Goal: Task Accomplishment & Management: Manage account settings

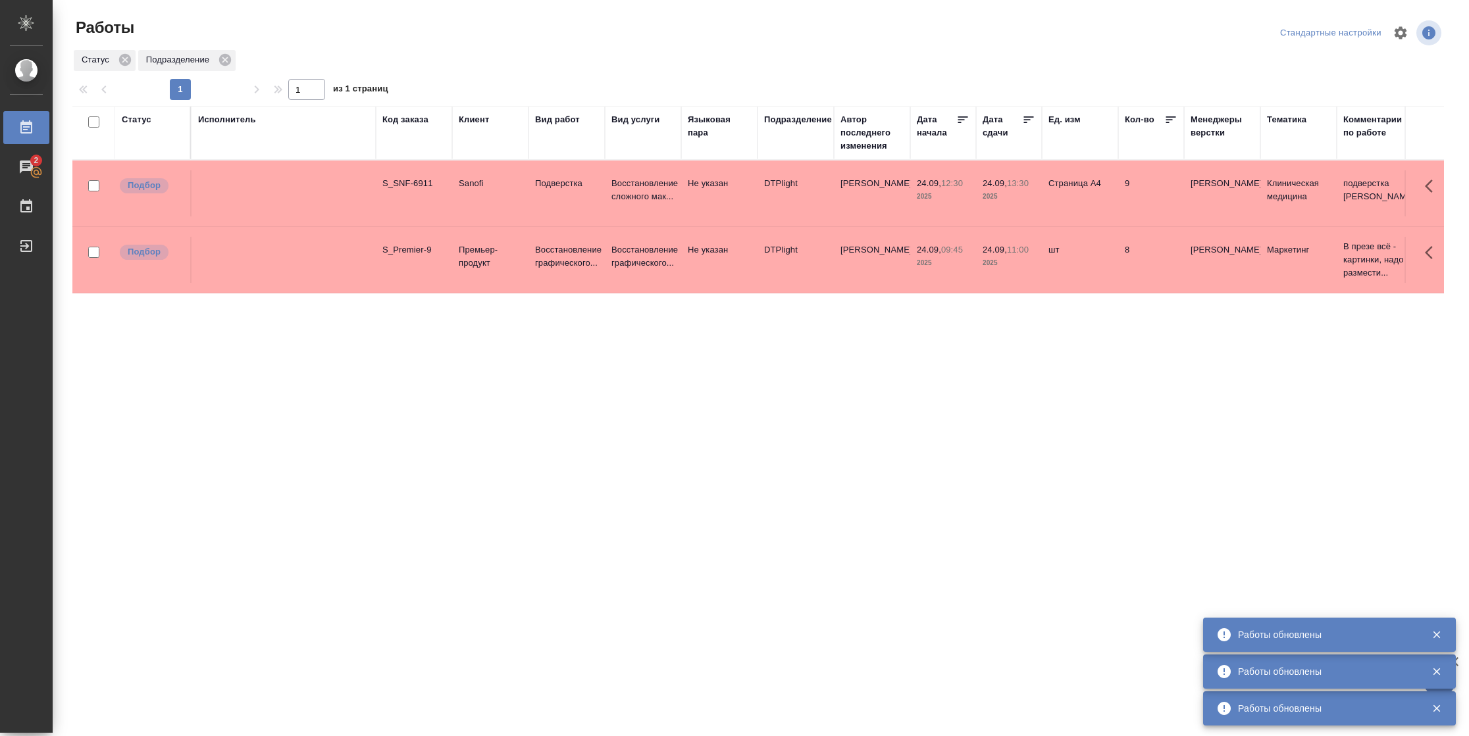
click at [143, 122] on div "Статус" at bounding box center [137, 119] width 30 height 13
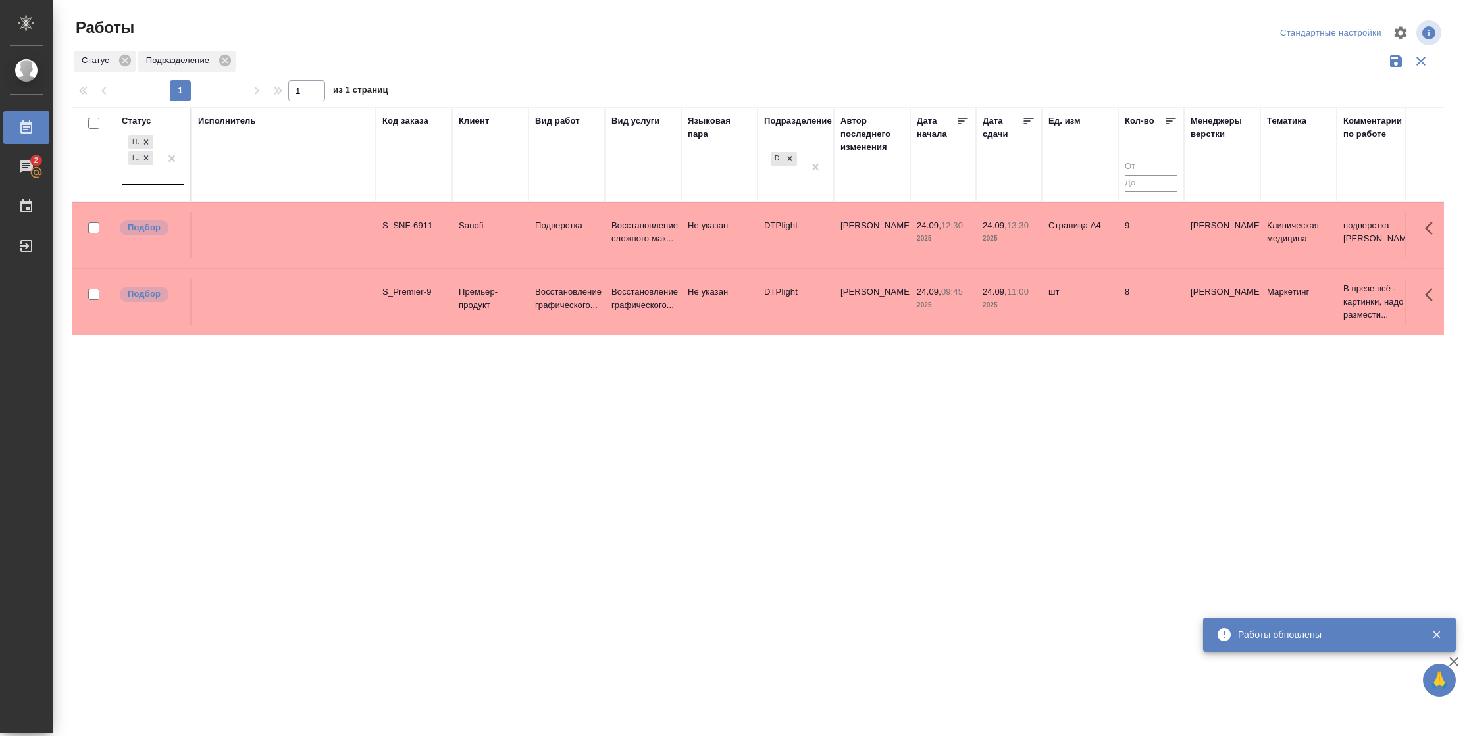
click at [161, 180] on div at bounding box center [172, 158] width 24 height 51
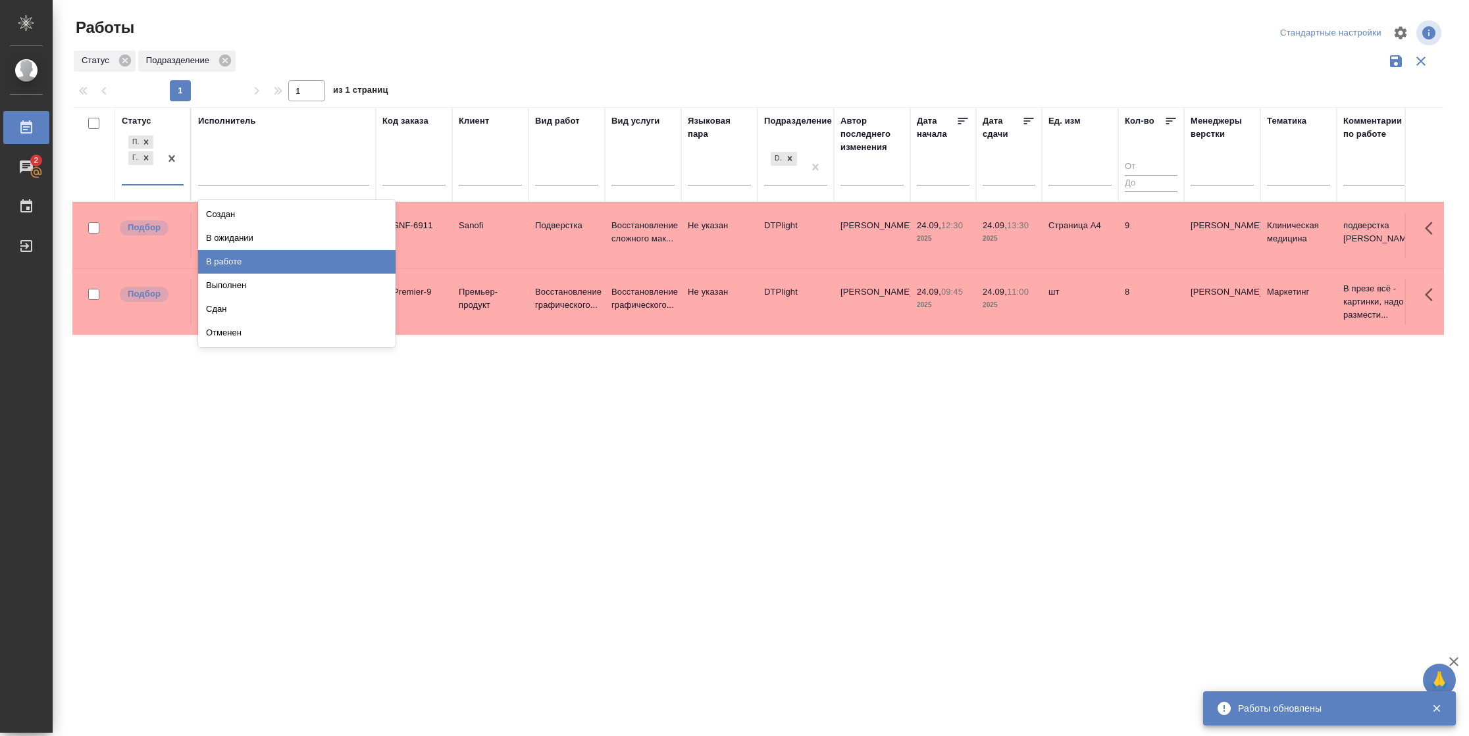
click at [274, 261] on div "В работе" at bounding box center [296, 262] width 197 height 24
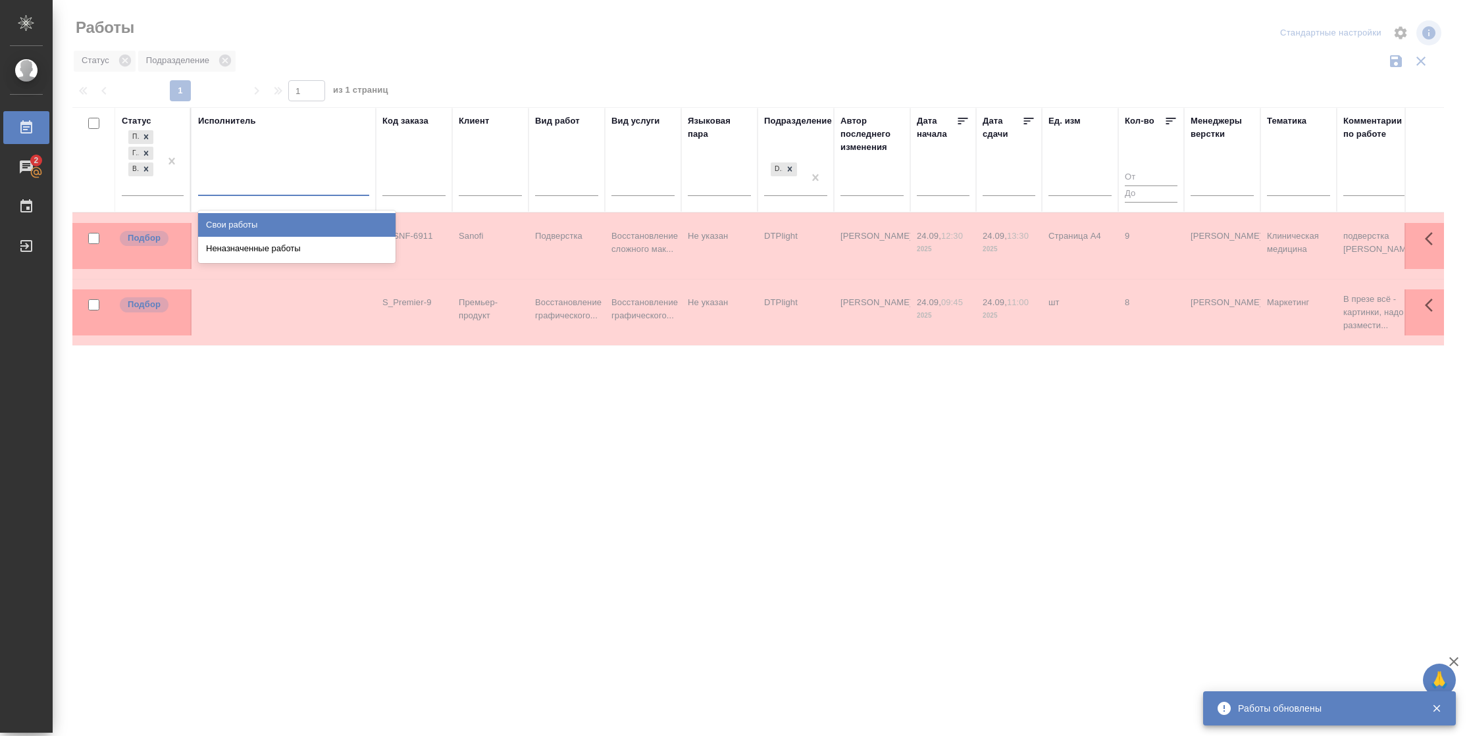
click at [271, 182] on div at bounding box center [283, 182] width 171 height 19
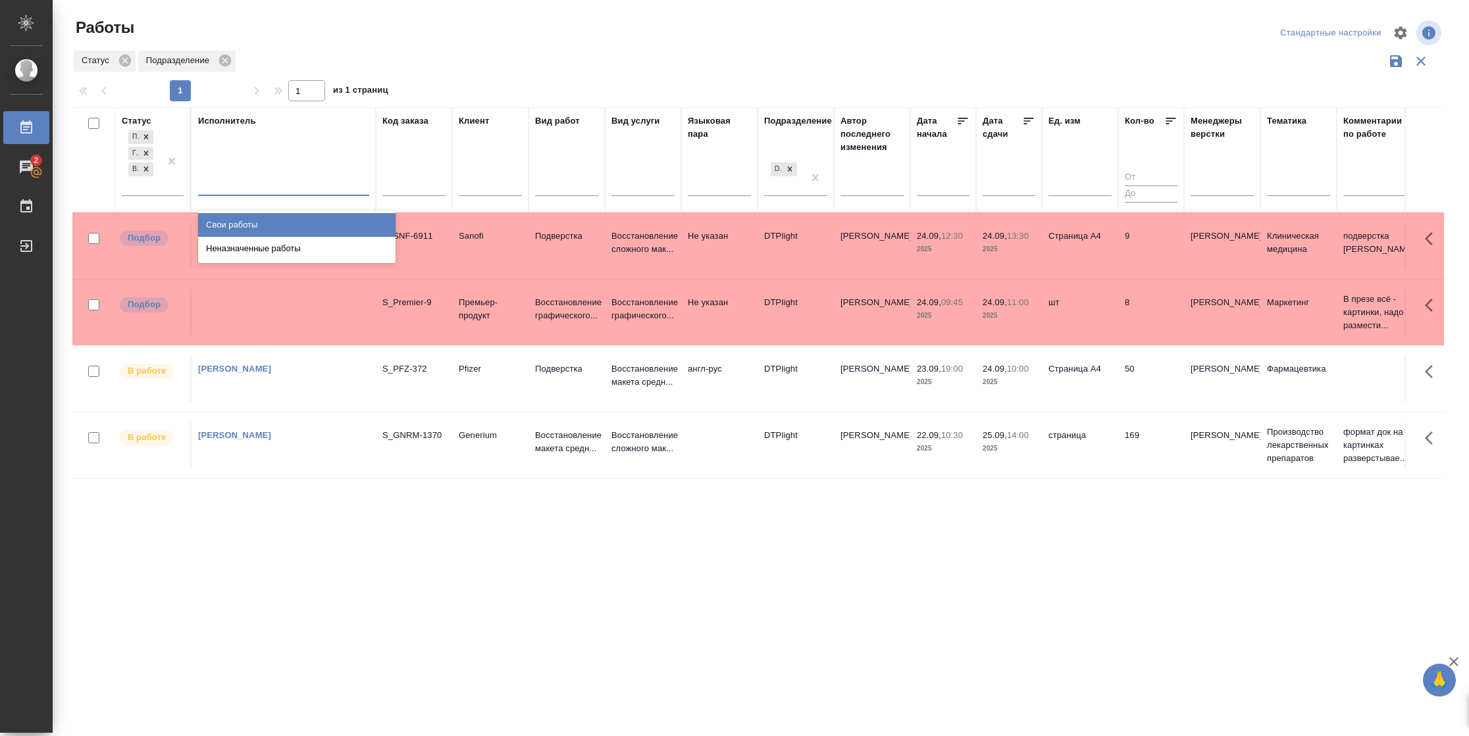
click at [266, 222] on div "Свои работы" at bounding box center [296, 225] width 197 height 24
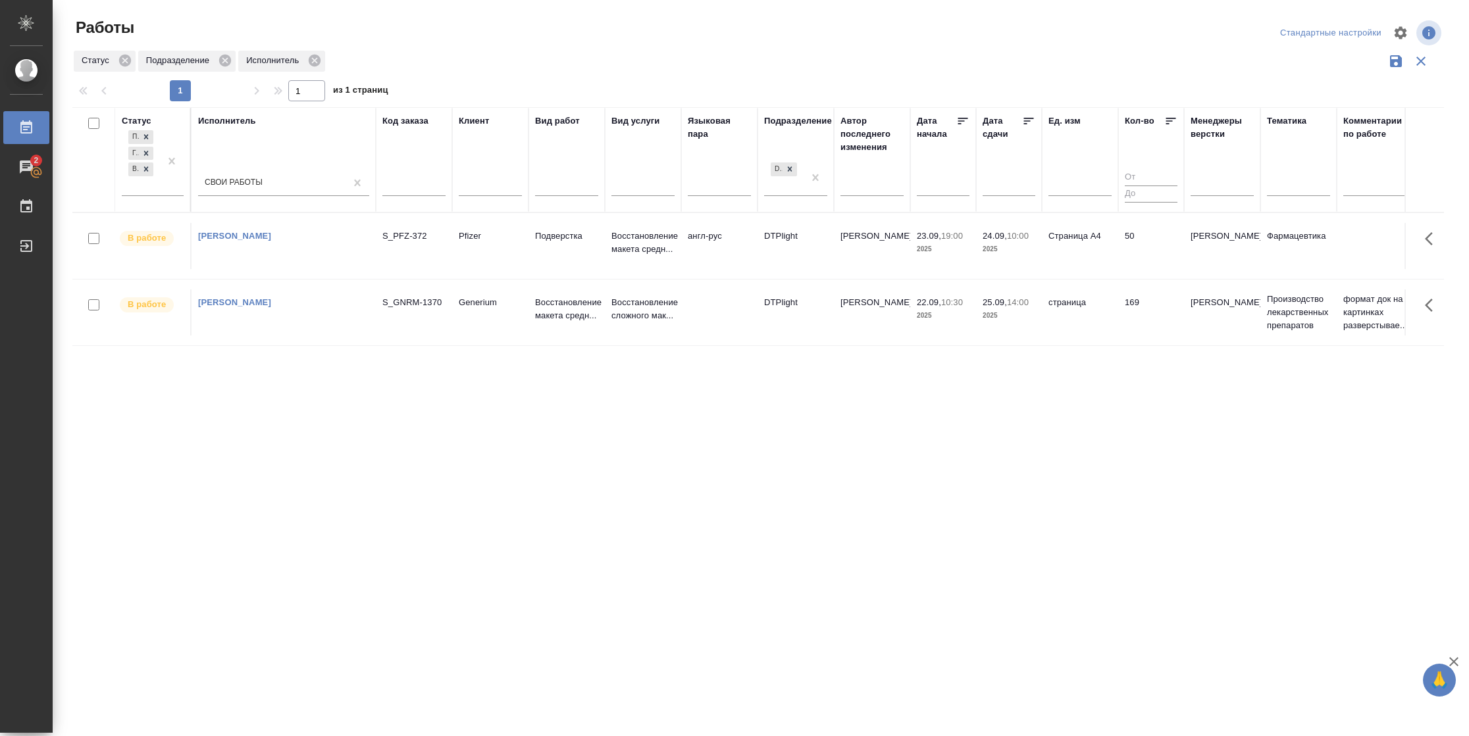
click at [1028, 115] on icon at bounding box center [1028, 120] width 13 height 13
click at [1061, 261] on td "Страница А4" at bounding box center [1080, 246] width 76 height 46
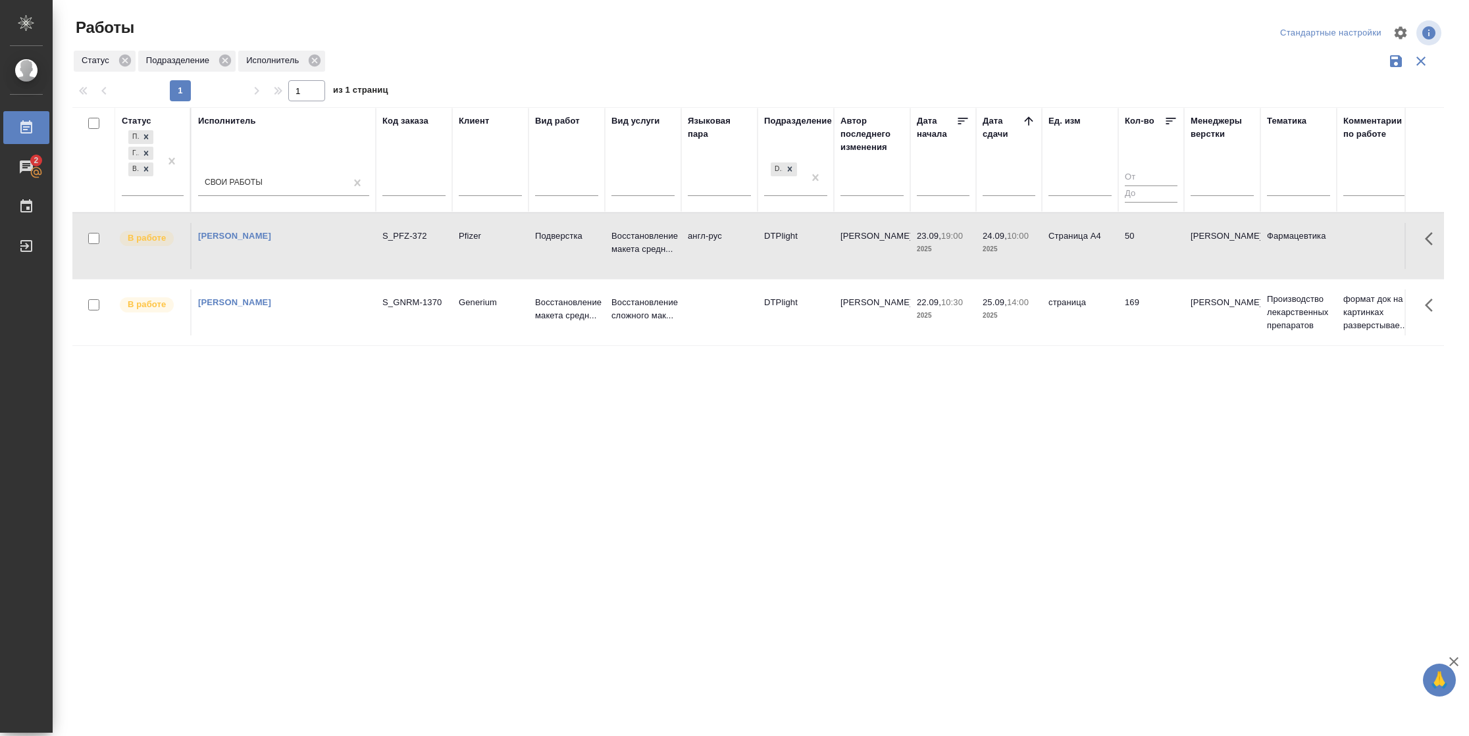
click at [1061, 261] on td "Страница А4" at bounding box center [1080, 246] width 76 height 46
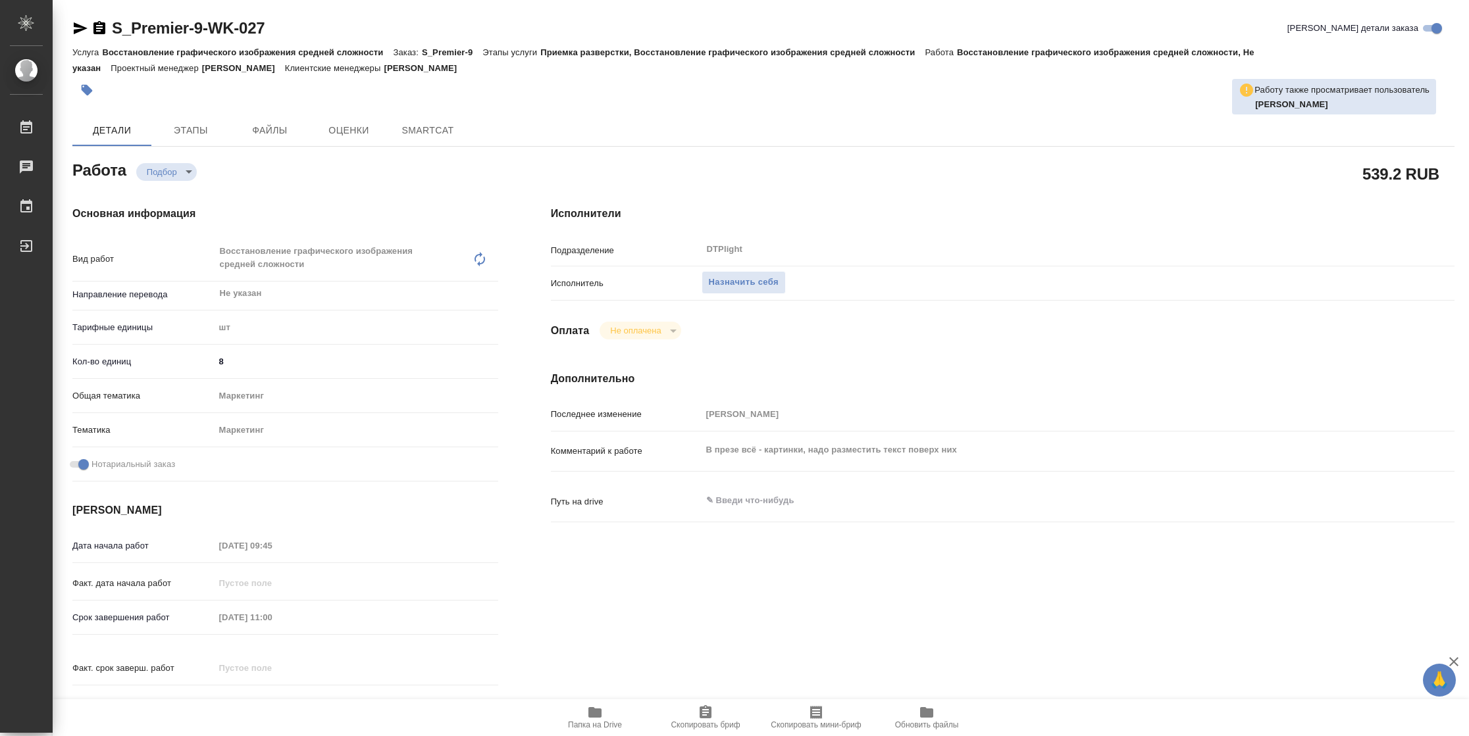
type textarea "x"
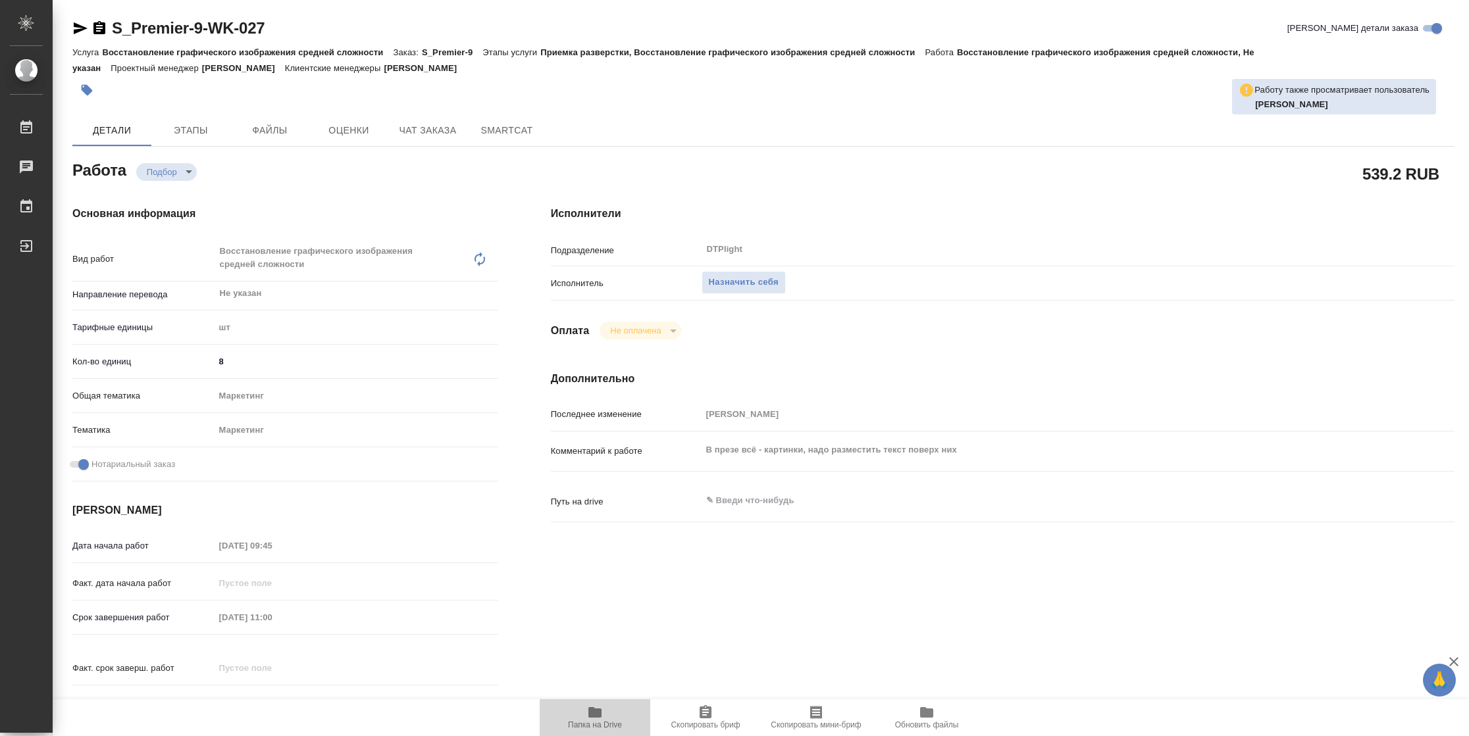
click at [609, 713] on span "Папка на Drive" at bounding box center [594, 717] width 95 height 25
type textarea "x"
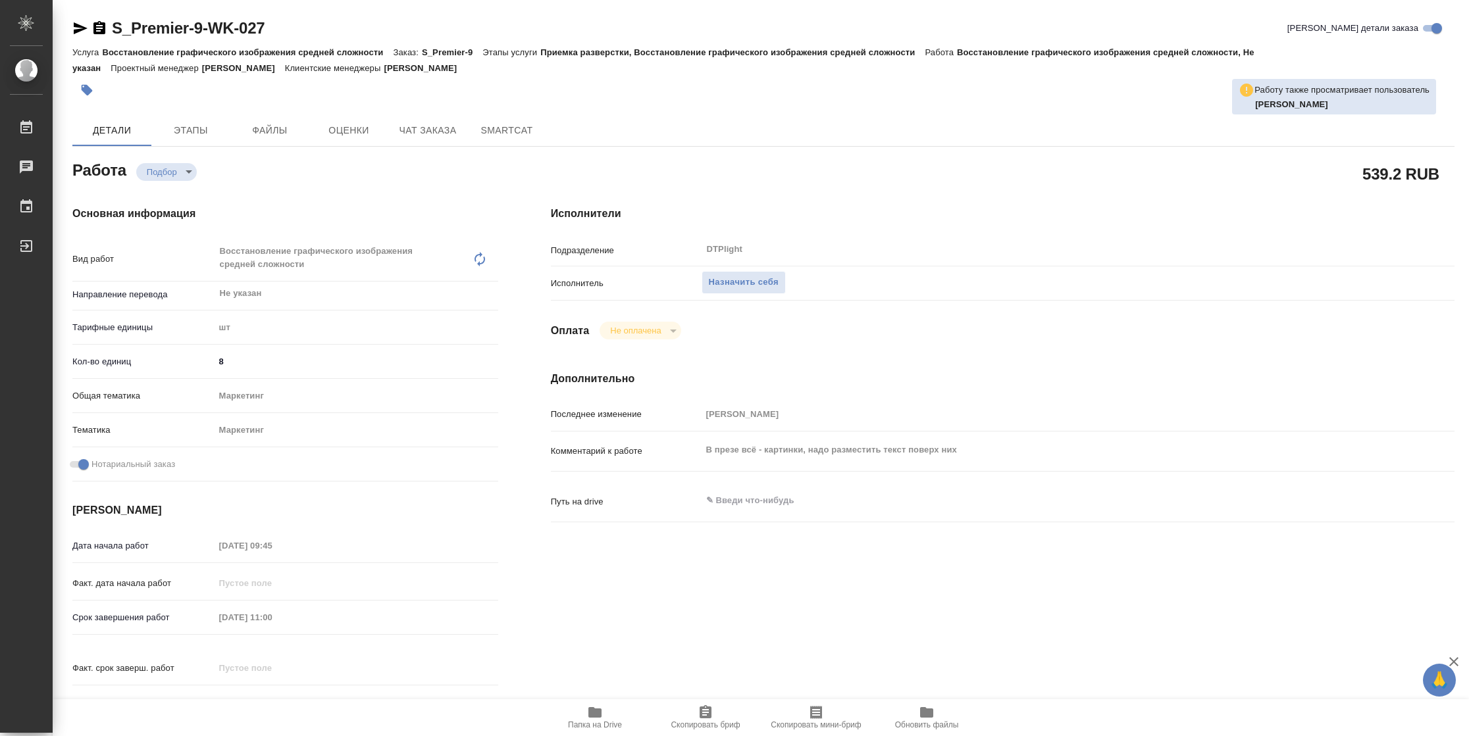
type textarea "x"
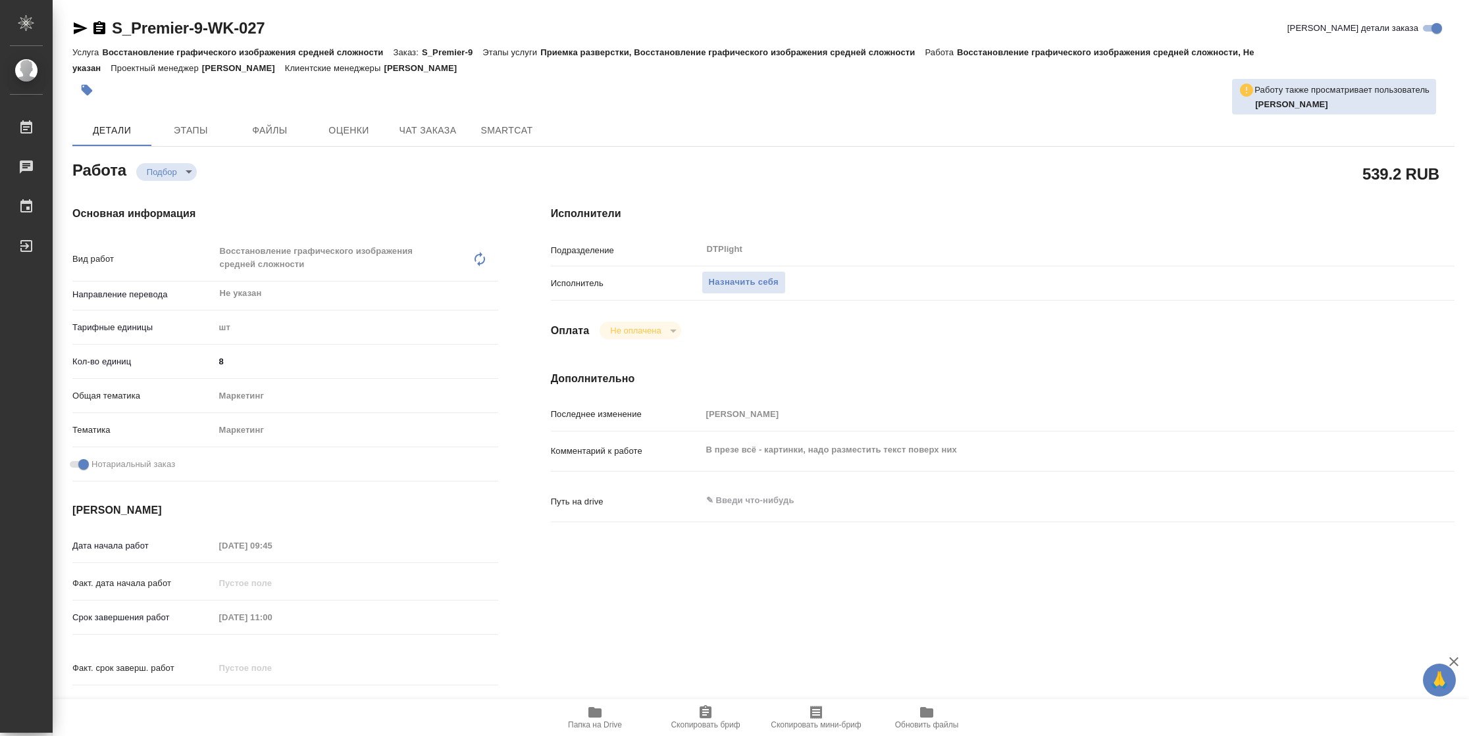
type textarea "x"
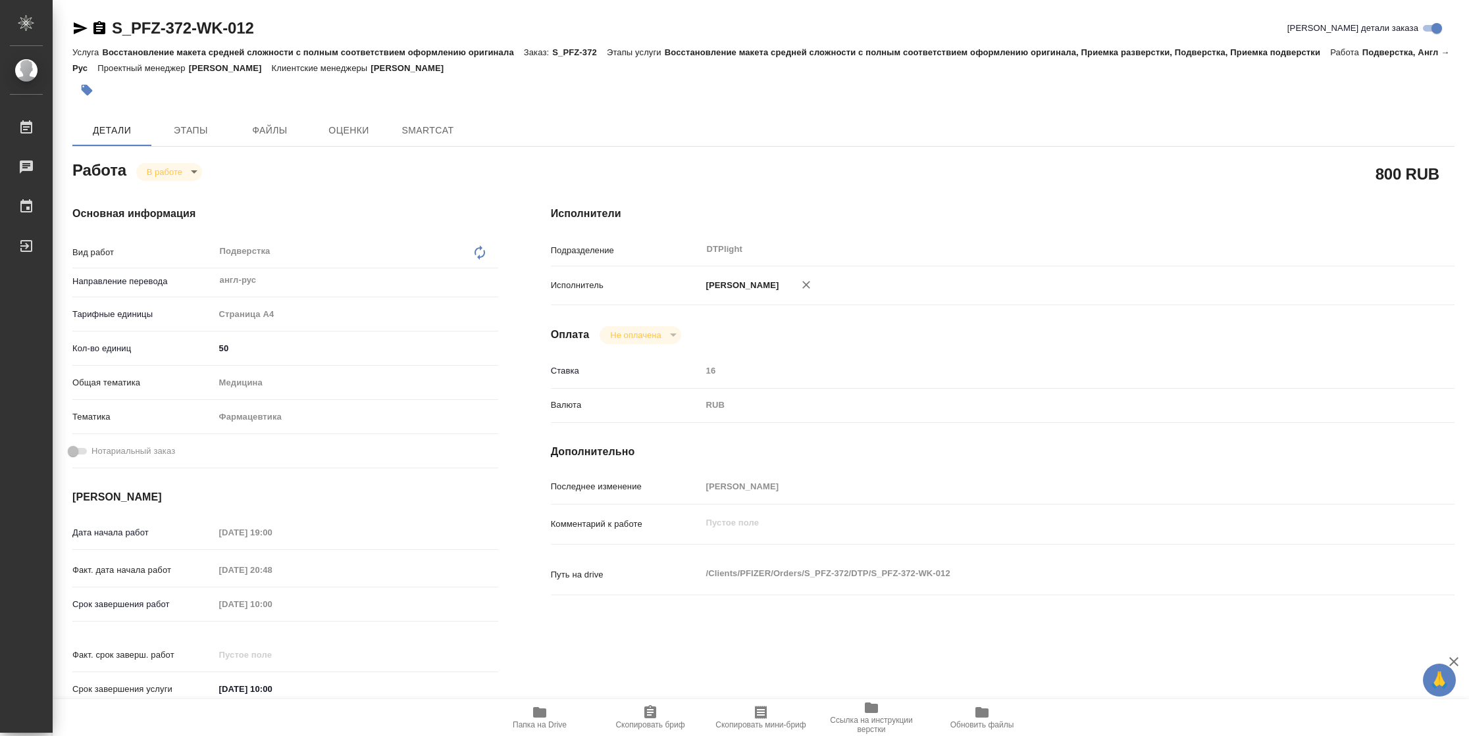
type textarea "x"
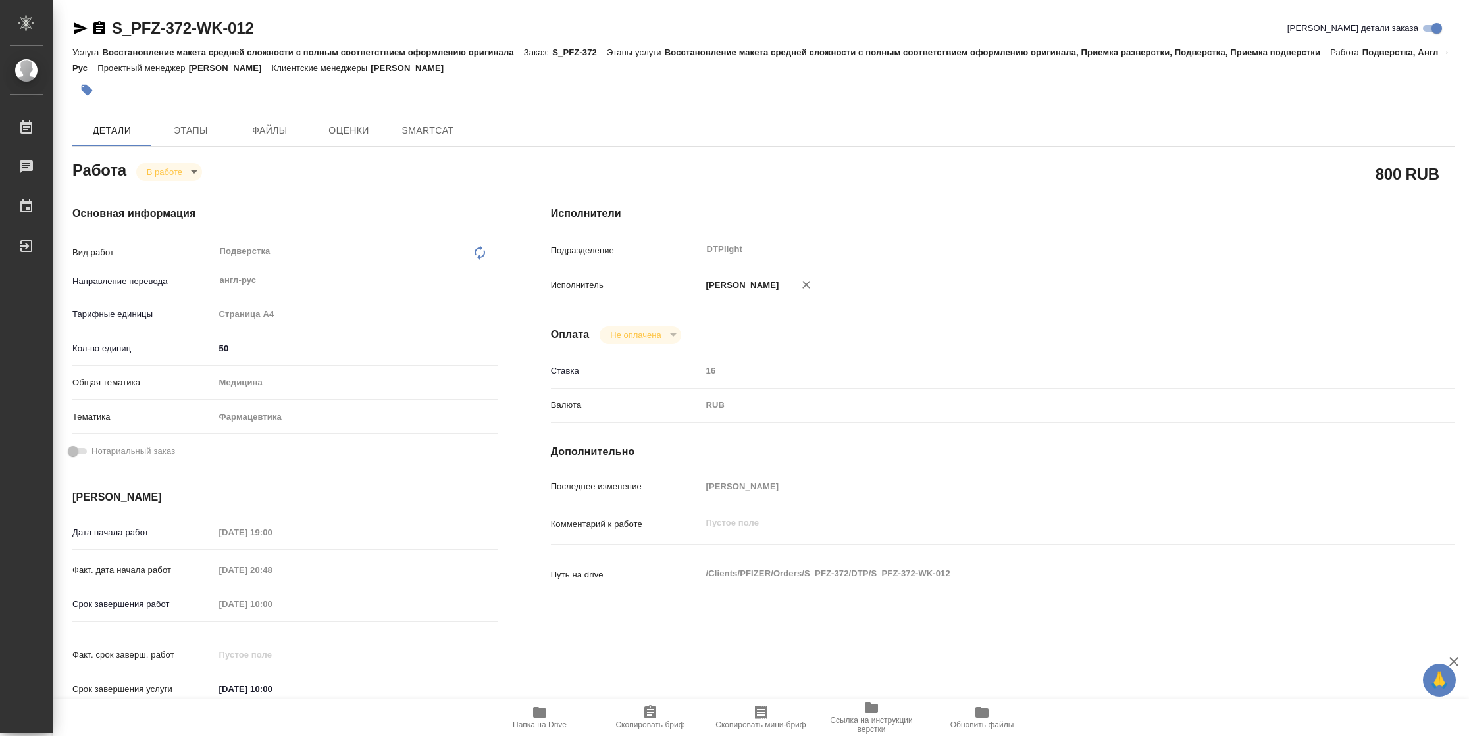
type textarea "x"
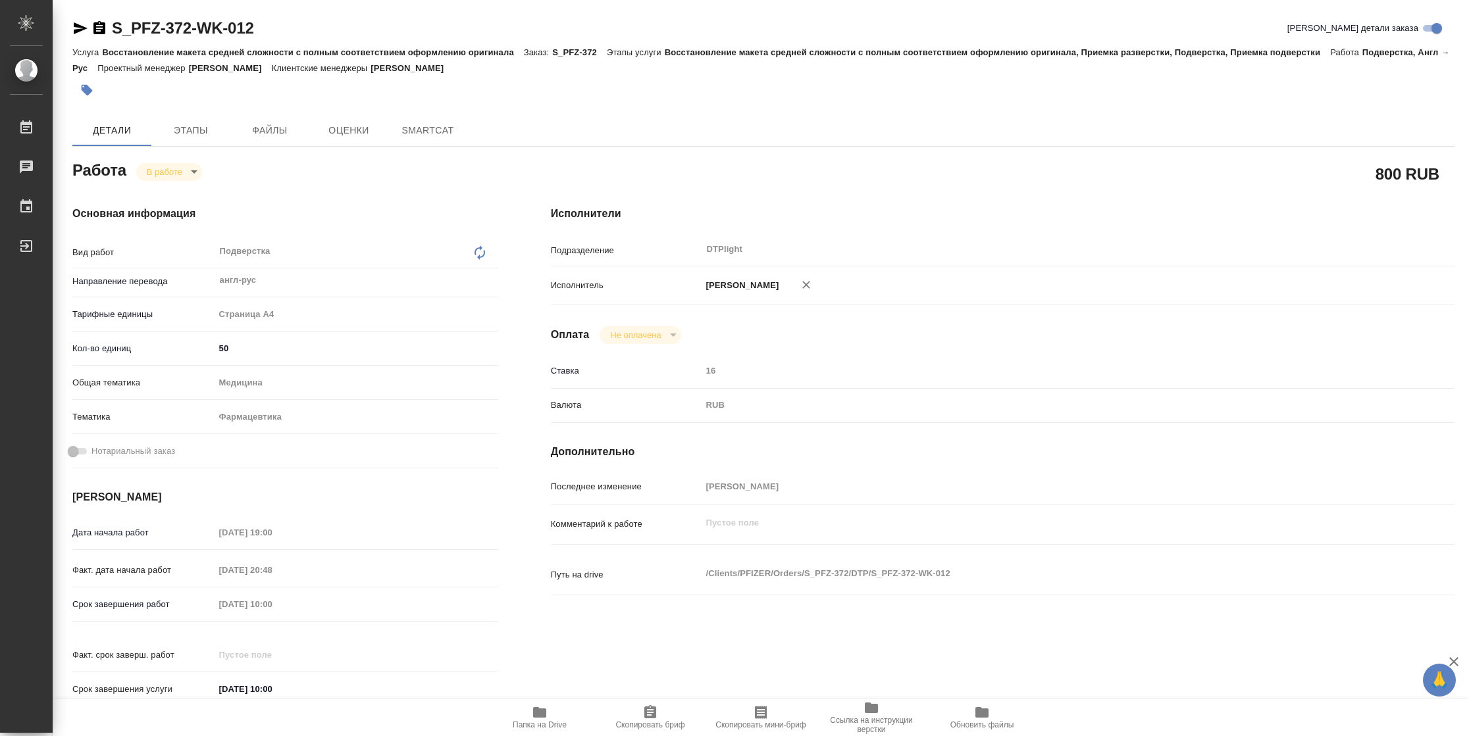
type textarea "x"
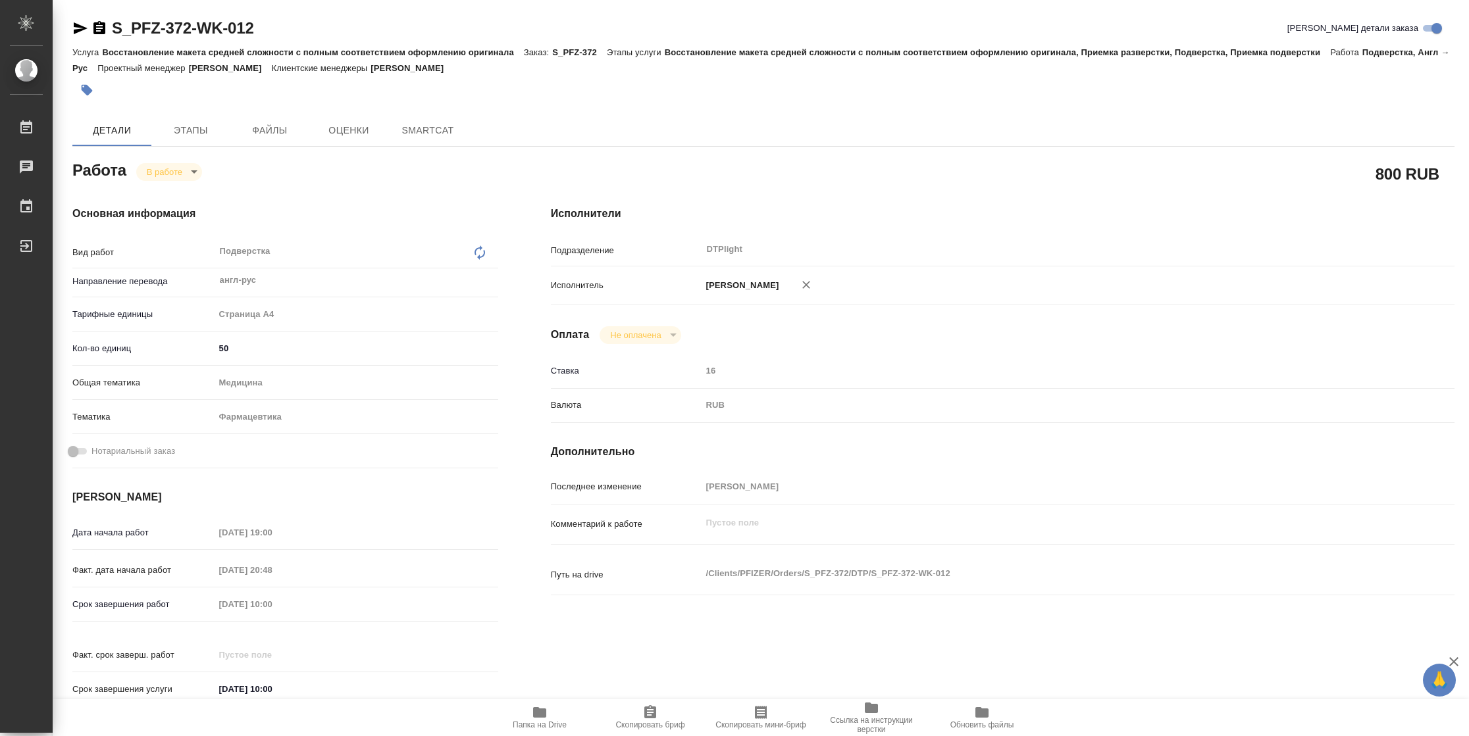
type textarea "x"
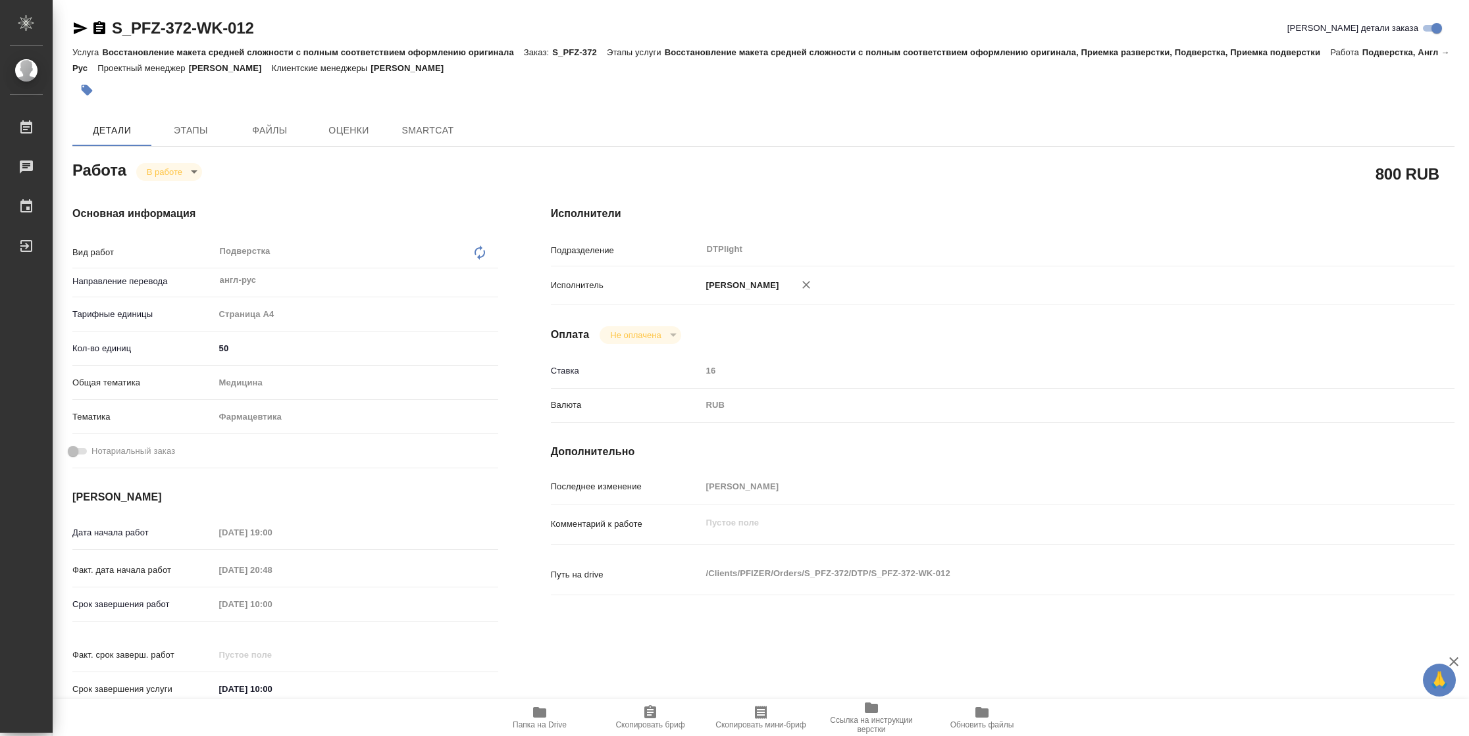
click at [559, 712] on span "Папка на Drive" at bounding box center [539, 717] width 95 height 25
type textarea "x"
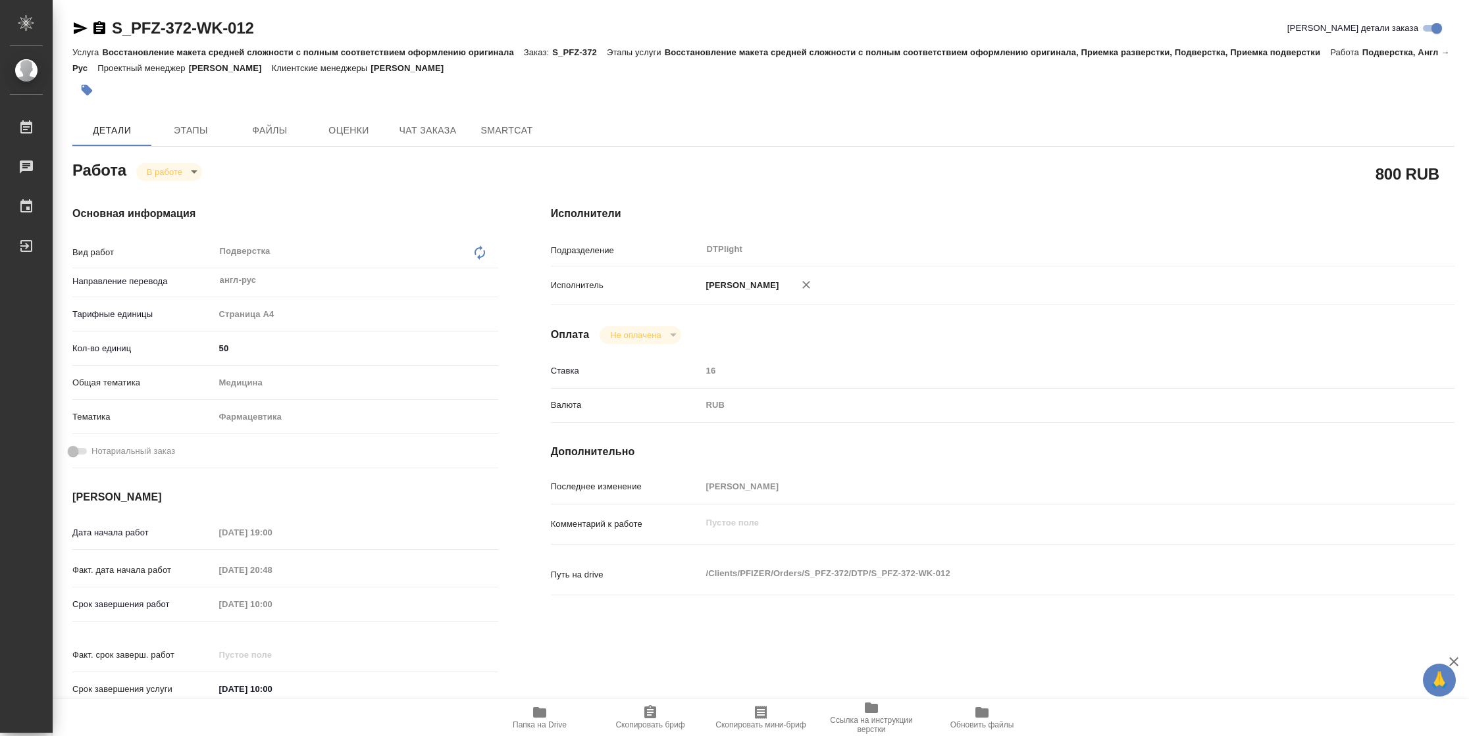
type textarea "x"
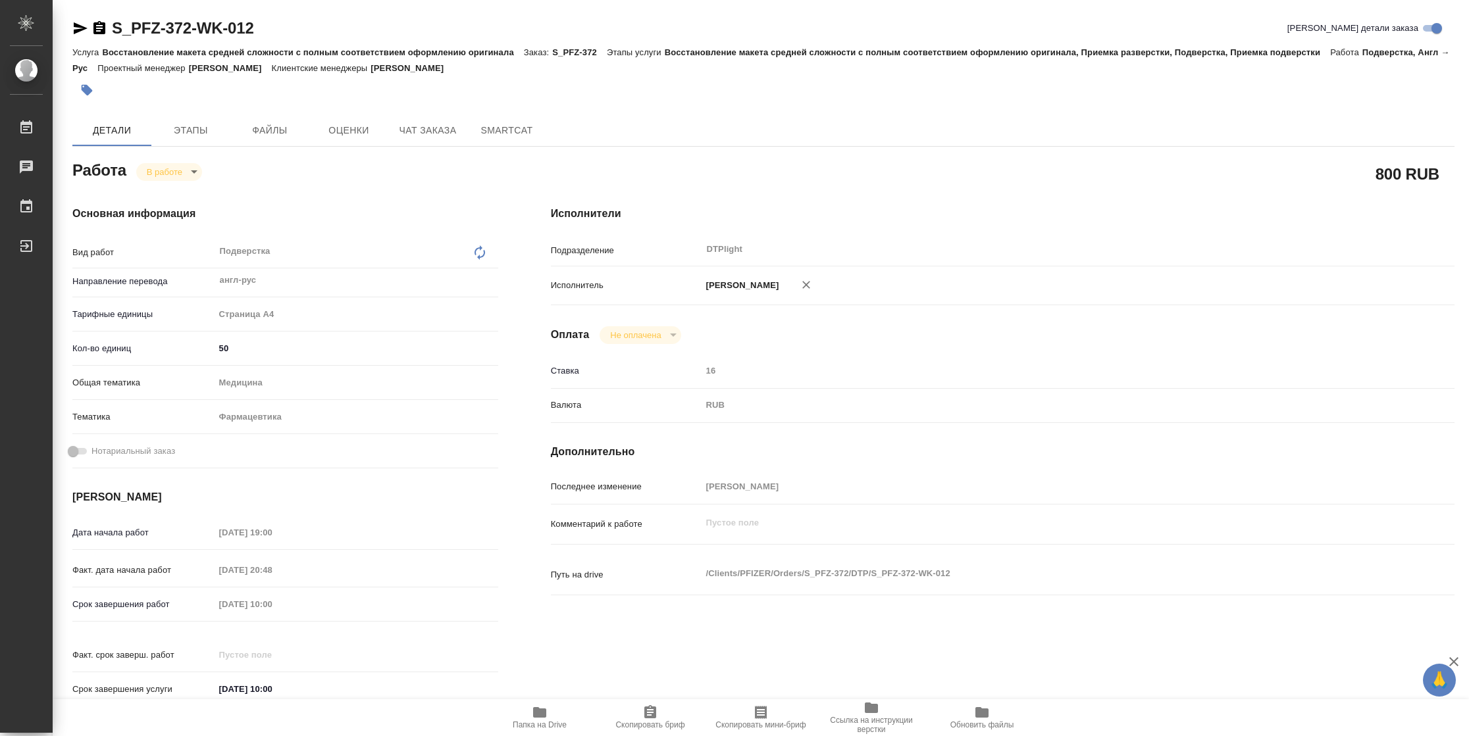
type textarea "x"
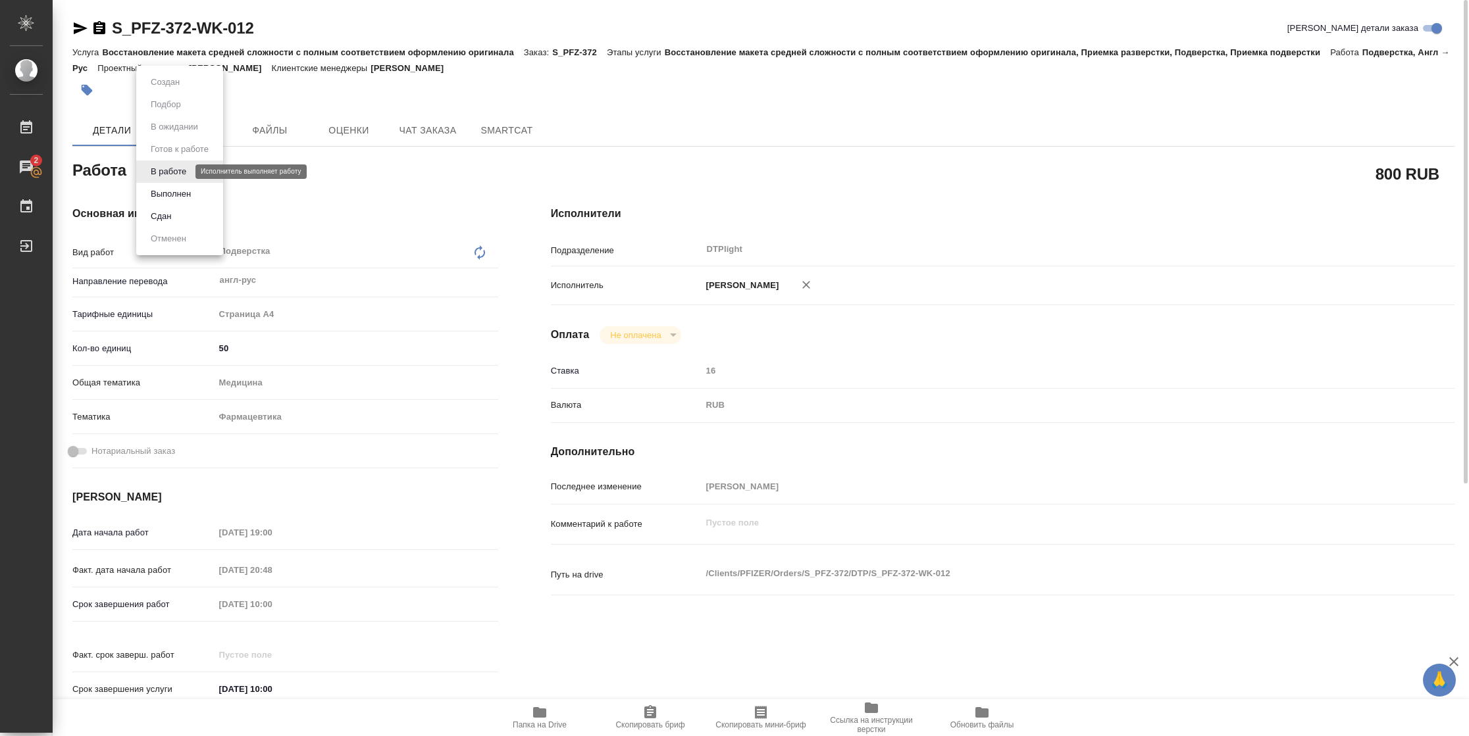
click at [179, 170] on body "🙏 .cls-1 fill:#fff; AWATERA Vasilyeva Natalia Работы 2 Чаты График Выйти S_PFZ-…" at bounding box center [734, 368] width 1469 height 736
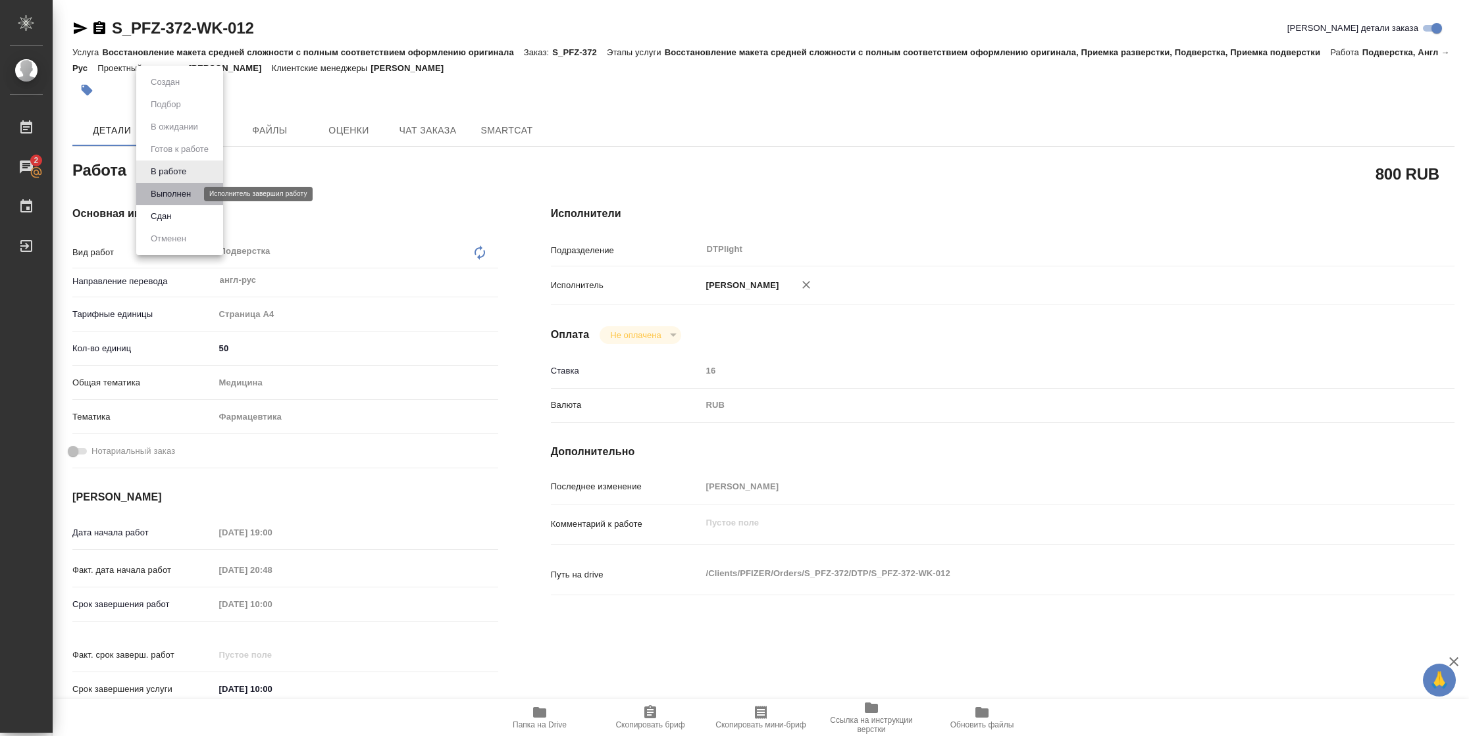
click at [179, 192] on button "Выполнен" at bounding box center [171, 194] width 48 height 14
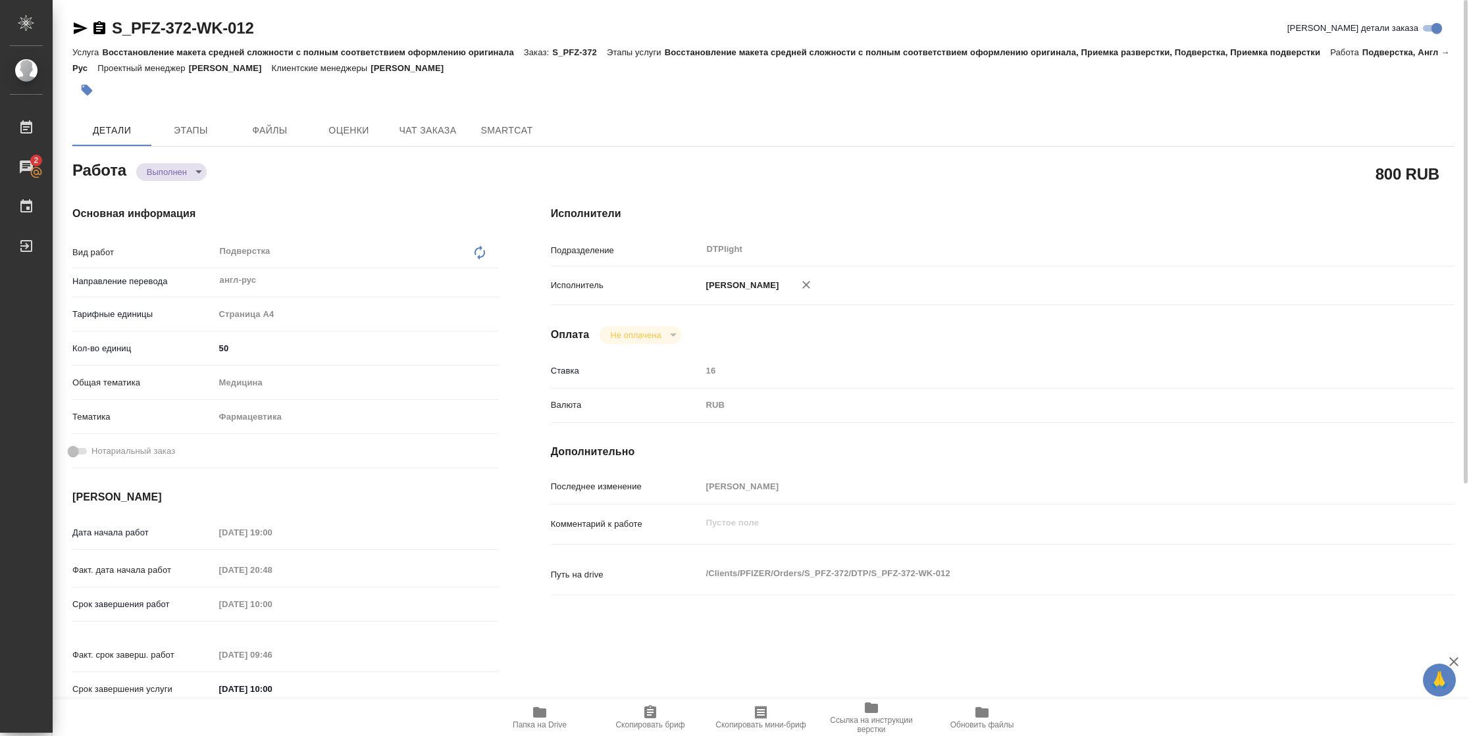
type textarea "x"
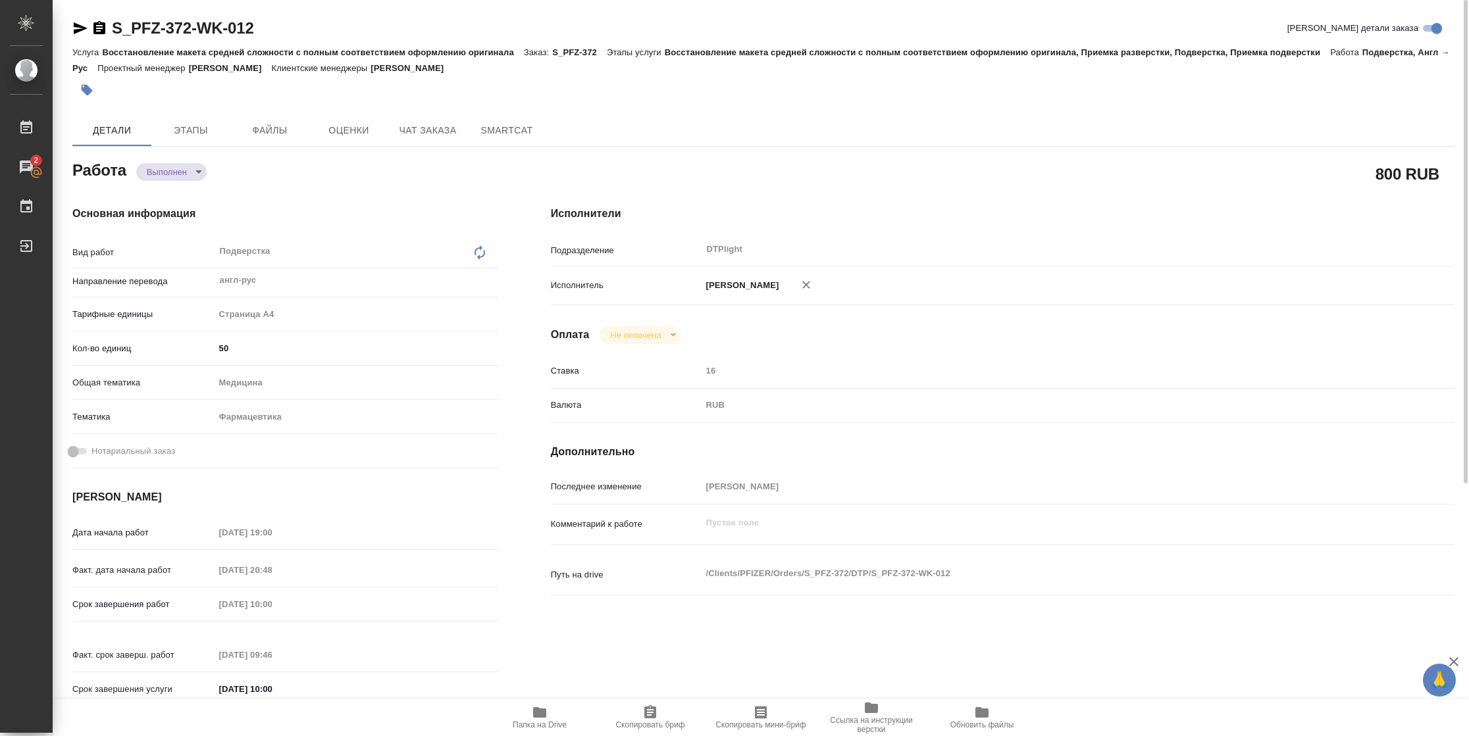
type textarea "x"
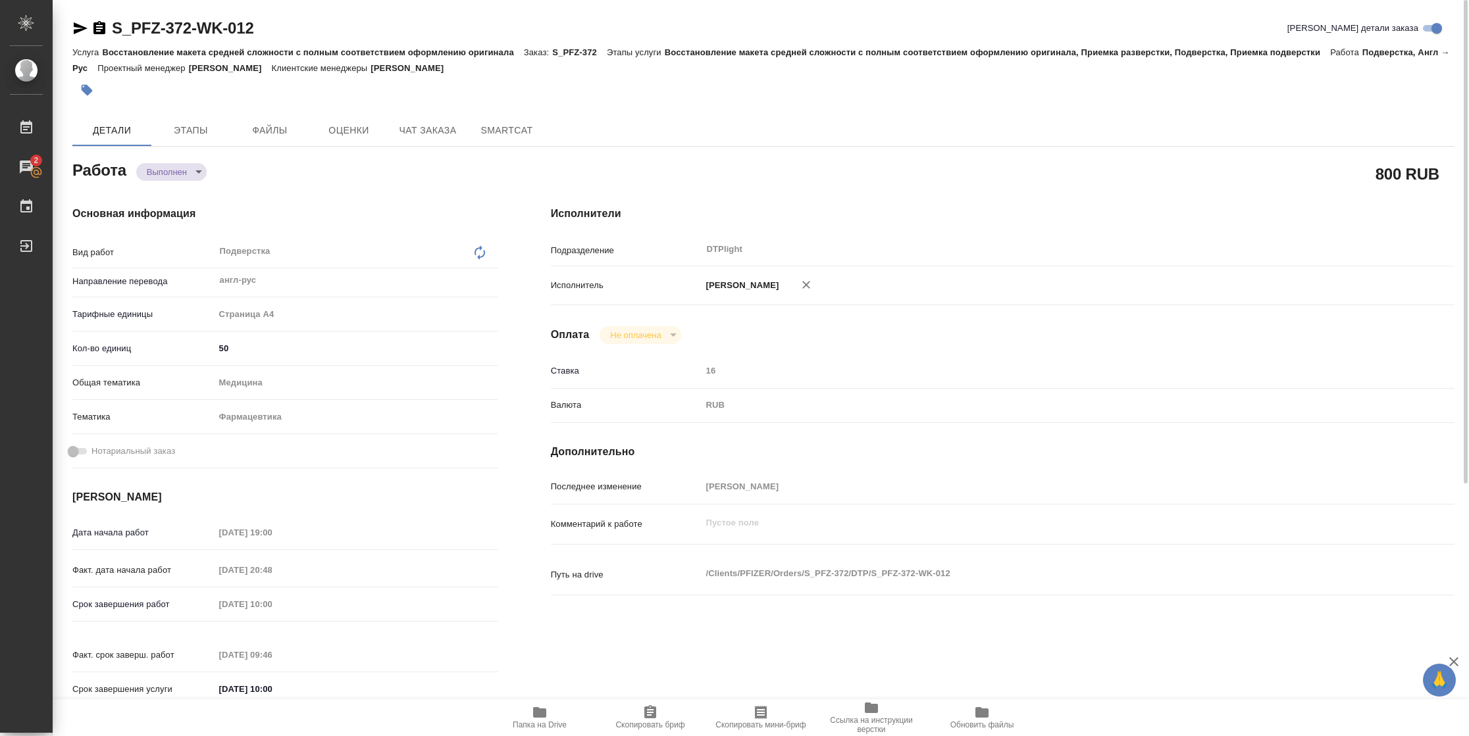
type textarea "x"
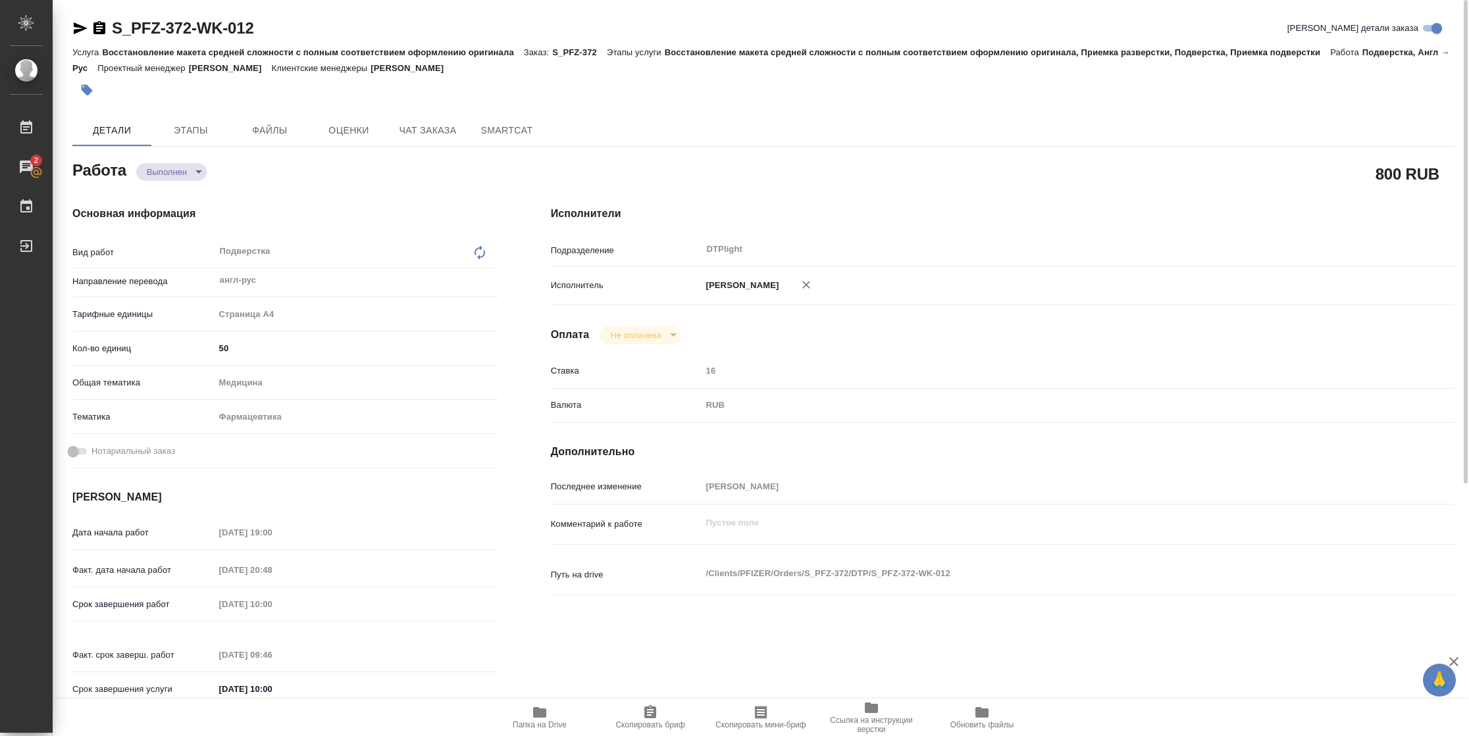
type textarea "x"
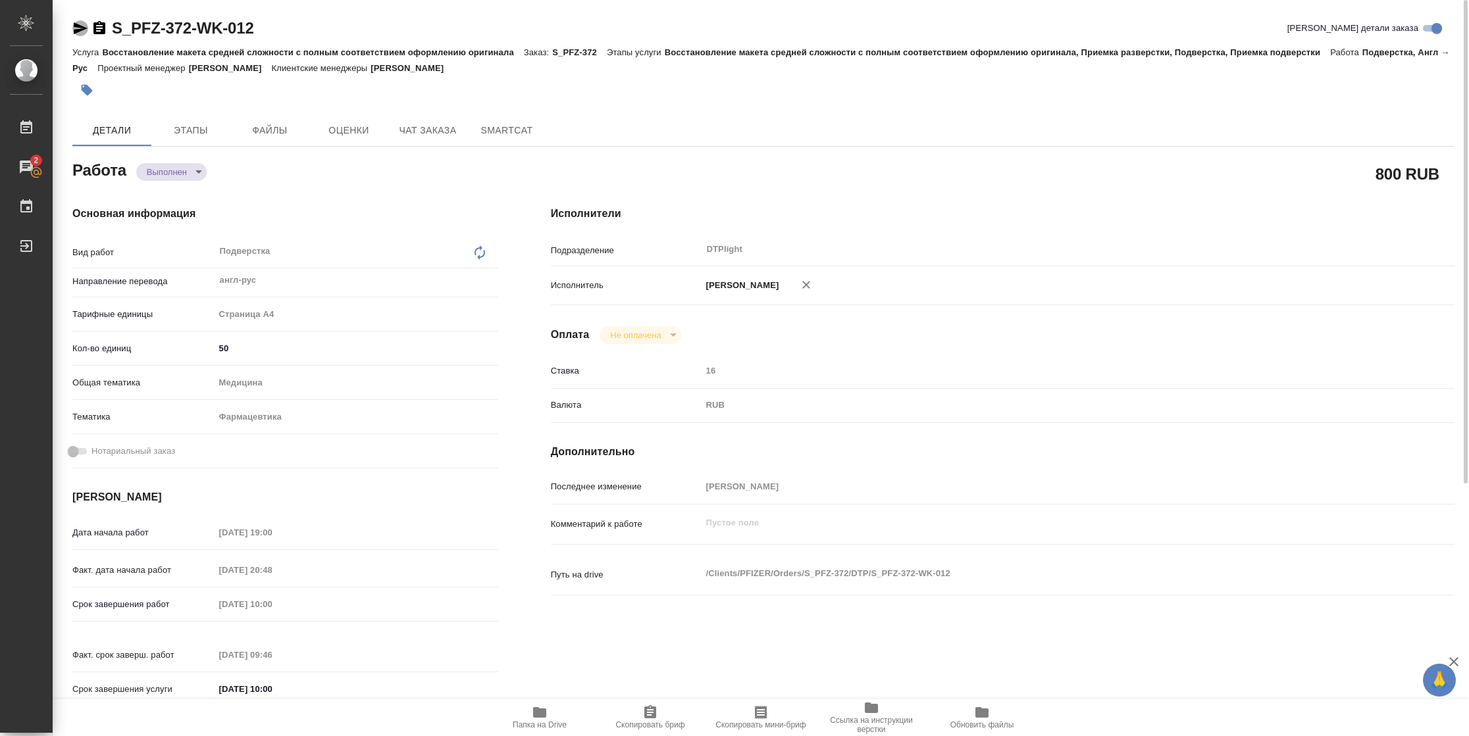
click at [74, 27] on icon "button" at bounding box center [80, 28] width 16 height 16
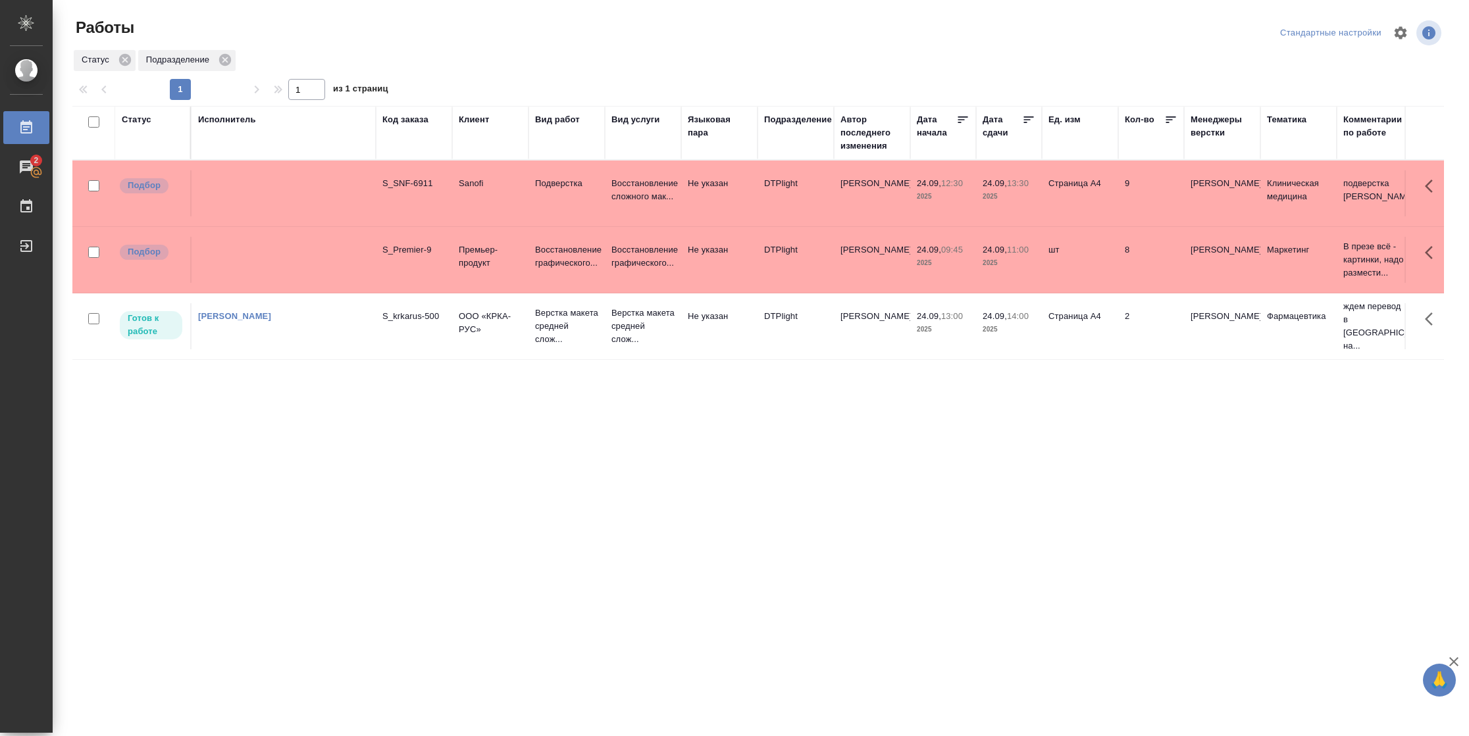
click at [1036, 343] on td "24.09, 14:00 2025" at bounding box center [1009, 326] width 66 height 46
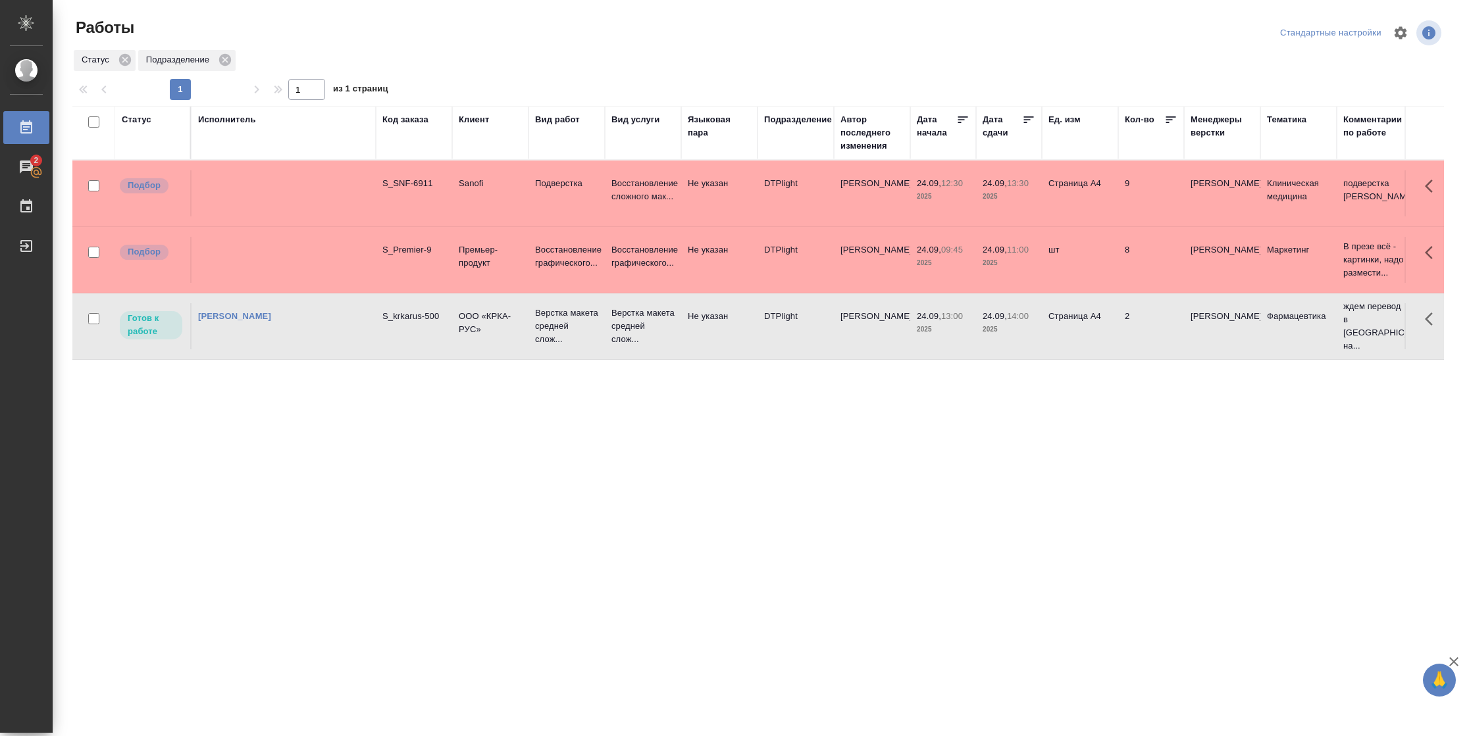
click at [1036, 343] on td "24.09, 14:00 2025" at bounding box center [1009, 326] width 66 height 46
click at [1036, 284] on tr "Подбор S_Premier-9 Премьер-продукт Восстановление графического... Восстановлени…" at bounding box center [1384, 260] width 2625 height 66
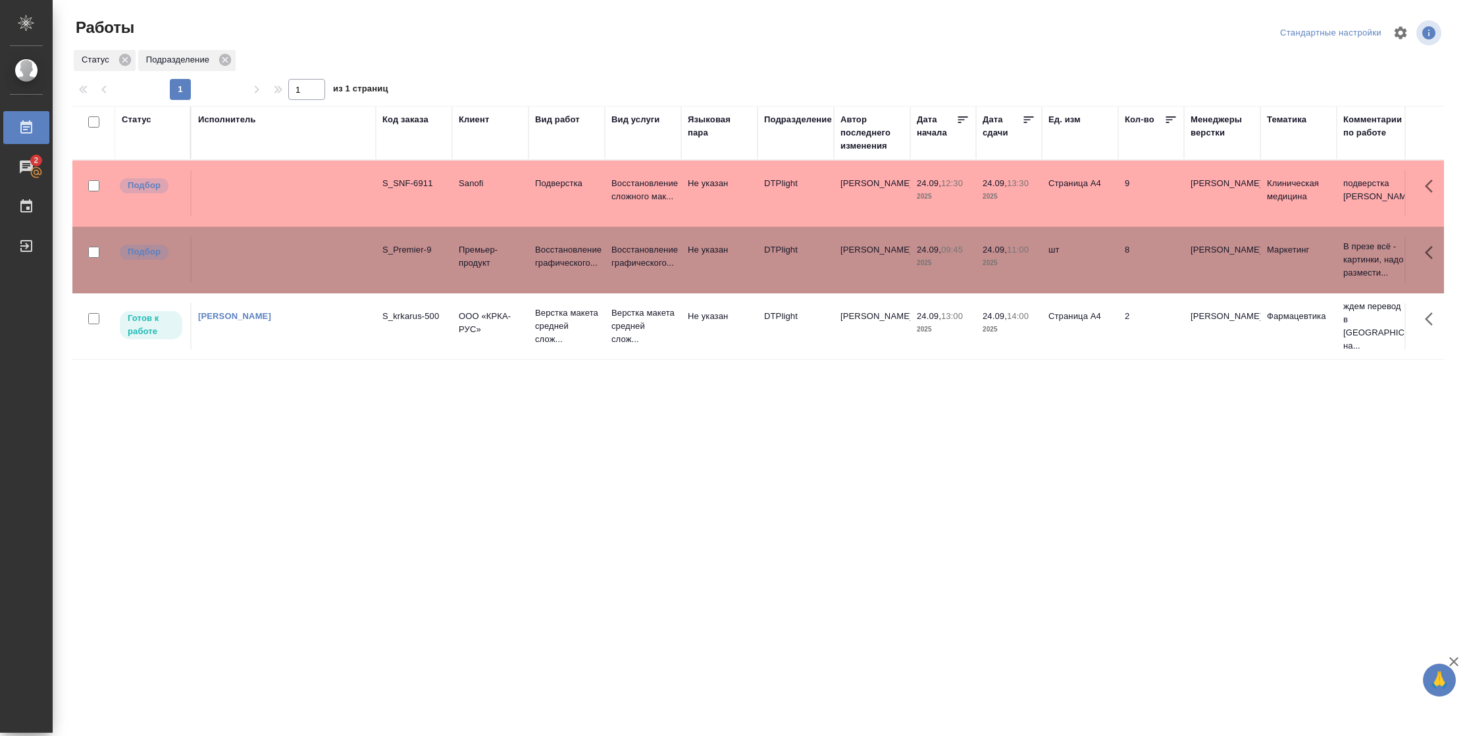
click at [1036, 284] on tr "Подбор S_Premier-9 Премьер-продукт Восстановление графического... Восстановлени…" at bounding box center [1384, 260] width 2625 height 66
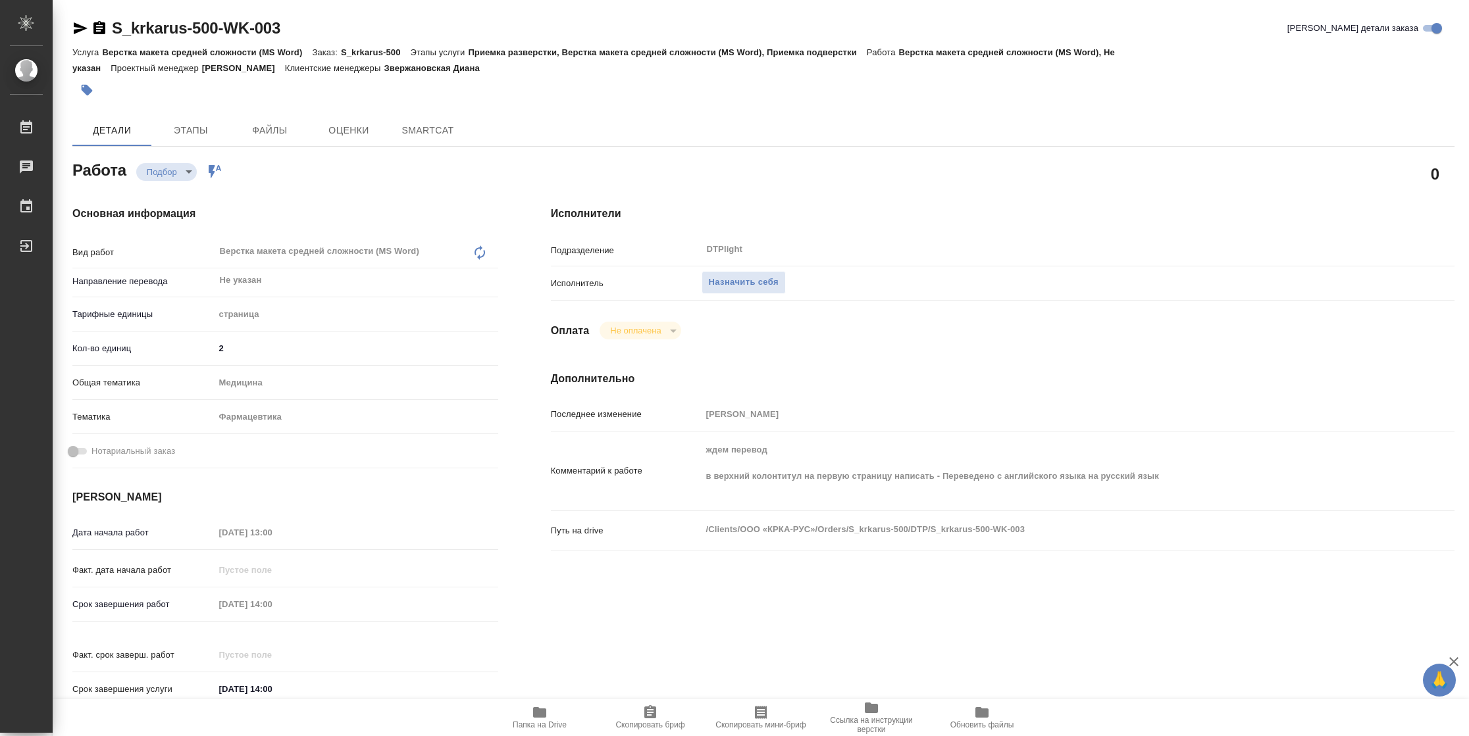
type textarea "x"
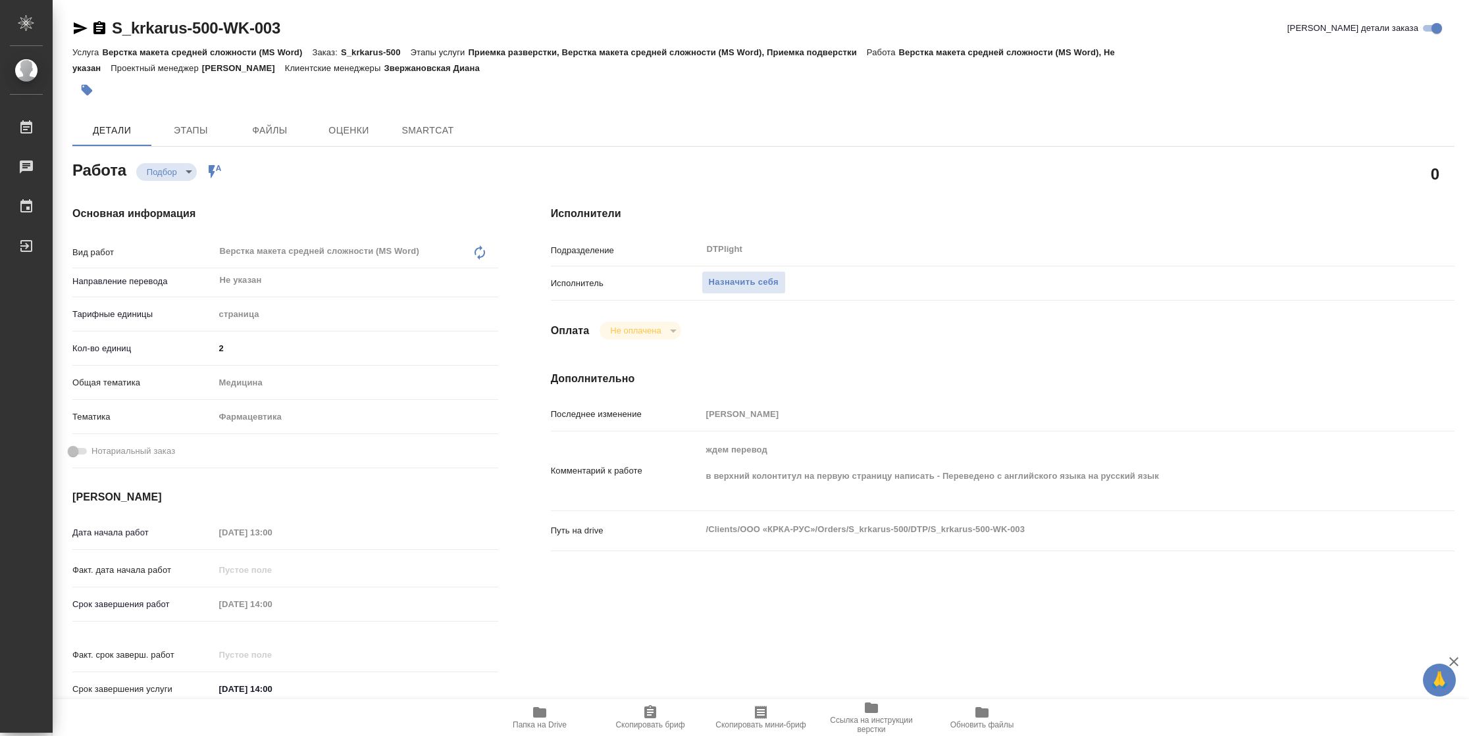
type textarea "x"
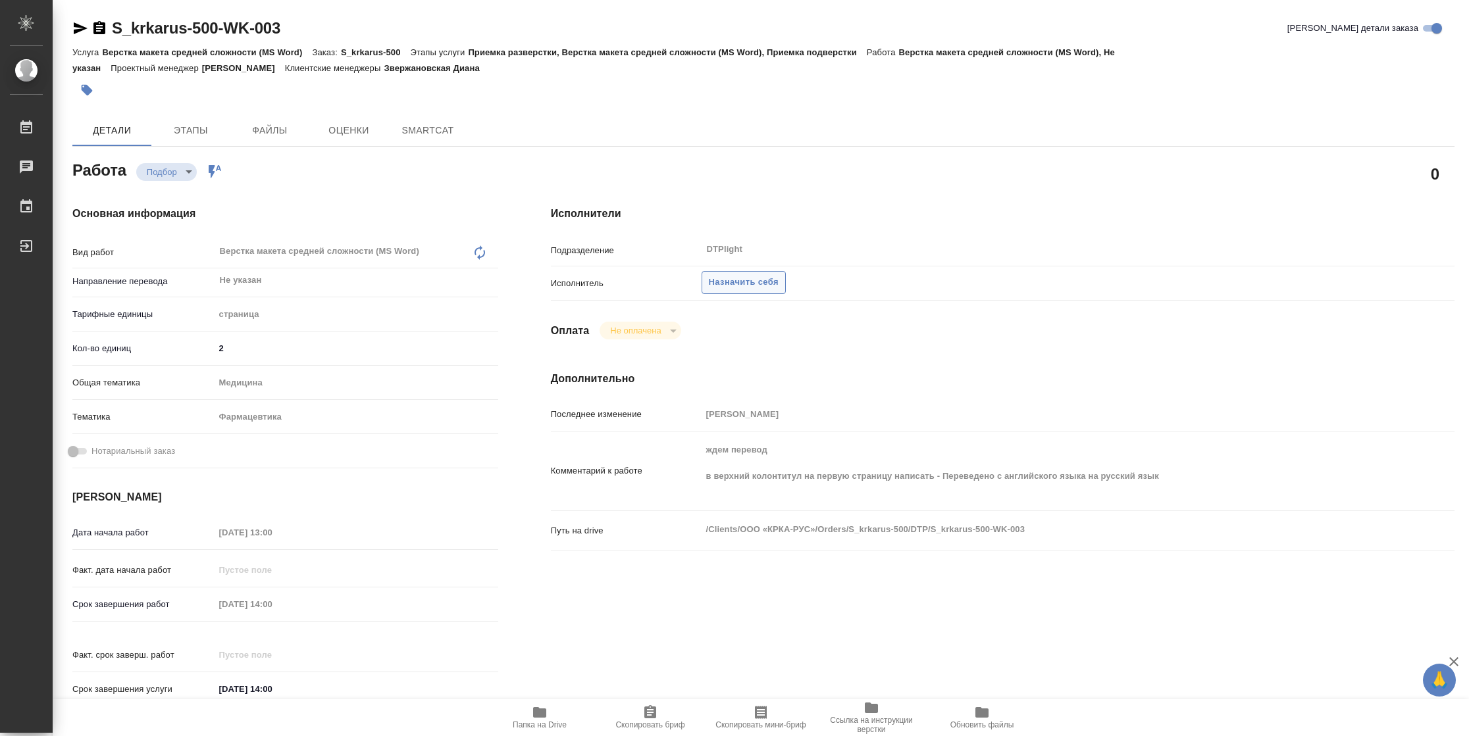
type textarea "x"
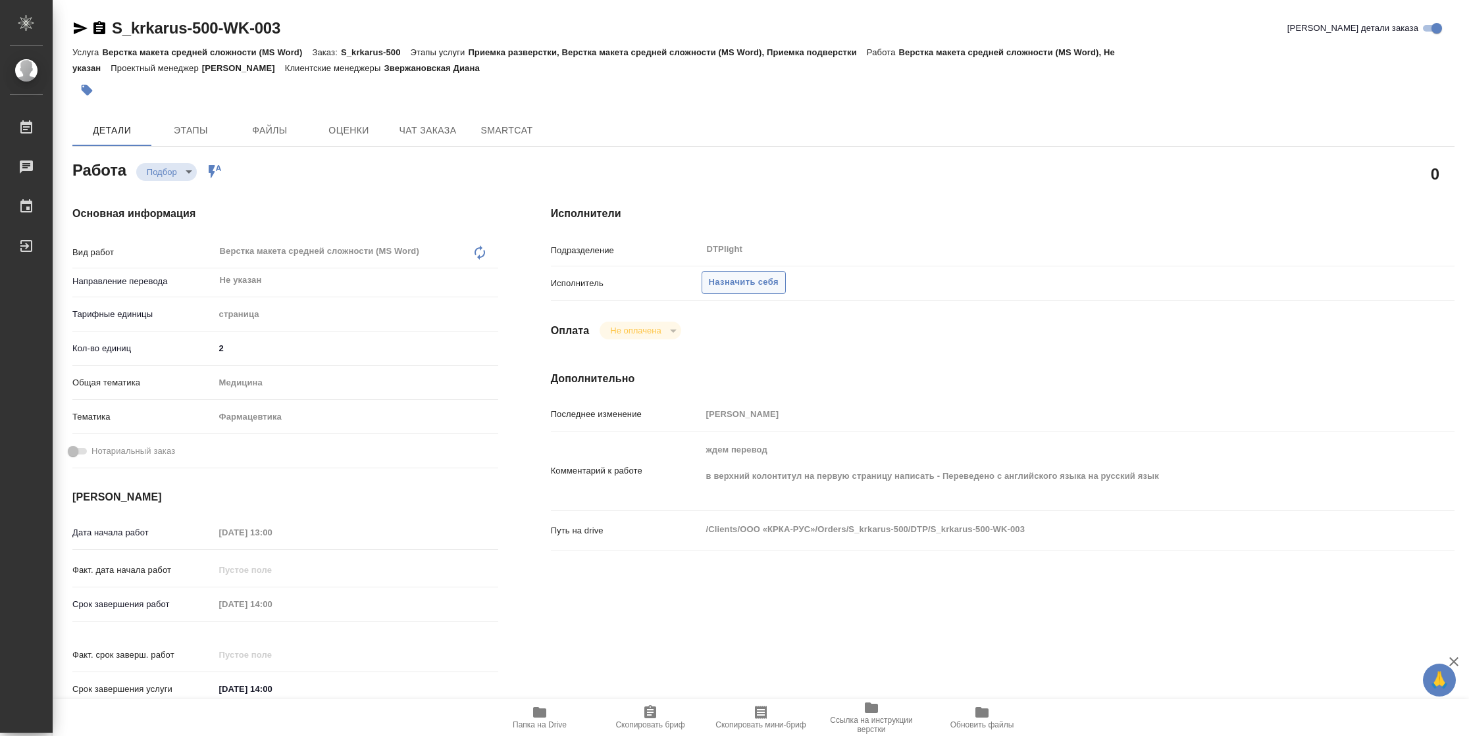
click at [738, 277] on span "Назначить себя" at bounding box center [744, 282] width 70 height 15
type textarea "x"
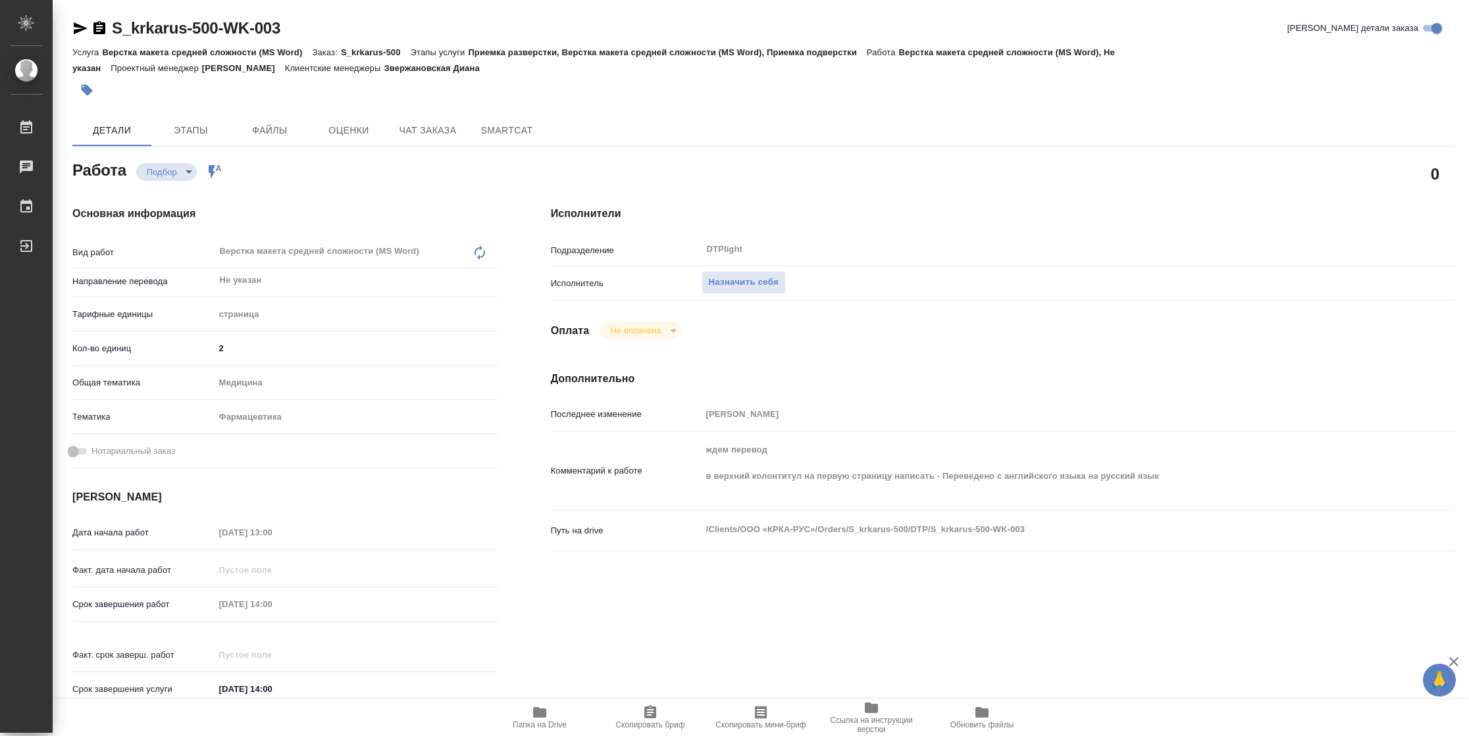
type textarea "x"
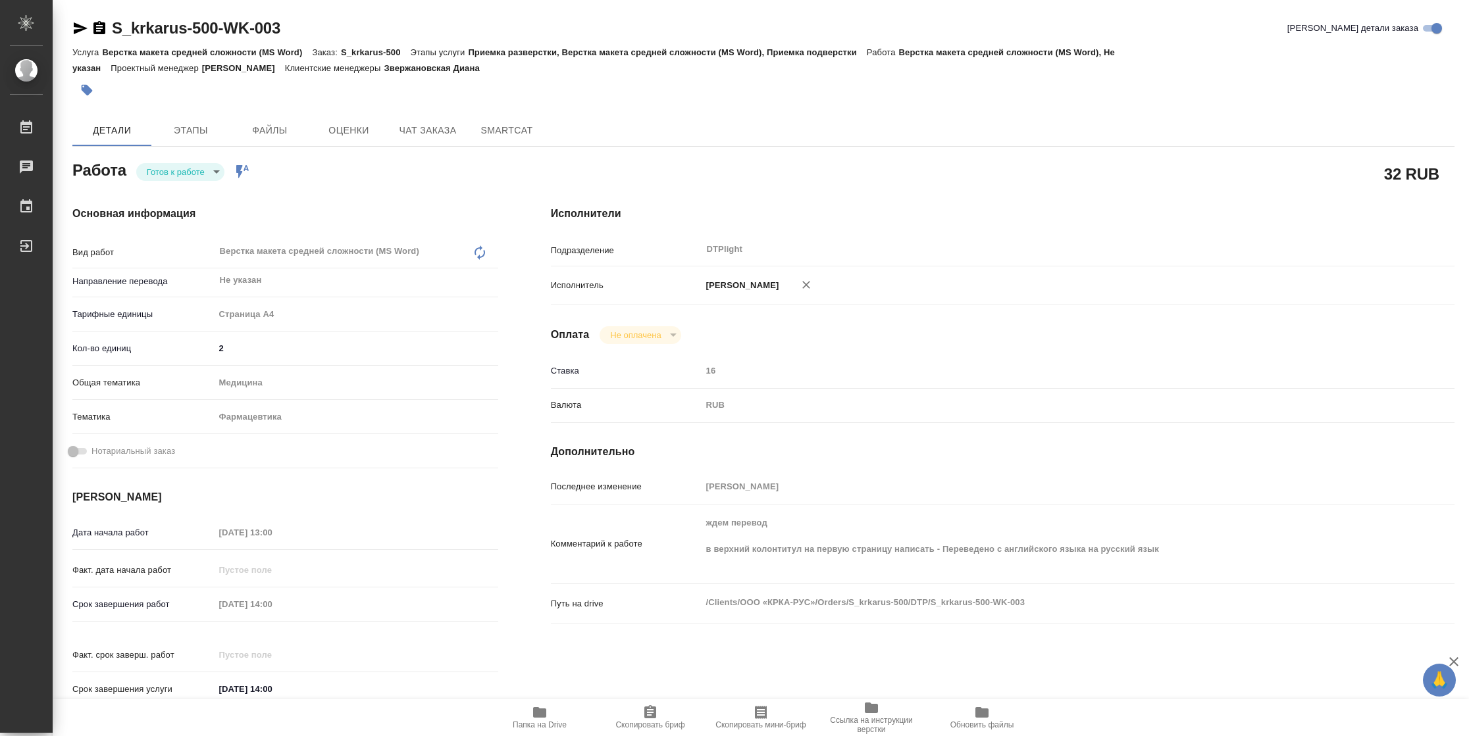
type textarea "x"
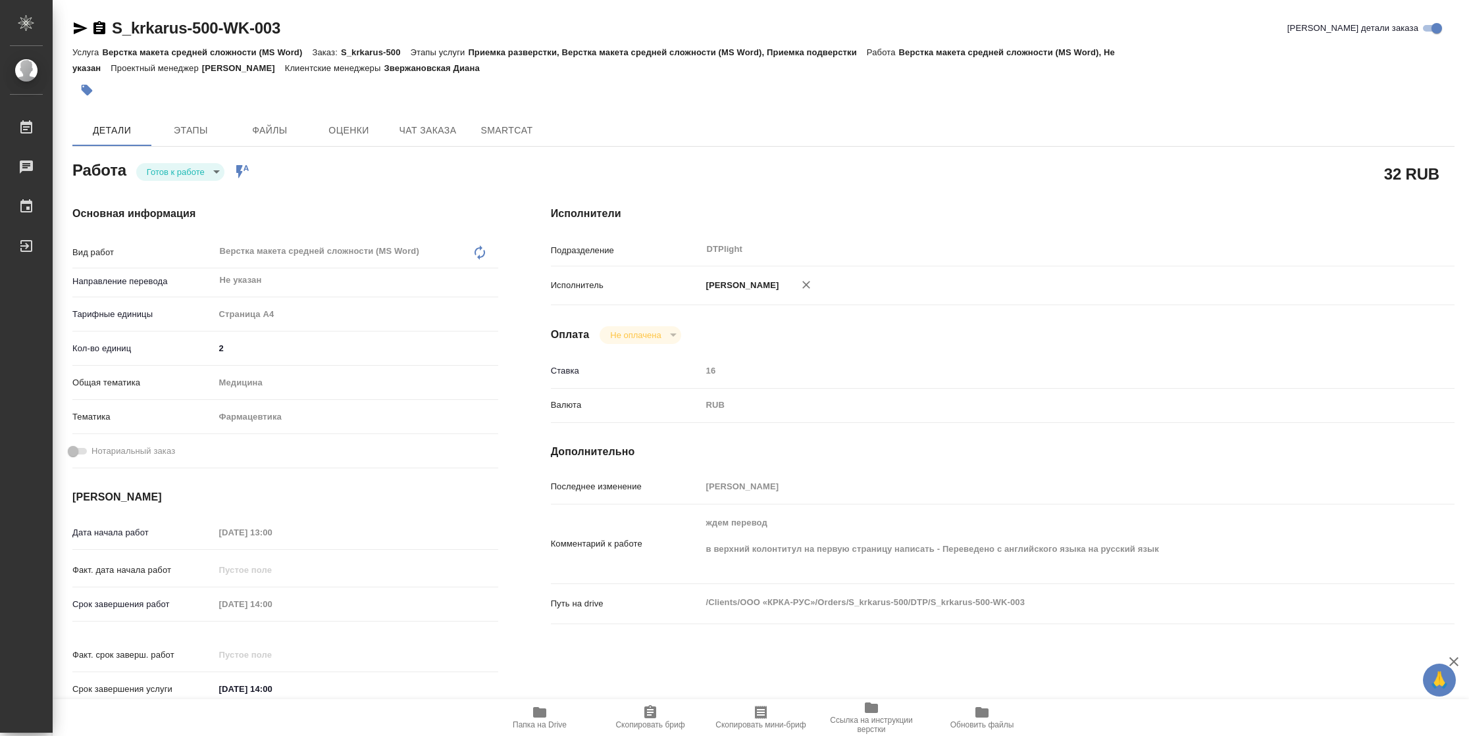
type textarea "x"
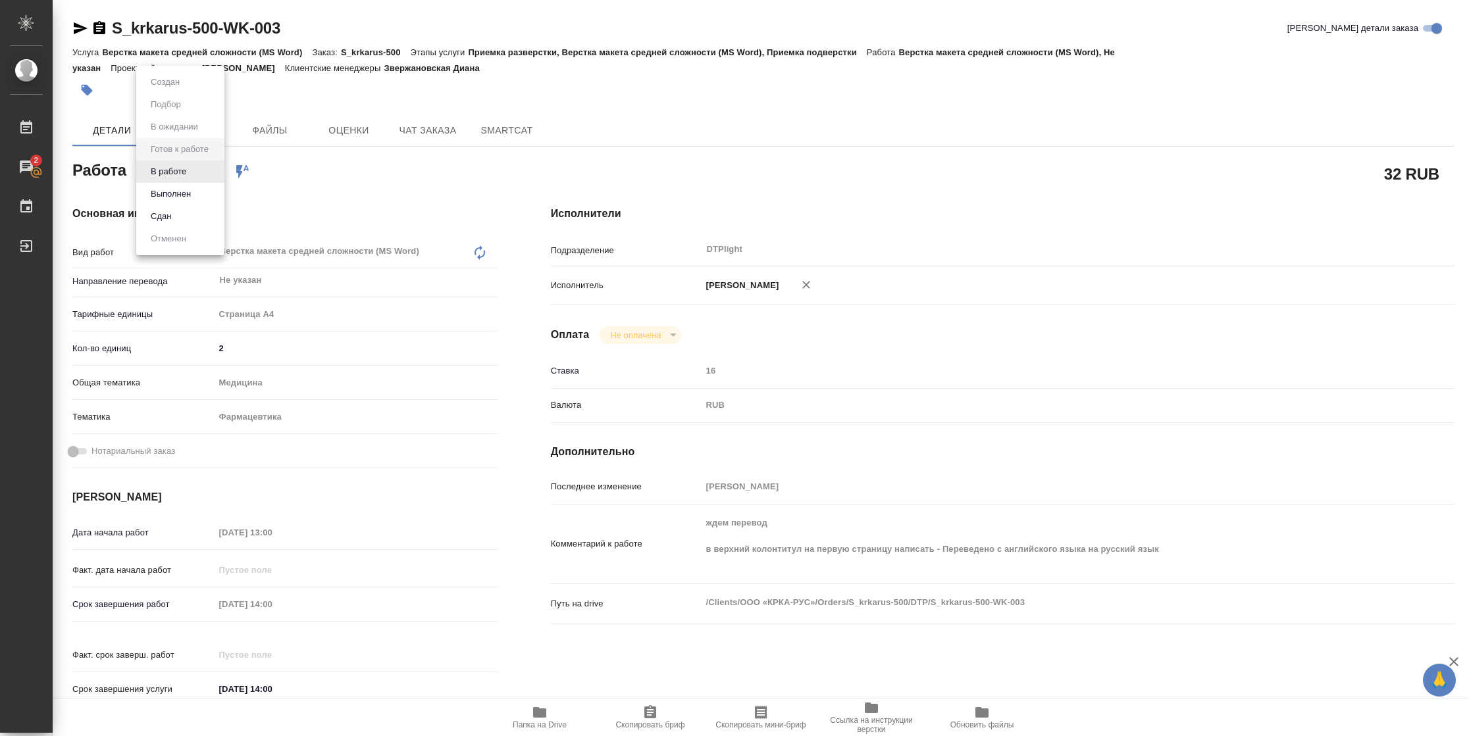
click at [191, 169] on body "🙏 .cls-1 fill:#fff; AWATERA Vasilyeva Natalia Работы 2 Чаты График Выйти S_krka…" at bounding box center [734, 368] width 1469 height 736
click at [191, 169] on li "В работе" at bounding box center [180, 172] width 88 height 22
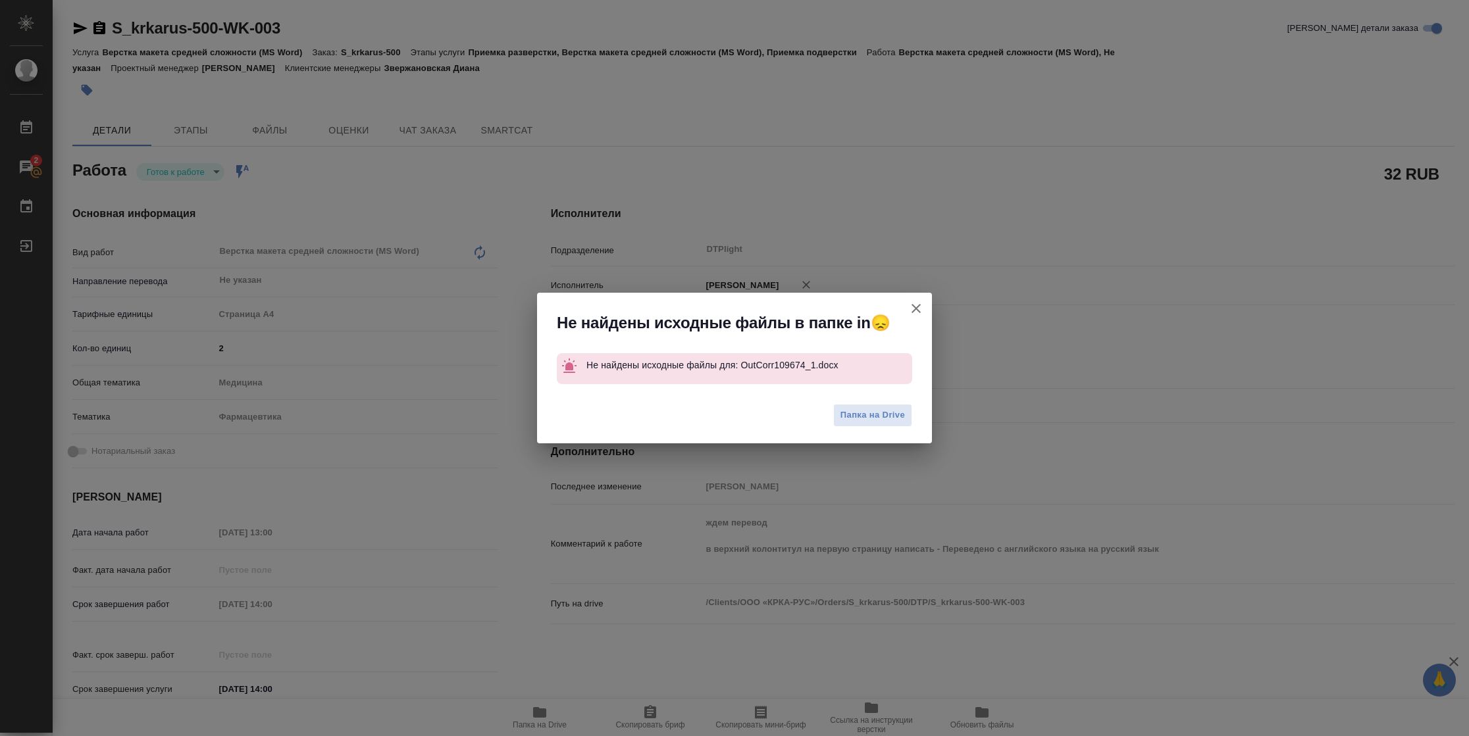
type textarea "x"
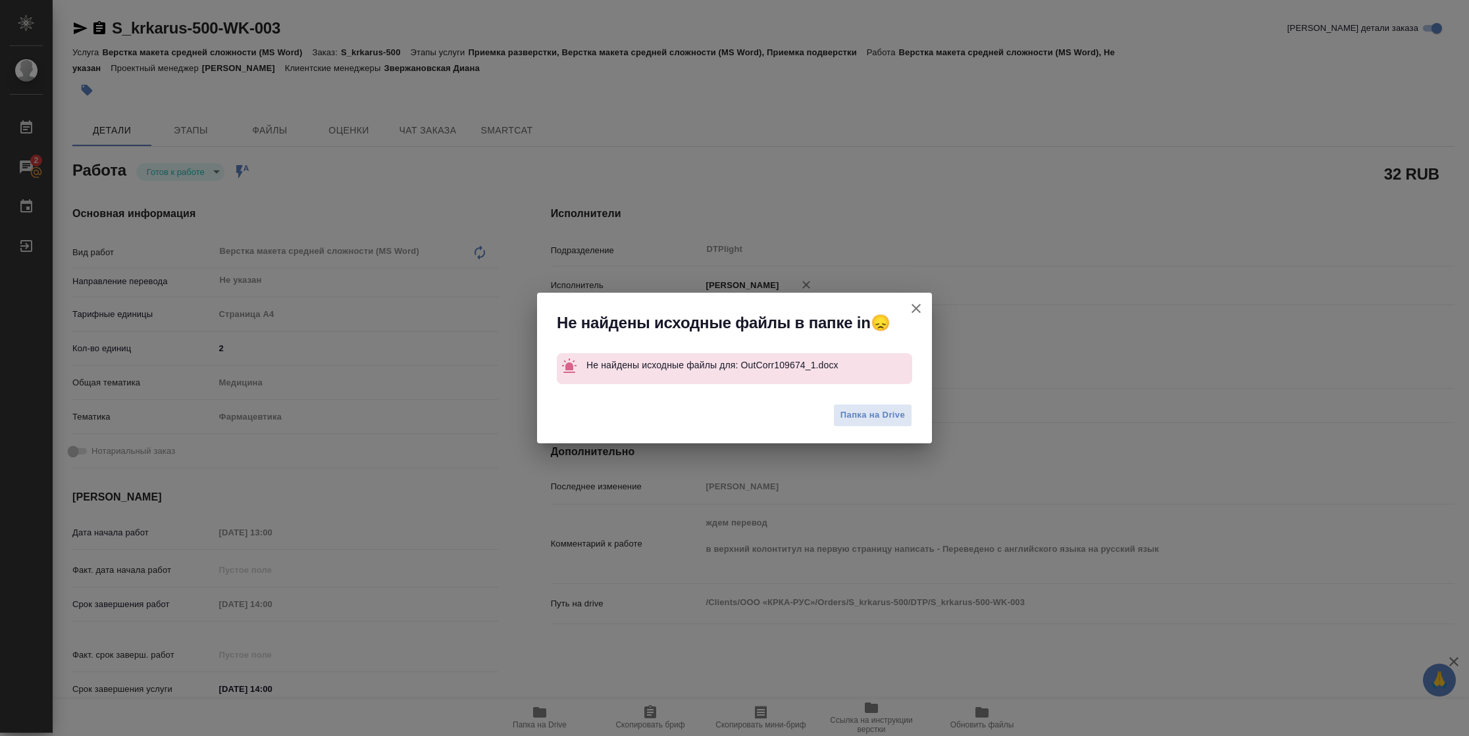
type textarea "x"
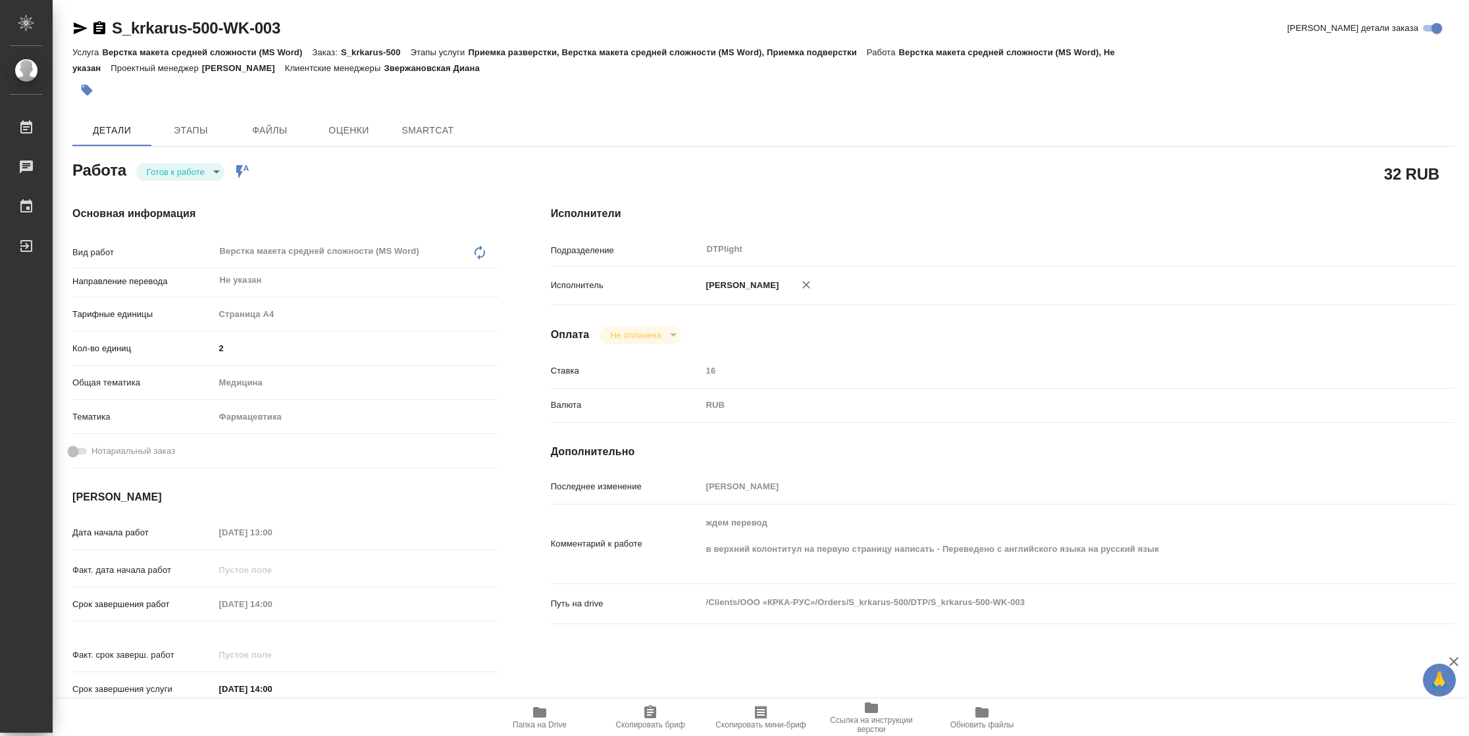
type textarea "x"
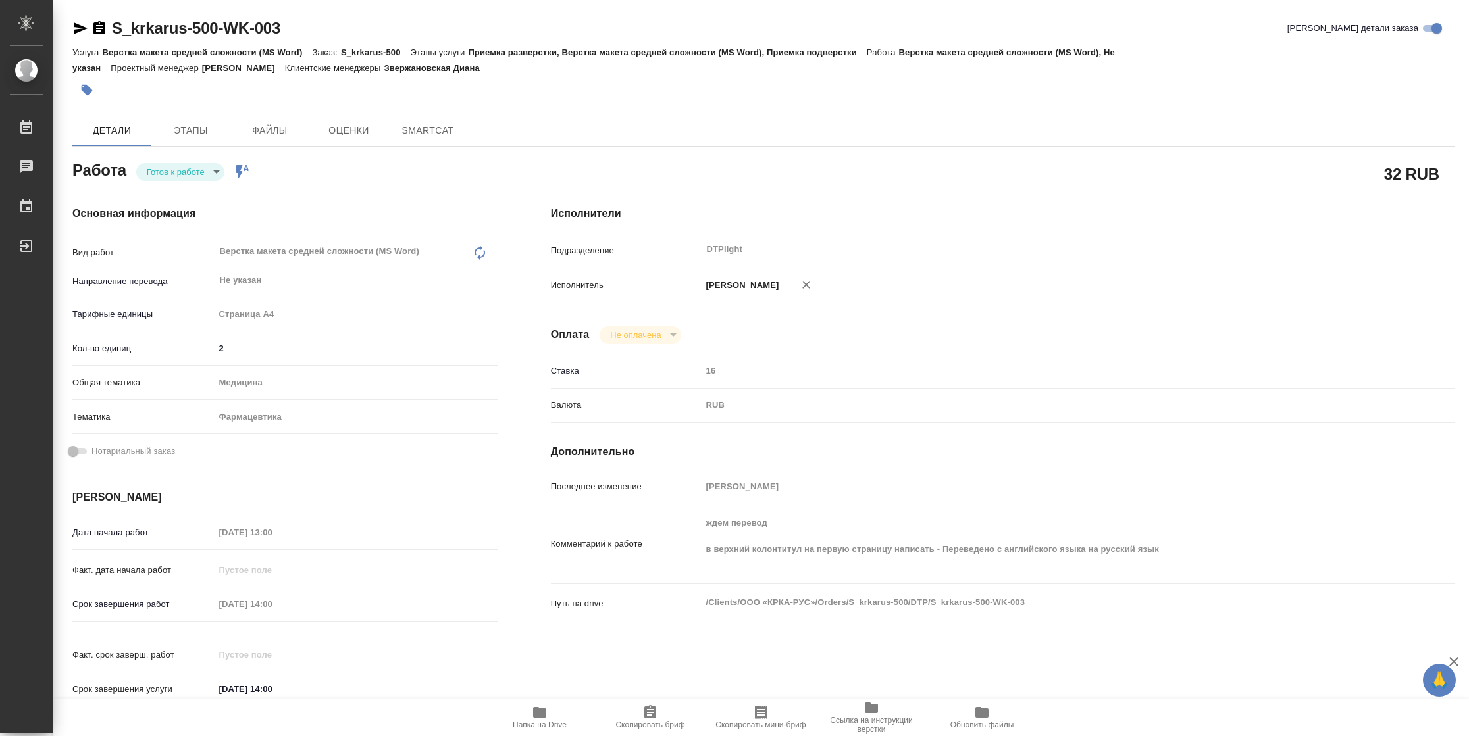
type textarea "x"
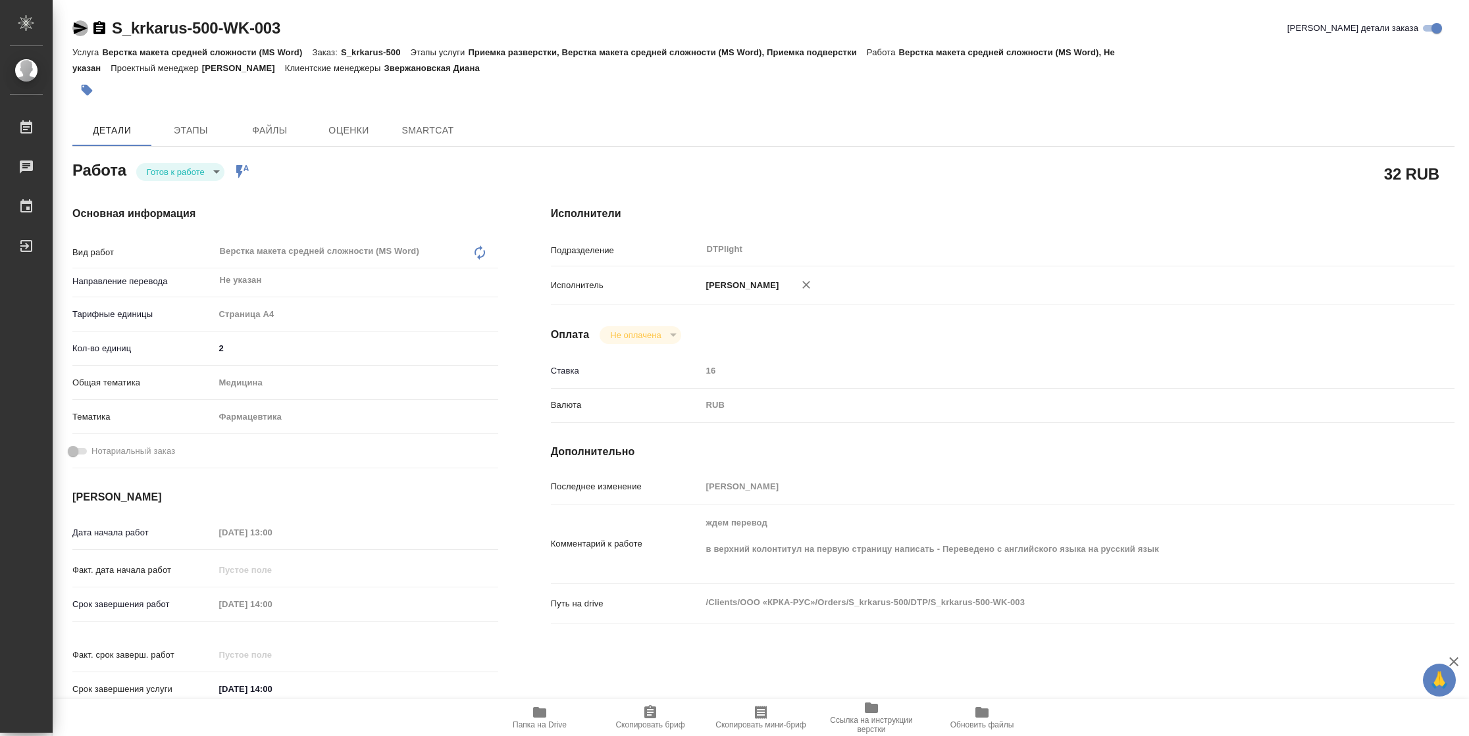
type textarea "x"
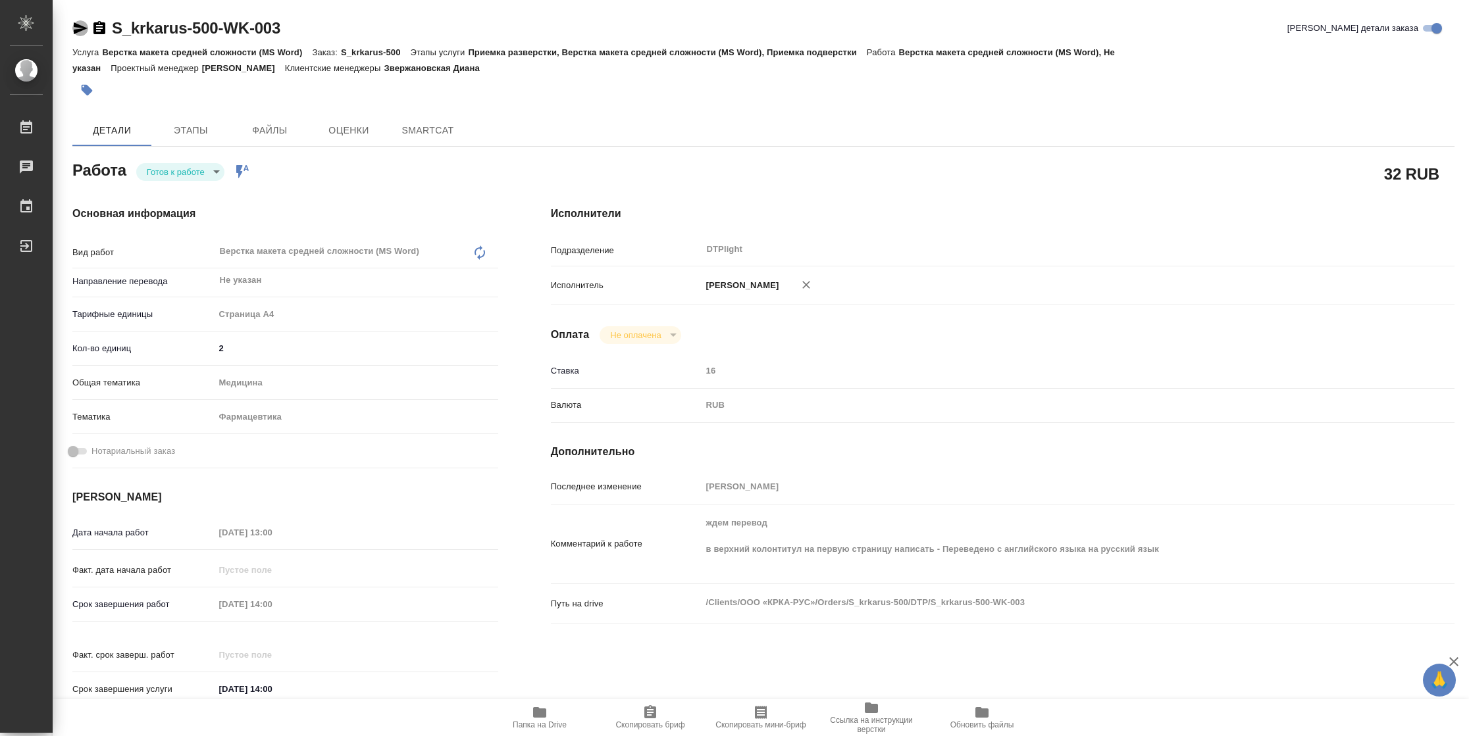
click at [80, 34] on icon "button" at bounding box center [80, 28] width 16 height 16
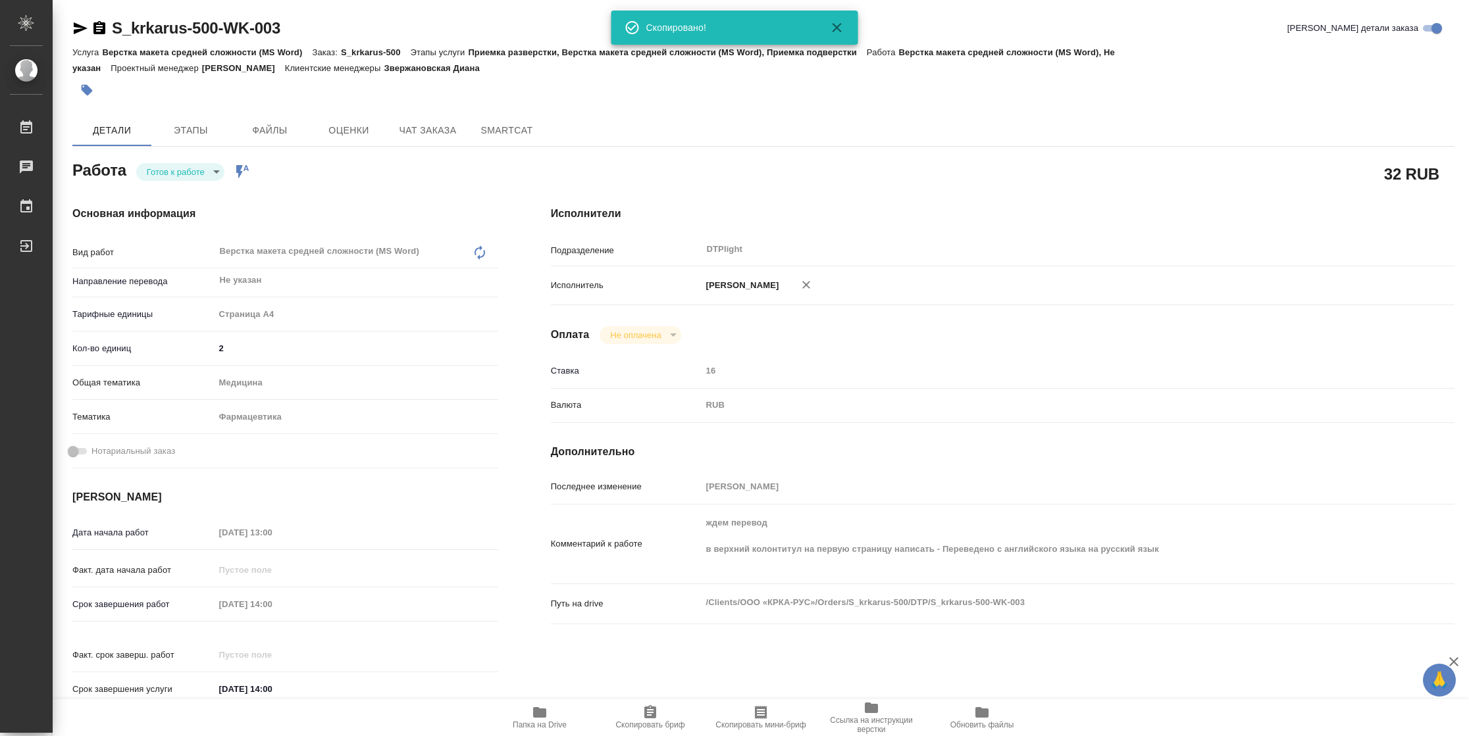
scroll to position [385, 0]
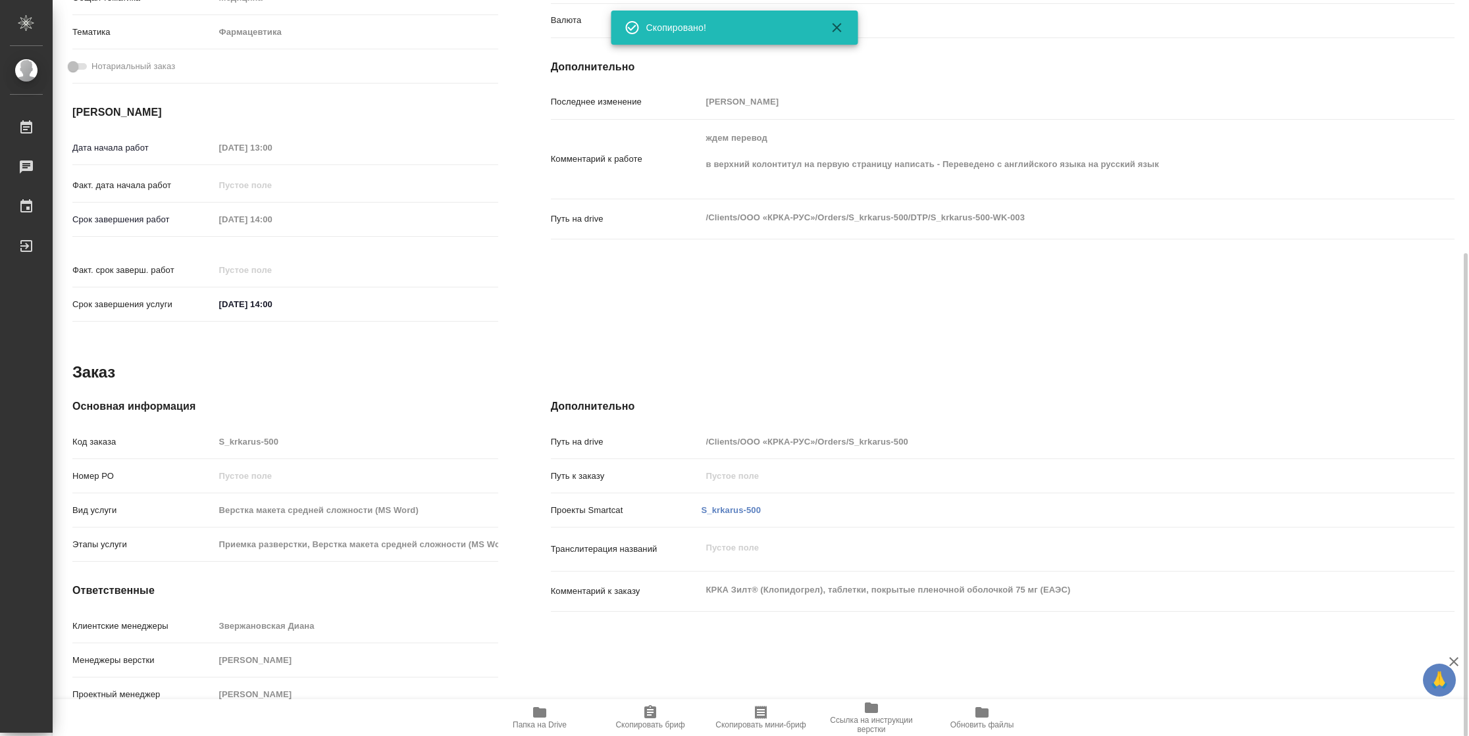
type textarea "x"
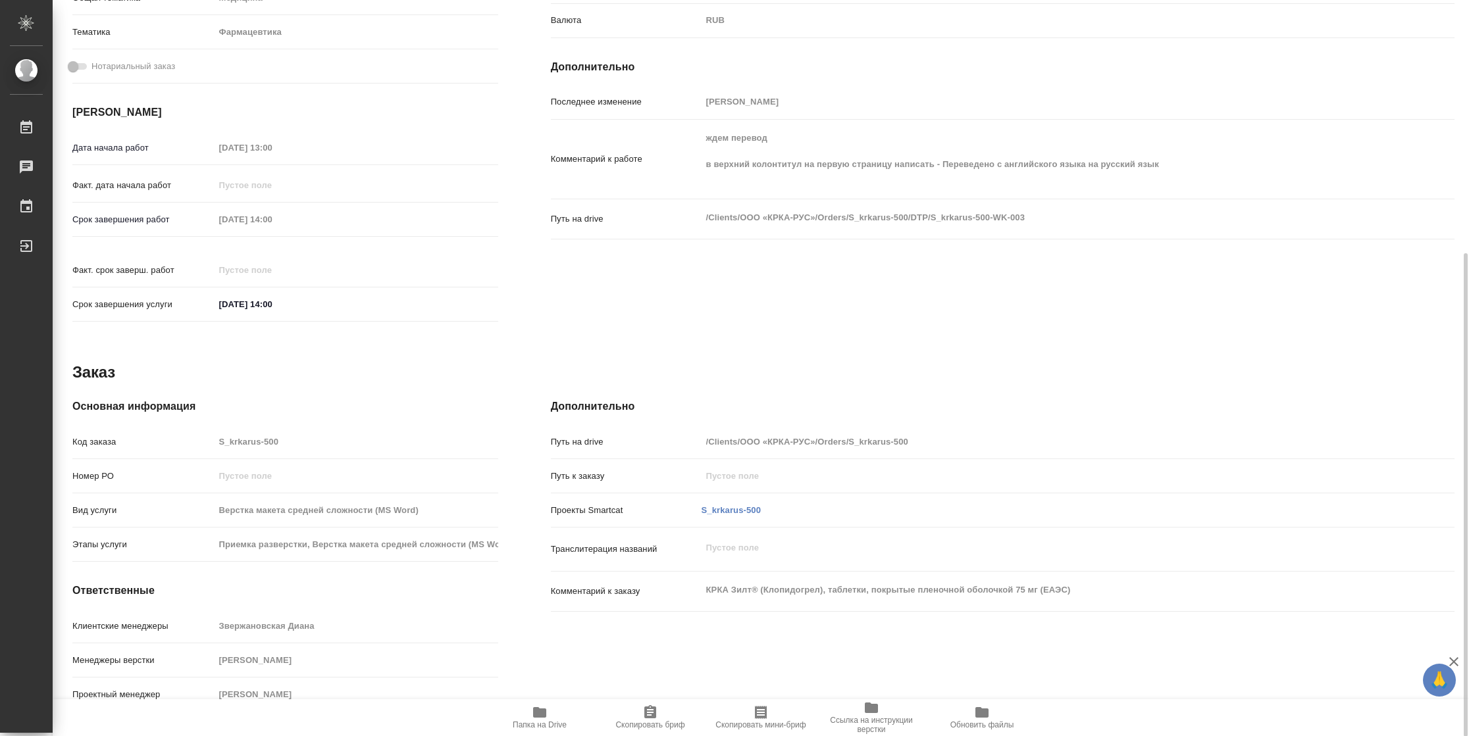
type textarea "x"
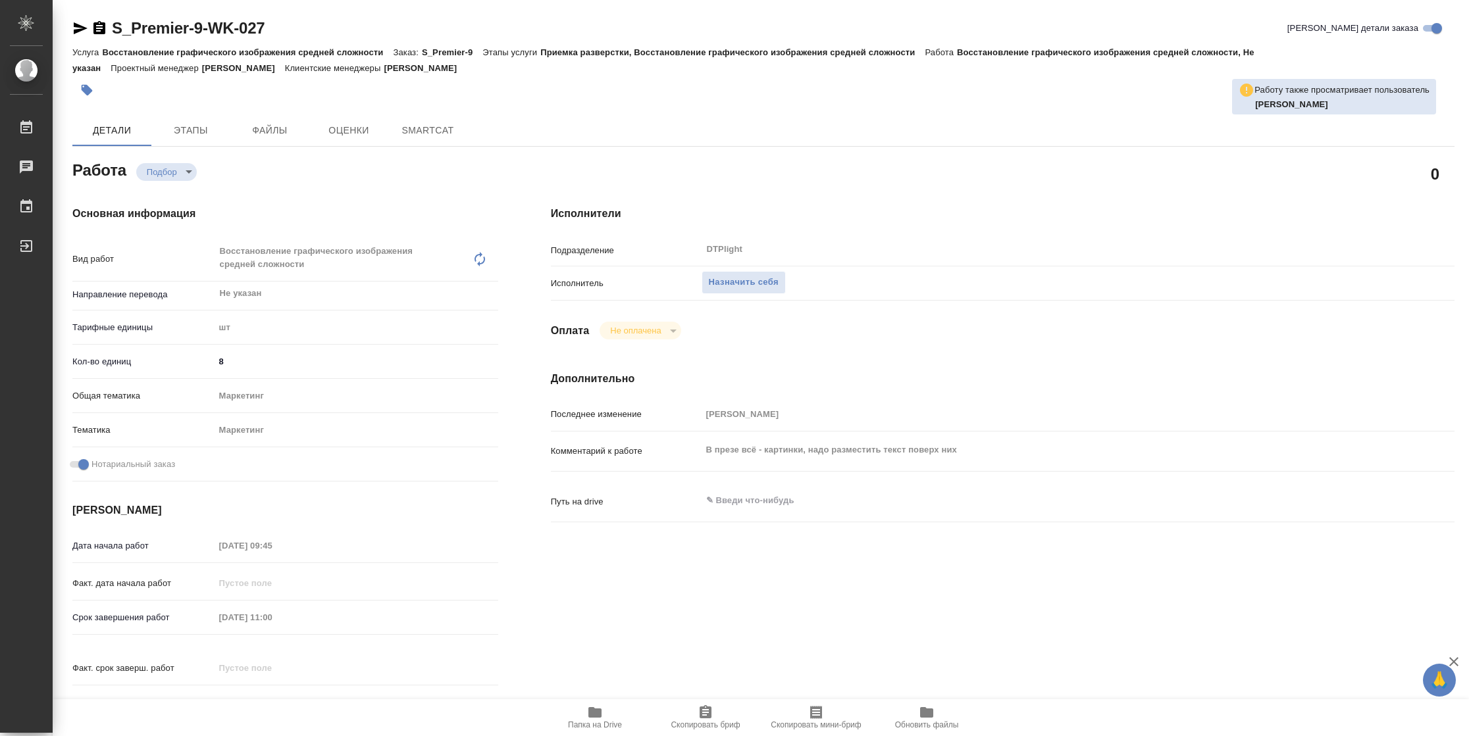
type textarea "x"
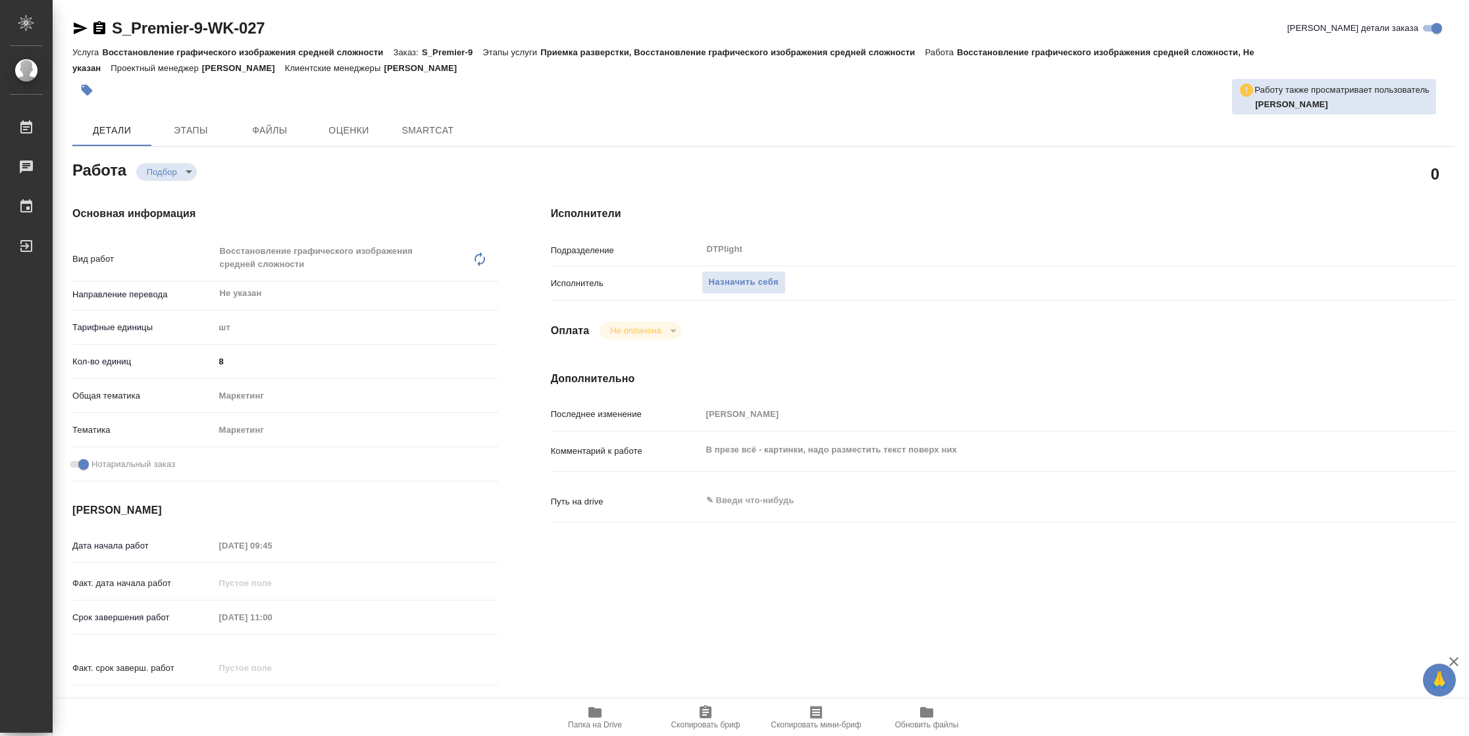
type textarea "x"
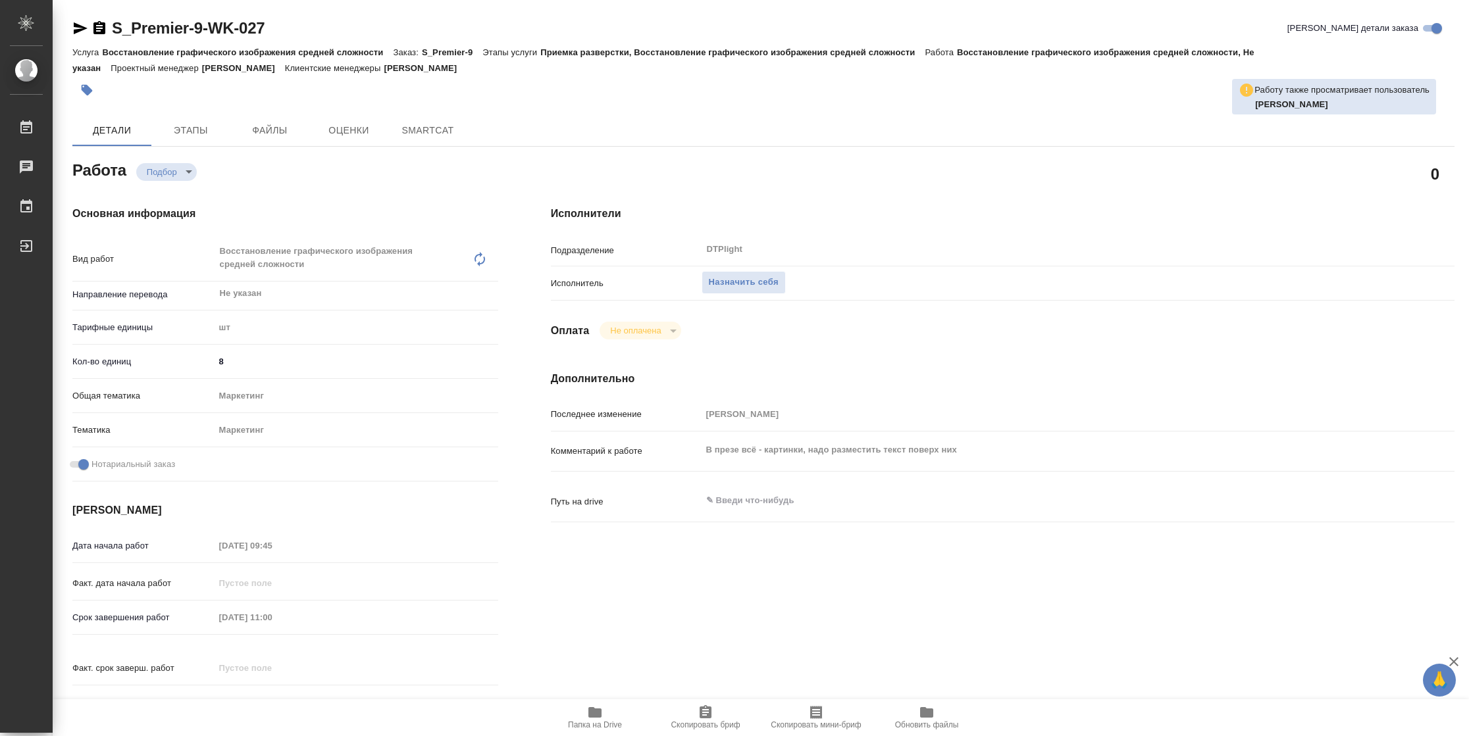
type textarea "x"
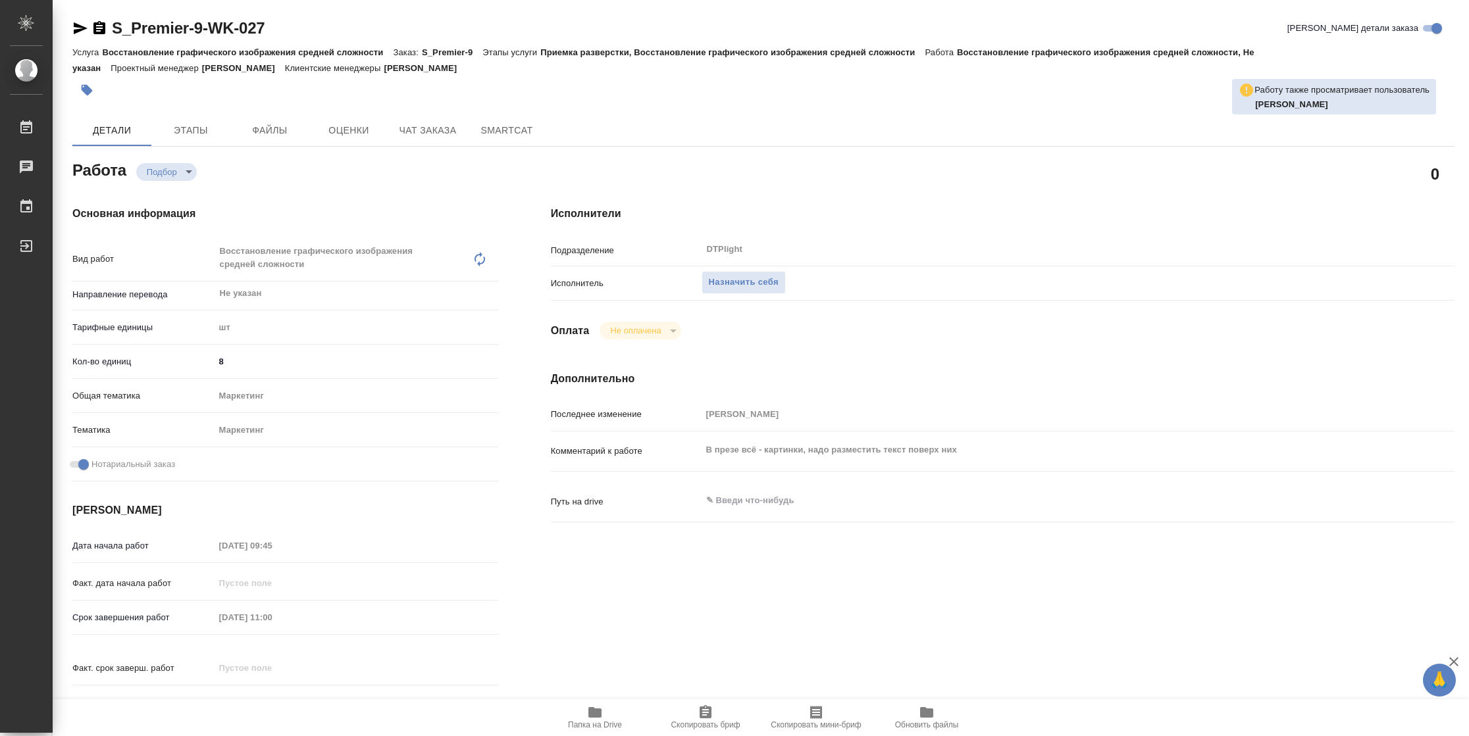
click at [614, 724] on span "Папка на Drive" at bounding box center [595, 725] width 54 height 9
type textarea "x"
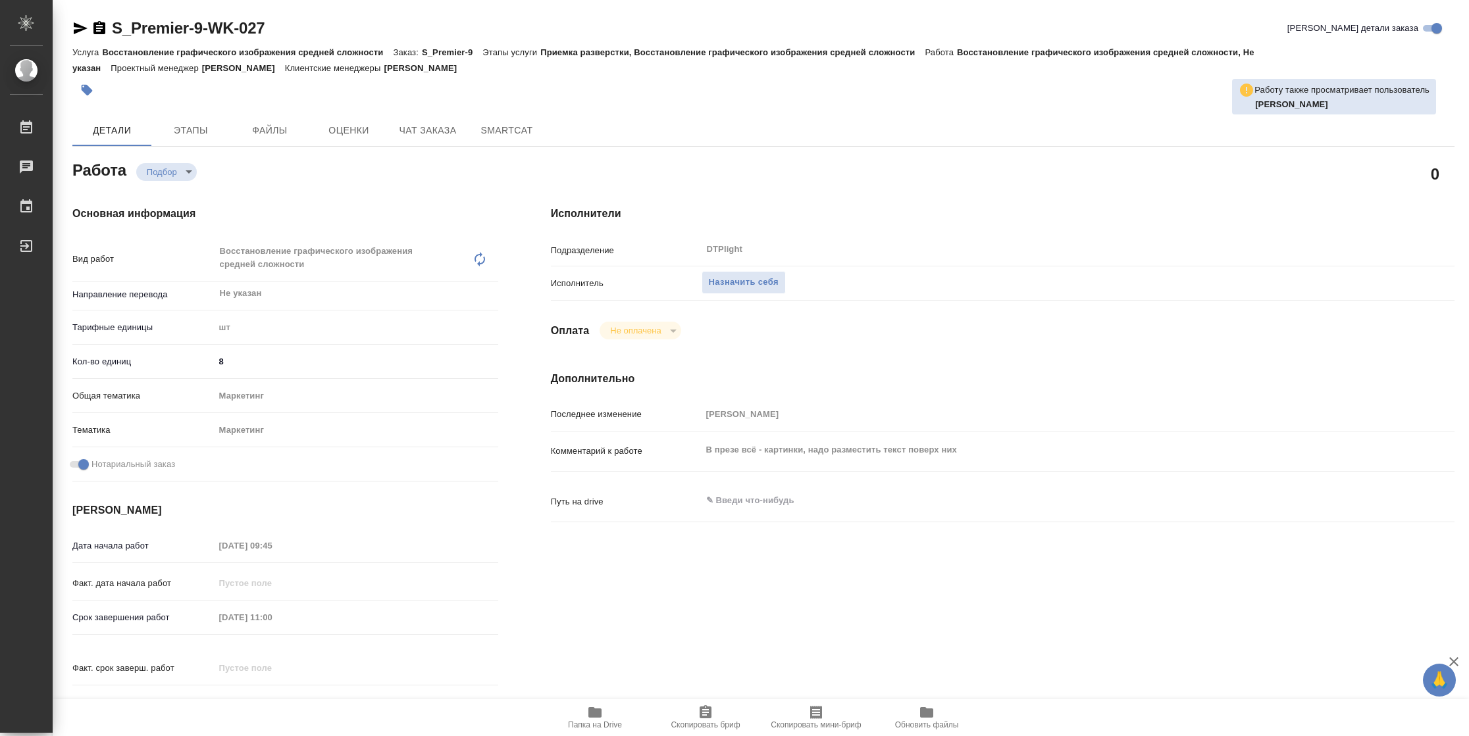
type textarea "x"
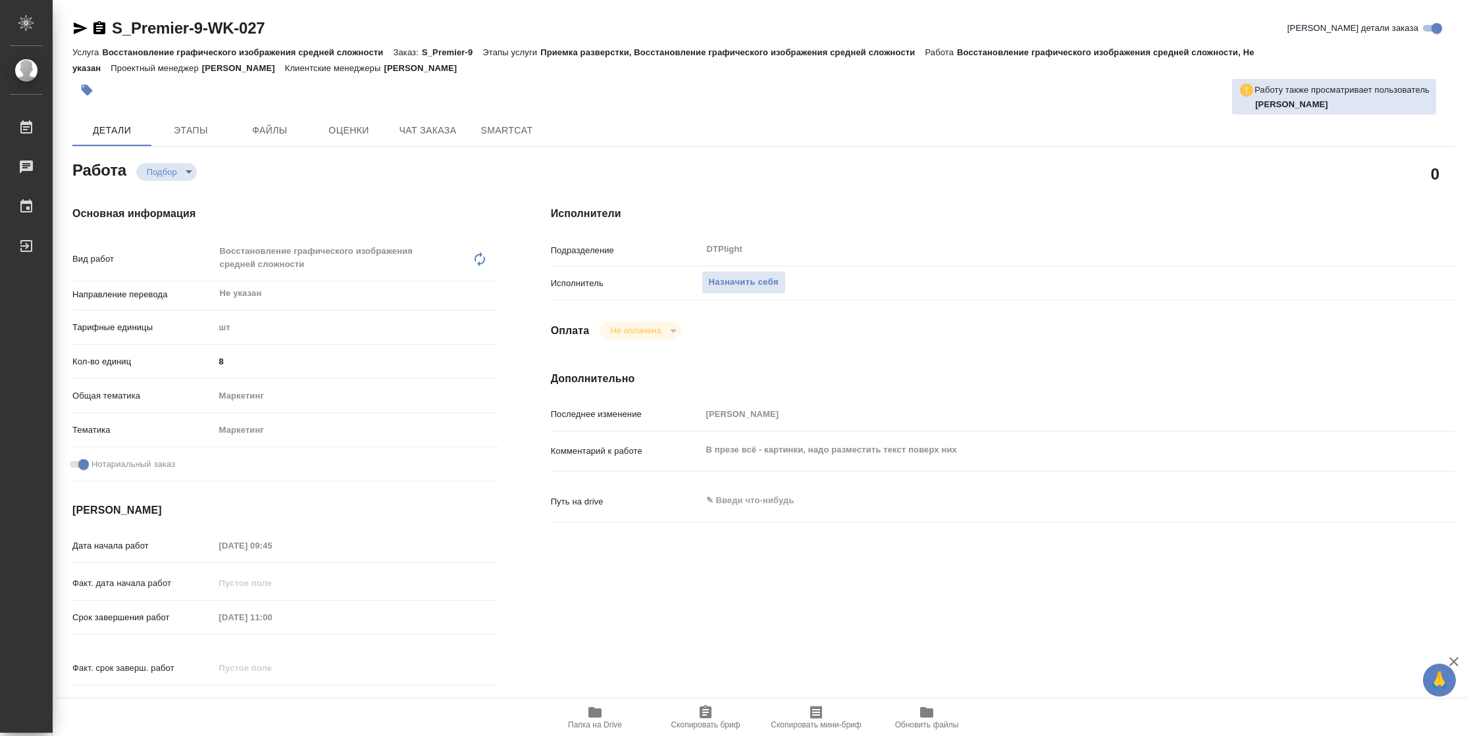
type textarea "x"
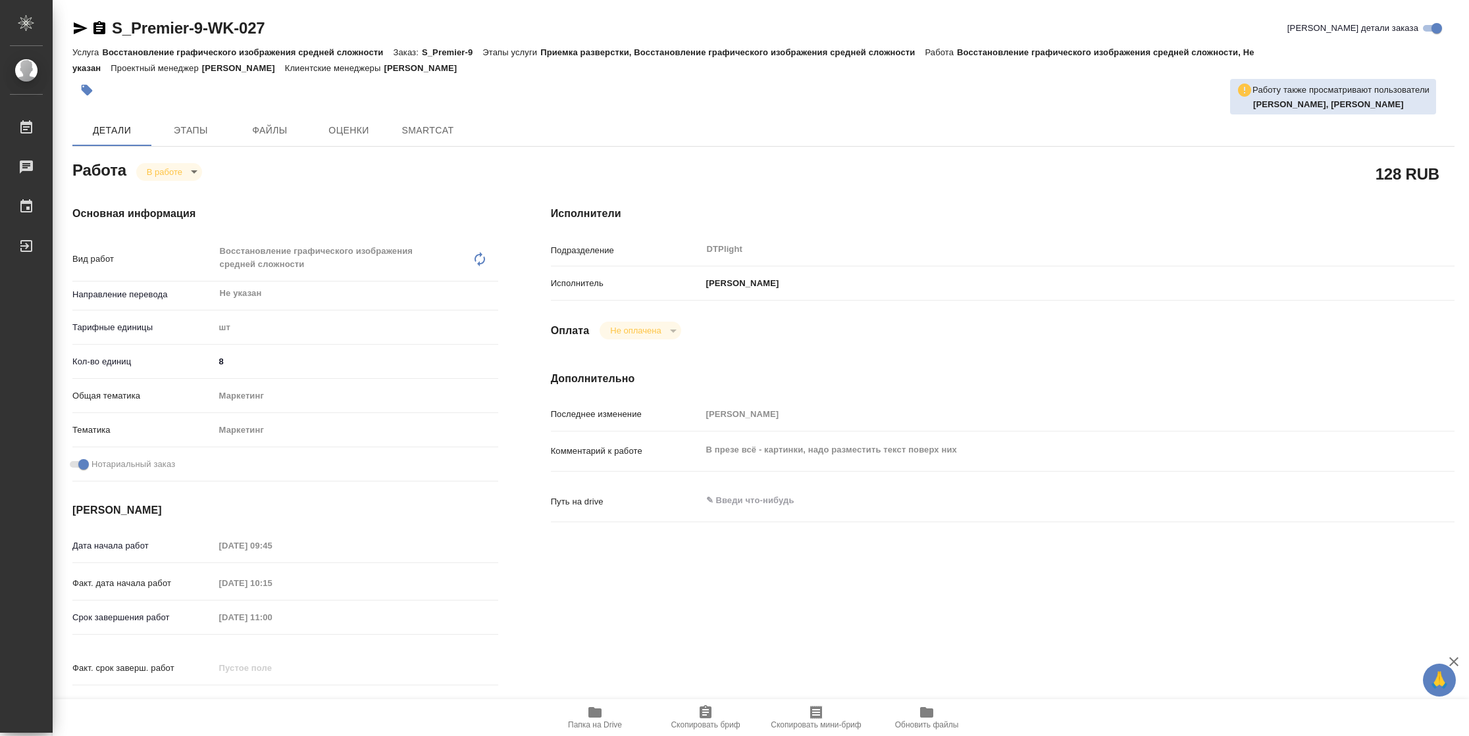
type textarea "x"
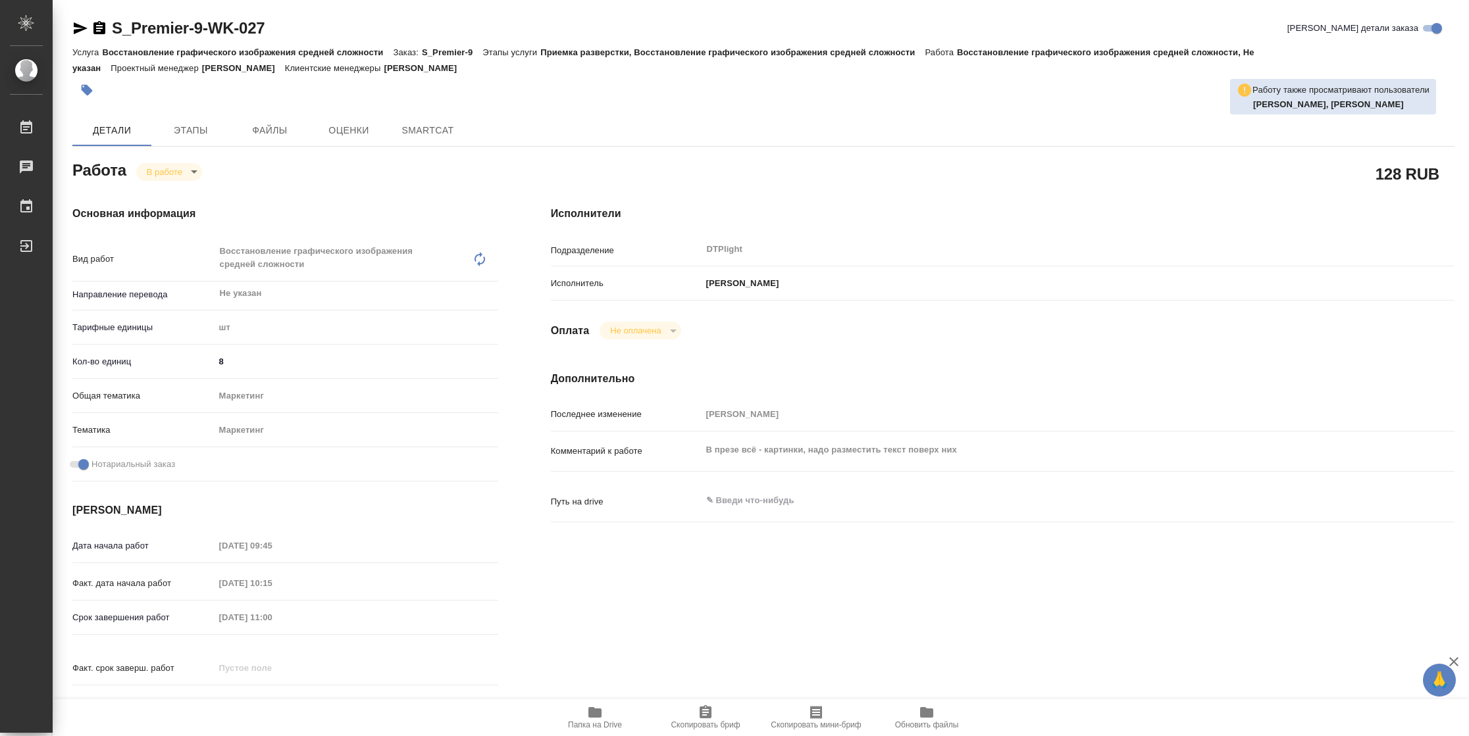
type textarea "x"
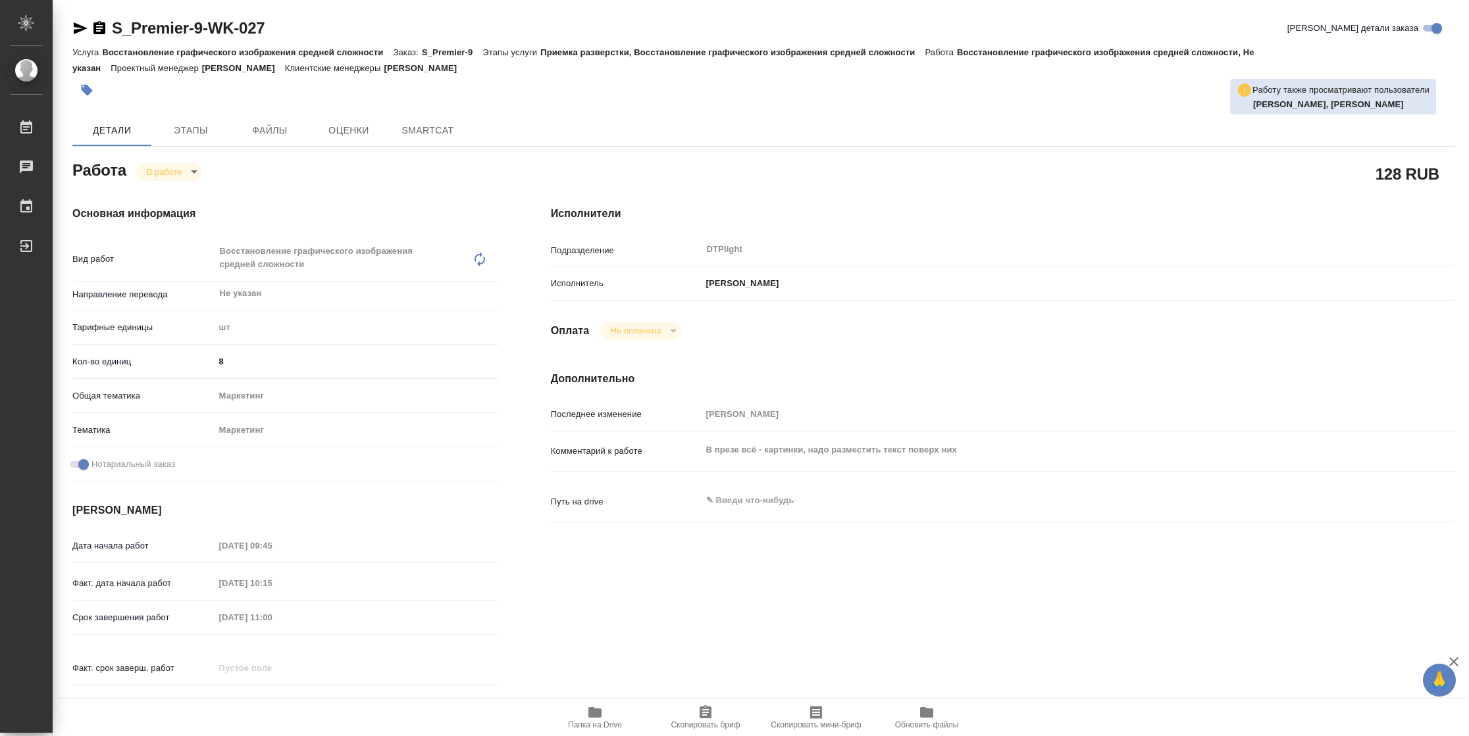
type textarea "x"
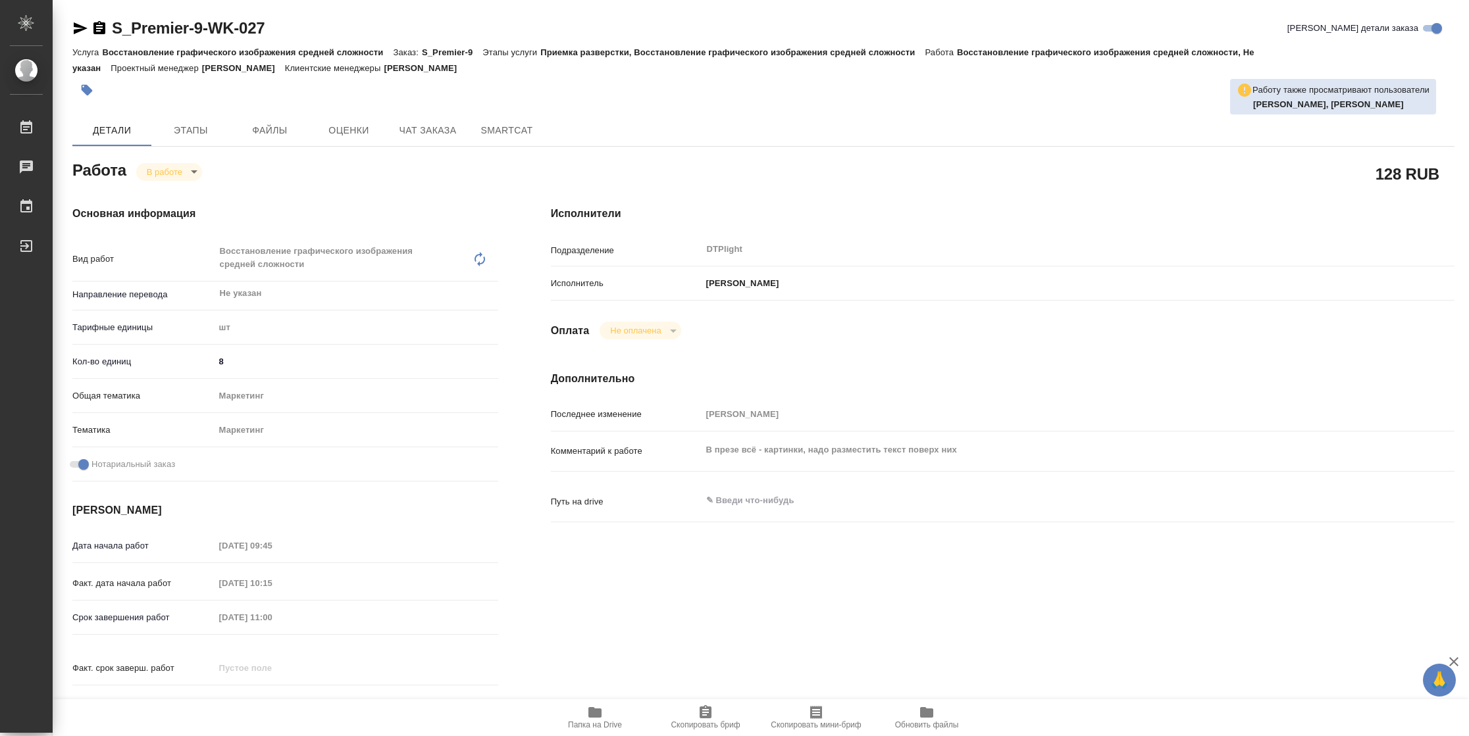
type textarea "x"
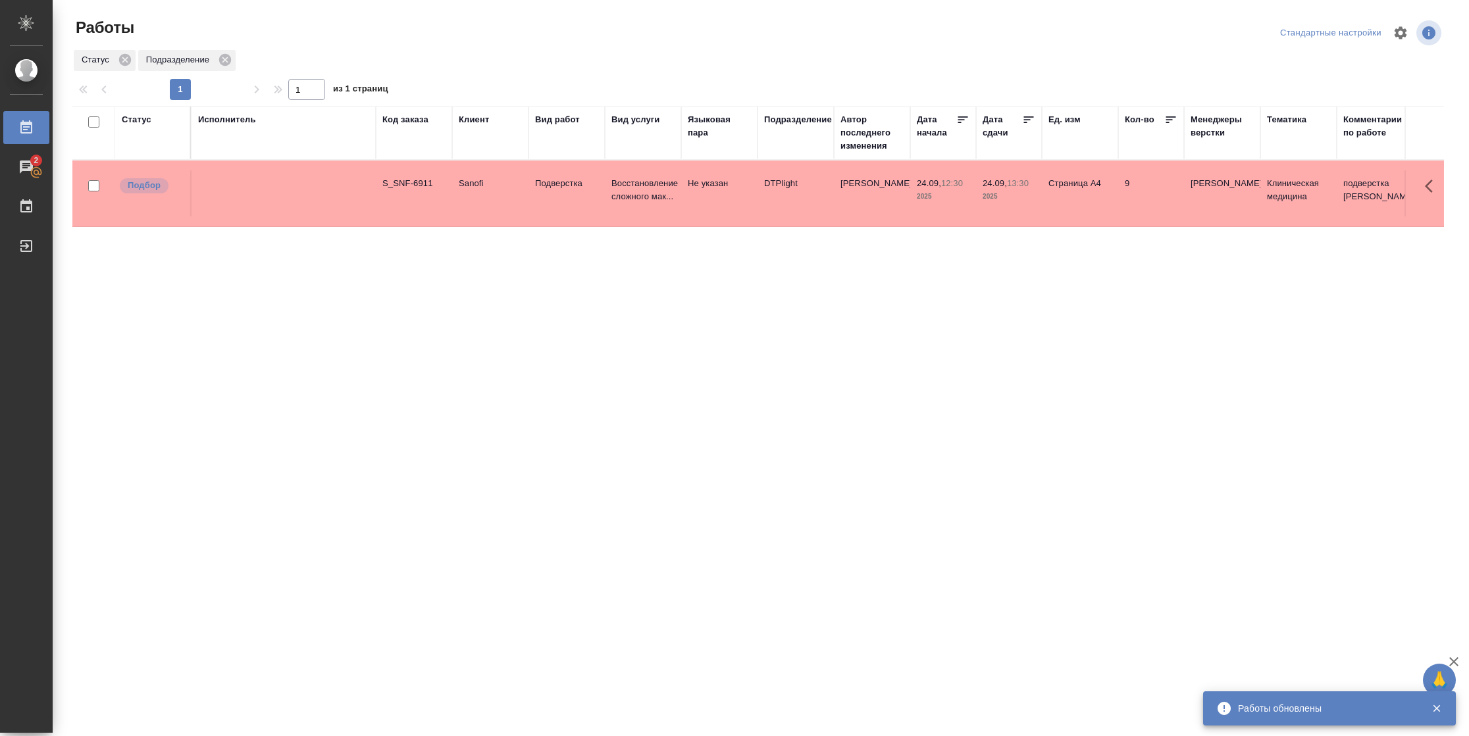
click at [795, 122] on div "Подразделение" at bounding box center [798, 119] width 68 height 13
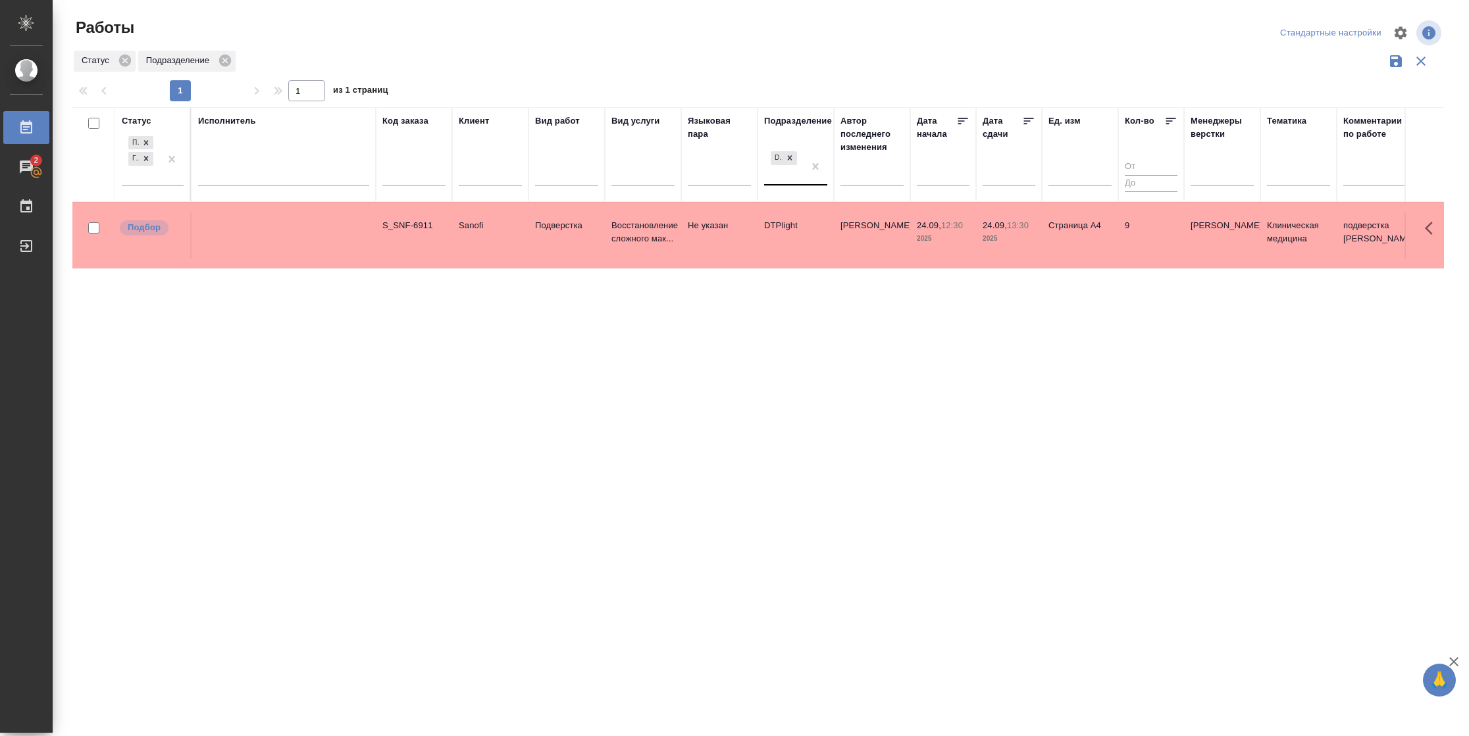
click at [785, 167] on div "DTPlight" at bounding box center [783, 167] width 39 height 36
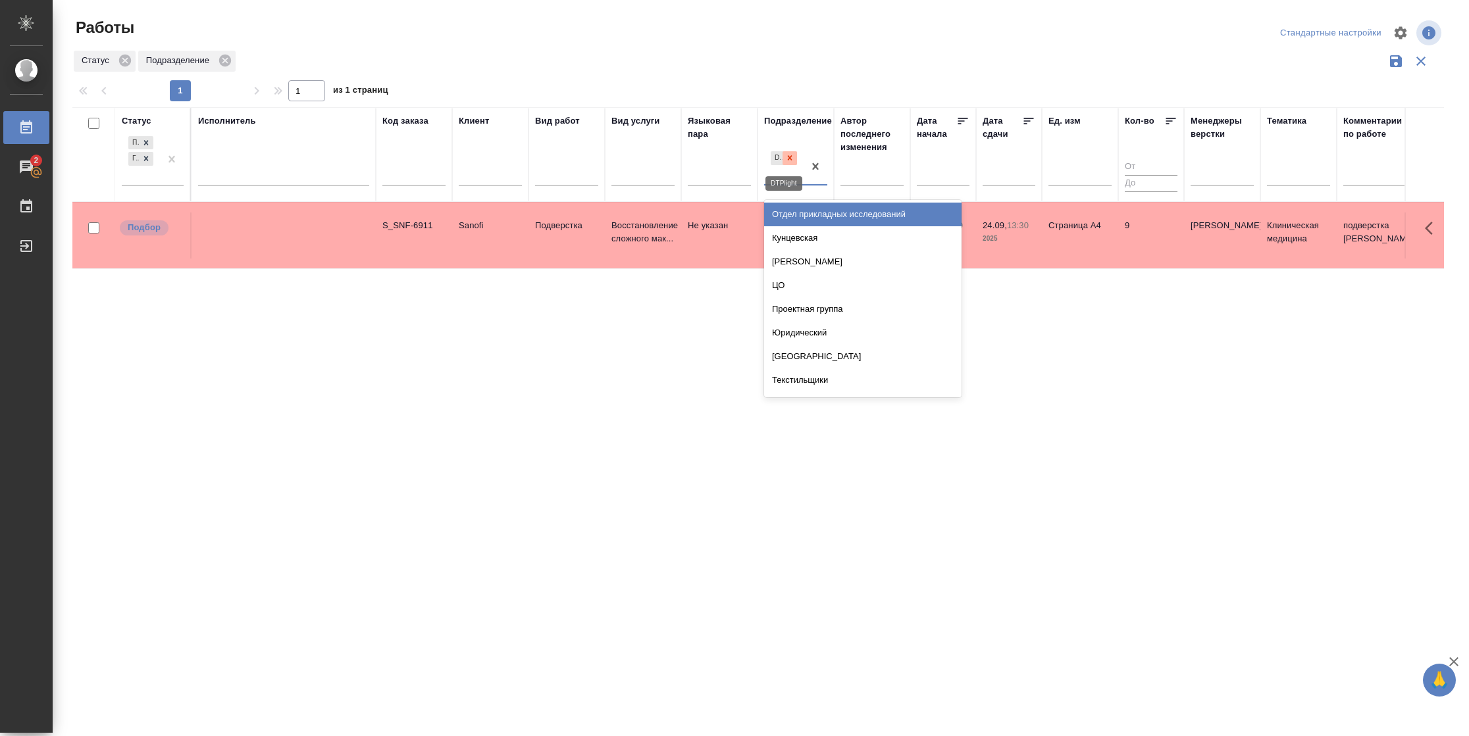
click at [789, 155] on icon at bounding box center [789, 157] width 9 height 9
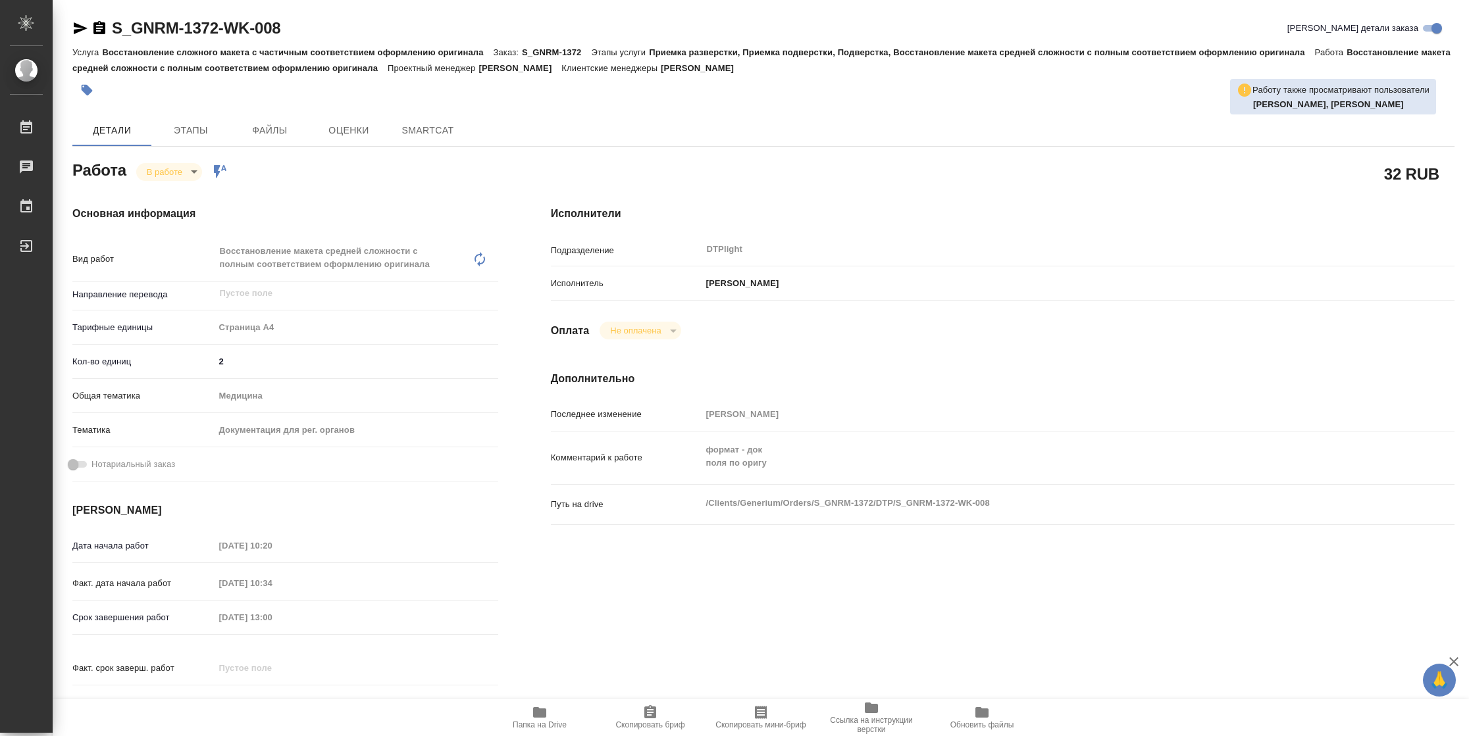
type textarea "x"
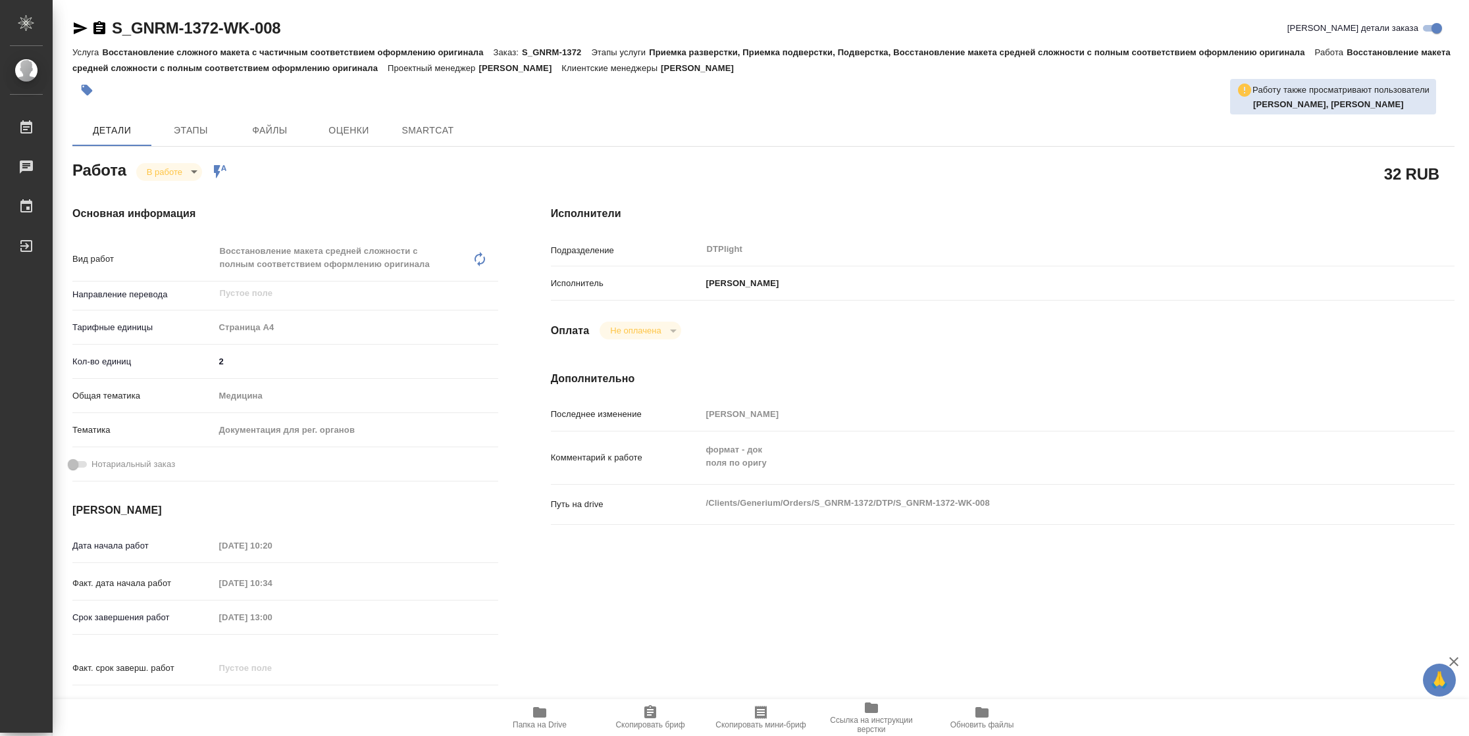
type textarea "x"
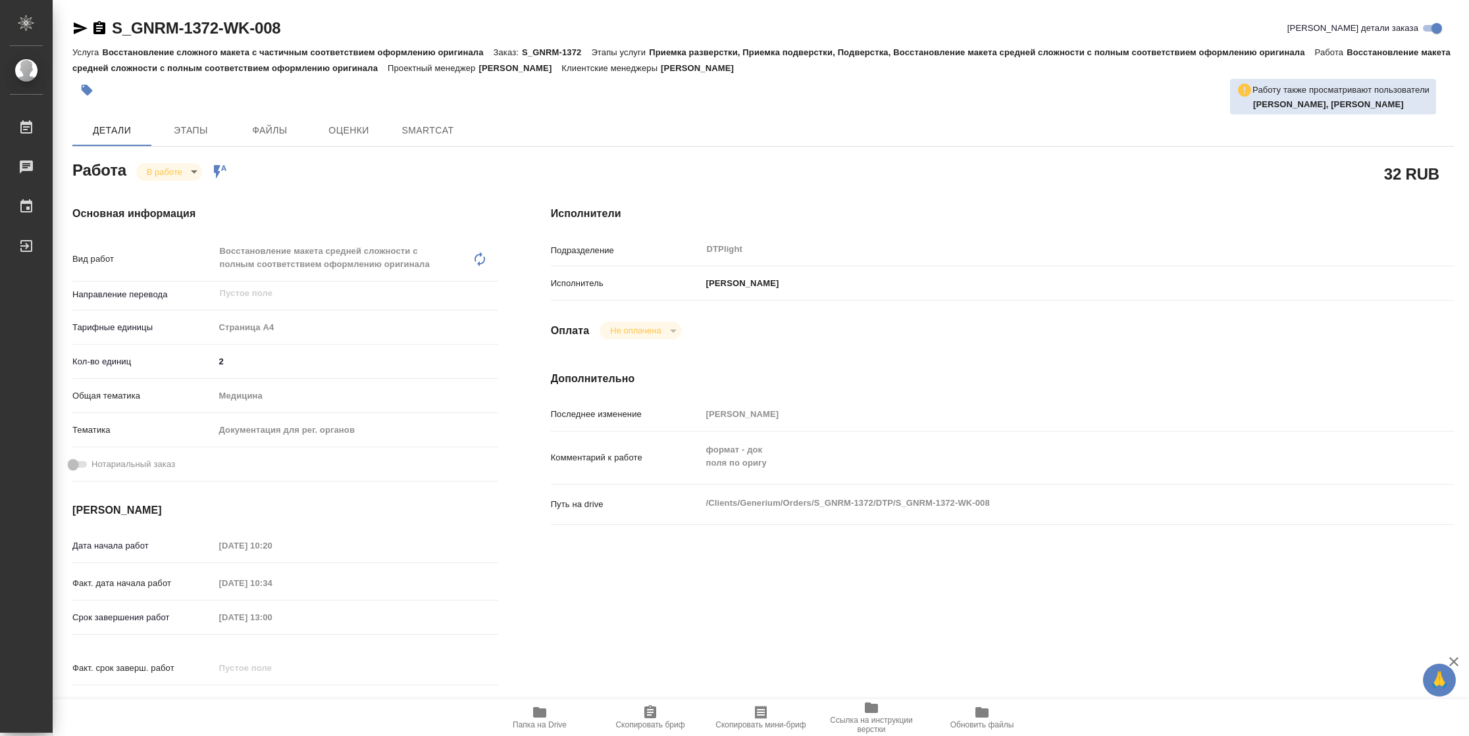
type input "inProgress"
type textarea "Восстановление макета средней сложности с полным соответствием оформлению ориги…"
type textarea "x"
type input "5f036ec4e16dec2d6b59c8ff"
type input "2"
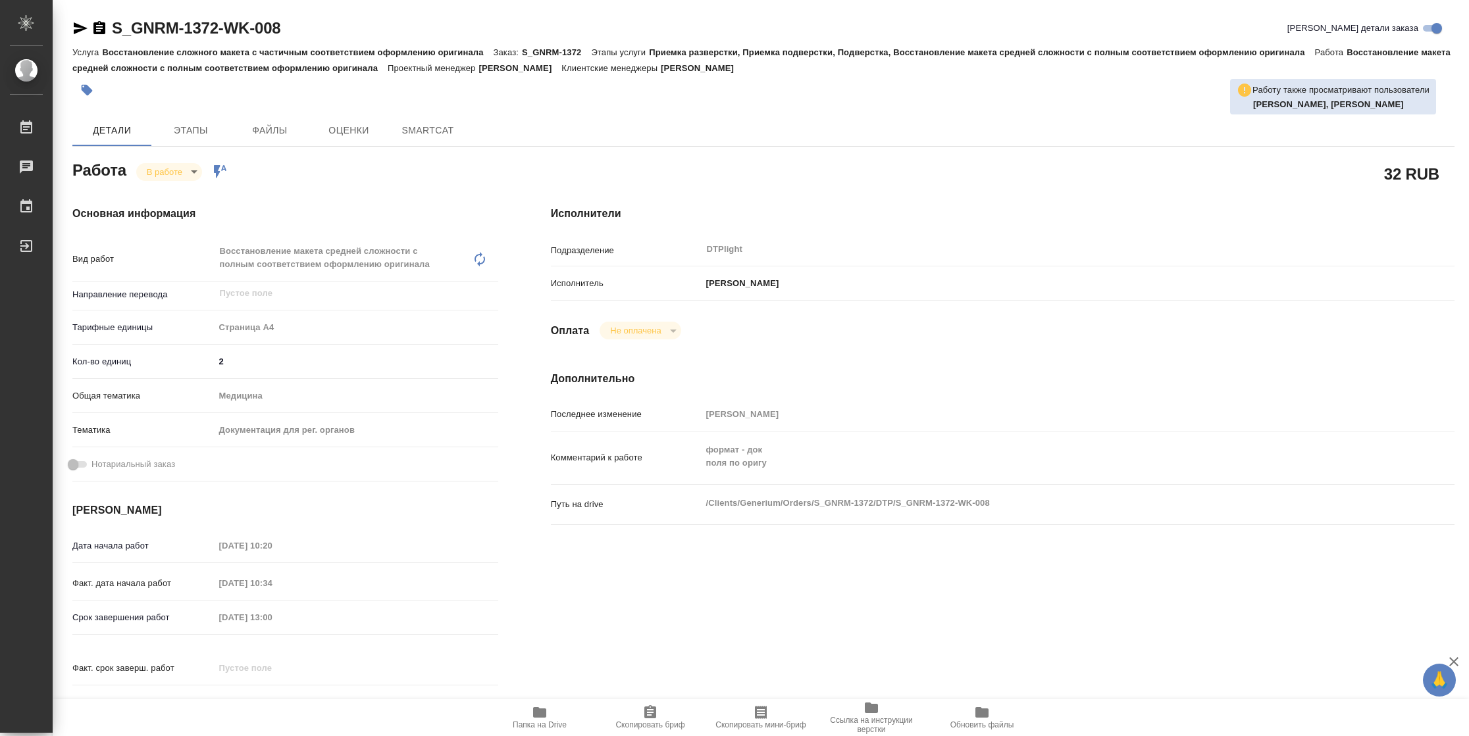
type input "med"
type input "5f647205b73bc97568ca66c6"
type input "[DATE] 10:20"
type input "[DATE] 10:34"
type input "[DATE] 13:00"
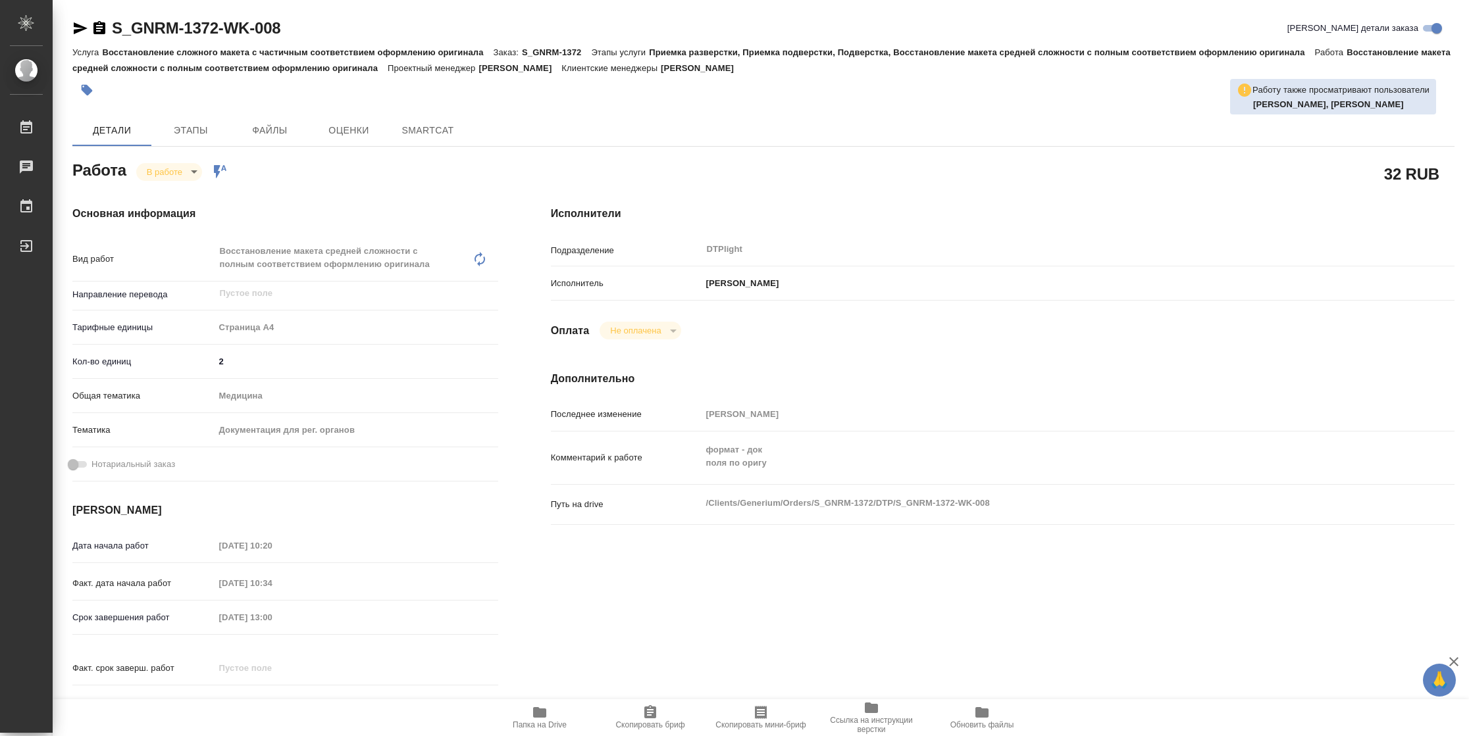
type input "[DATE] 18:00"
type input "DTPlight"
type input "notPayed"
type input "[PERSON_NAME]"
type textarea "формат - док поля по оригу"
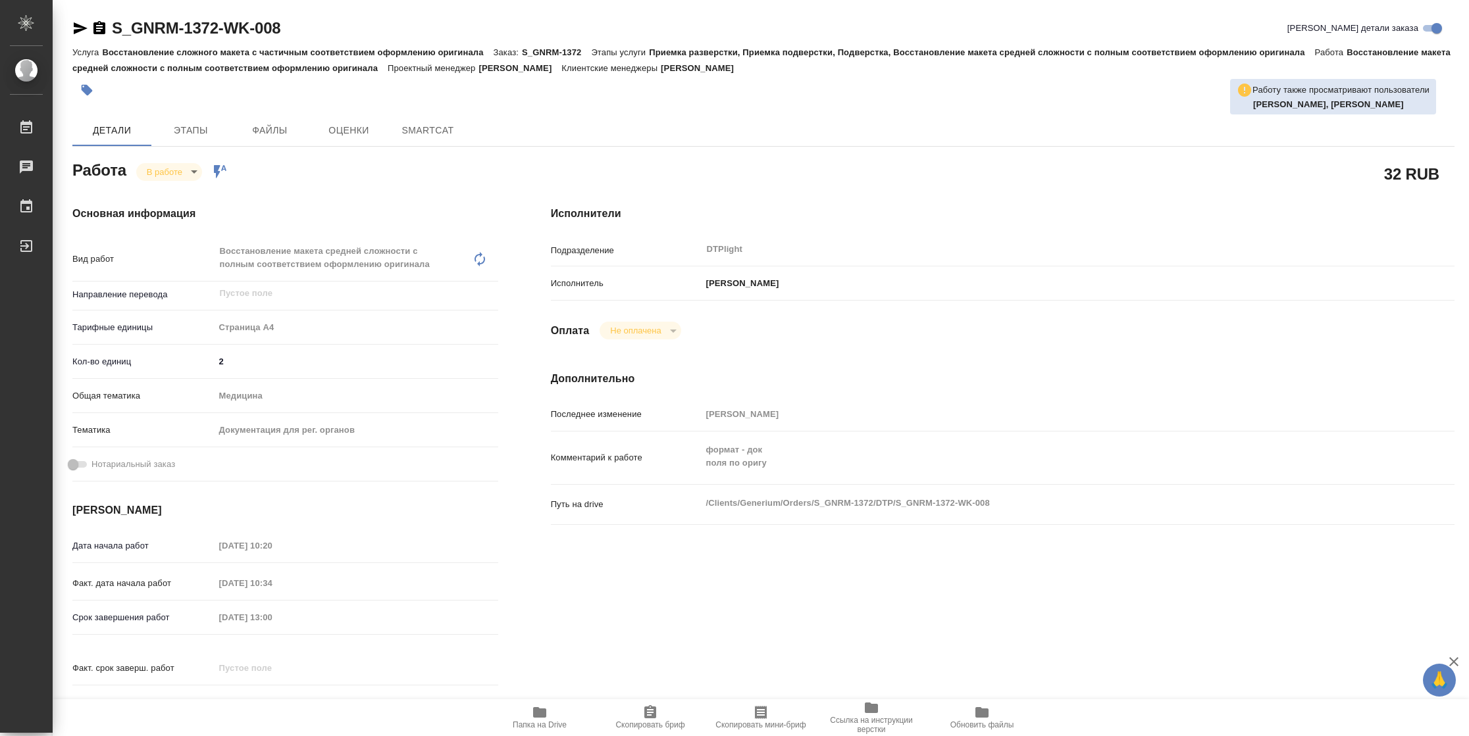
type textarea "x"
type textarea "/Clients/Generium/Orders/S_GNRM-1372/DTP/S_GNRM-1372-WK-008"
type textarea "x"
type input "S_GNRM-1372"
type input "Восстановление сложного макета с частичным соответствием оформлению оригинала"
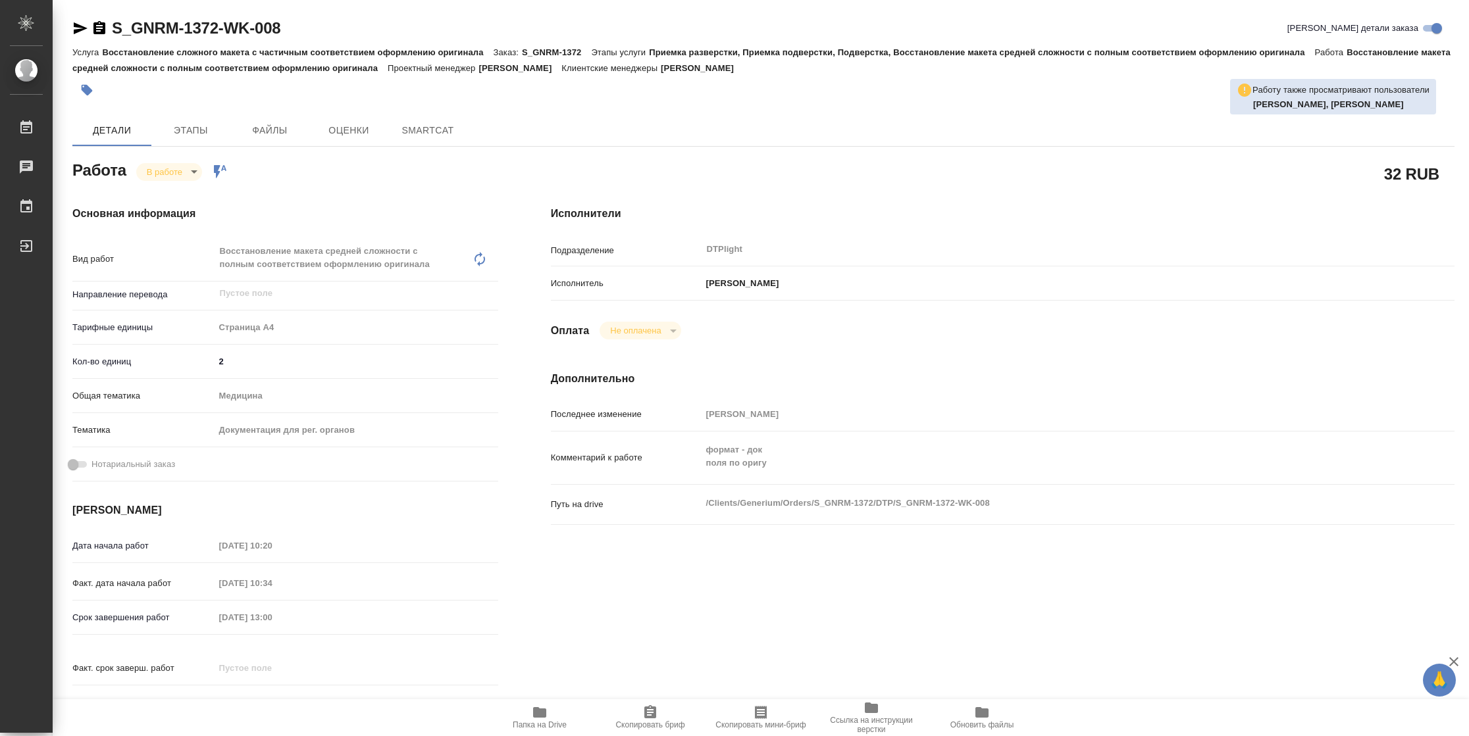
type input "Приемка разверстки, Приемка подверстки, Подверстка, Восстановление макета средн…"
type input "[PERSON_NAME]"
type input "/Clients/Generium/Orders/S_GNRM-1372"
type textarea "x"
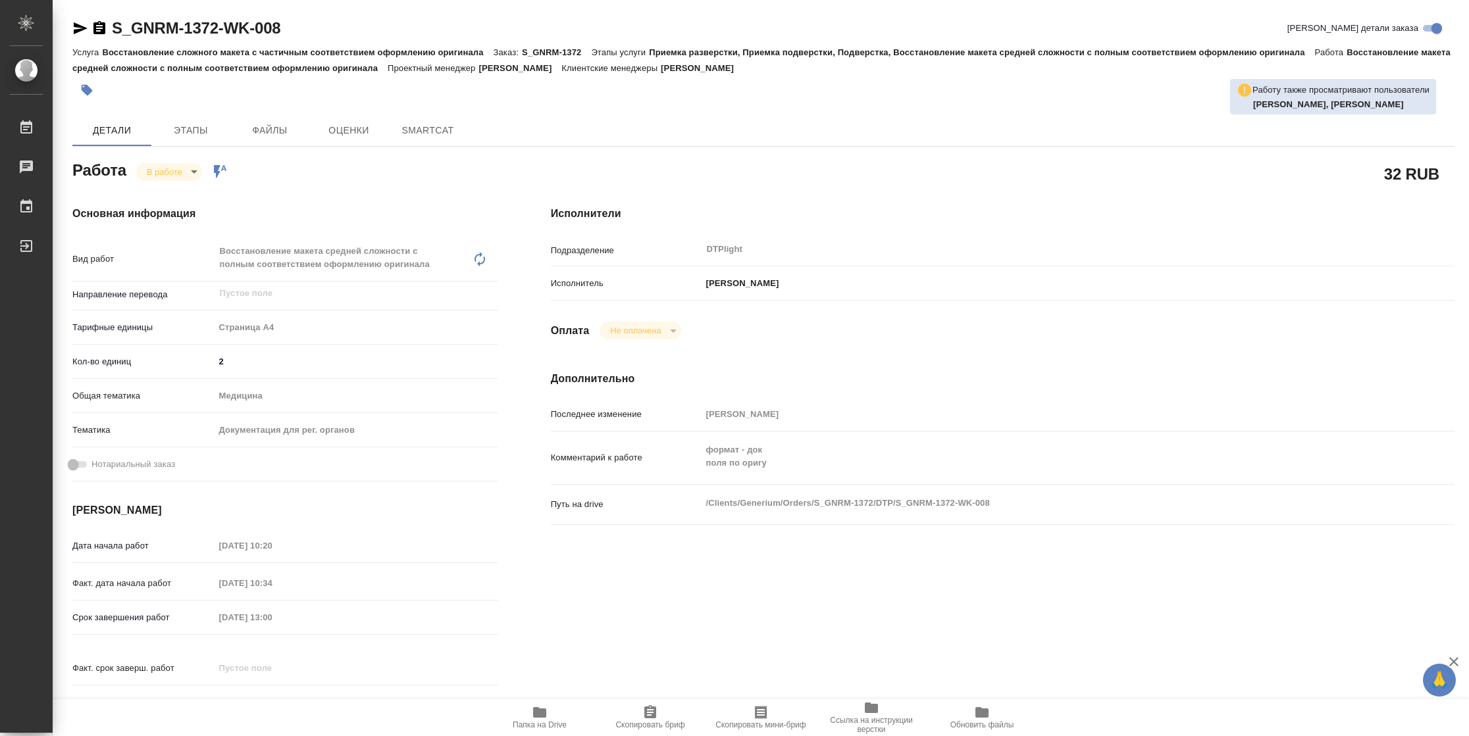
type textarea "x"
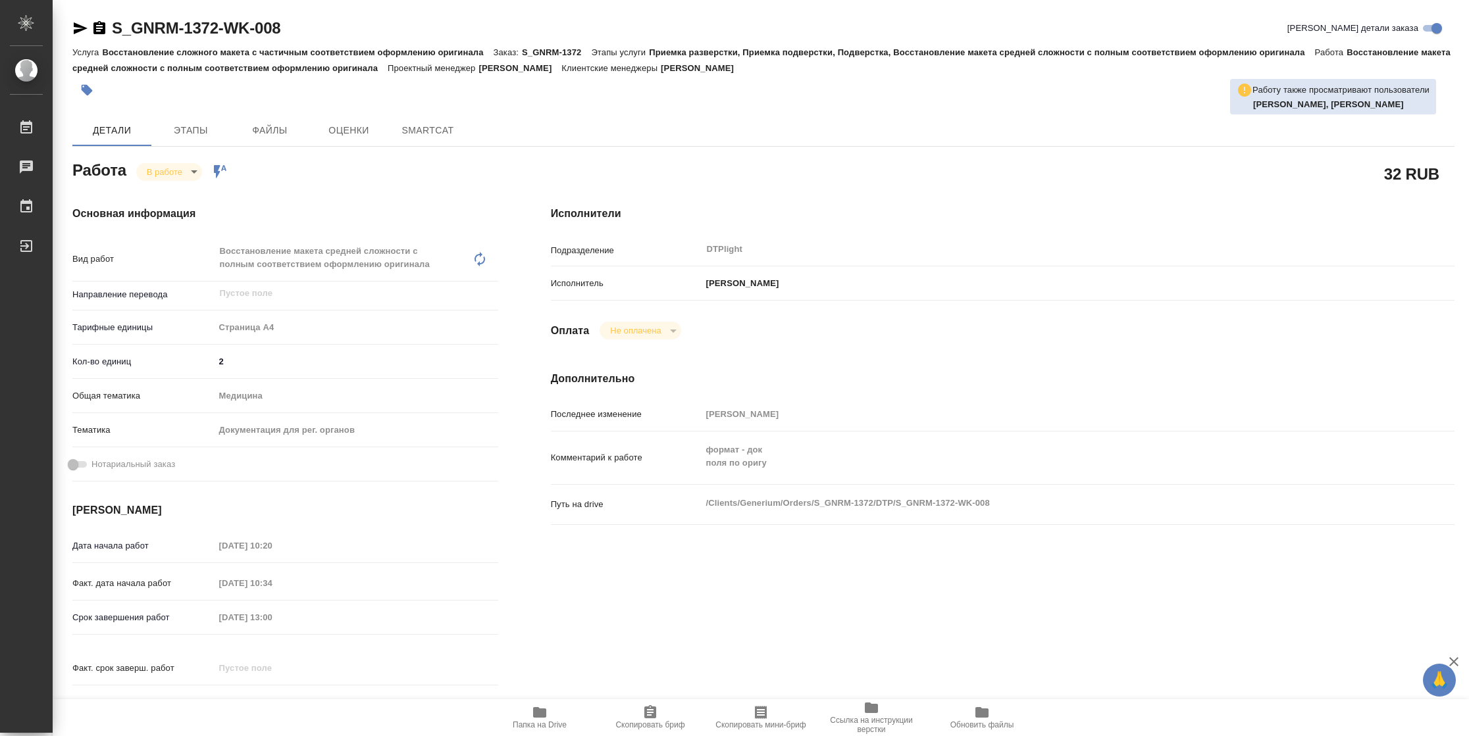
type textarea "x"
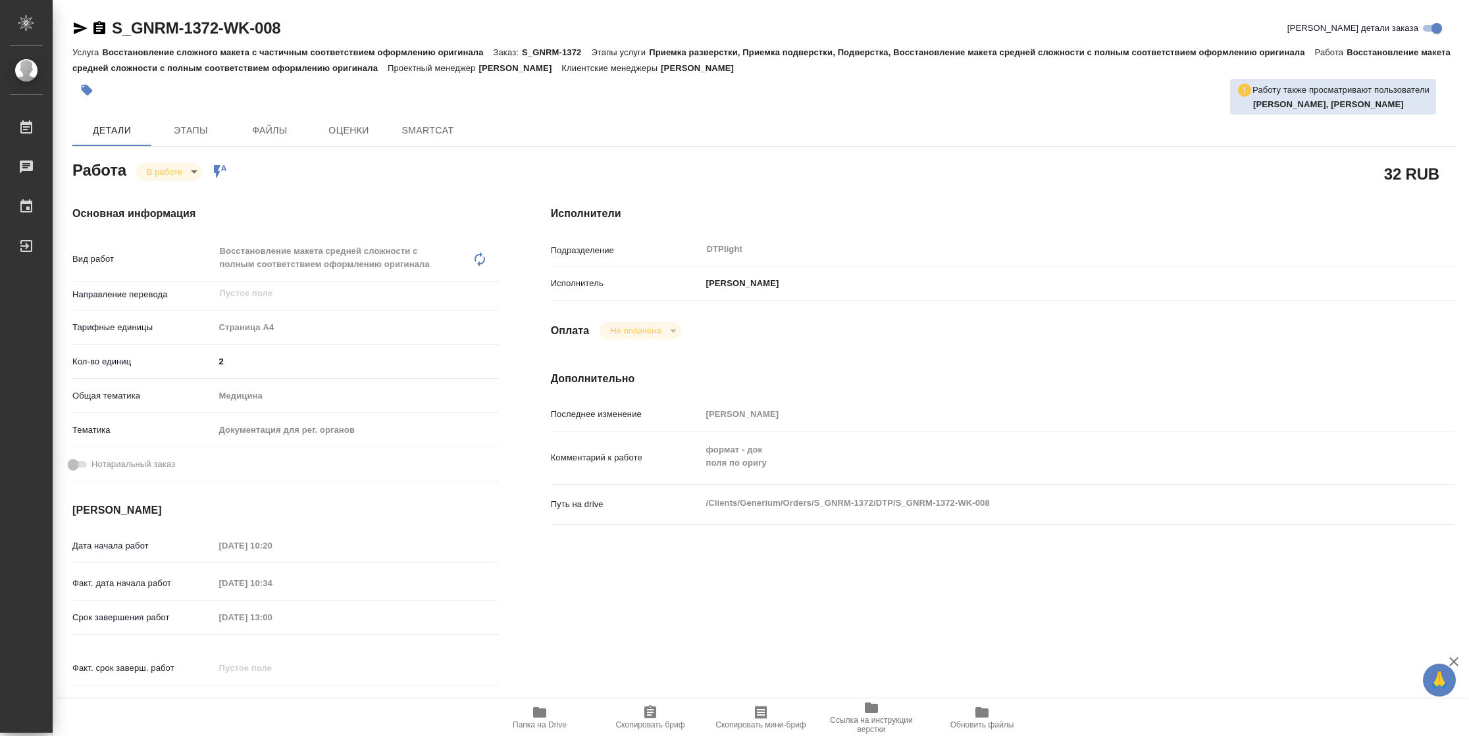
type textarea "x"
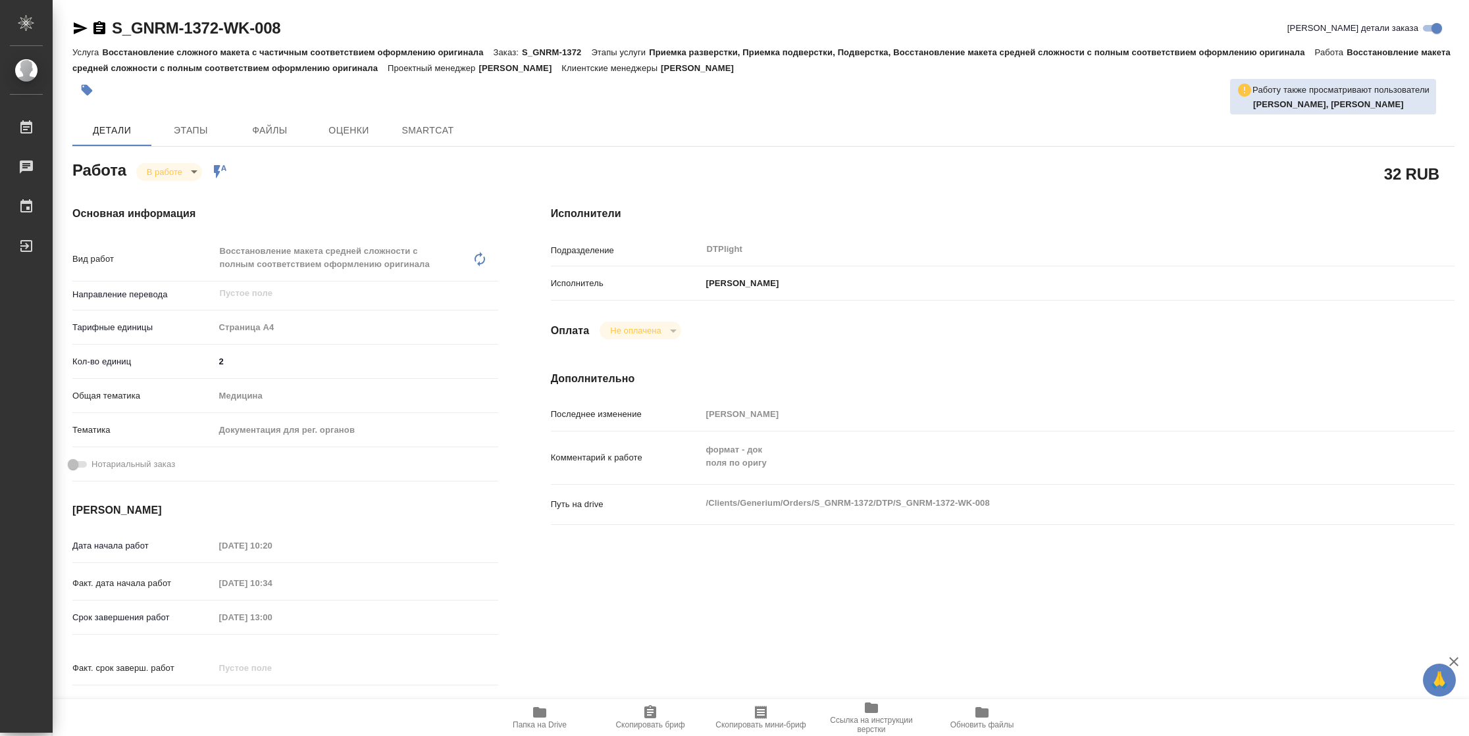
type textarea "x"
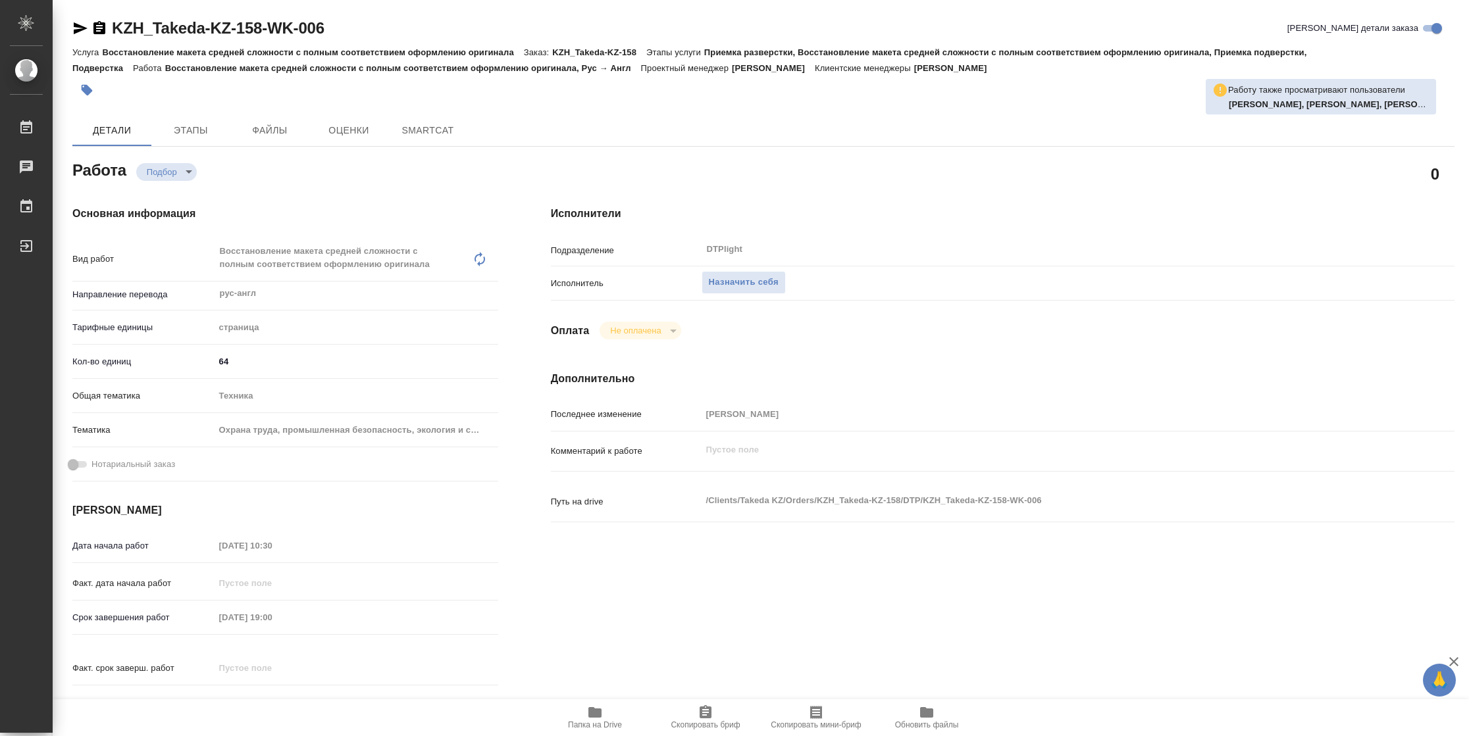
type textarea "x"
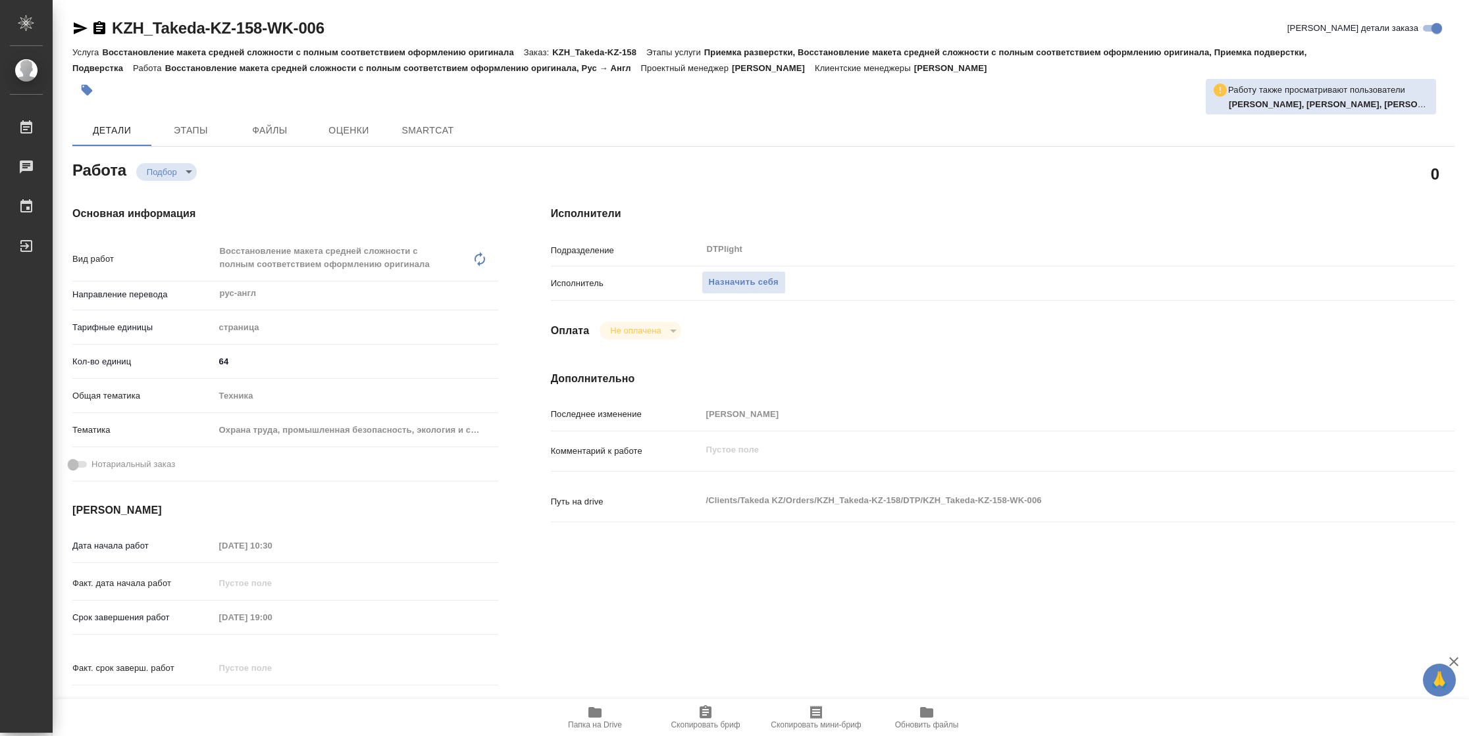
type textarea "x"
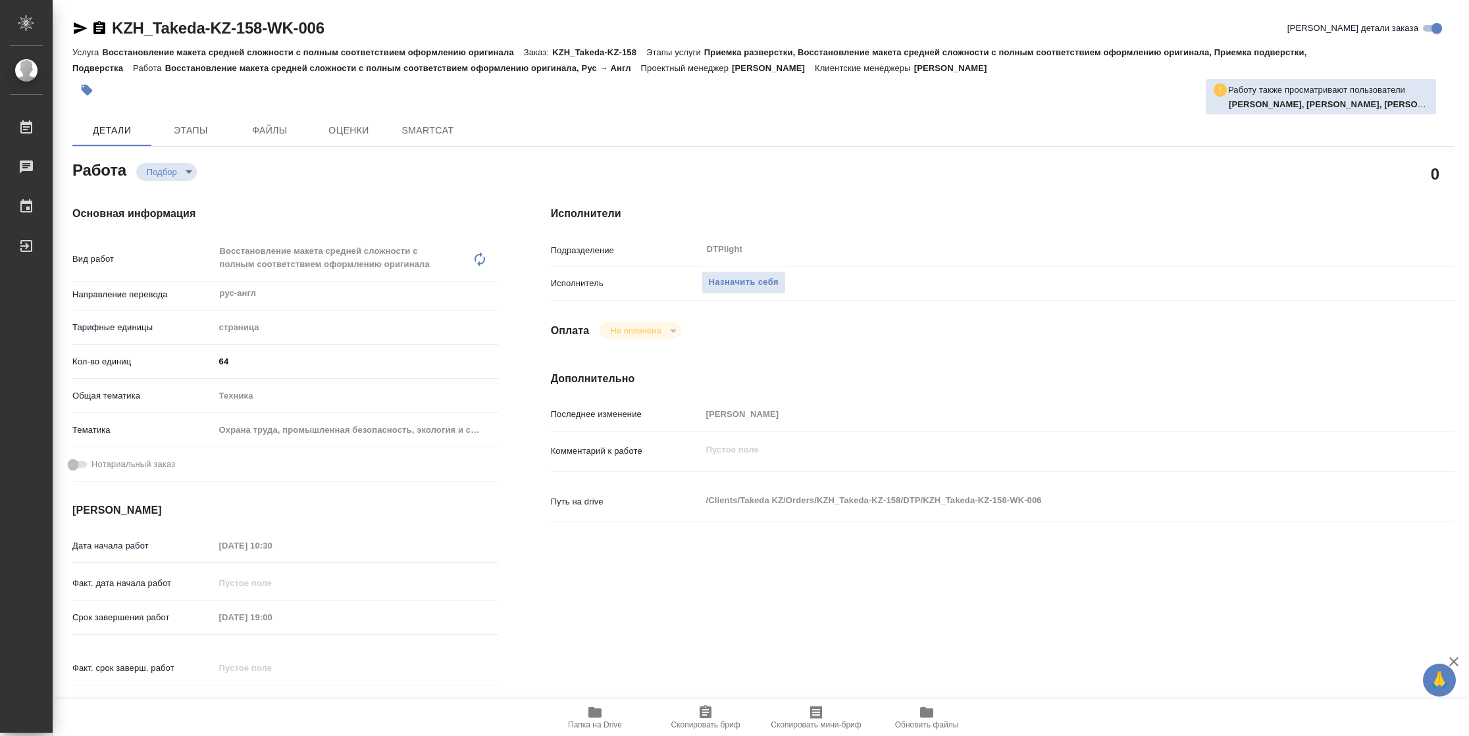
type textarea "x"
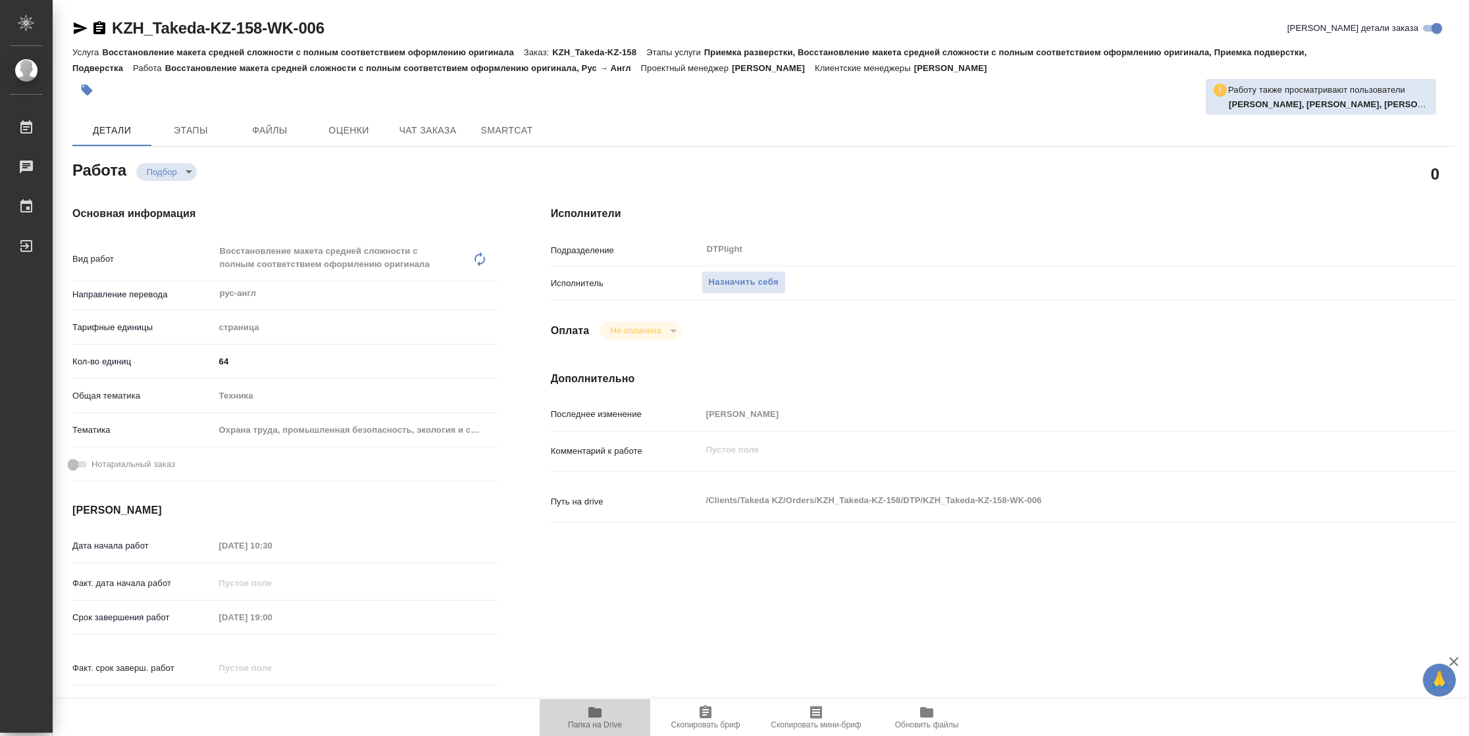
click at [599, 708] on icon "button" at bounding box center [594, 712] width 13 height 11
type textarea "x"
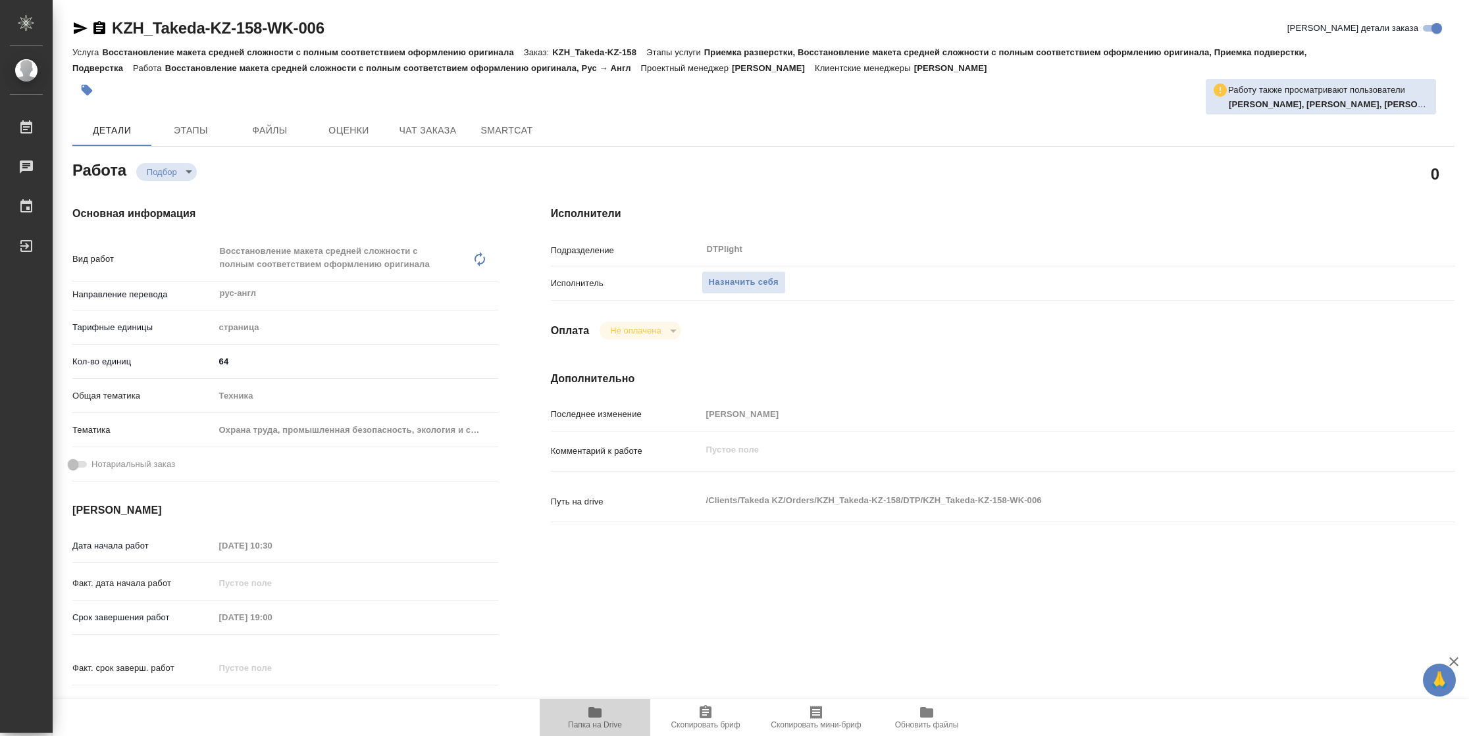
type textarea "x"
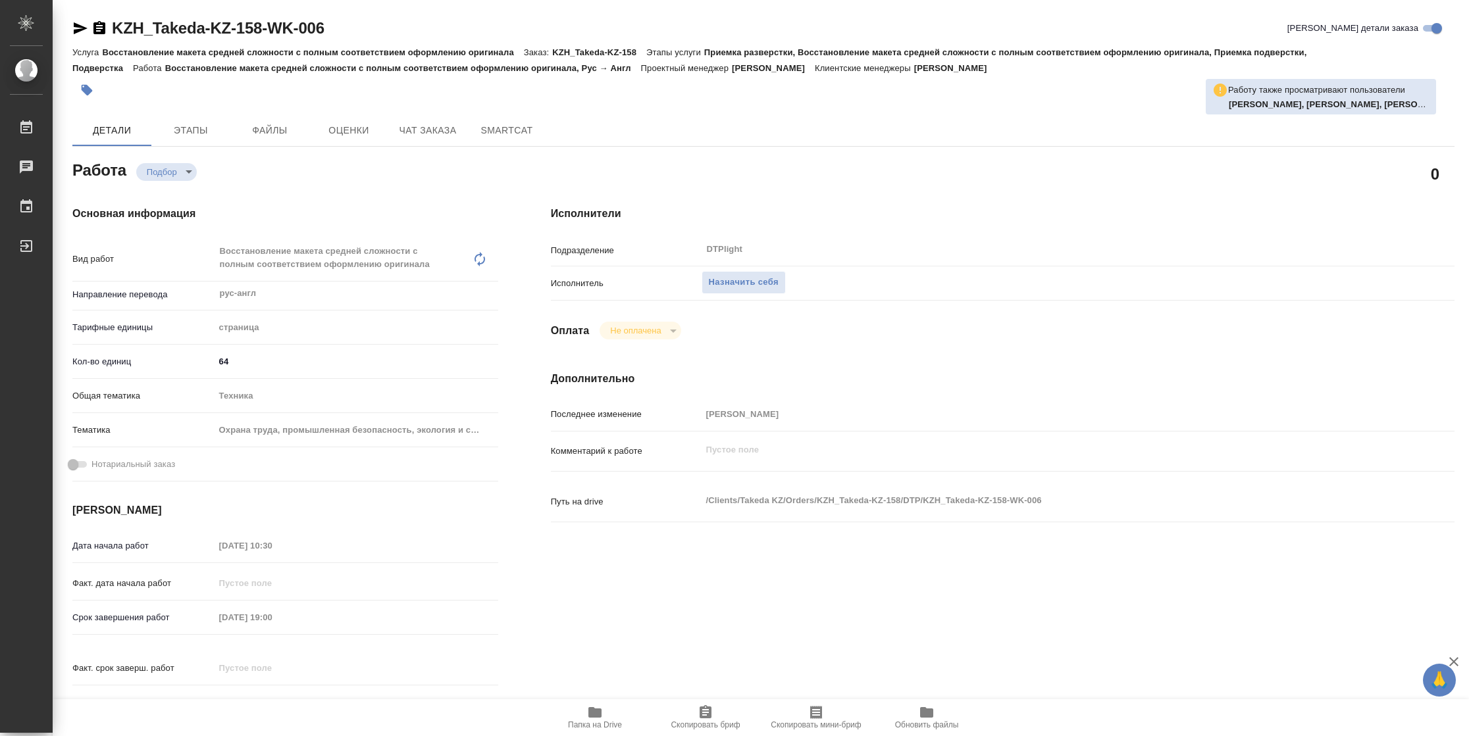
type textarea "x"
click at [753, 276] on span "Назначить себя" at bounding box center [744, 282] width 70 height 15
type textarea "x"
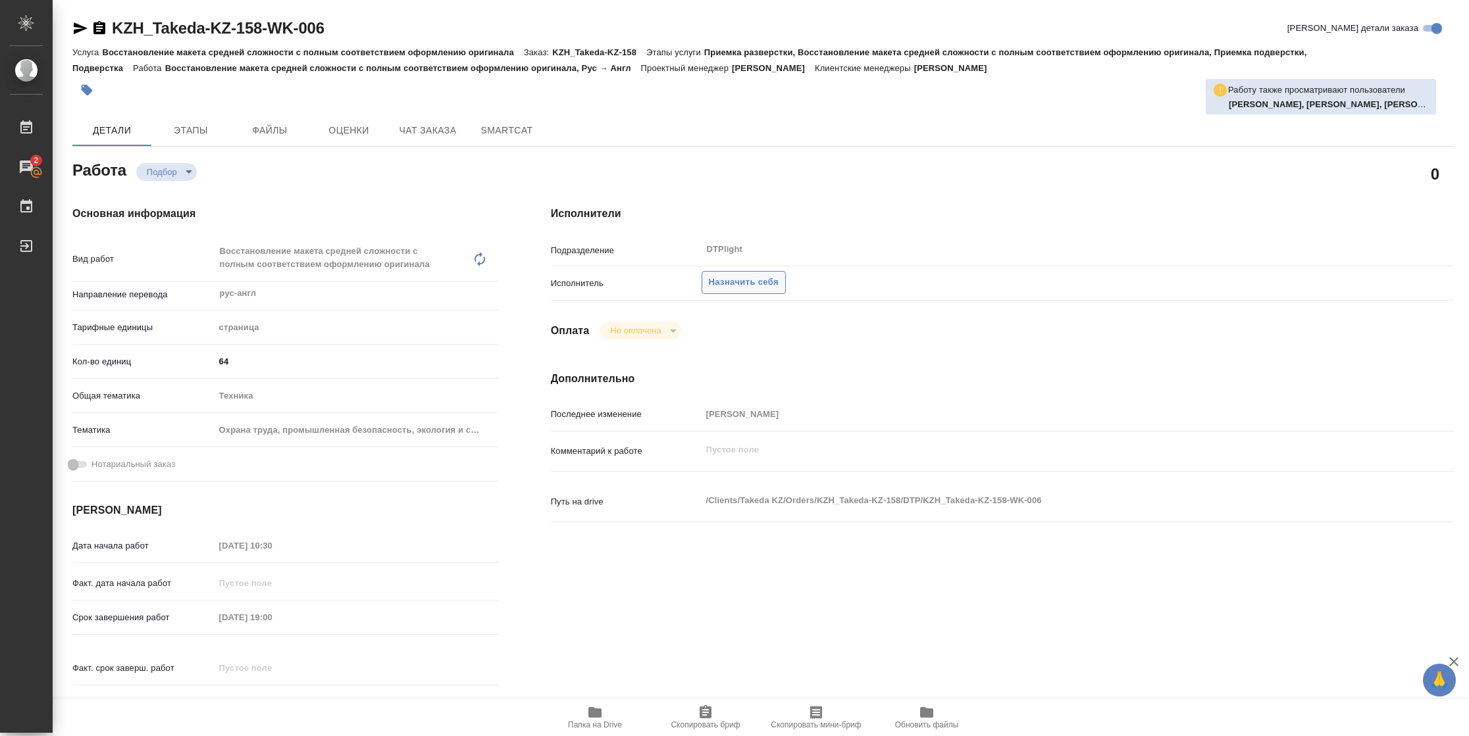
type textarea "x"
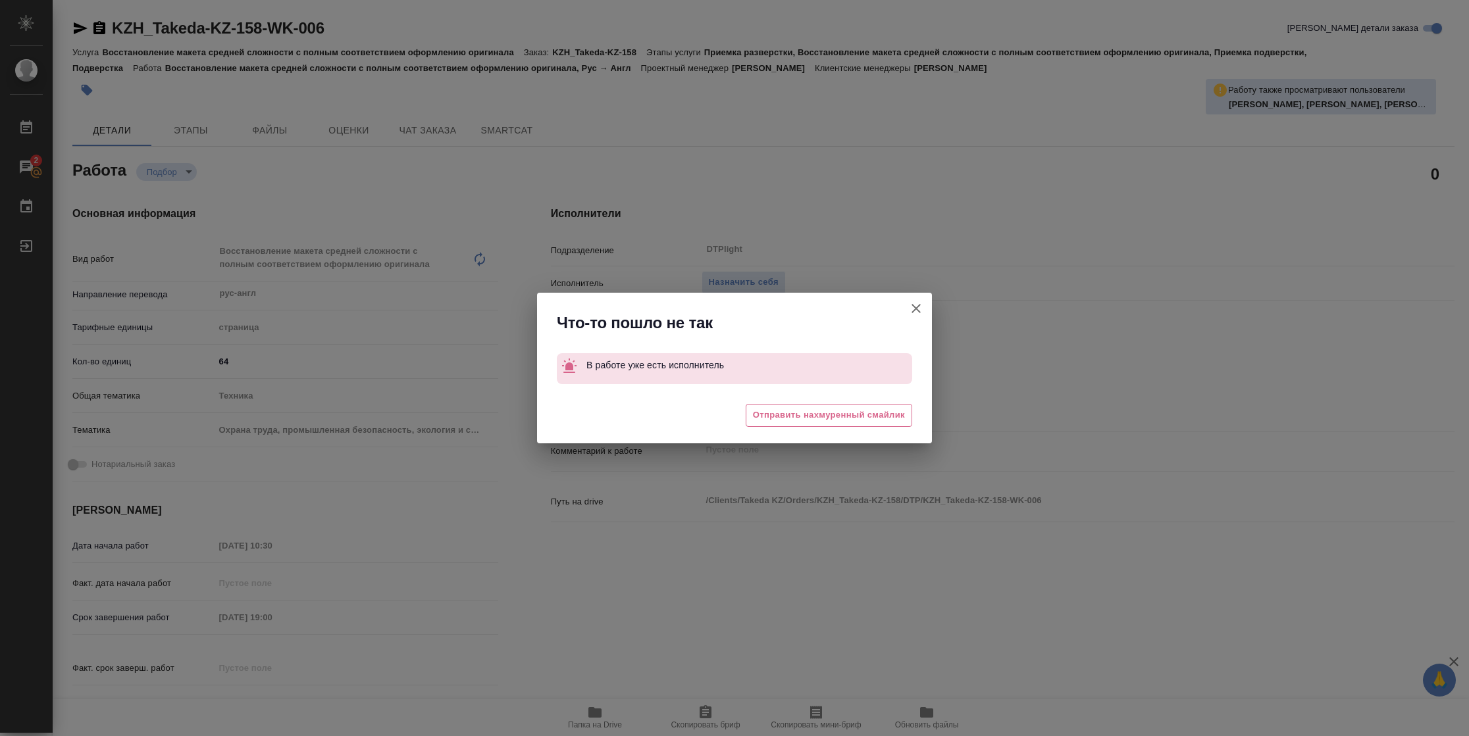
click at [925, 311] on button "[PERSON_NAME] детали заказа" at bounding box center [916, 309] width 32 height 32
type textarea "x"
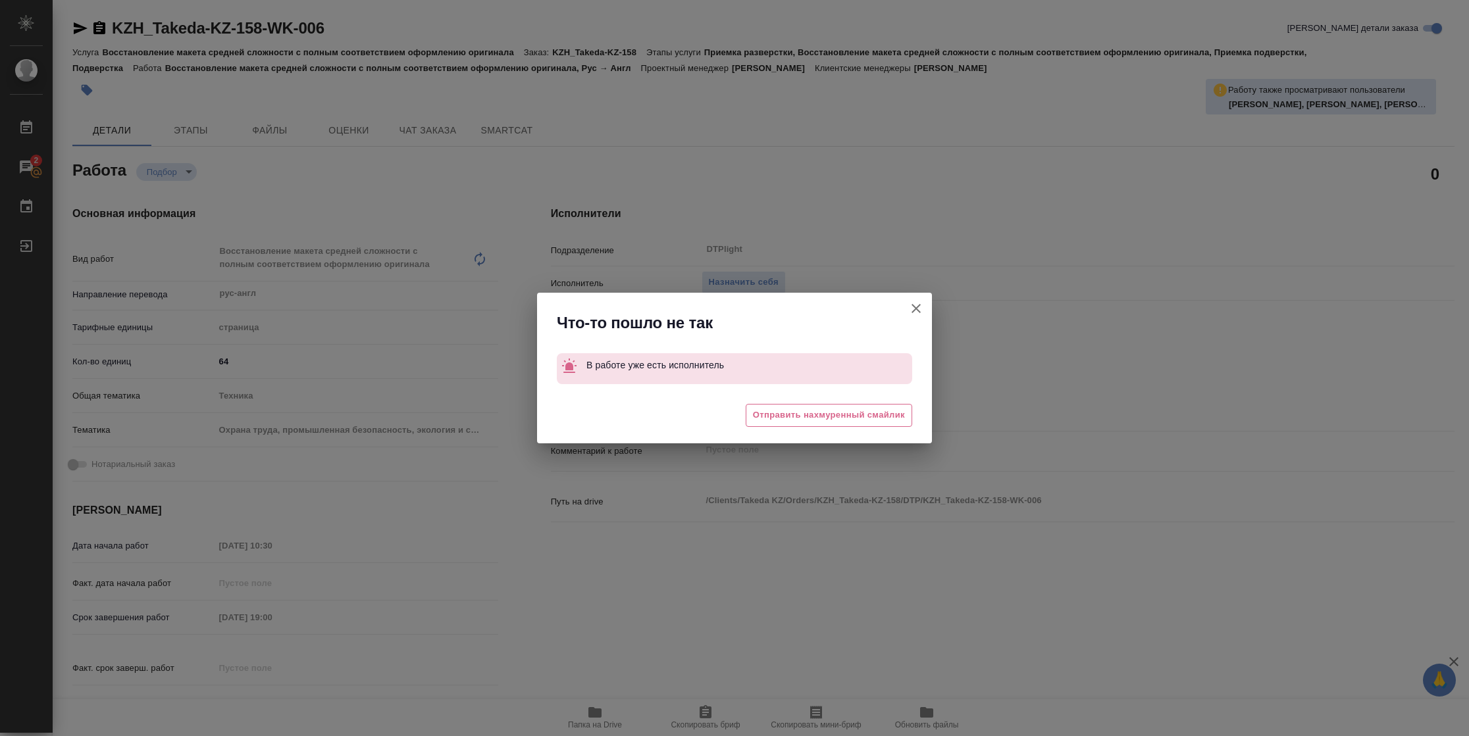
type textarea "x"
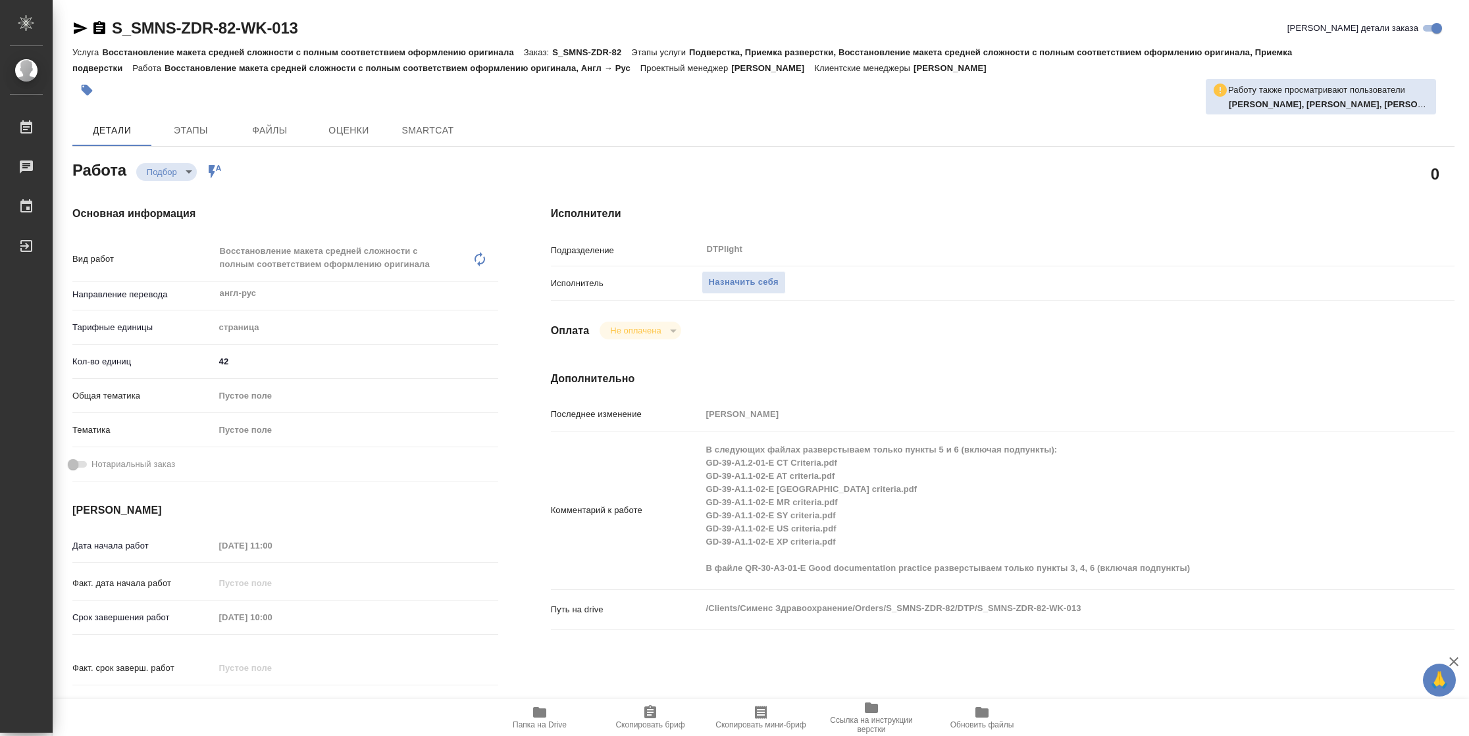
type textarea "x"
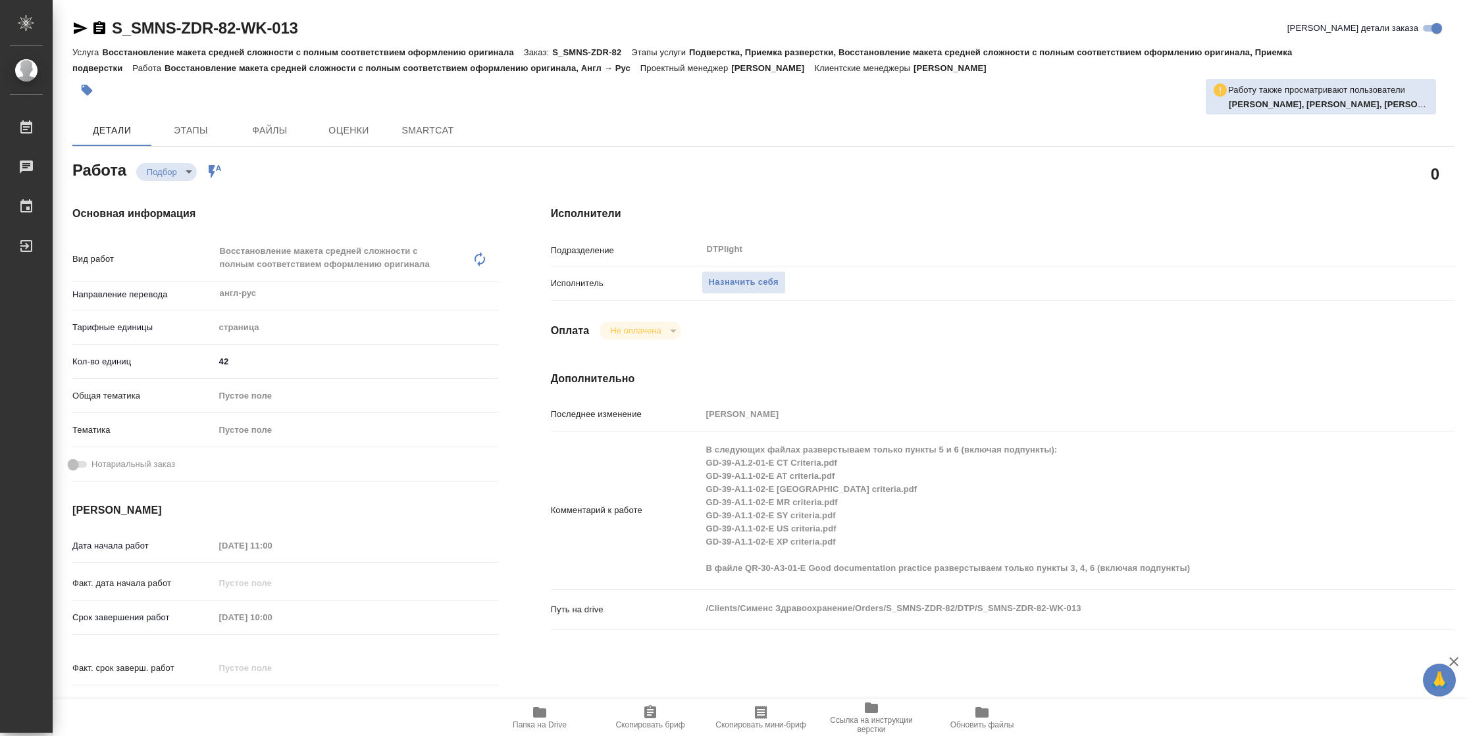
type textarea "x"
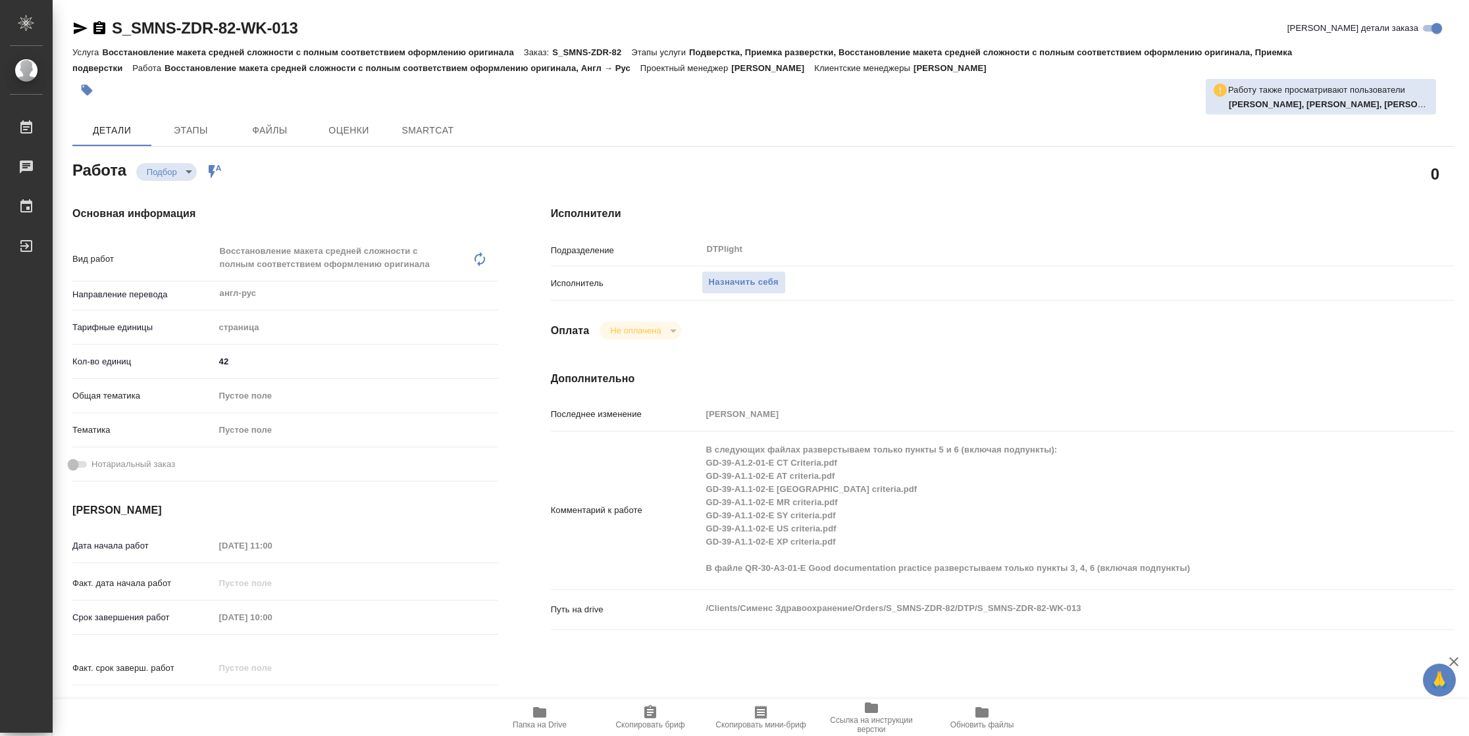
type textarea "x"
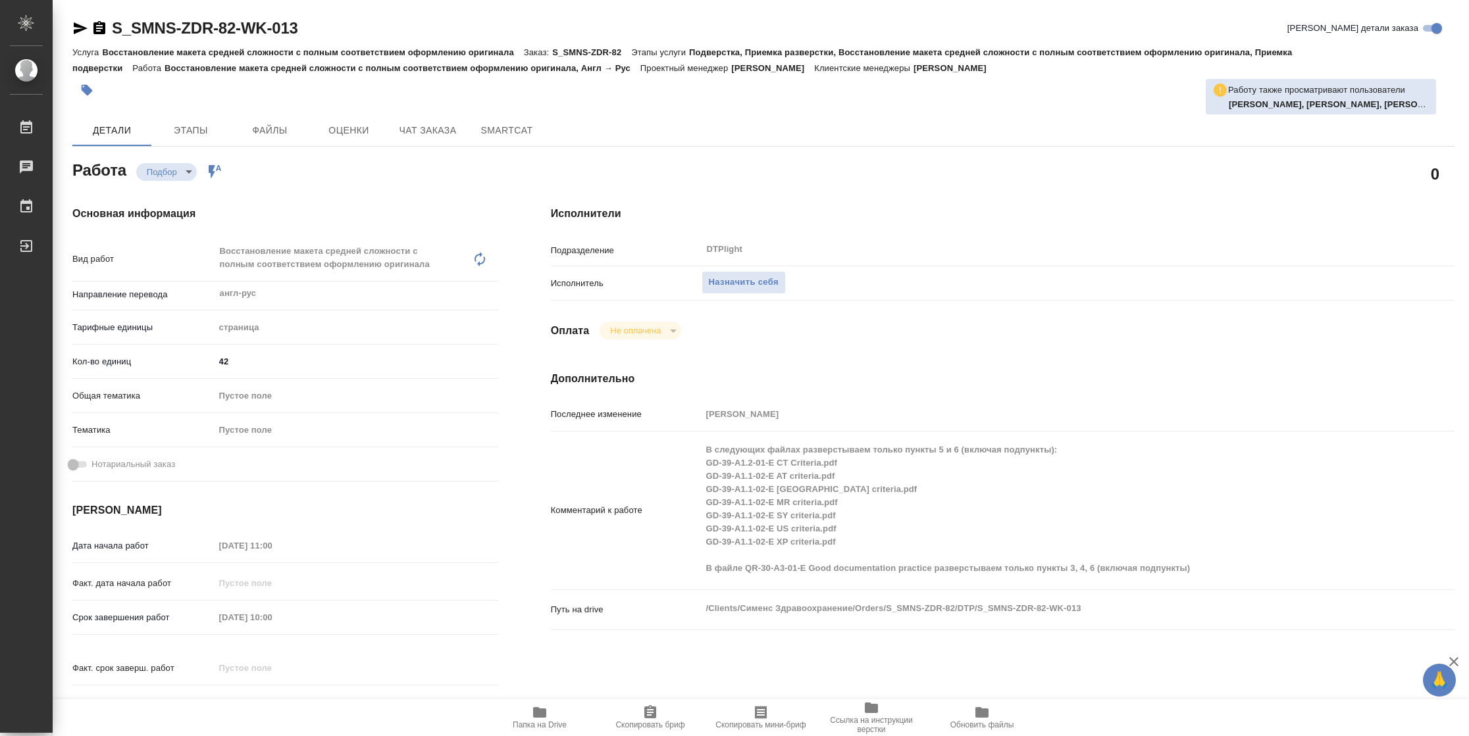
type textarea "x"
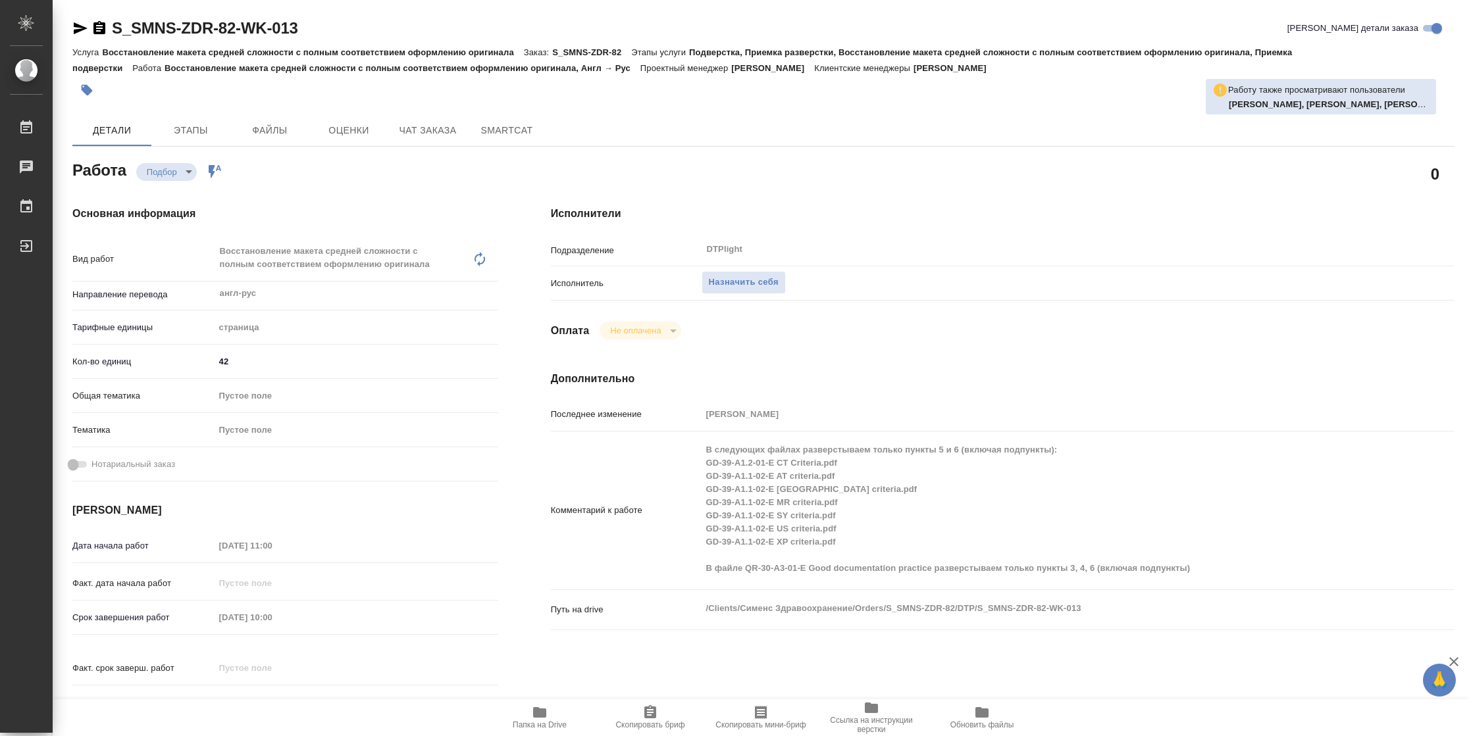
click at [546, 715] on icon "button" at bounding box center [540, 713] width 16 height 16
type textarea "x"
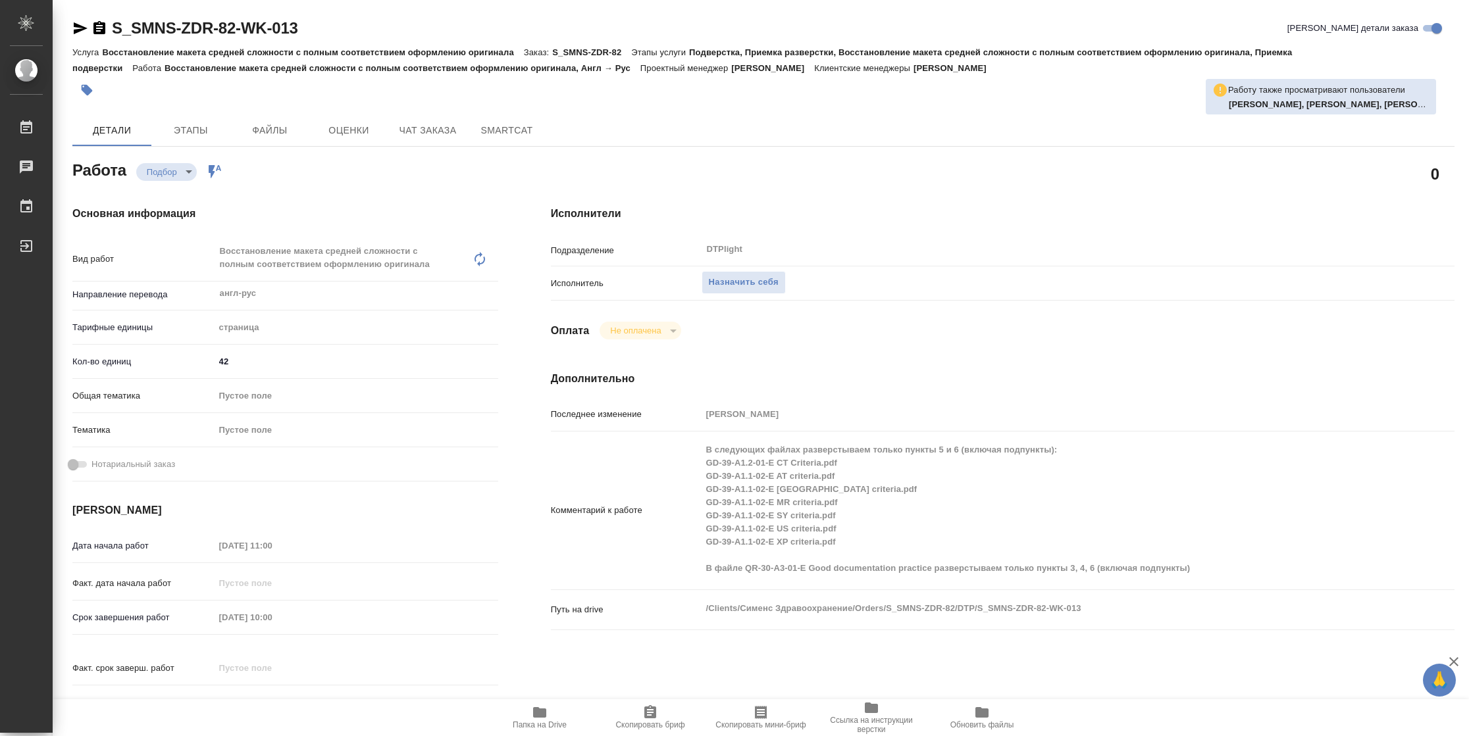
type textarea "x"
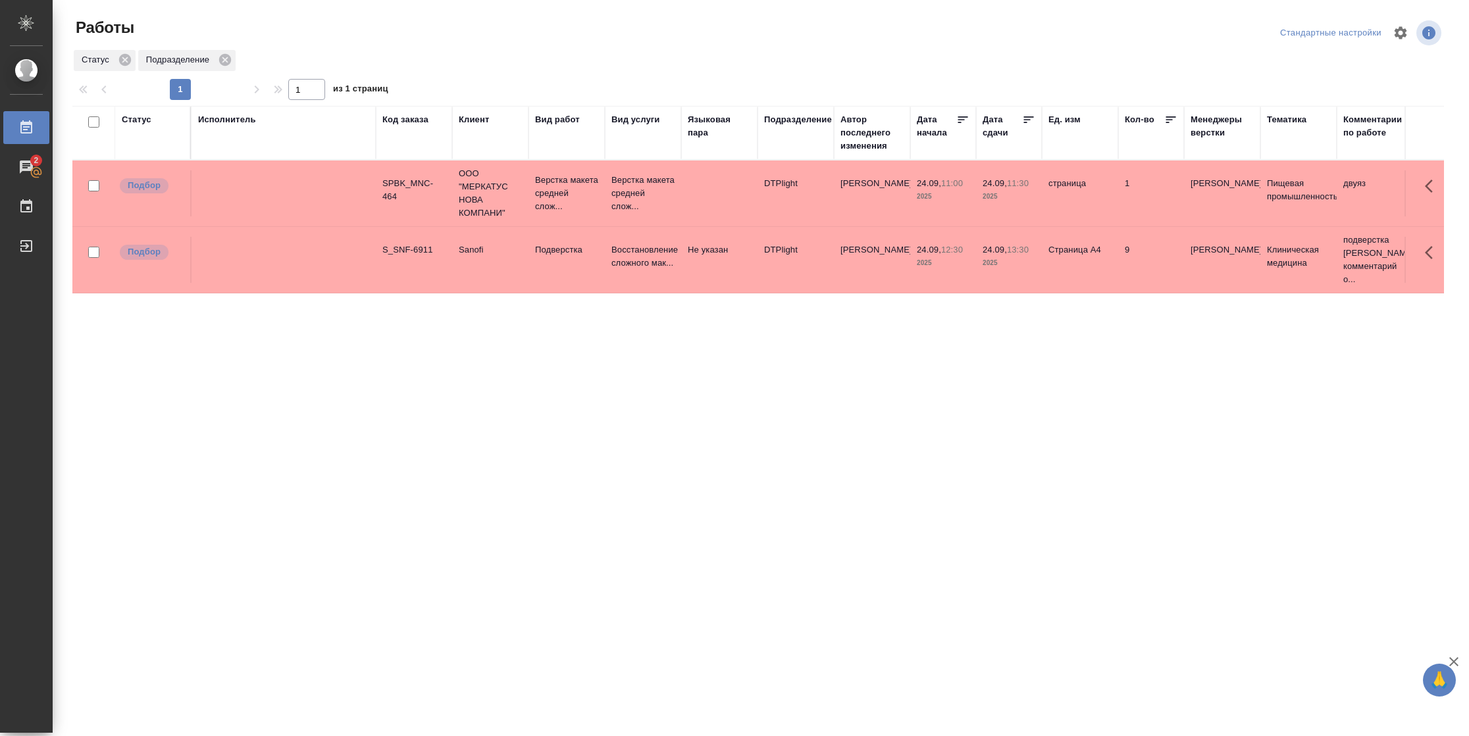
click at [1150, 209] on td "1" at bounding box center [1151, 193] width 66 height 46
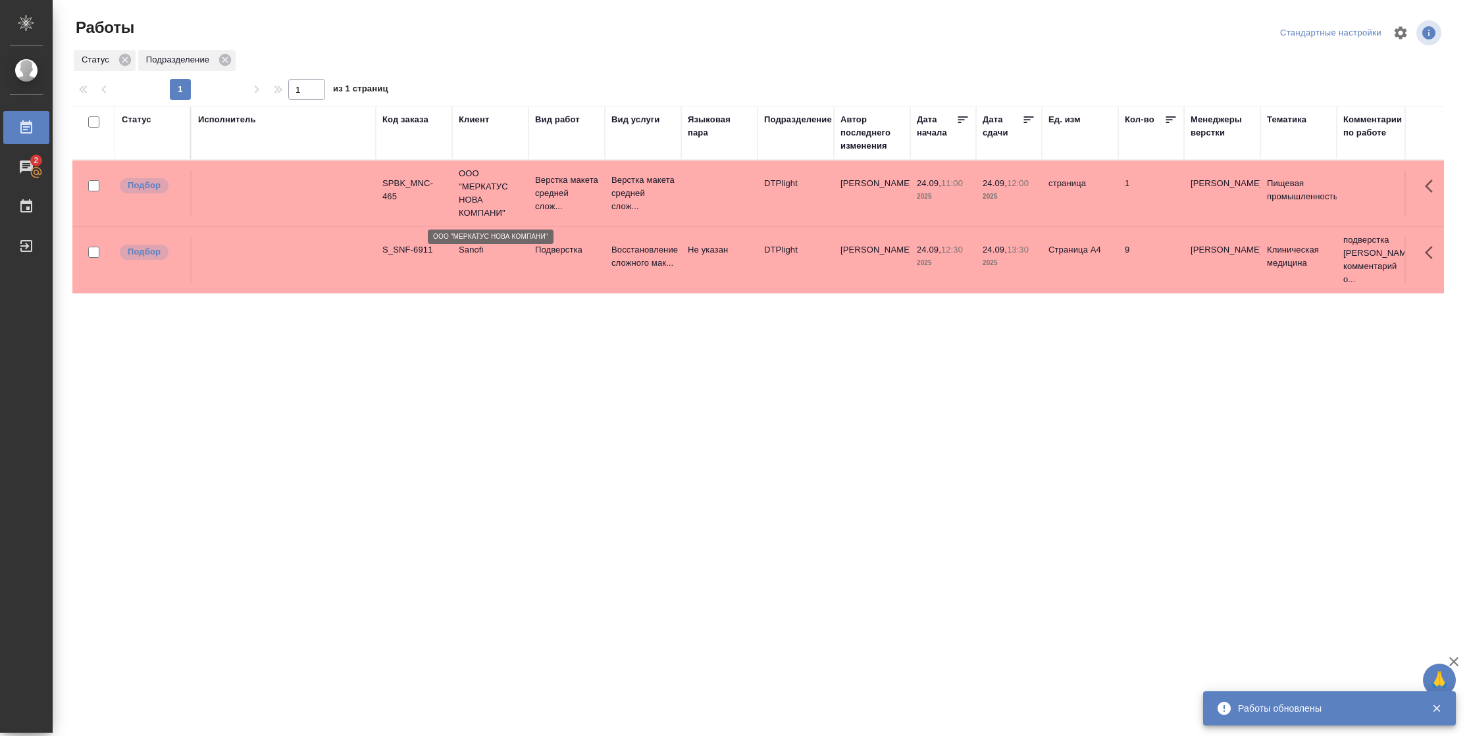
click at [469, 206] on p "ООО "МЕРКАТУС НОВА КОМПАНИ"" at bounding box center [490, 193] width 63 height 53
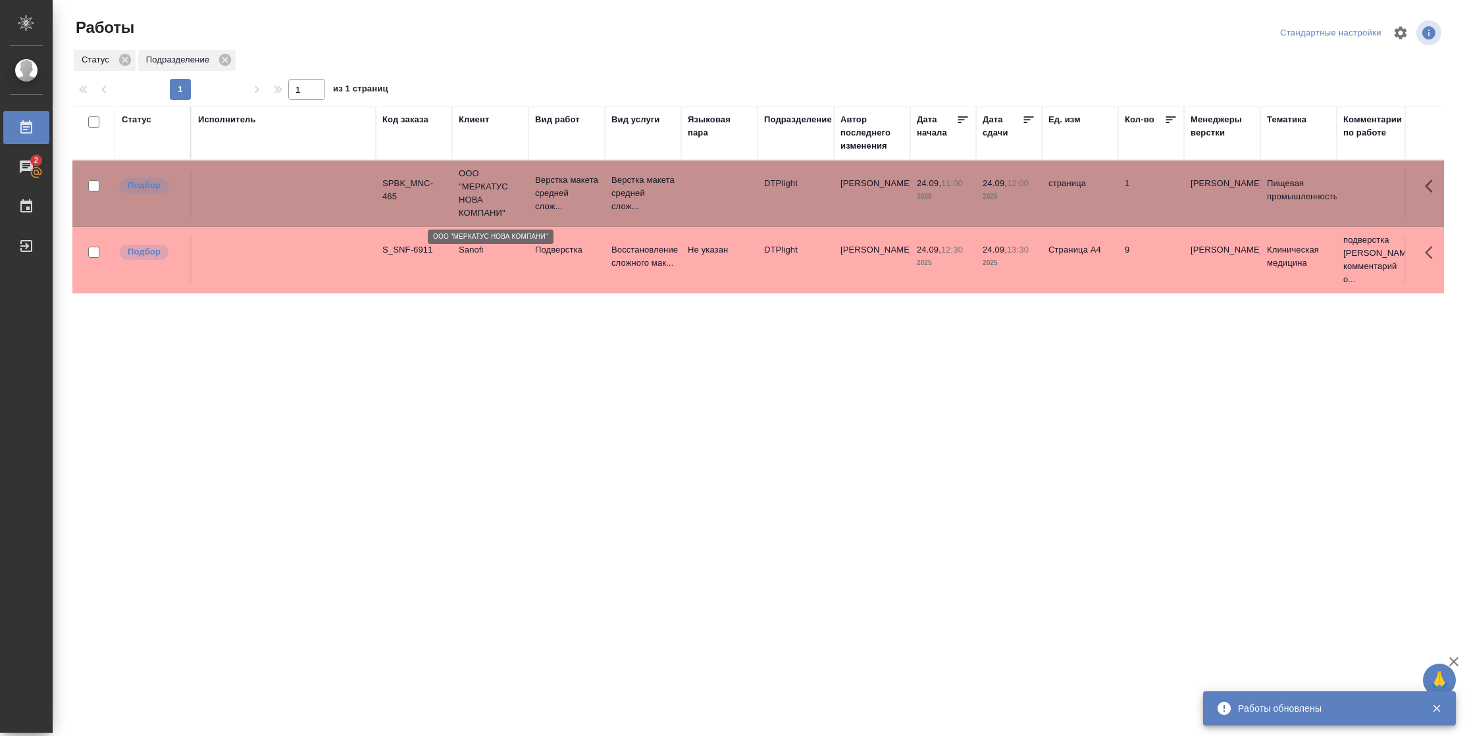
click at [469, 206] on p "ООО "МЕРКАТУС НОВА КОМПАНИ"" at bounding box center [490, 193] width 63 height 53
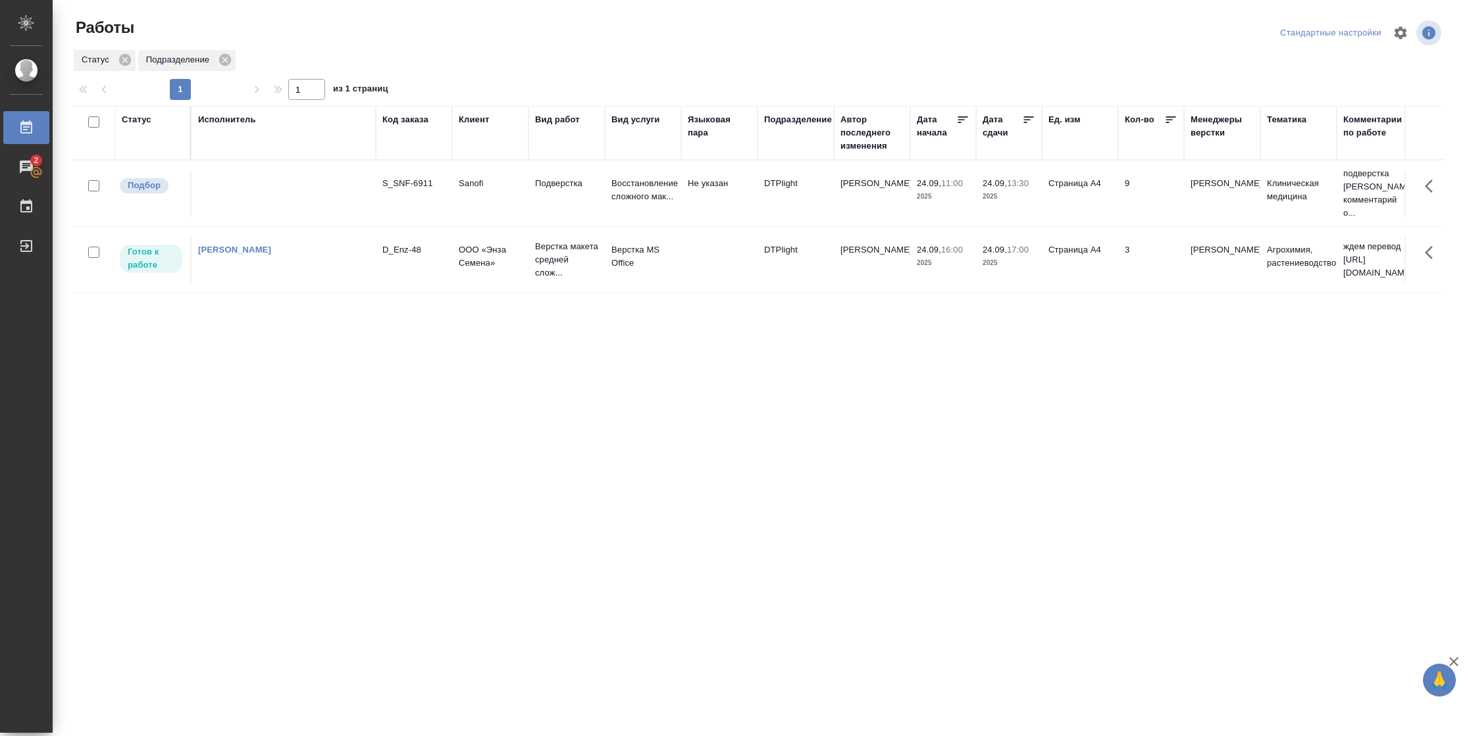
click at [1107, 277] on td "Страница А4" at bounding box center [1080, 260] width 76 height 46
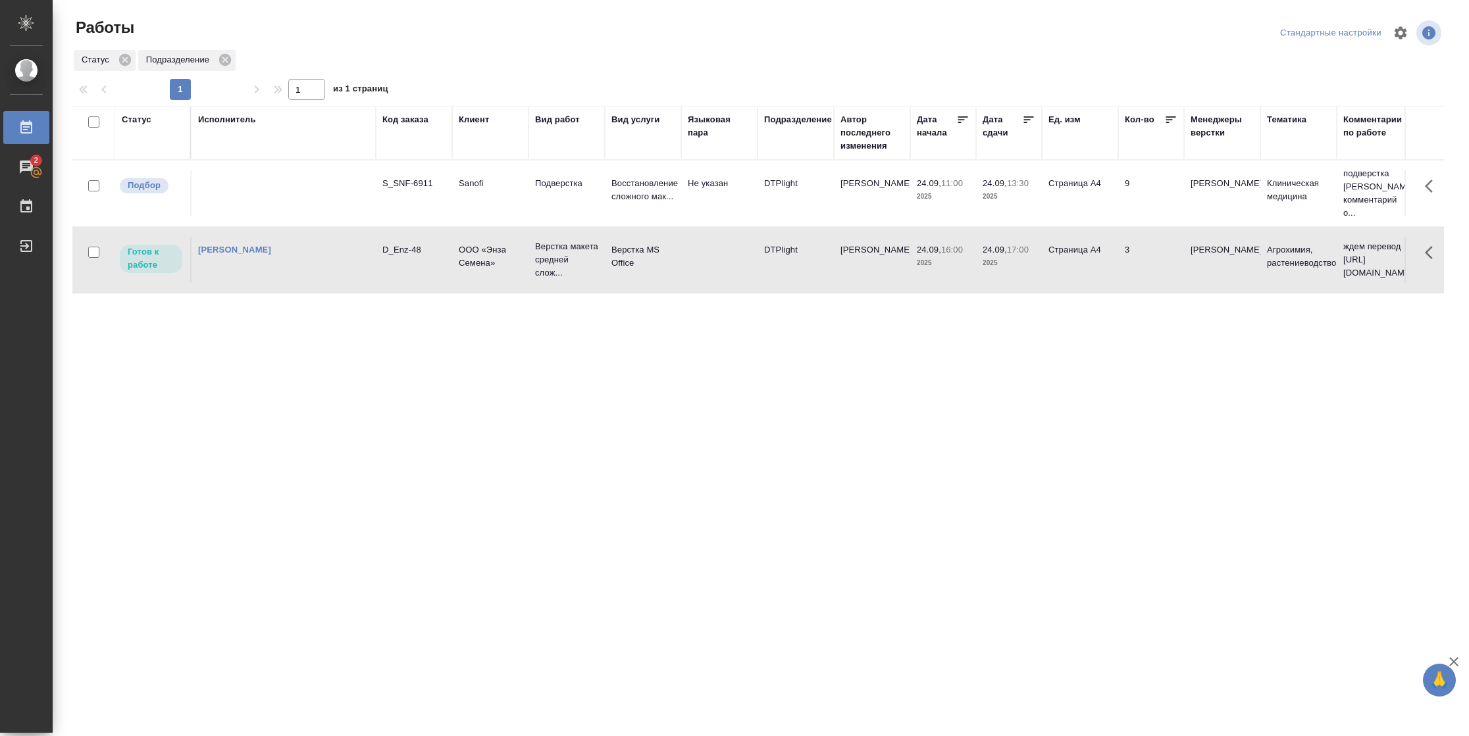
click at [1107, 277] on td "Страница А4" at bounding box center [1080, 260] width 76 height 46
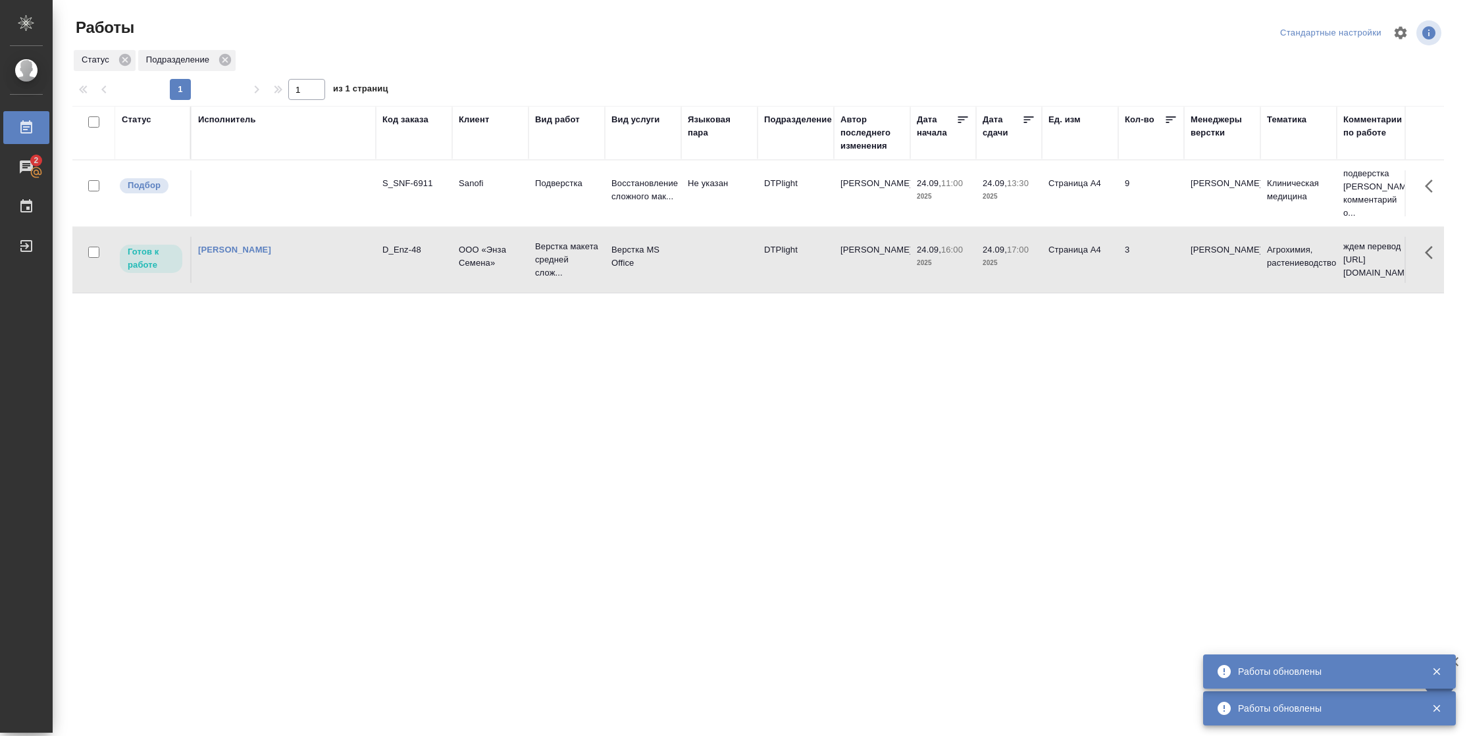
click at [335, 284] on tr "Готов к работе Васильева Наталья Геннадьевна D_Enz-48 ООО «Энза Семена» Верстка…" at bounding box center [1384, 260] width 2625 height 66
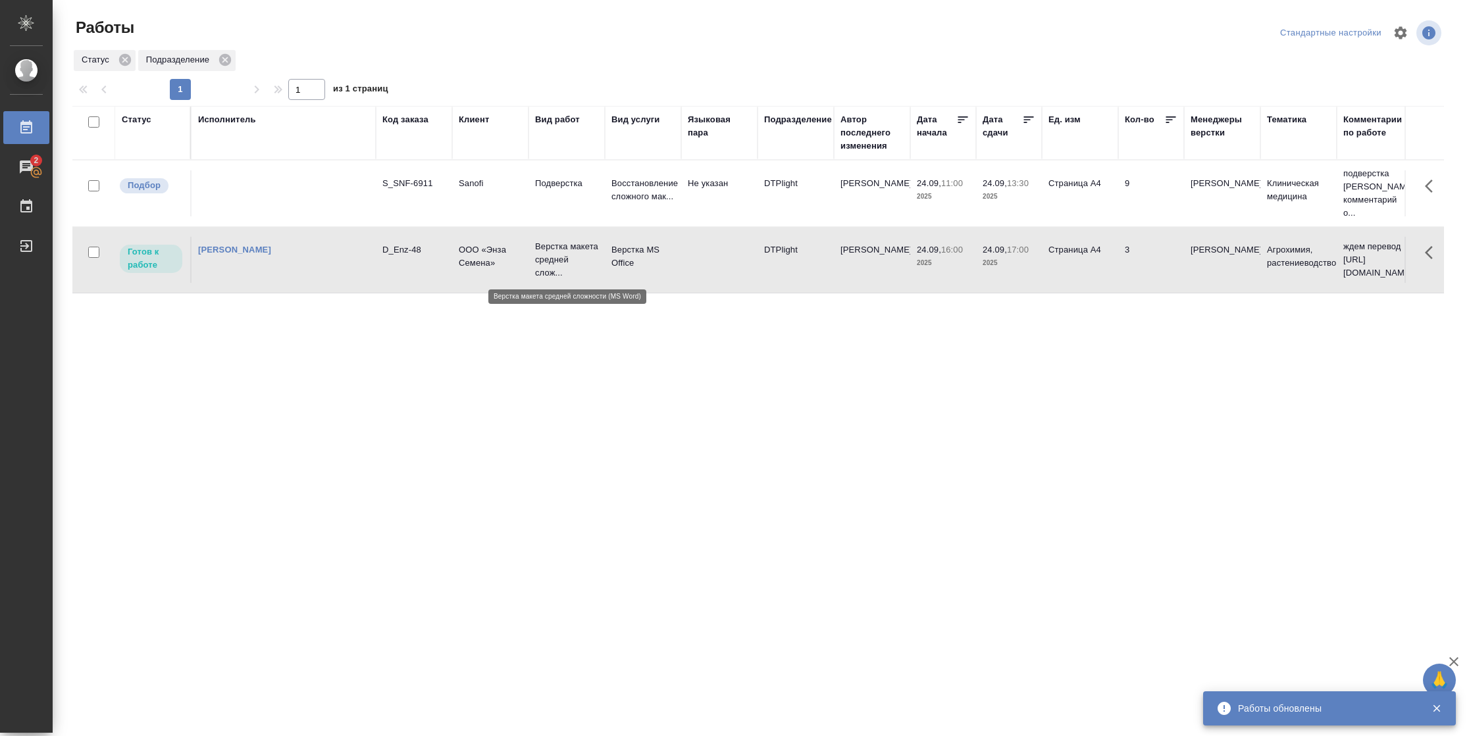
click at [559, 266] on p "Верстка макета средней слож..." at bounding box center [566, 259] width 63 height 39
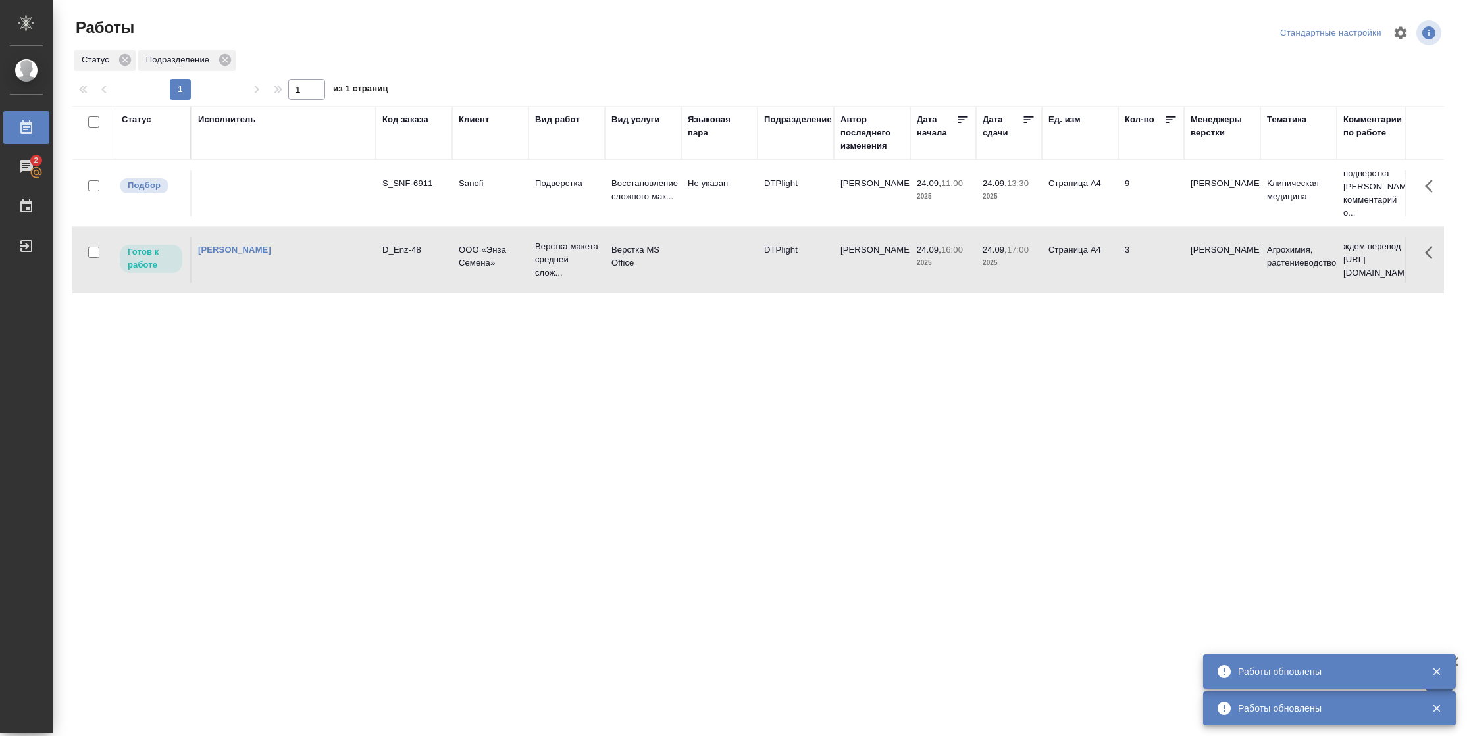
click at [144, 124] on div "Статус" at bounding box center [137, 119] width 30 height 13
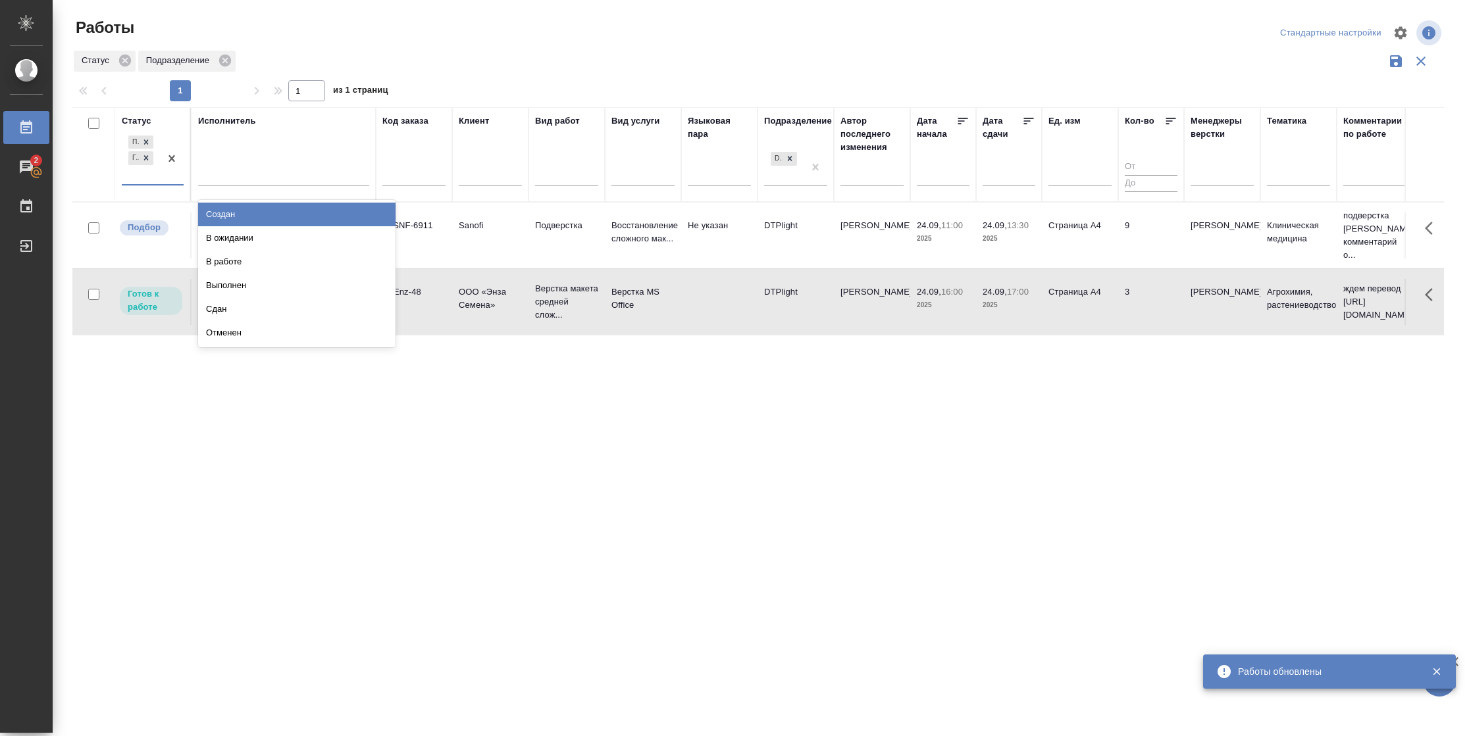
click at [157, 178] on div "Подбор Готов к работе" at bounding box center [141, 158] width 38 height 51
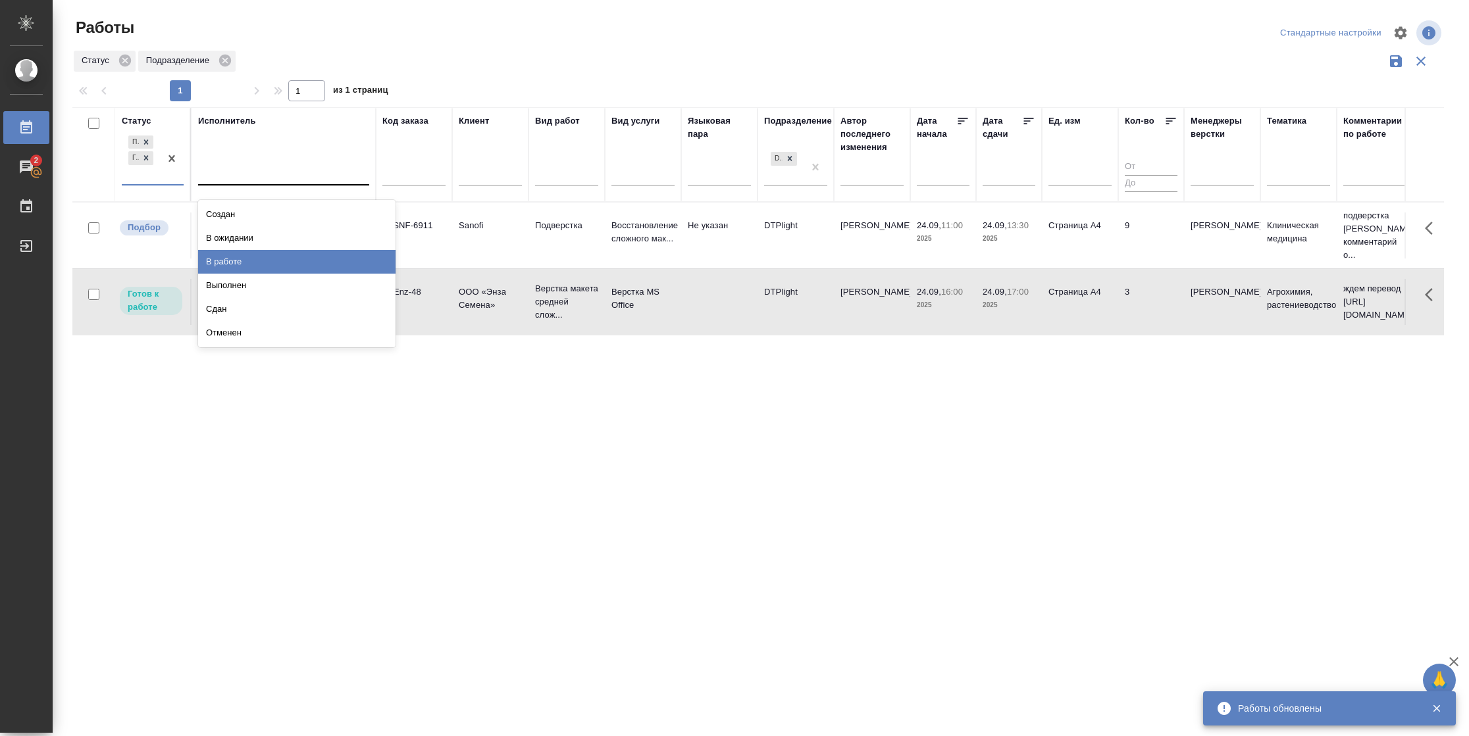
drag, startPoint x: 224, startPoint y: 257, endPoint x: 249, endPoint y: 193, distance: 68.5
click at [228, 252] on div "В работе" at bounding box center [296, 262] width 197 height 24
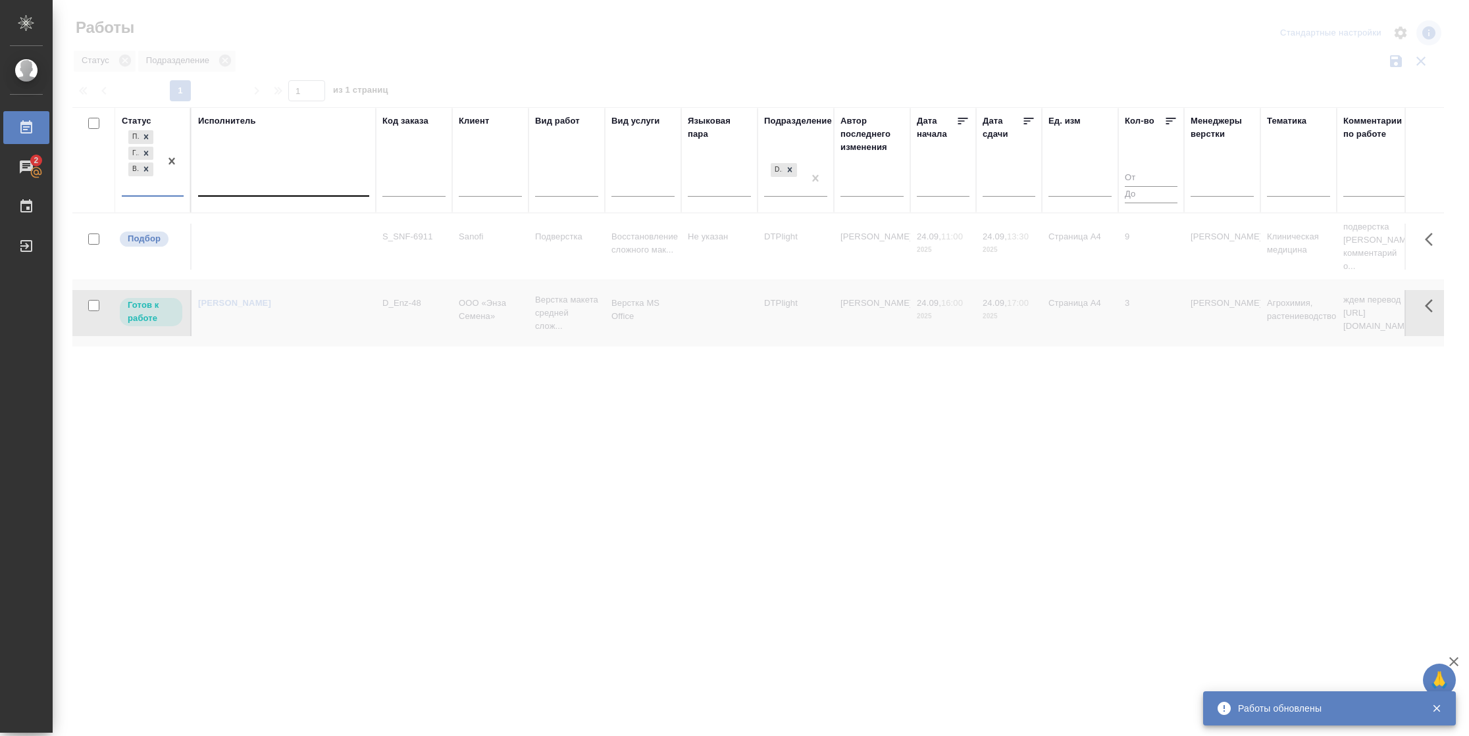
click at [255, 188] on div at bounding box center [283, 183] width 171 height 19
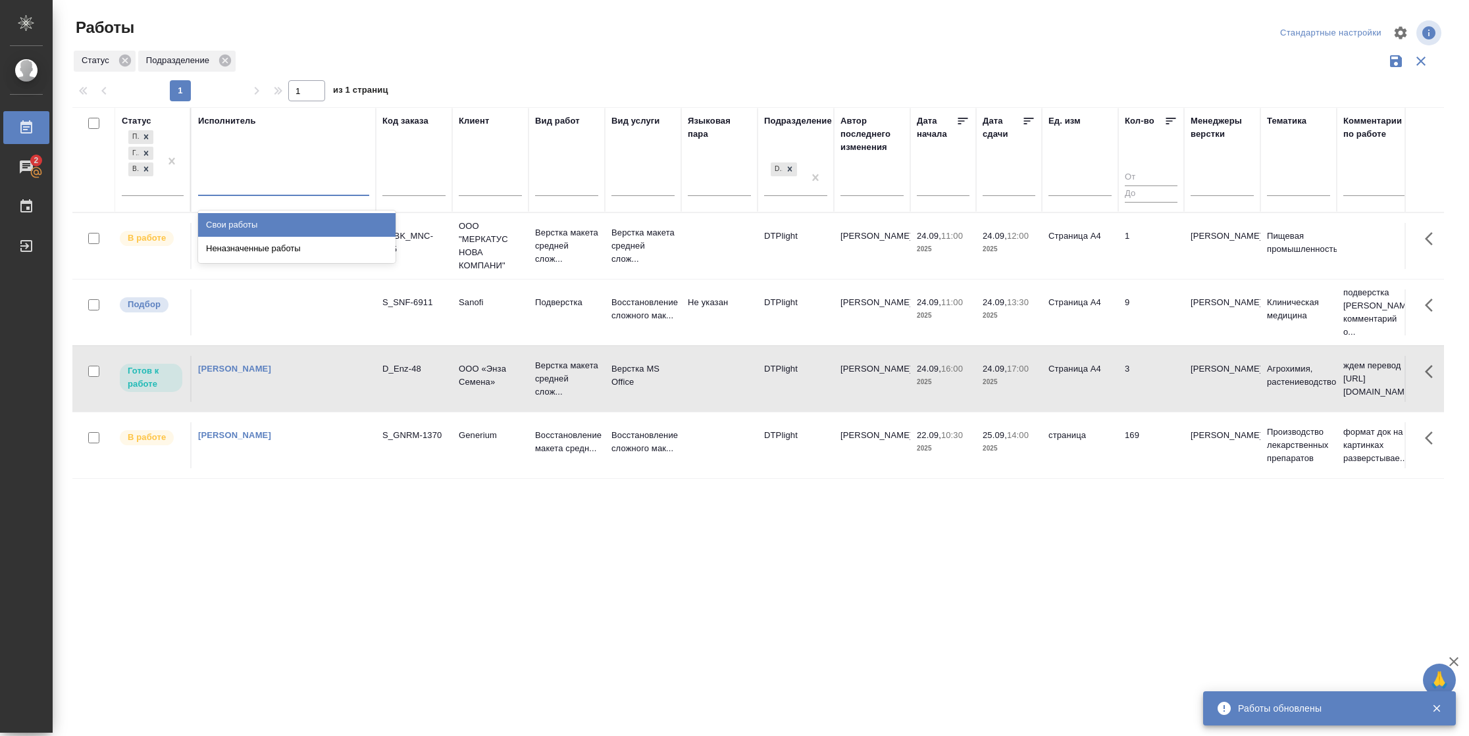
click at [255, 220] on div "Свои работы" at bounding box center [296, 225] width 197 height 24
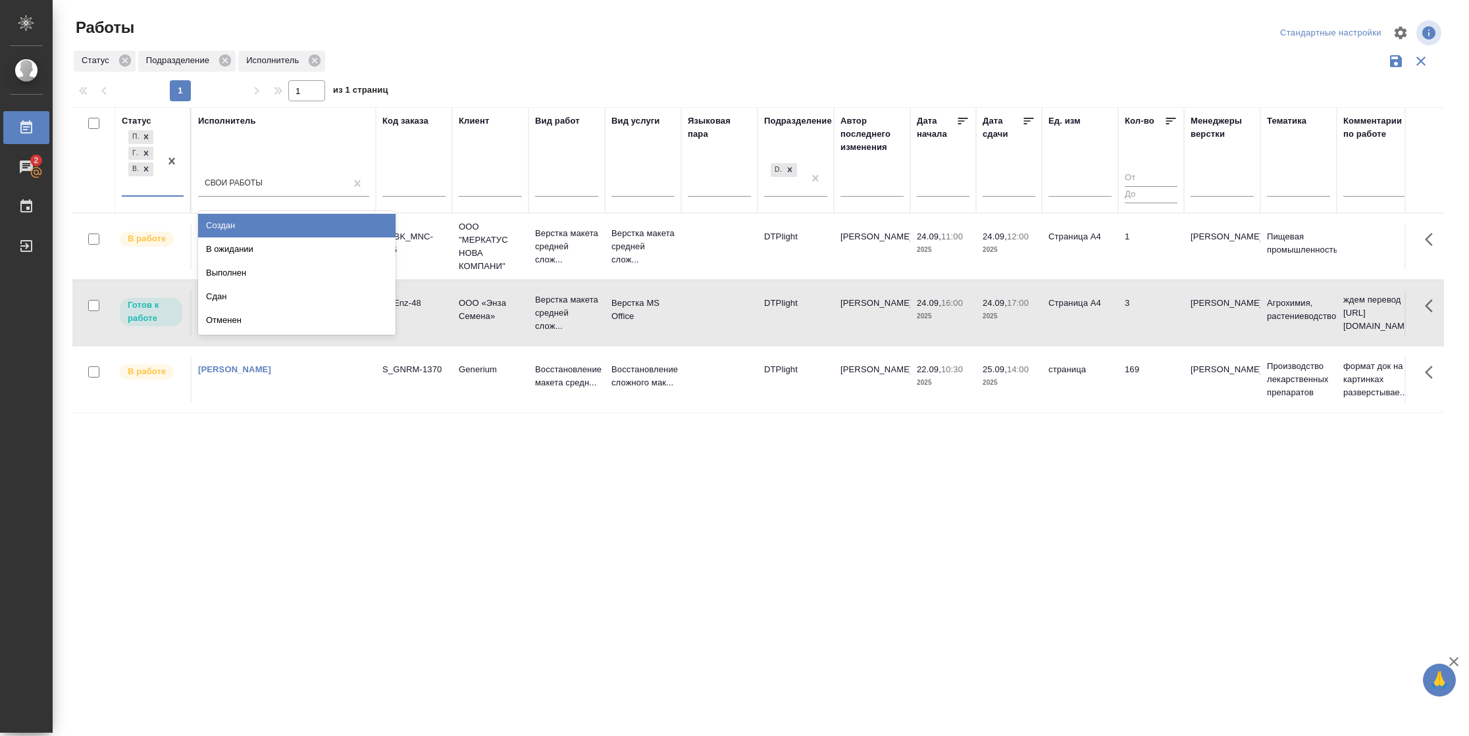
click at [132, 189] on div "Подбор Готов к работе В работе" at bounding box center [141, 162] width 38 height 68
click at [255, 241] on div "В ожидании" at bounding box center [296, 250] width 197 height 24
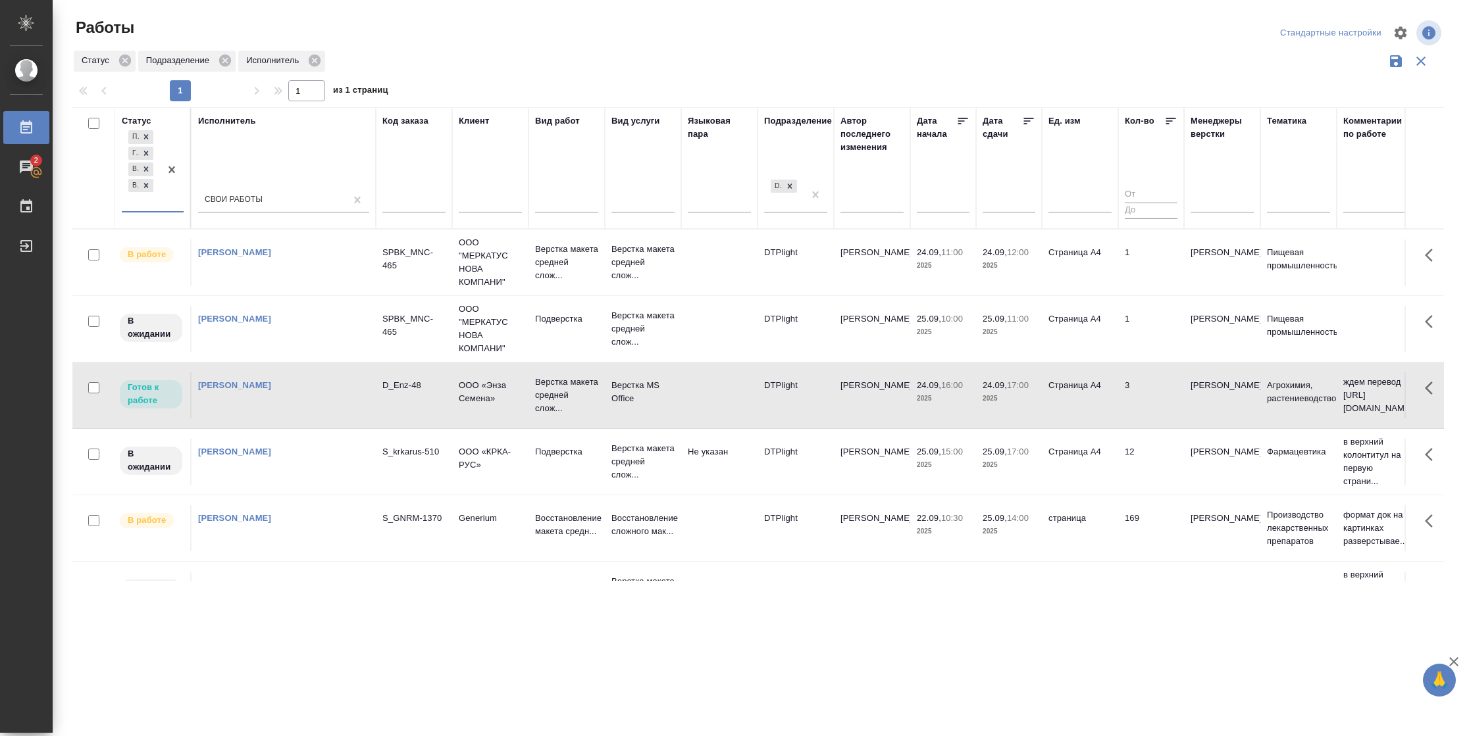
click at [1028, 123] on icon at bounding box center [1028, 120] width 13 height 13
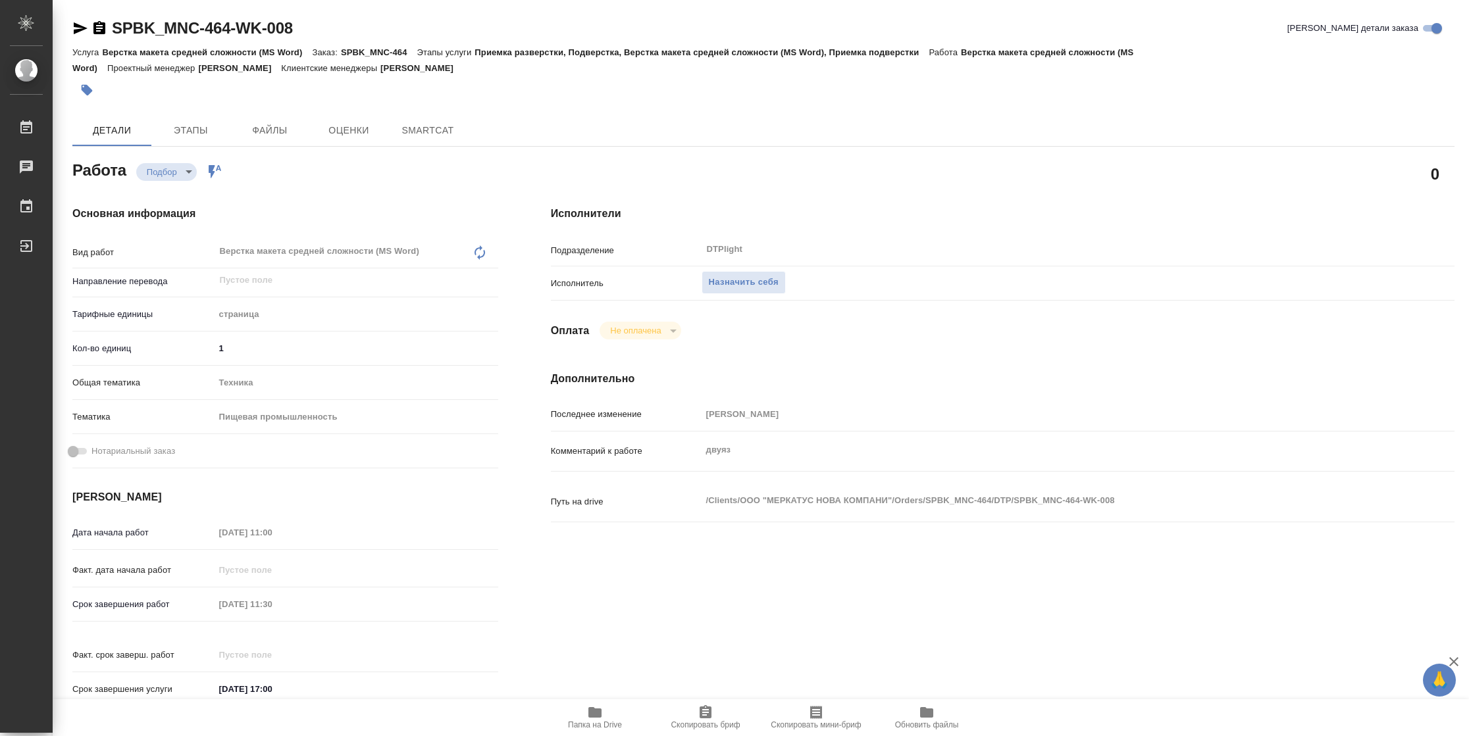
type textarea "x"
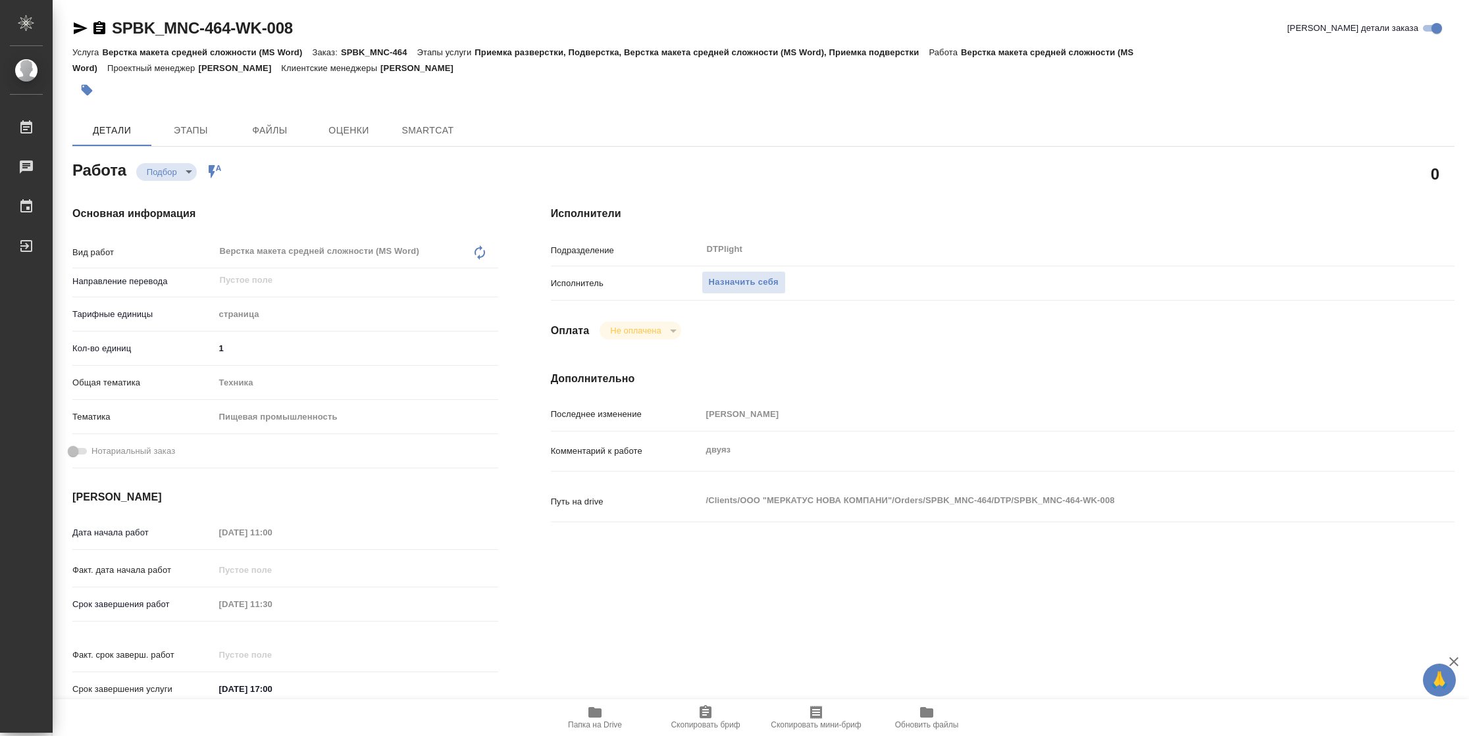
type textarea "x"
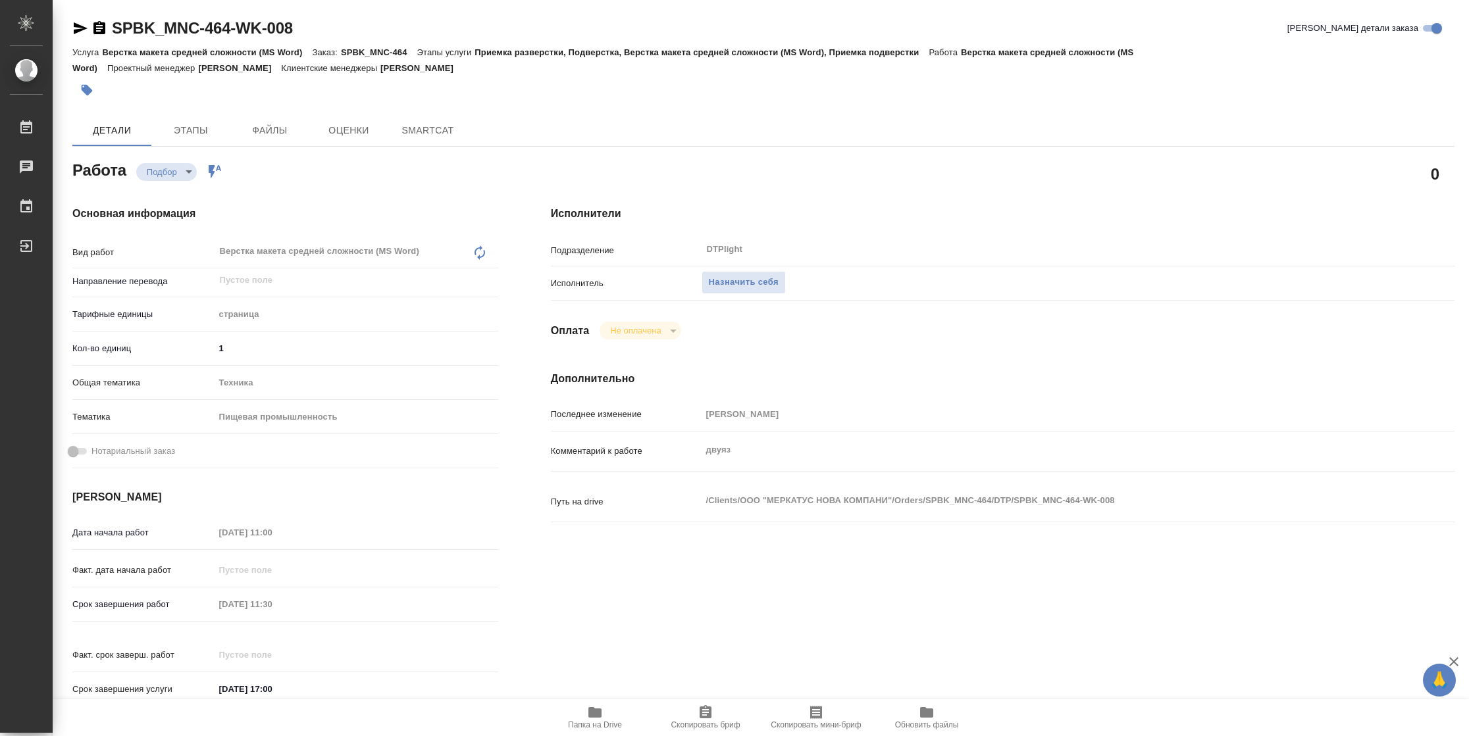
type textarea "x"
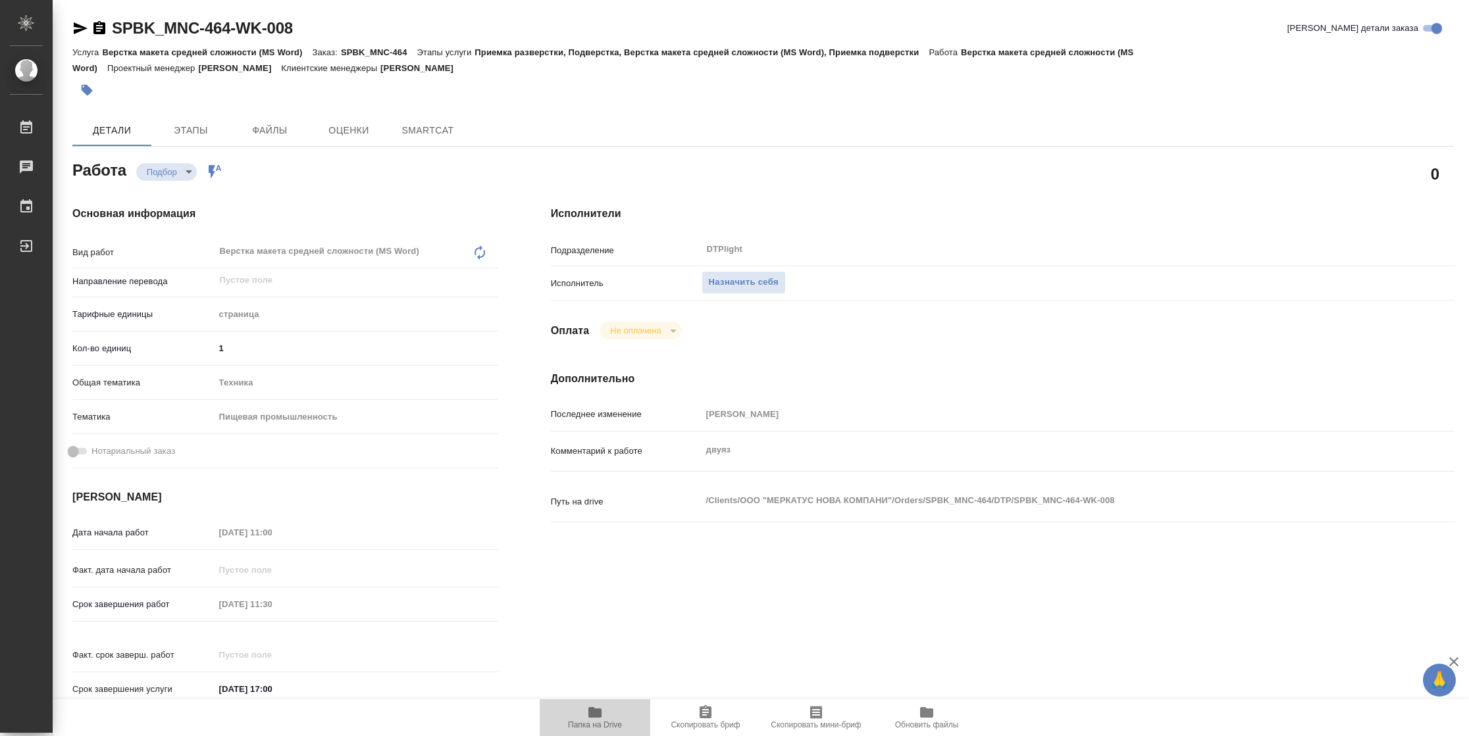
click at [599, 713] on icon "button" at bounding box center [594, 712] width 13 height 11
type textarea "x"
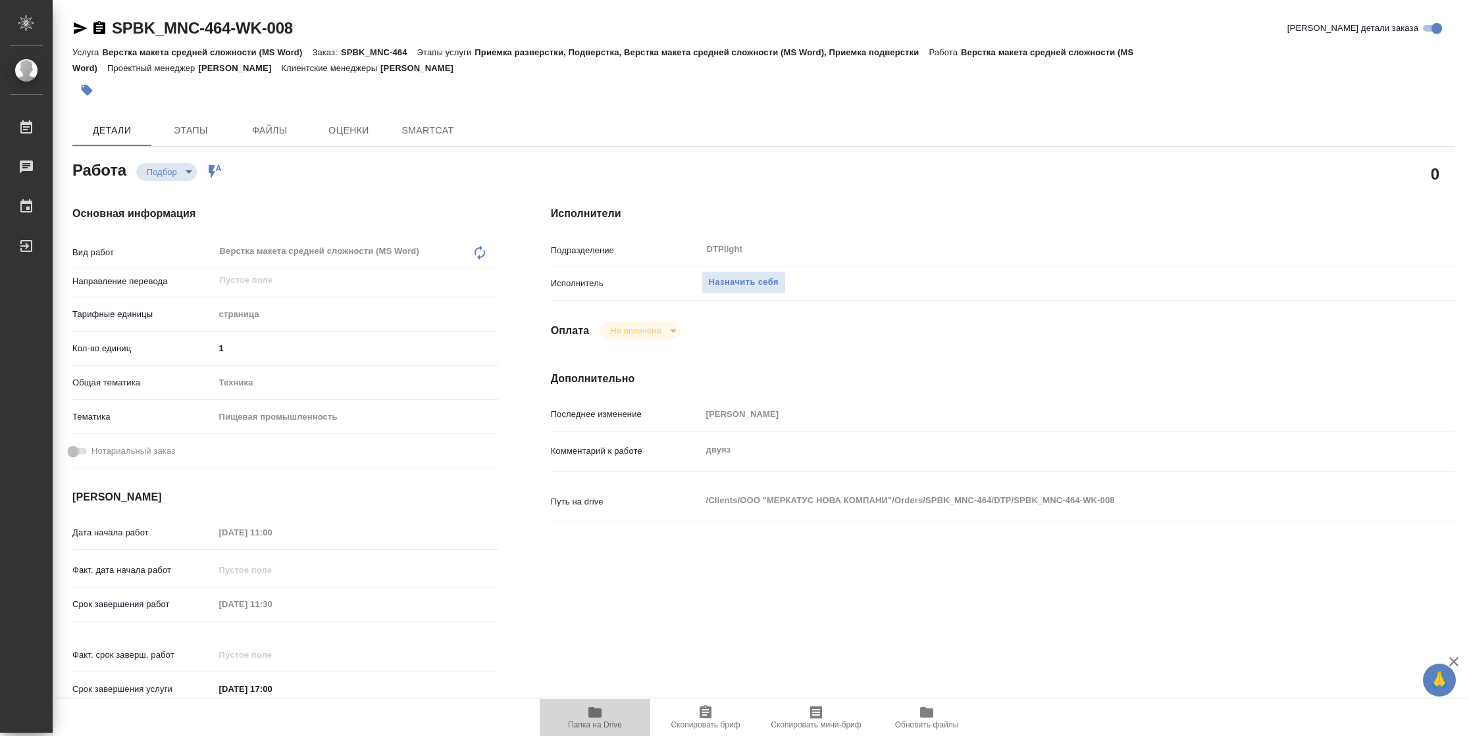
type textarea "x"
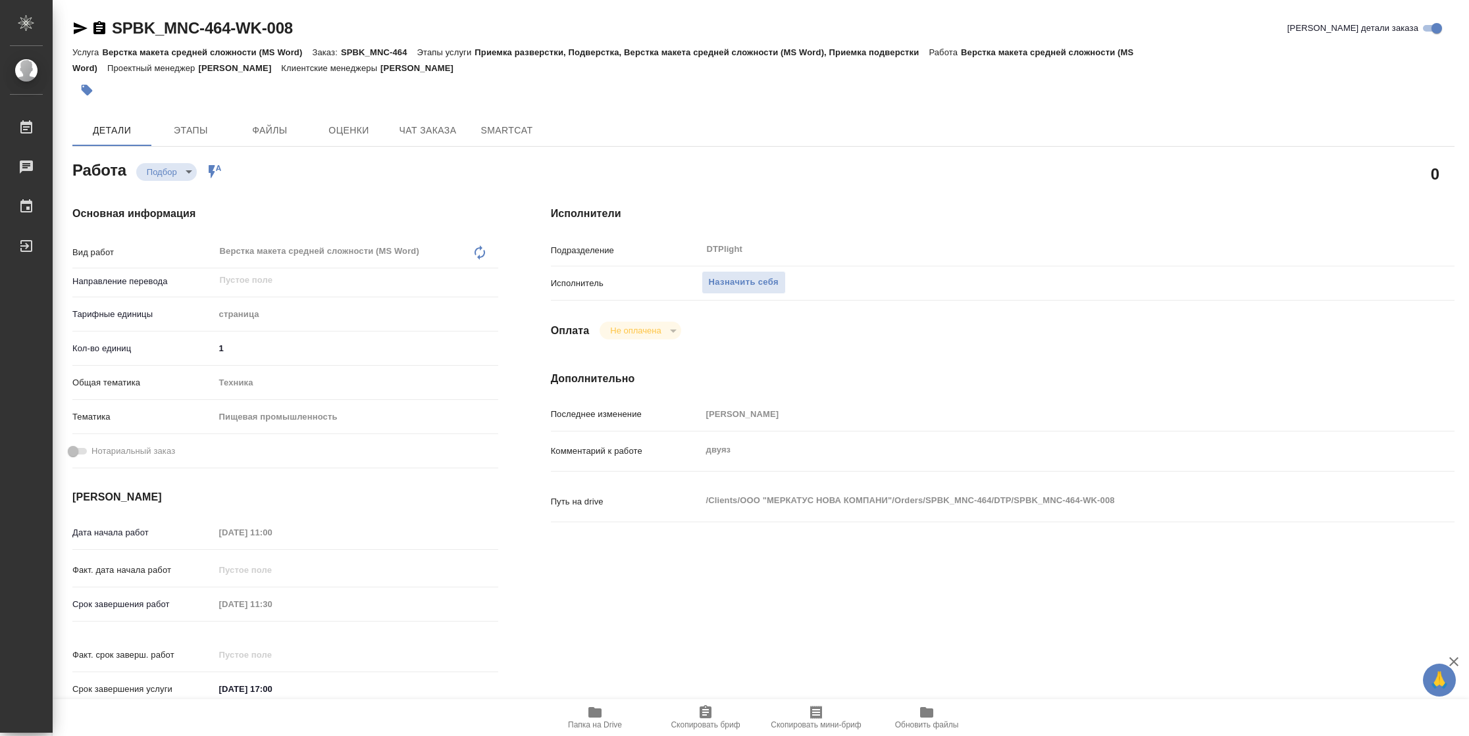
type textarea "x"
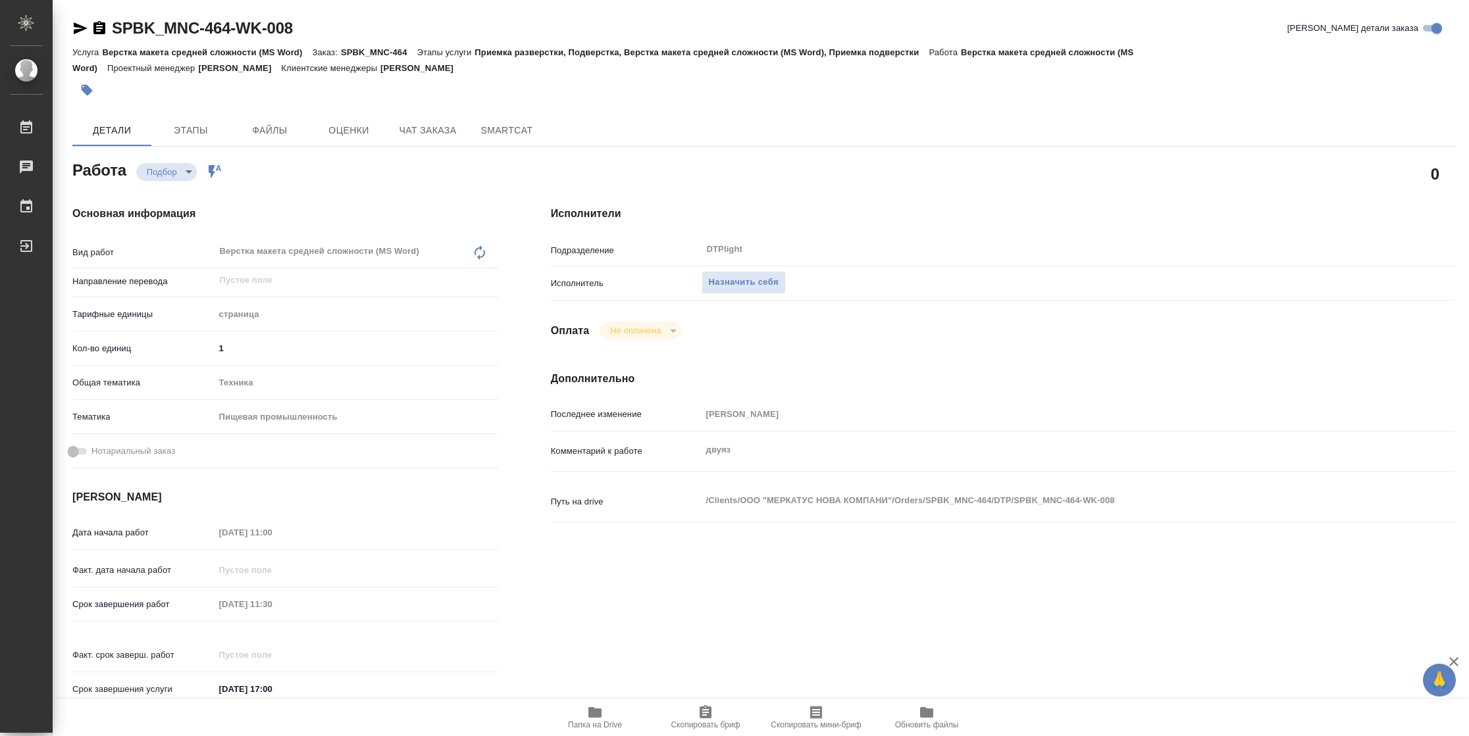
type textarea "x"
click at [717, 288] on span "Назначить себя" at bounding box center [744, 282] width 70 height 15
type textarea "x"
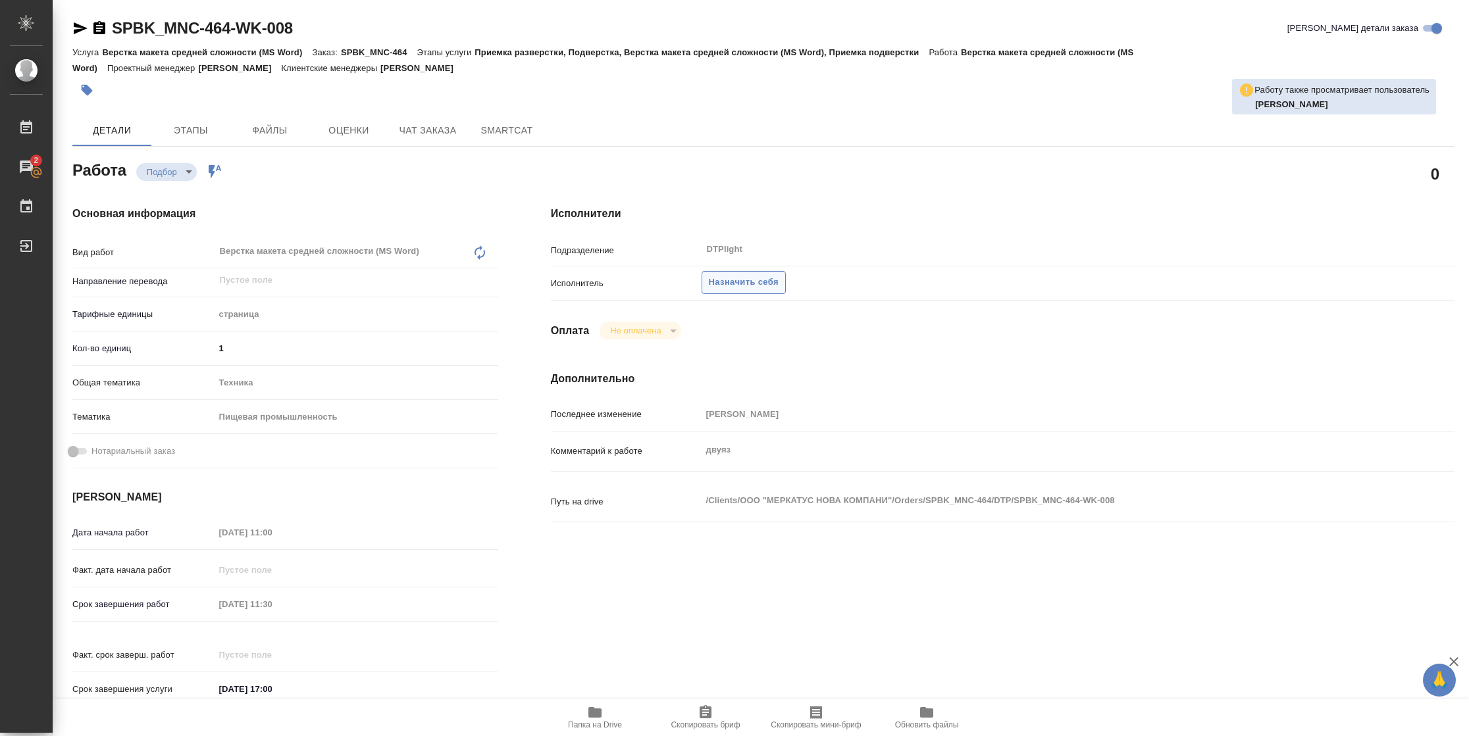
type textarea "x"
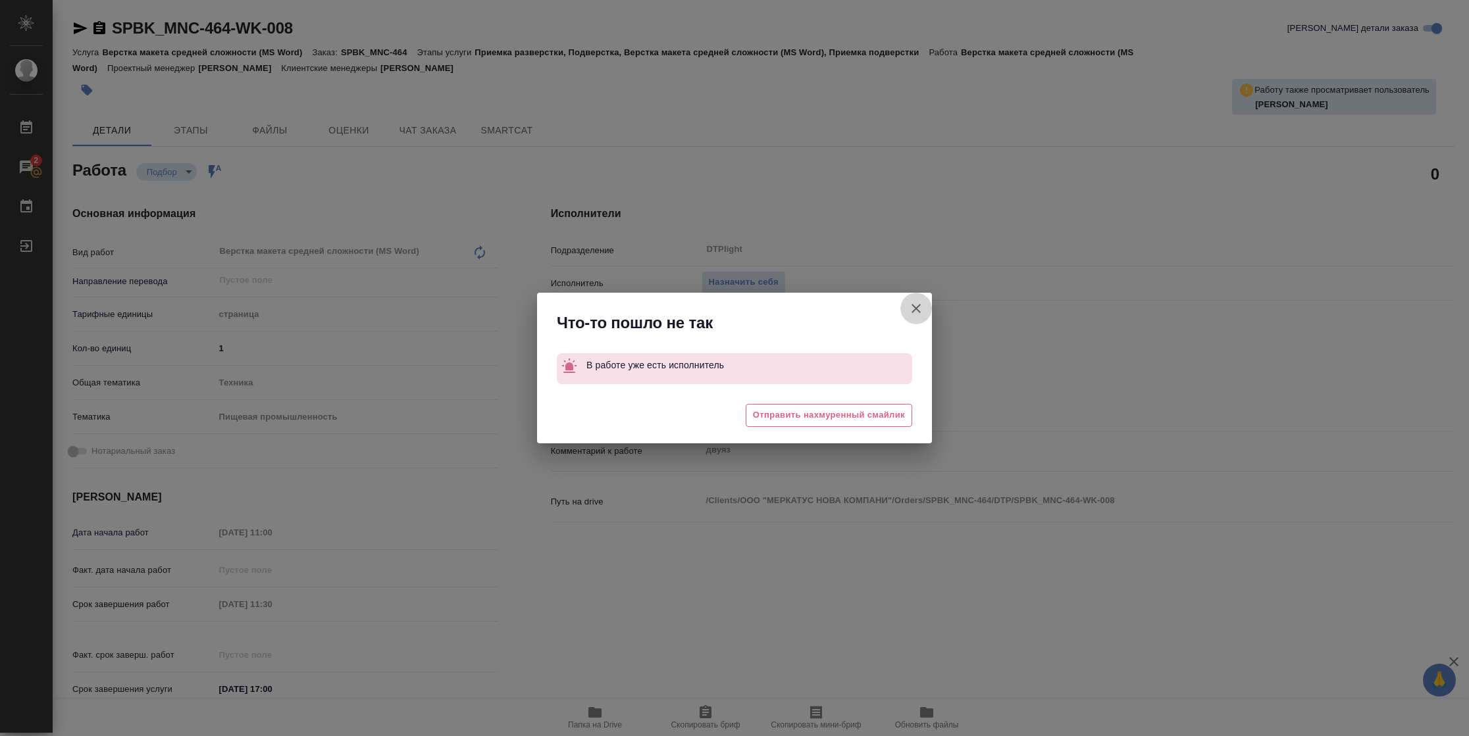
click at [913, 315] on icon "button" at bounding box center [916, 309] width 16 height 16
type textarea "x"
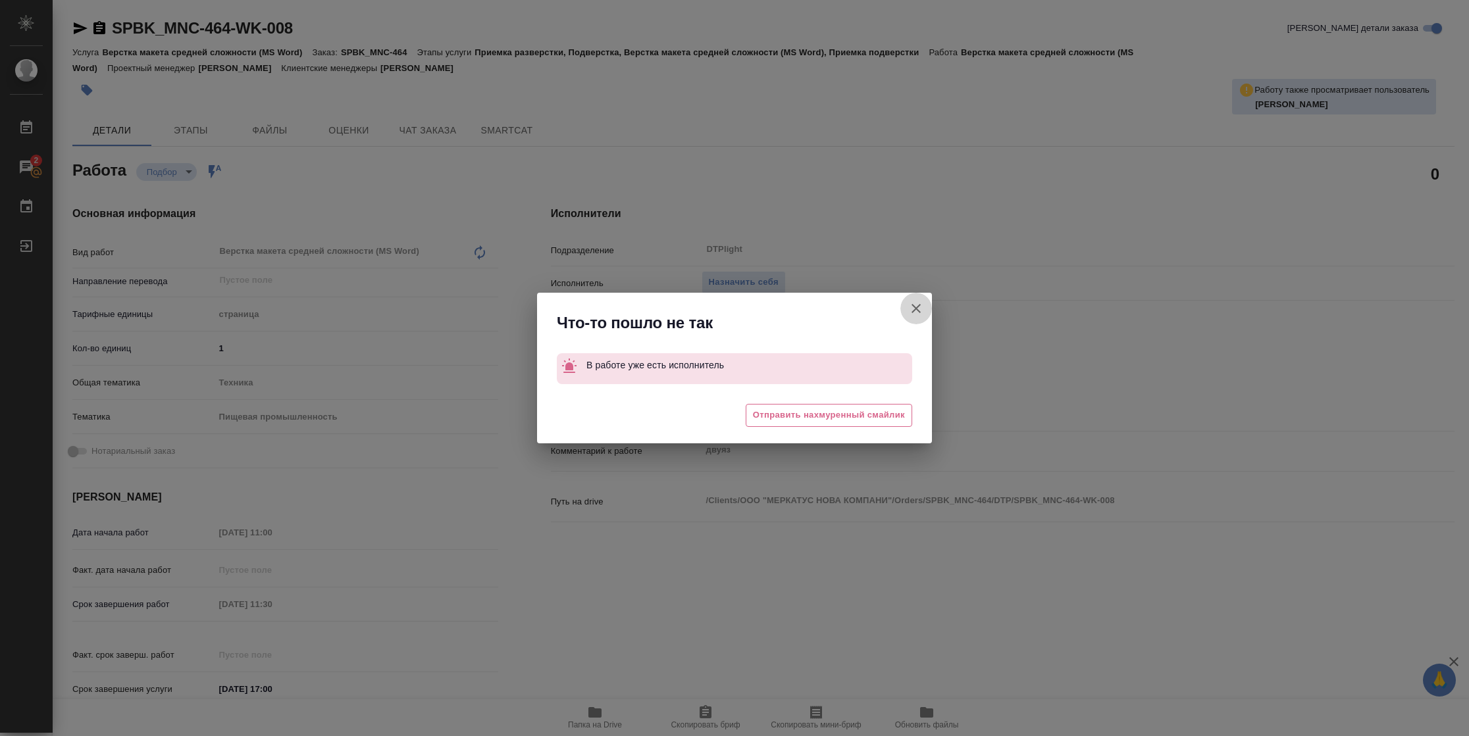
type textarea "x"
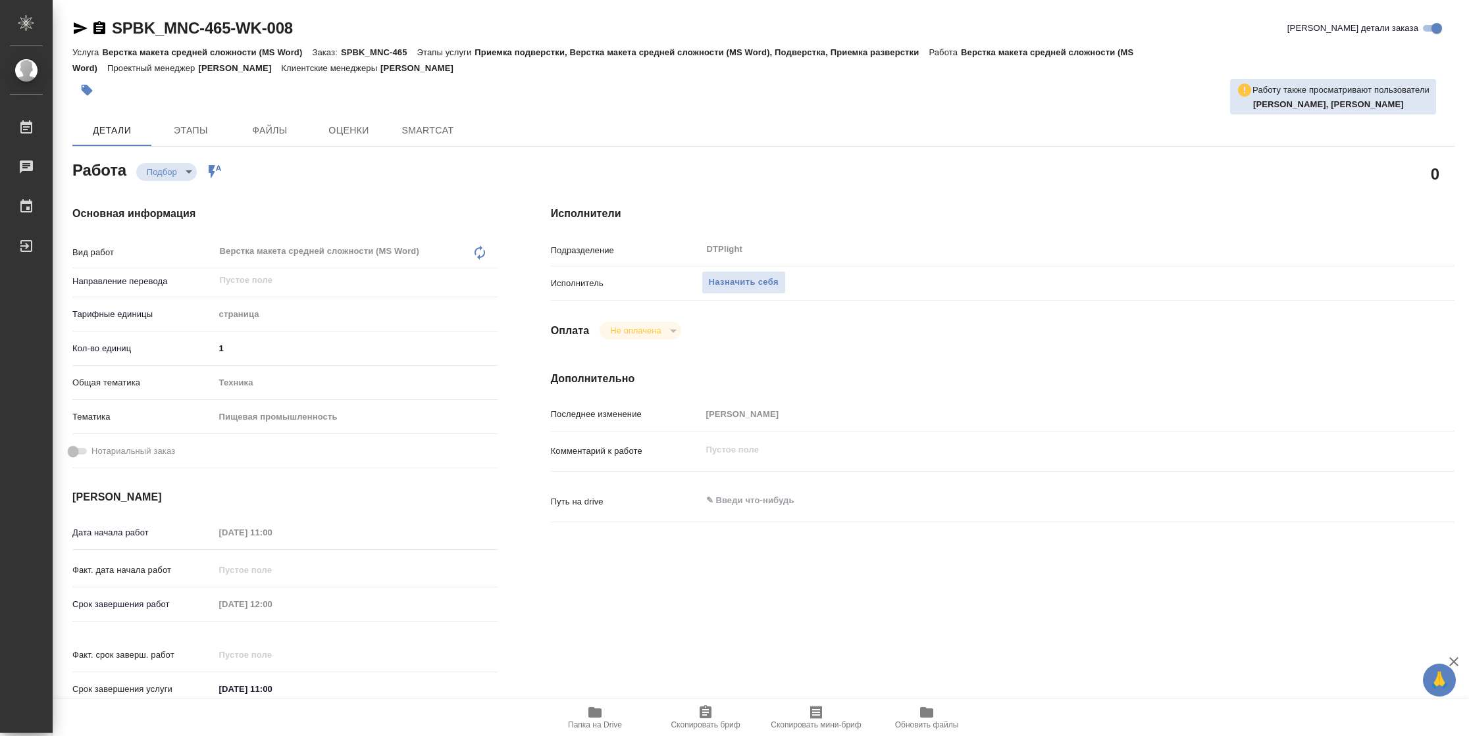
type textarea "x"
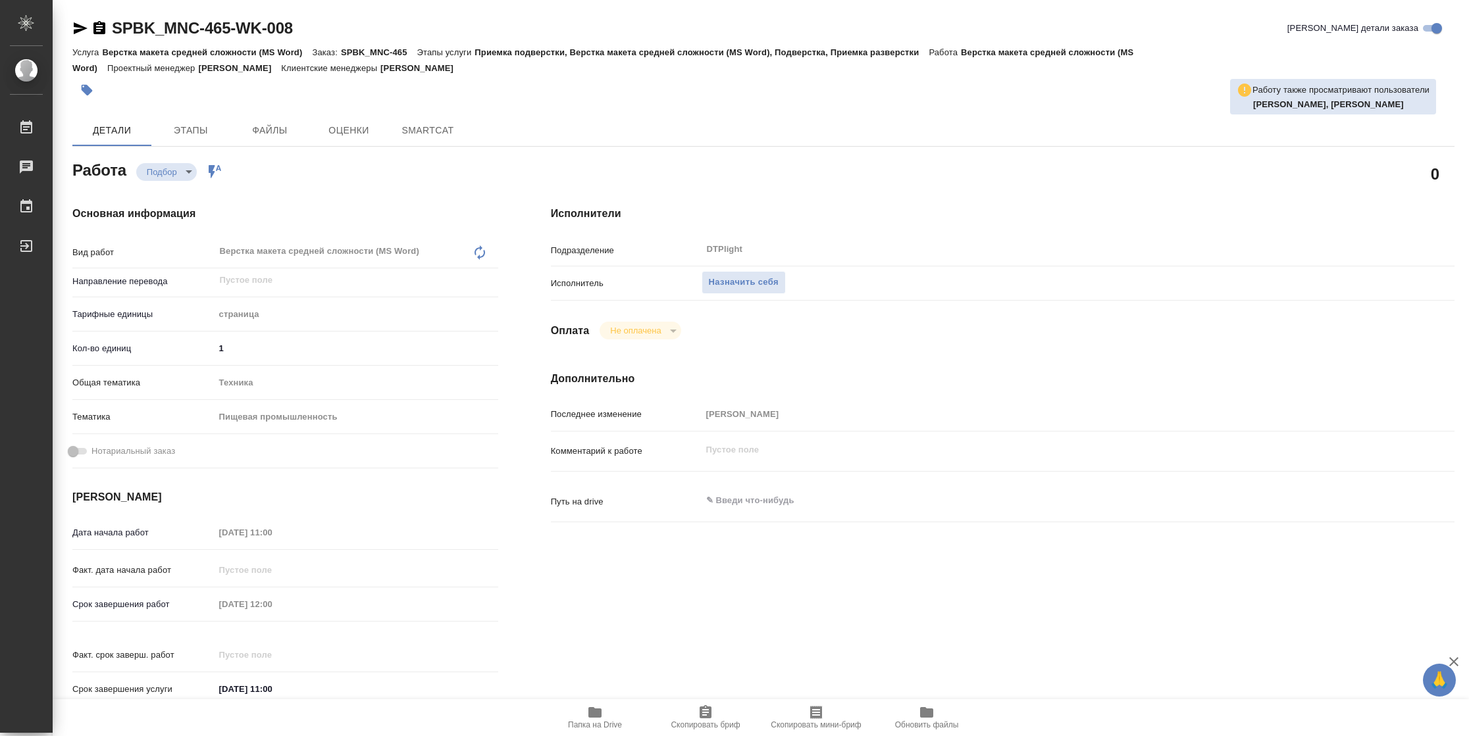
type textarea "x"
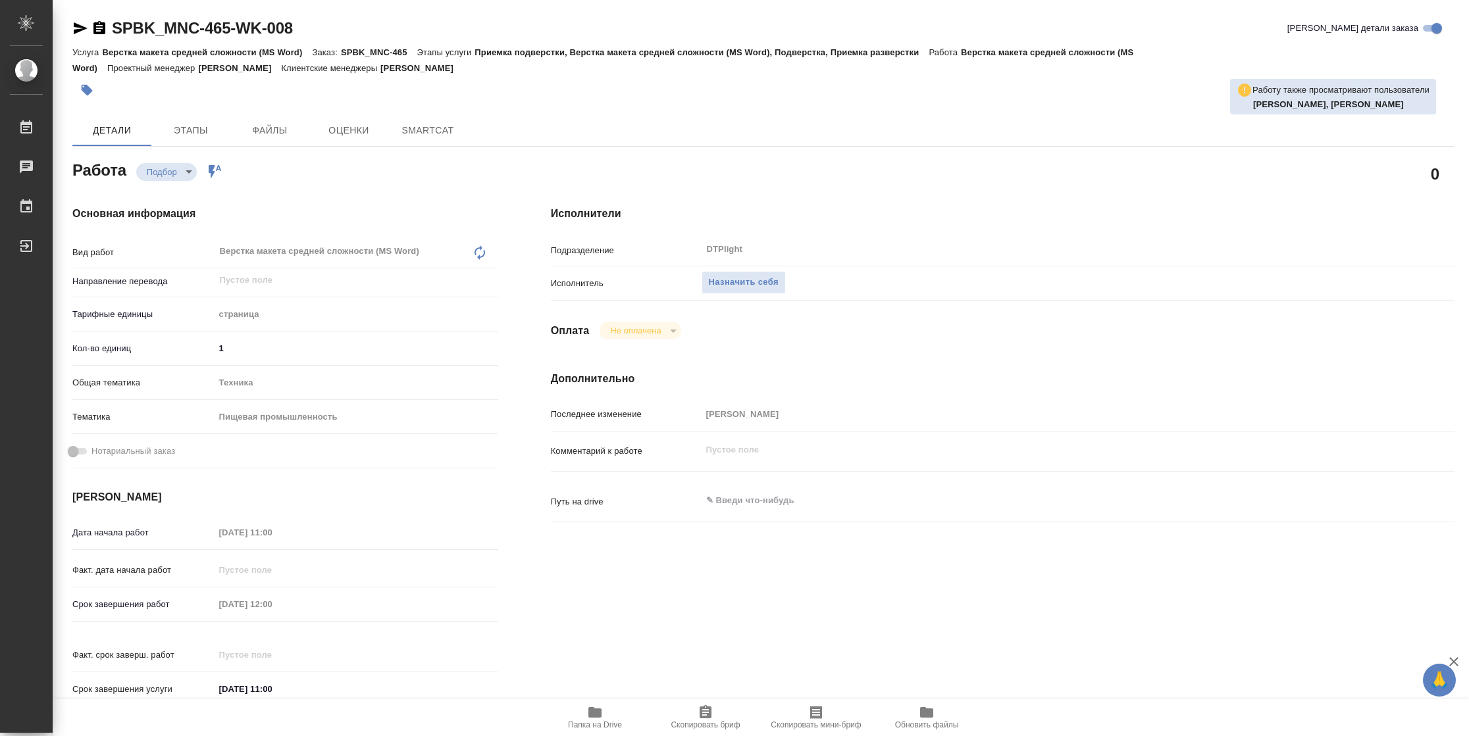
type textarea "x"
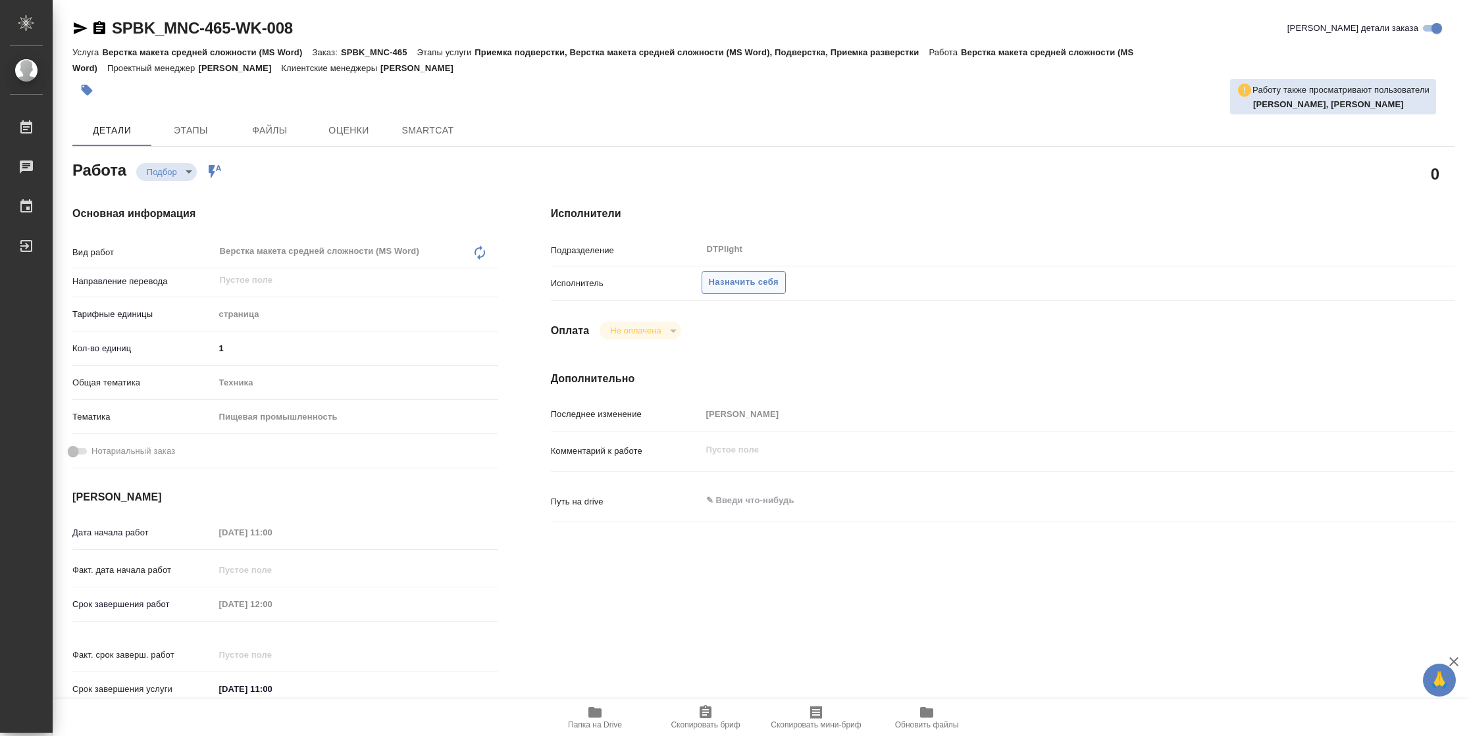
type textarea "x"
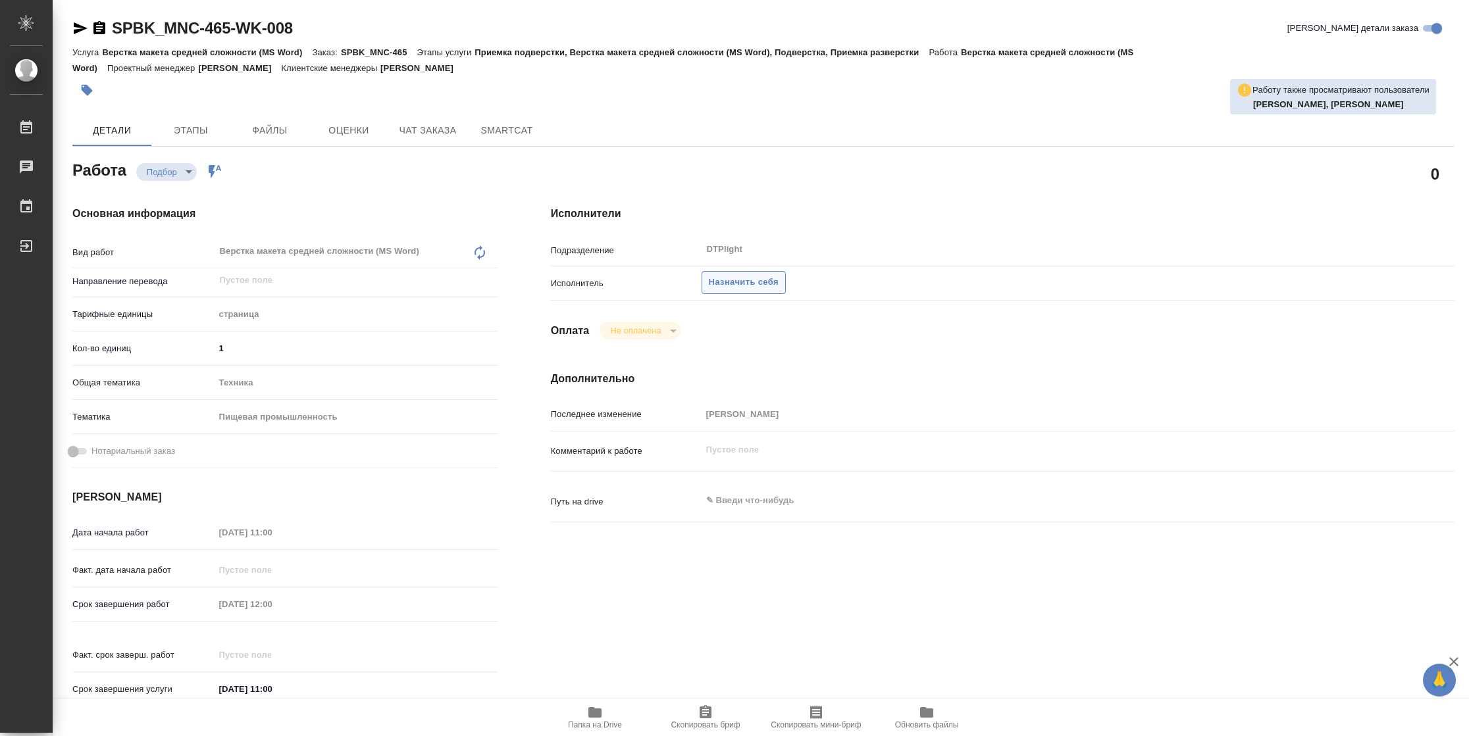
type textarea "x"
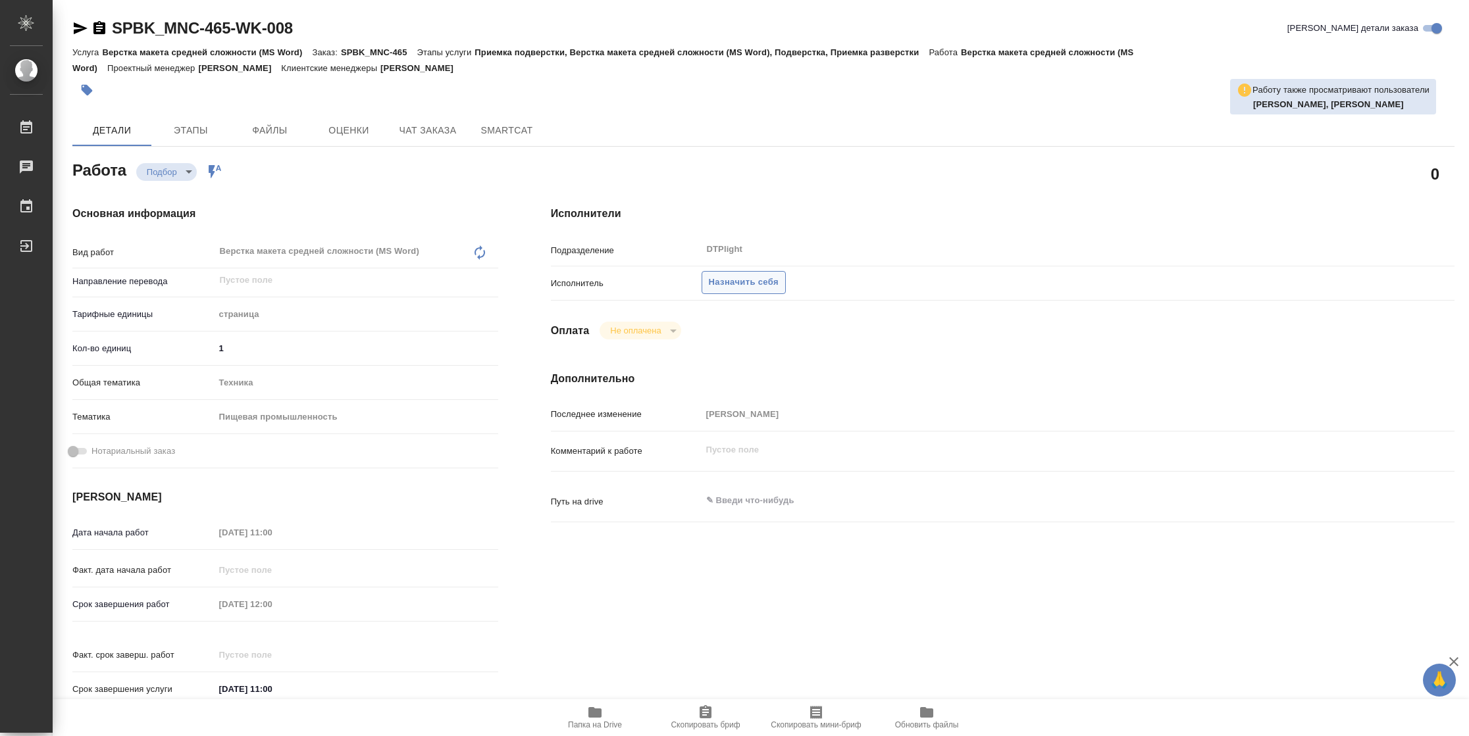
type textarea "x"
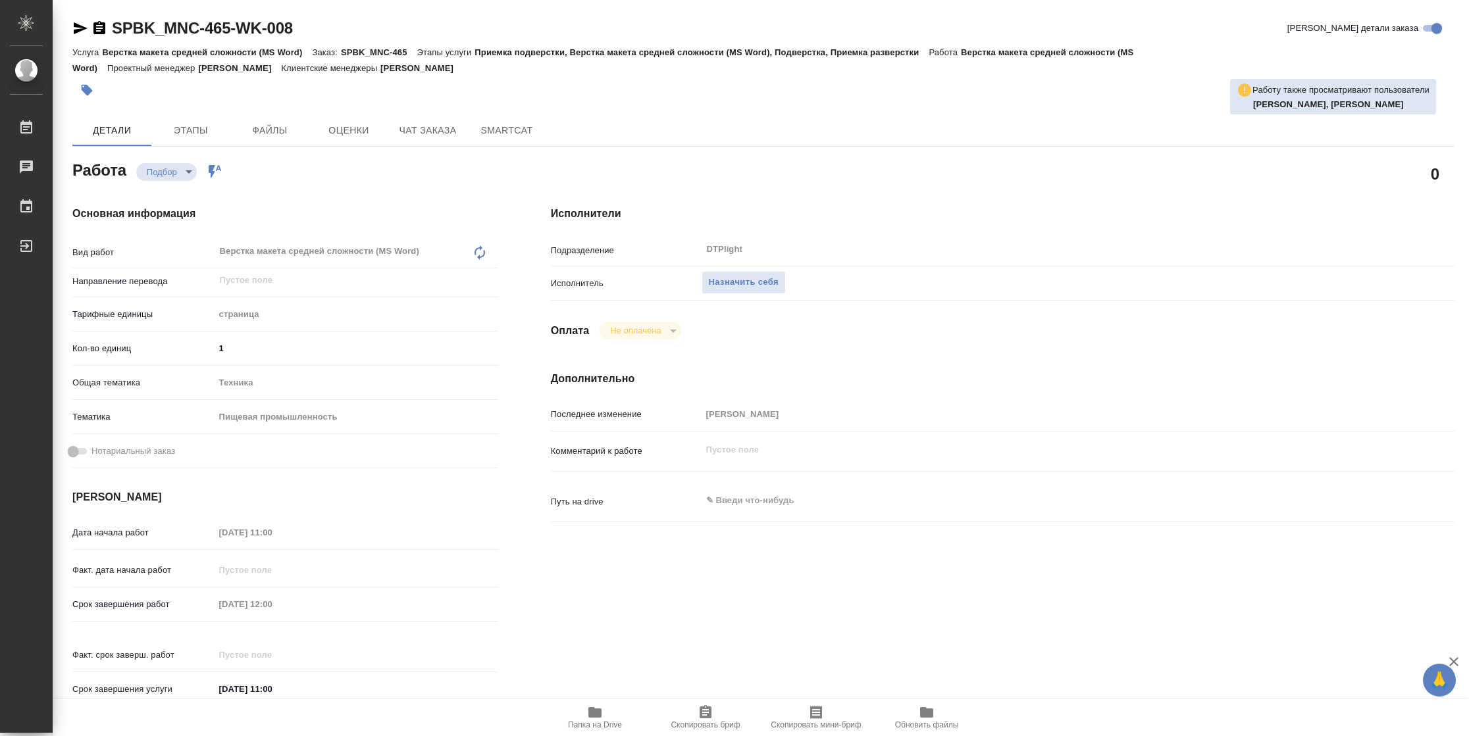
click at [599, 719] on icon "button" at bounding box center [595, 713] width 16 height 16
click at [755, 288] on span "Назначить себя" at bounding box center [744, 282] width 70 height 15
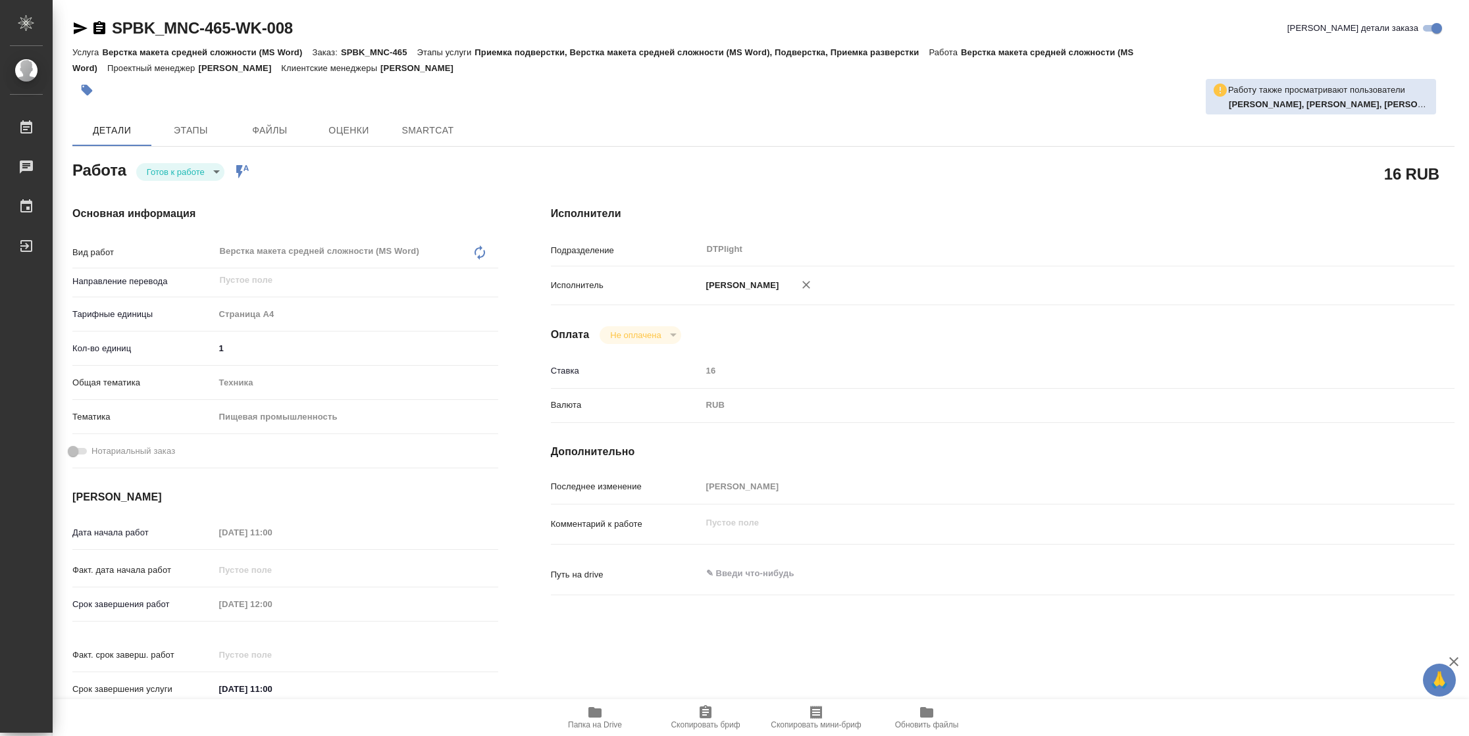
type textarea "x"
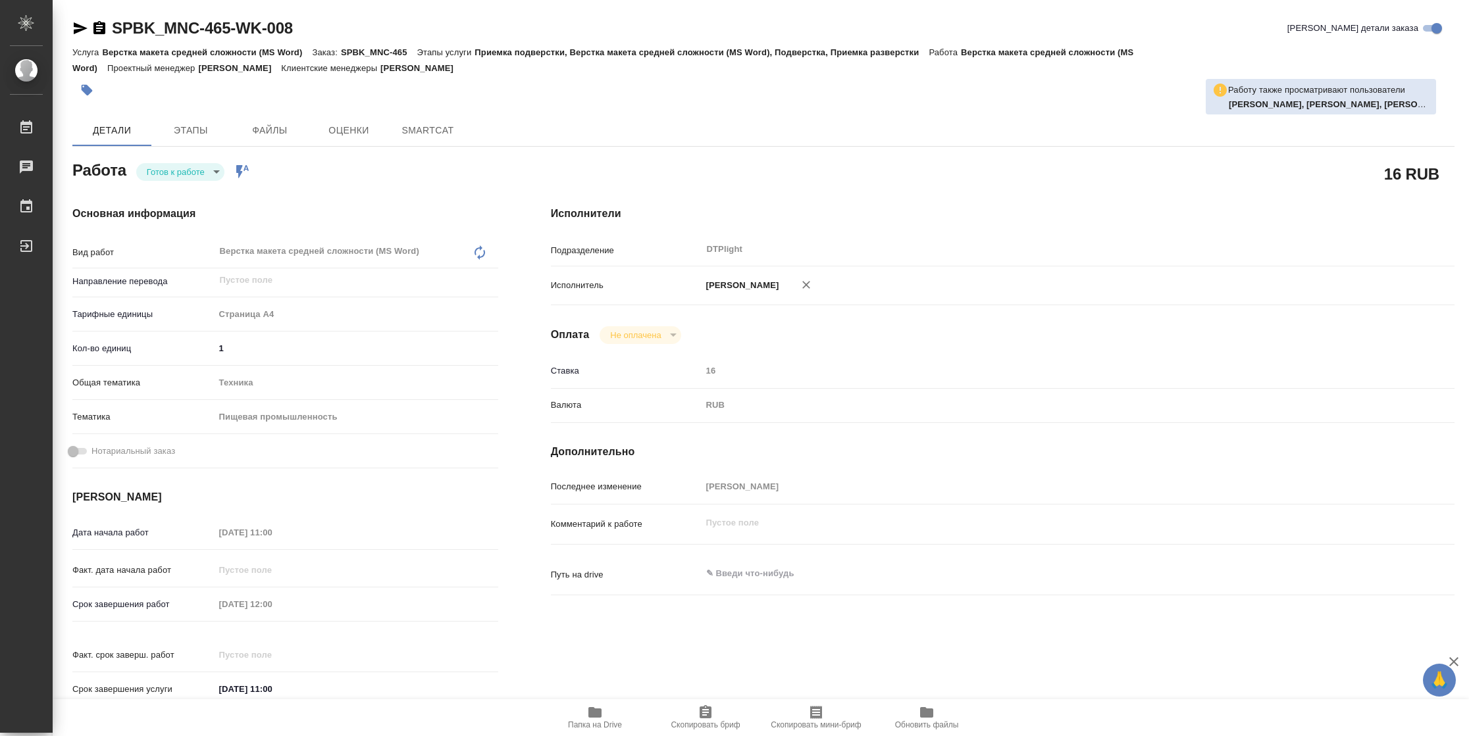
type textarea "x"
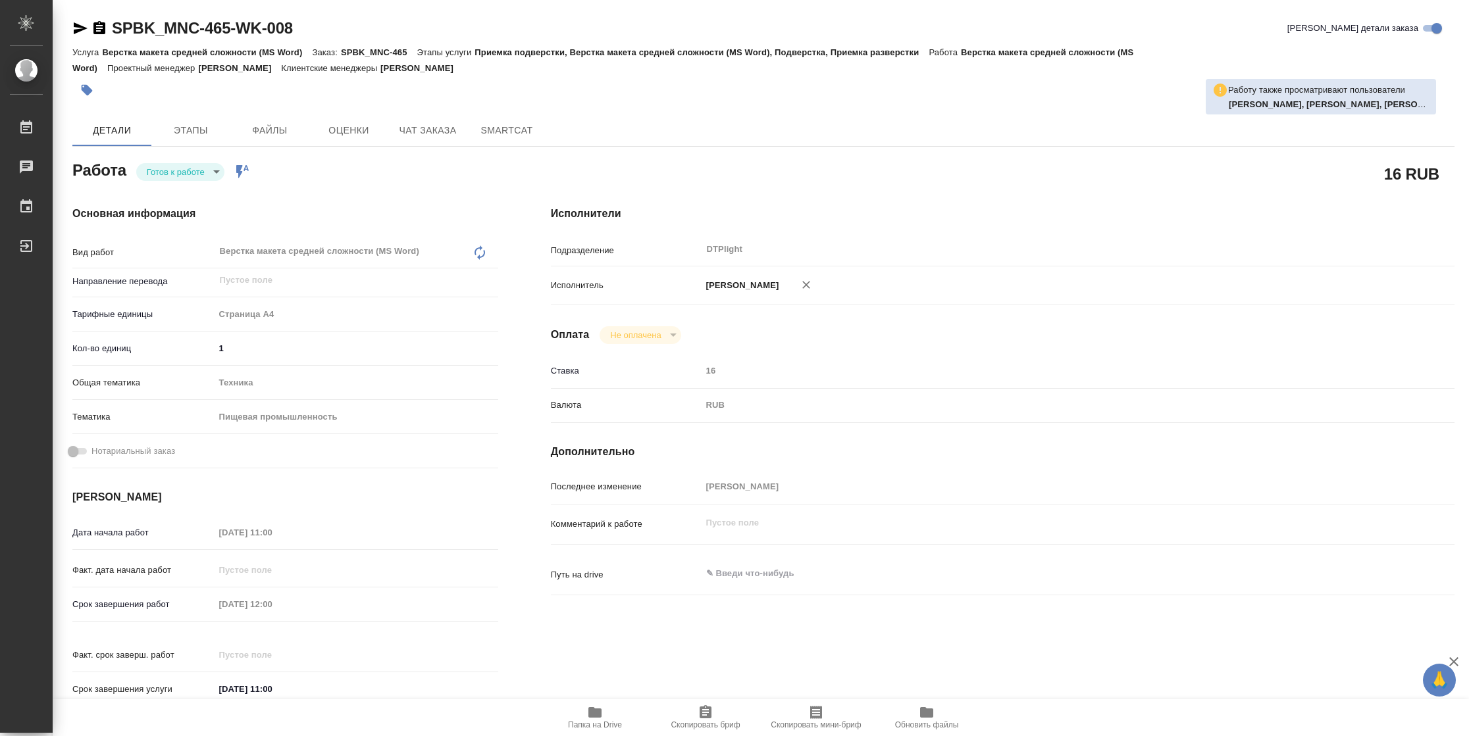
type textarea "x"
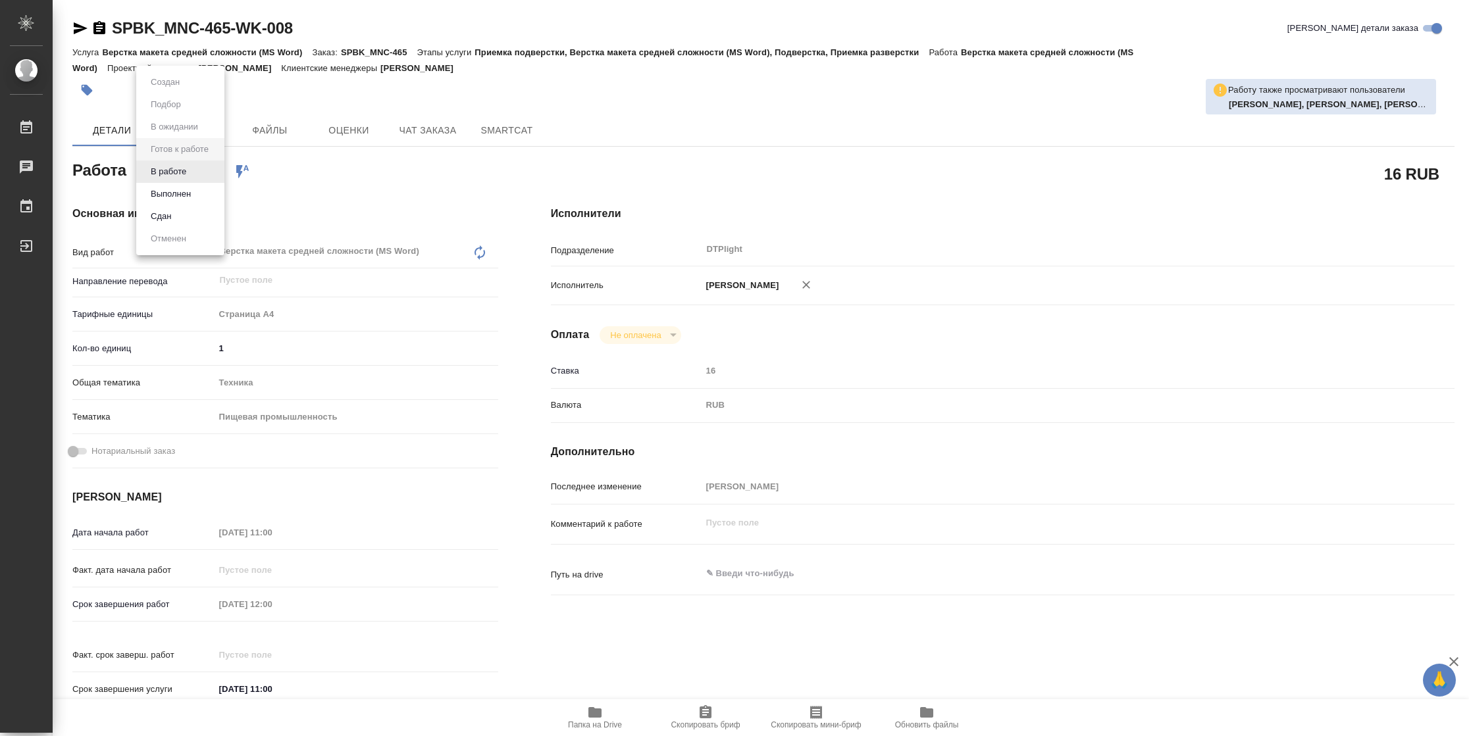
click at [186, 163] on body "🙏 .cls-1 fill:#fff; AWATERA [PERSON_NAME] Чаты График Выйти SPBK_MNC-465-WK-008…" at bounding box center [734, 368] width 1469 height 736
click at [186, 165] on button "В работе" at bounding box center [168, 172] width 43 height 14
type textarea "x"
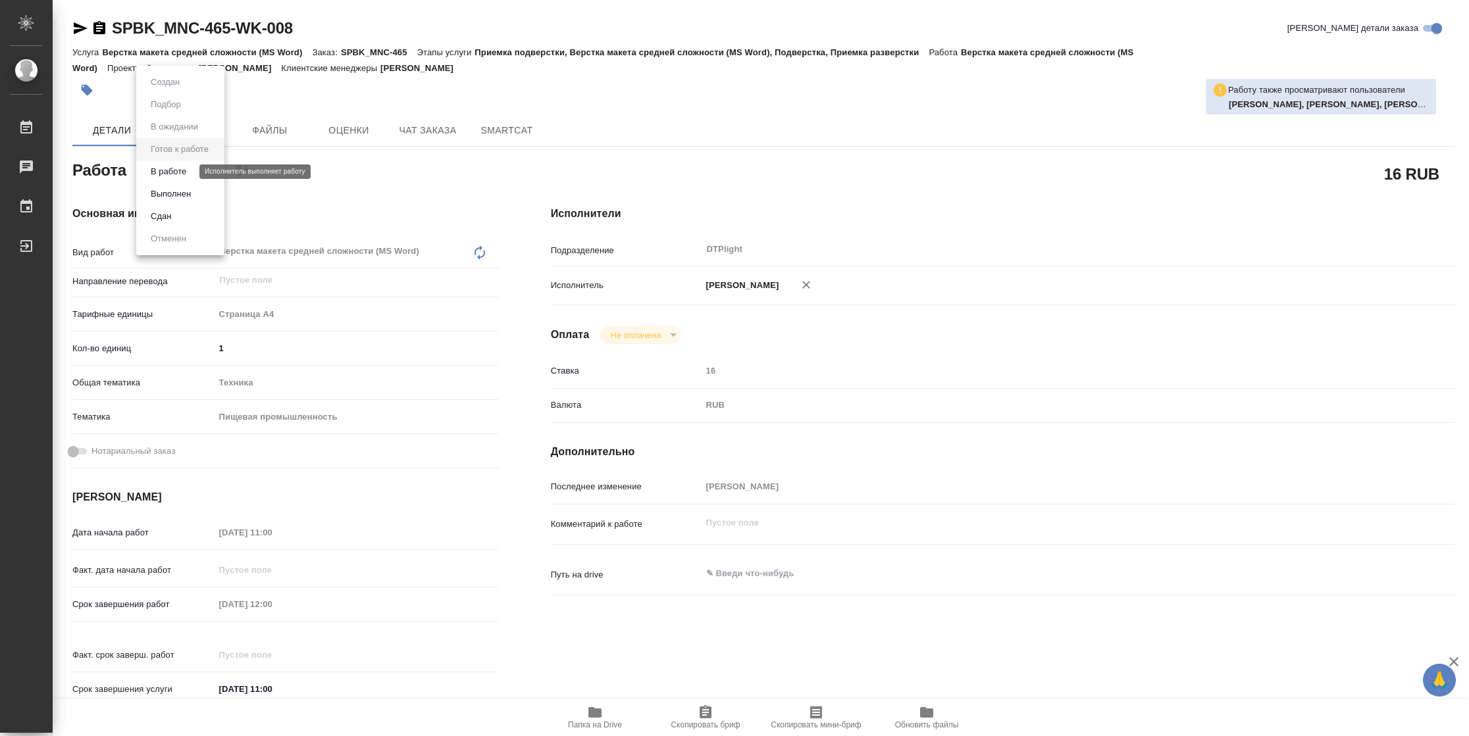
type textarea "x"
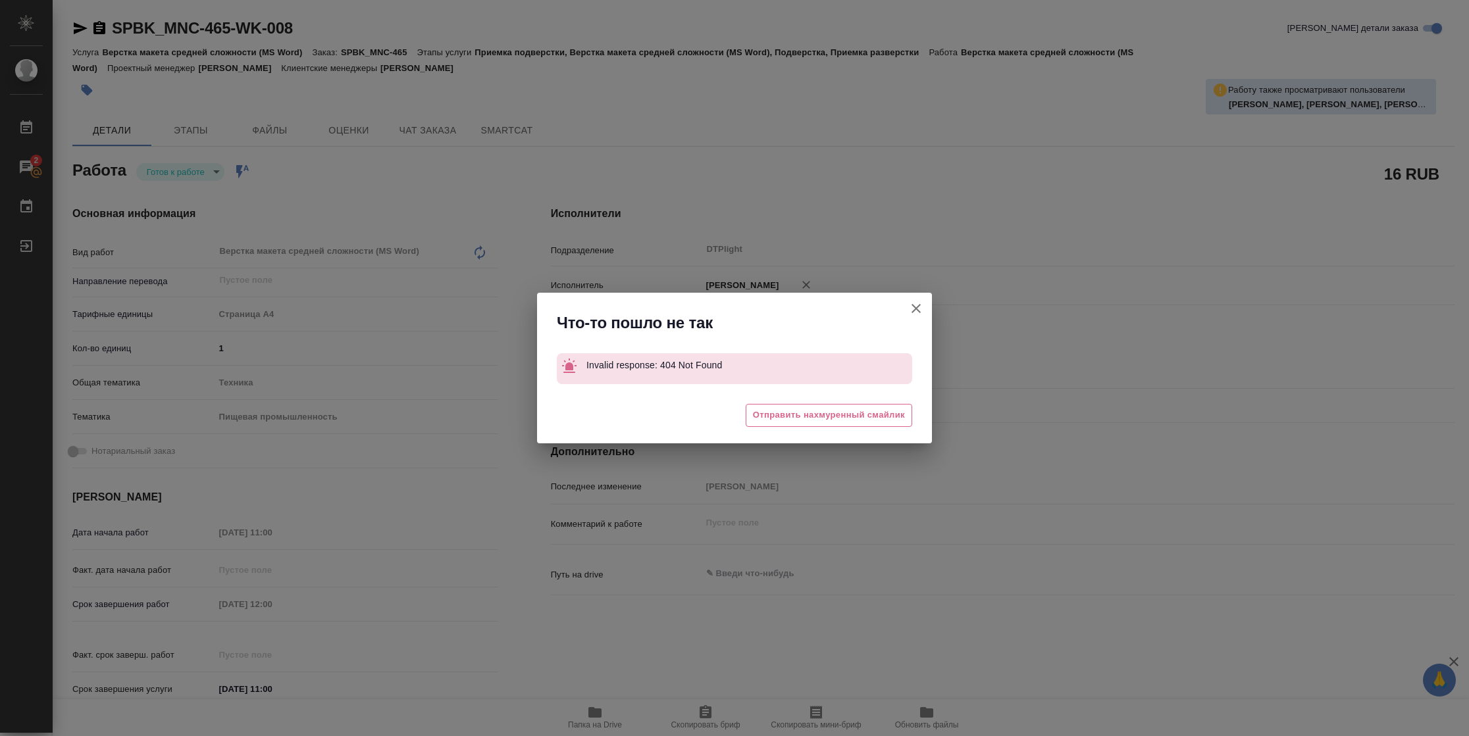
type textarea "x"
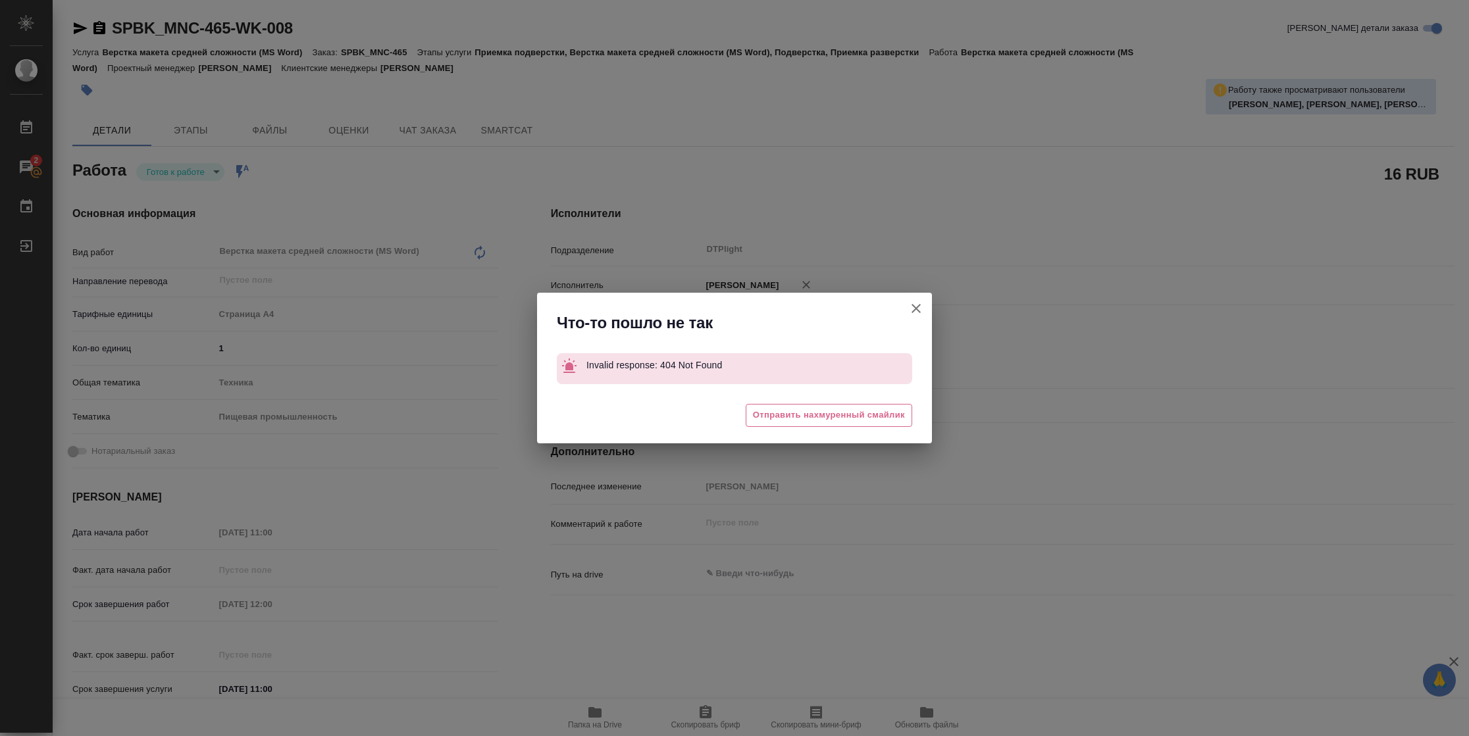
click at [915, 313] on icon "button" at bounding box center [916, 309] width 16 height 16
type textarea "x"
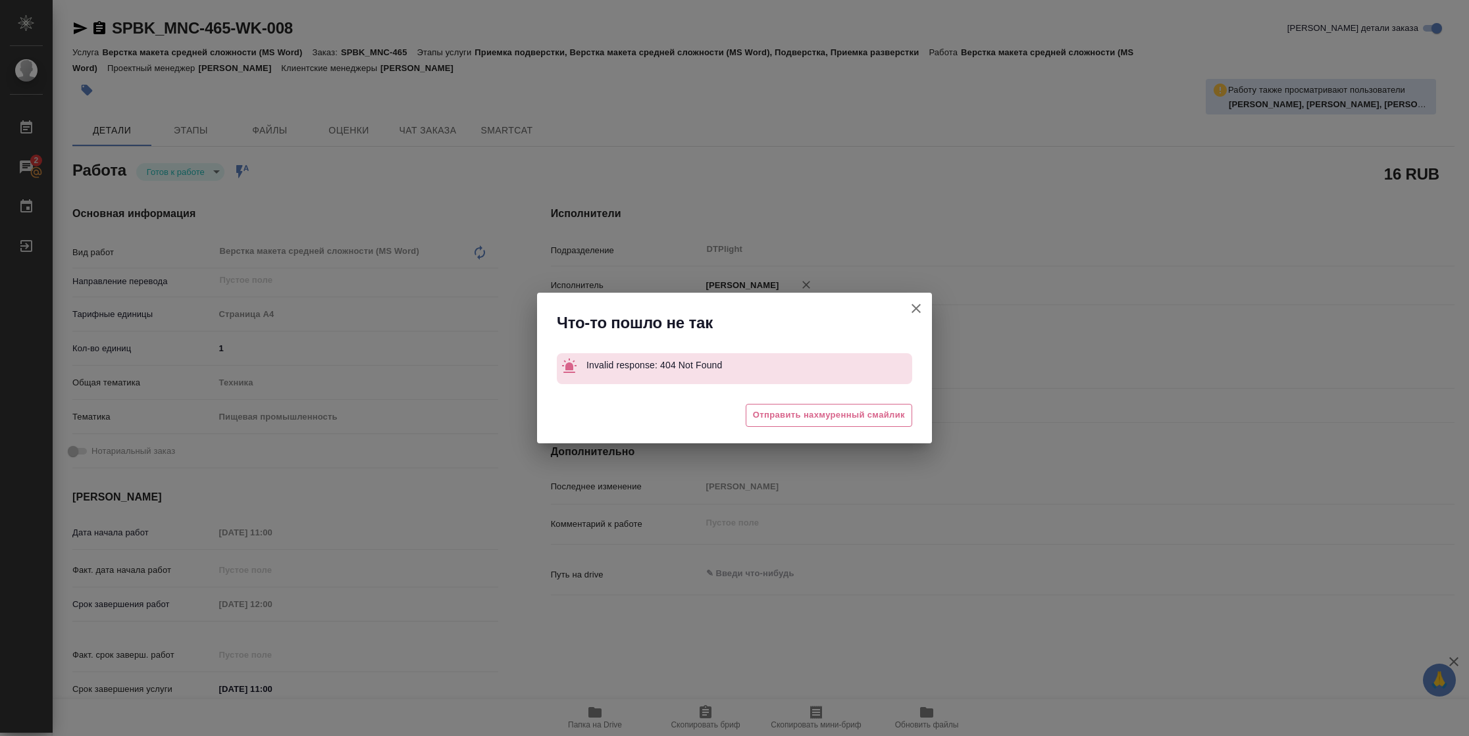
type textarea "x"
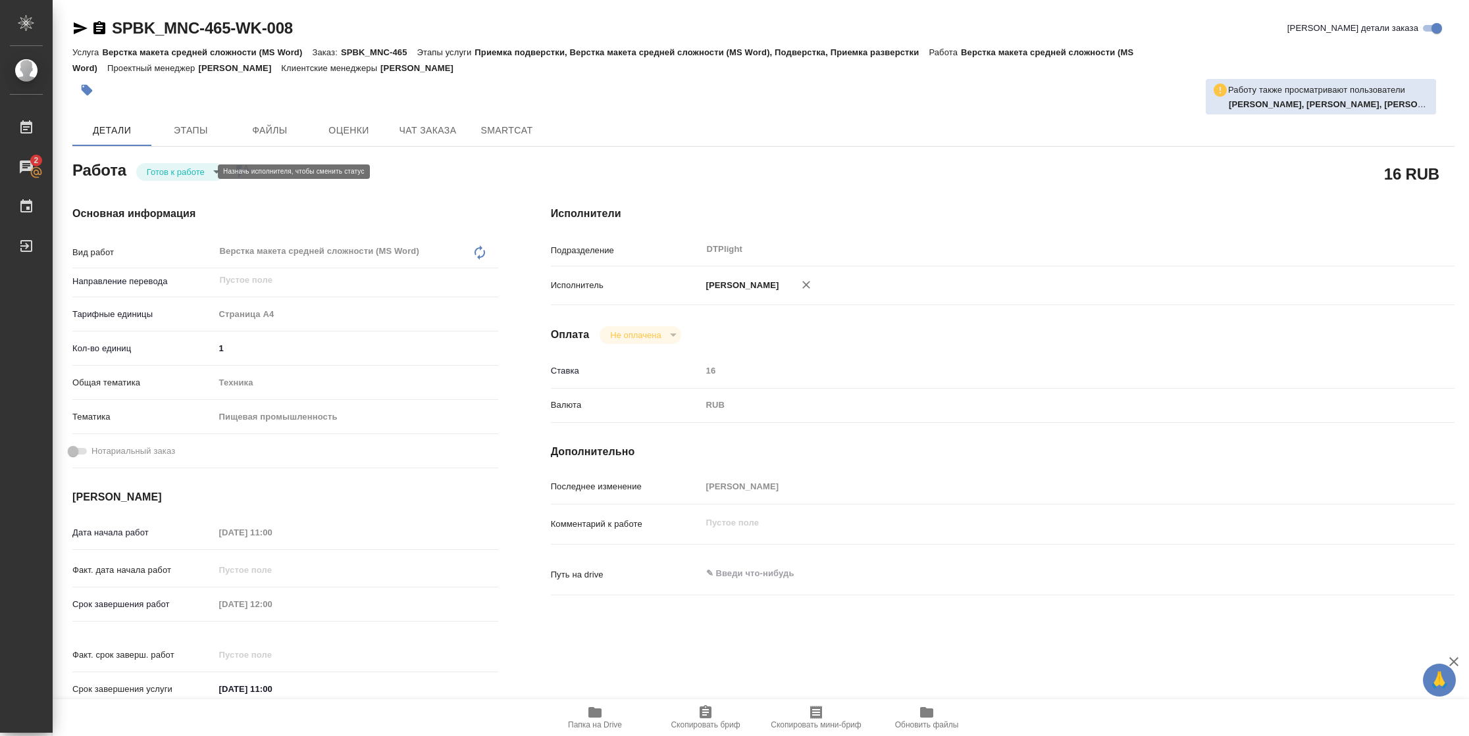
click at [197, 177] on body "🙏 .cls-1 fill:#fff; AWATERA Vasilyeva Natalia Работы 2 Чаты График Выйти SPBK_M…" at bounding box center [734, 368] width 1469 height 736
click at [183, 170] on button "В работе" at bounding box center [168, 172] width 43 height 14
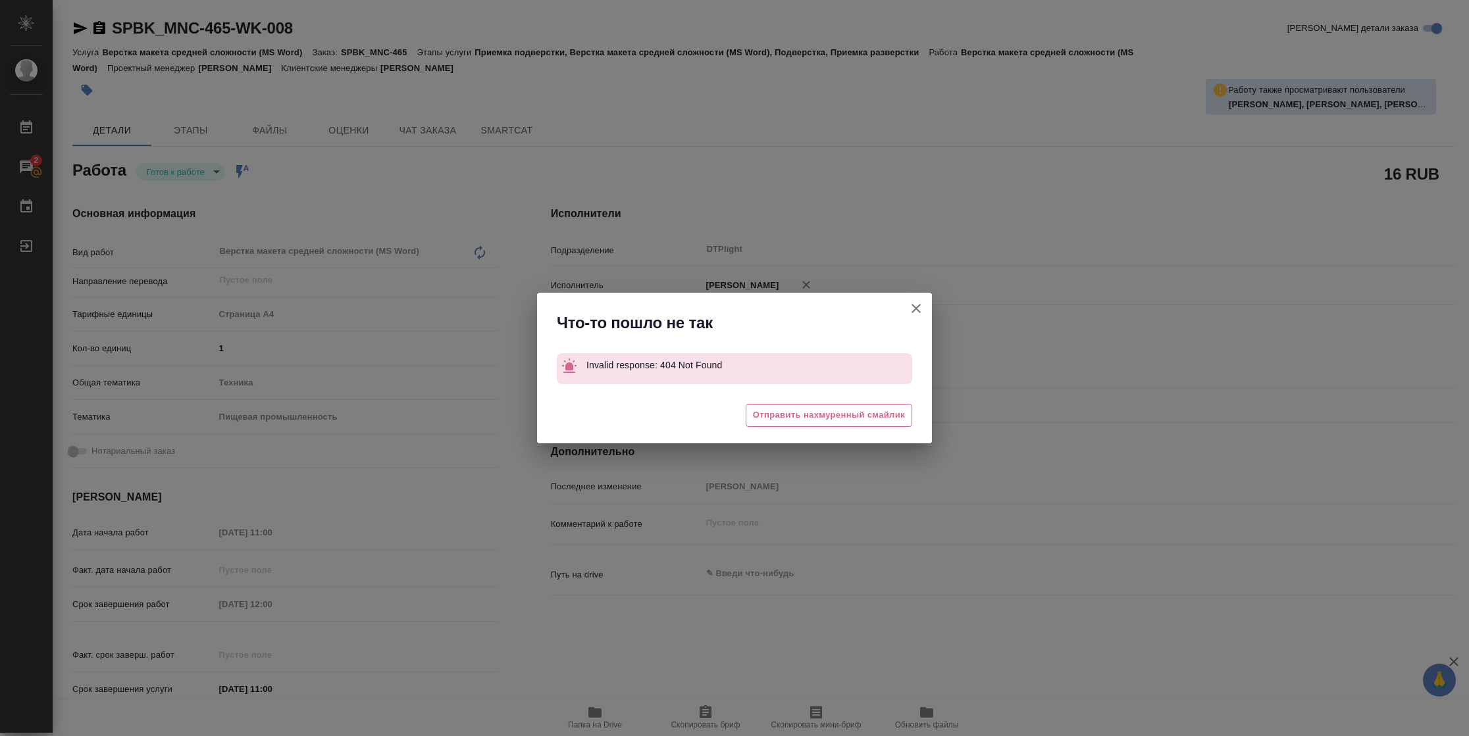
type textarea "x"
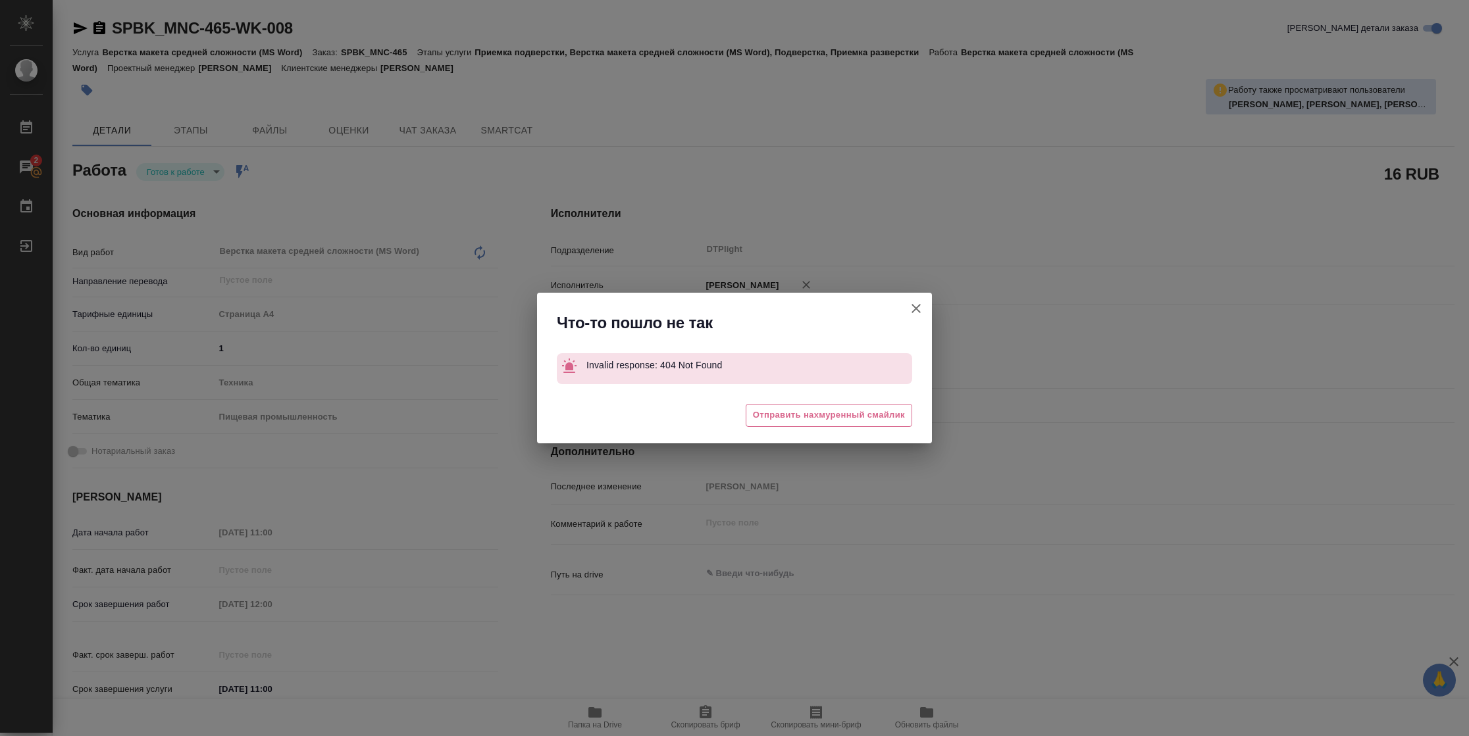
type textarea "x"
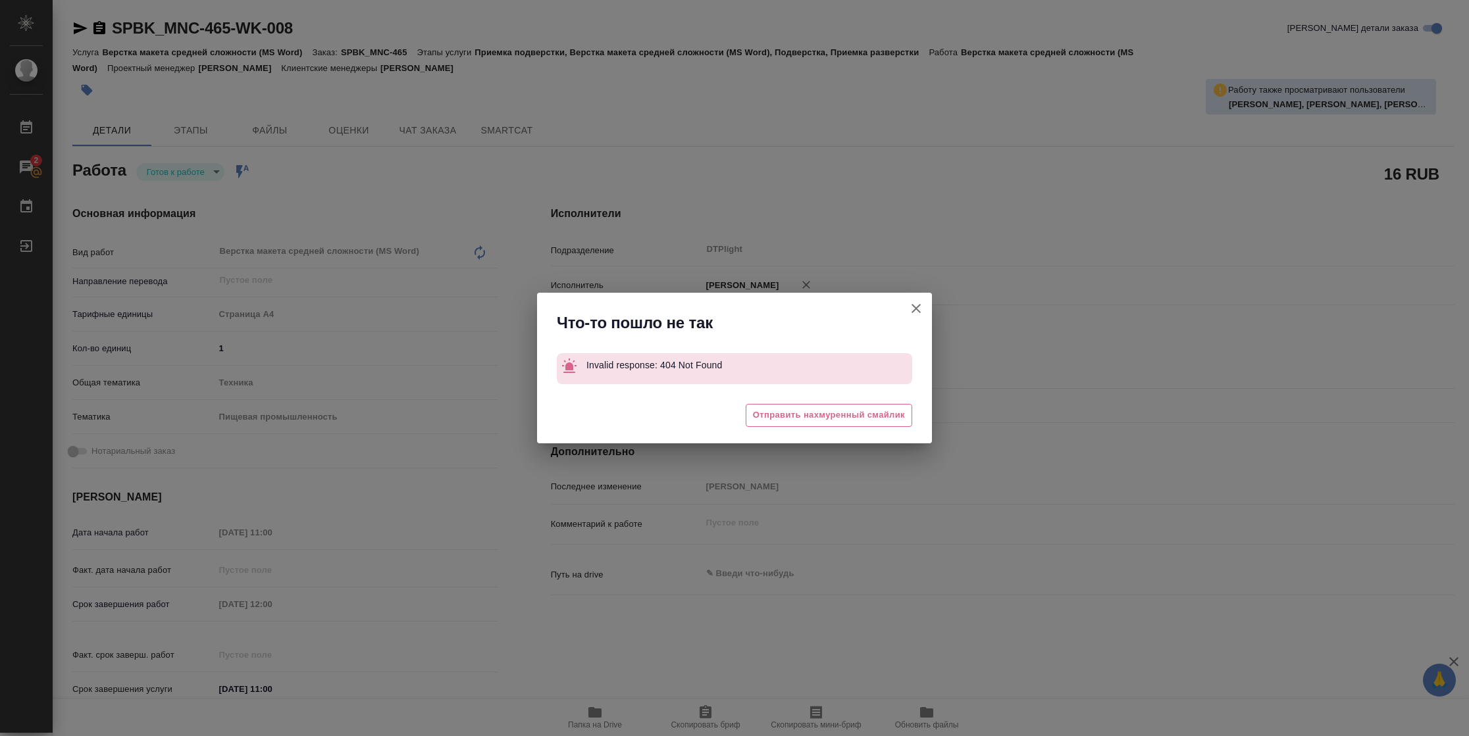
click at [923, 307] on button "[PERSON_NAME] детали заказа" at bounding box center [916, 309] width 32 height 32
type textarea "x"
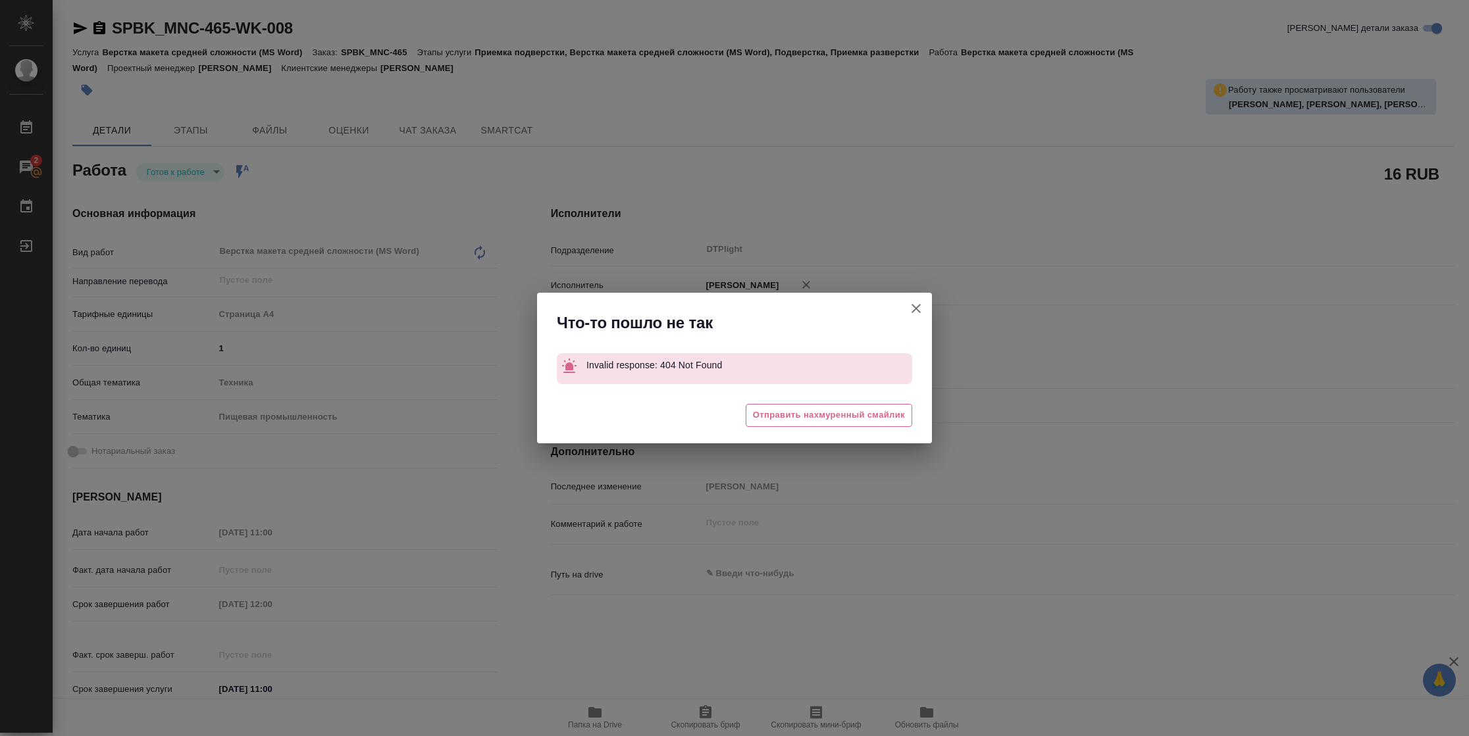
type textarea "x"
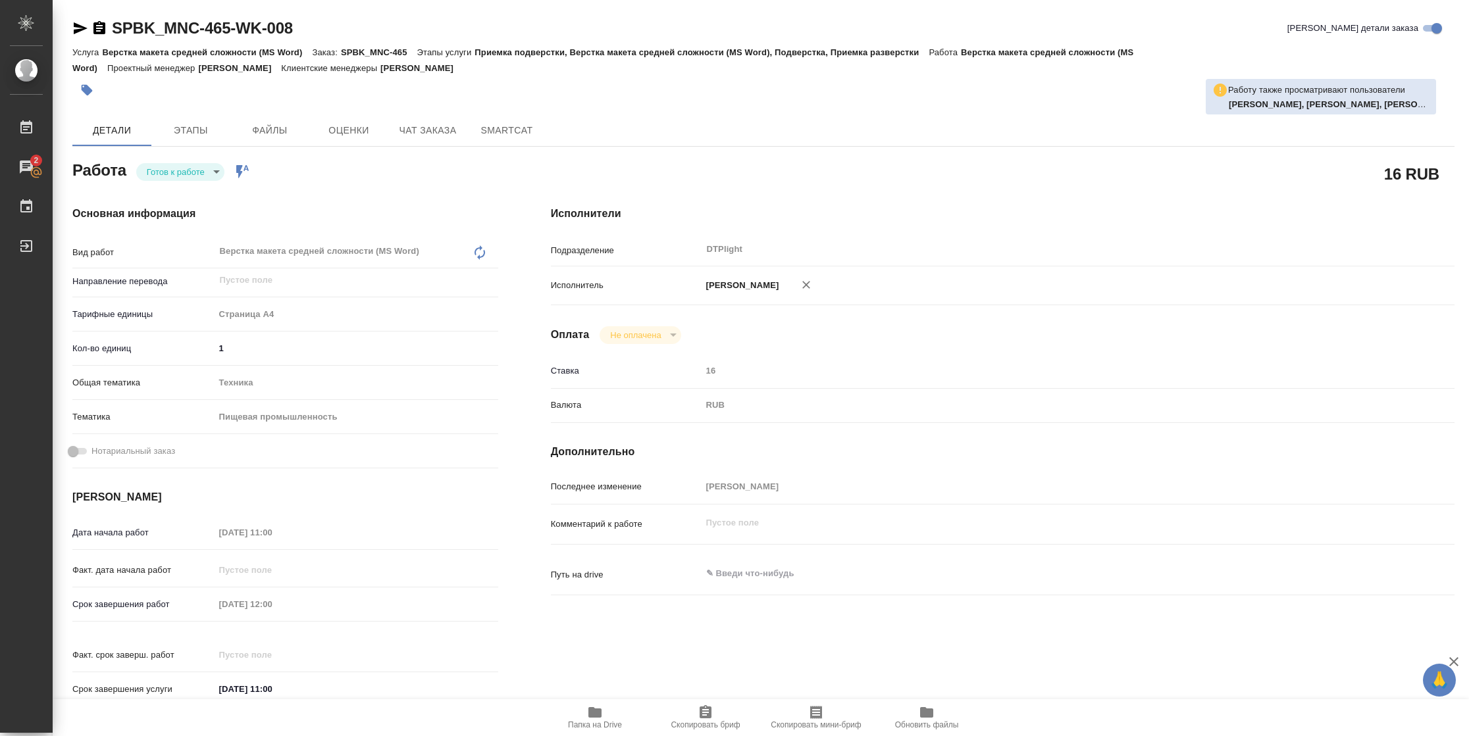
click at [74, 37] on div "SPBK_MNC-465-WK-008" at bounding box center [182, 28] width 220 height 21
click at [82, 26] on icon "button" at bounding box center [81, 28] width 14 height 12
type textarea "x"
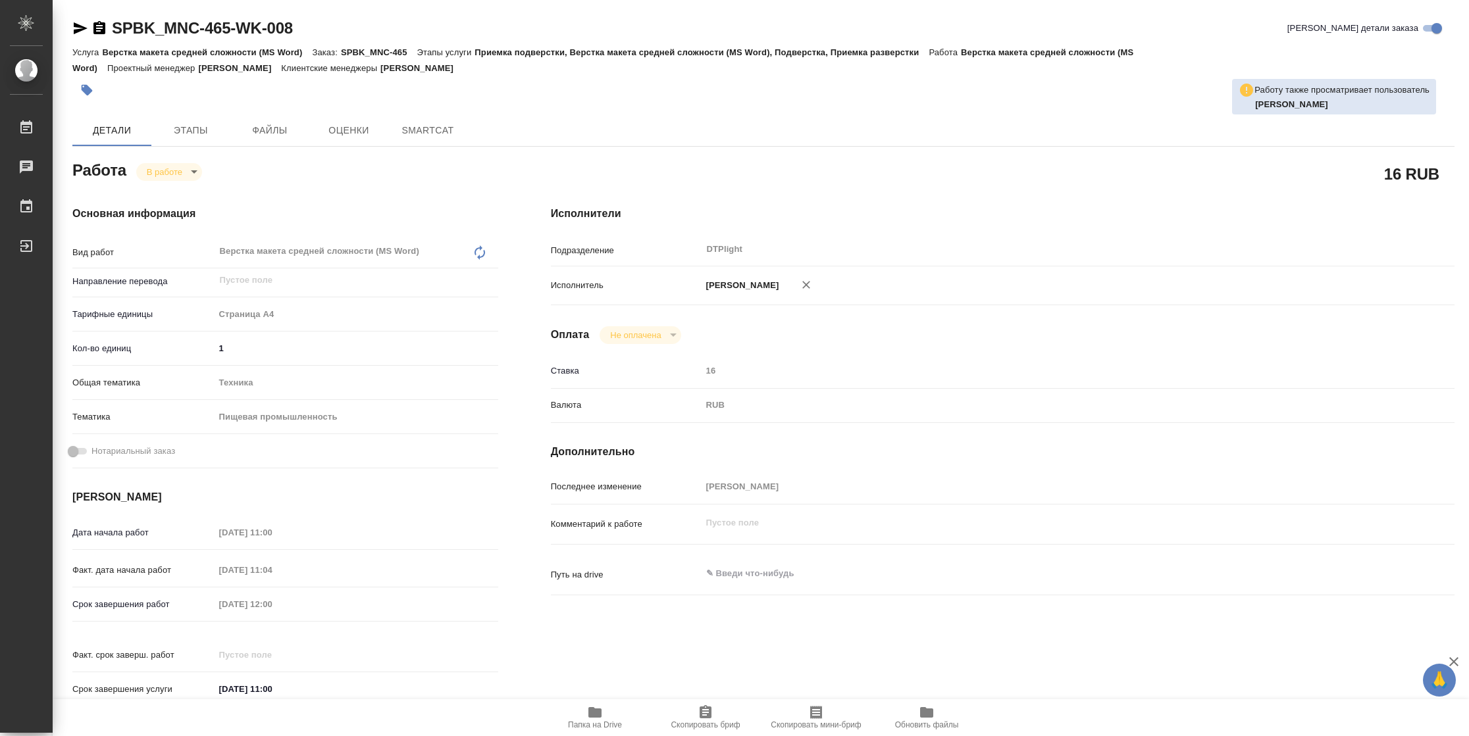
type textarea "x"
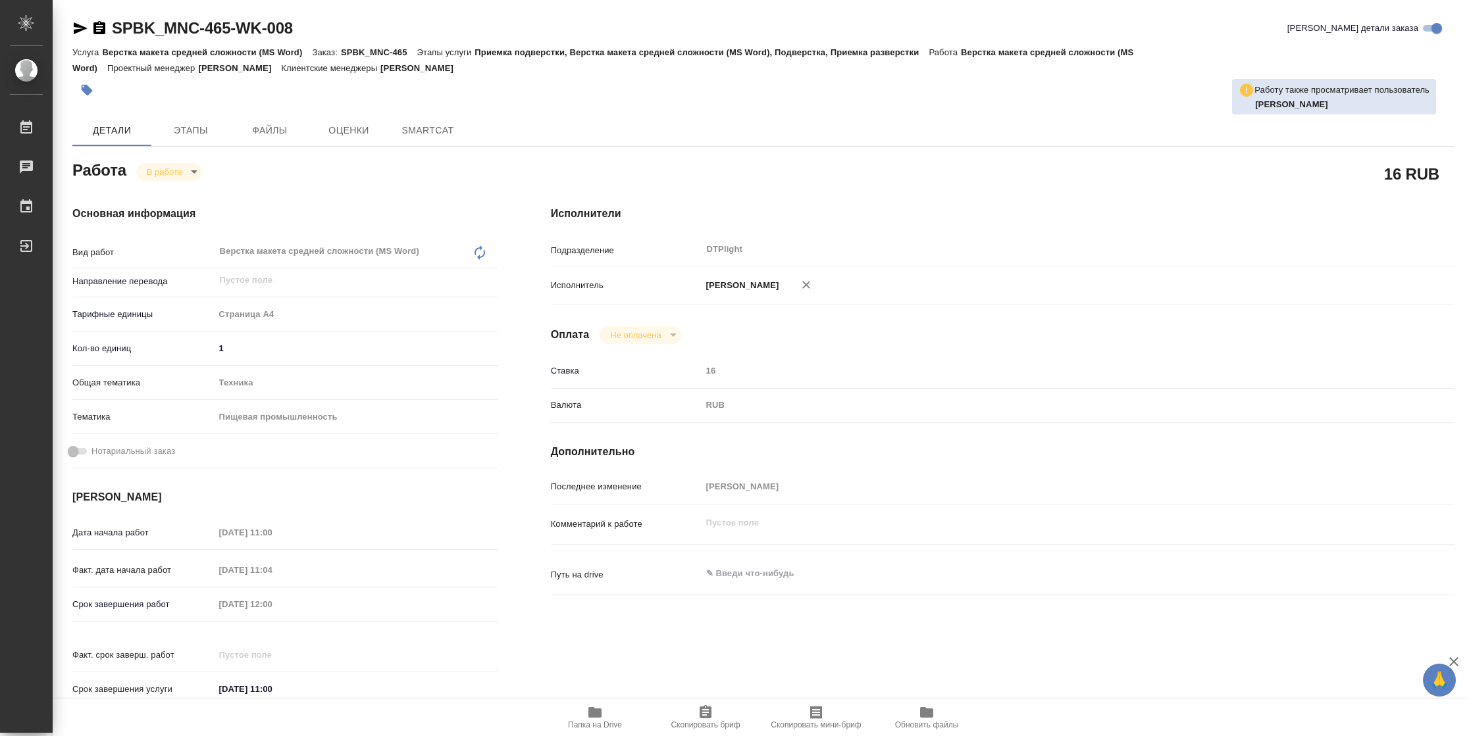
type textarea "x"
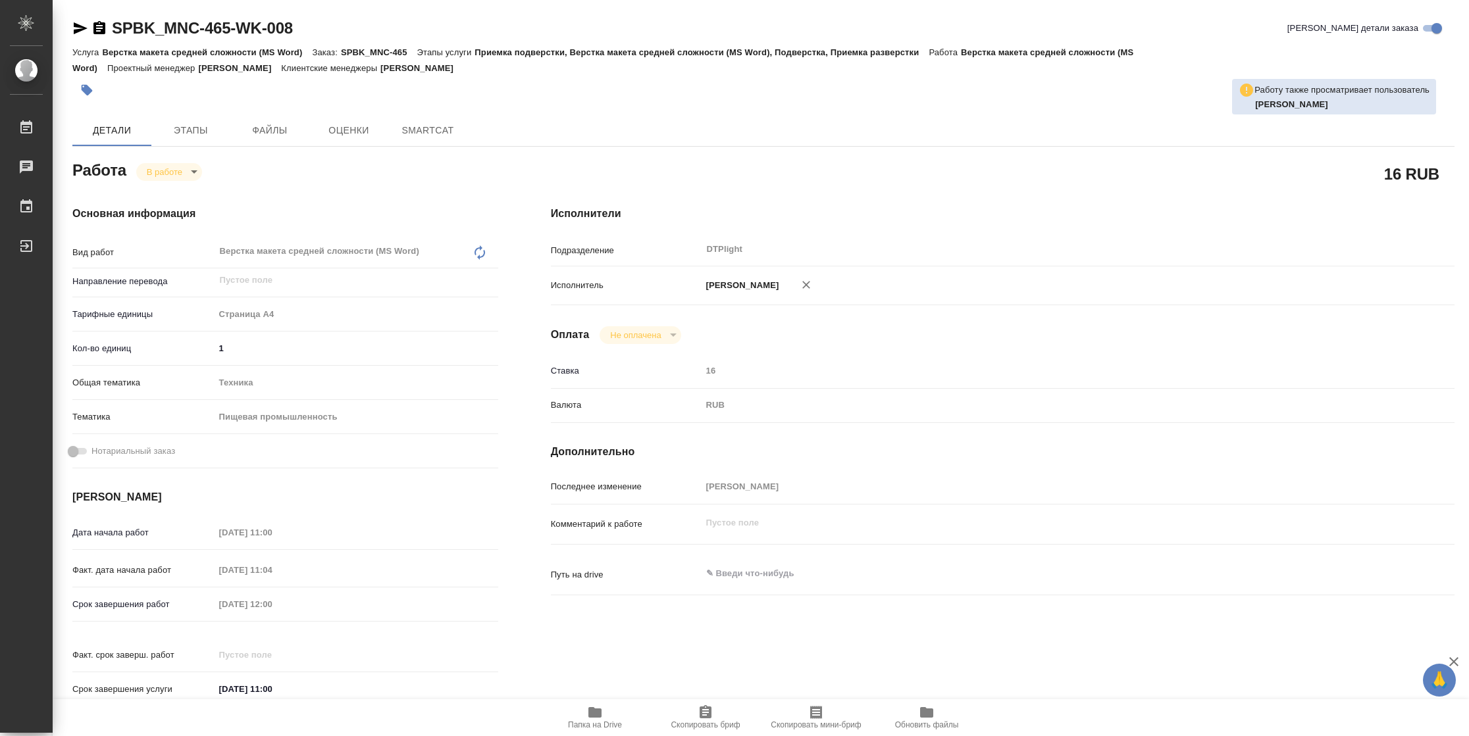
type textarea "x"
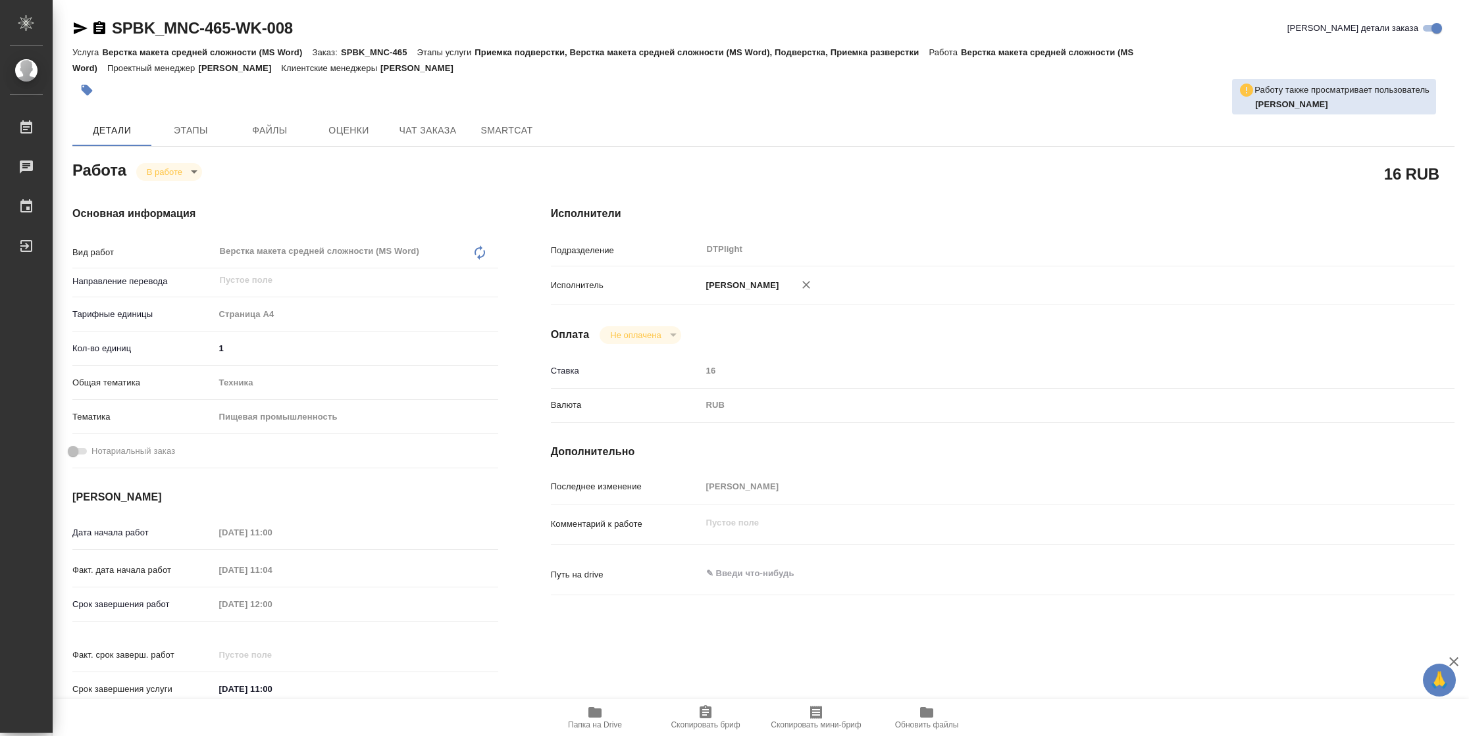
type textarea "x"
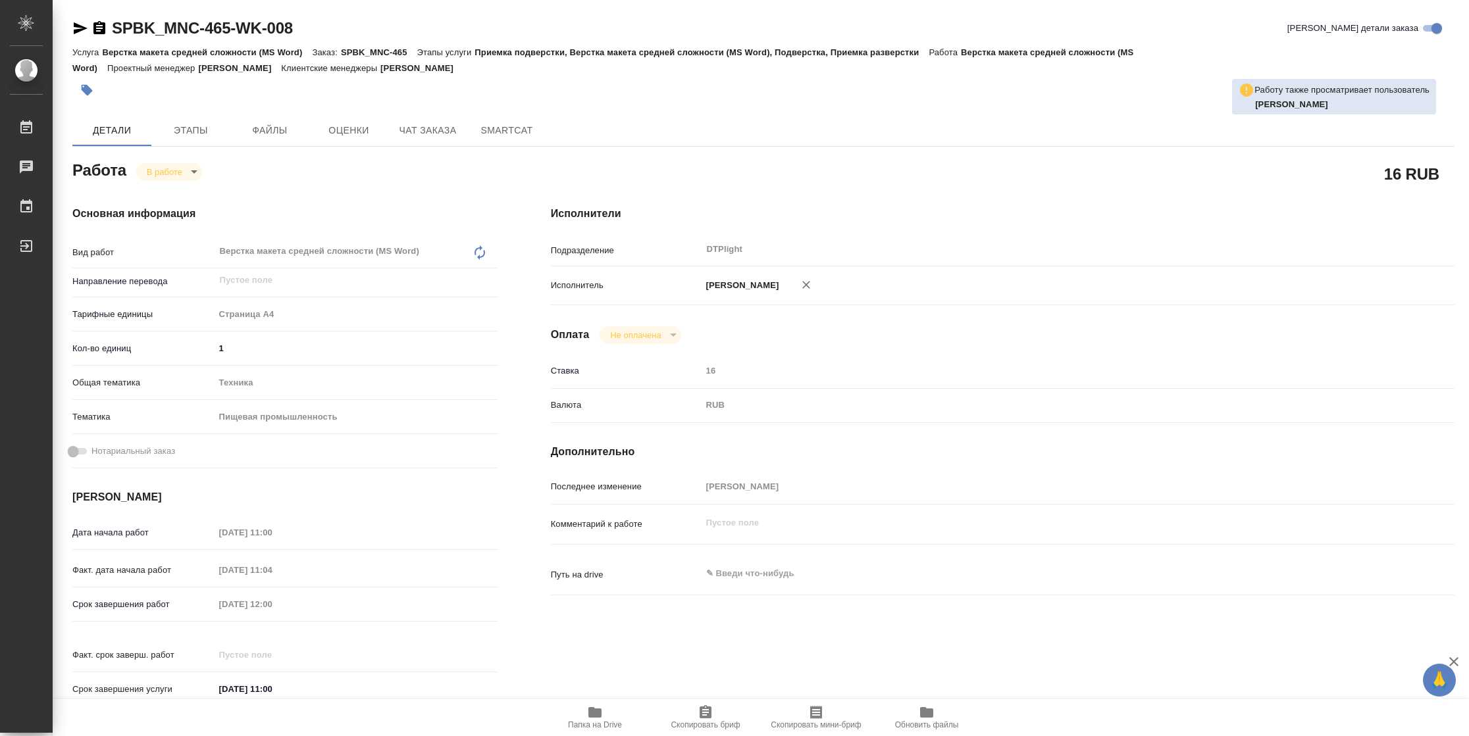
type textarea "x"
click at [82, 33] on icon "button" at bounding box center [80, 28] width 16 height 16
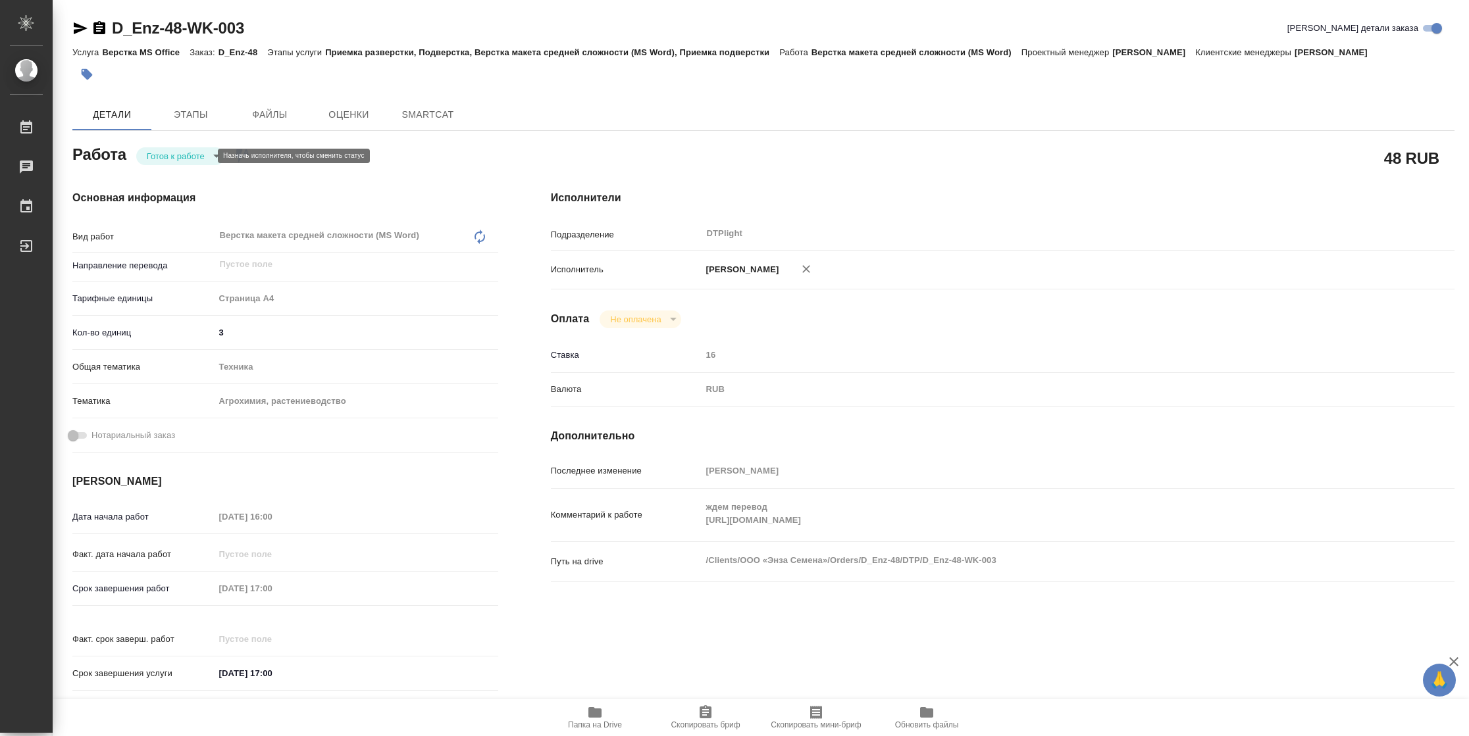
click at [147, 157] on body "🙏 .cls-1 fill:#fff; AWATERA [PERSON_NAME] Чаты График Выйти D_Enz-48-WK-003 Кра…" at bounding box center [734, 368] width 1469 height 736
type textarea "x"
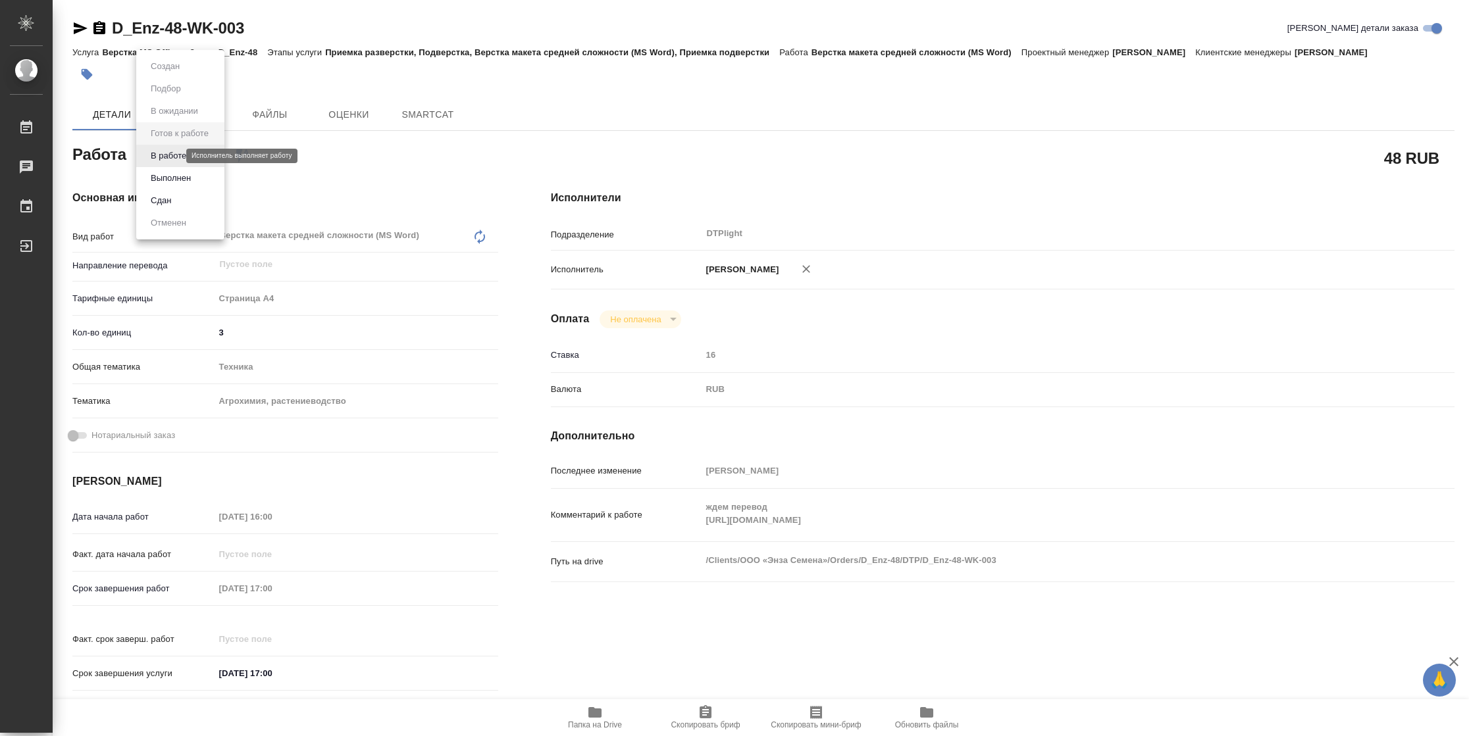
type textarea "x"
click at [147, 157] on button "В работе" at bounding box center [168, 156] width 43 height 14
type textarea "x"
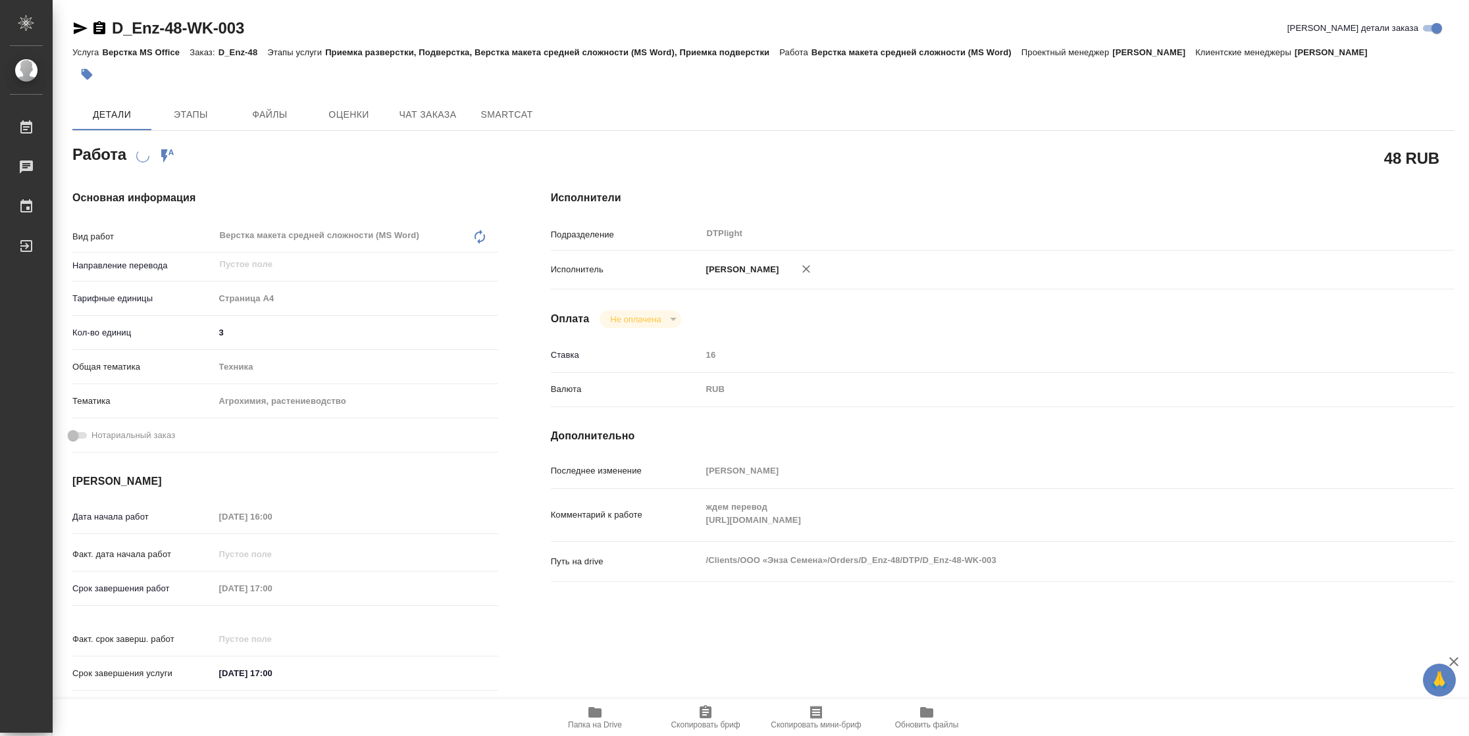
type textarea "x"
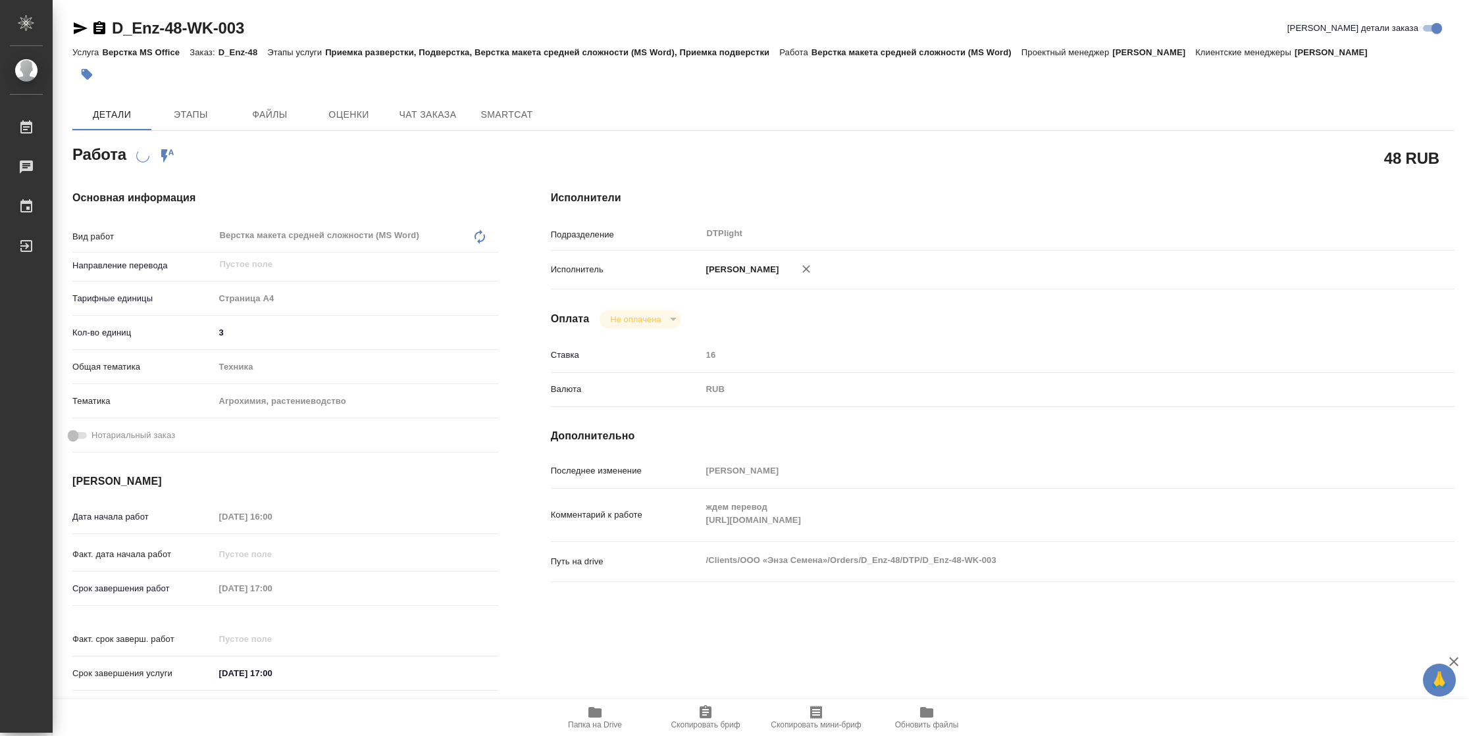
type textarea "x"
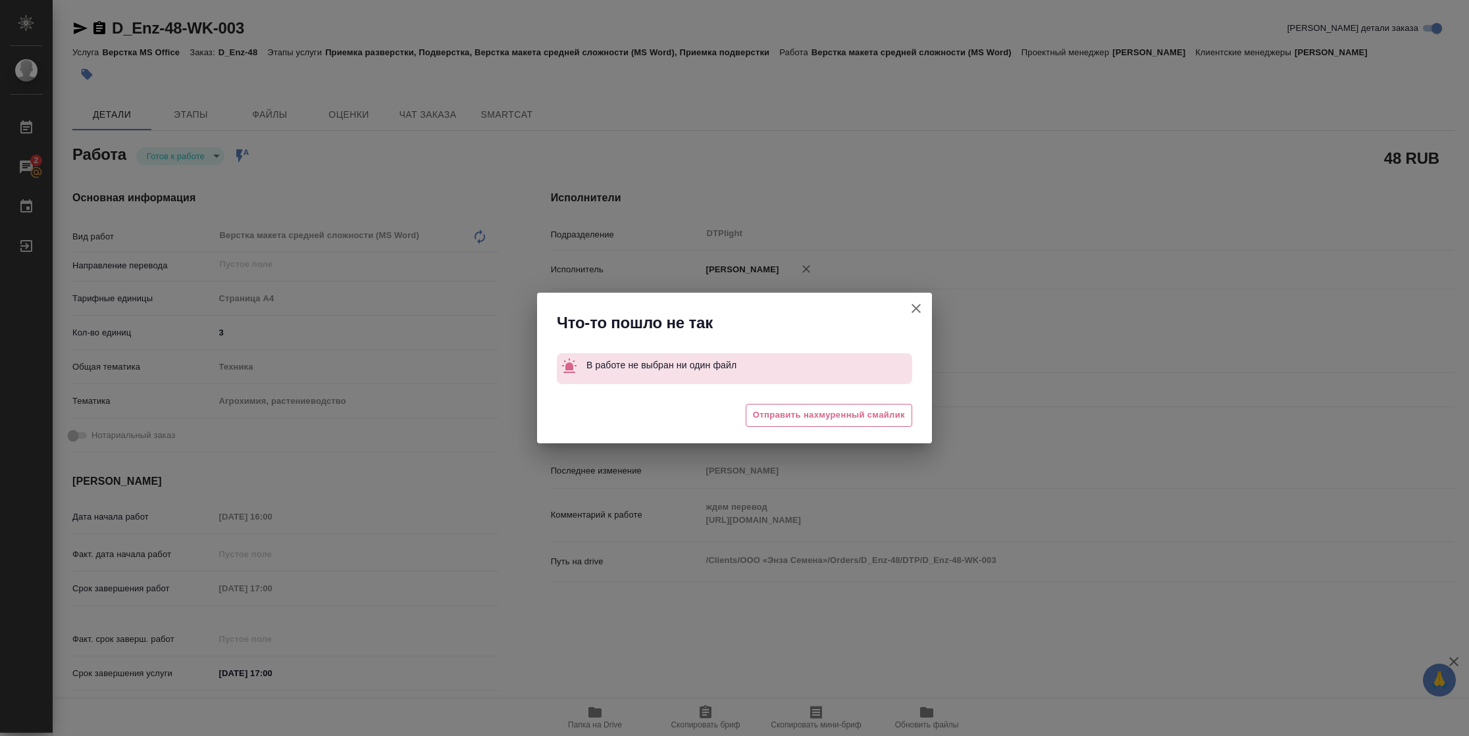
type textarea "x"
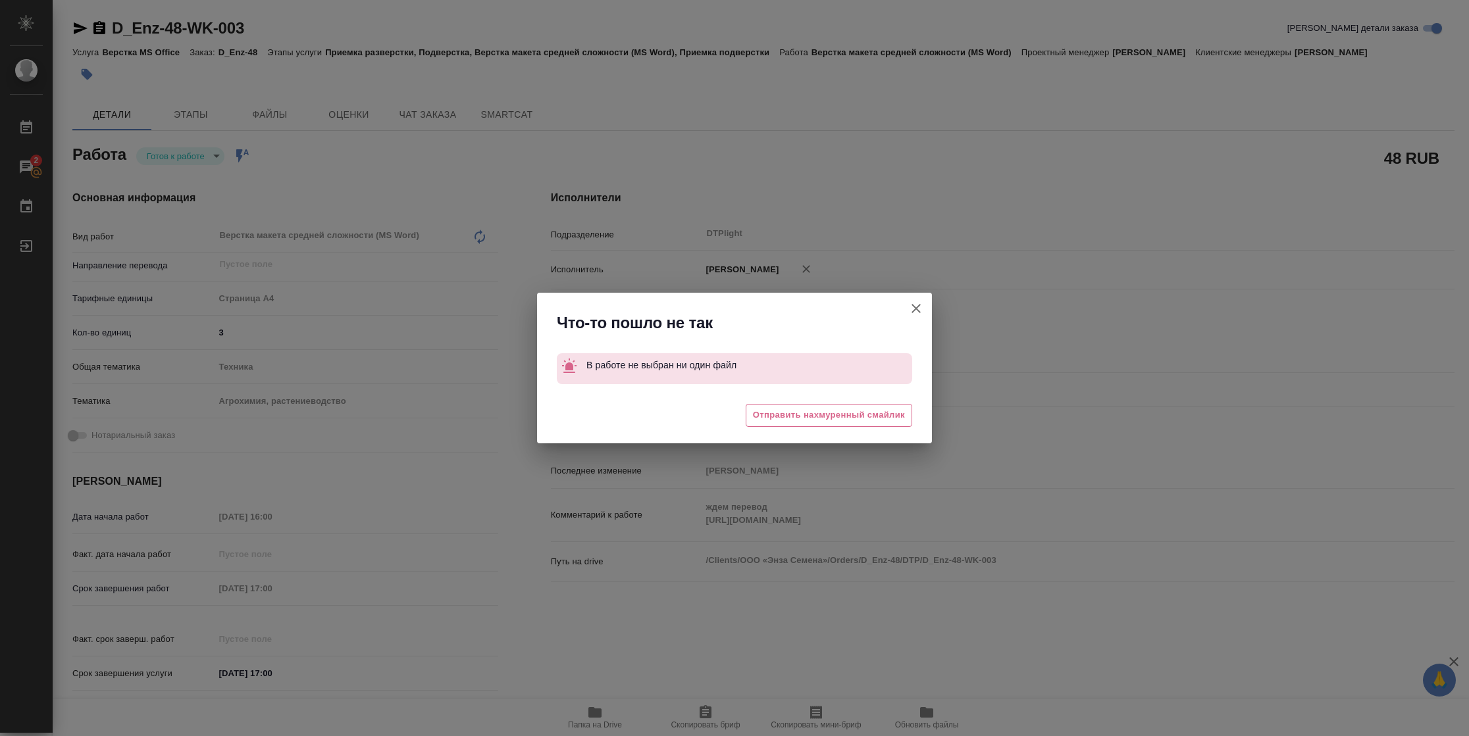
type textarea "x"
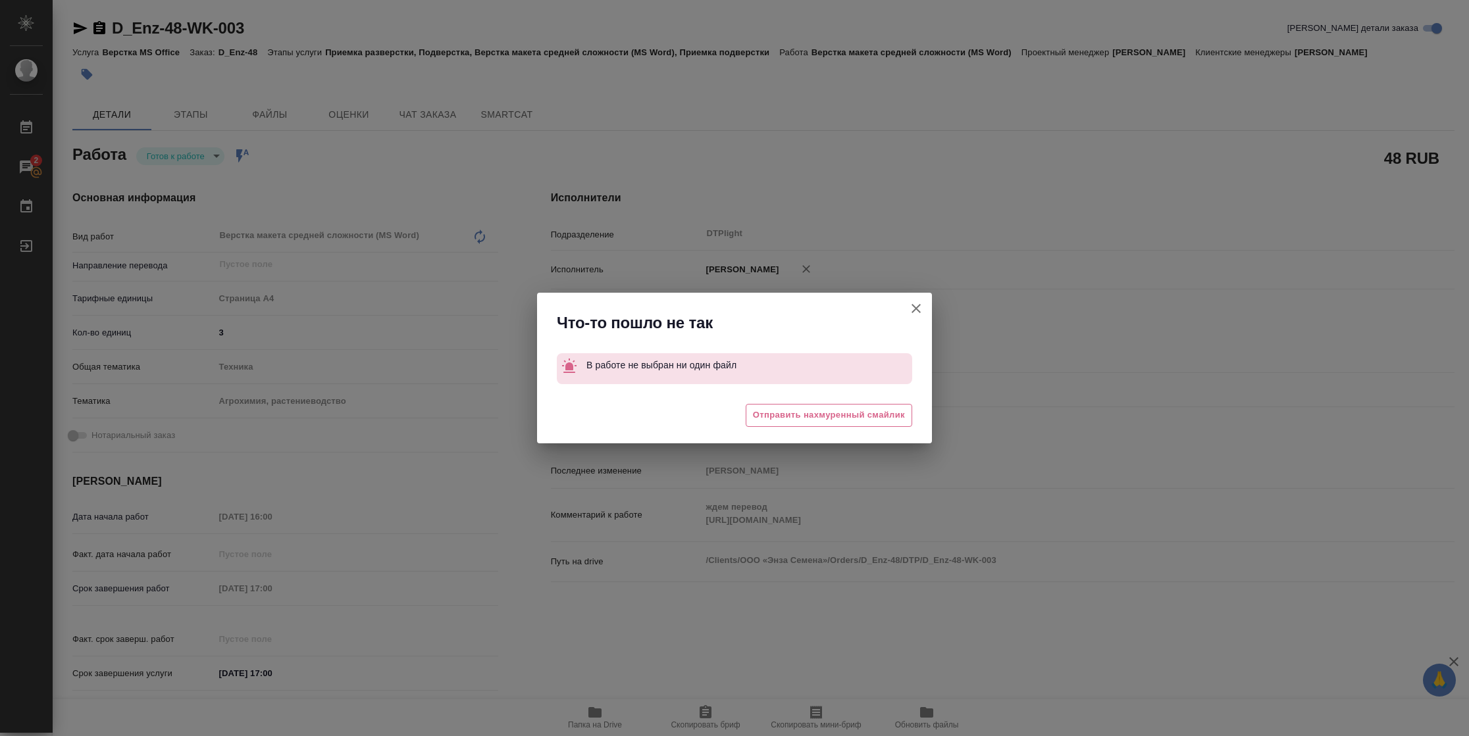
type textarea "x"
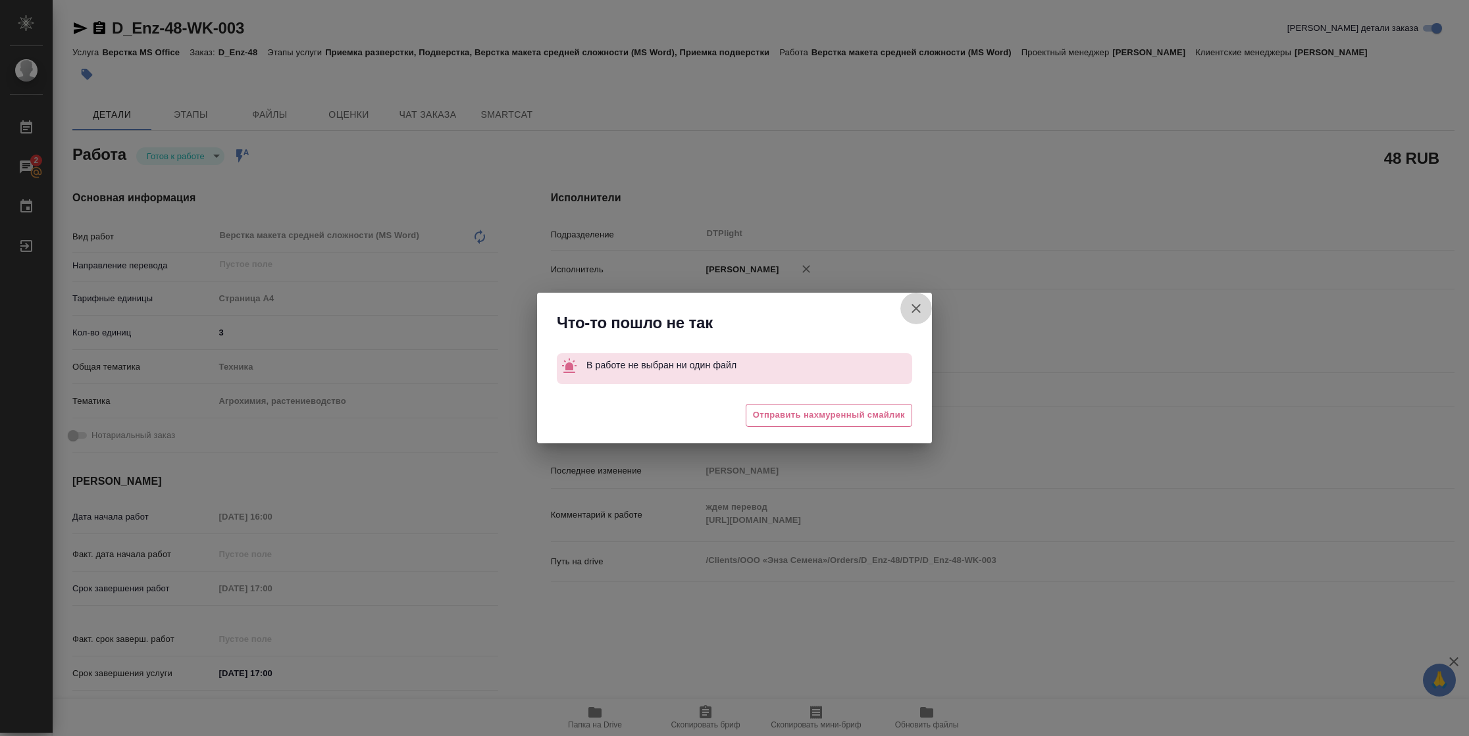
click at [918, 309] on icon "button" at bounding box center [916, 309] width 16 height 16
type textarea "x"
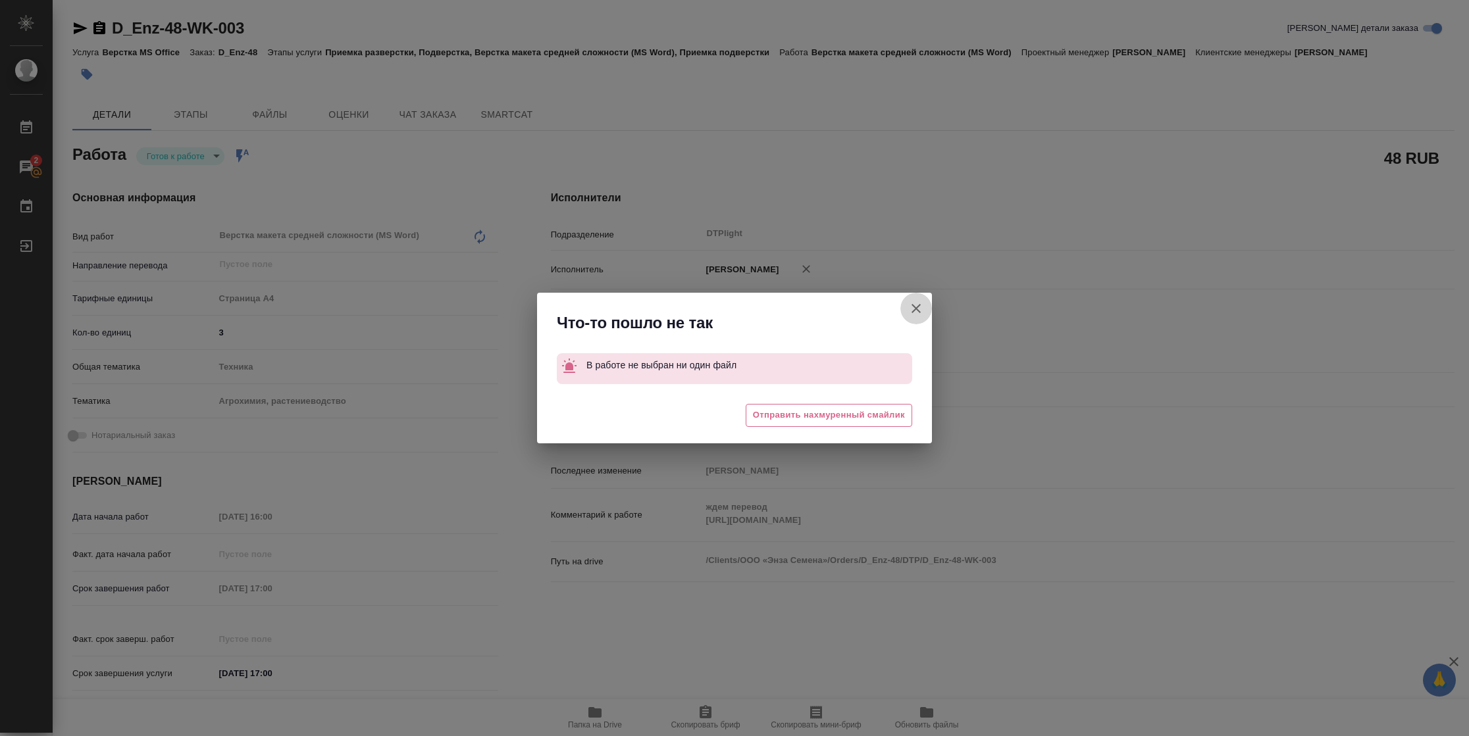
type textarea "x"
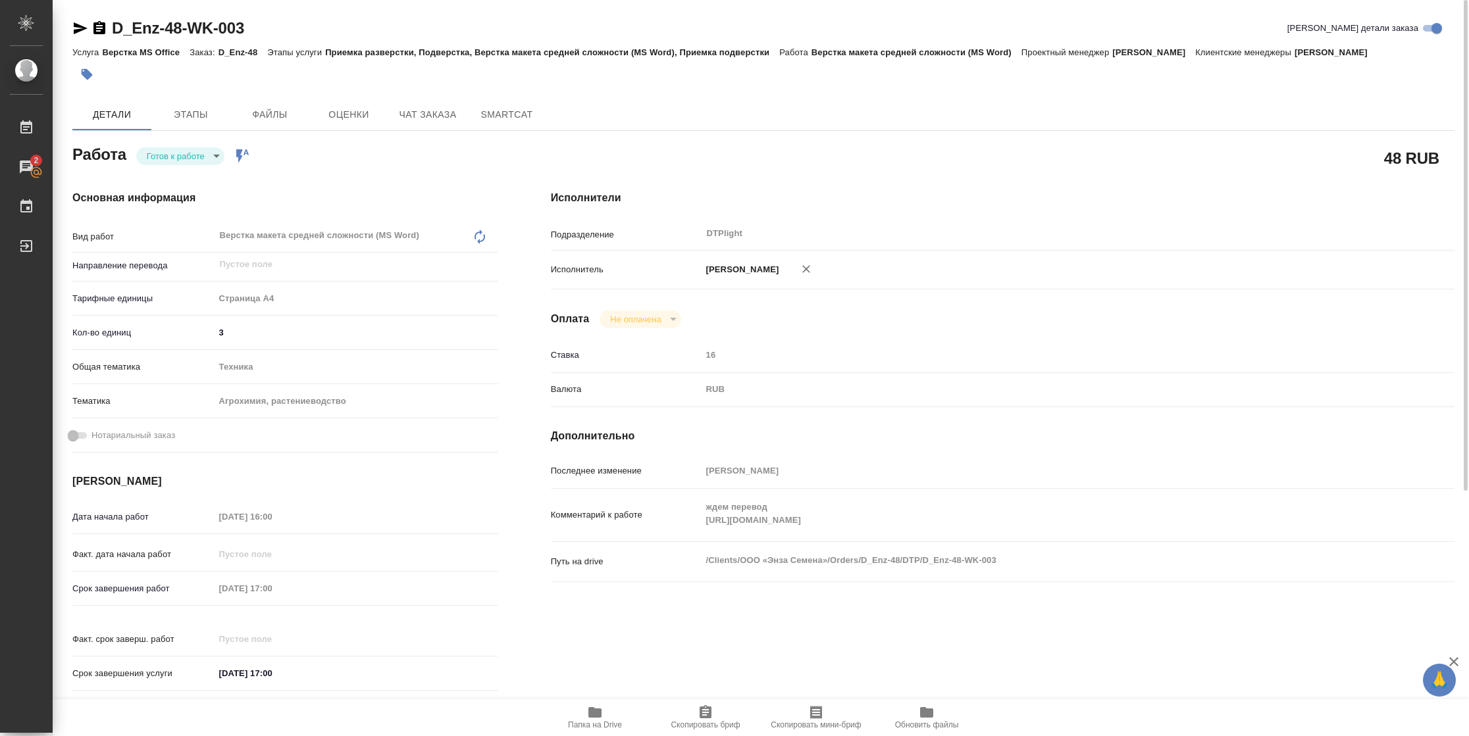
click at [86, 28] on icon "button" at bounding box center [80, 28] width 16 height 16
click at [664, 536] on div "Комментарий к работе ждем перевод [URL][DOMAIN_NAME] x" at bounding box center [1002, 515] width 903 height 42
click at [598, 712] on icon "button" at bounding box center [594, 712] width 13 height 11
click at [174, 163] on body "🙏 .cls-1 fill:#fff; AWATERA Vasilyeva Natalia Работы 2 Чаты График Выйти D_Enz-…" at bounding box center [734, 368] width 1469 height 736
click at [174, 163] on button "В работе" at bounding box center [168, 156] width 43 height 14
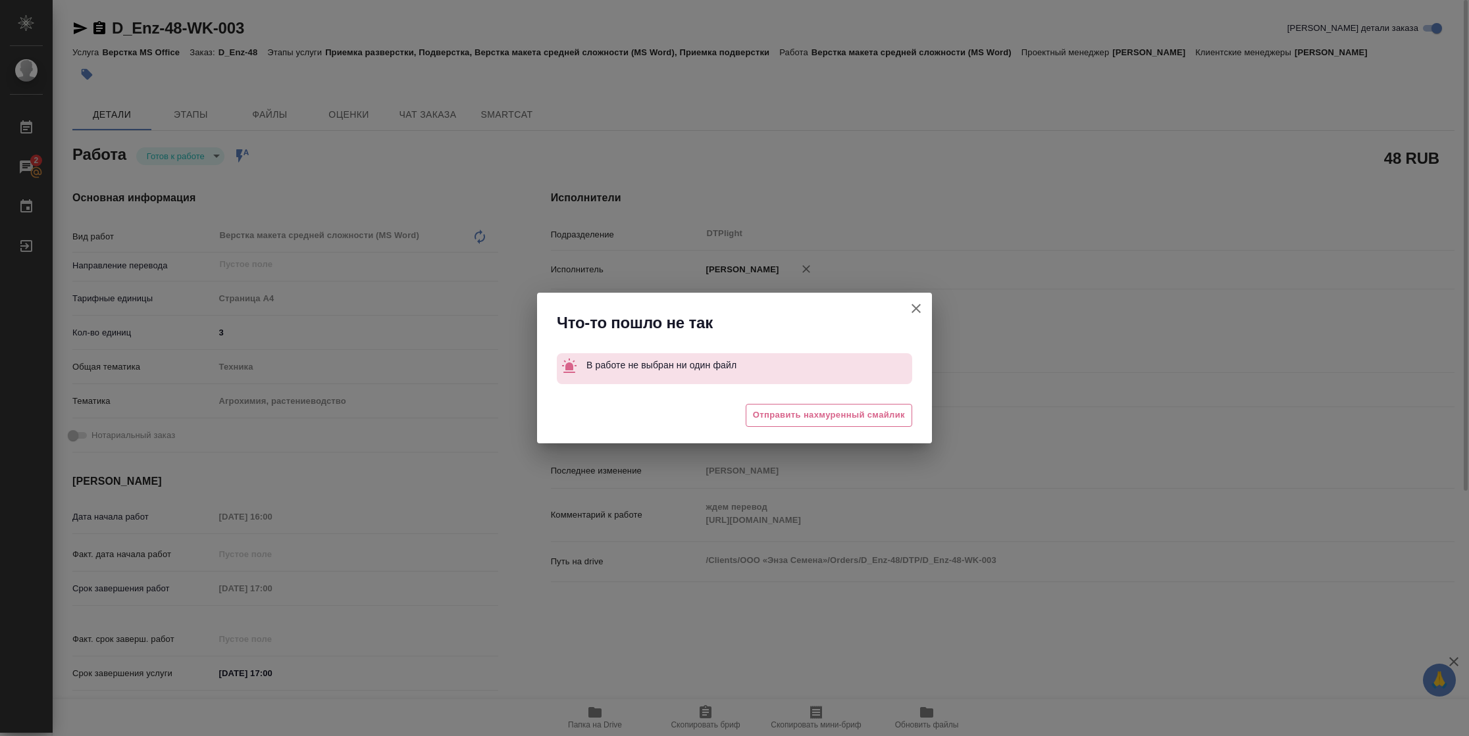
type textarea "x"
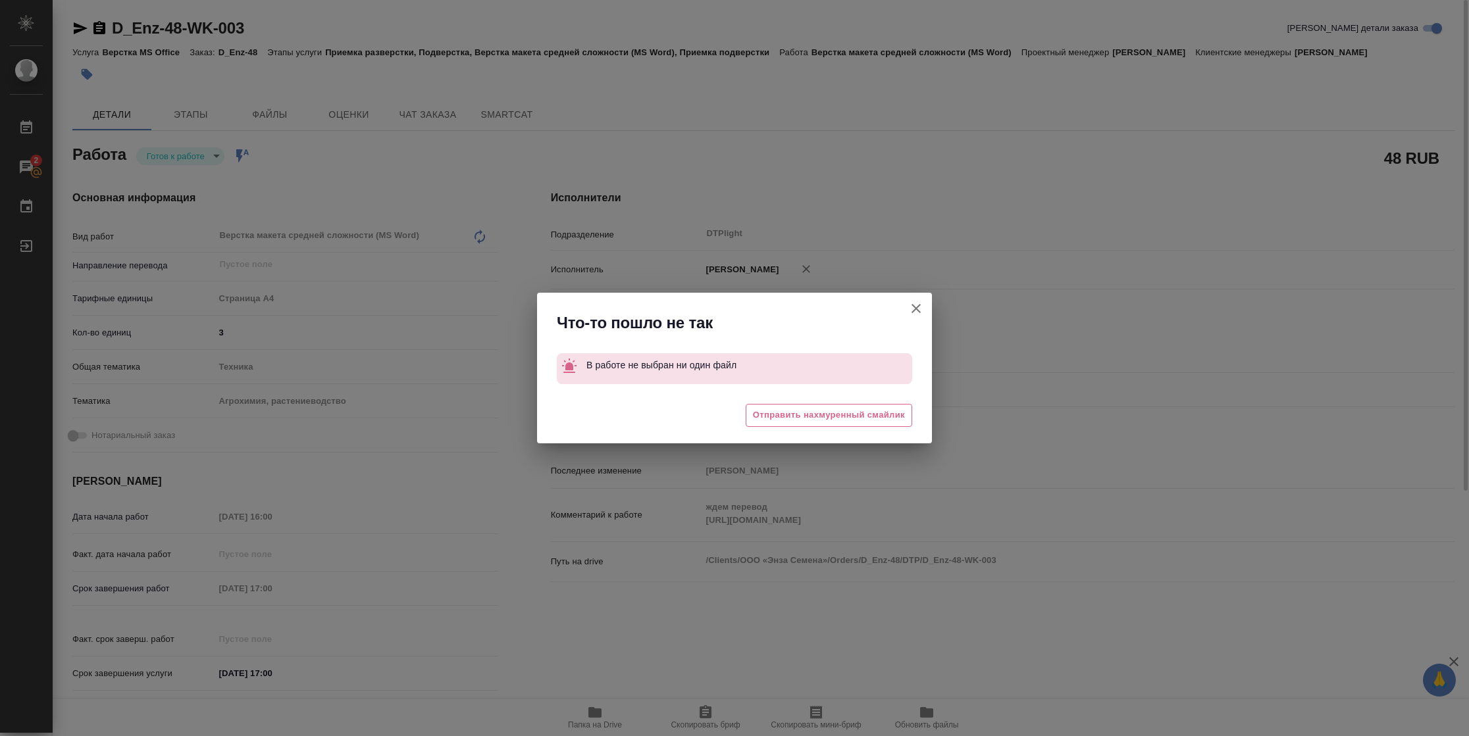
type textarea "x"
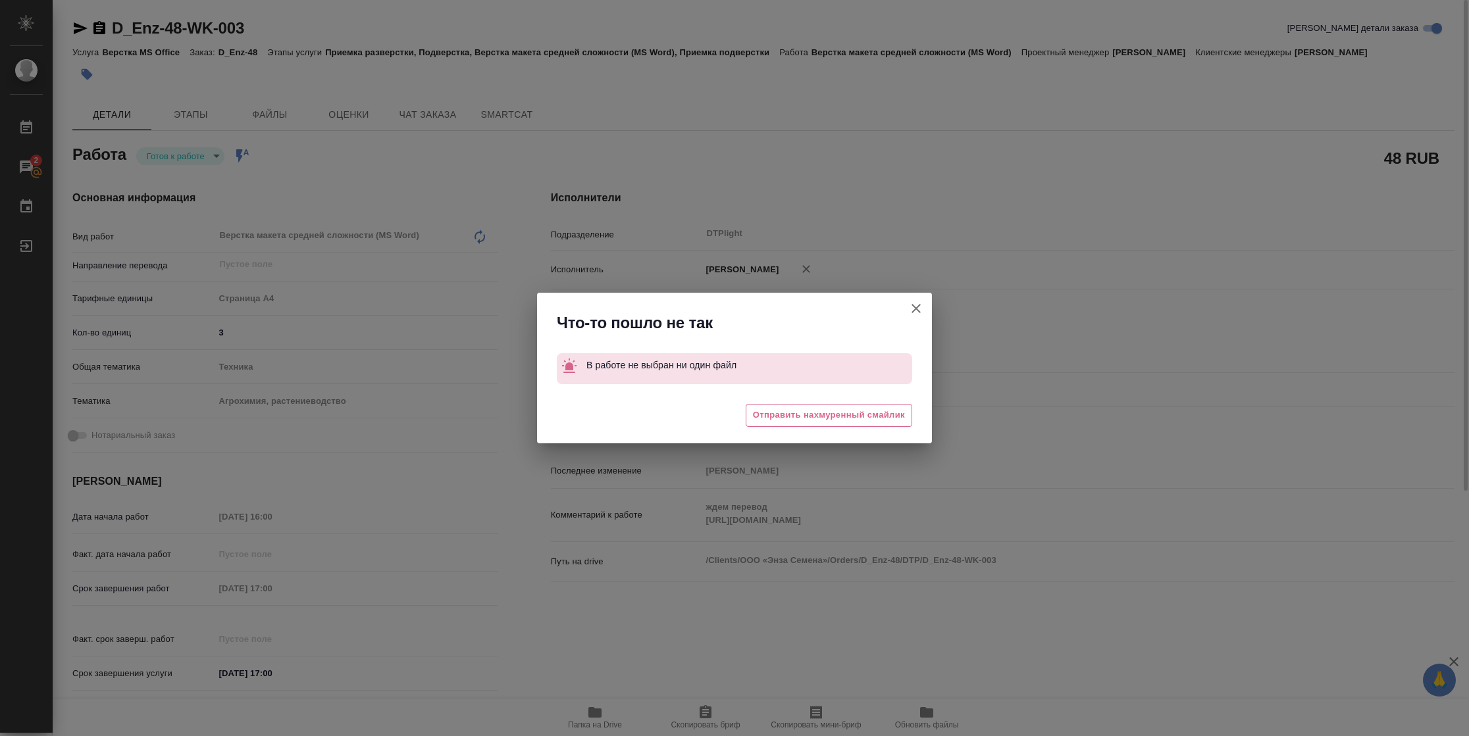
type textarea "x"
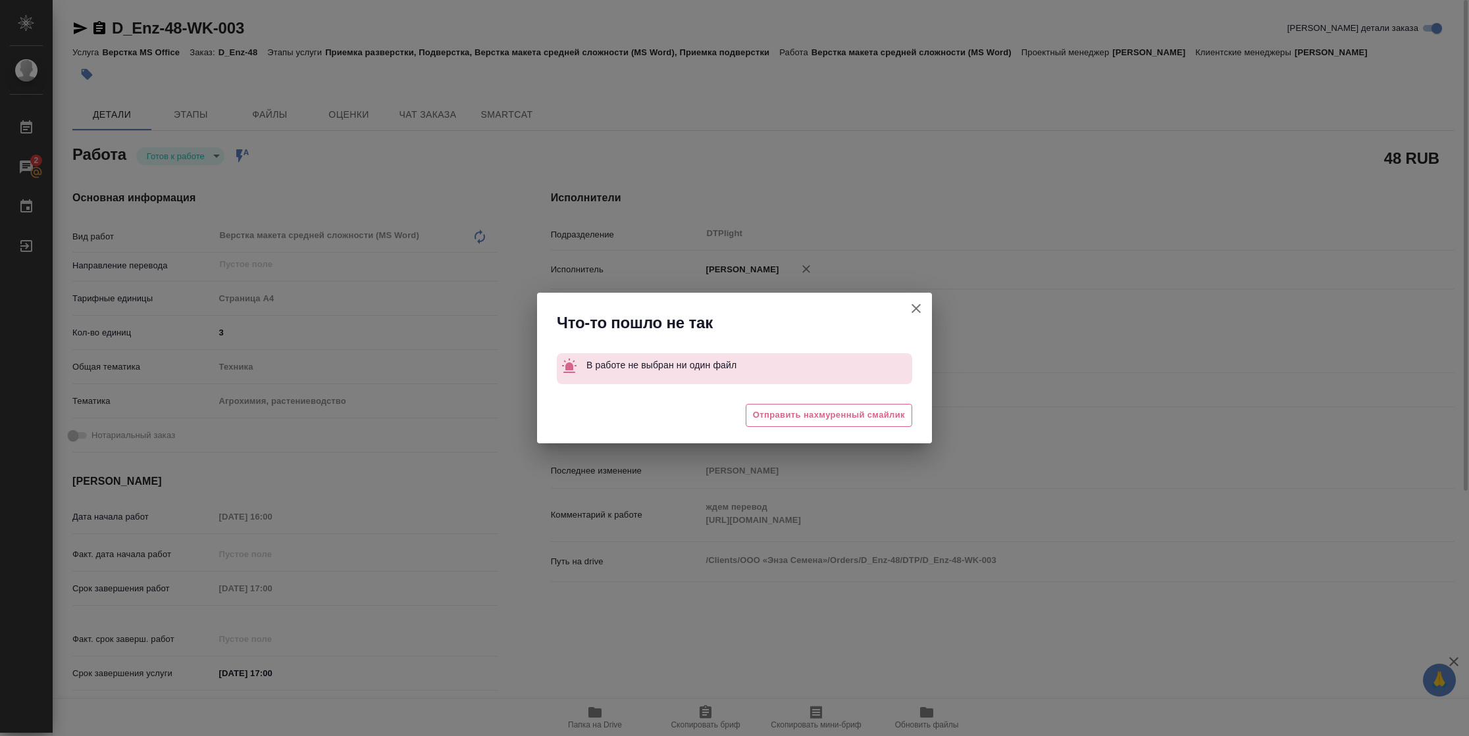
click at [915, 307] on icon "button" at bounding box center [916, 309] width 16 height 16
type textarea "x"
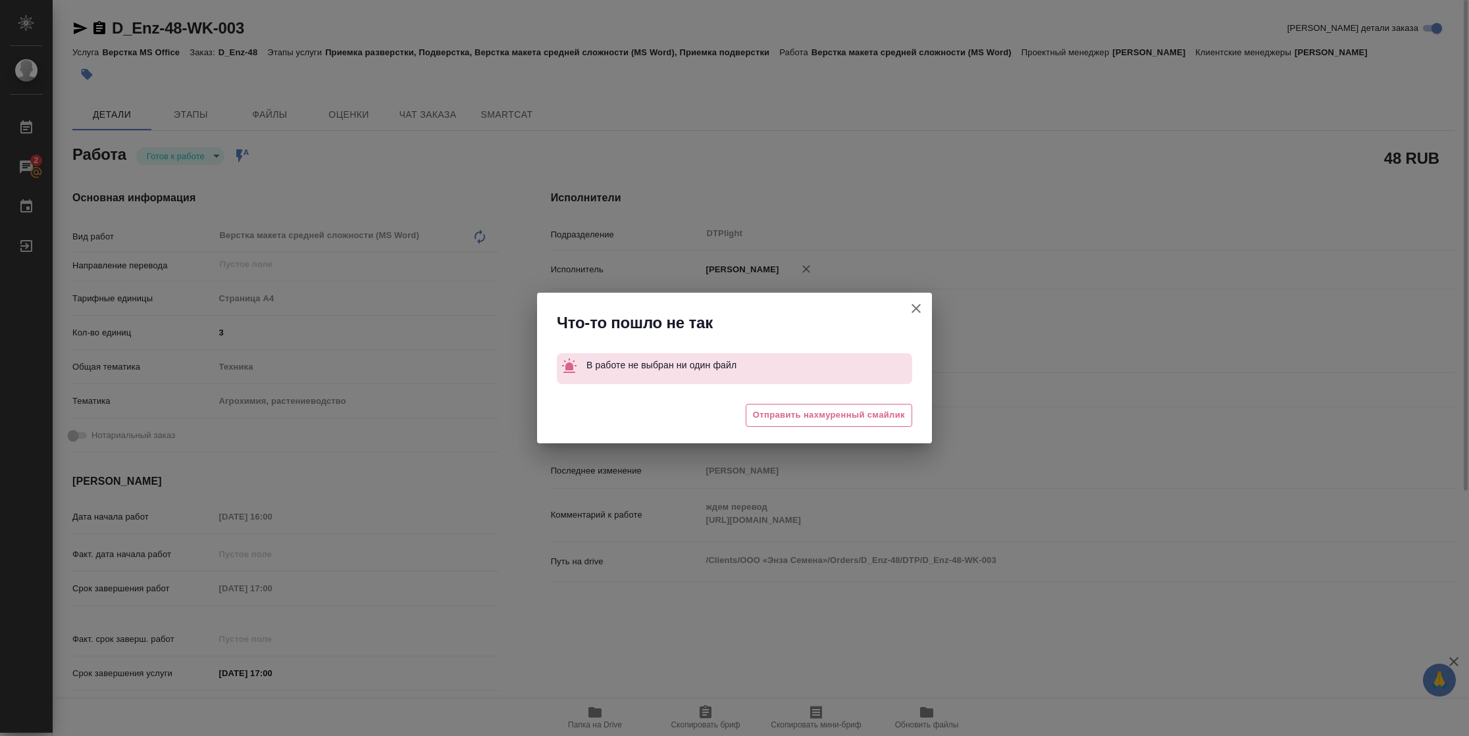
type textarea "x"
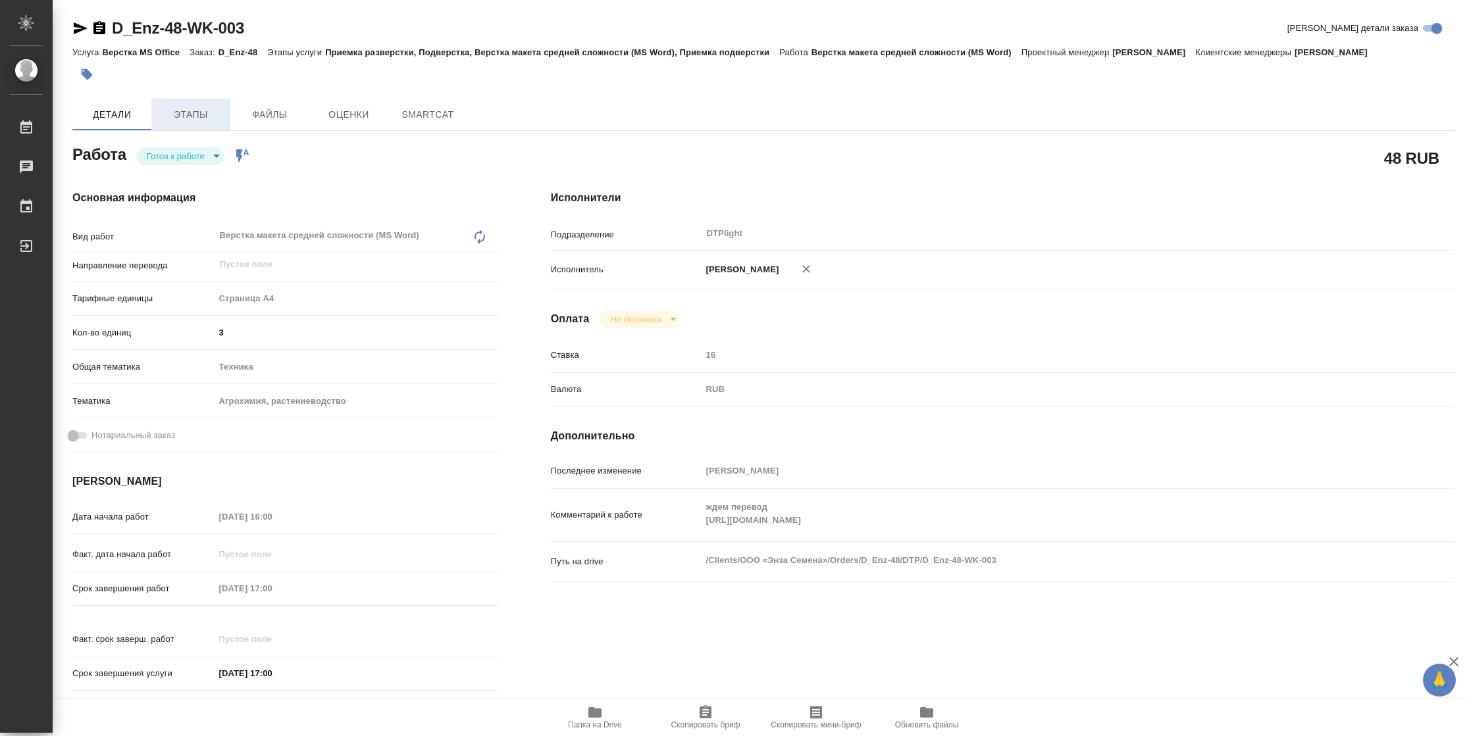
type textarea "x"
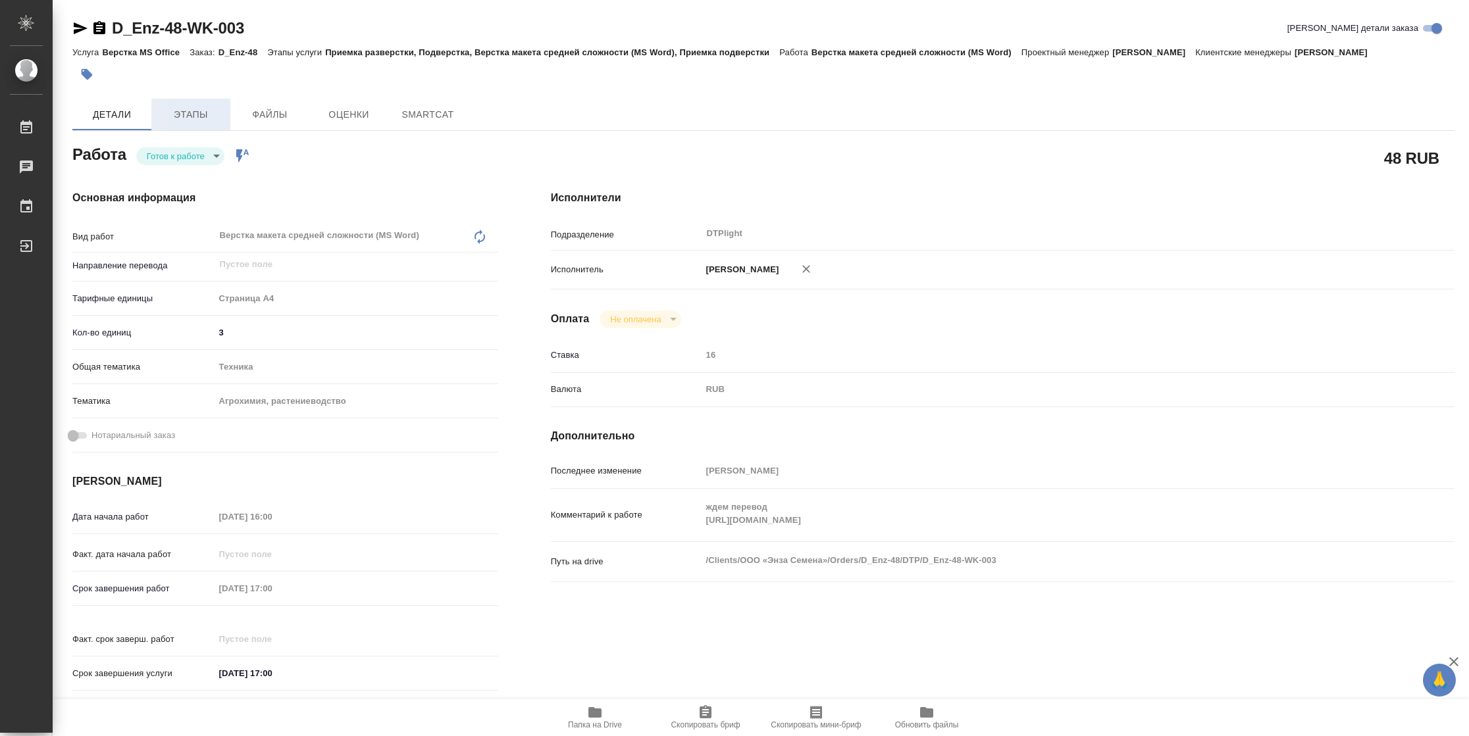
type textarea "x"
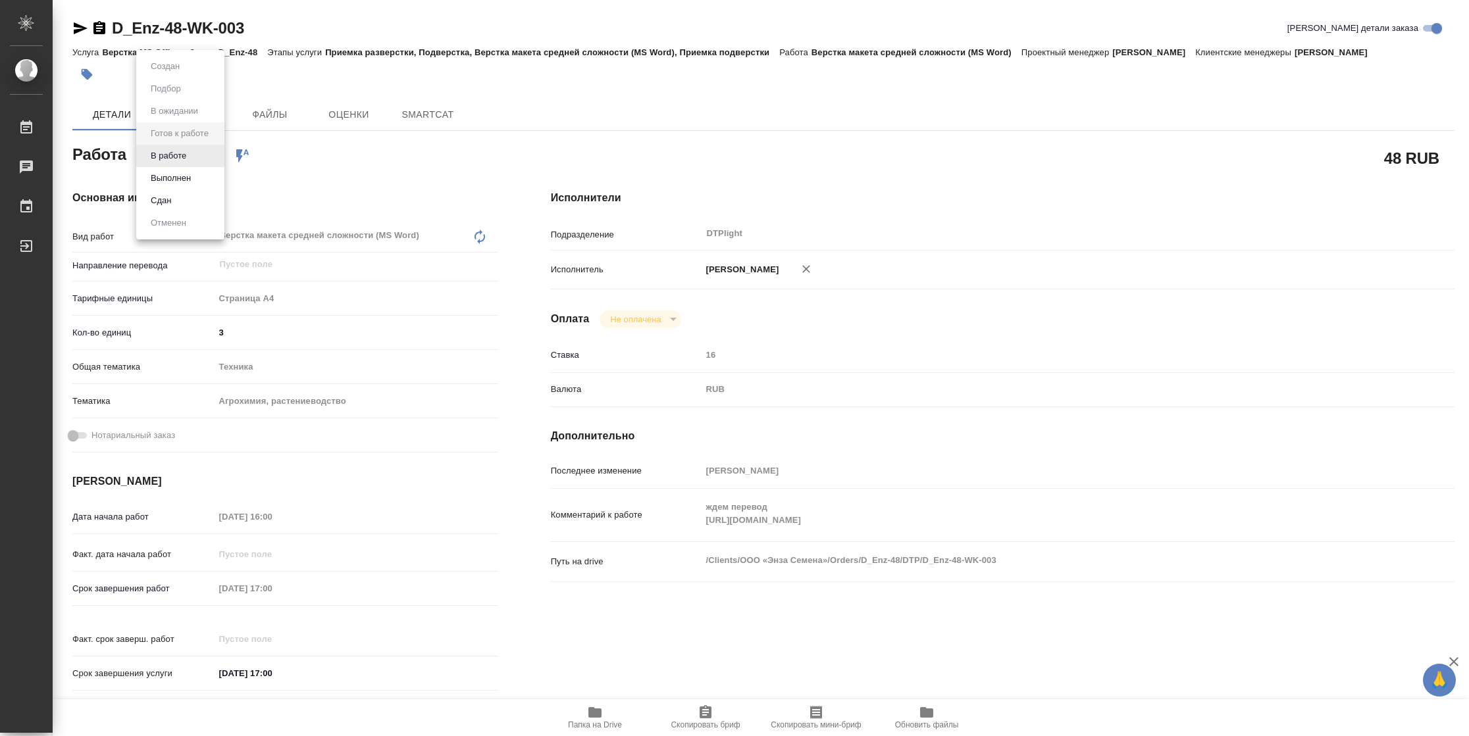
click at [172, 155] on body "🙏 .cls-1 fill:#fff; AWATERA [PERSON_NAME] Чаты График Выйти D_Enz-48-WK-003 Кра…" at bounding box center [734, 368] width 1469 height 736
type textarea "x"
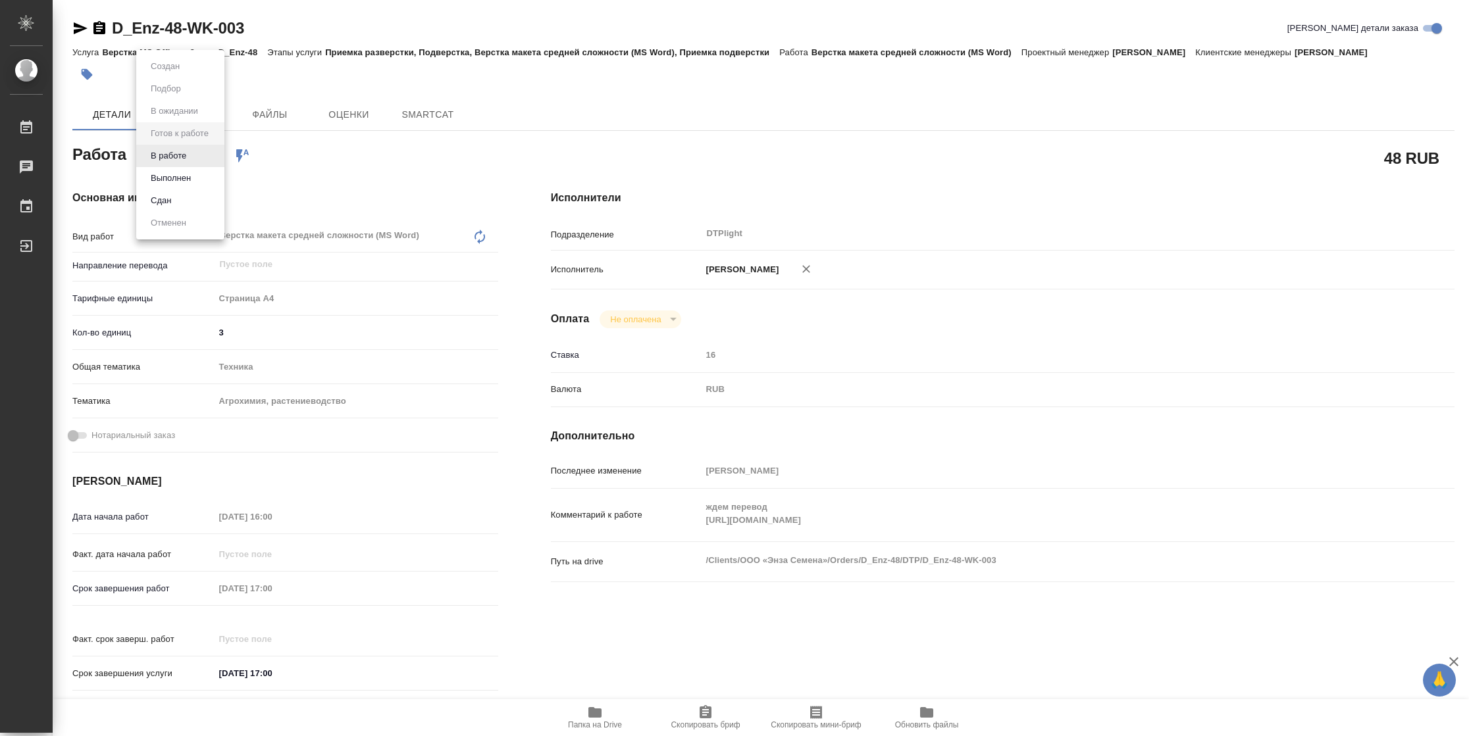
type textarea "x"
click at [172, 155] on button "В работе" at bounding box center [168, 156] width 43 height 14
type textarea "x"
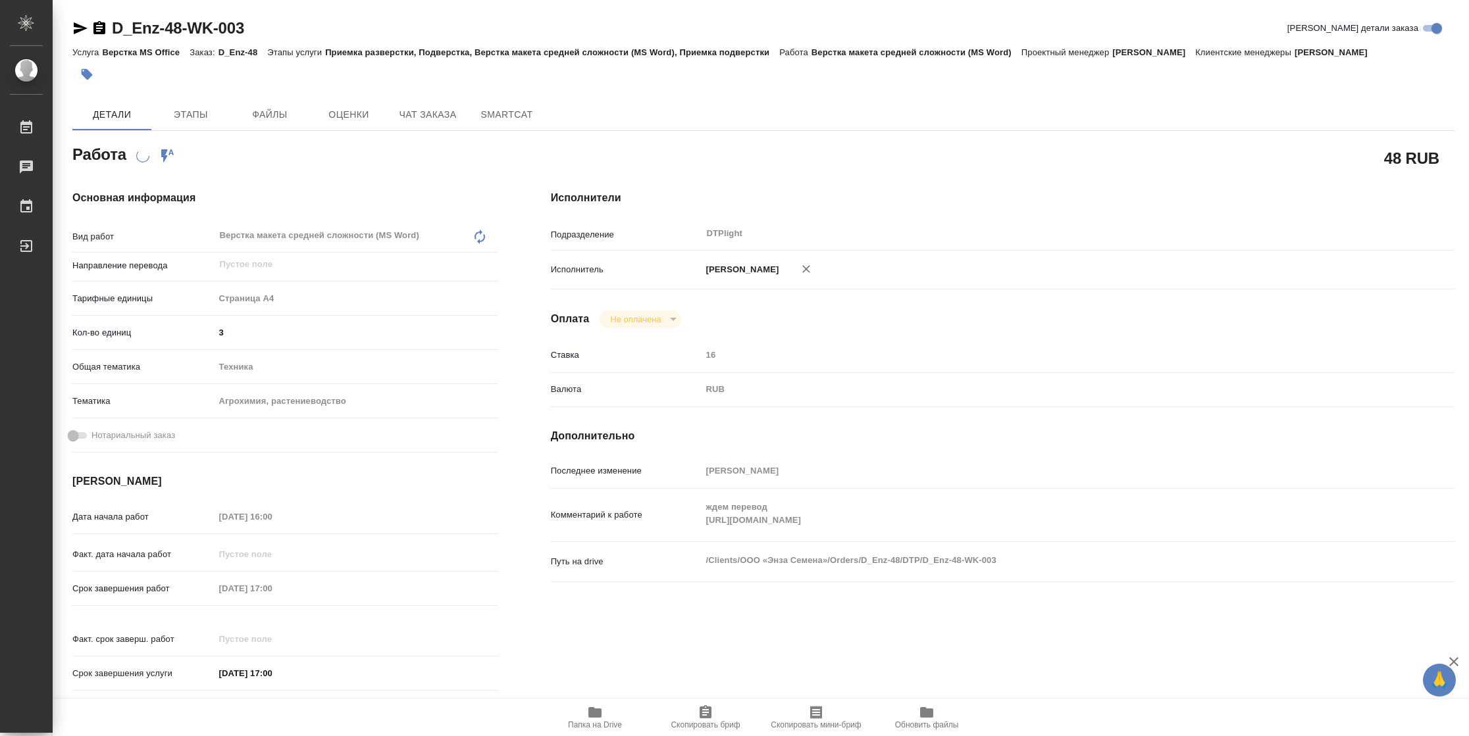
type textarea "x"
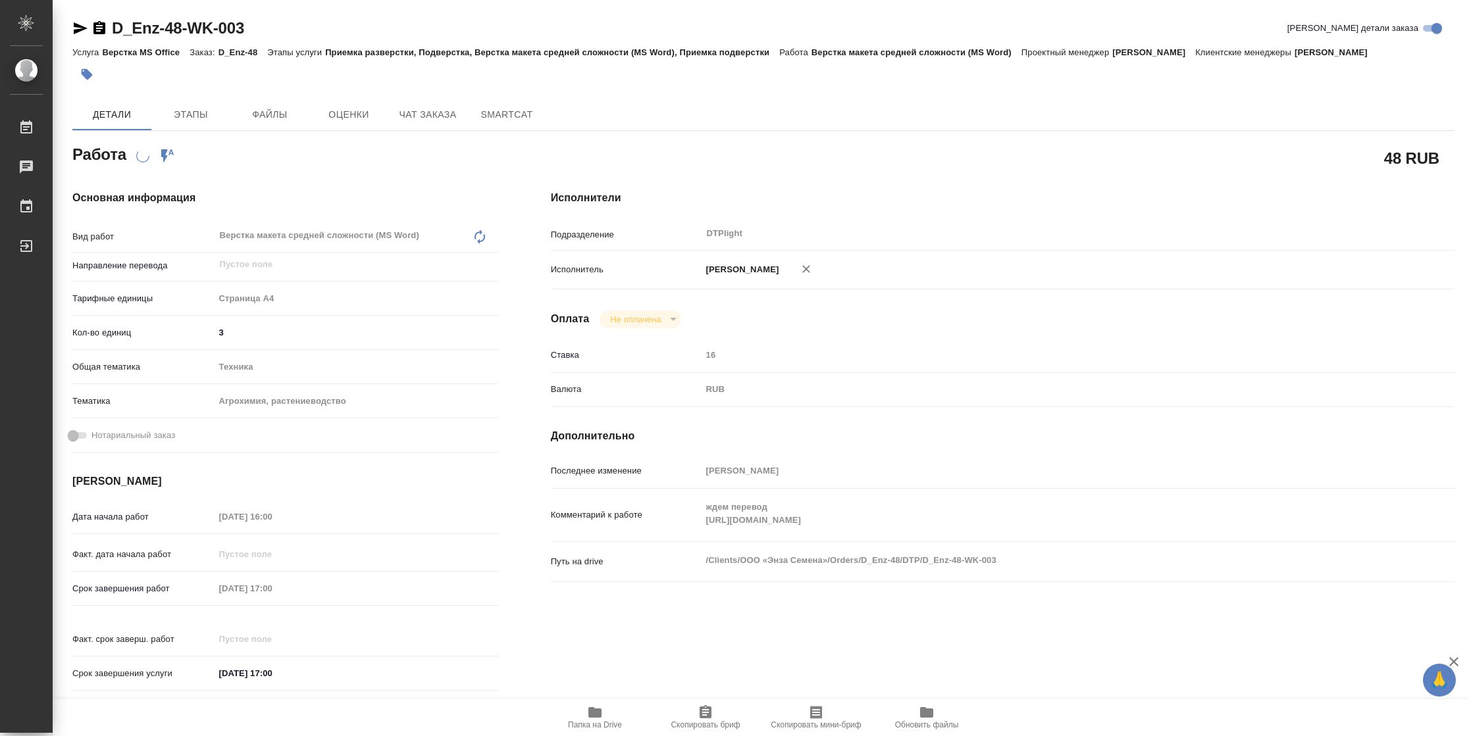
type textarea "x"
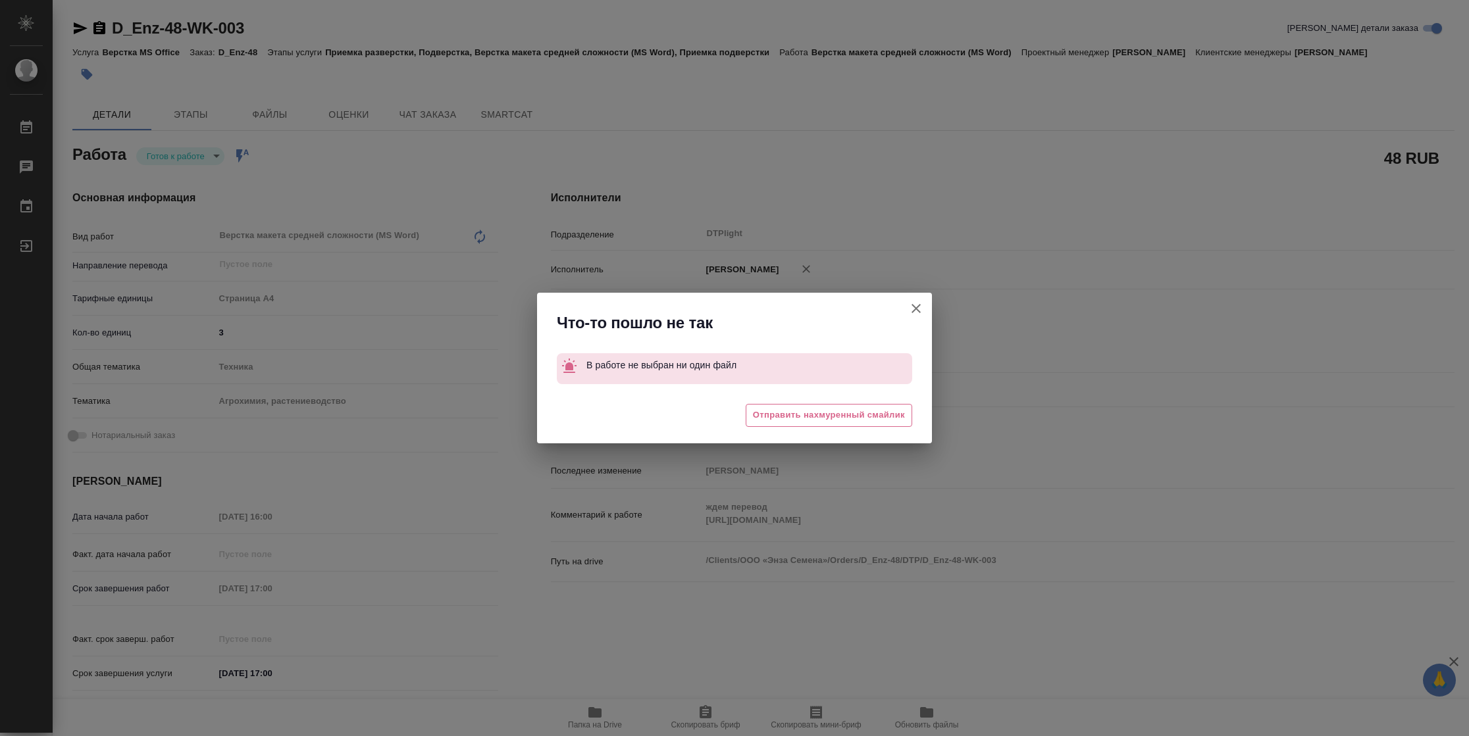
type textarea "x"
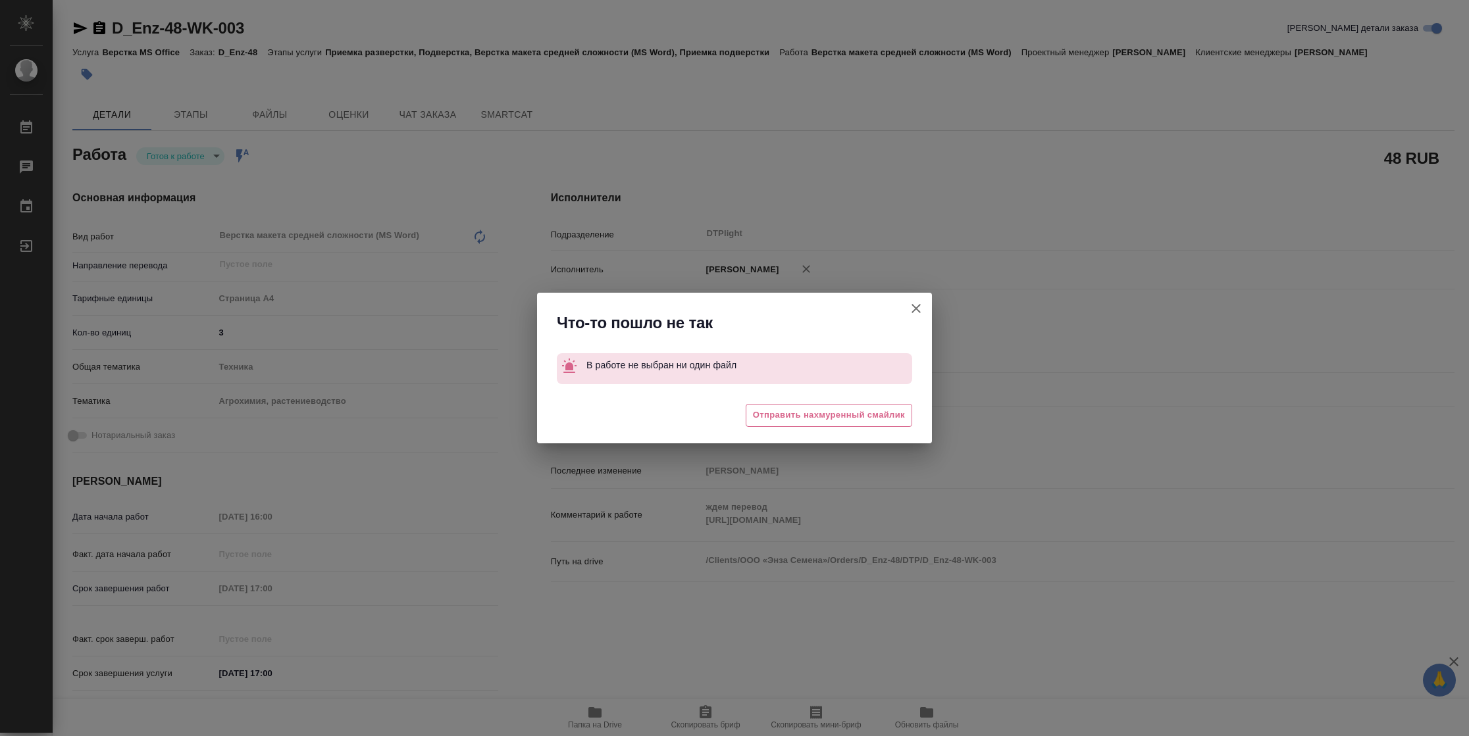
type textarea "x"
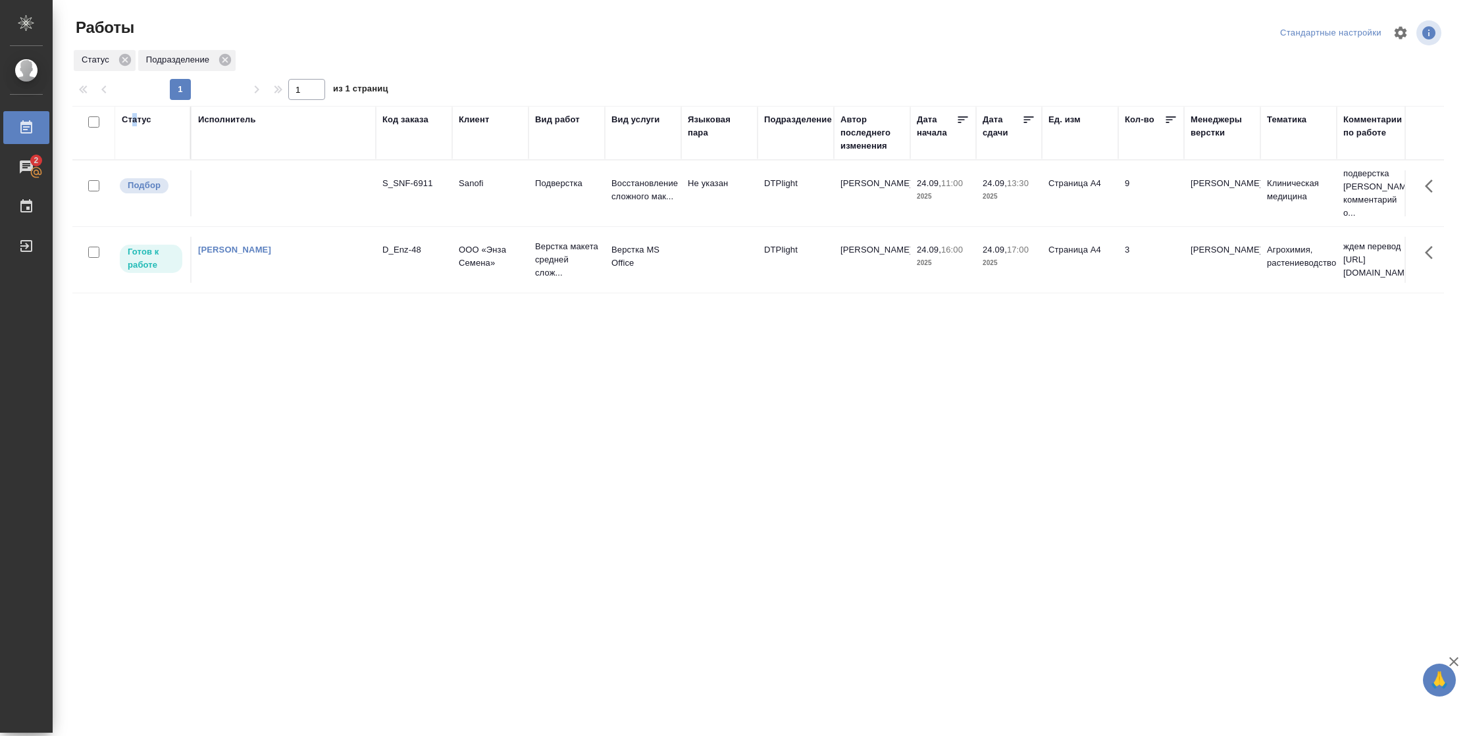
click at [135, 115] on div "Статус" at bounding box center [137, 119] width 30 height 13
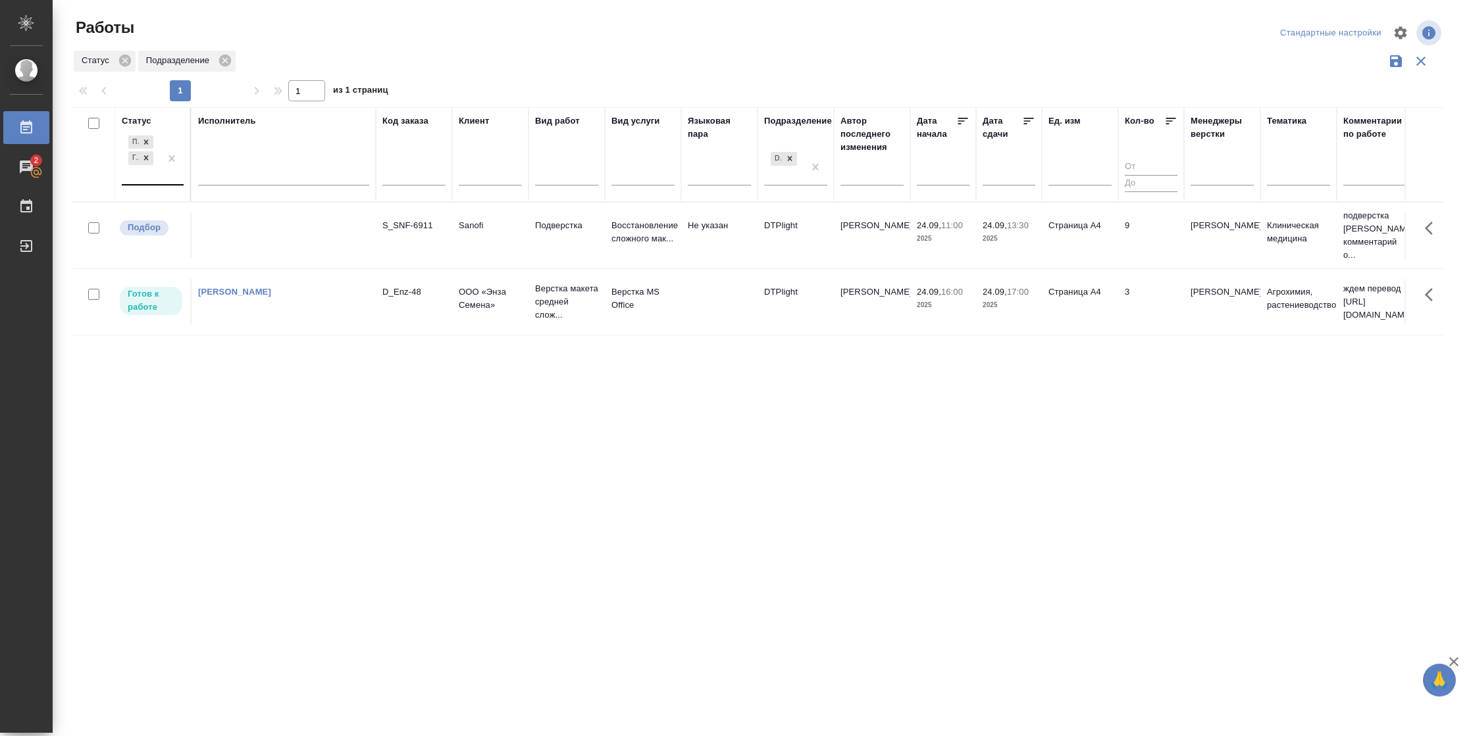
drag, startPoint x: 135, startPoint y: 115, endPoint x: 143, endPoint y: 182, distance: 67.6
click at [143, 182] on div "Подбор Готов к работе" at bounding box center [141, 158] width 38 height 51
click at [240, 254] on div "В работе" at bounding box center [296, 262] width 197 height 24
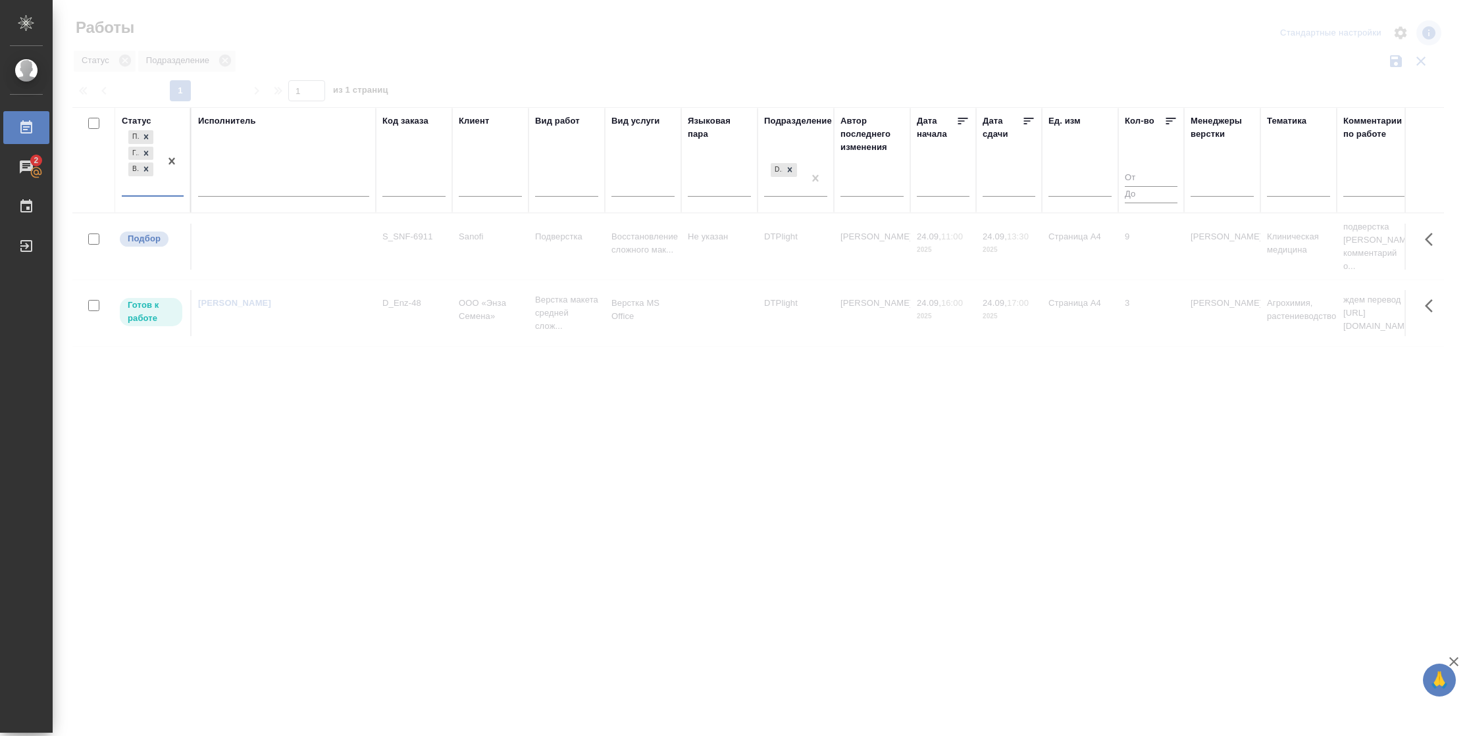
click at [265, 175] on div at bounding box center [283, 183] width 171 height 19
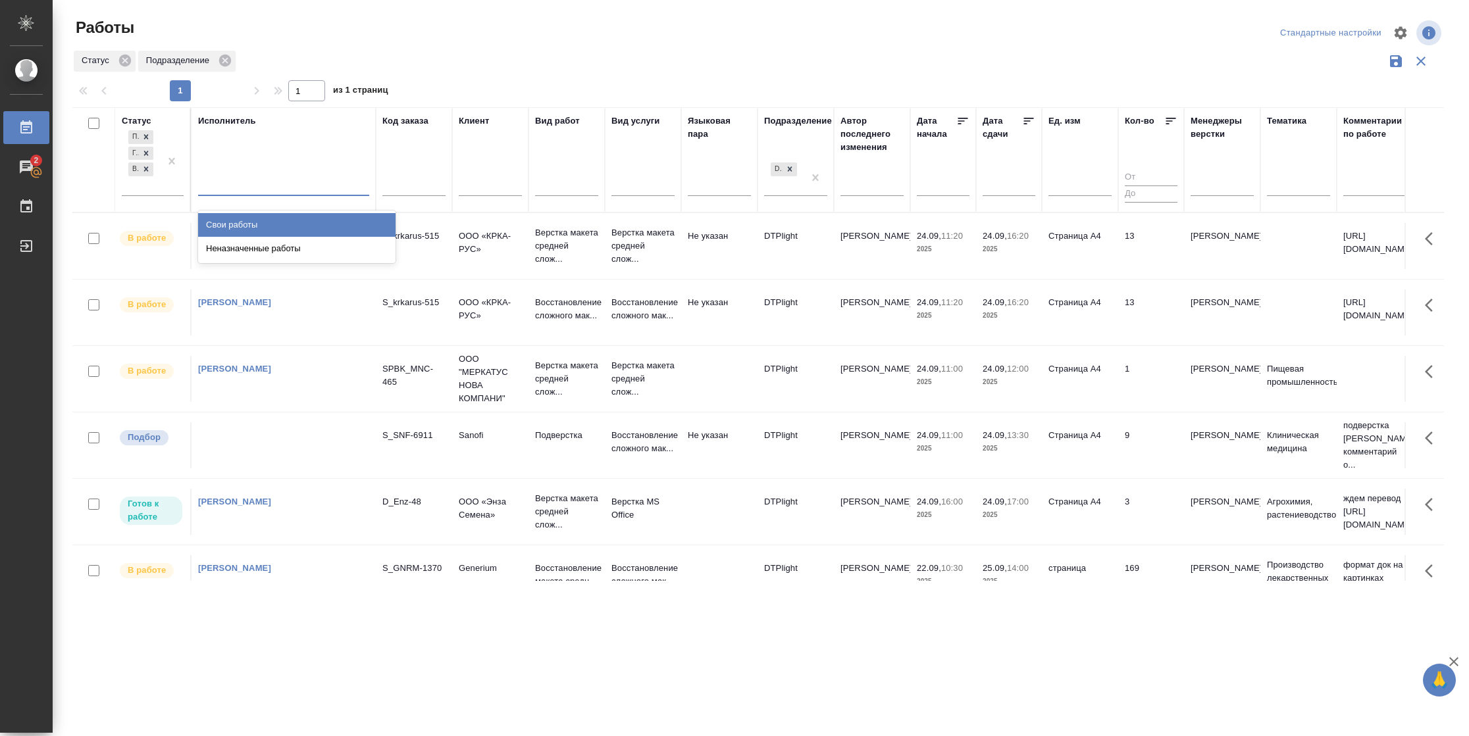
click at [259, 218] on div "Свои работы" at bounding box center [296, 225] width 197 height 24
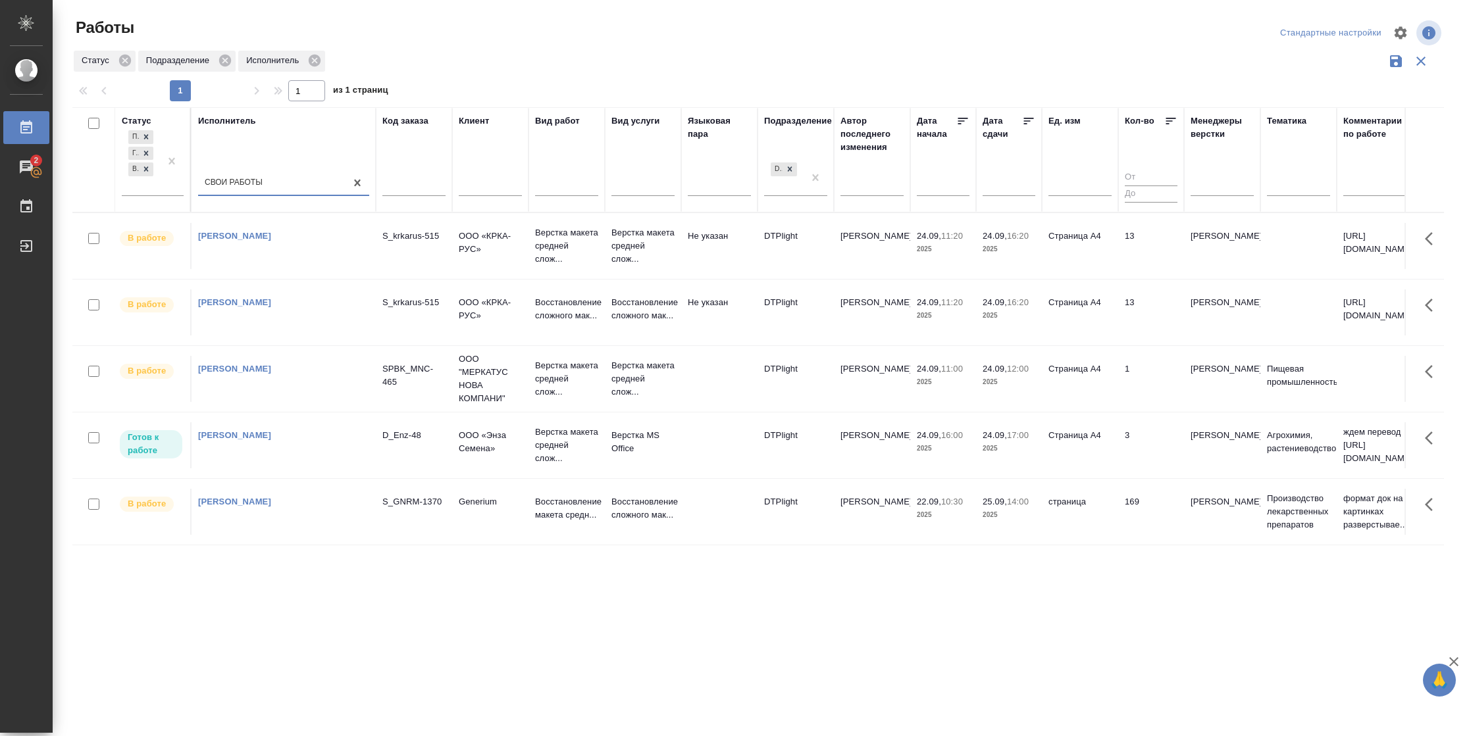
click at [1031, 121] on icon at bounding box center [1028, 120] width 13 height 13
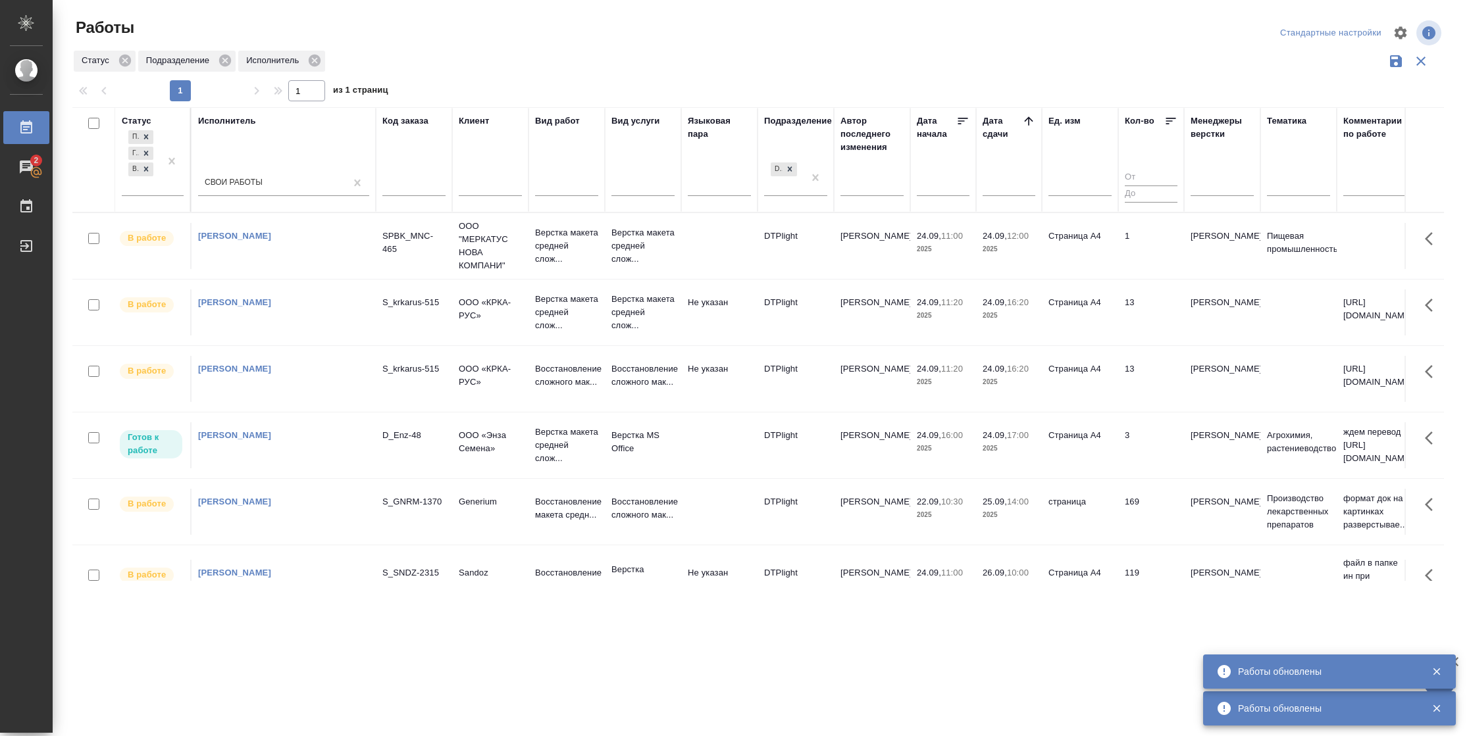
click at [812, 453] on td "DTPlight" at bounding box center [795, 445] width 76 height 46
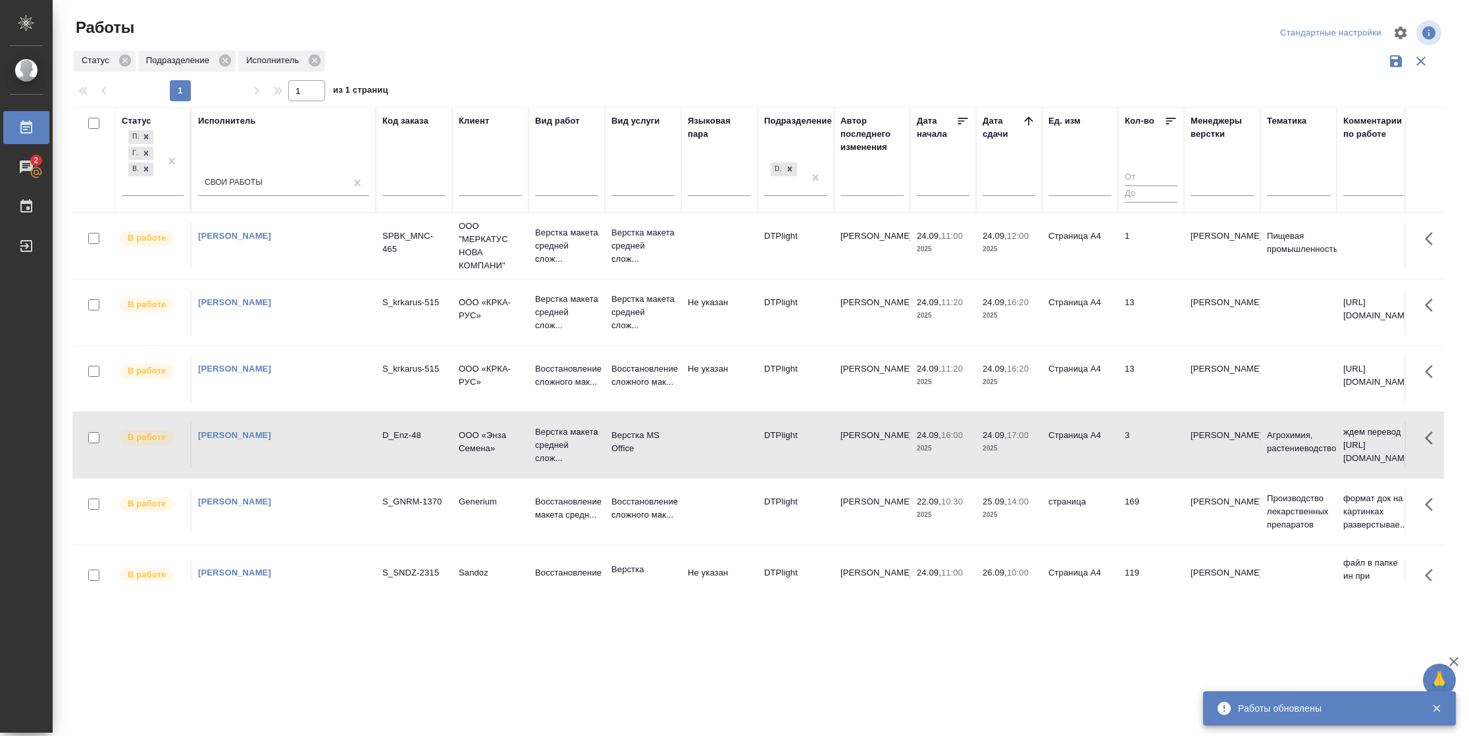
scroll to position [56, 0]
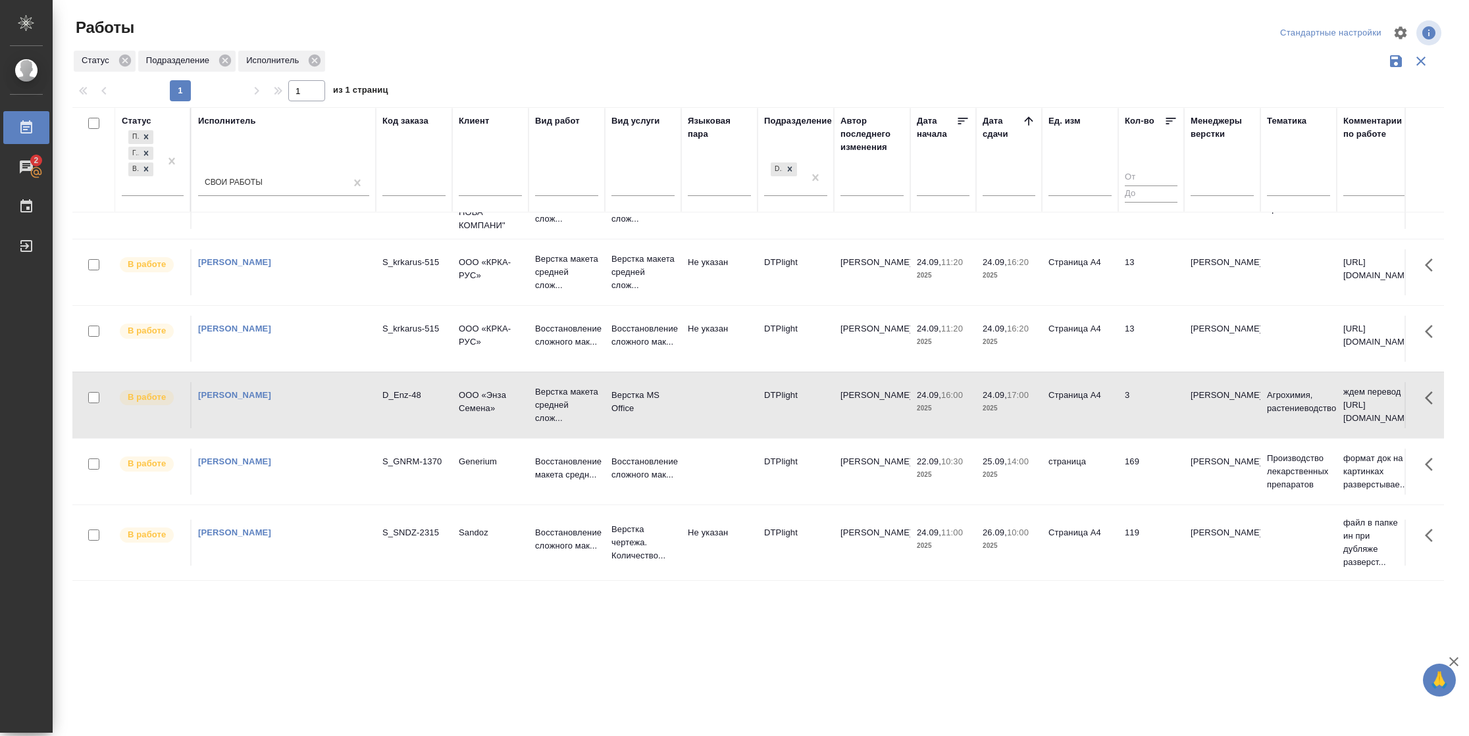
click at [1105, 529] on td "Страница А4" at bounding box center [1080, 543] width 76 height 46
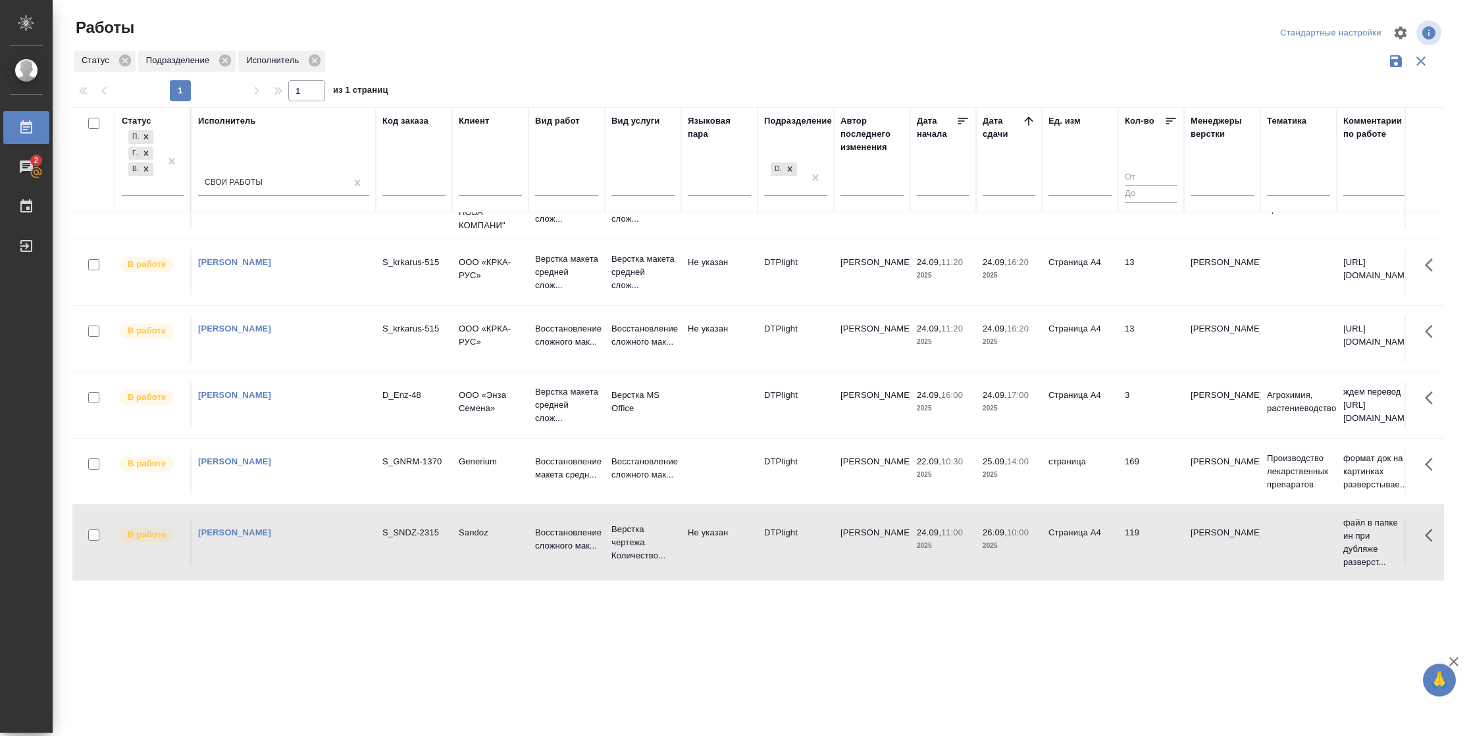
click at [1105, 529] on td "Страница А4" at bounding box center [1080, 543] width 76 height 46
click at [1146, 449] on td "169" at bounding box center [1151, 472] width 66 height 46
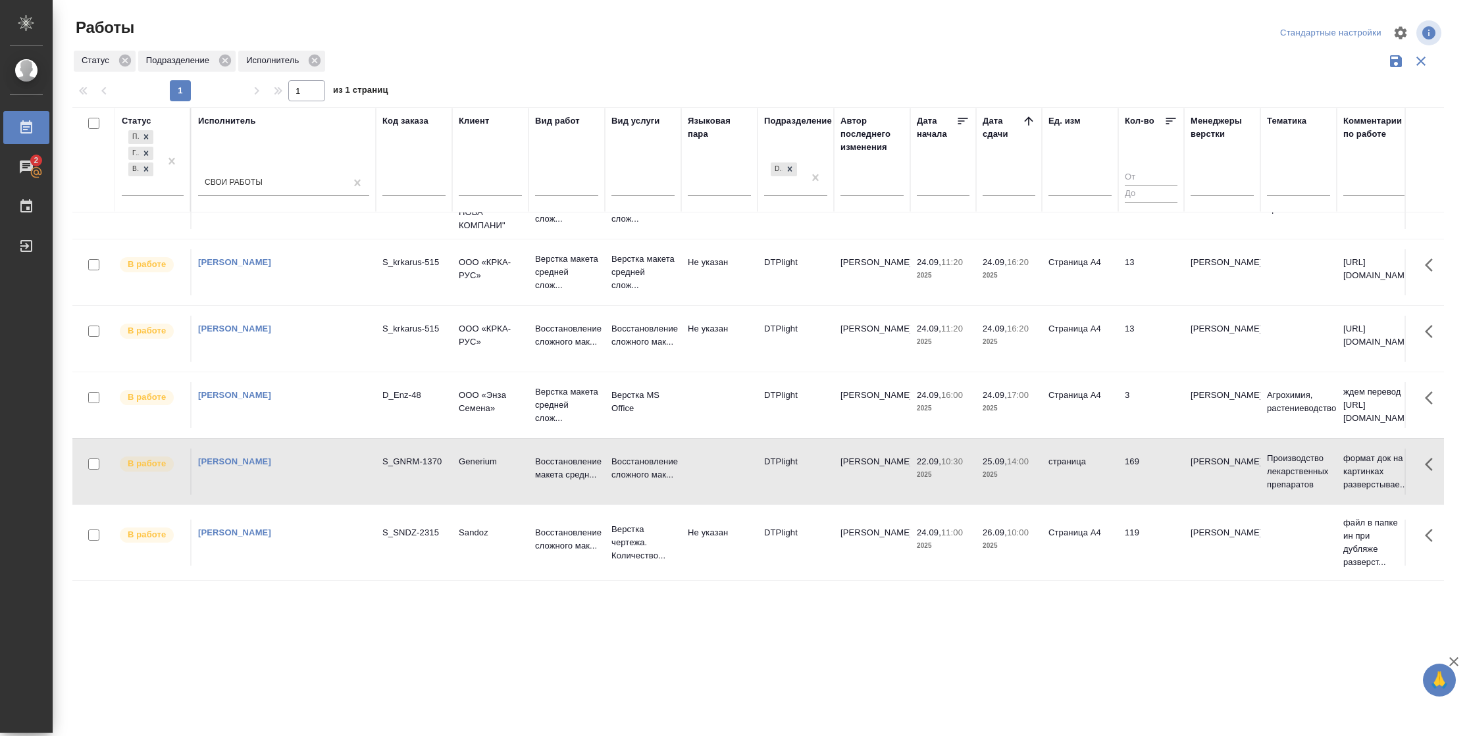
click at [1146, 449] on td "169" at bounding box center [1151, 472] width 66 height 46
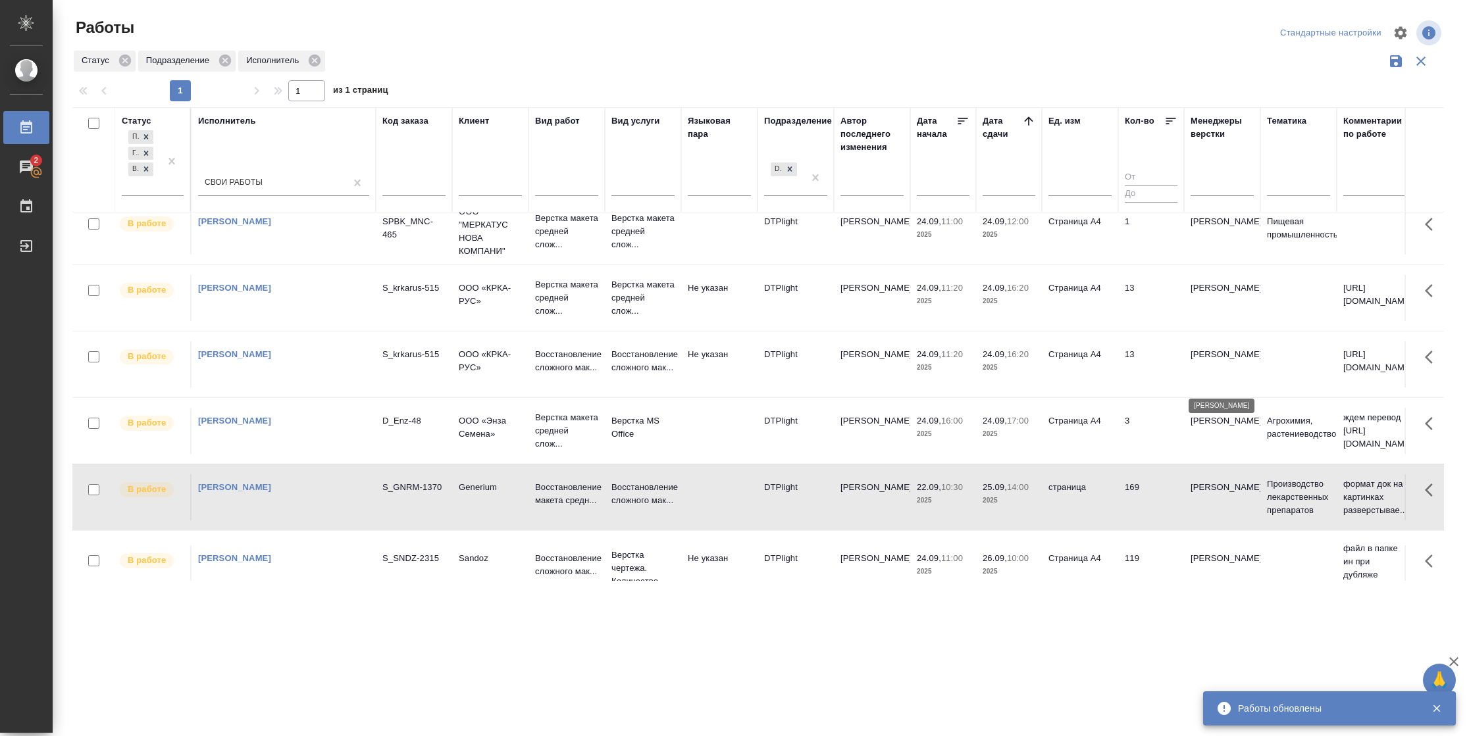
scroll to position [0, 0]
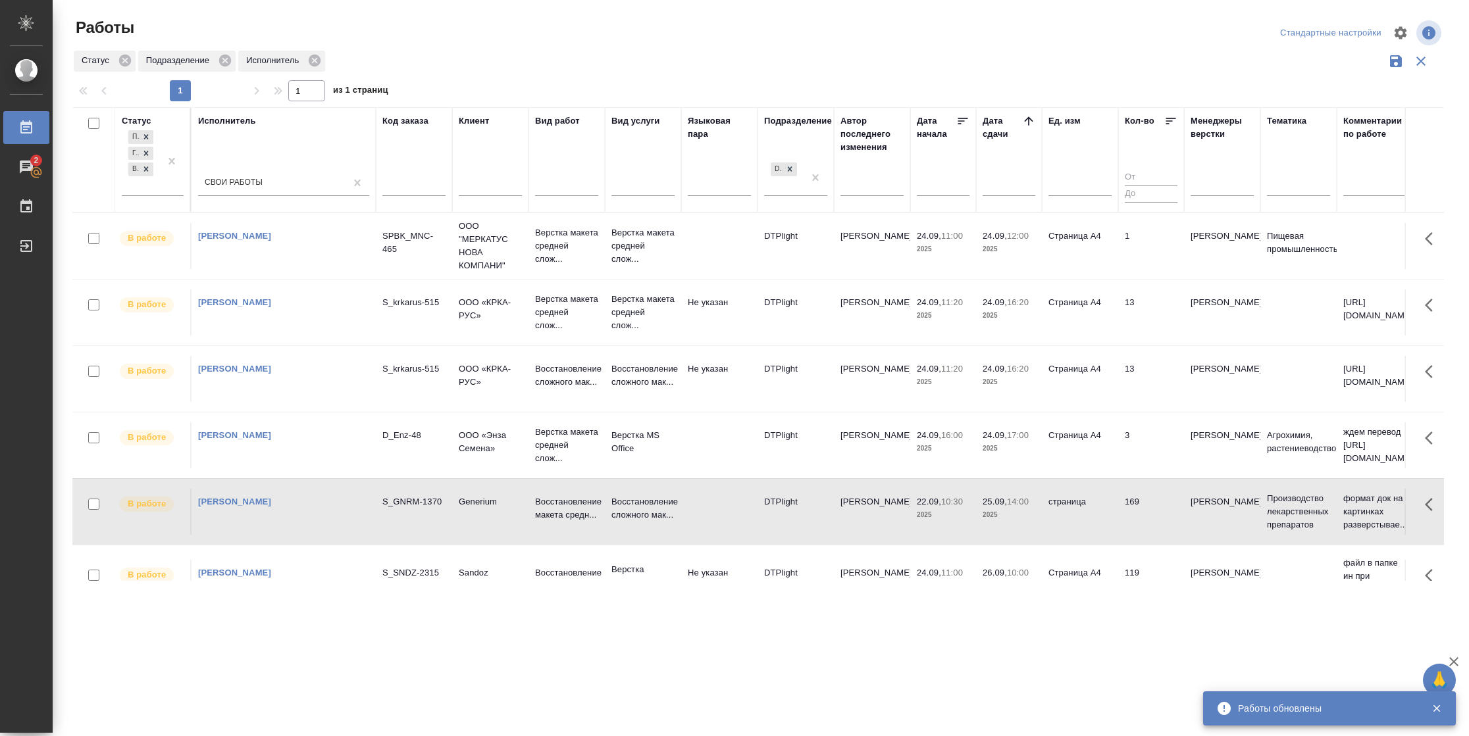
click at [1152, 258] on td "1" at bounding box center [1151, 246] width 66 height 46
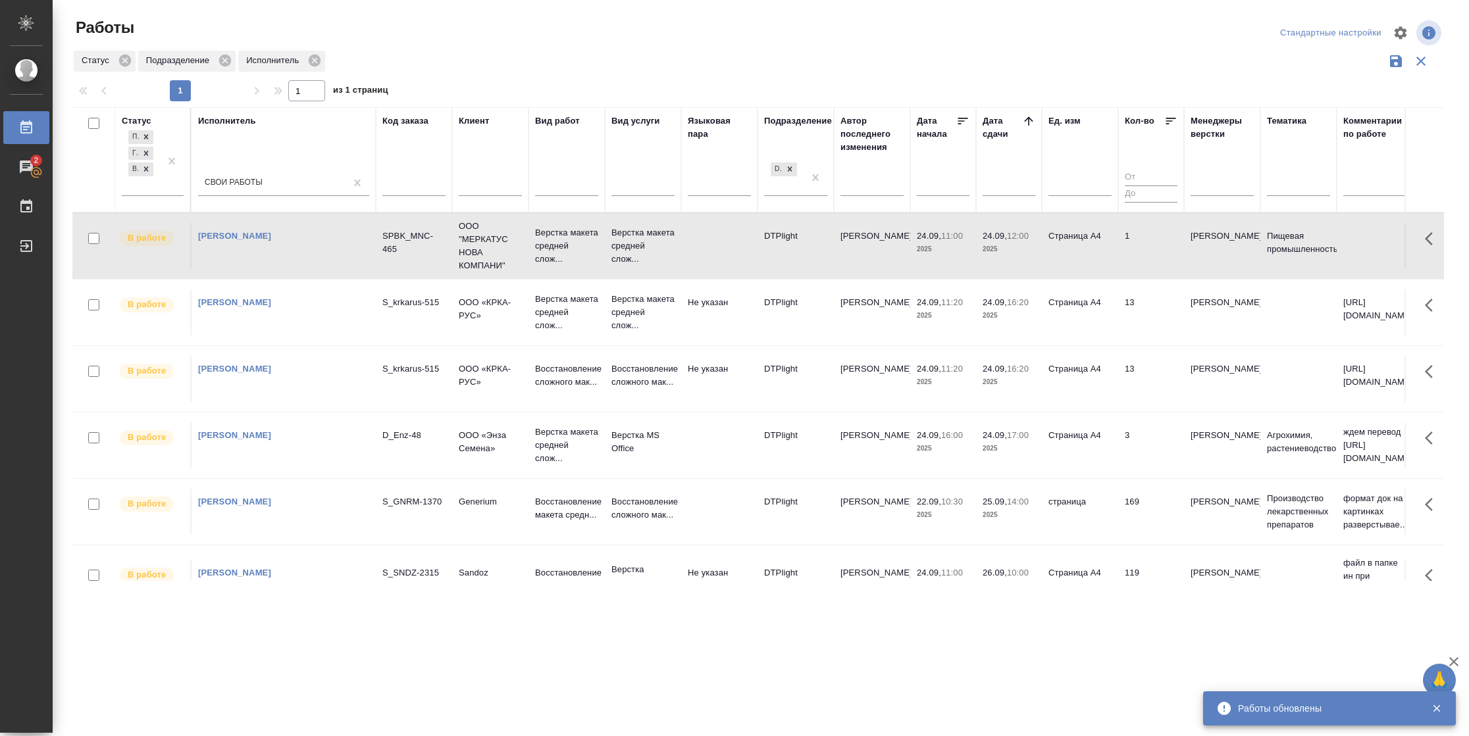
click at [1152, 258] on td "1" at bounding box center [1151, 246] width 66 height 46
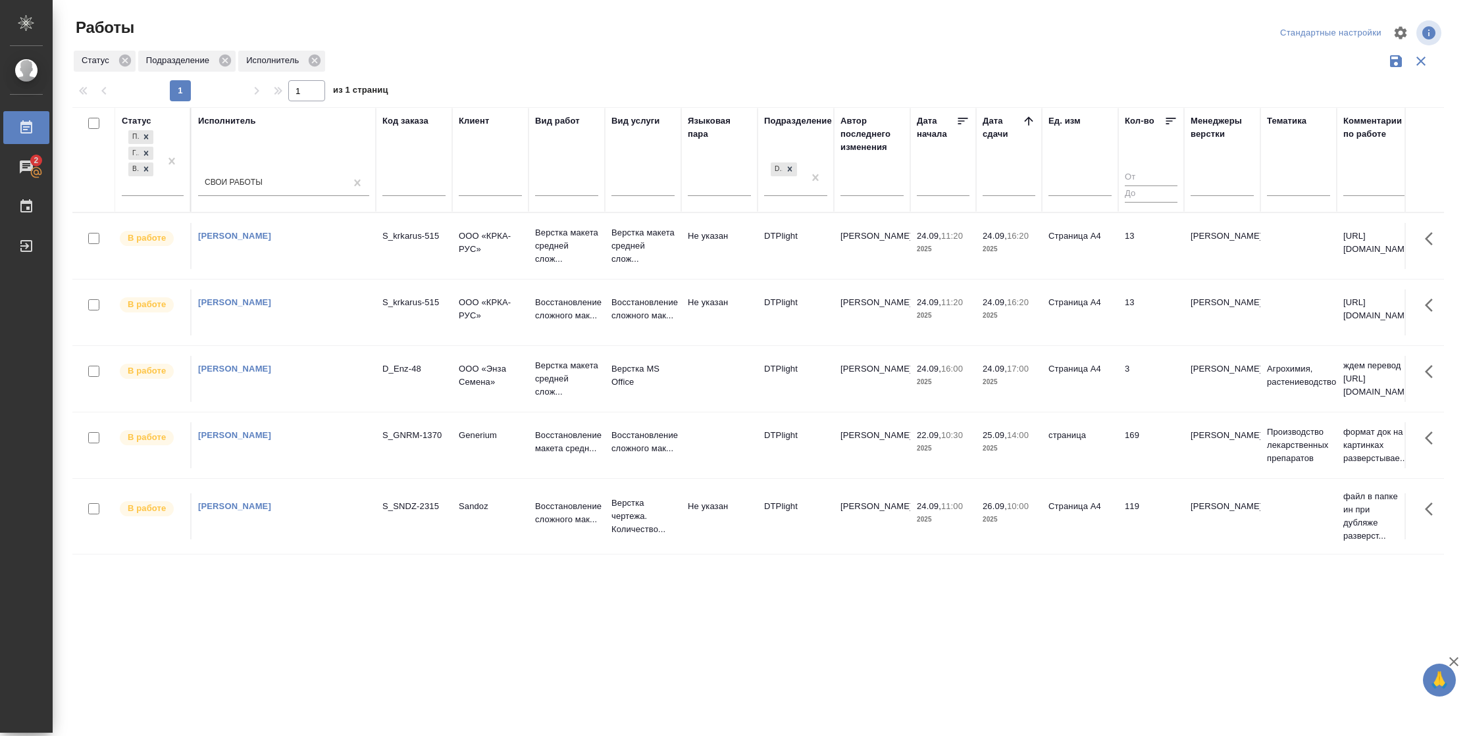
click at [1134, 380] on td "3" at bounding box center [1151, 379] width 66 height 46
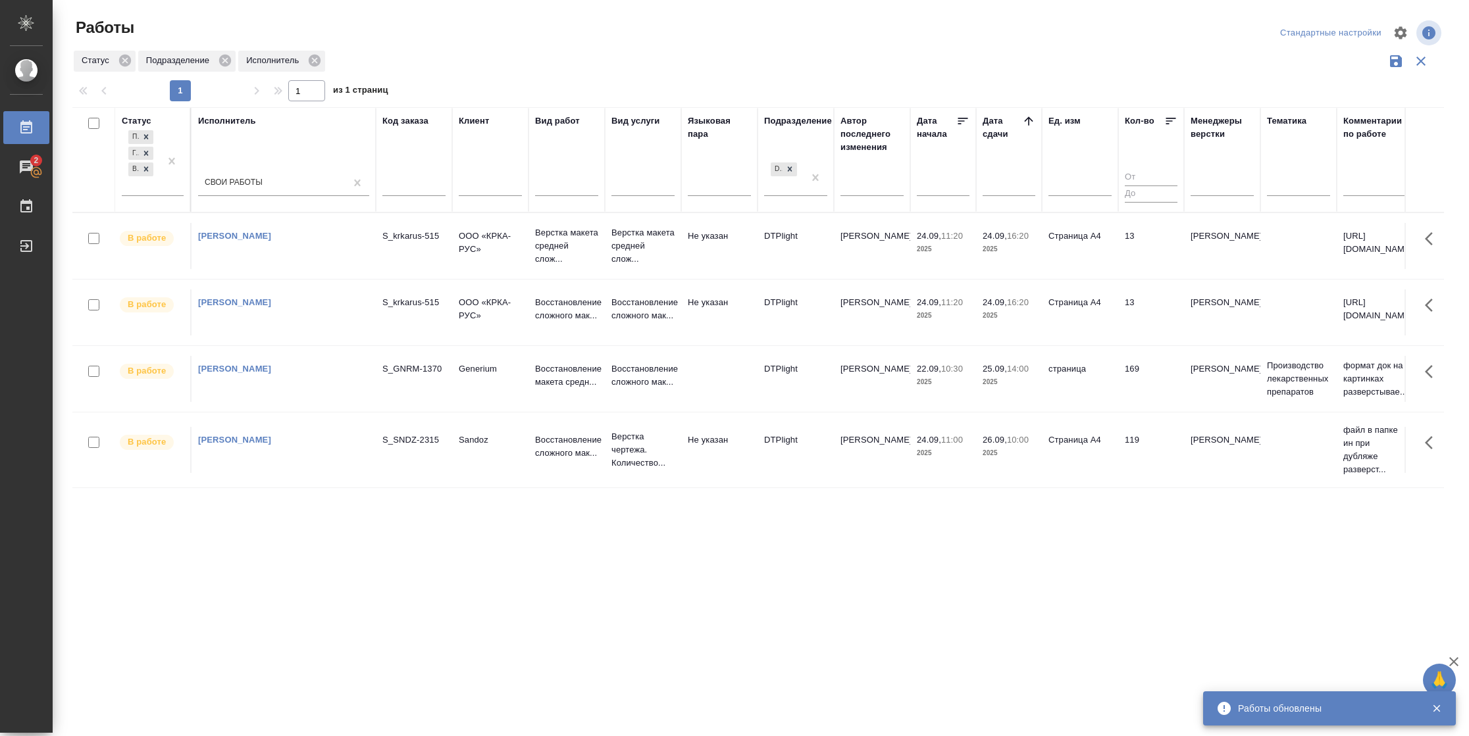
click at [1135, 382] on td "169" at bounding box center [1151, 379] width 66 height 46
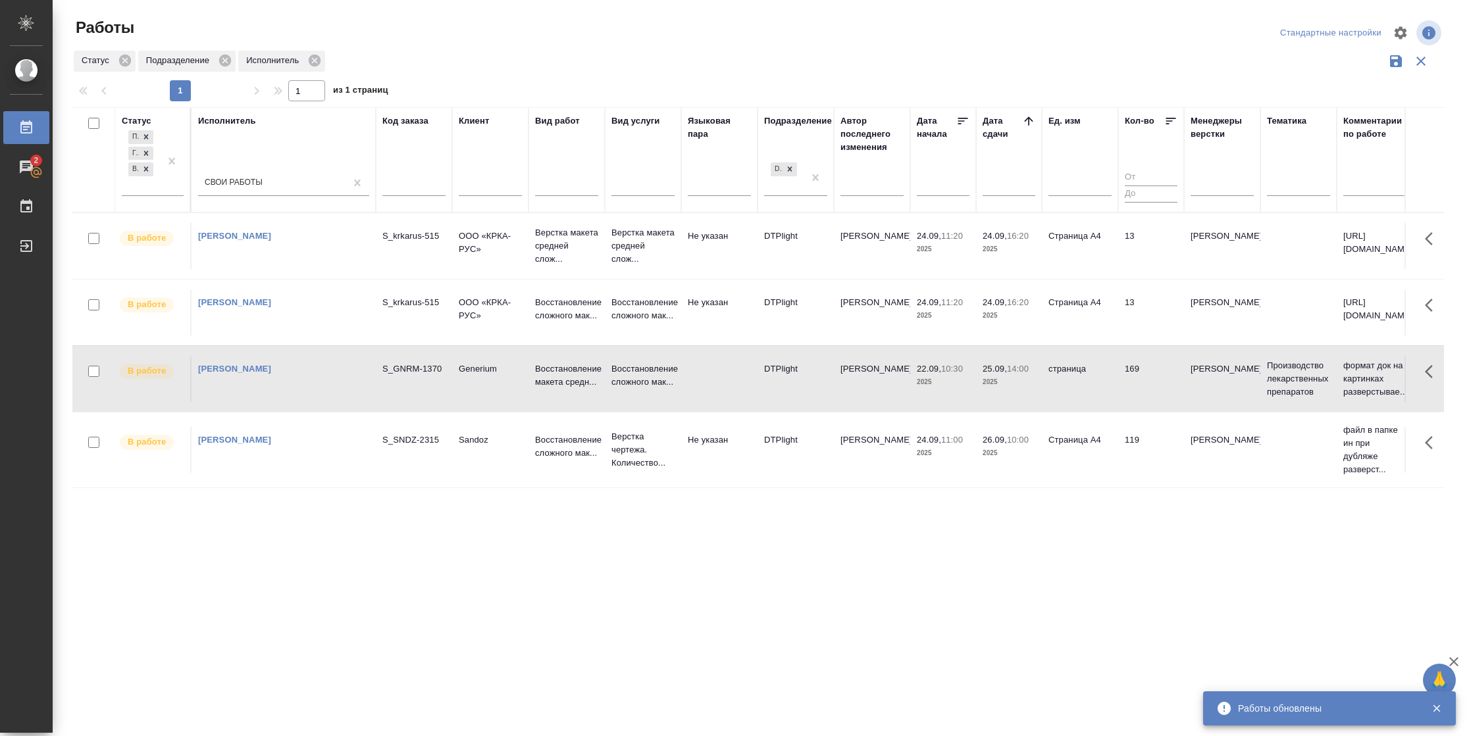
click at [1135, 382] on td "169" at bounding box center [1151, 379] width 66 height 46
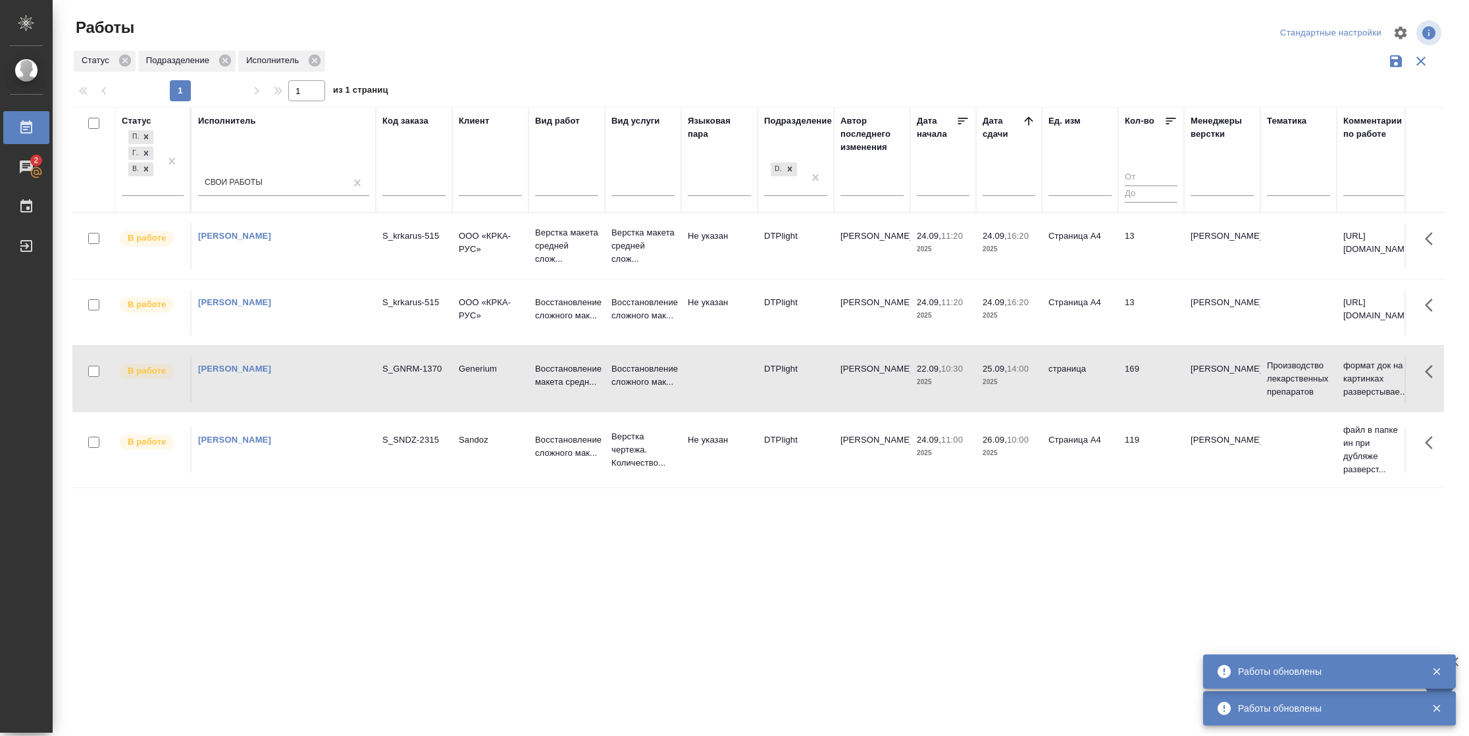
click at [1096, 378] on td "страница" at bounding box center [1080, 379] width 76 height 46
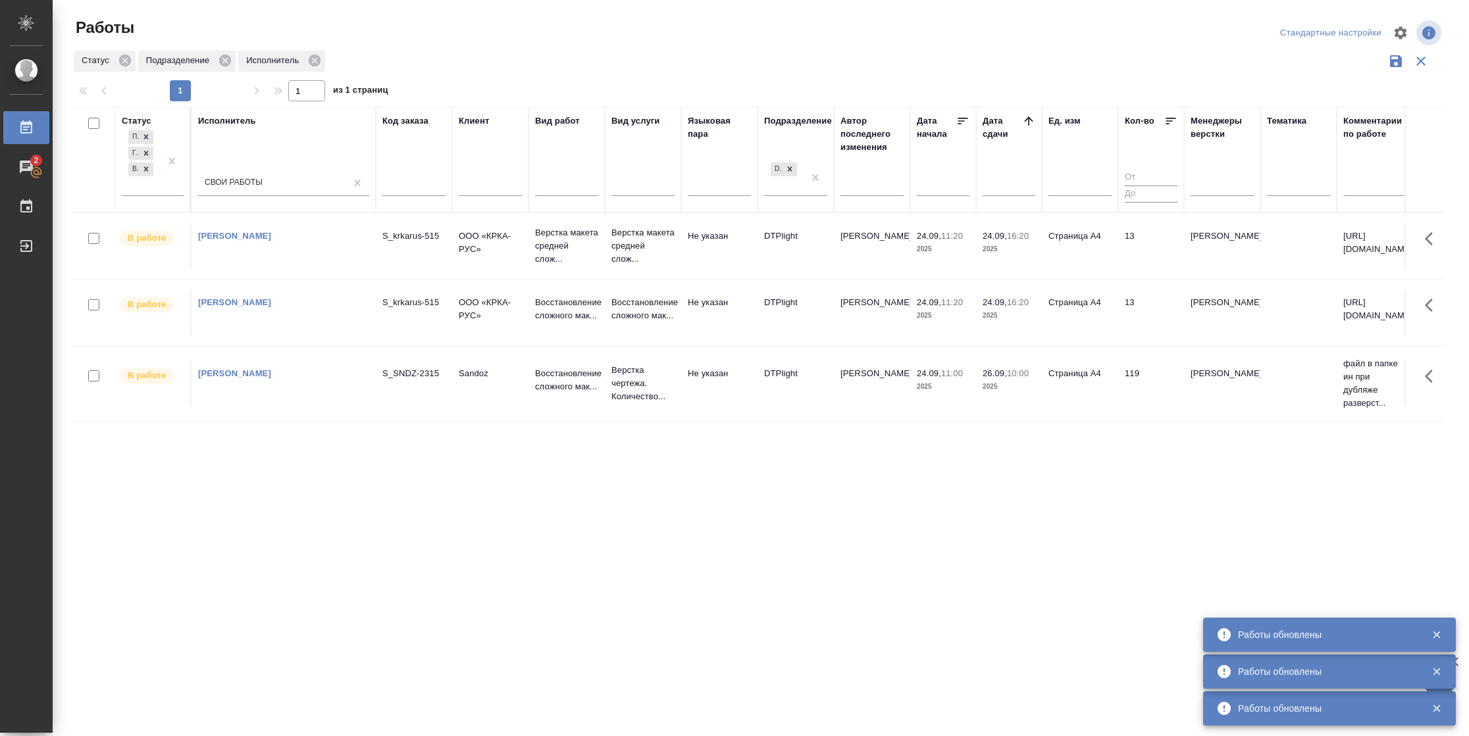
click at [1125, 260] on td "13" at bounding box center [1151, 246] width 66 height 46
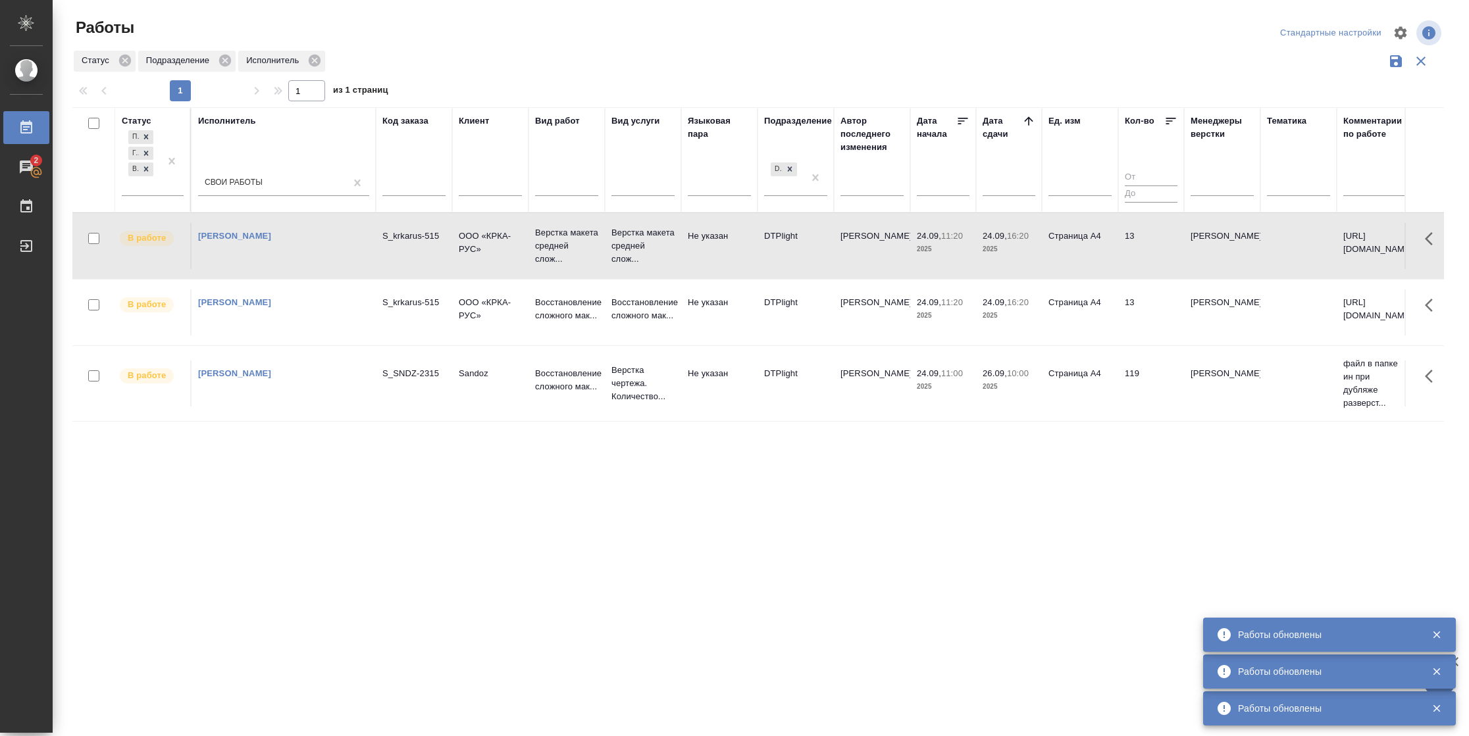
click at [1125, 260] on td "13" at bounding box center [1151, 246] width 66 height 46
click at [1093, 326] on td "Страница А4" at bounding box center [1080, 313] width 76 height 46
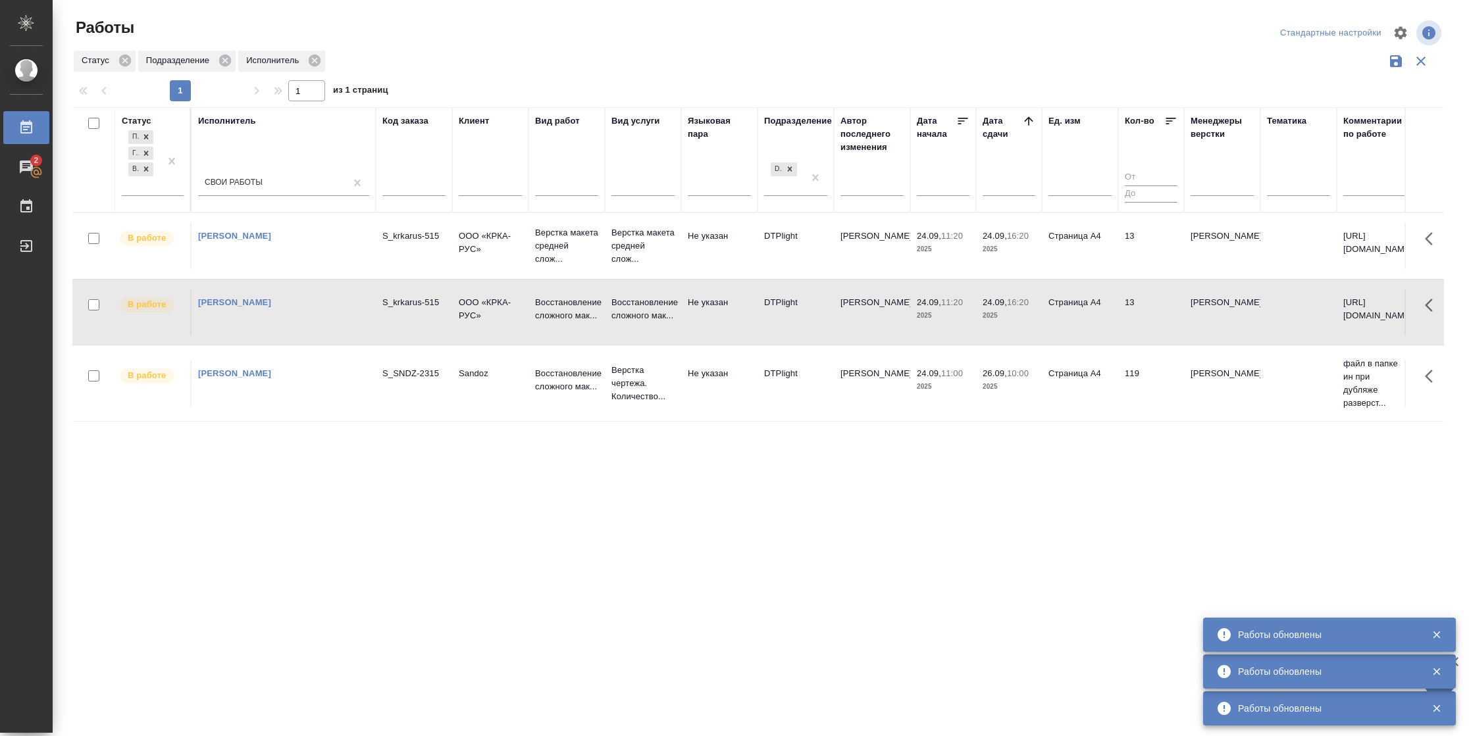
click at [1128, 269] on tr "В работе Васильева Наталья Геннадьевна S_krkarus-515 ООО «КРКА-РУС» Верстка мак…" at bounding box center [1384, 246] width 2625 height 66
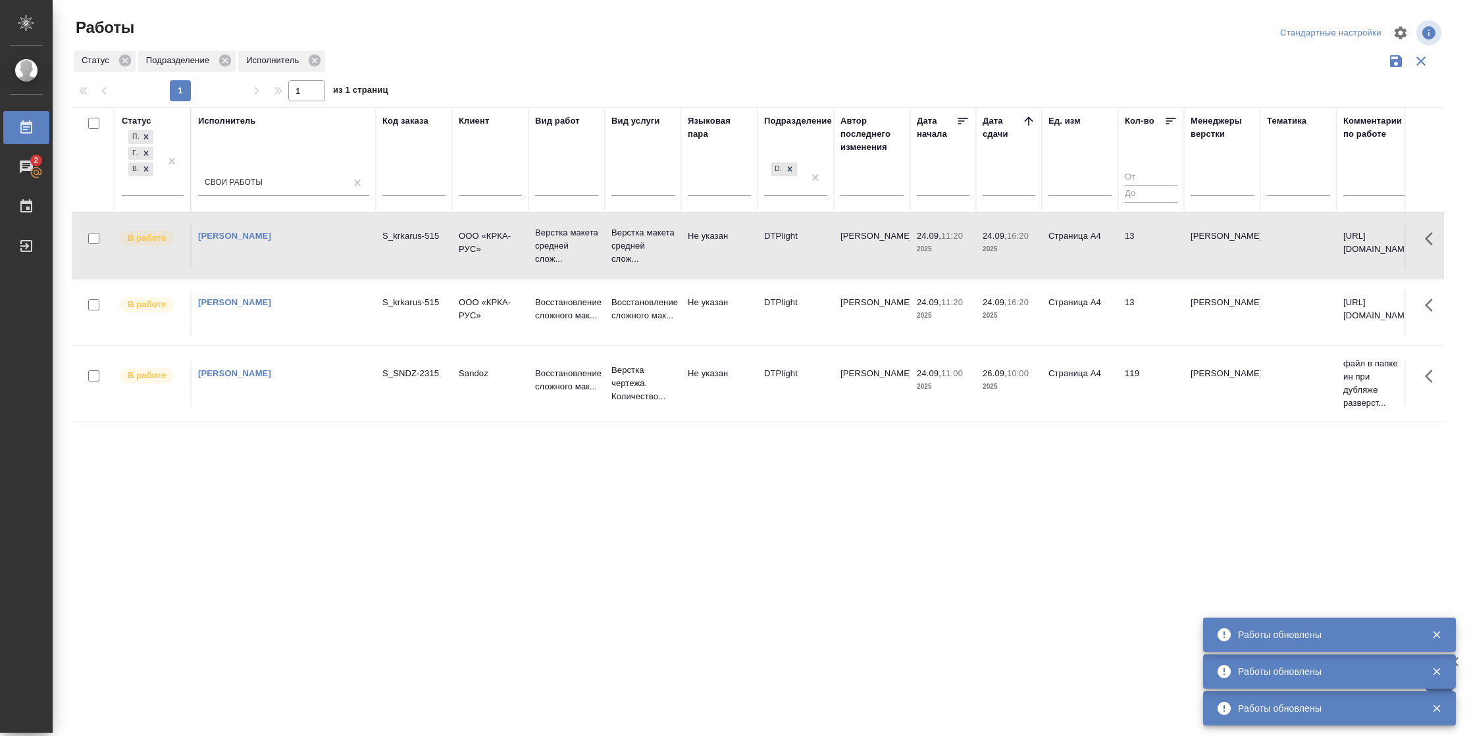
click at [1128, 269] on tr "В работе Васильева Наталья Геннадьевна S_krkarus-515 ООО «КРКА-РУС» Верстка мак…" at bounding box center [1384, 246] width 2625 height 66
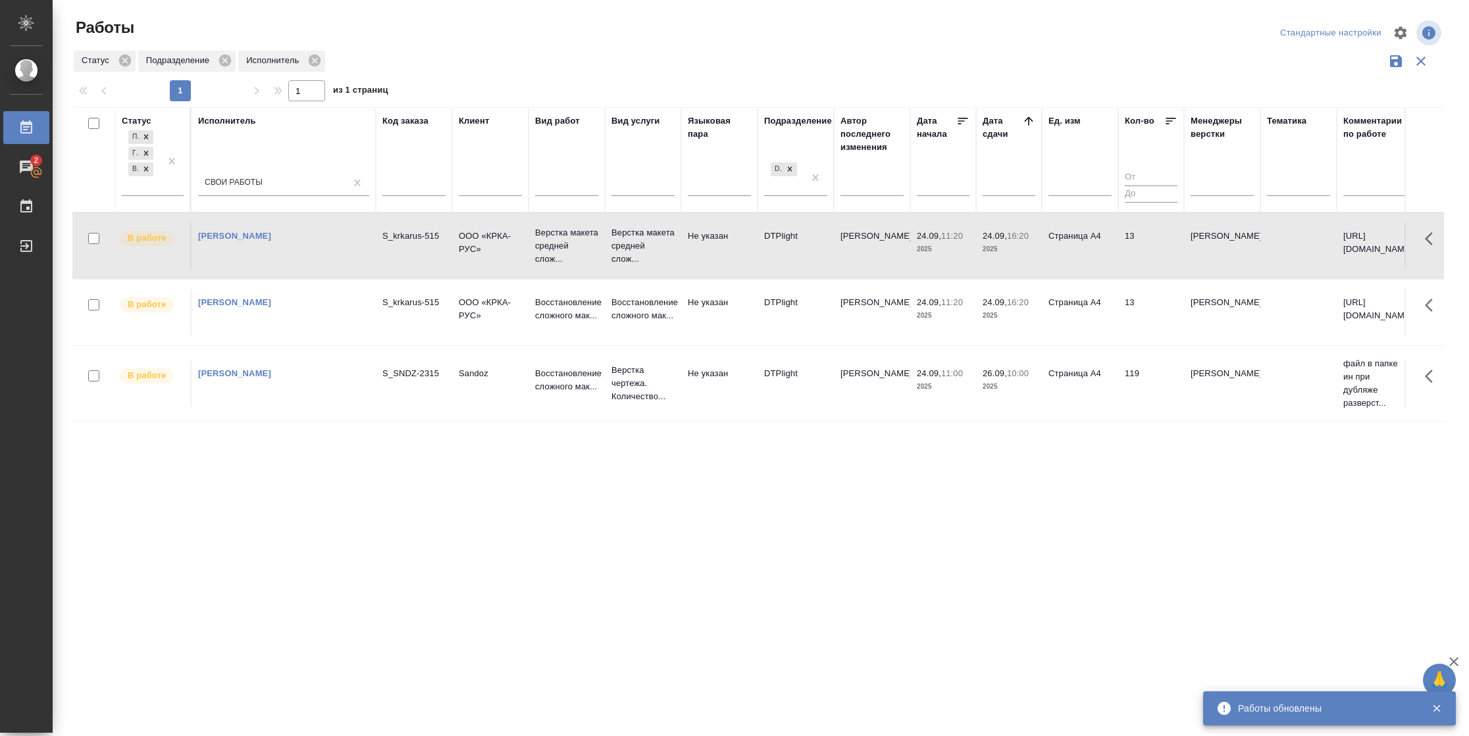
click at [1167, 322] on td "13" at bounding box center [1151, 313] width 66 height 46
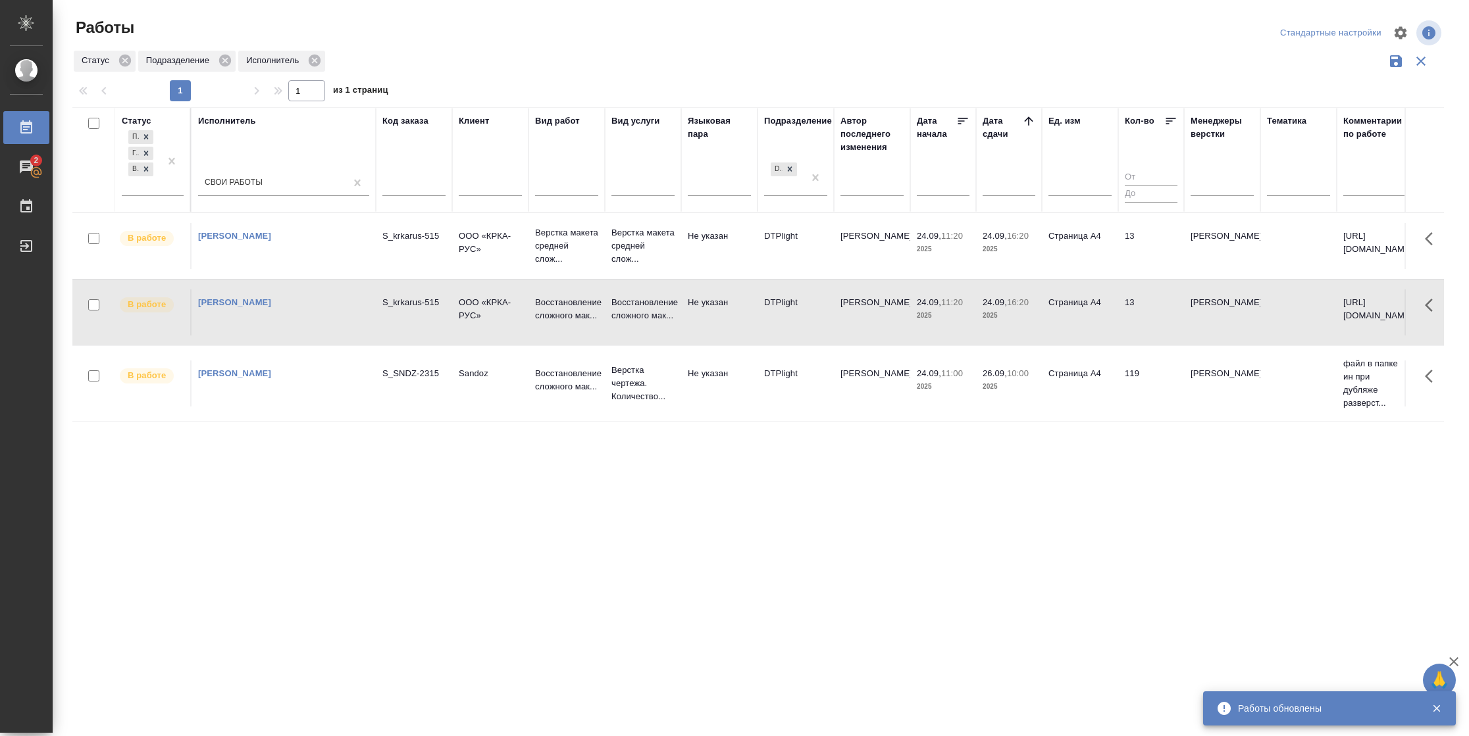
click at [1167, 322] on td "13" at bounding box center [1151, 313] width 66 height 46
click at [1072, 402] on td "Страница А4" at bounding box center [1080, 384] width 76 height 46
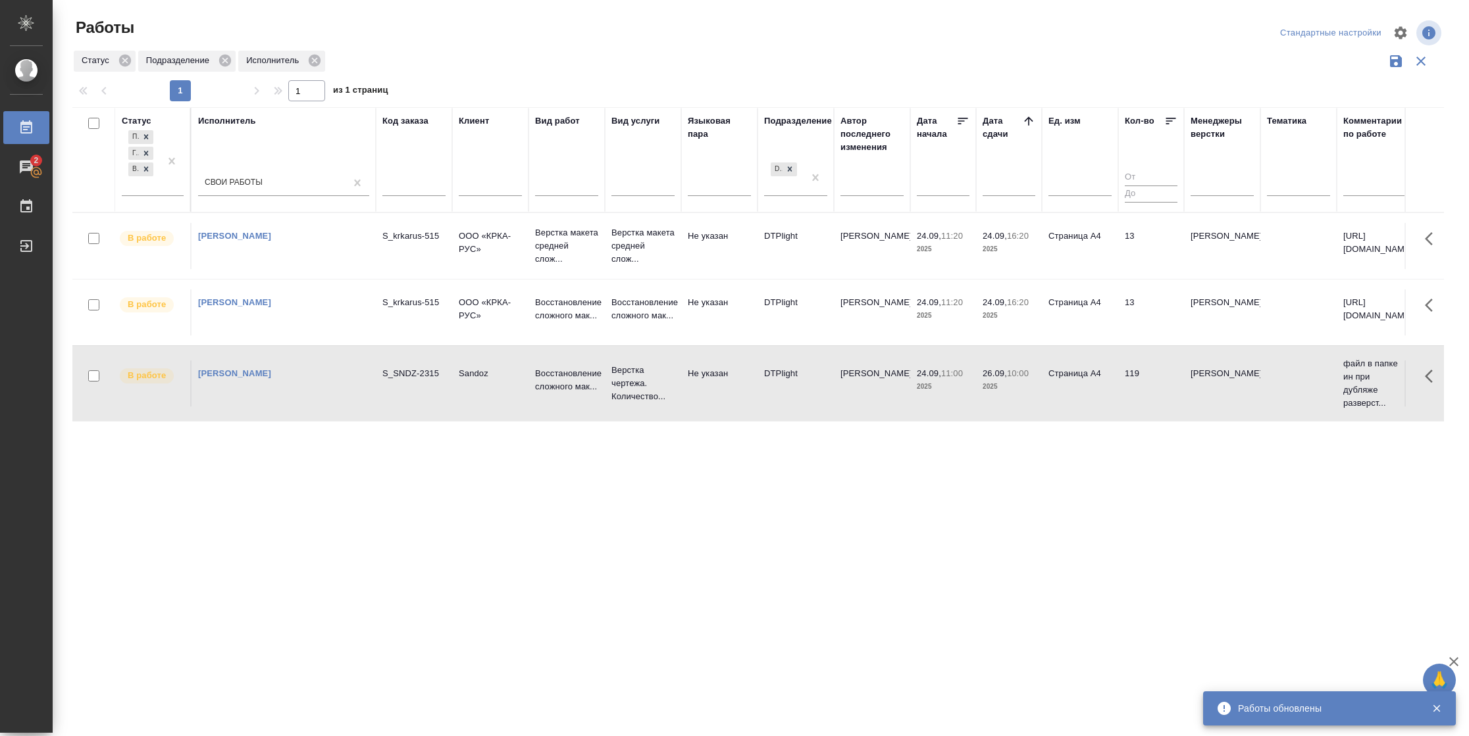
click at [1072, 402] on td "Страница А4" at bounding box center [1080, 384] width 76 height 46
click at [1106, 378] on td "Страница А4" at bounding box center [1080, 384] width 76 height 46
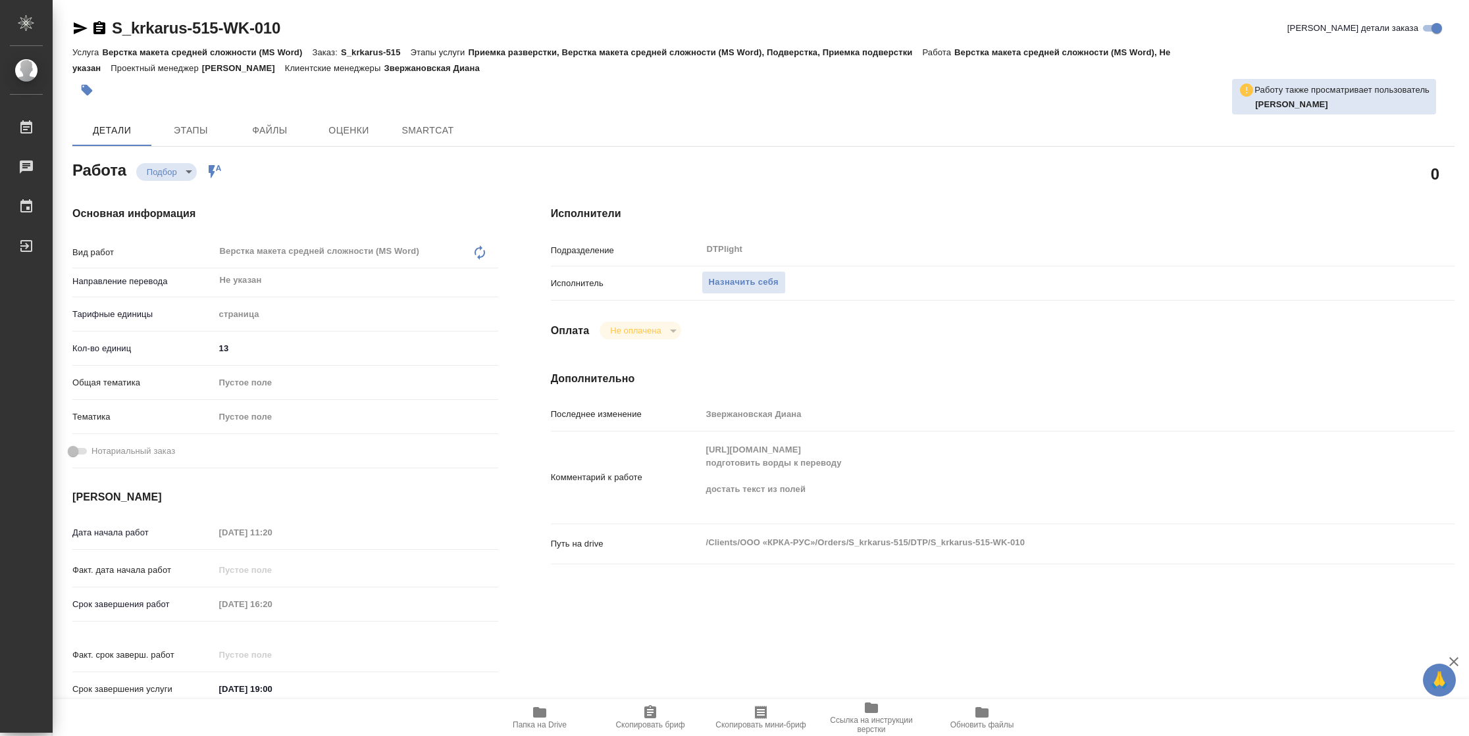
type textarea "x"
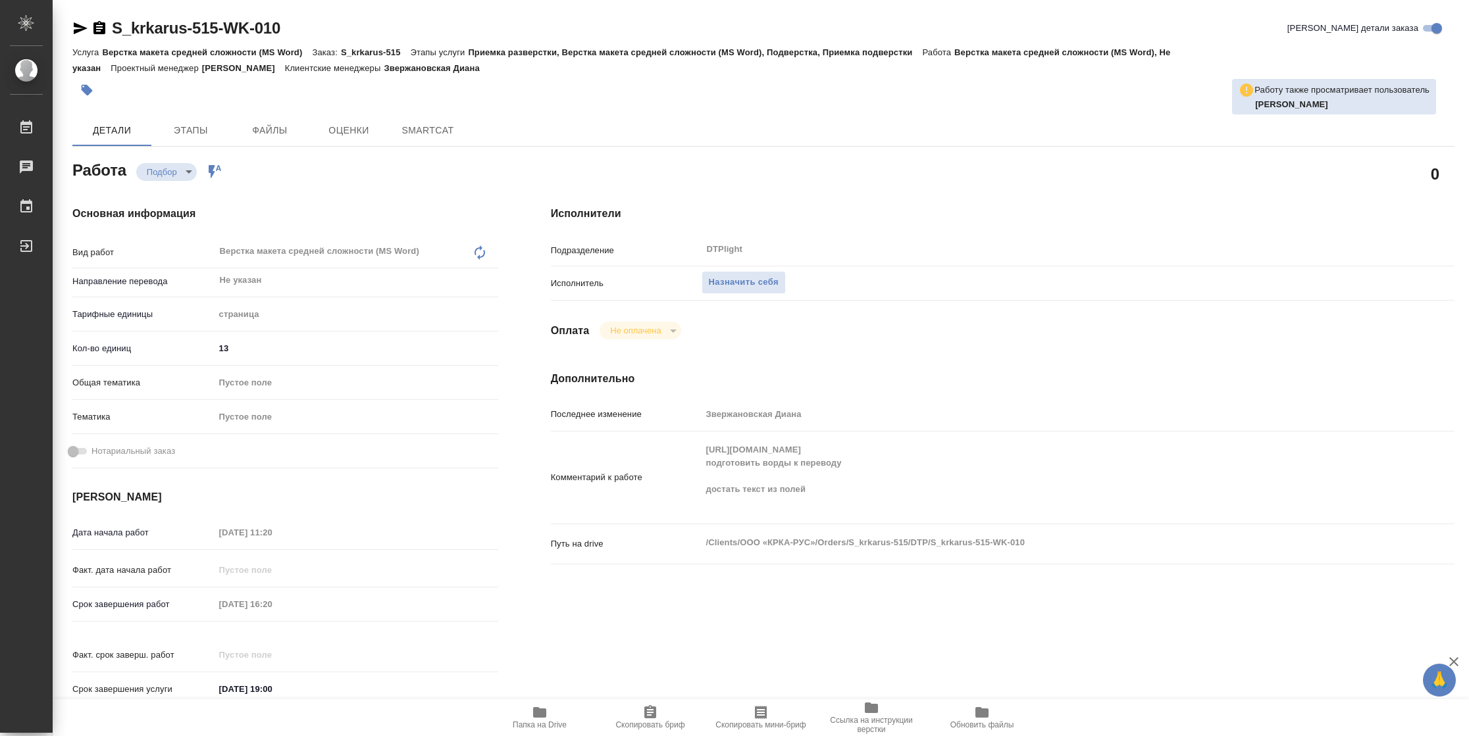
type textarea "x"
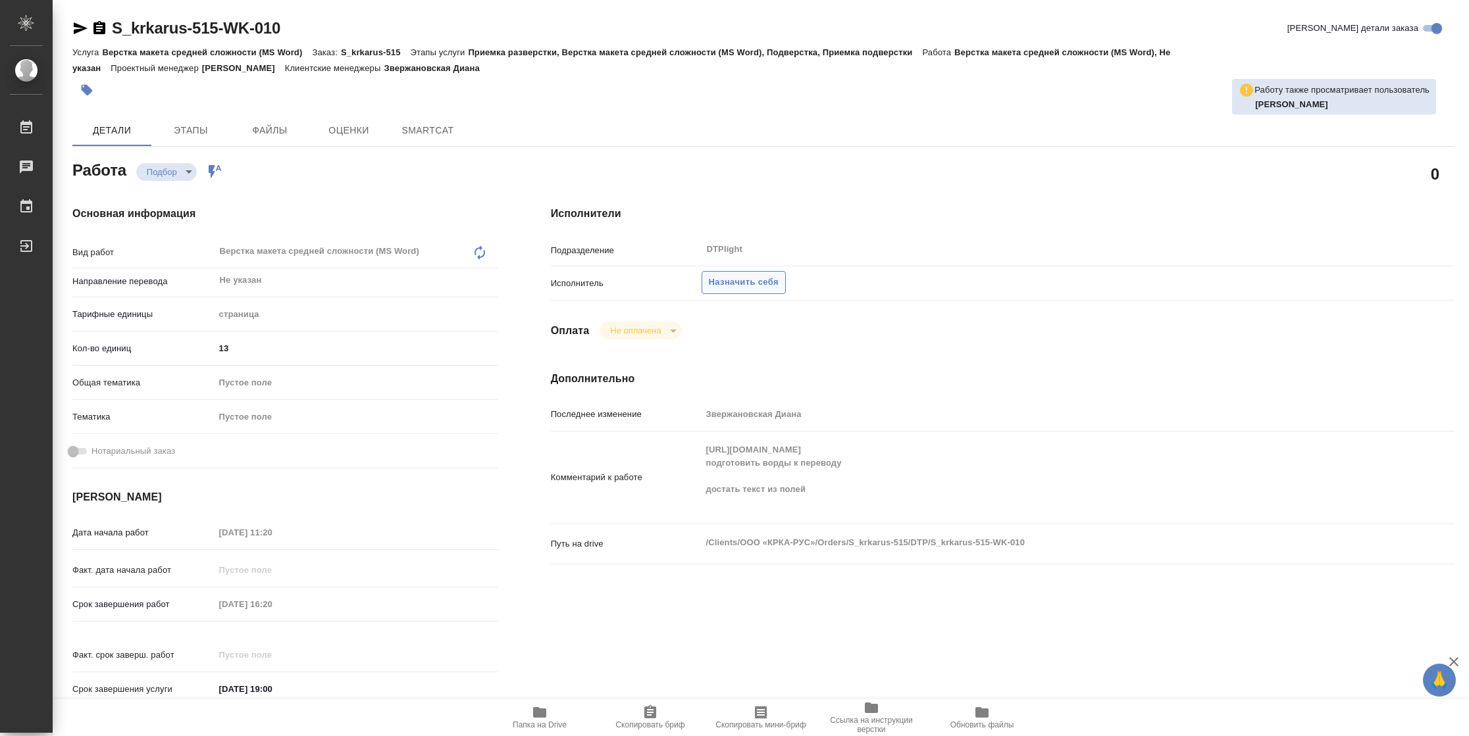
click at [751, 280] on span "Назначить себя" at bounding box center [744, 282] width 70 height 15
type textarea "x"
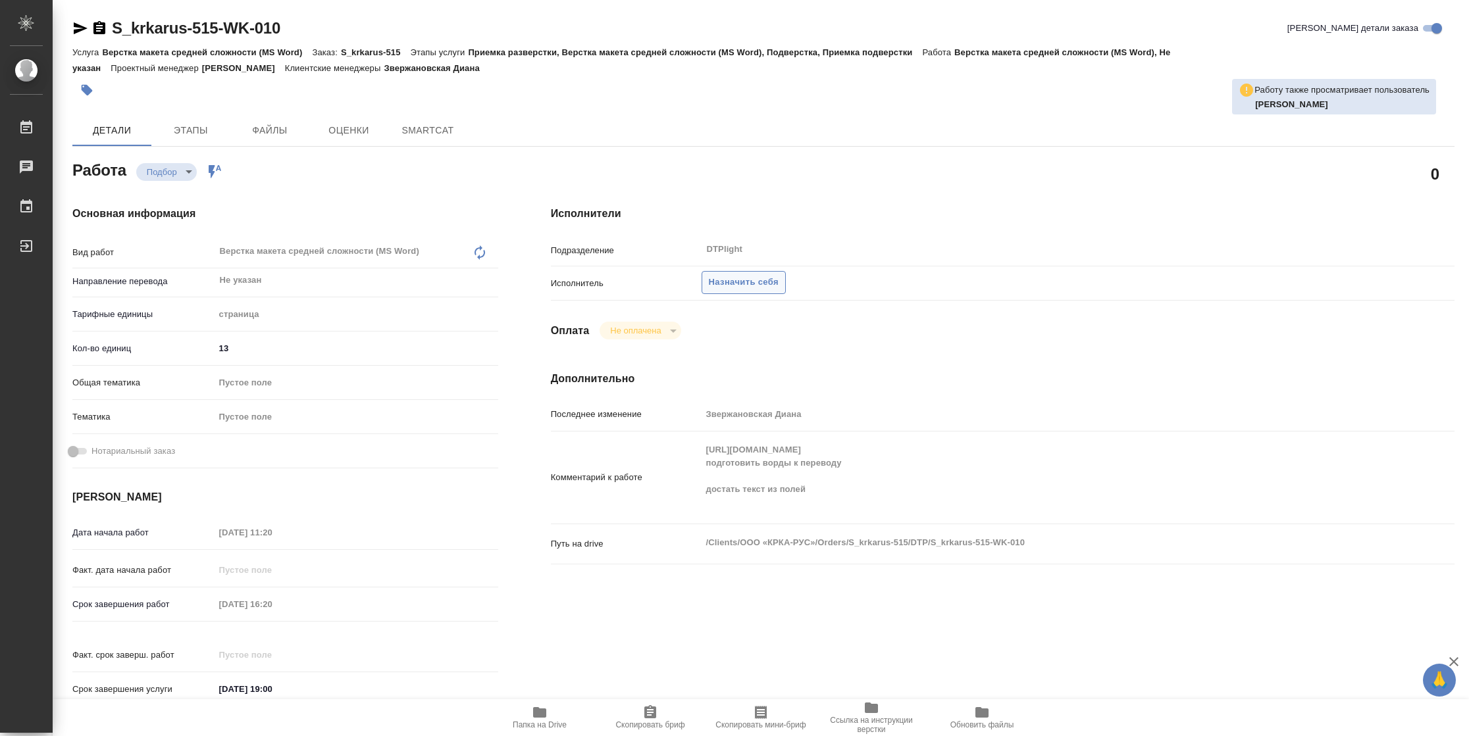
type textarea "x"
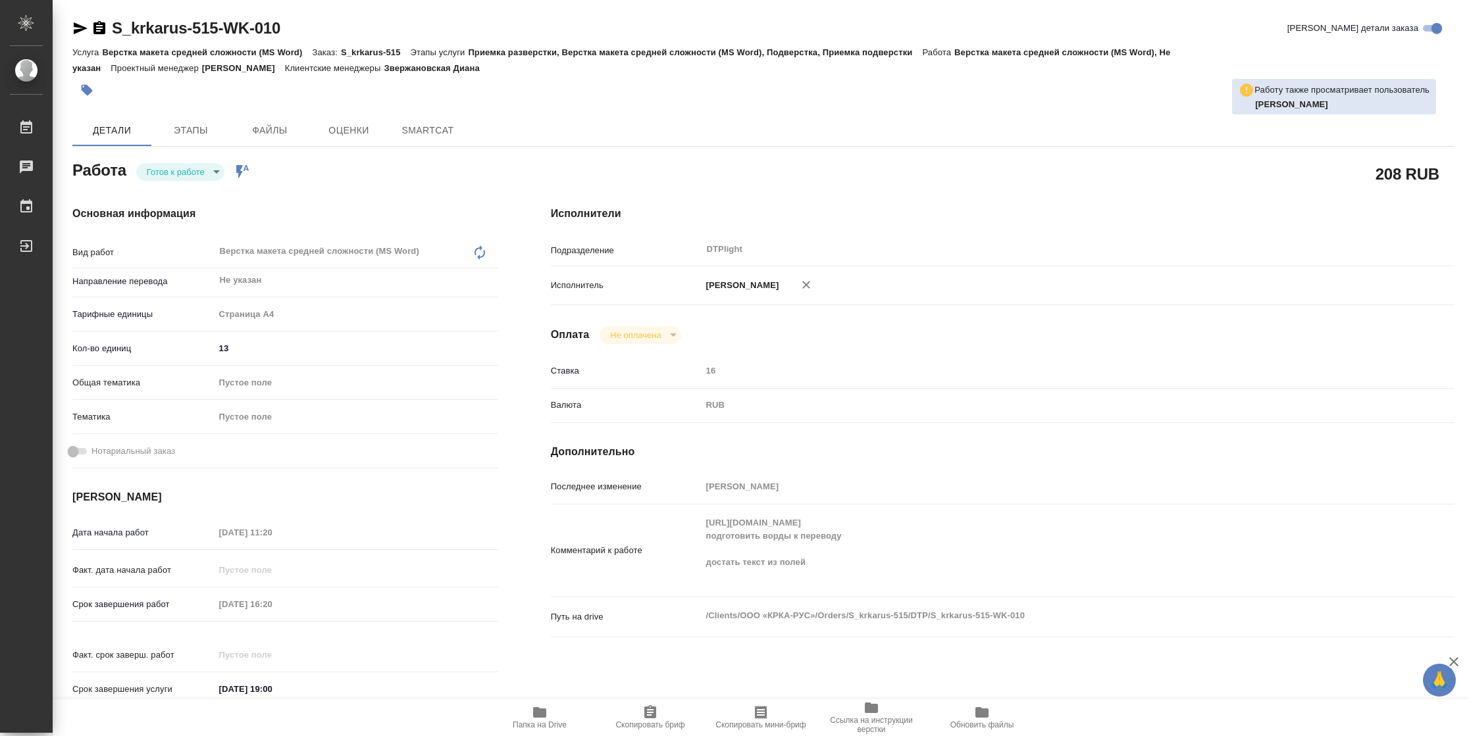
type textarea "x"
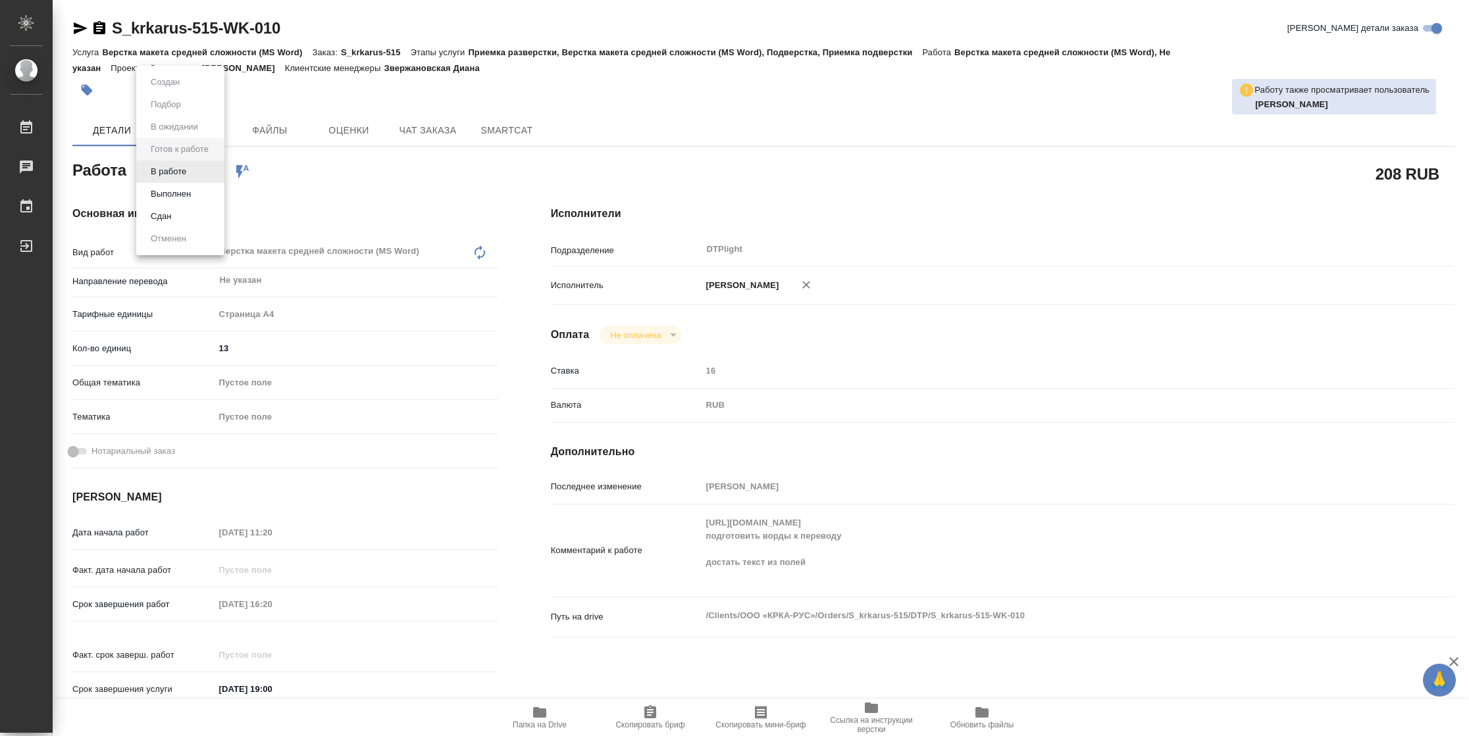
click at [166, 178] on body "🙏 .cls-1 fill:#fff; AWATERA [PERSON_NAME] Чаты График Выйти S_krkarus-515-WK-01…" at bounding box center [734, 368] width 1469 height 736
type textarea "x"
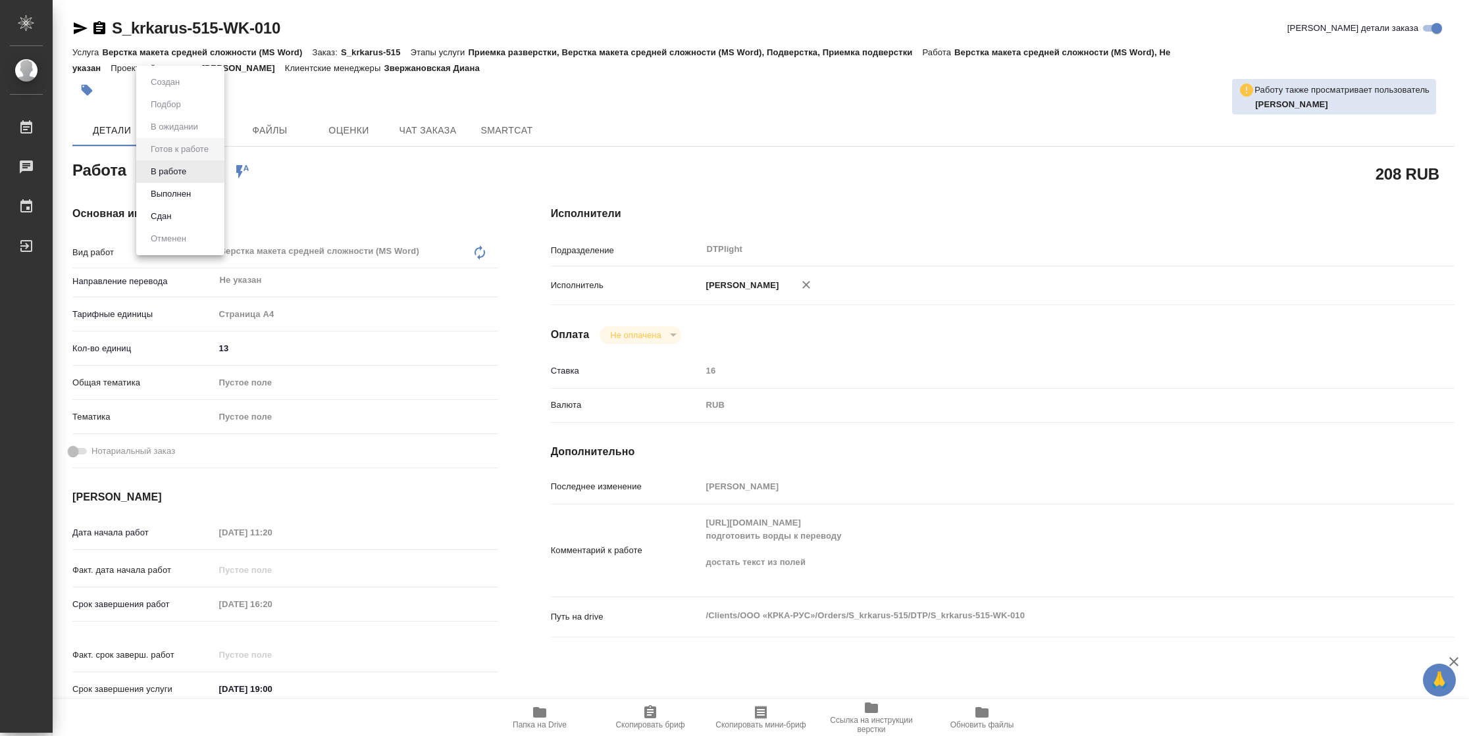
type textarea "x"
click at [166, 178] on button "В работе" at bounding box center [168, 172] width 43 height 14
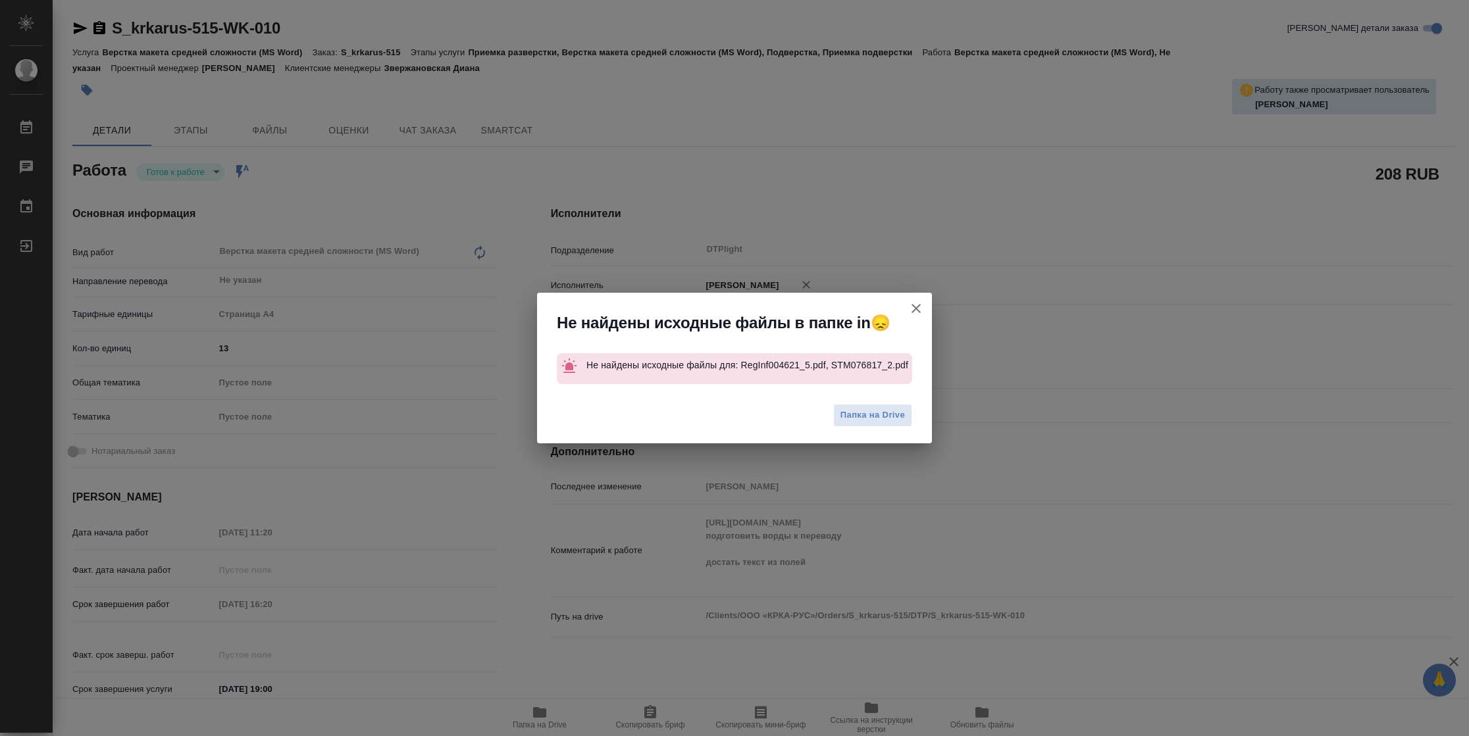
type textarea "x"
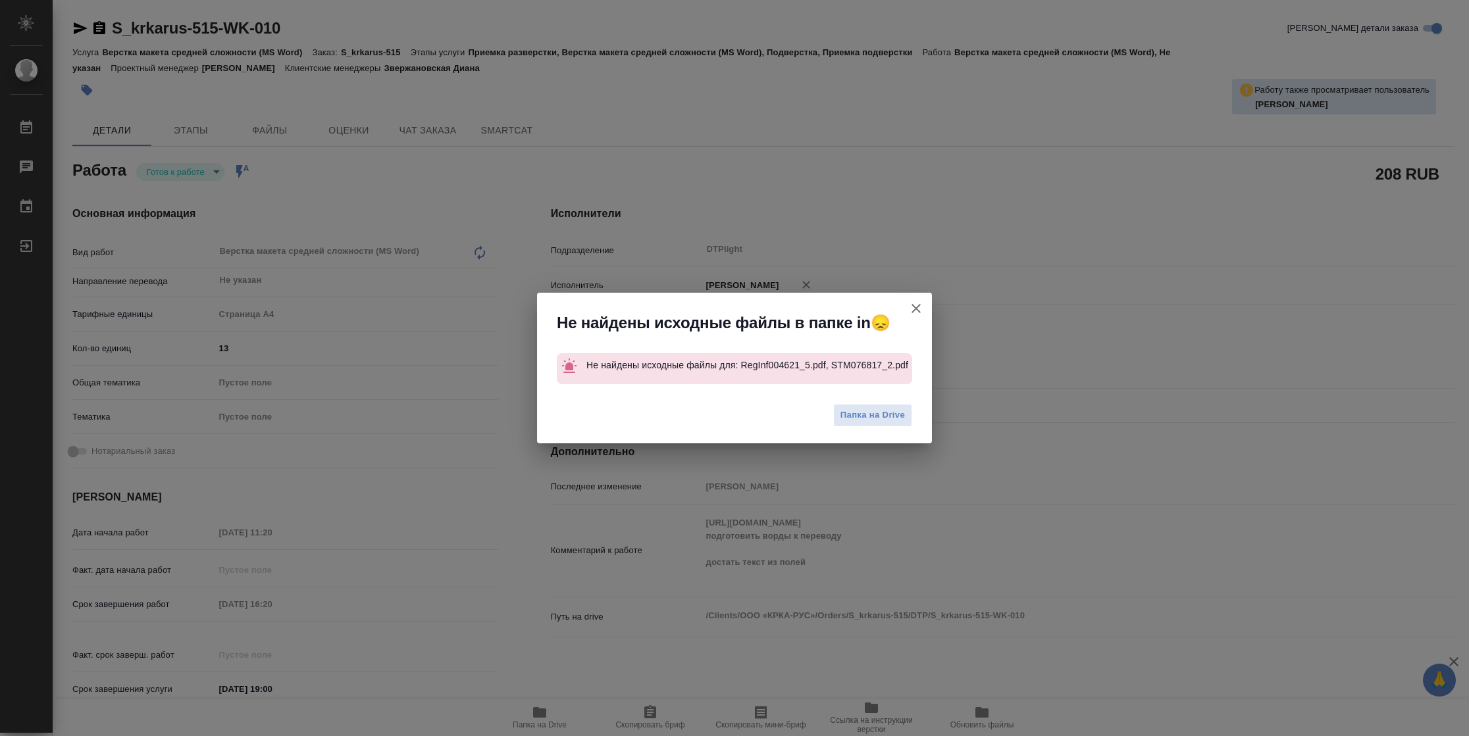
type textarea "x"
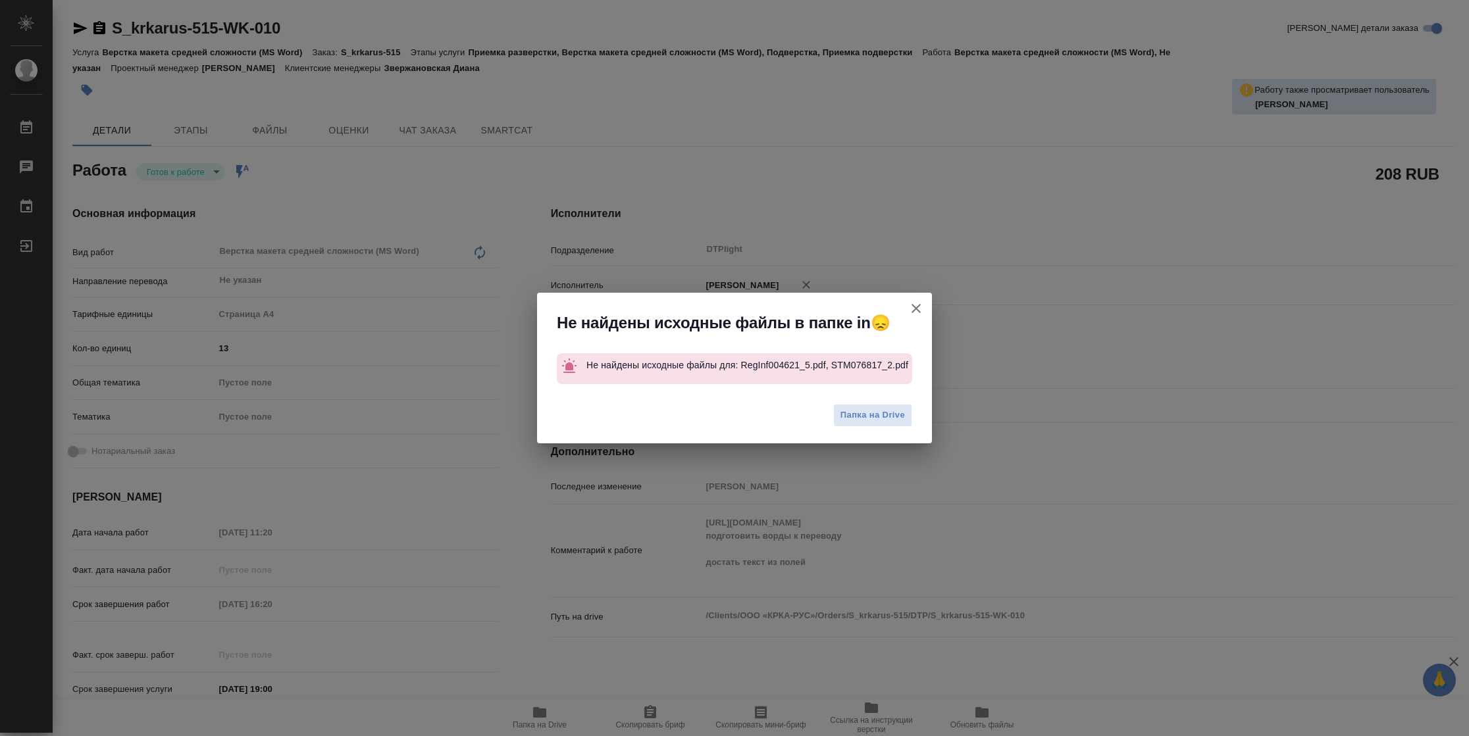
type textarea "x"
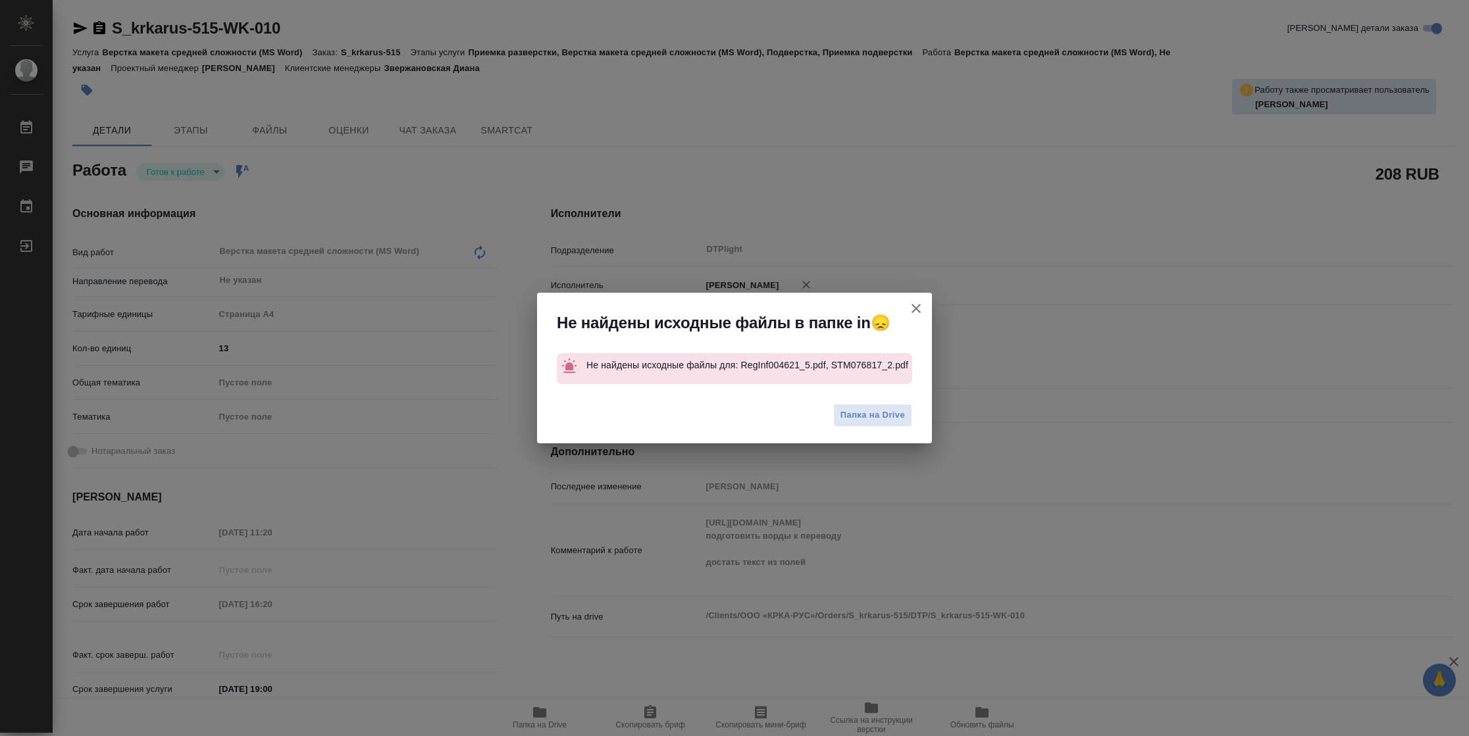
type textarea "x"
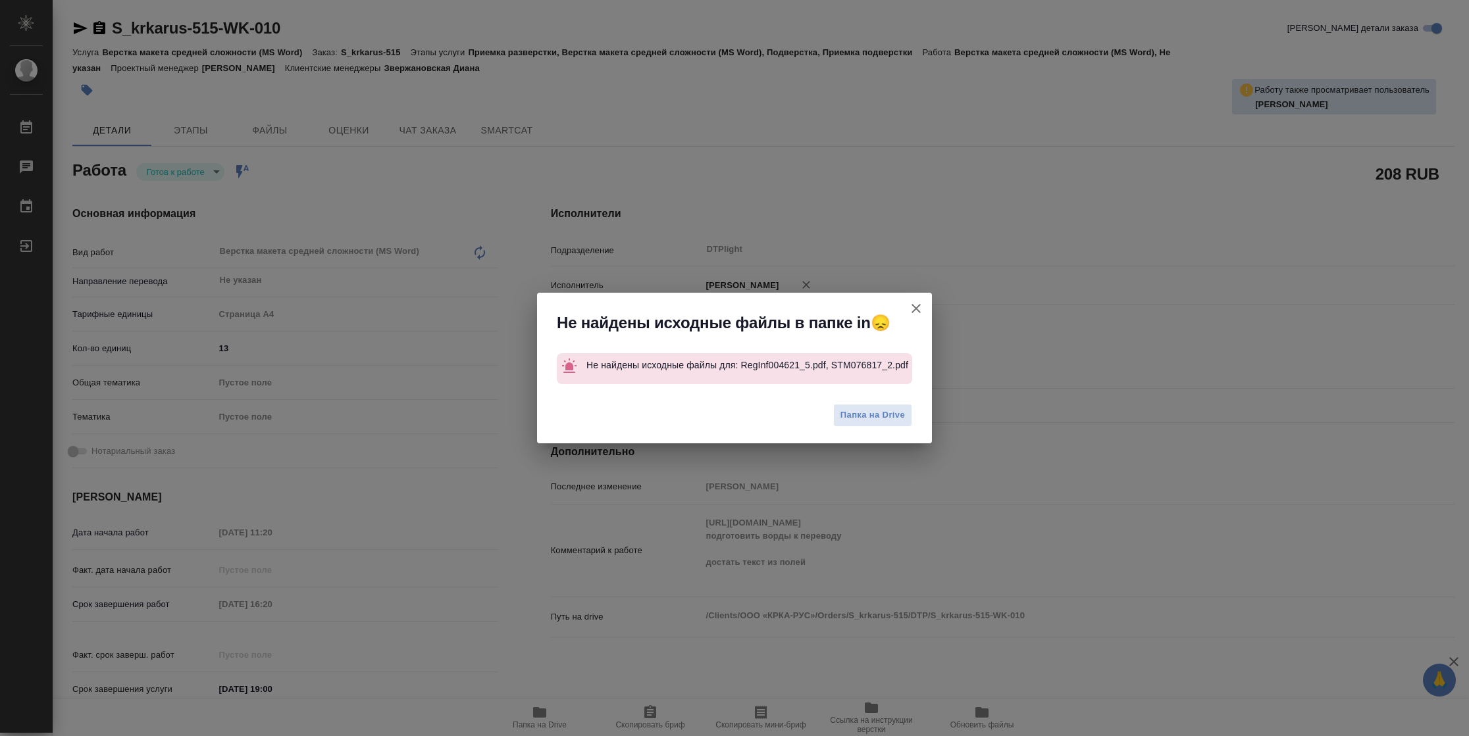
drag, startPoint x: 911, startPoint y: 309, endPoint x: 894, endPoint y: 305, distance: 17.4
click at [908, 309] on icon "button" at bounding box center [916, 309] width 16 height 16
type textarea "x"
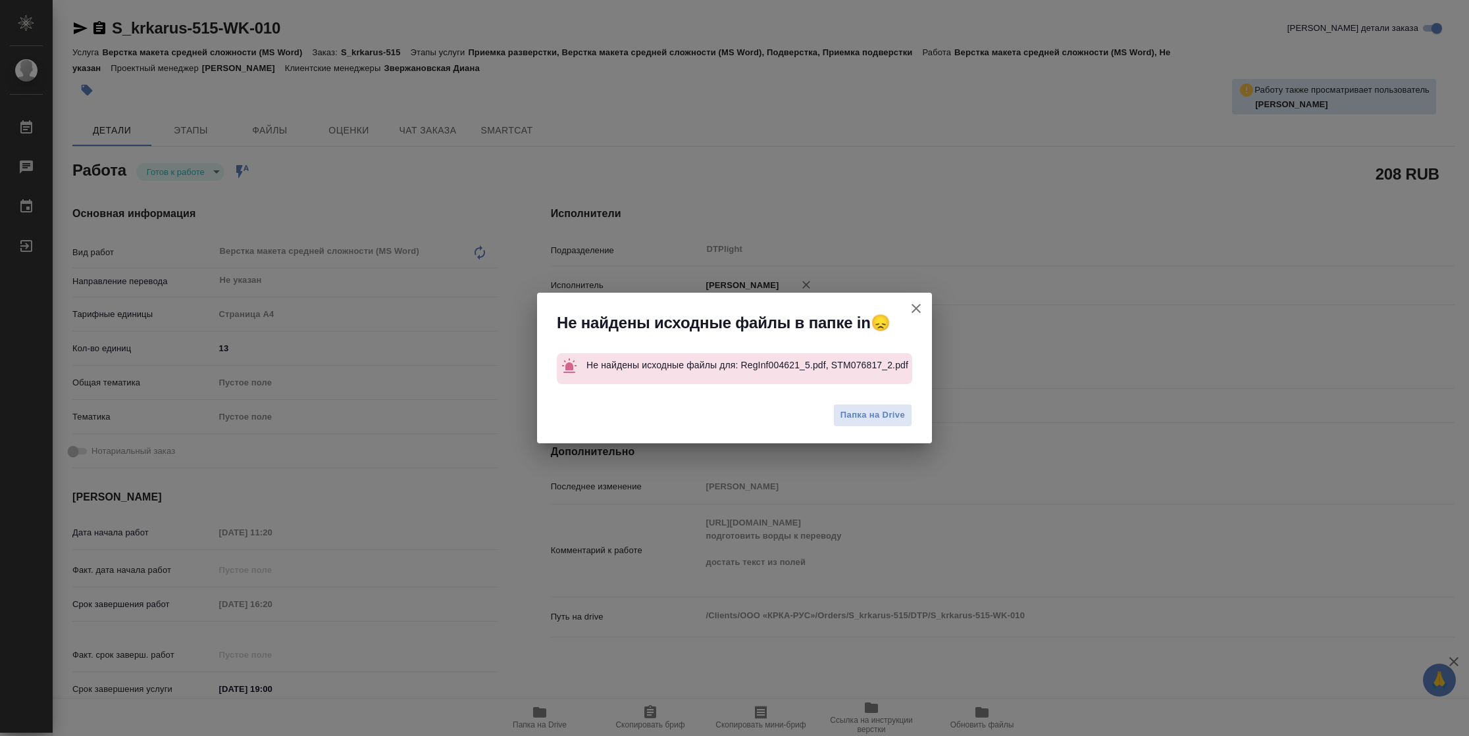
type textarea "x"
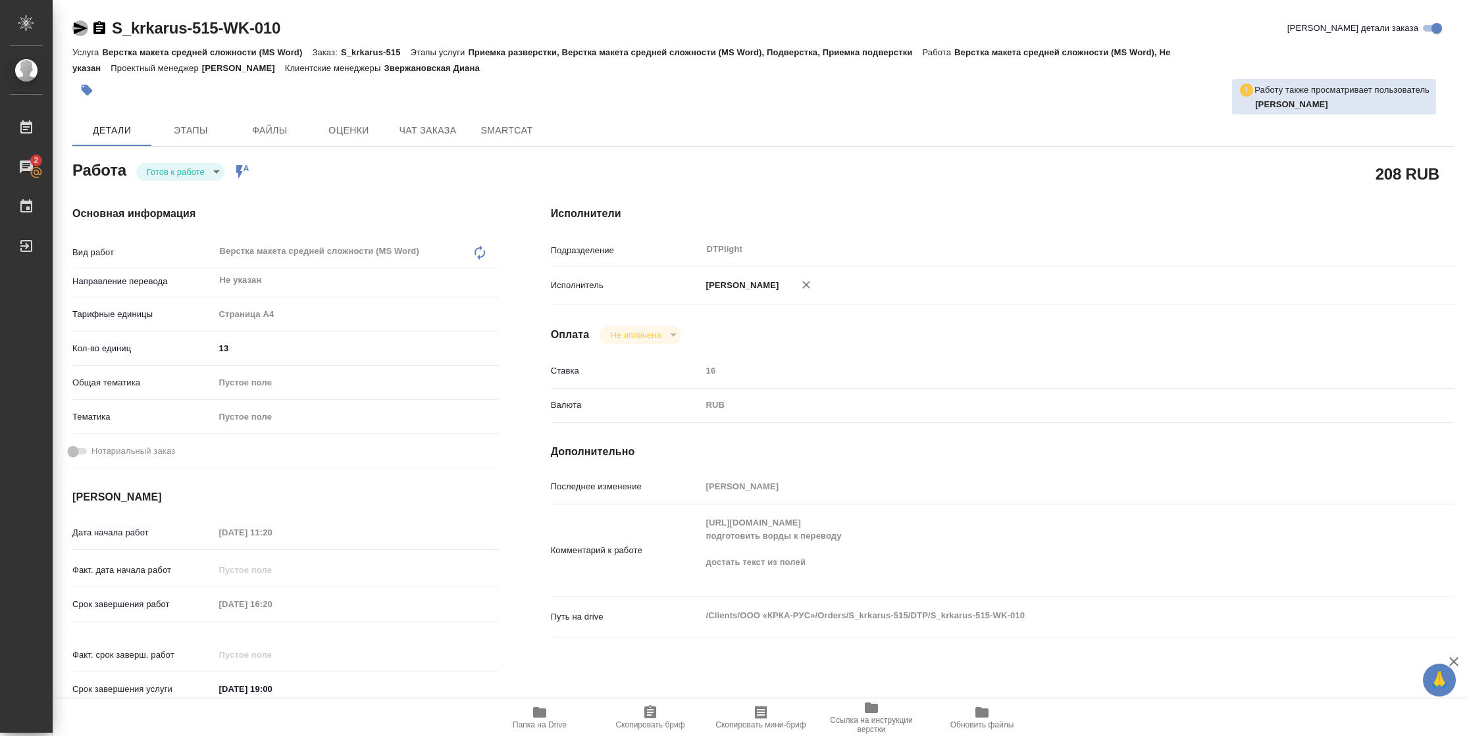
click at [81, 22] on icon "button" at bounding box center [80, 28] width 16 height 16
click at [80, 30] on icon "button" at bounding box center [81, 28] width 14 height 12
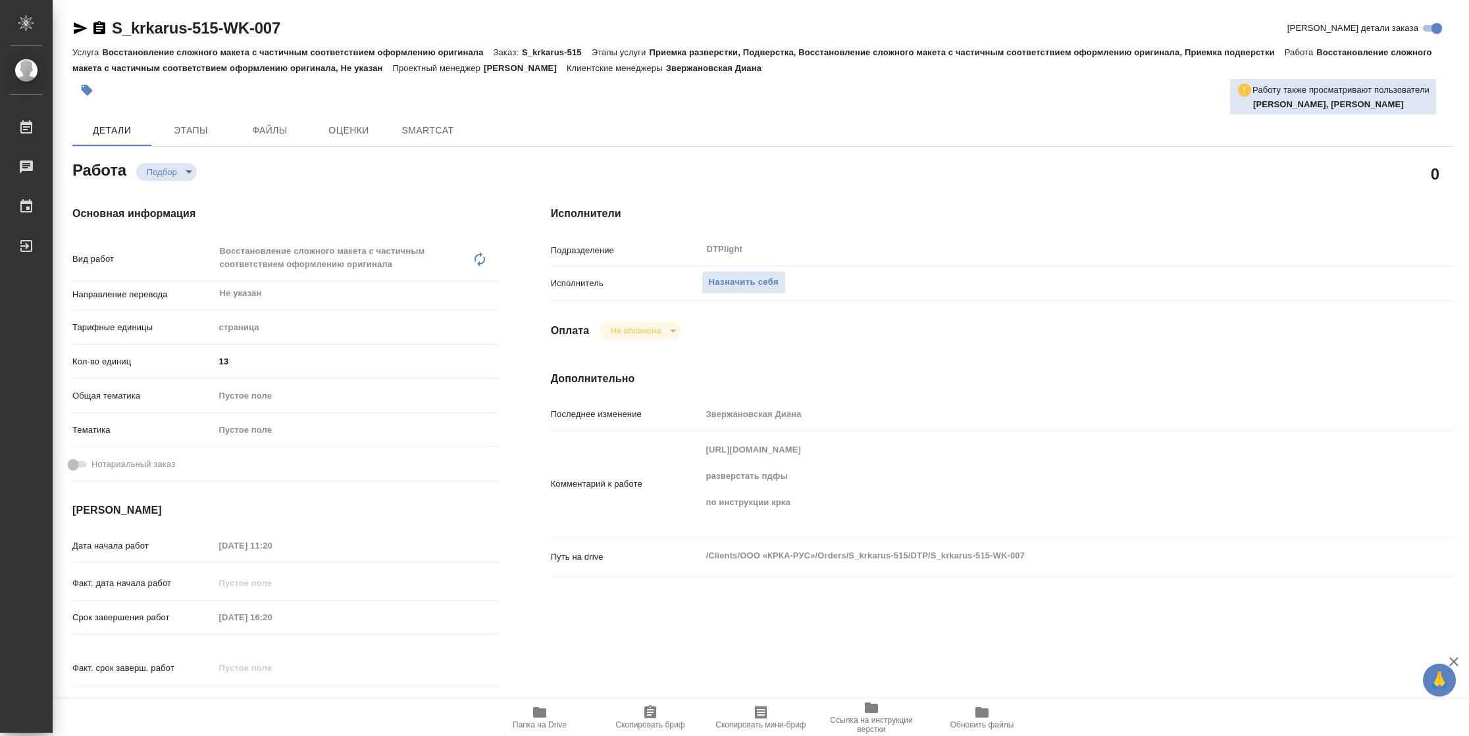
type textarea "x"
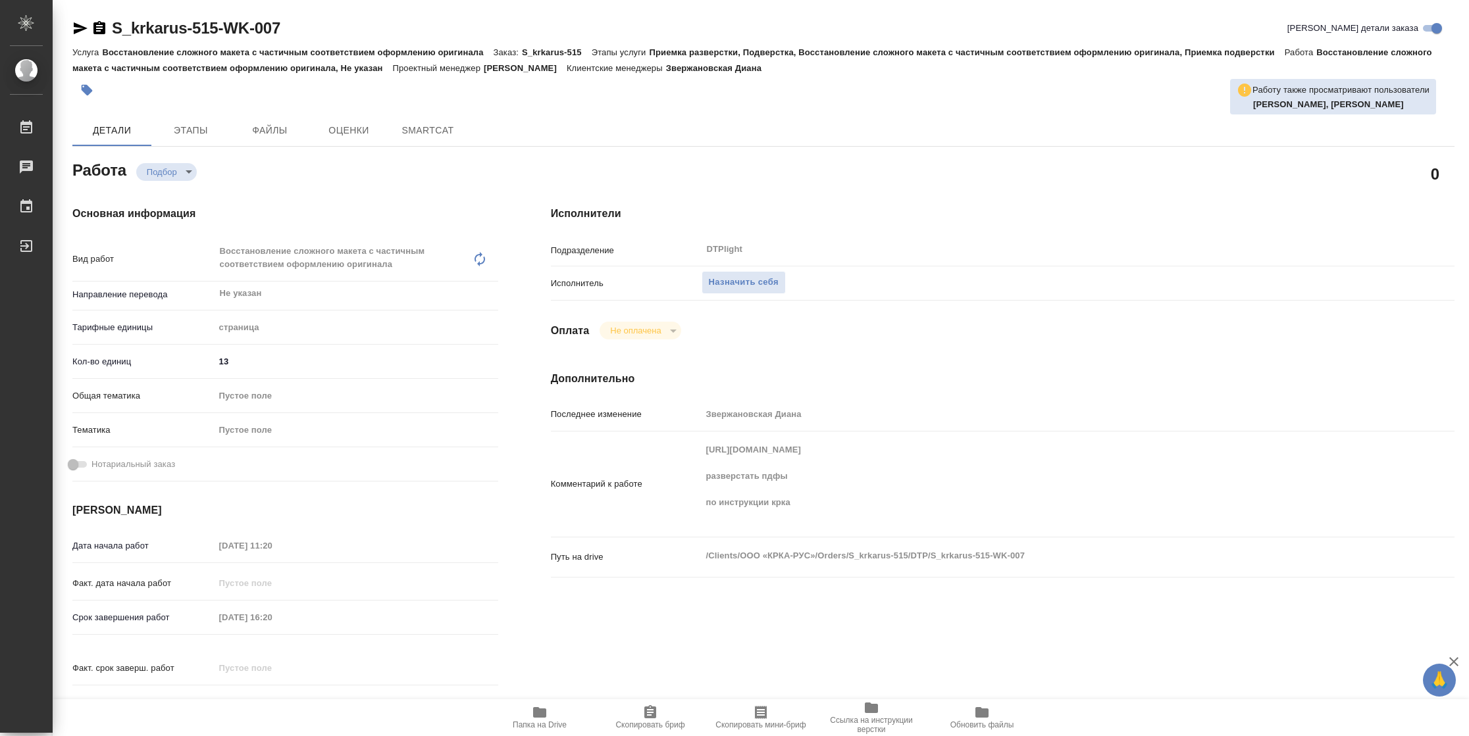
type textarea "x"
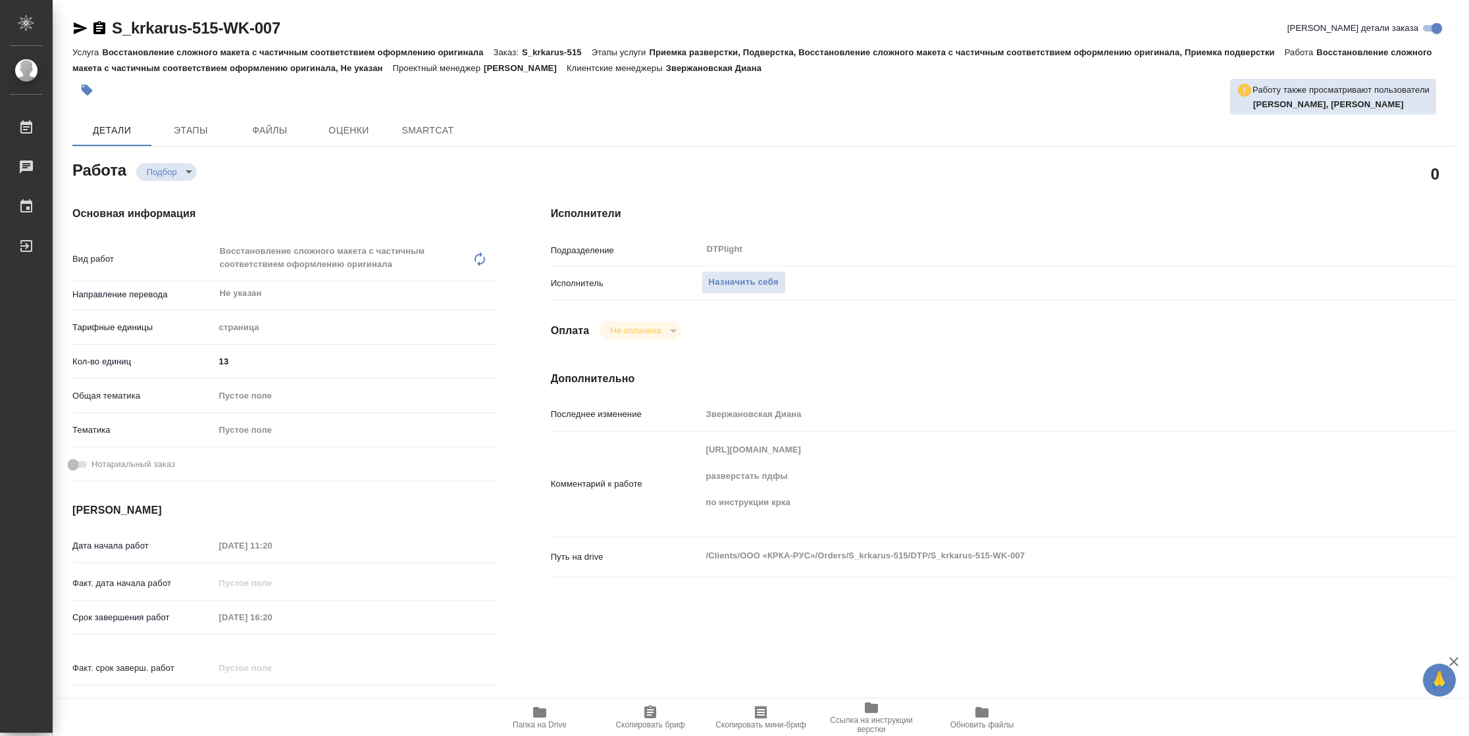
type textarea "x"
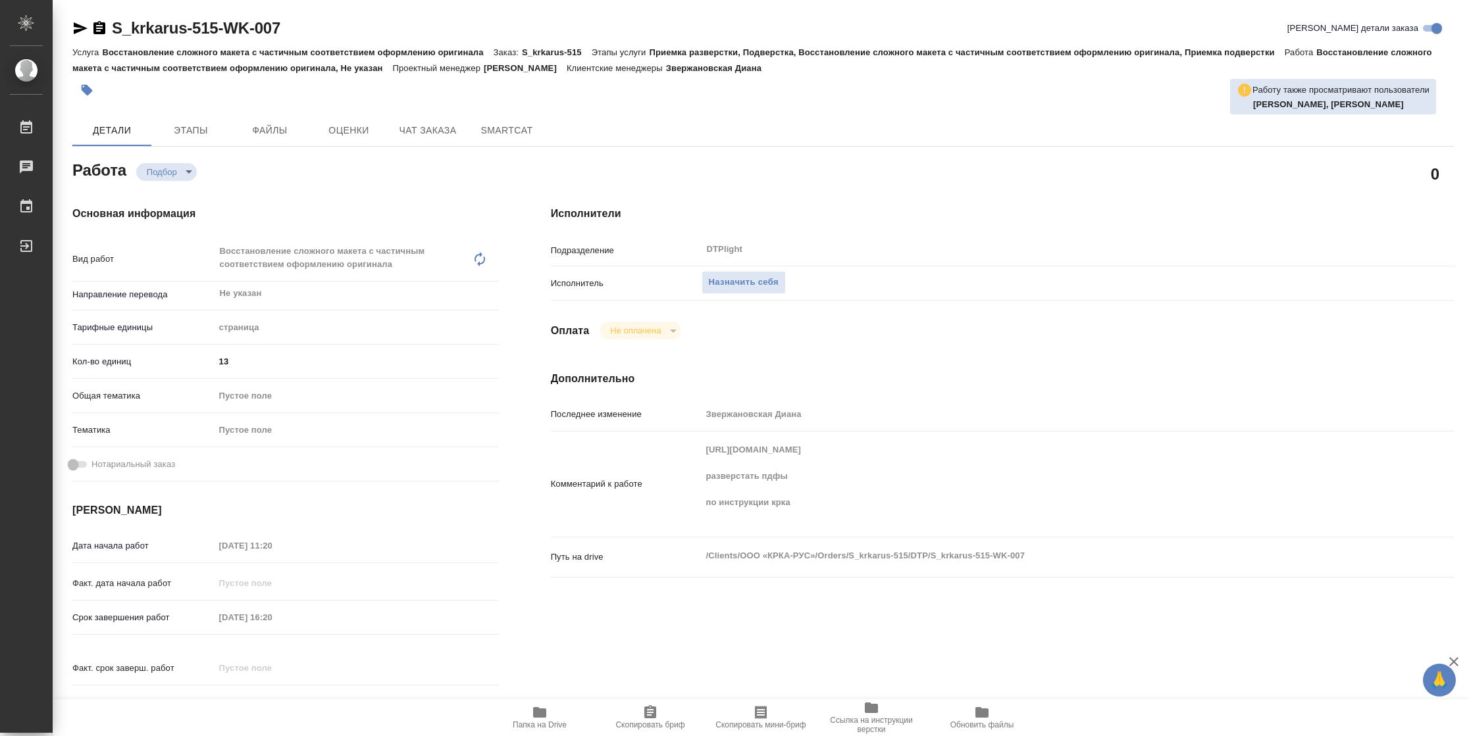
click at [540, 722] on span "Папка на Drive" at bounding box center [540, 725] width 54 height 9
type textarea "x"
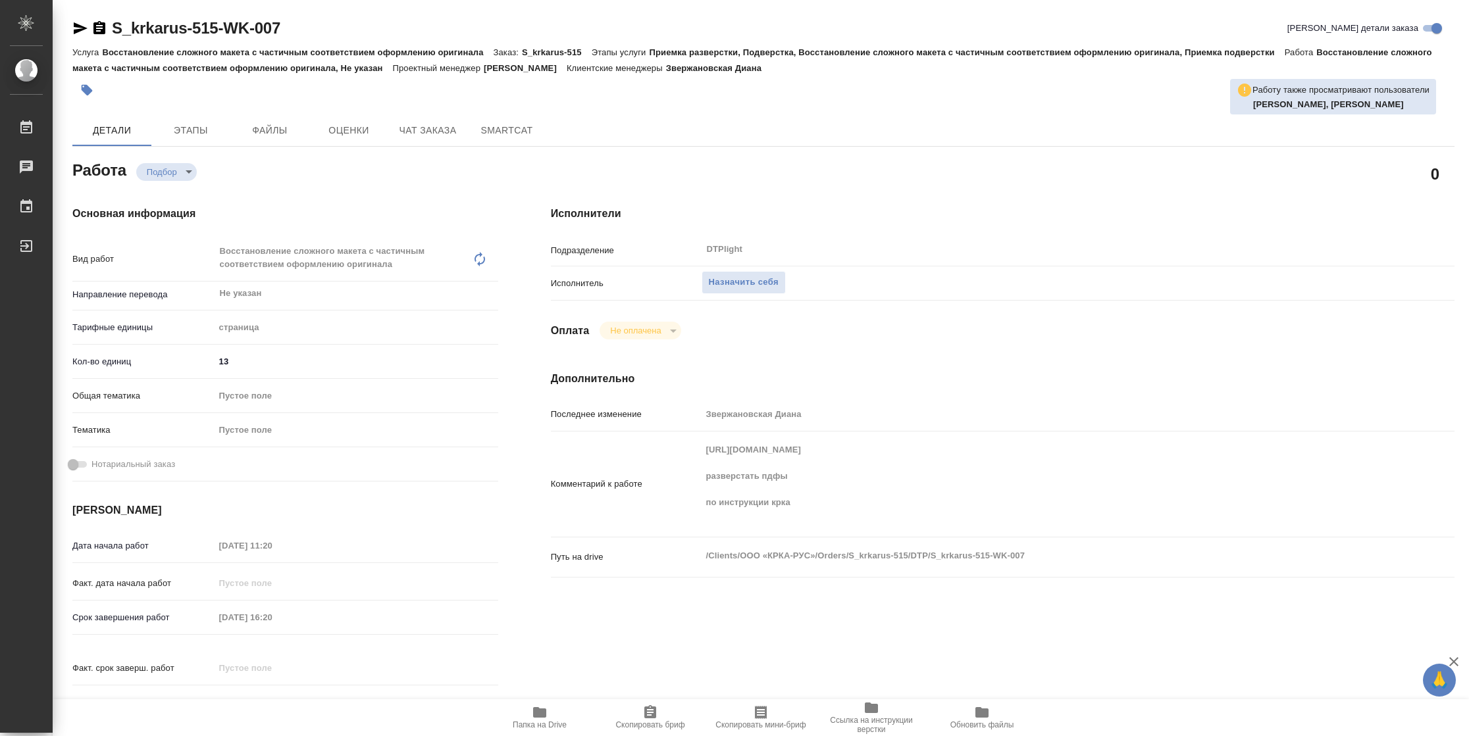
type textarea "x"
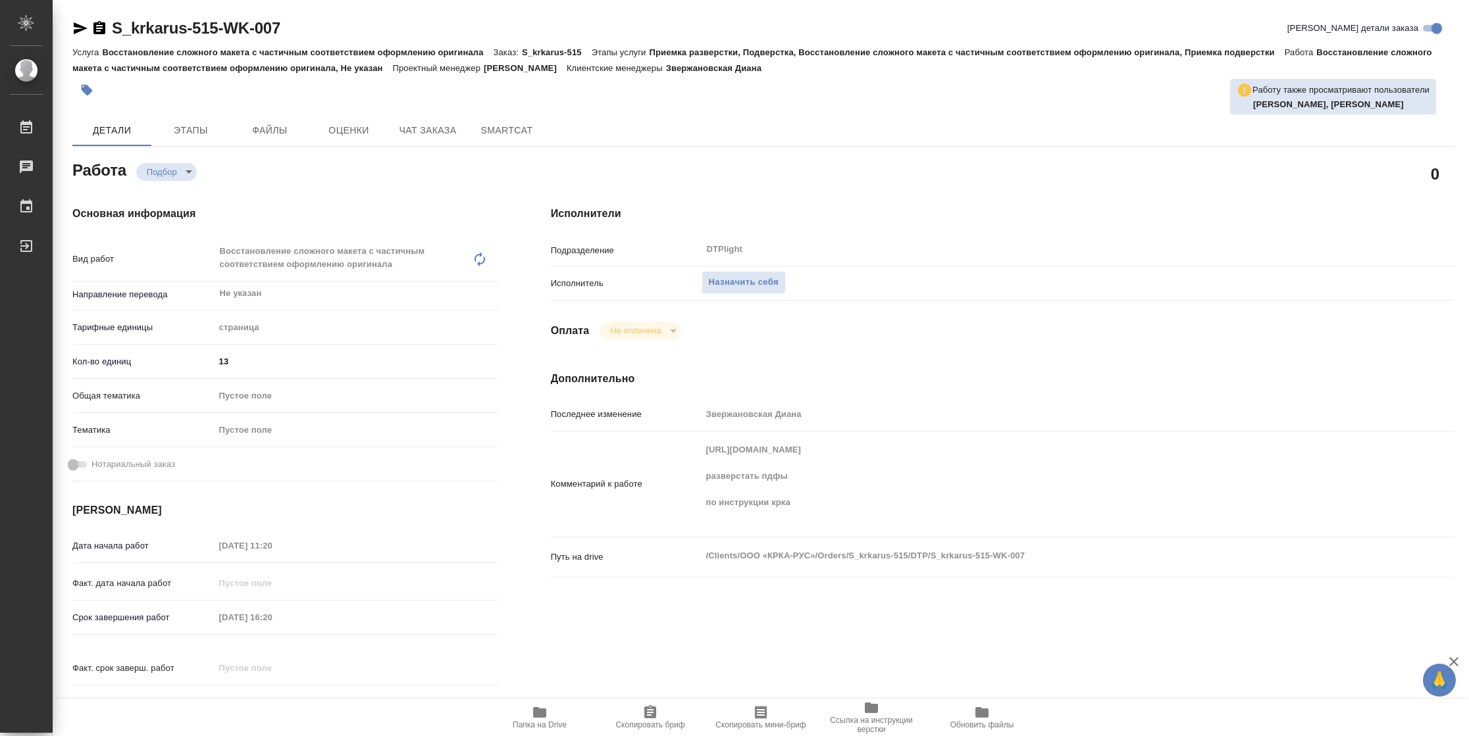
type textarea "x"
click at [749, 283] on span "Назначить себя" at bounding box center [744, 282] width 70 height 15
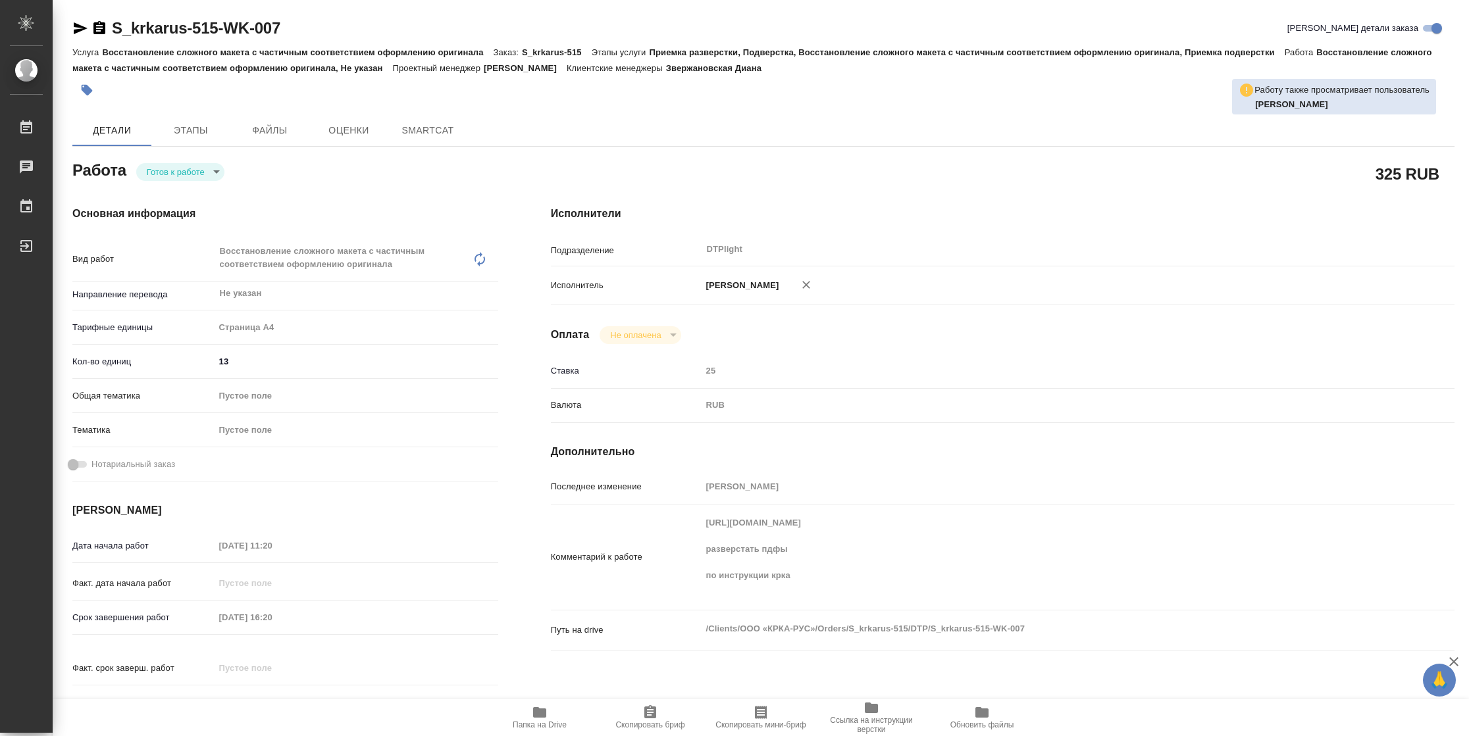
type textarea "x"
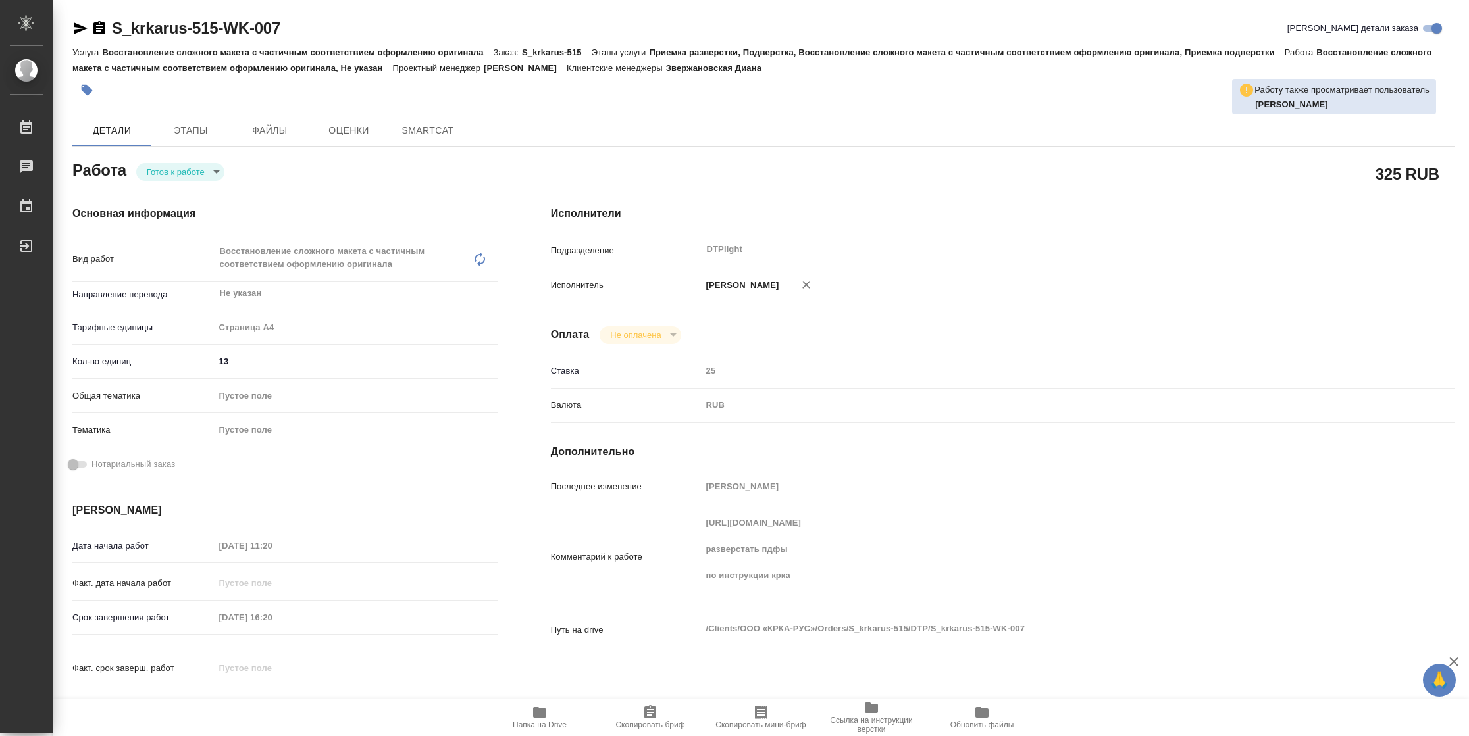
type textarea "x"
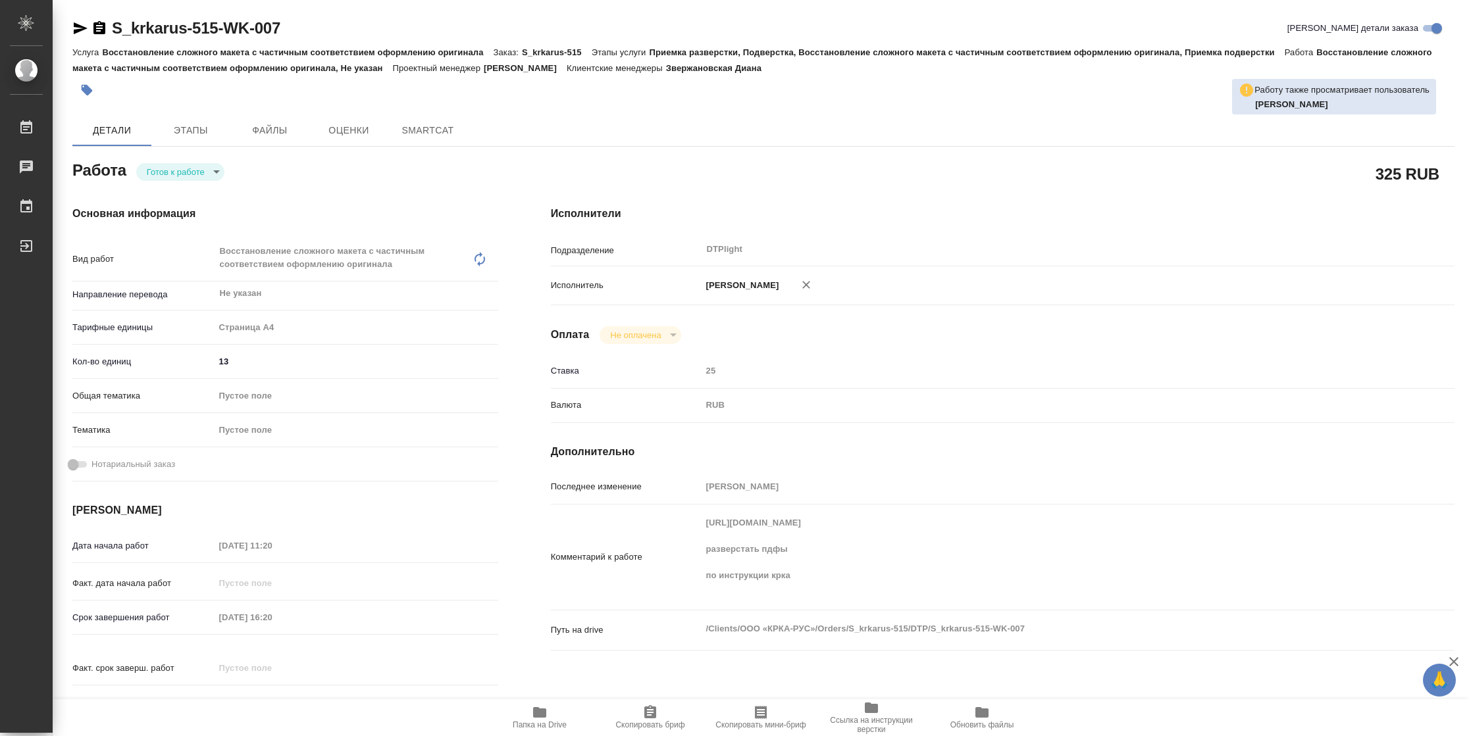
type textarea "x"
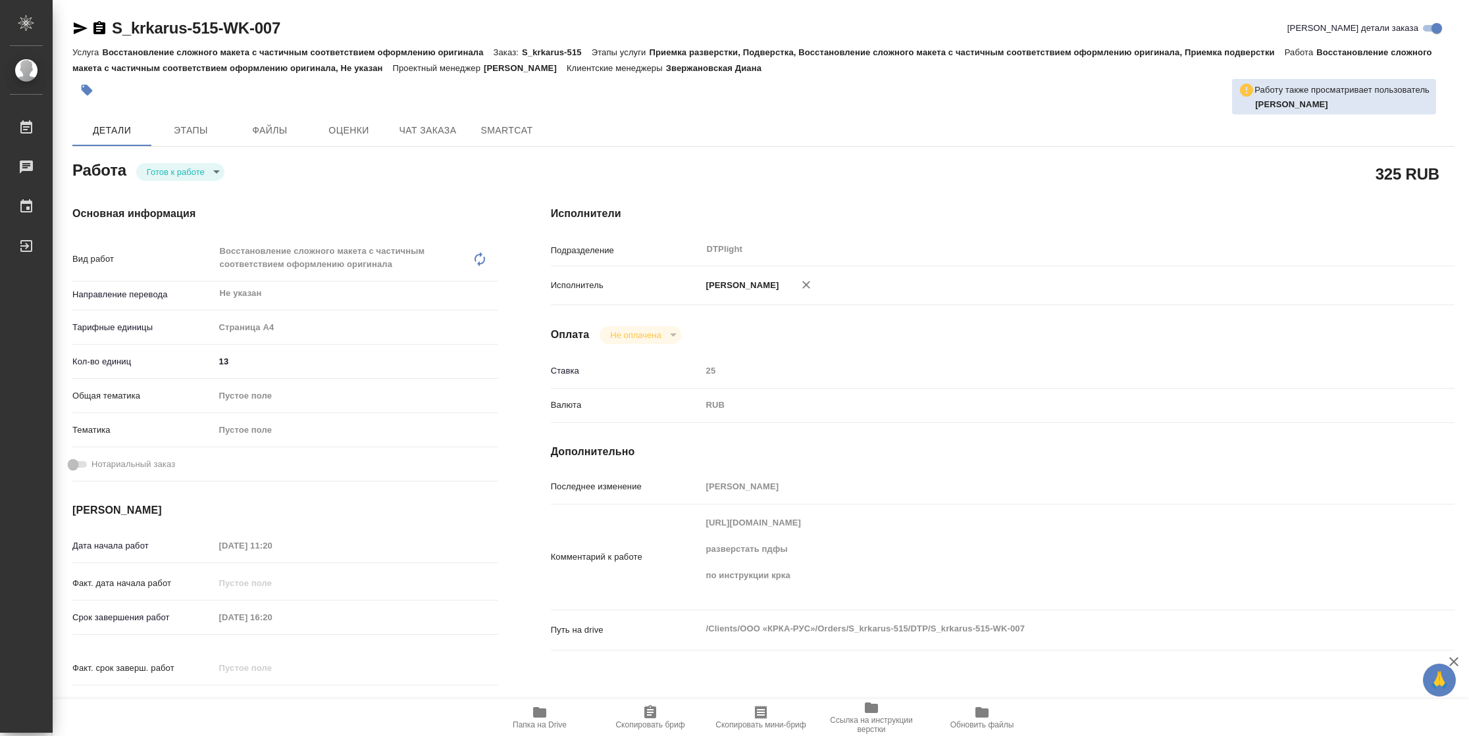
type textarea "x"
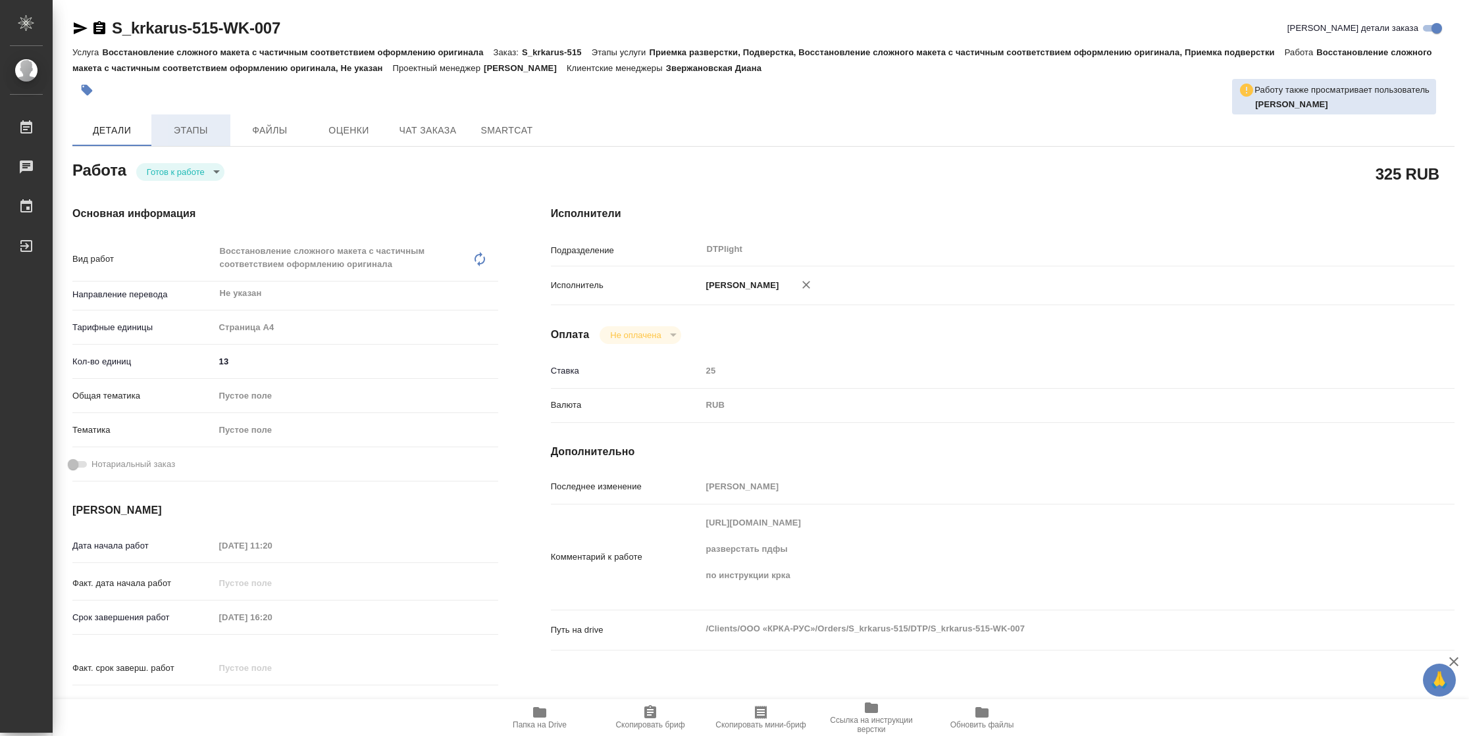
type textarea "x"
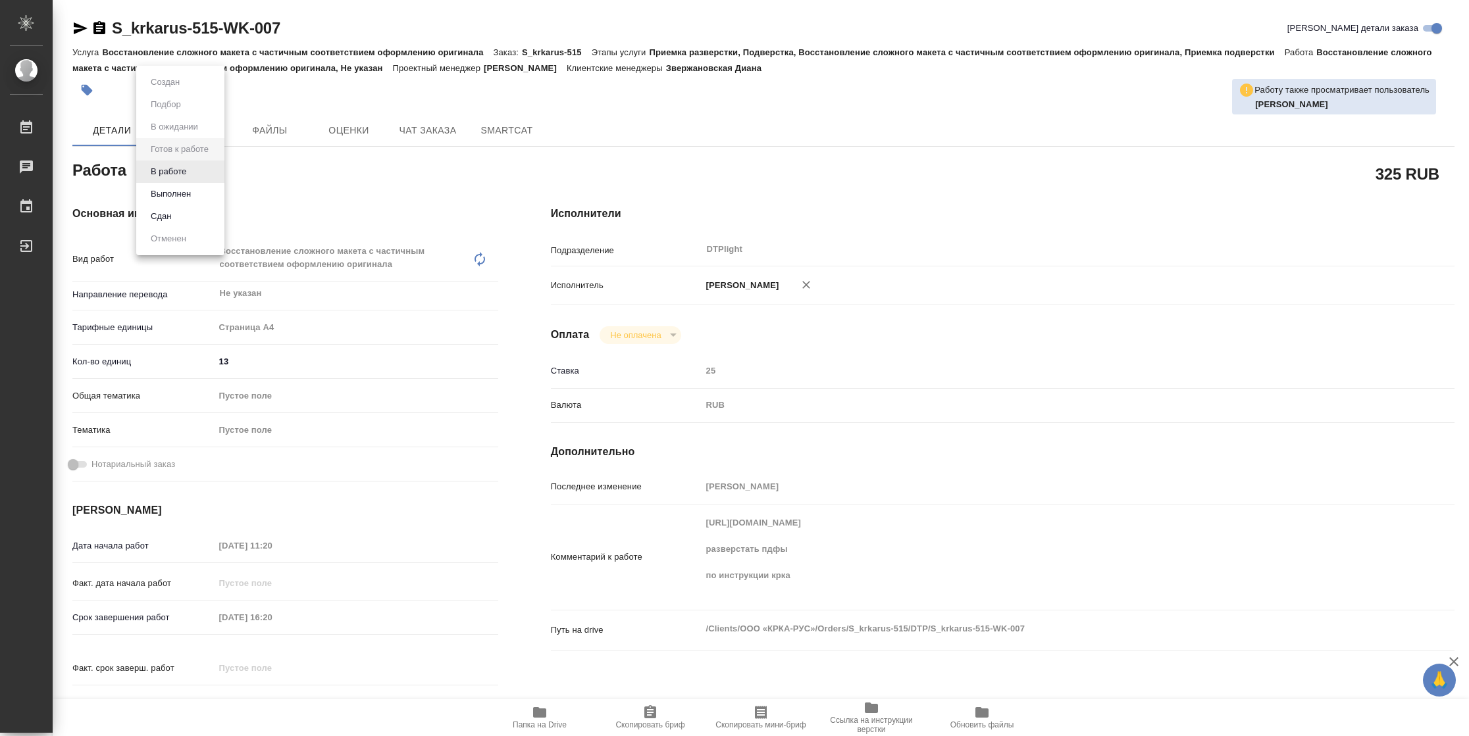
click at [185, 170] on body "🙏 .cls-1 fill:#fff; AWATERA Vasilyeva Natalia Работы Чаты График Выйти S_krkaru…" at bounding box center [734, 368] width 1469 height 736
click at [178, 170] on button "В работе" at bounding box center [168, 172] width 43 height 14
type textarea "x"
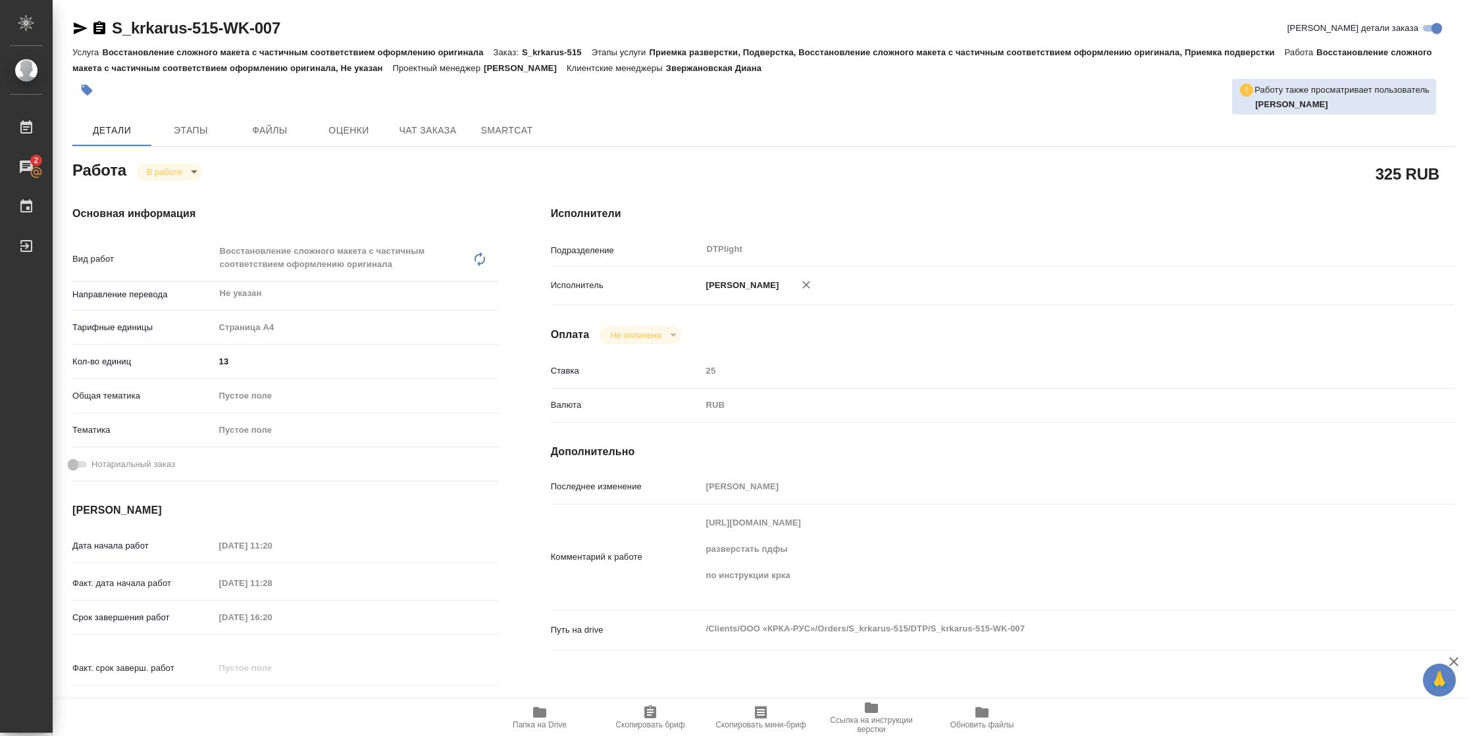
type textarea "x"
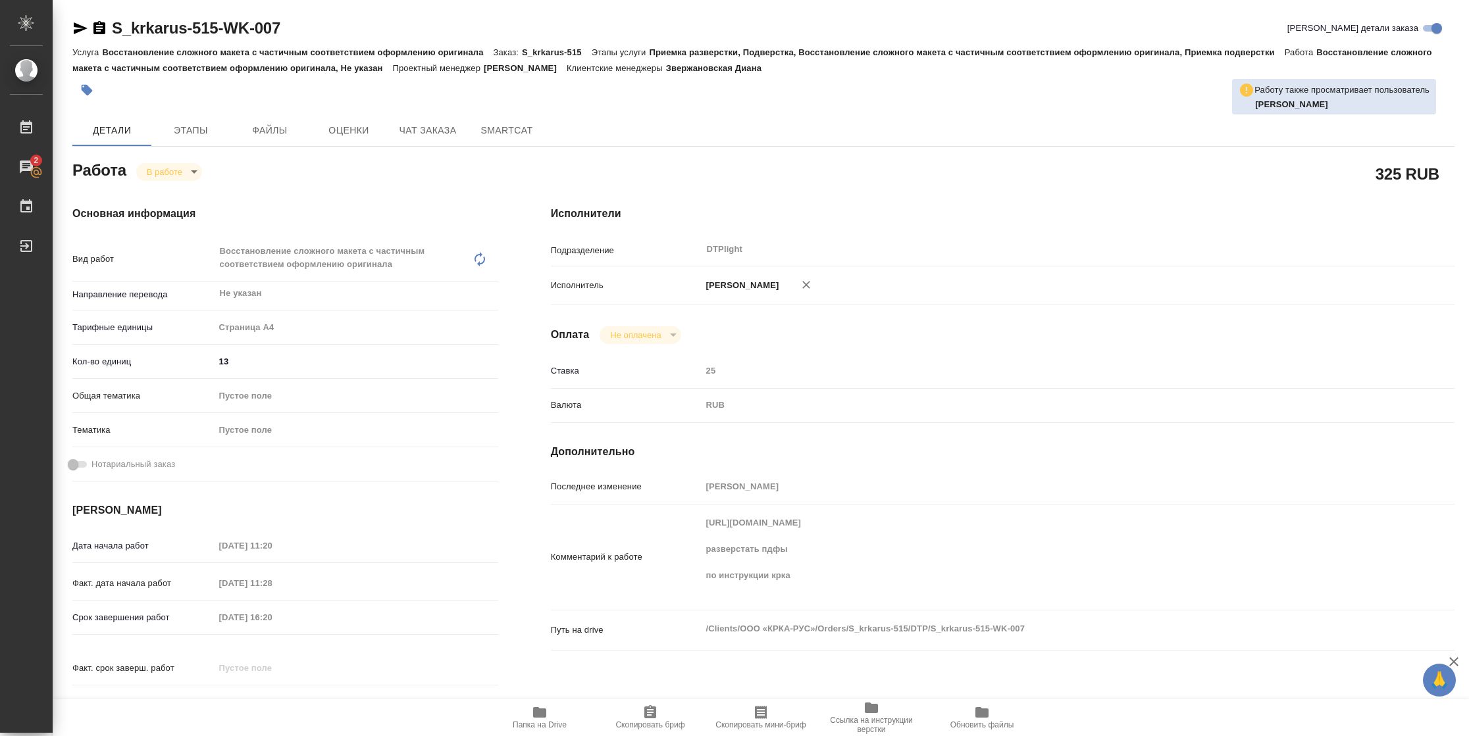
type textarea "x"
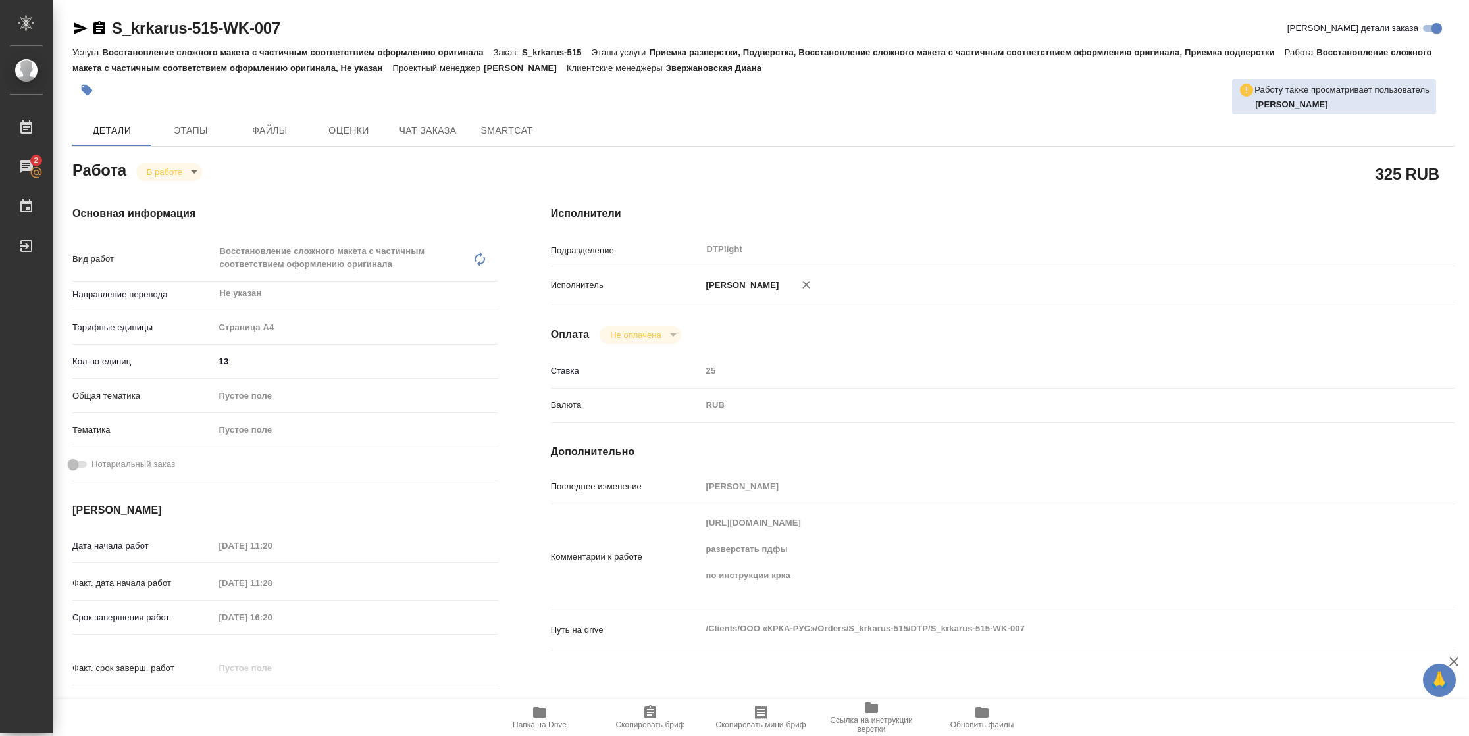
type textarea "x"
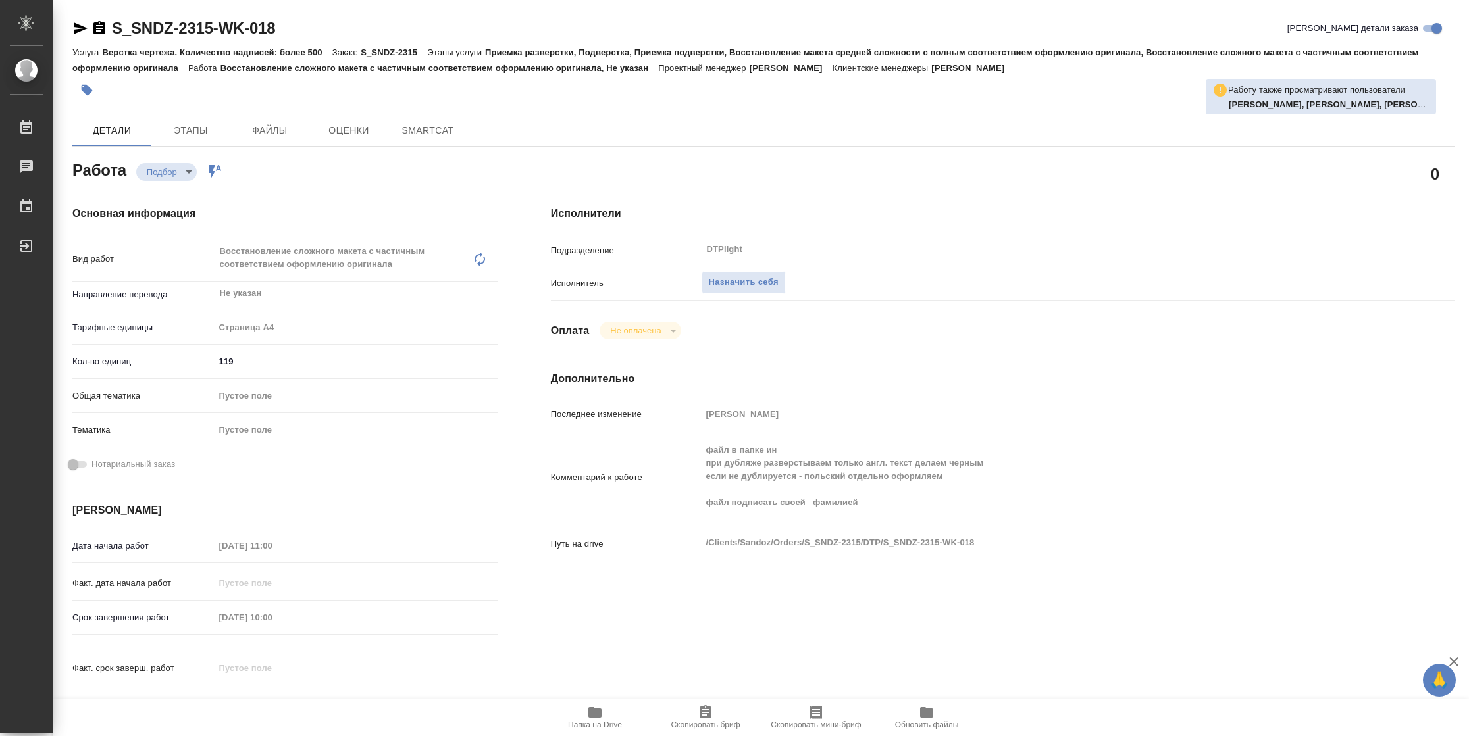
type textarea "x"
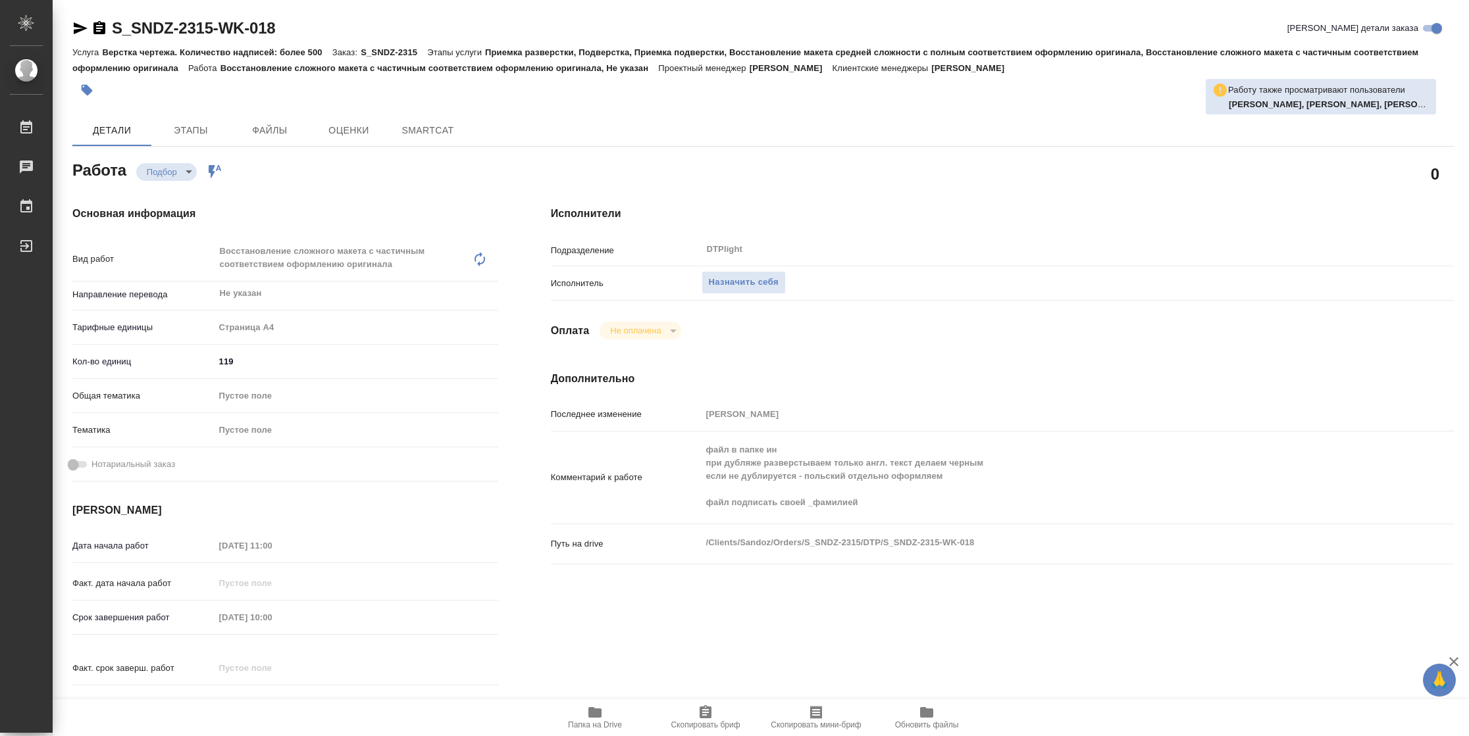
type textarea "x"
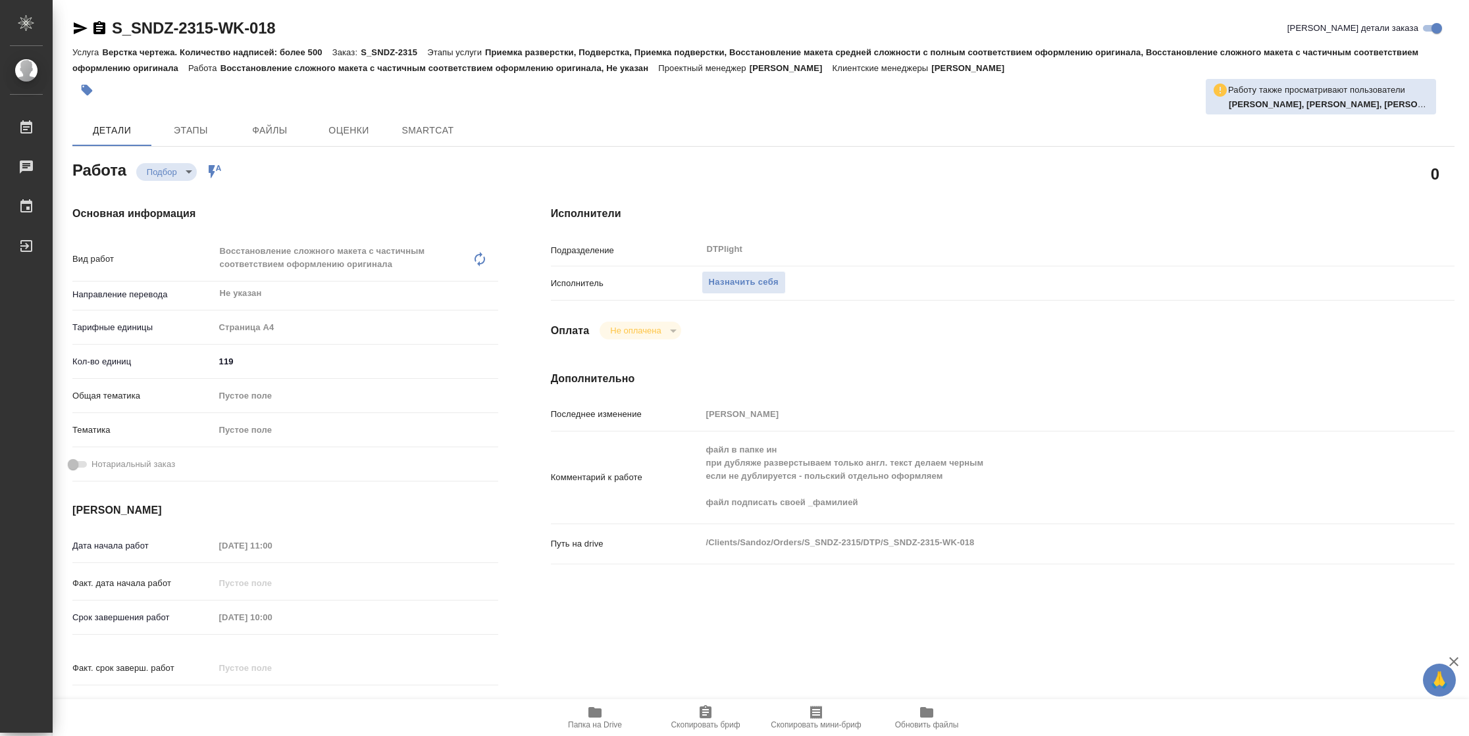
type textarea "x"
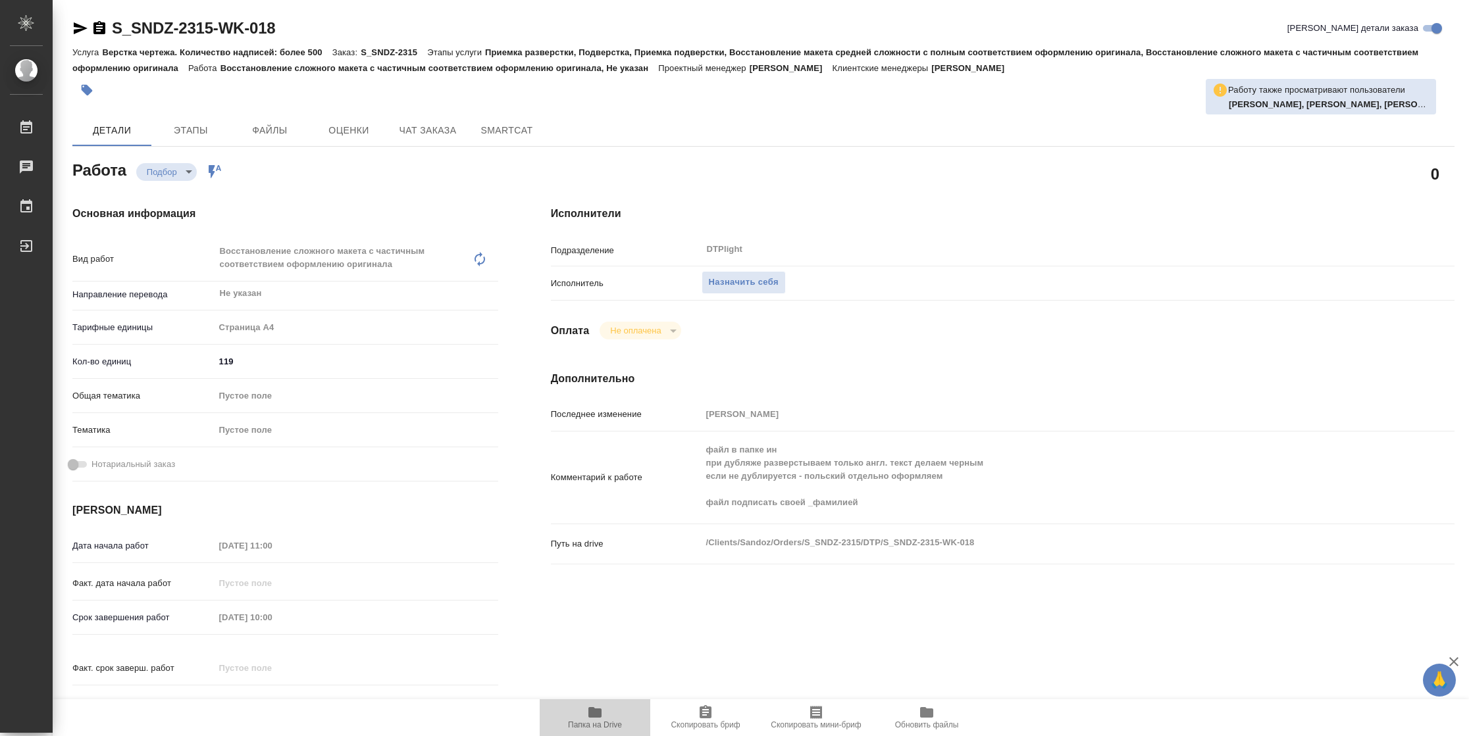
click at [601, 709] on icon "button" at bounding box center [595, 713] width 16 height 16
type textarea "x"
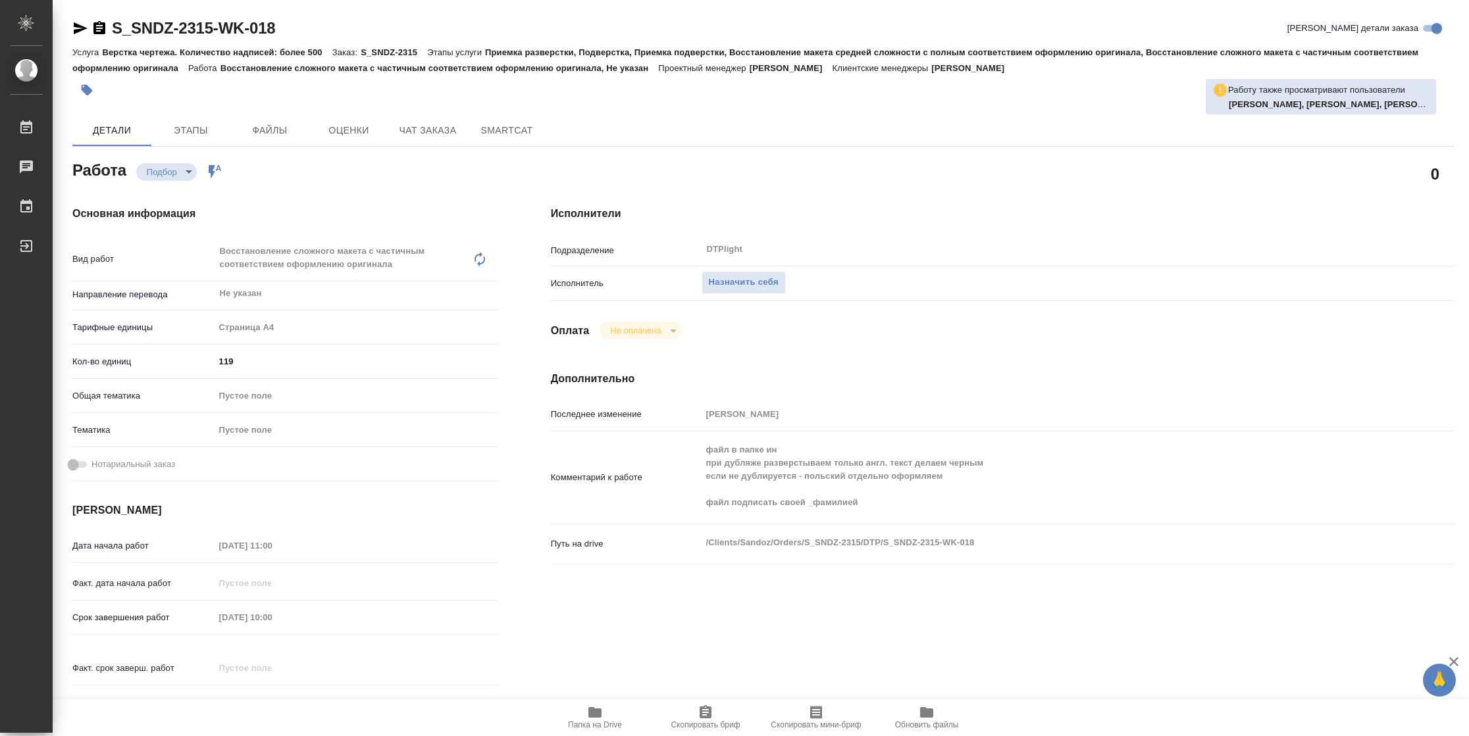
type textarea "x"
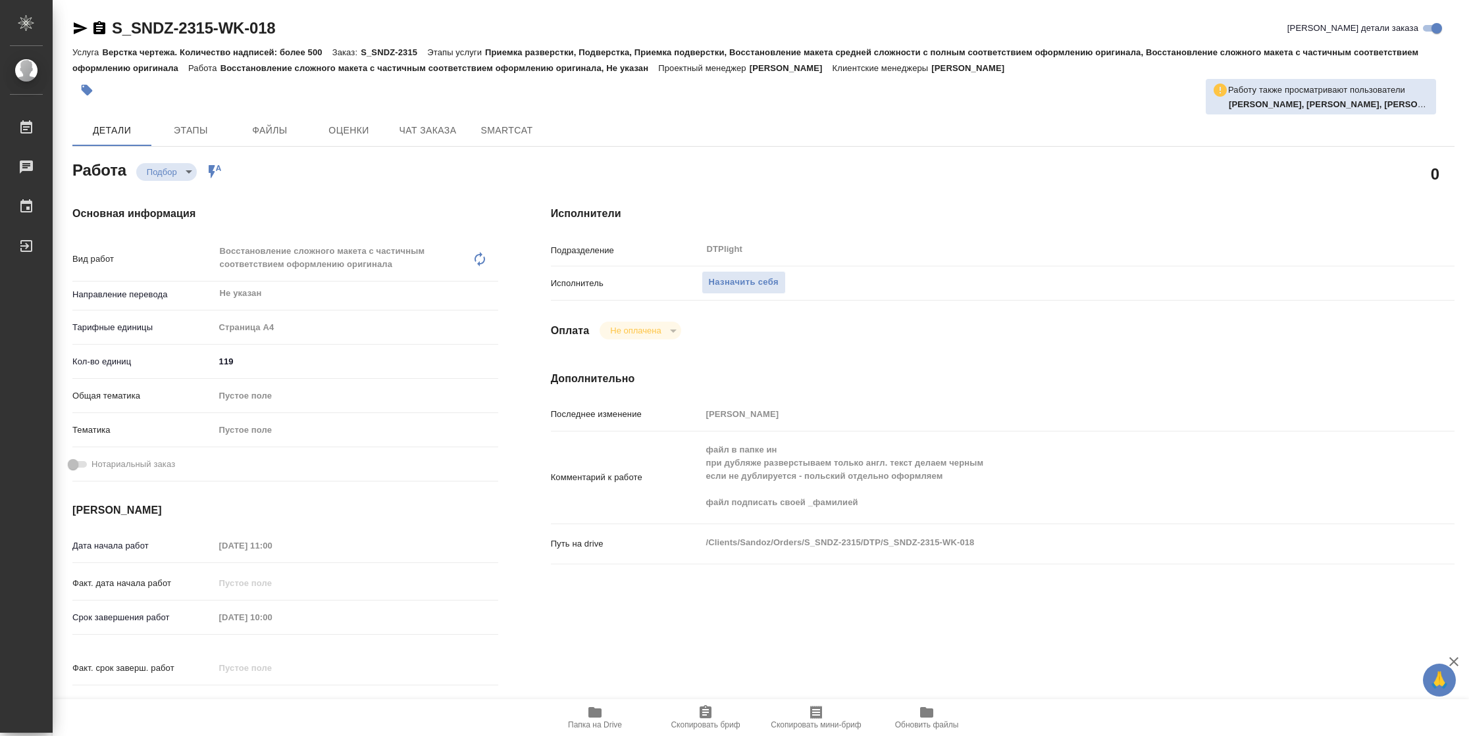
type textarea "x"
click at [714, 282] on span "Назначить себя" at bounding box center [744, 282] width 70 height 15
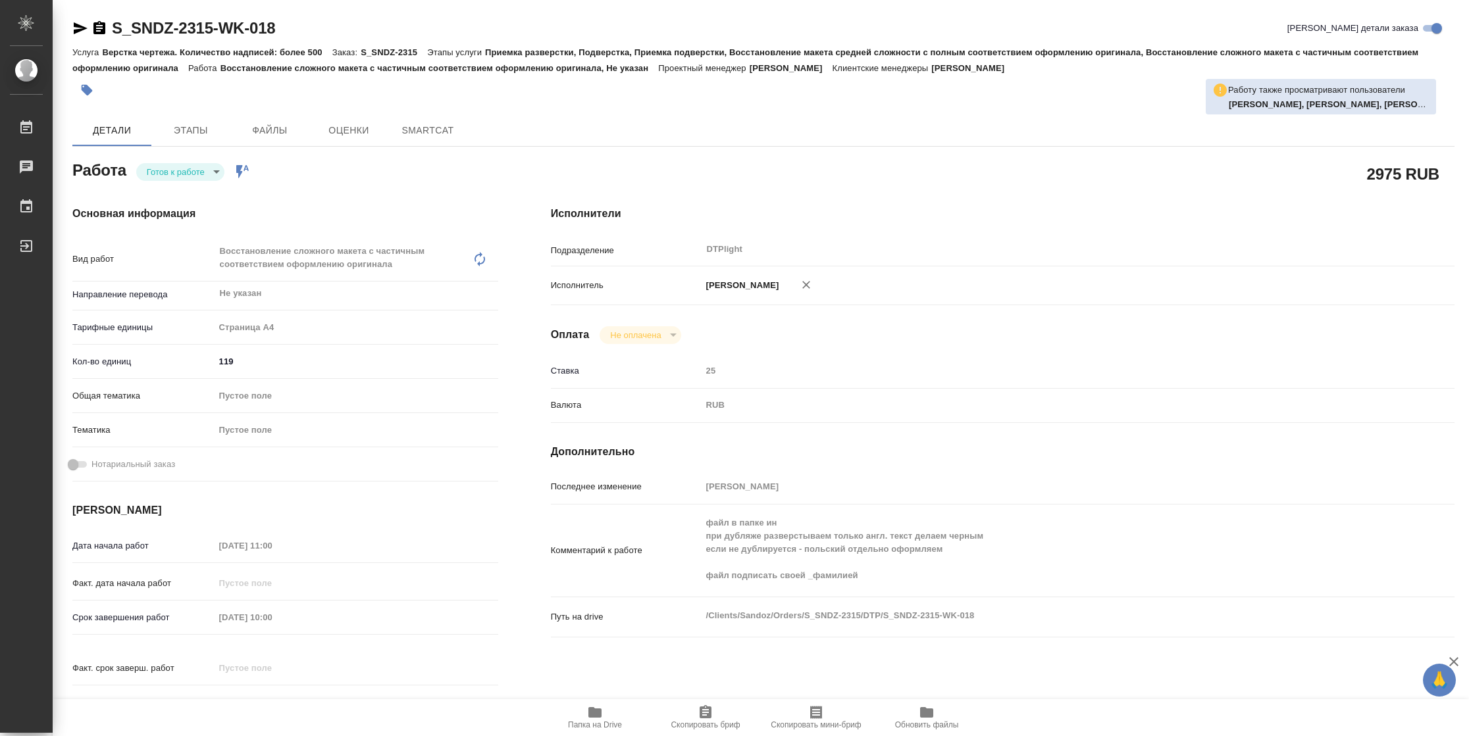
type textarea "x"
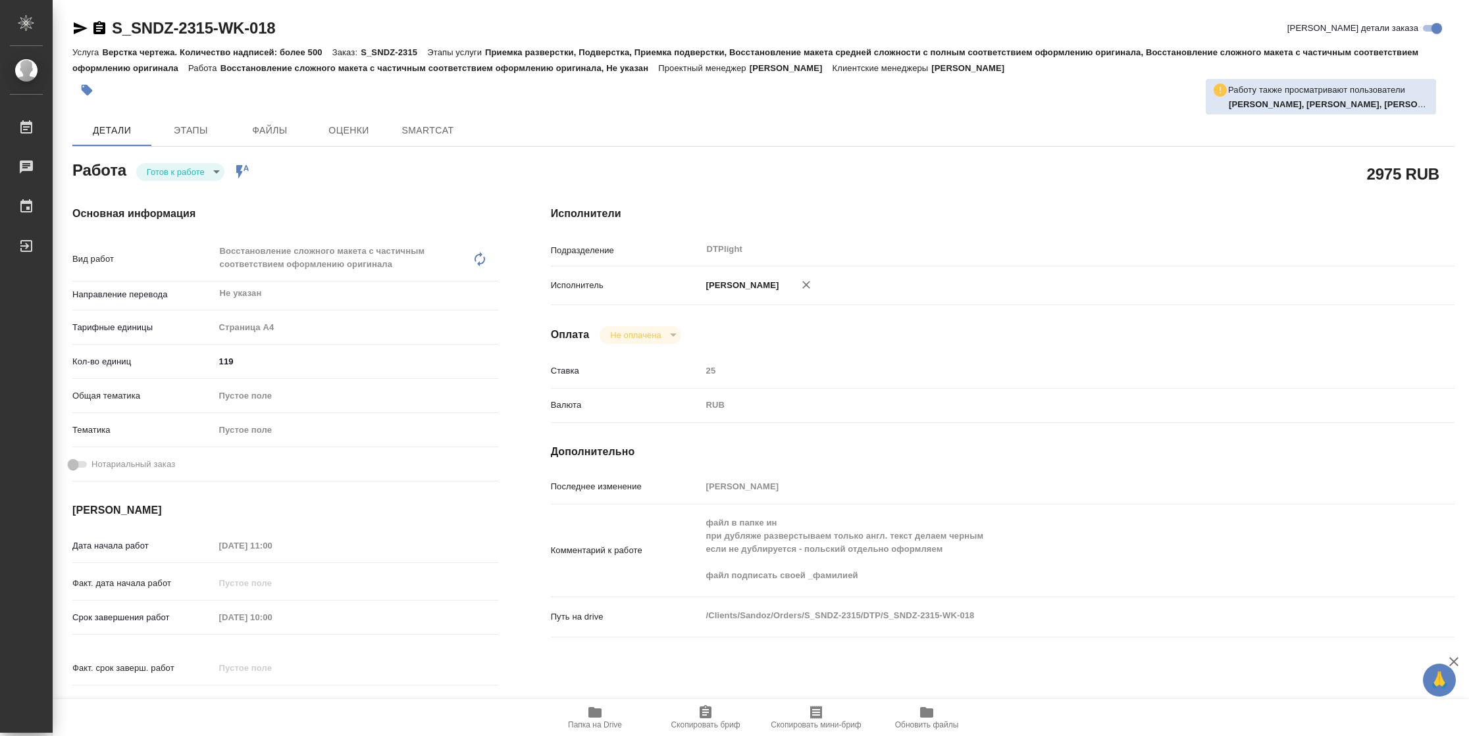
type textarea "x"
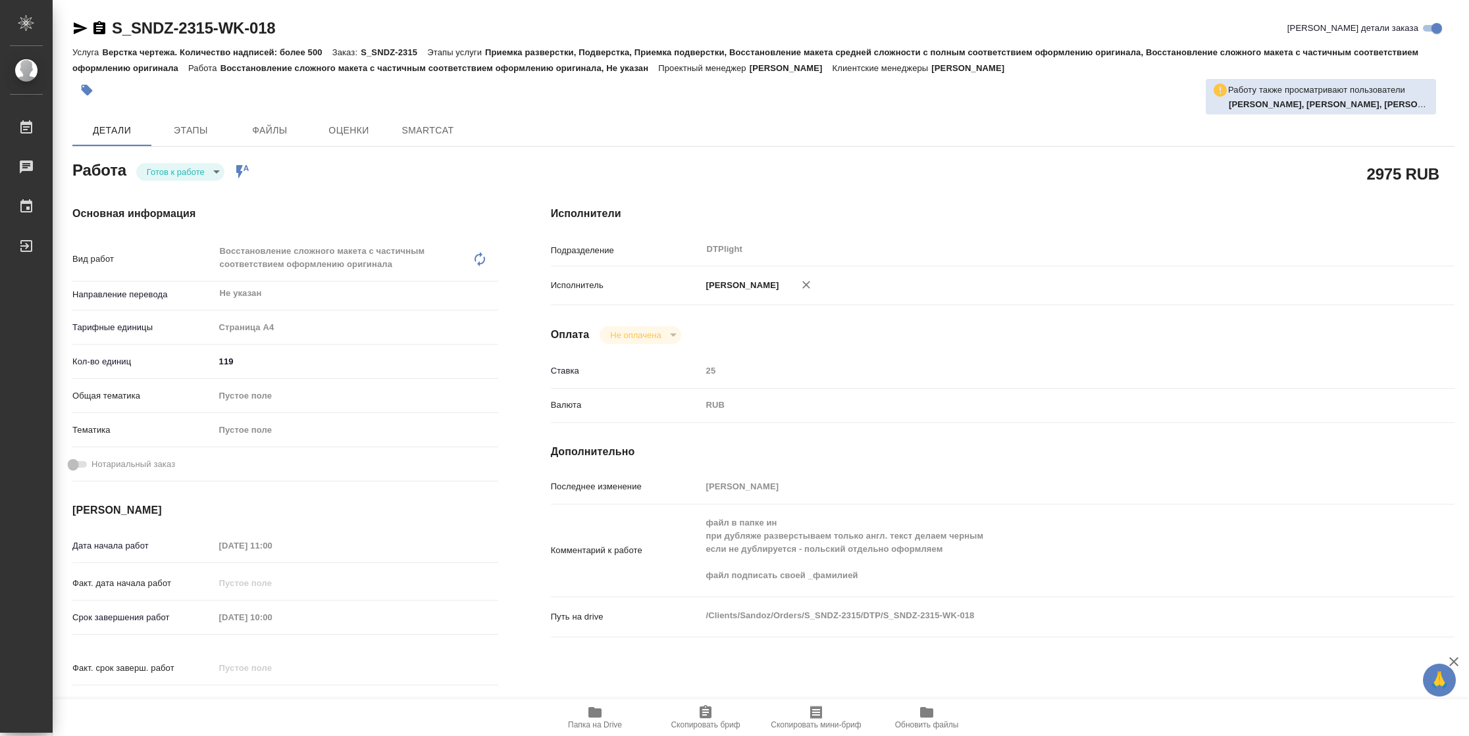
type textarea "x"
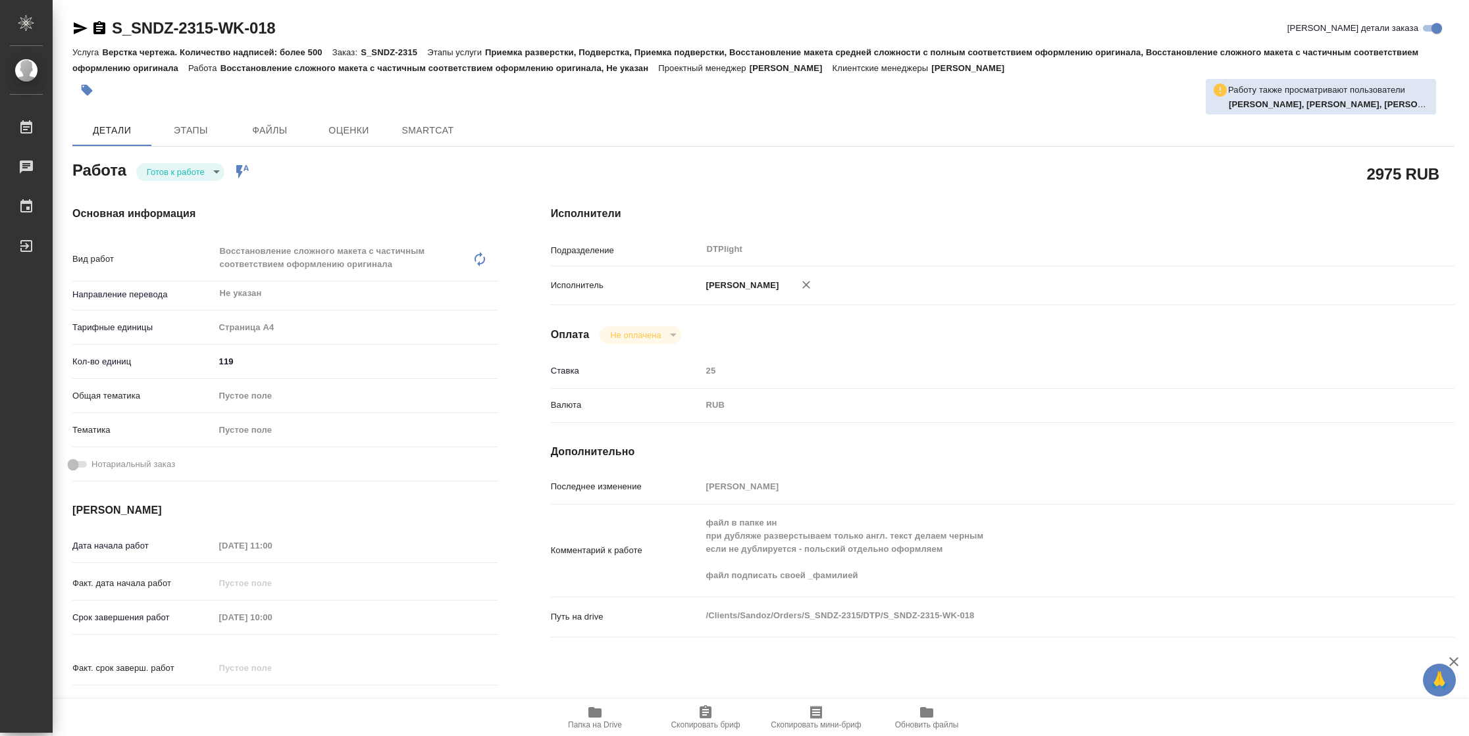
click at [151, 174] on body "🙏 .cls-1 fill:#fff; AWATERA Vasilyeva Natalia Работы Чаты График Выйти S_SNDZ-2…" at bounding box center [734, 368] width 1469 height 736
click at [151, 174] on button "В работе" at bounding box center [168, 172] width 43 height 14
type textarea "x"
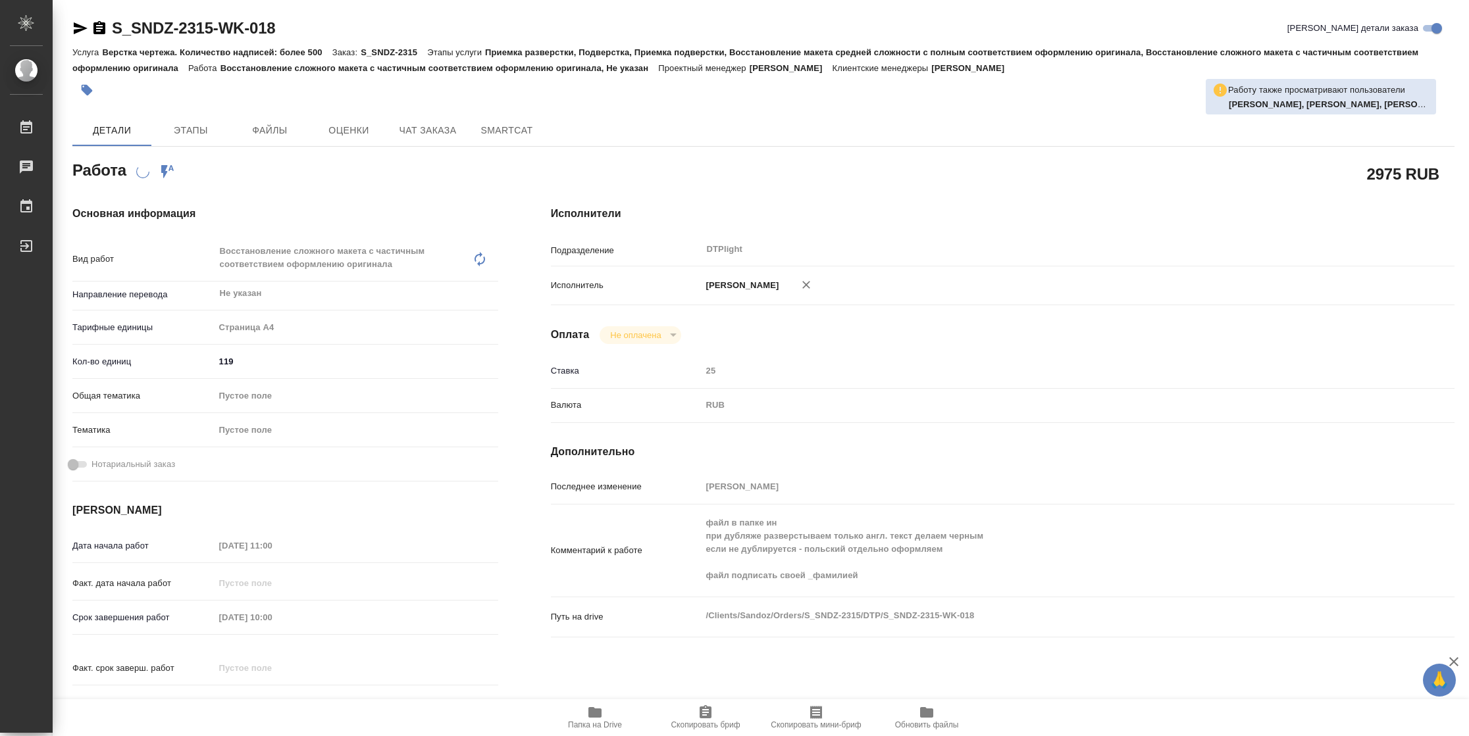
type textarea "x"
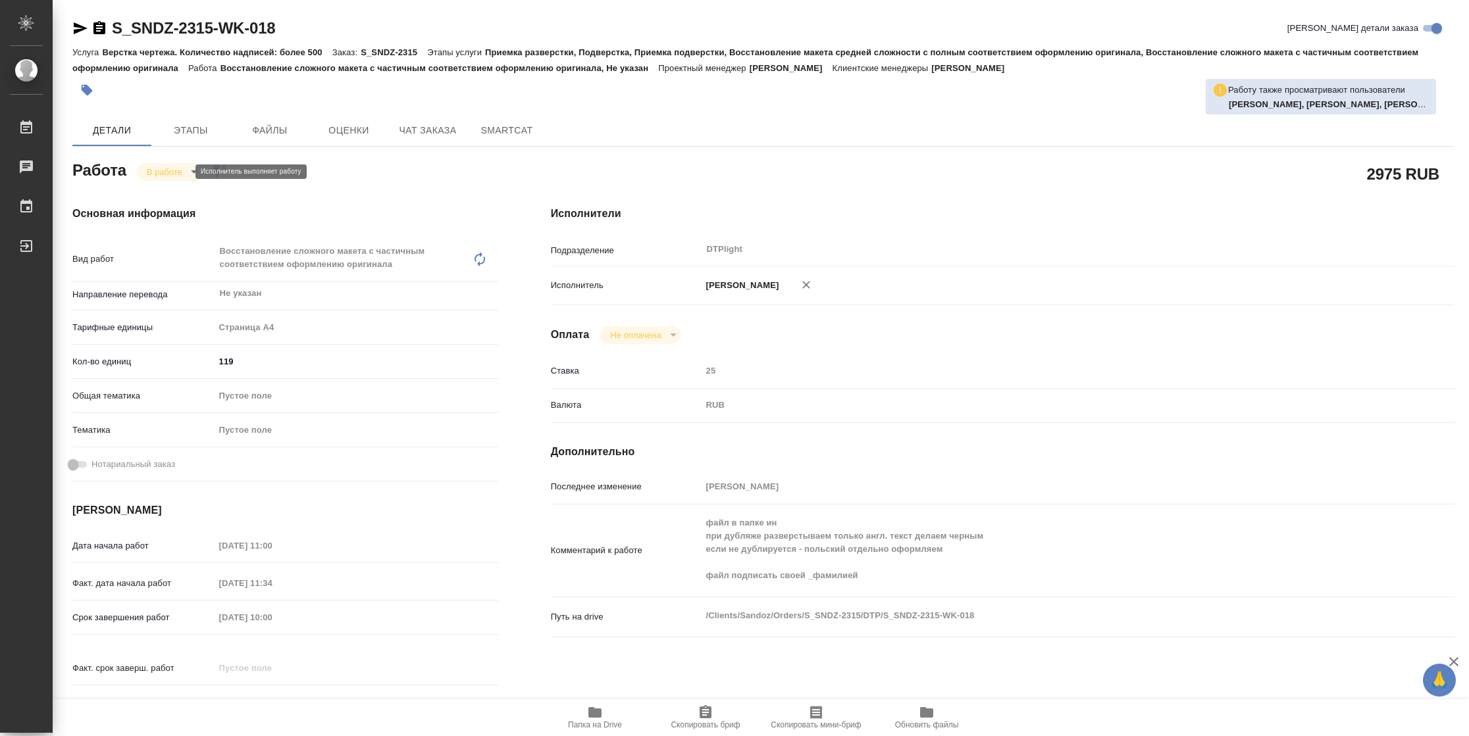
type textarea "x"
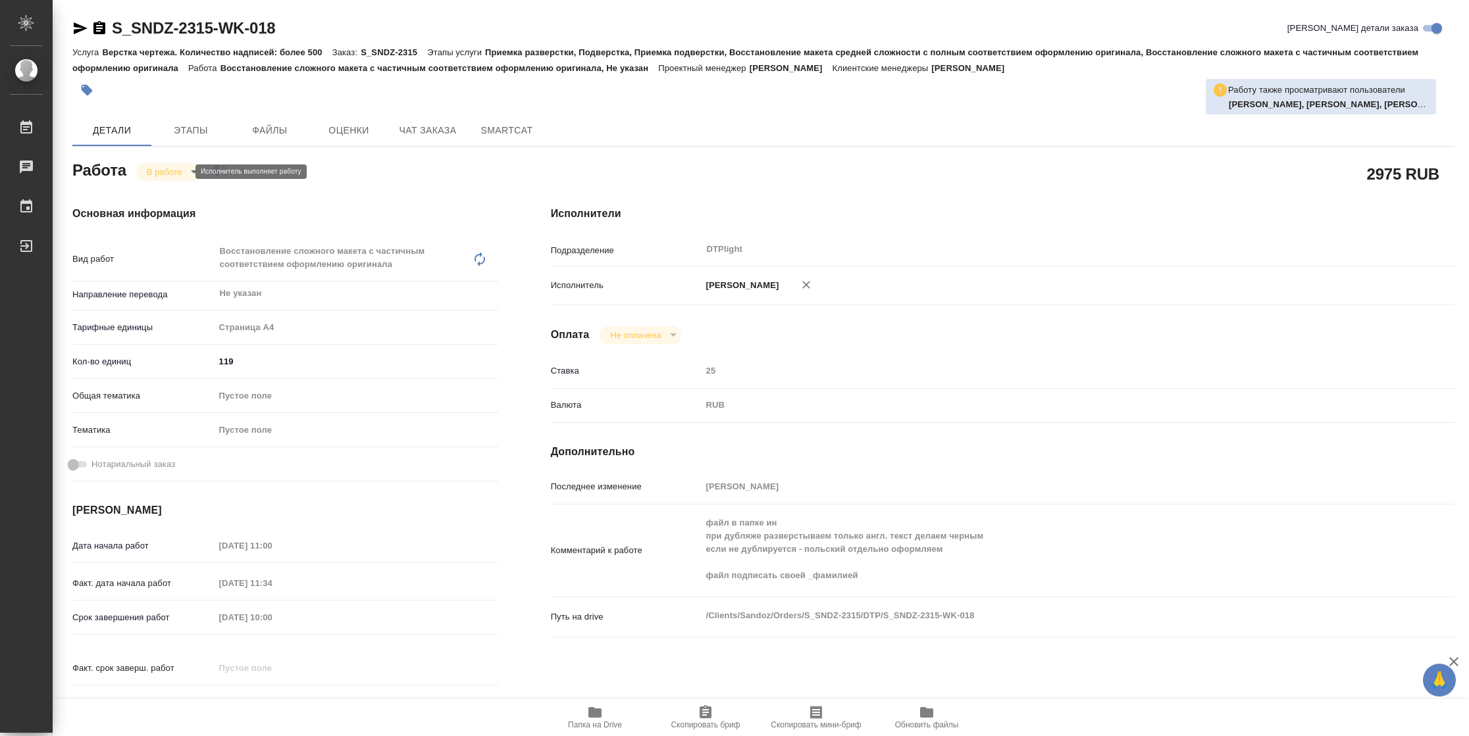
type textarea "x"
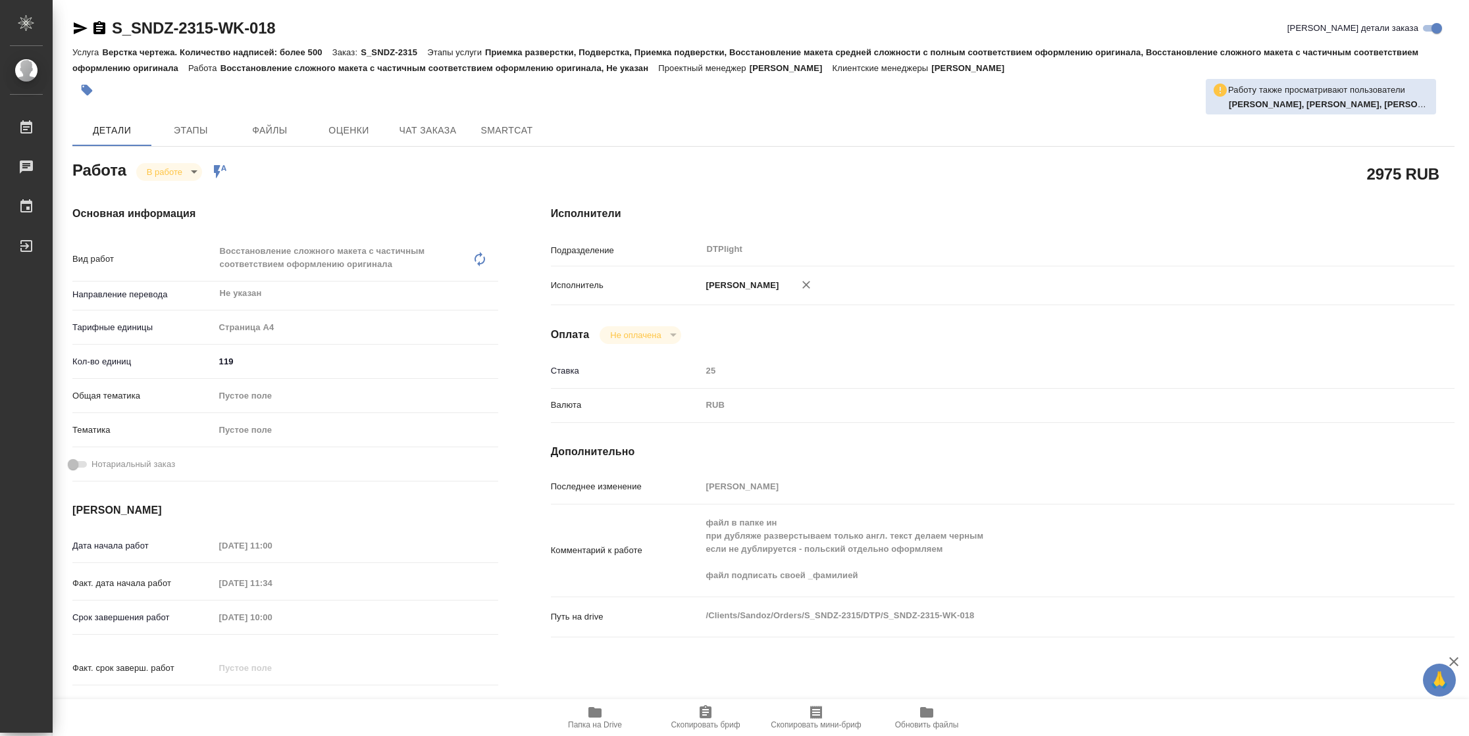
type textarea "x"
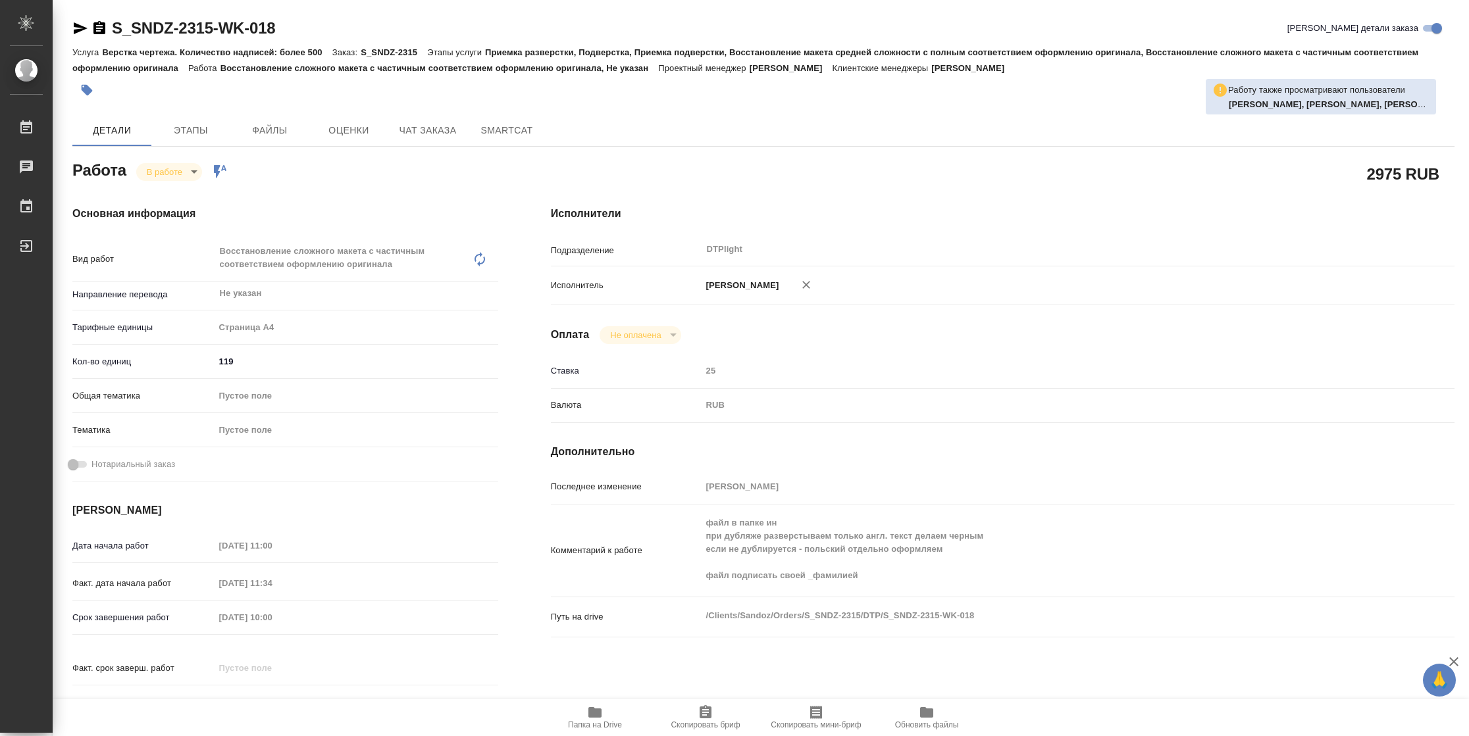
type textarea "x"
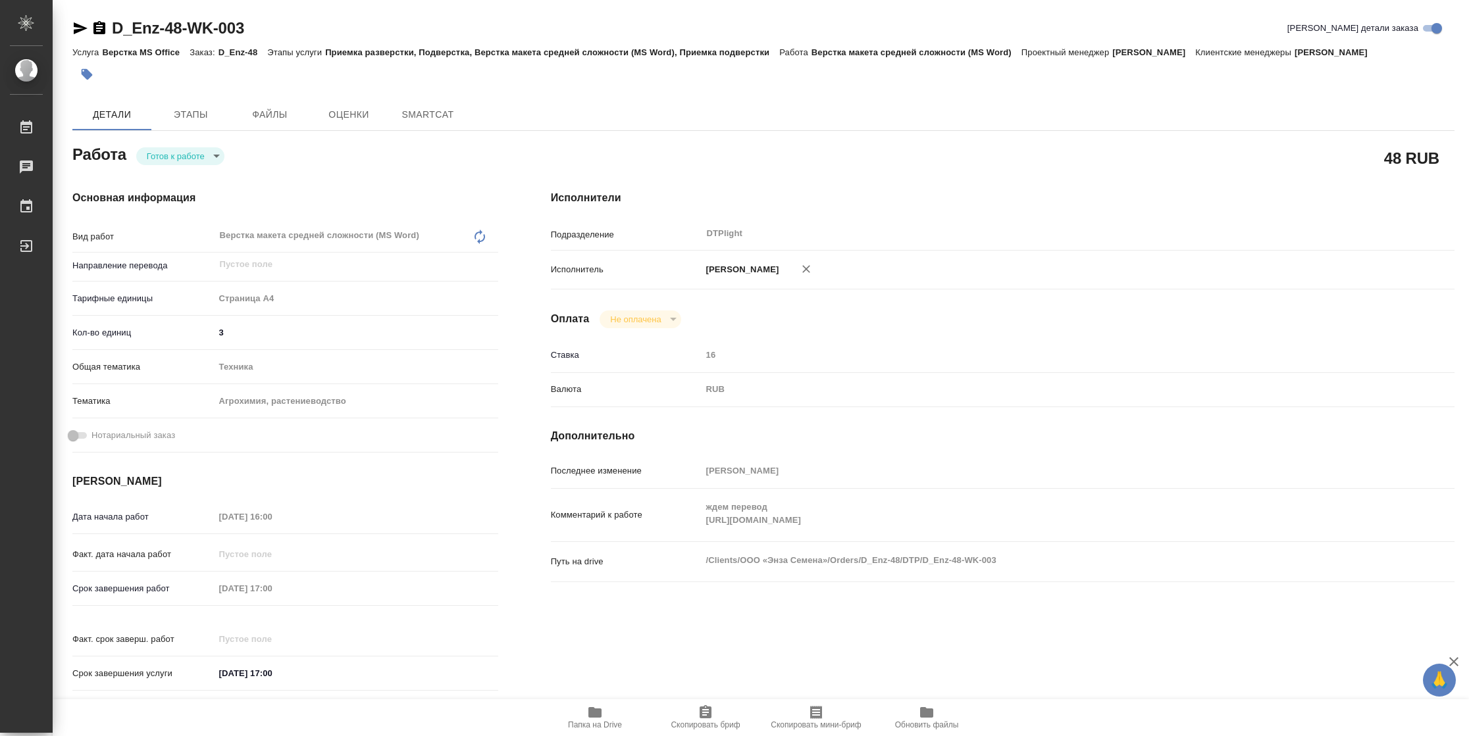
type textarea "x"
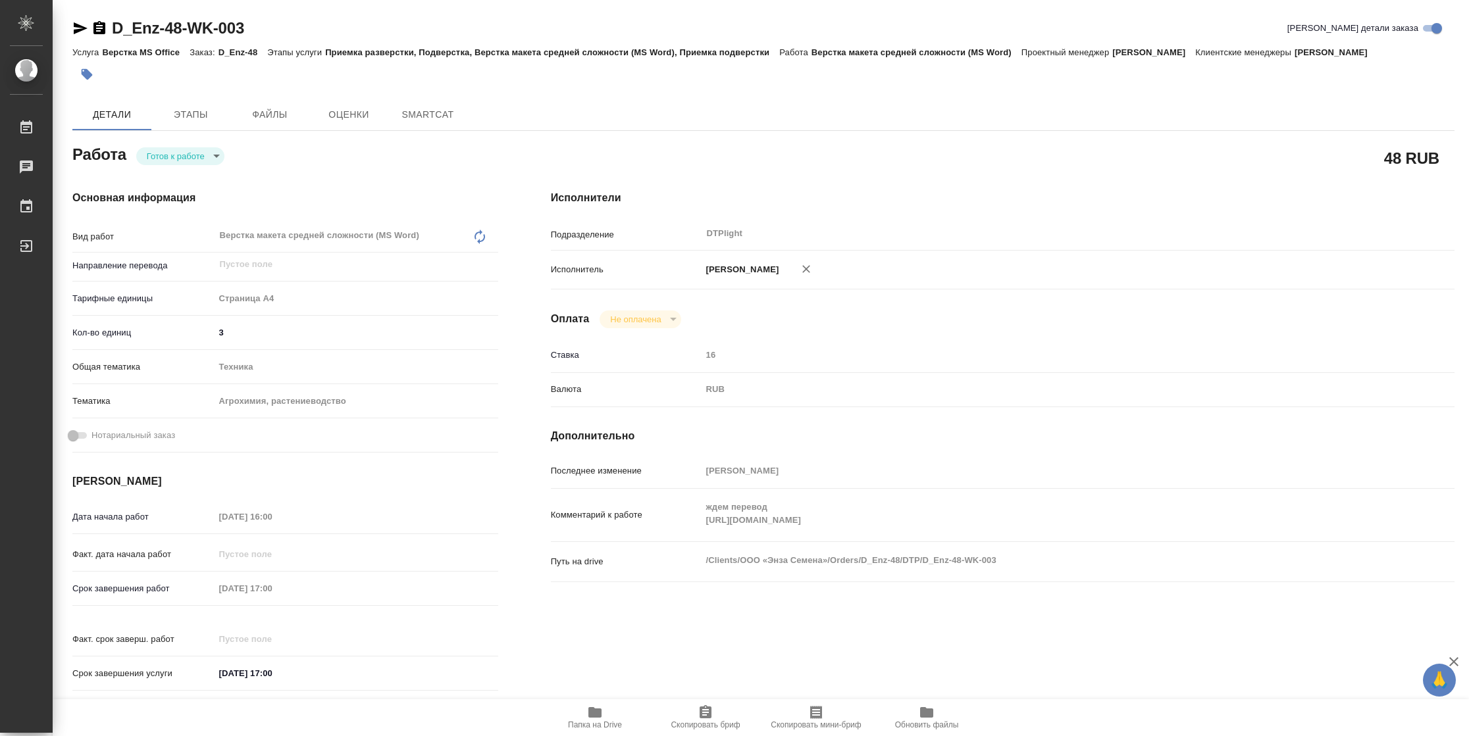
type textarea "x"
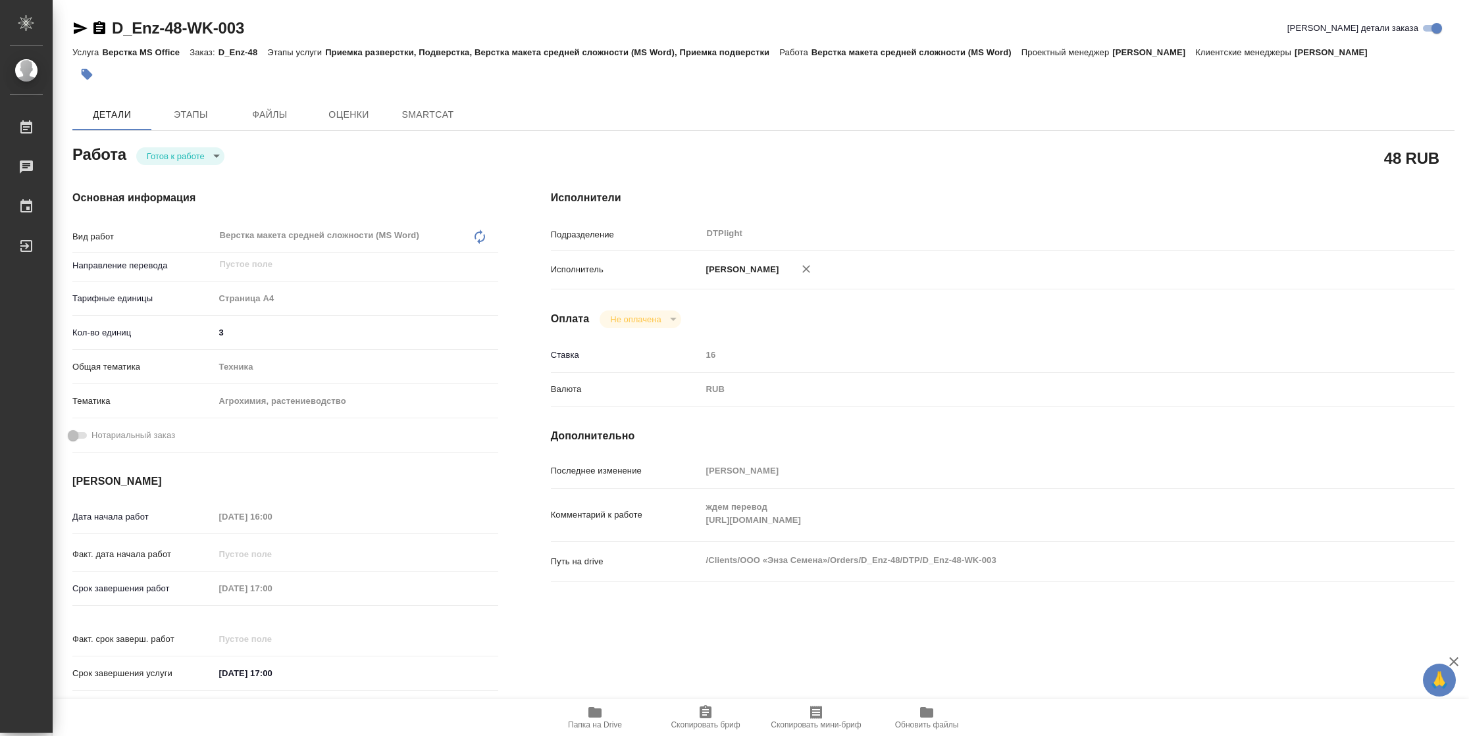
type textarea "x"
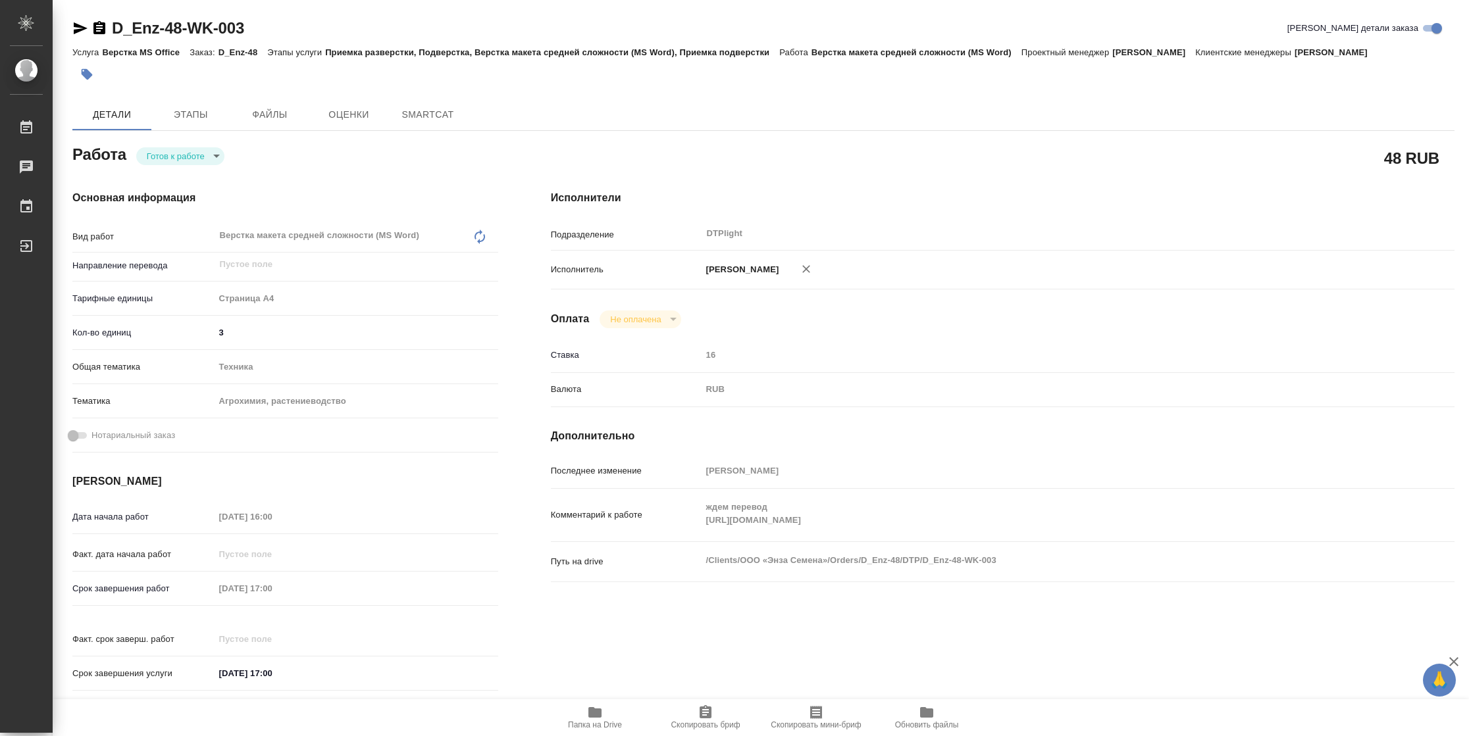
click at [204, 157] on body "🙏 .cls-1 fill:#fff; AWATERA [PERSON_NAME] Чаты График Выйти D_Enz-48-WK-003 Кра…" at bounding box center [734, 368] width 1469 height 736
type textarea "x"
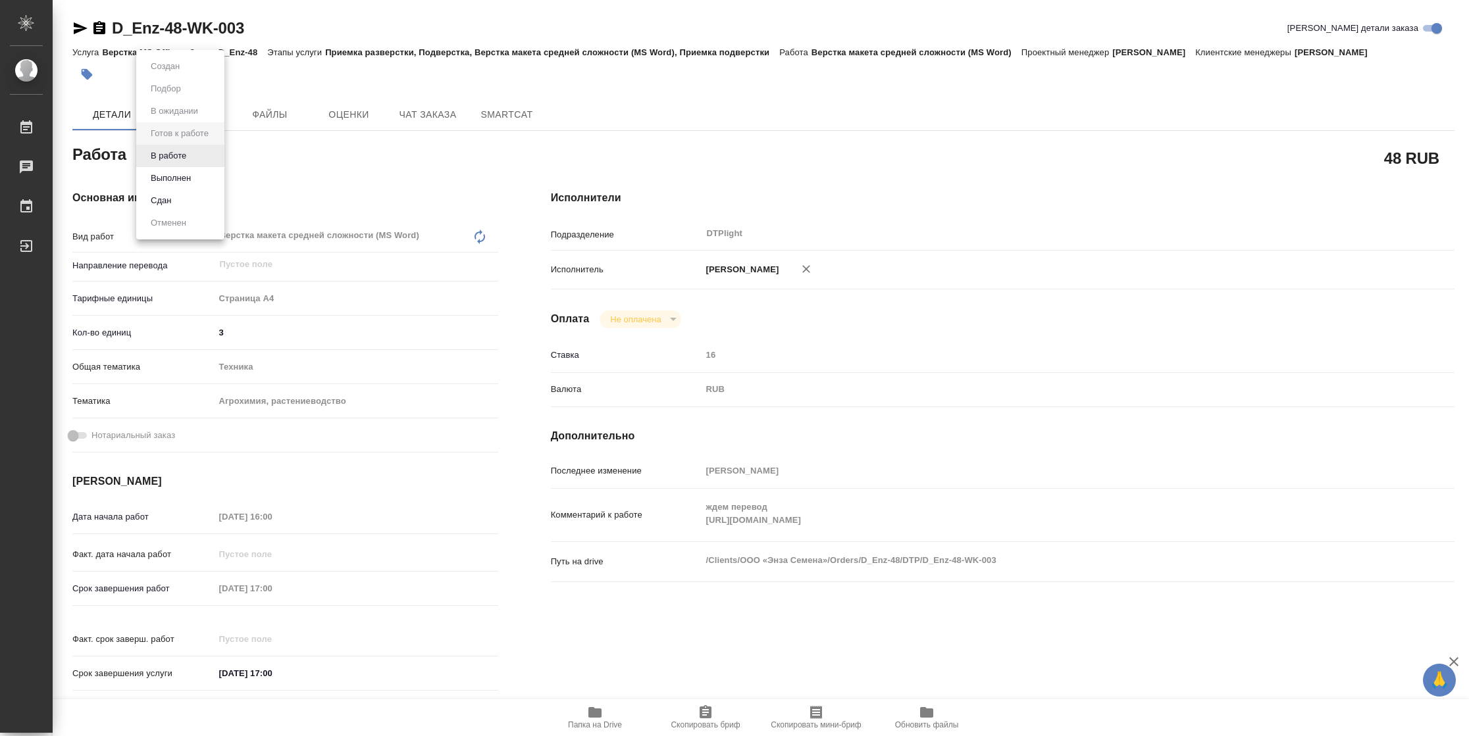
type textarea "x"
click at [191, 154] on li "В работе" at bounding box center [180, 156] width 88 height 22
type textarea "x"
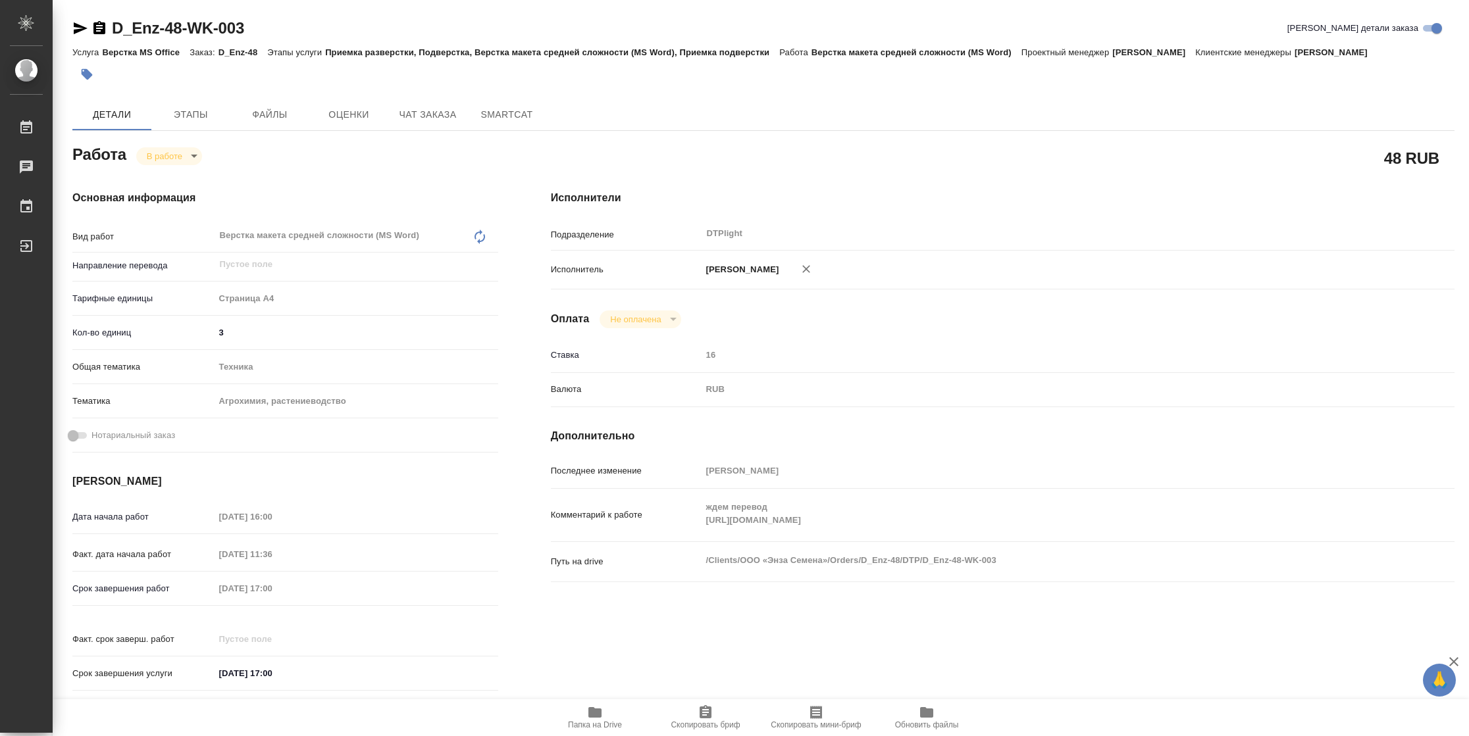
type textarea "x"
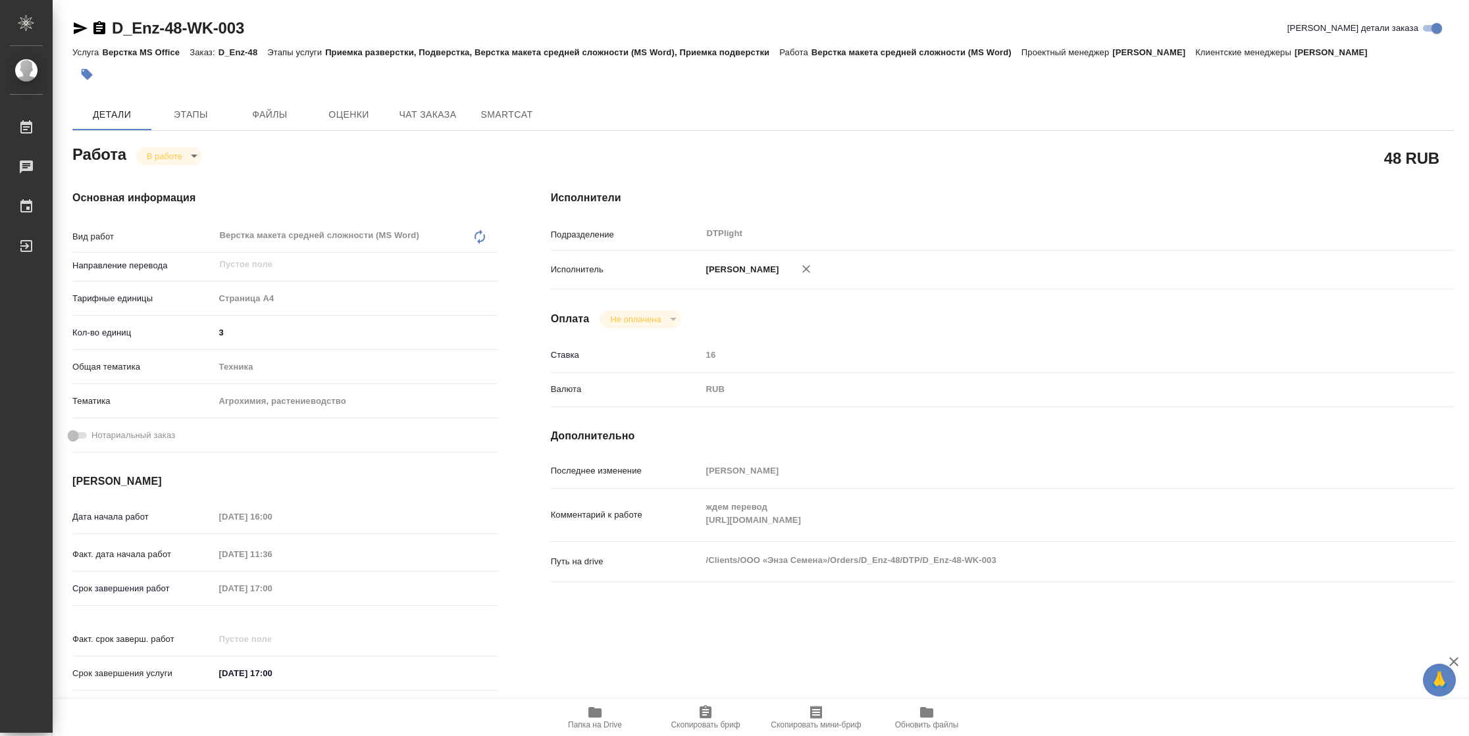
type textarea "x"
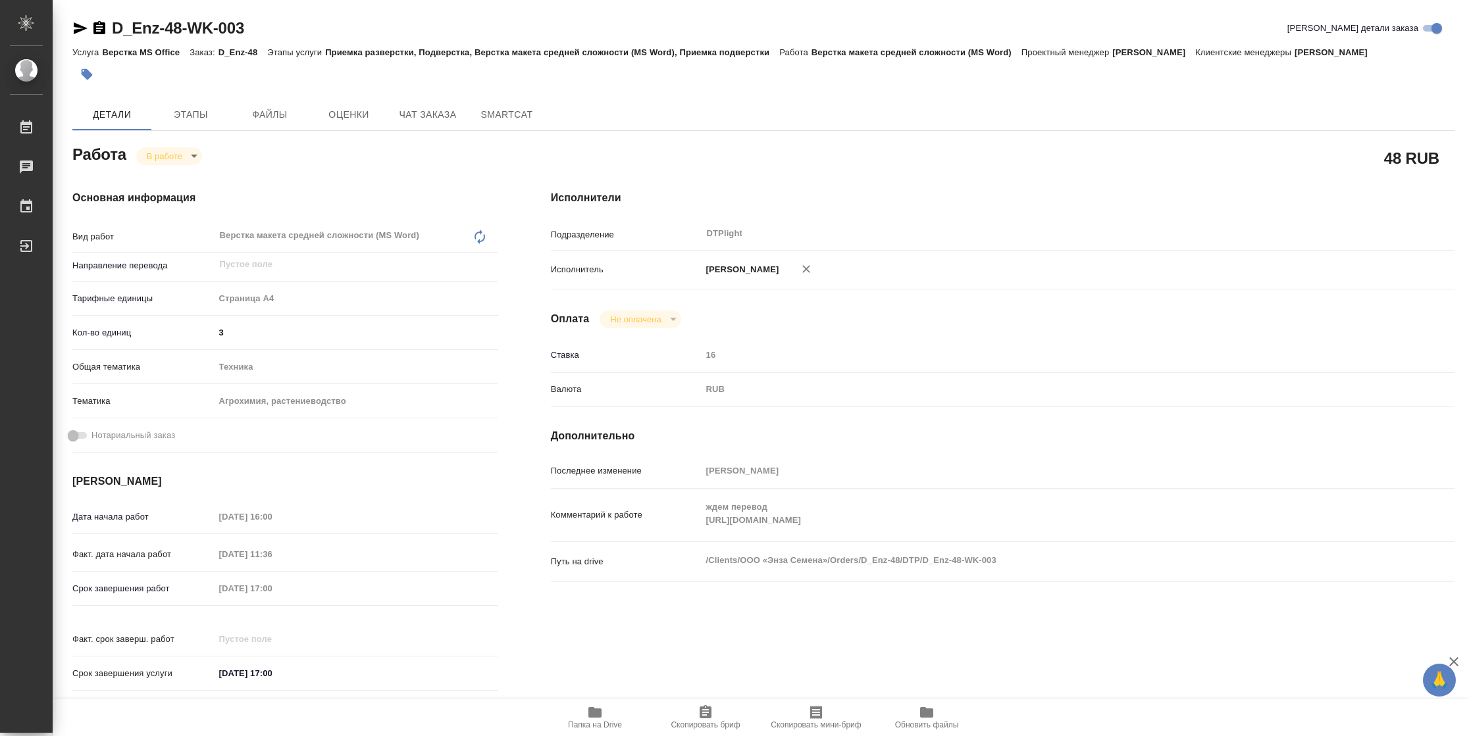
type textarea "x"
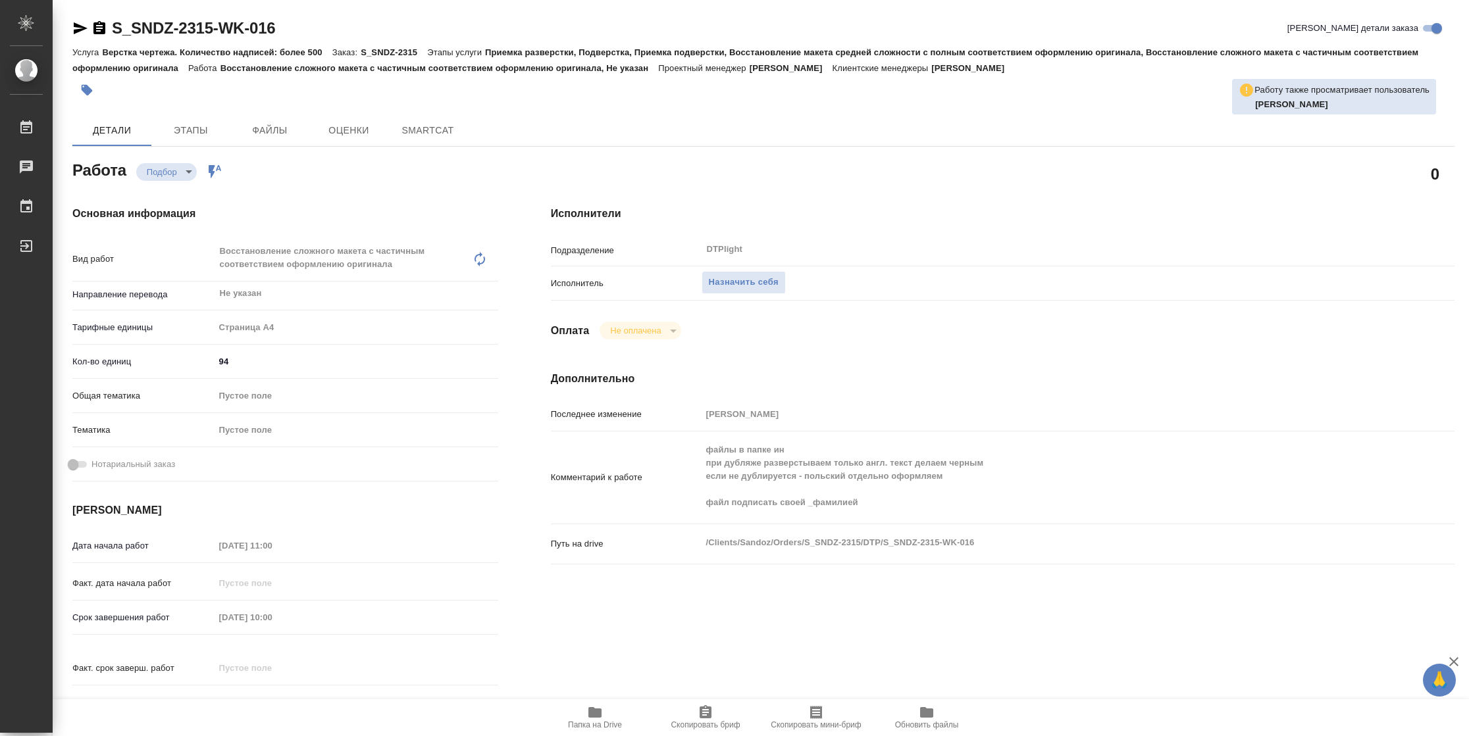
type textarea "x"
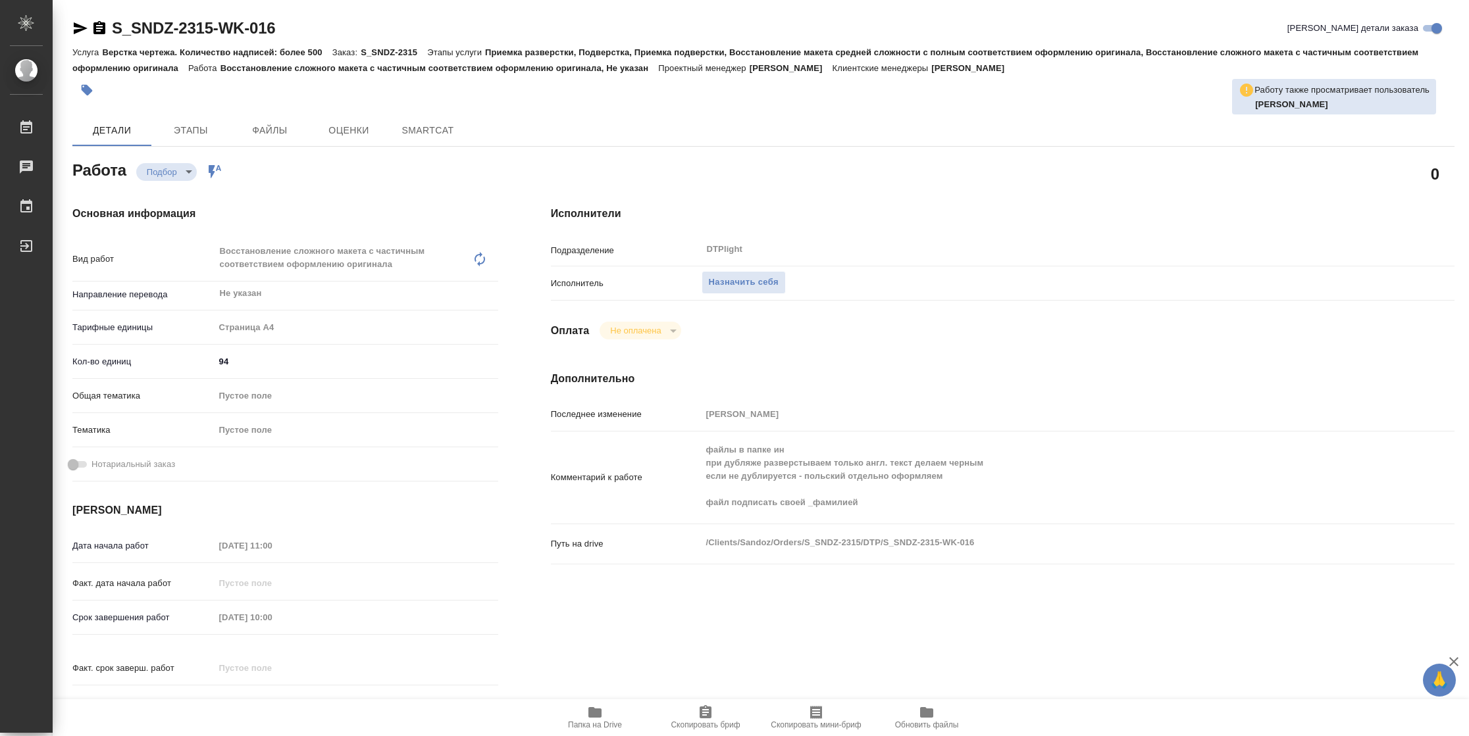
type textarea "x"
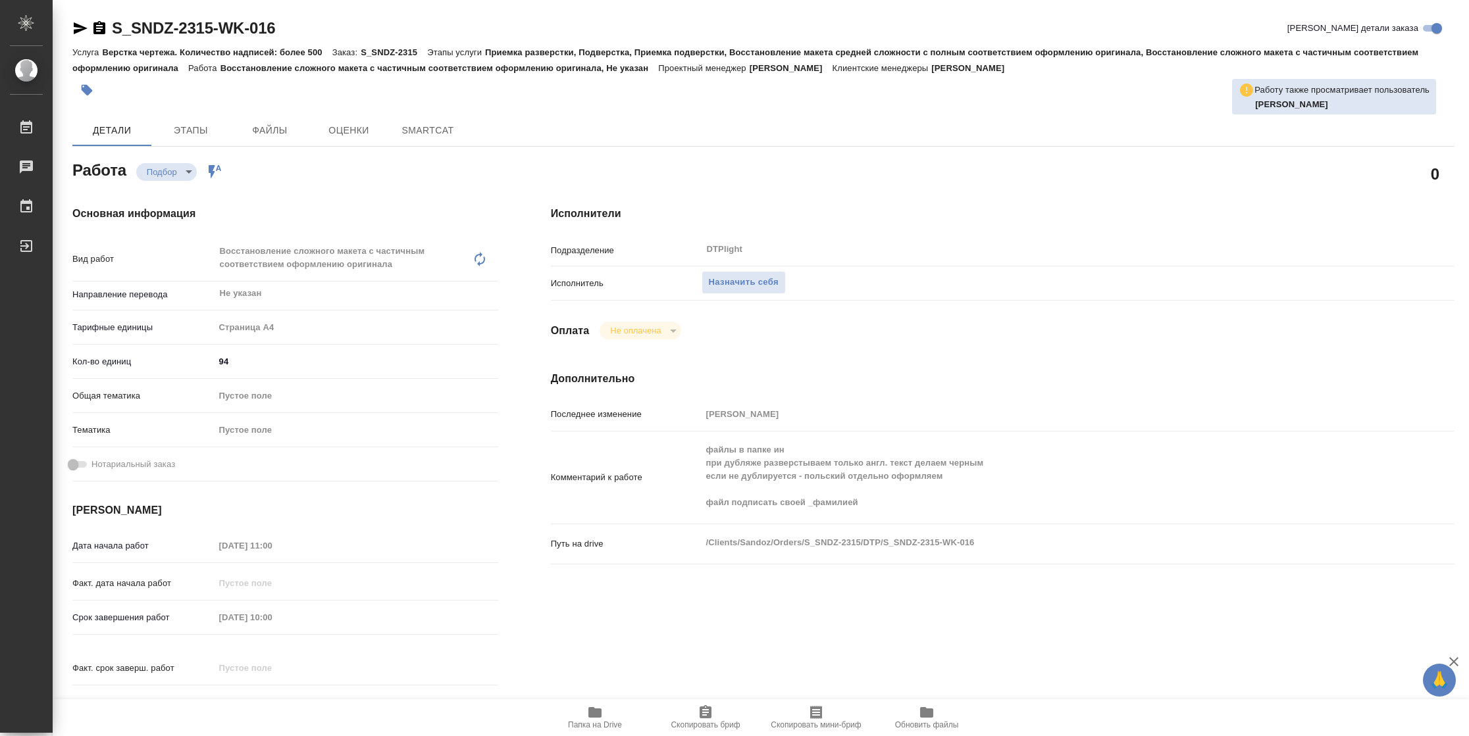
type textarea "x"
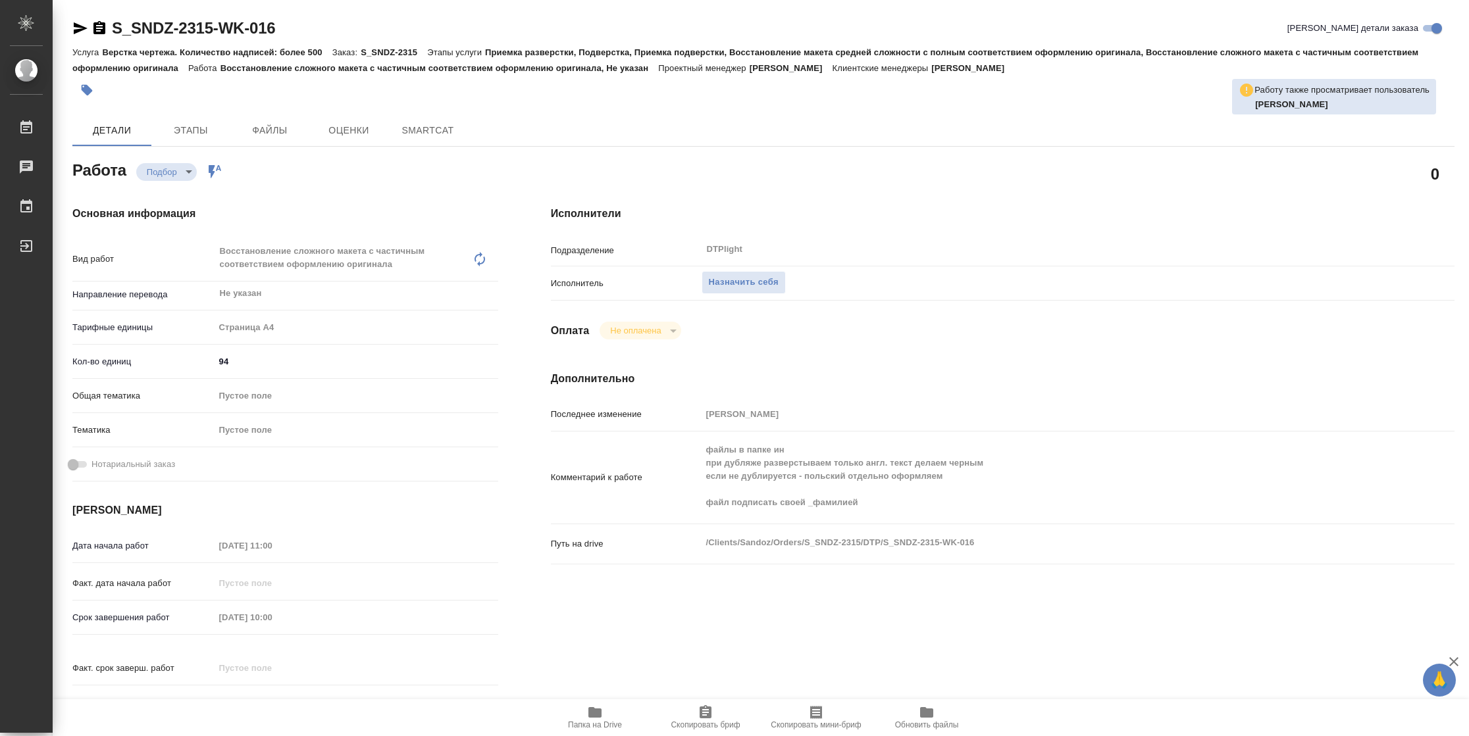
type textarea "x"
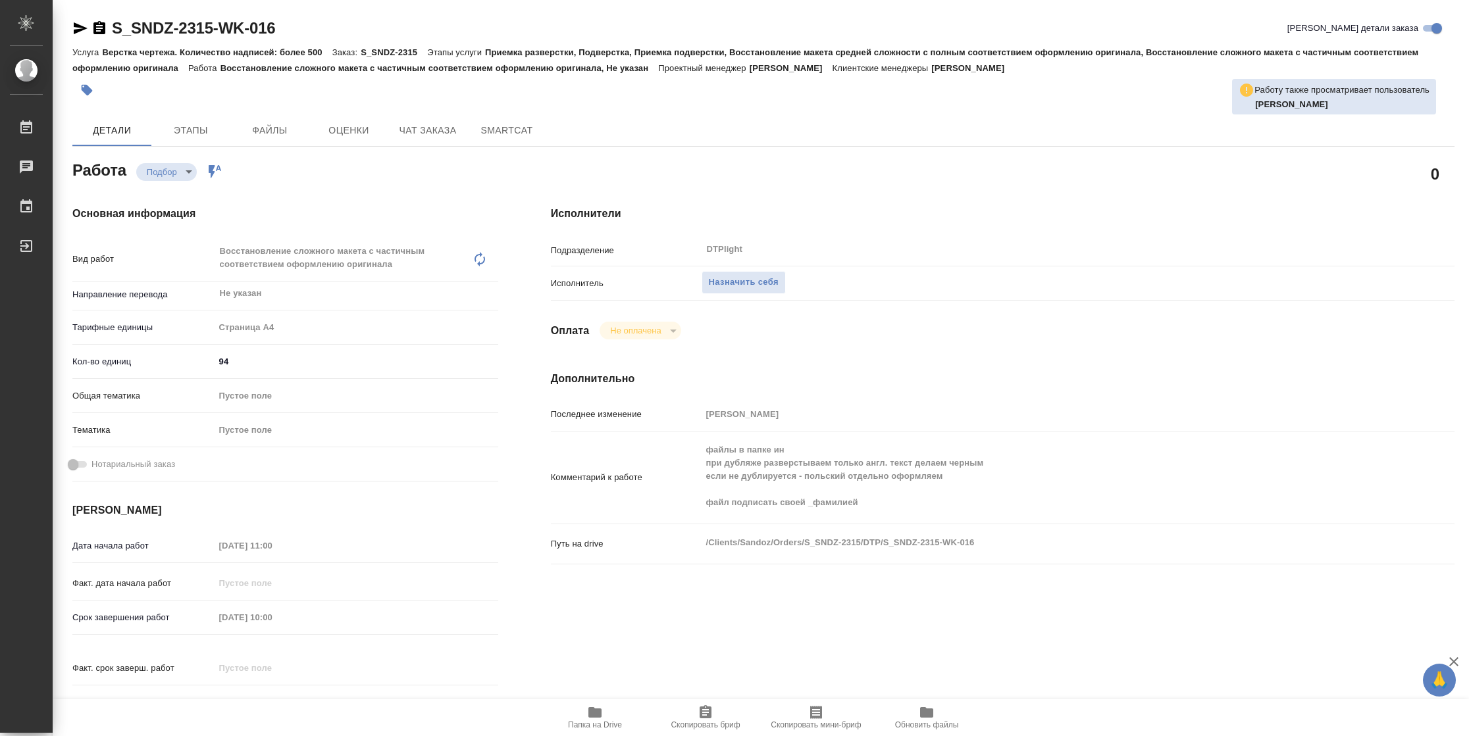
click at [584, 718] on span "Папка на Drive" at bounding box center [594, 717] width 95 height 25
type textarea "x"
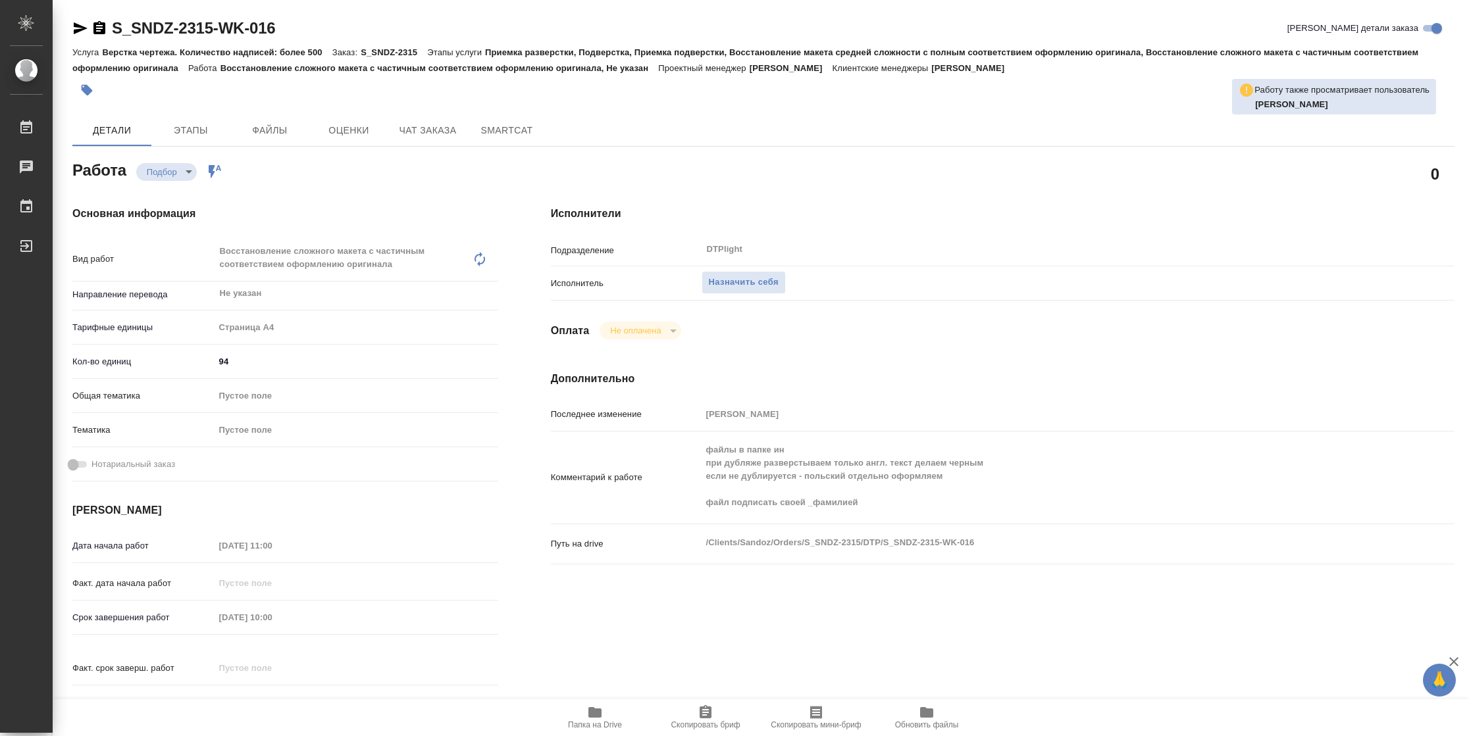
type textarea "x"
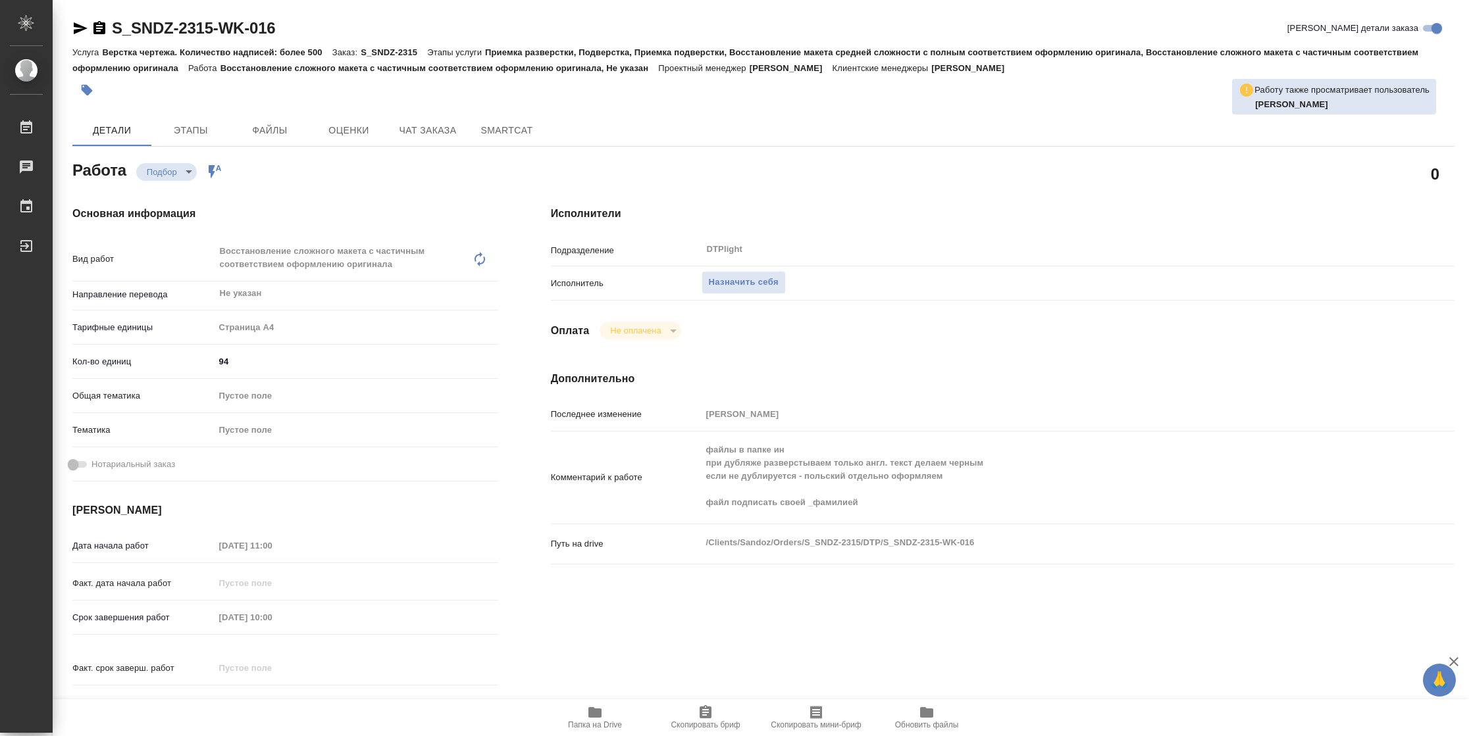
type textarea "x"
click at [610, 717] on span "Папка на Drive" at bounding box center [594, 717] width 95 height 25
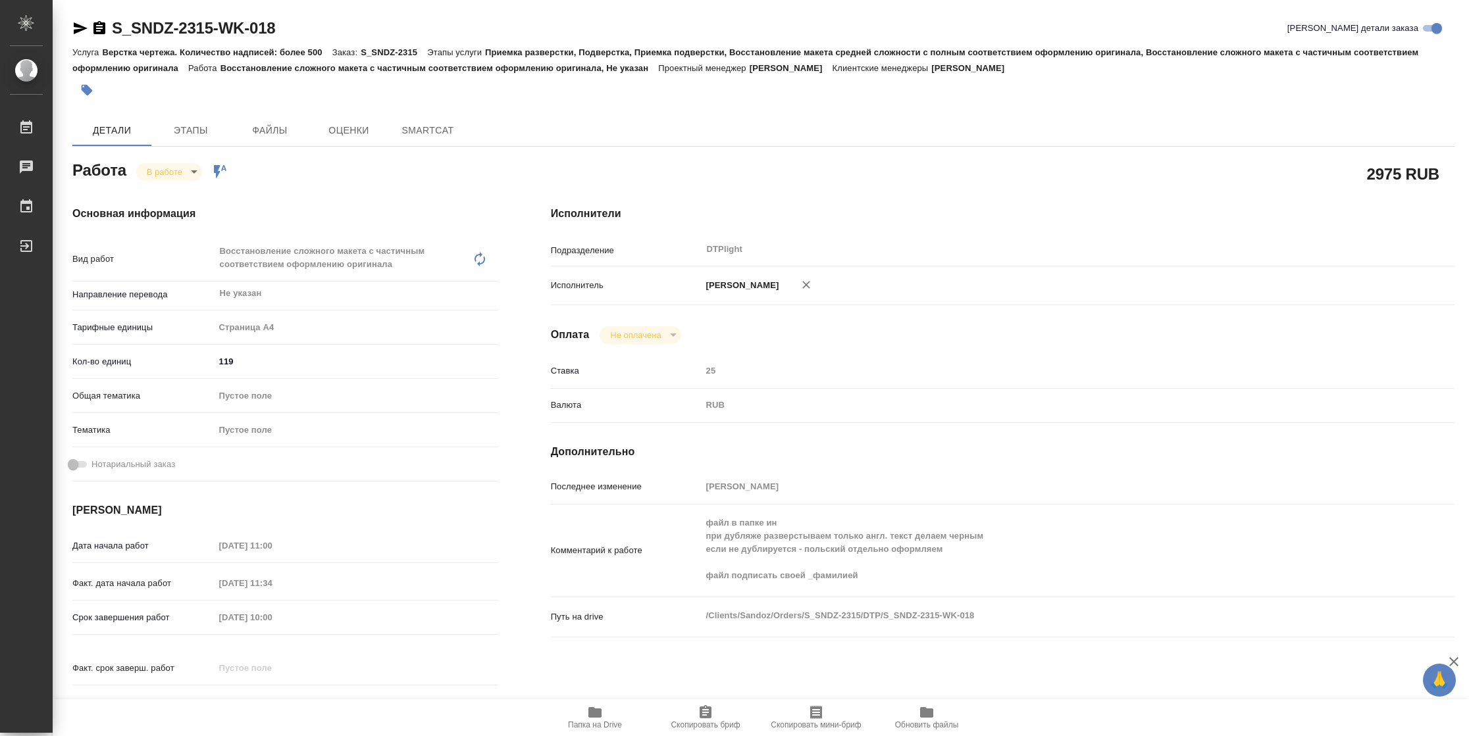
type textarea "x"
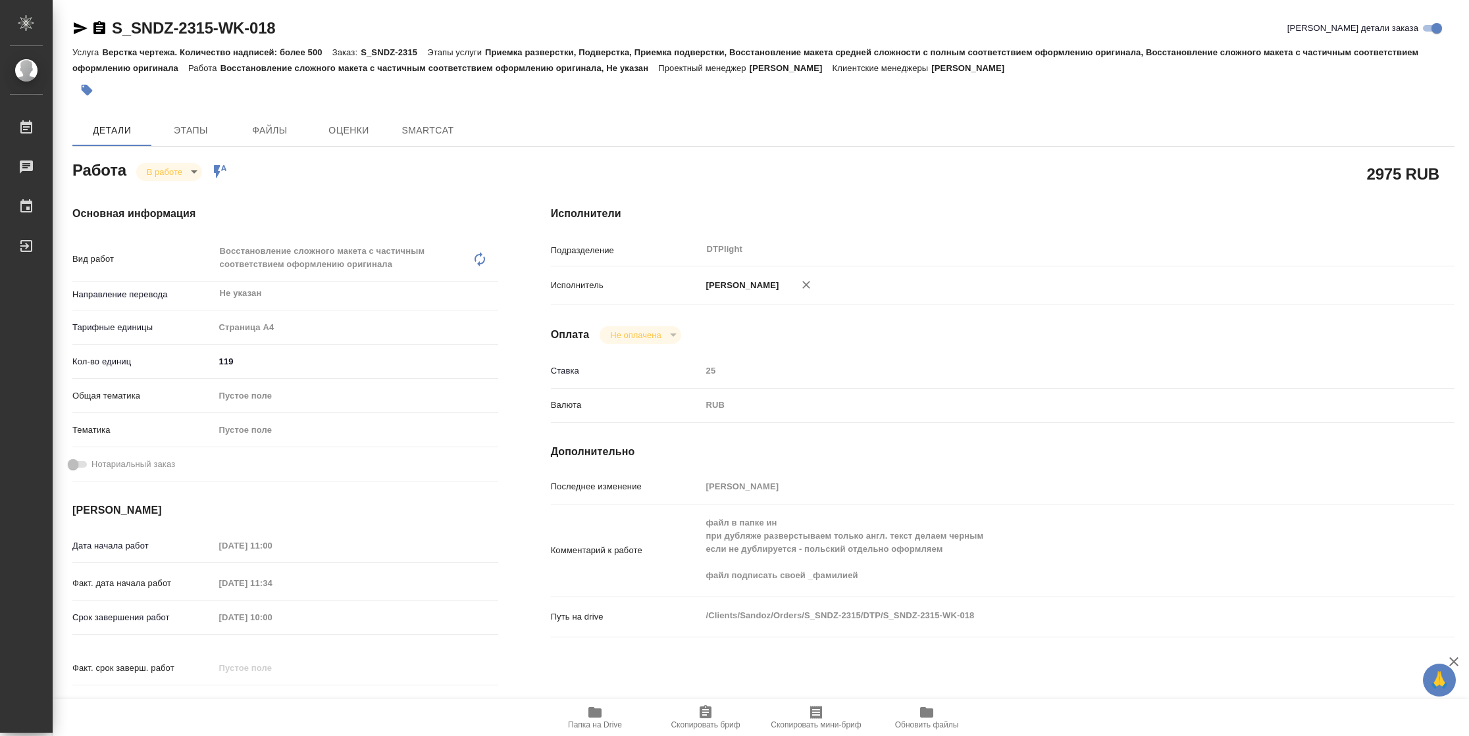
type textarea "x"
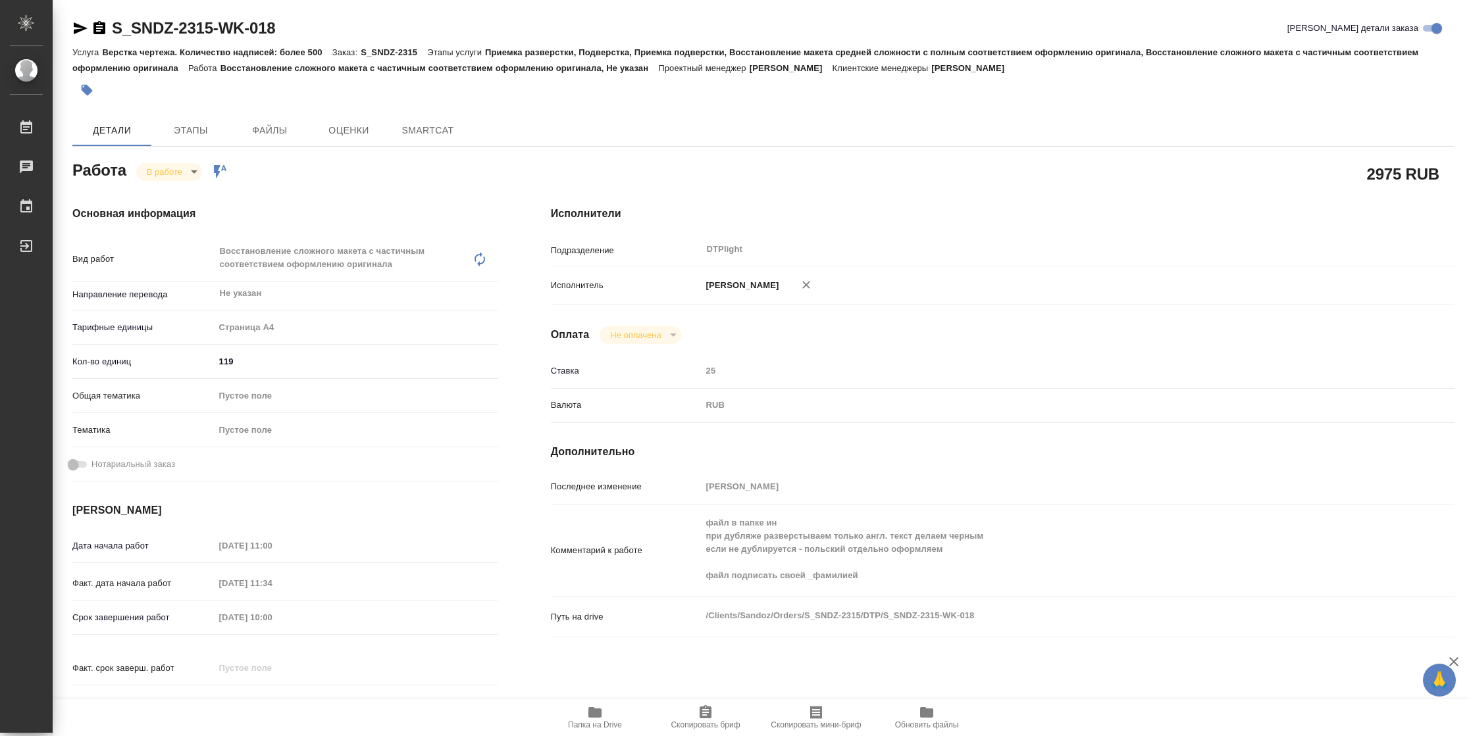
type textarea "x"
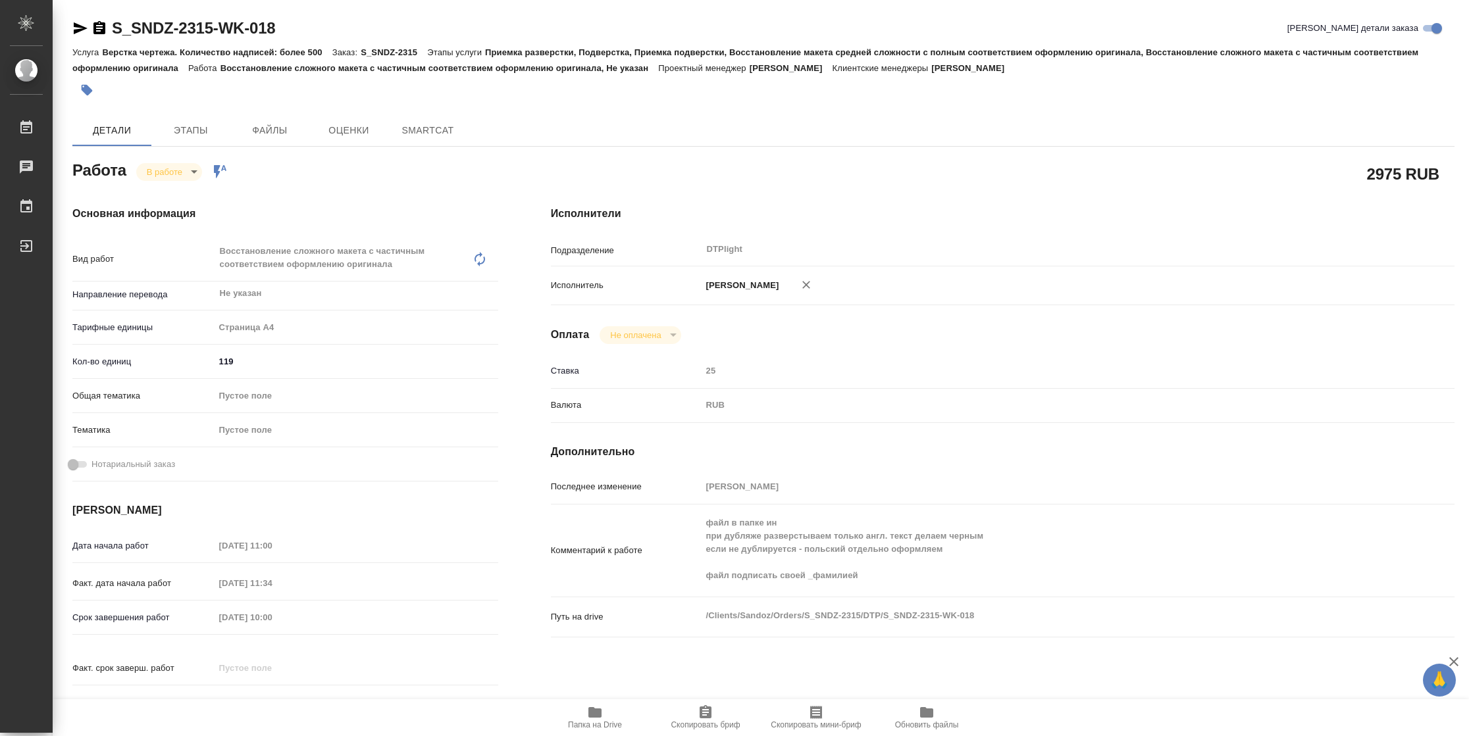
type textarea "x"
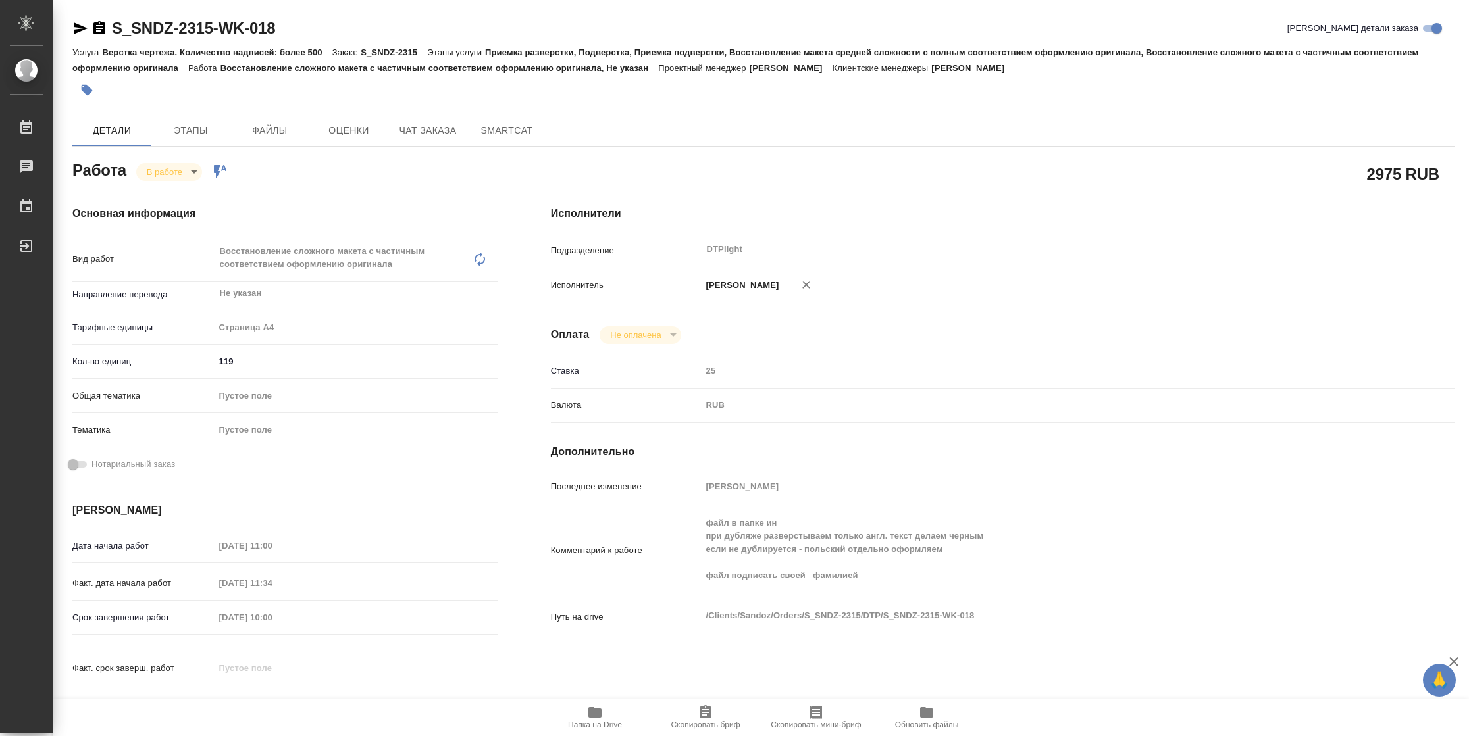
type textarea "x"
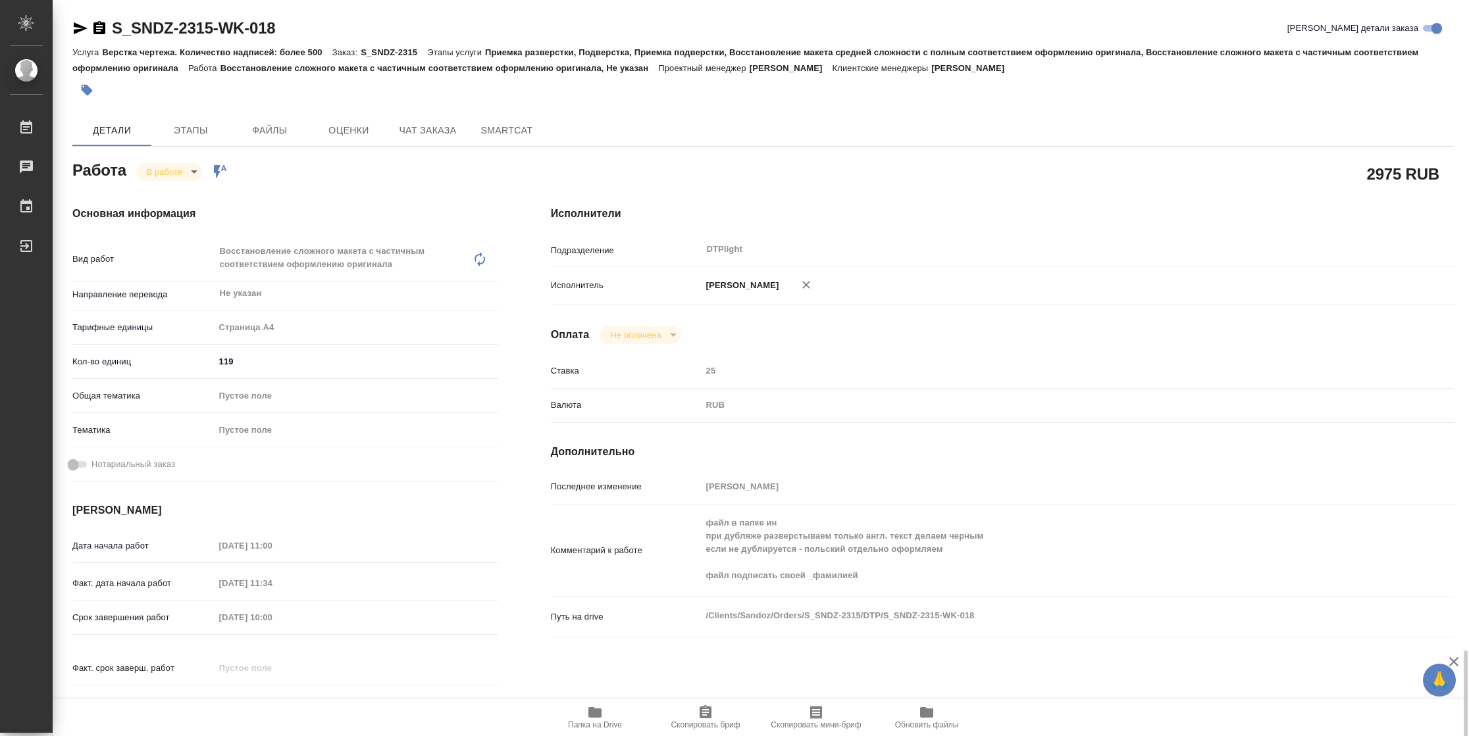
scroll to position [399, 0]
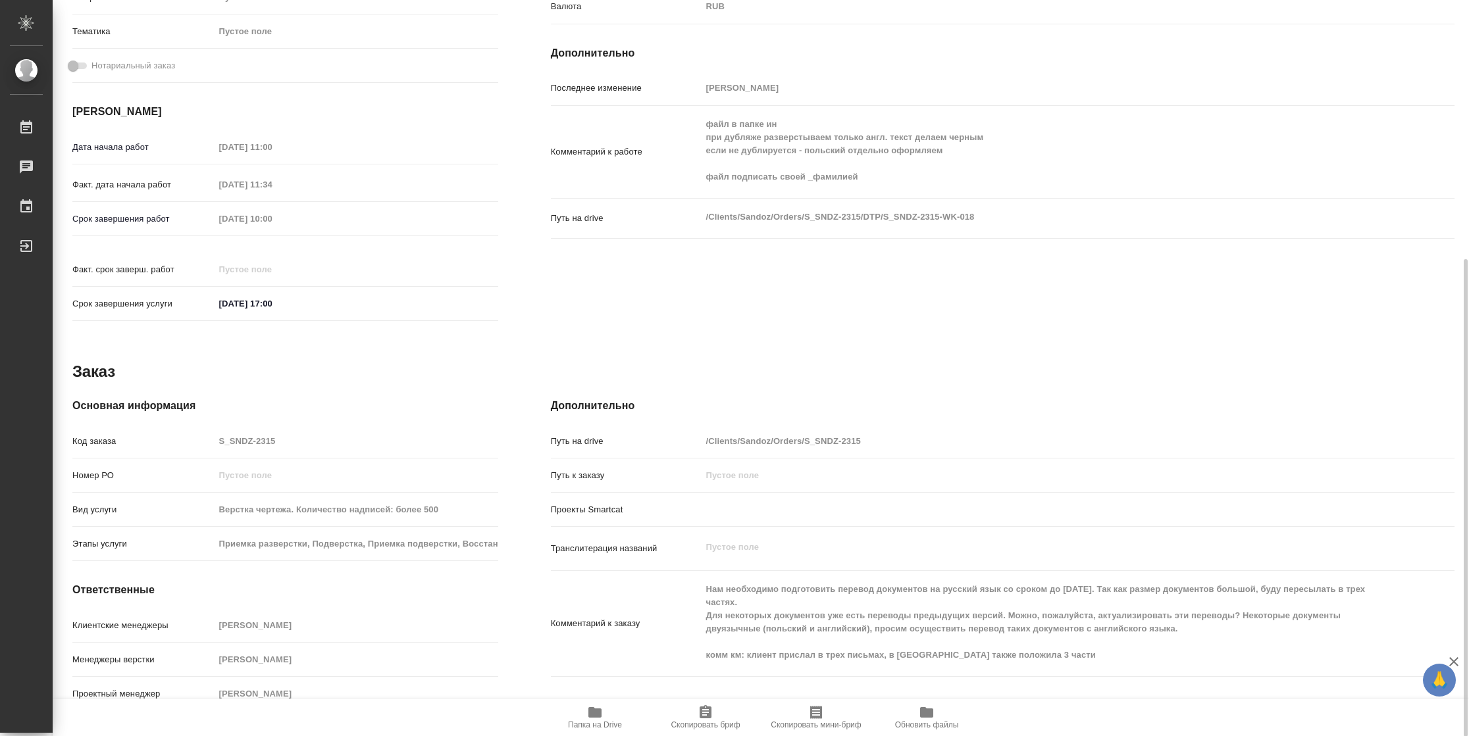
type textarea "x"
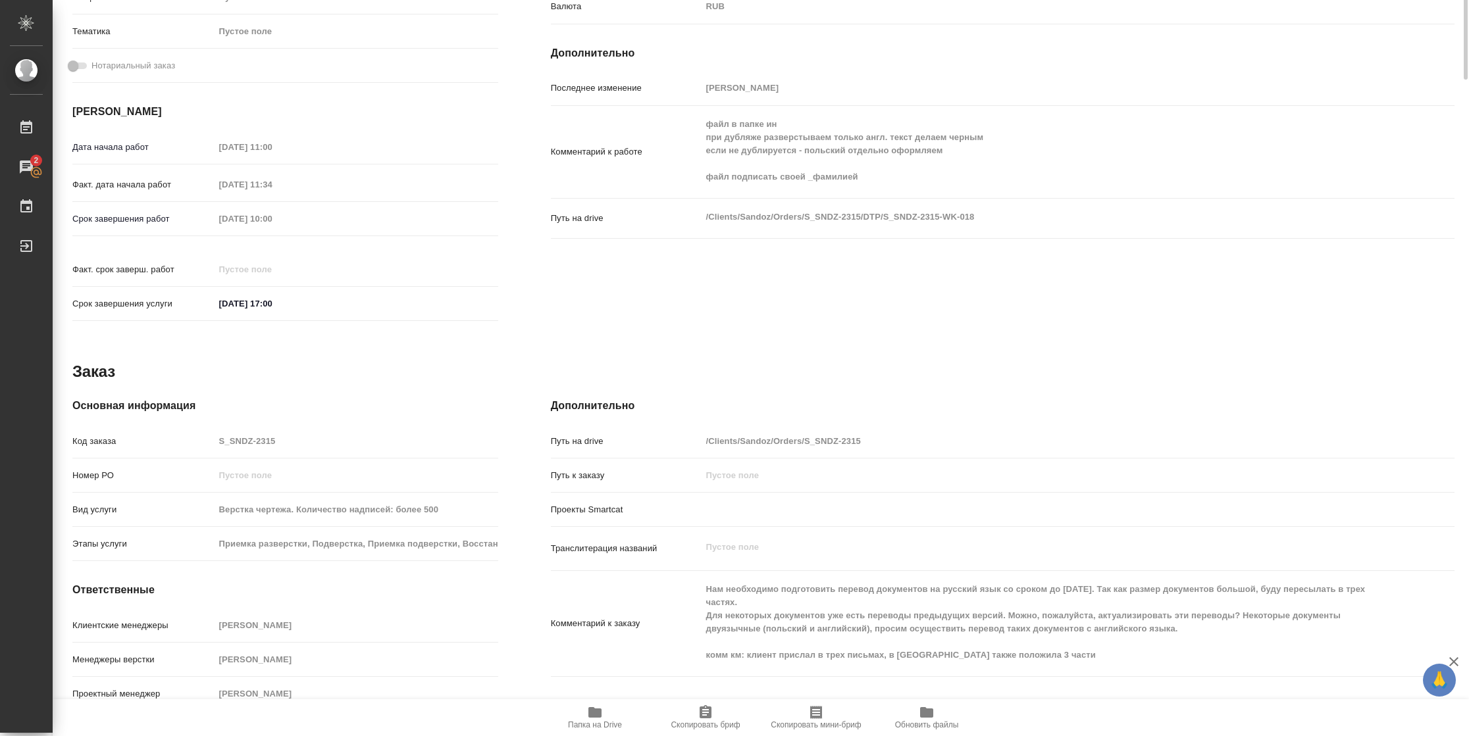
scroll to position [0, 0]
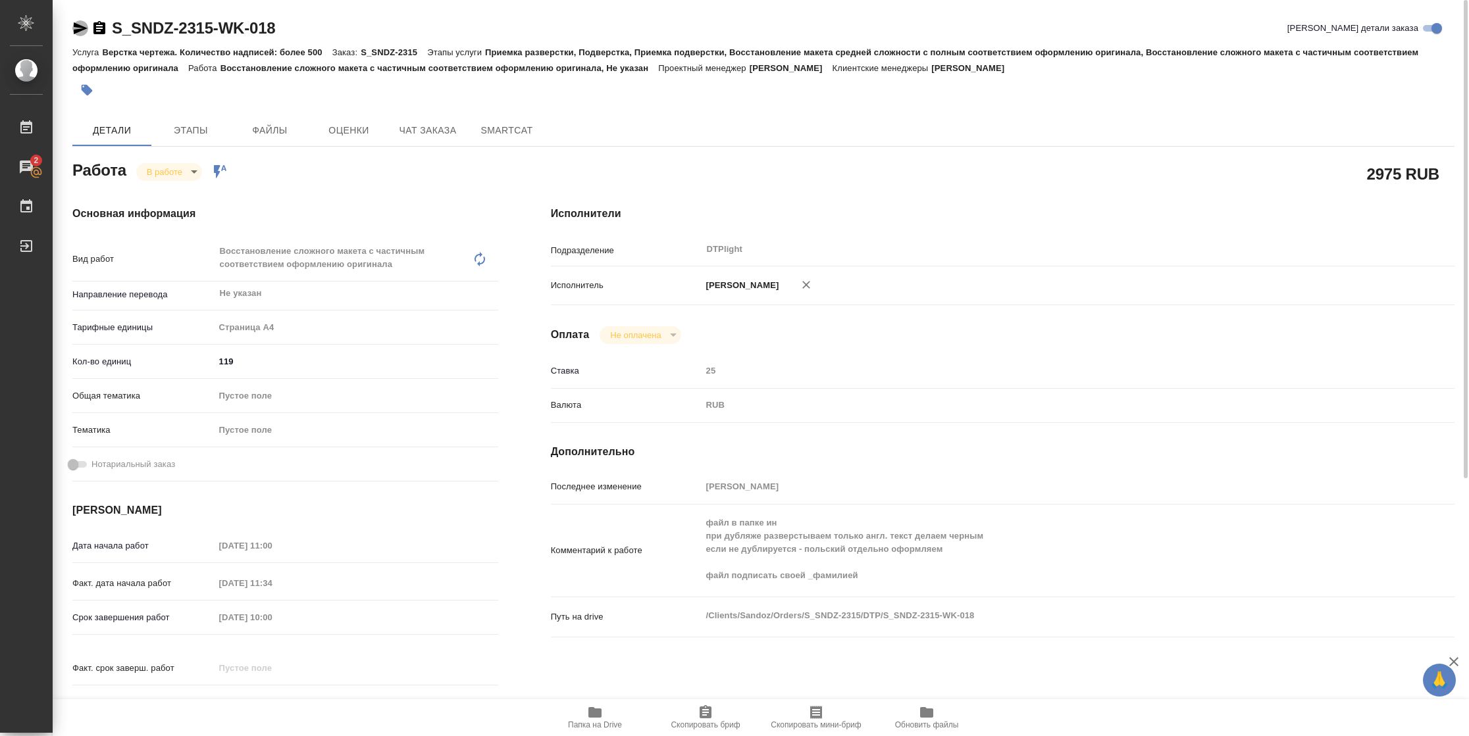
click at [82, 25] on icon "button" at bounding box center [80, 28] width 16 height 16
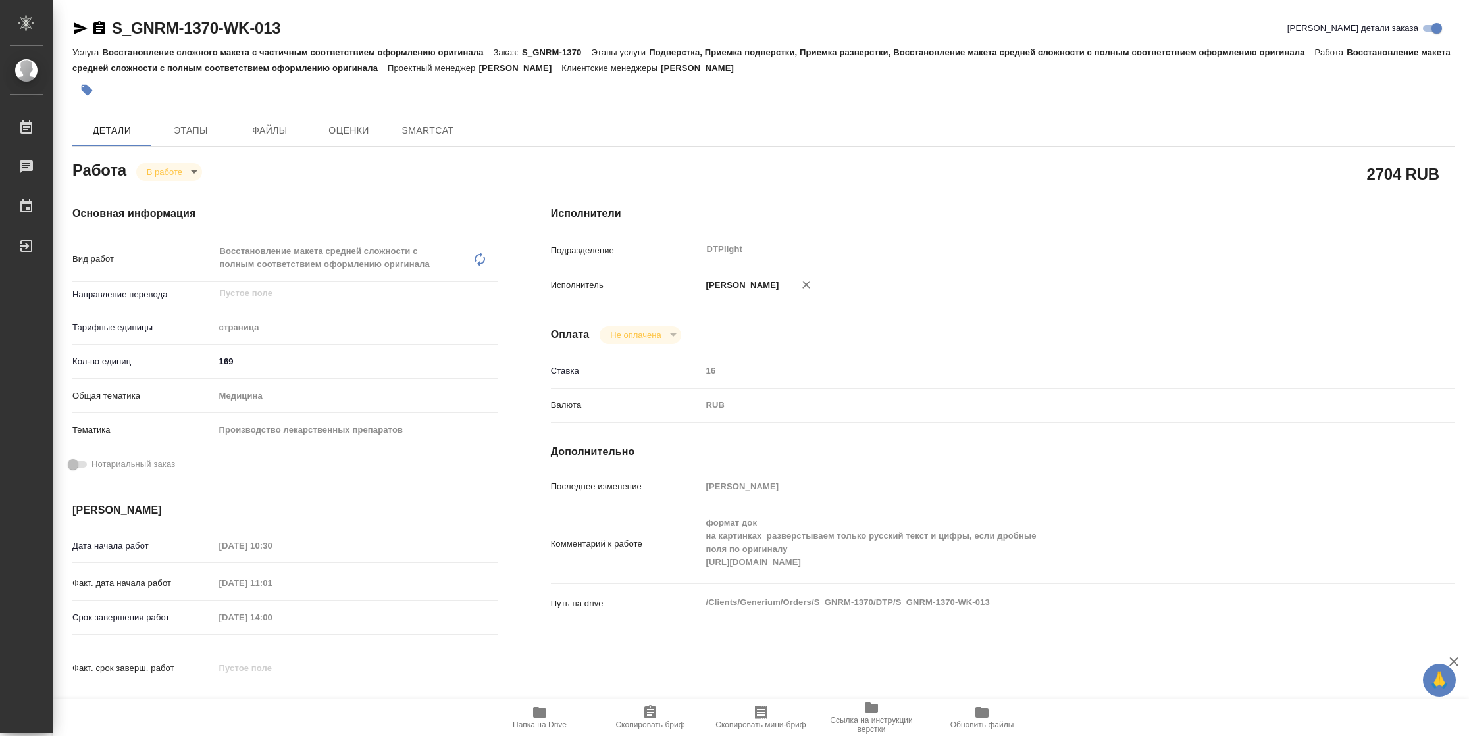
type textarea "x"
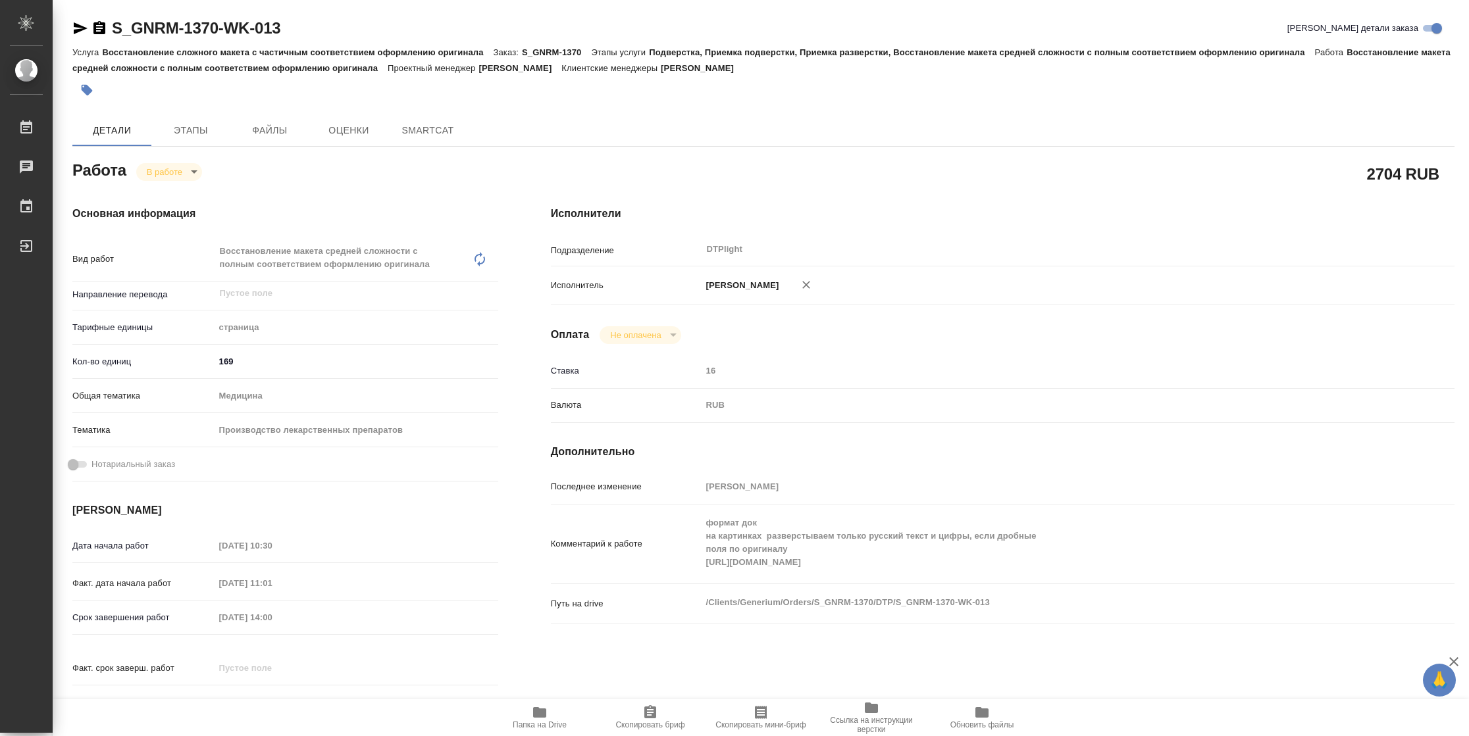
type textarea "x"
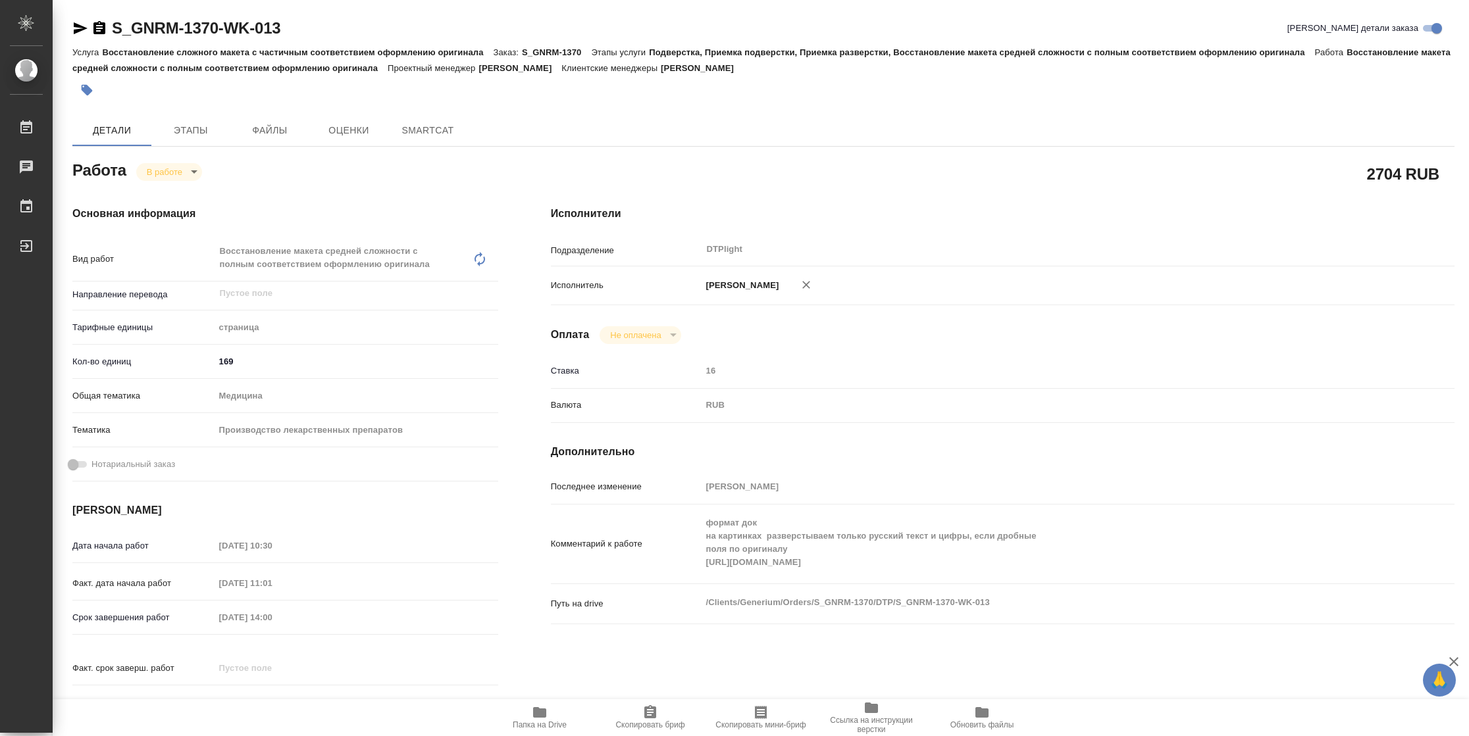
type textarea "x"
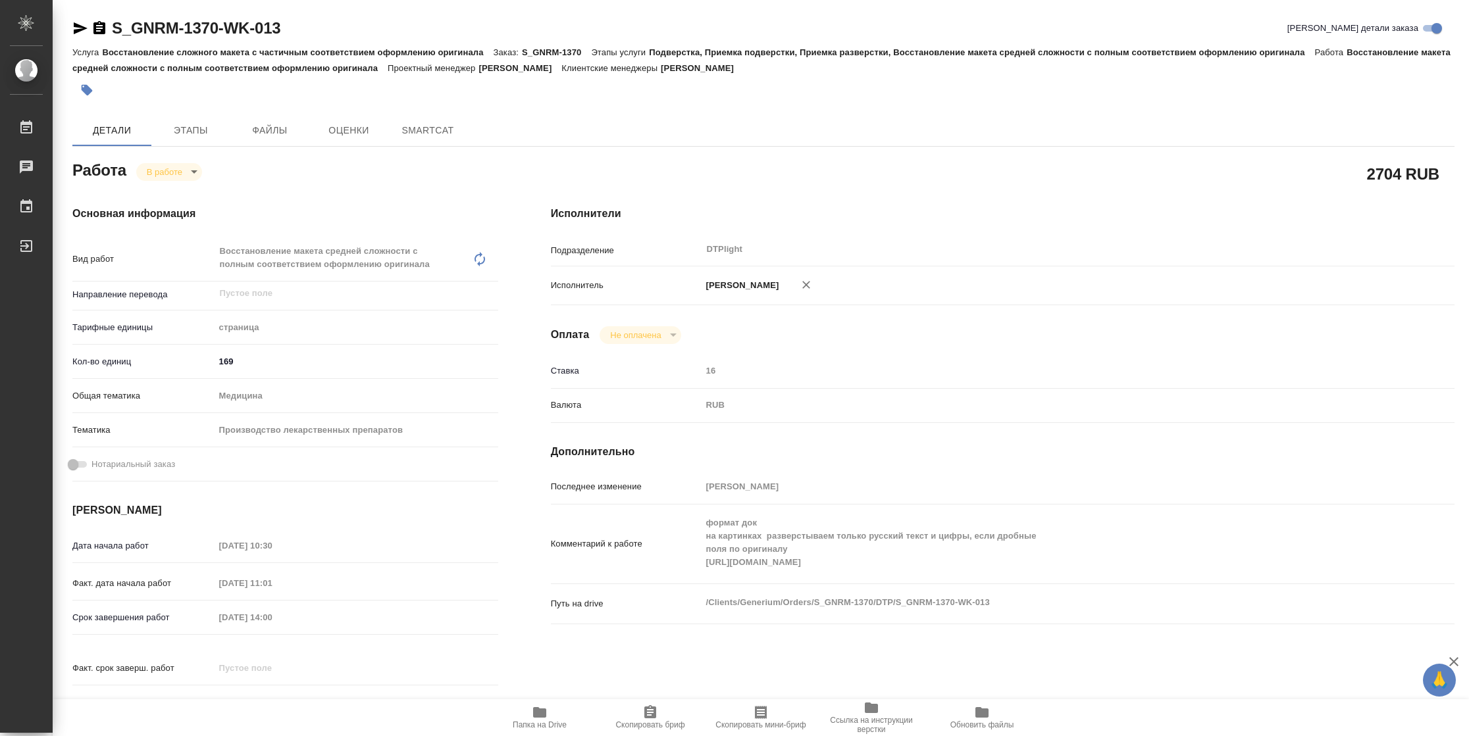
click at [538, 721] on span "Папка на Drive" at bounding box center [540, 725] width 54 height 9
type textarea "x"
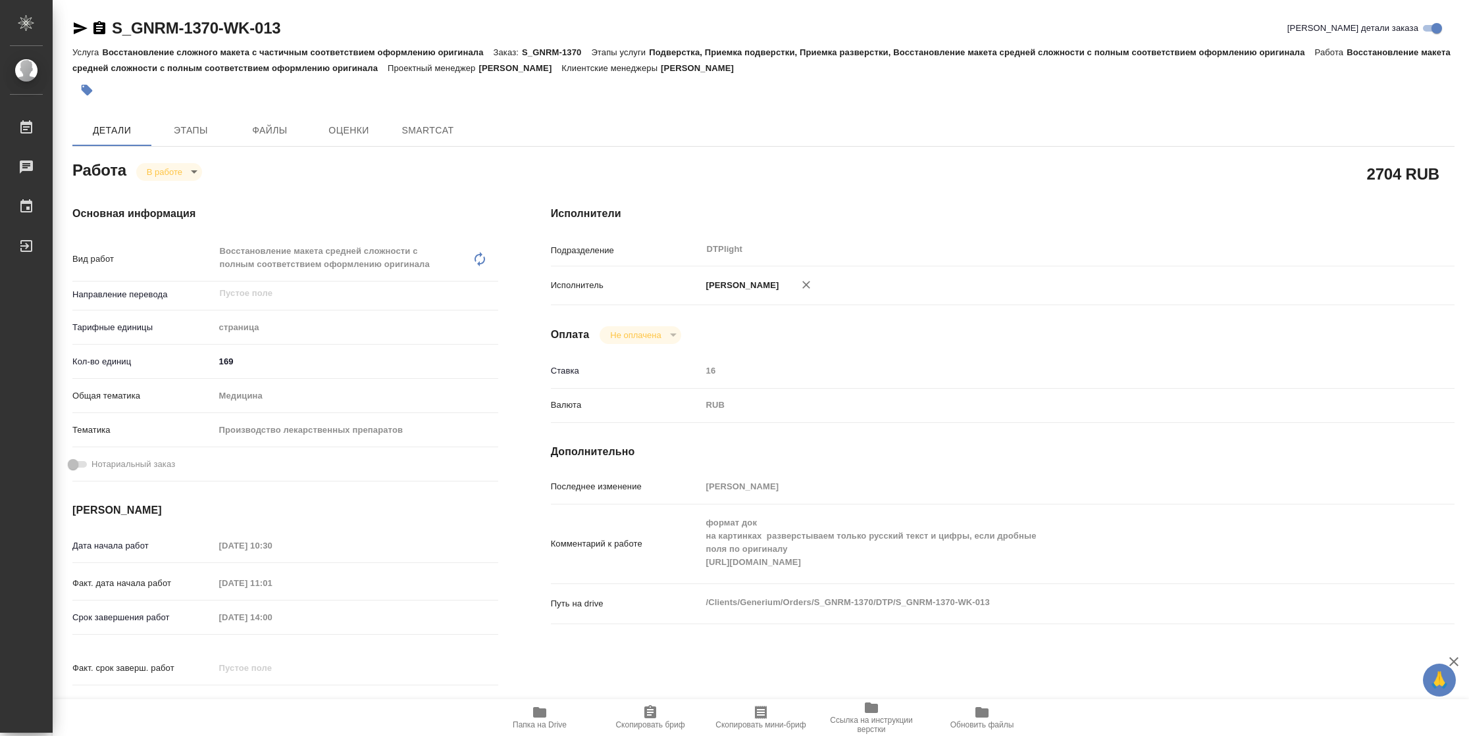
type textarea "x"
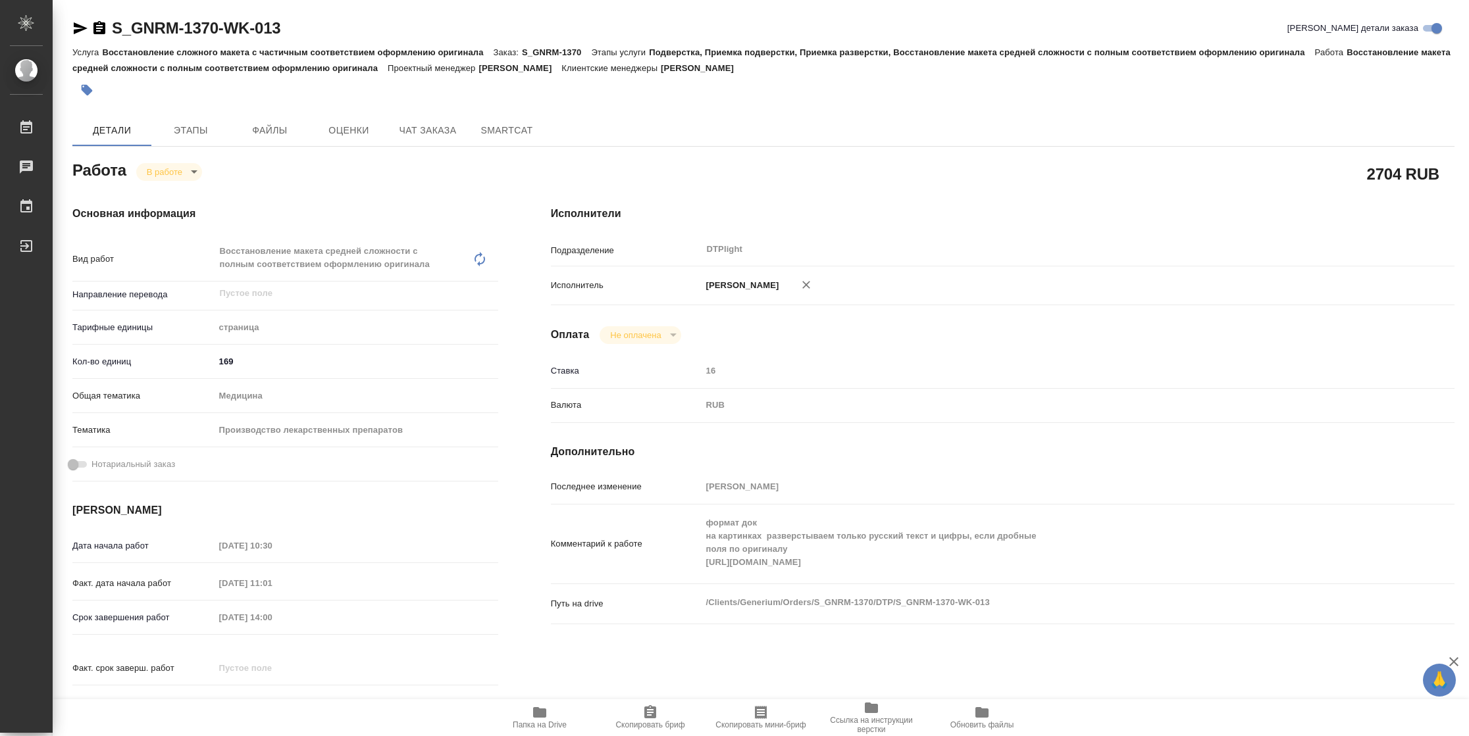
type textarea "x"
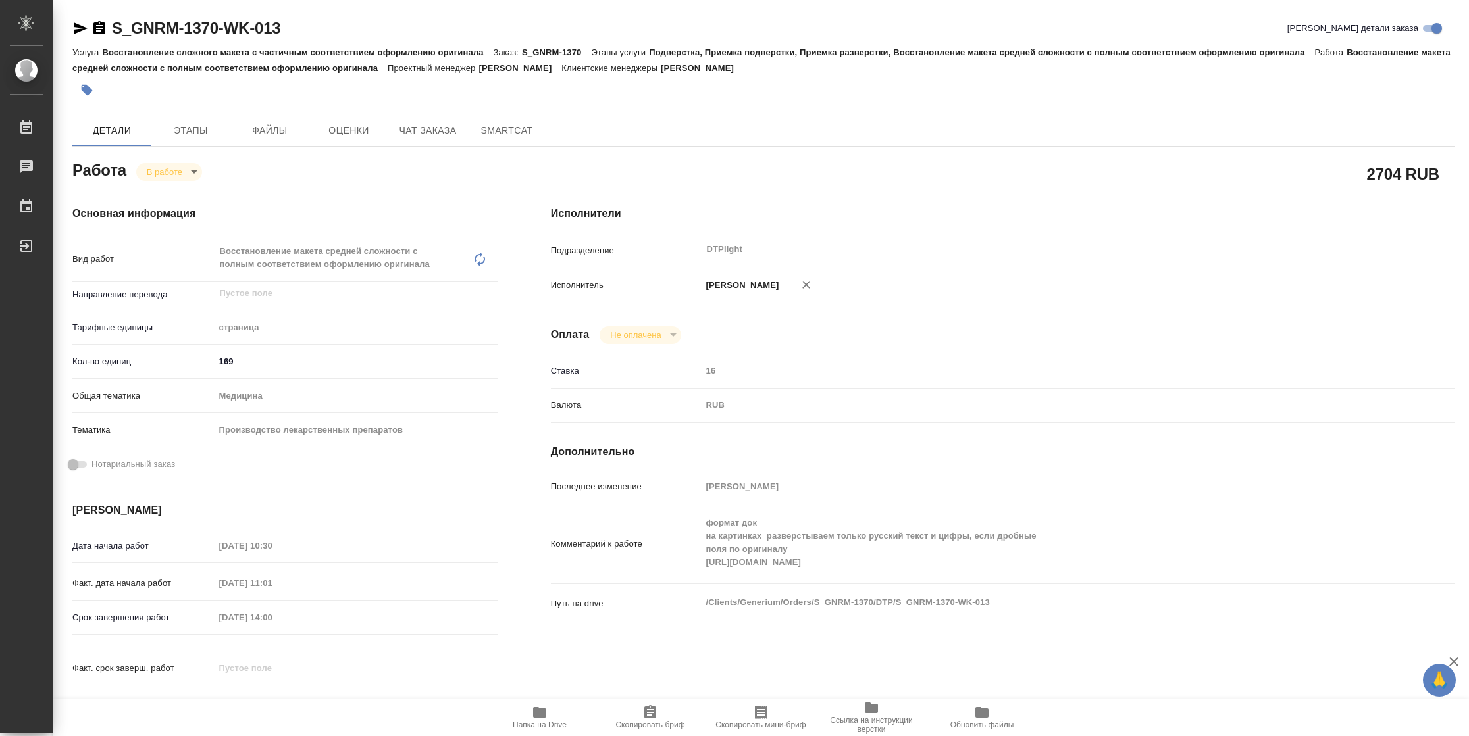
type textarea "x"
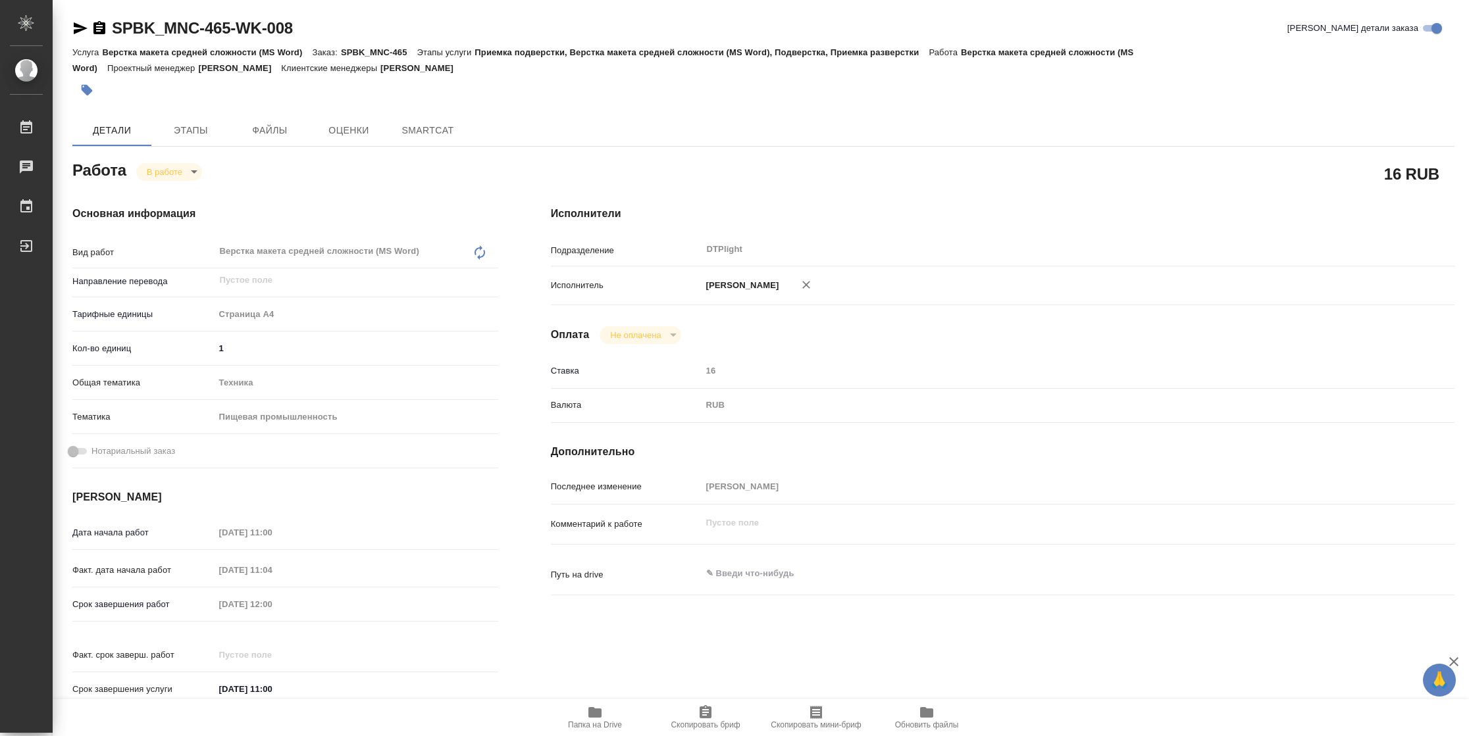
type textarea "x"
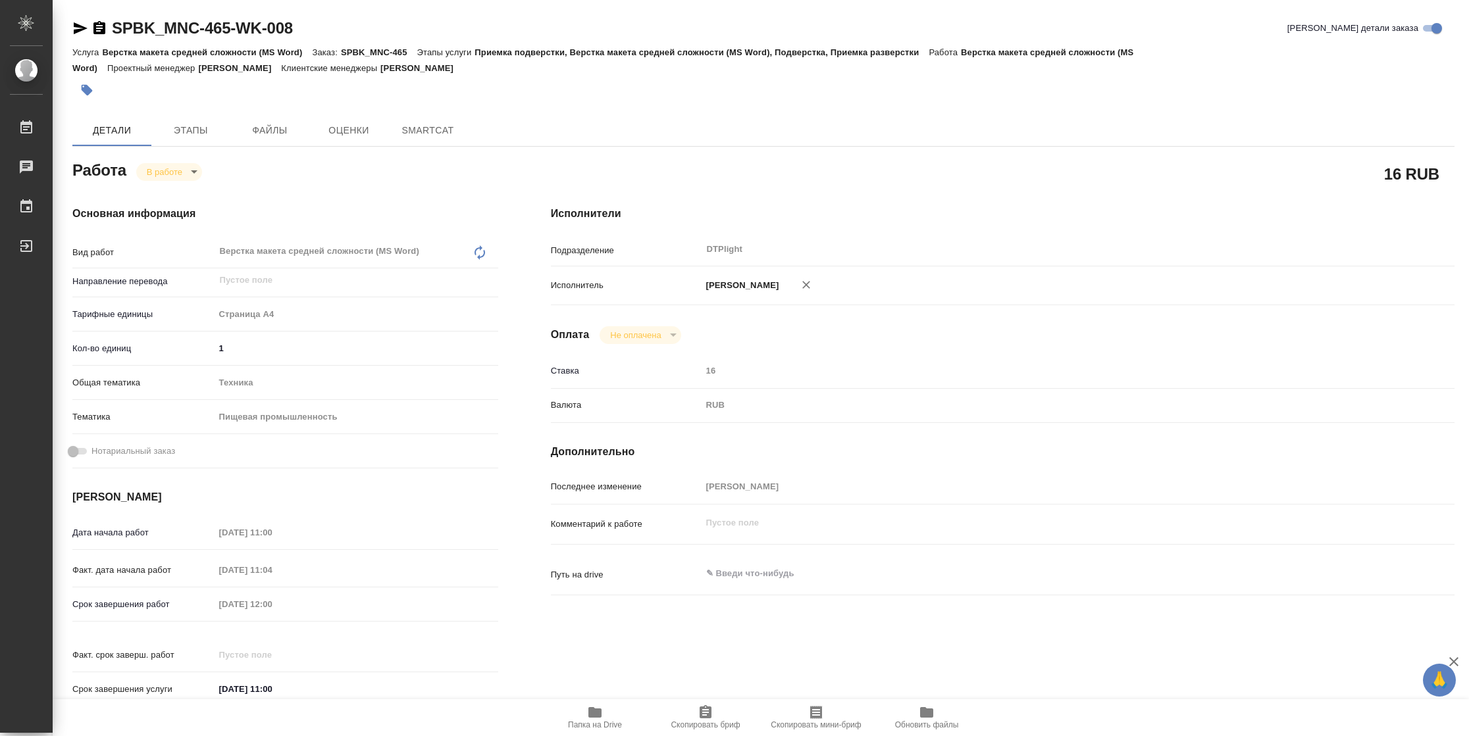
type textarea "x"
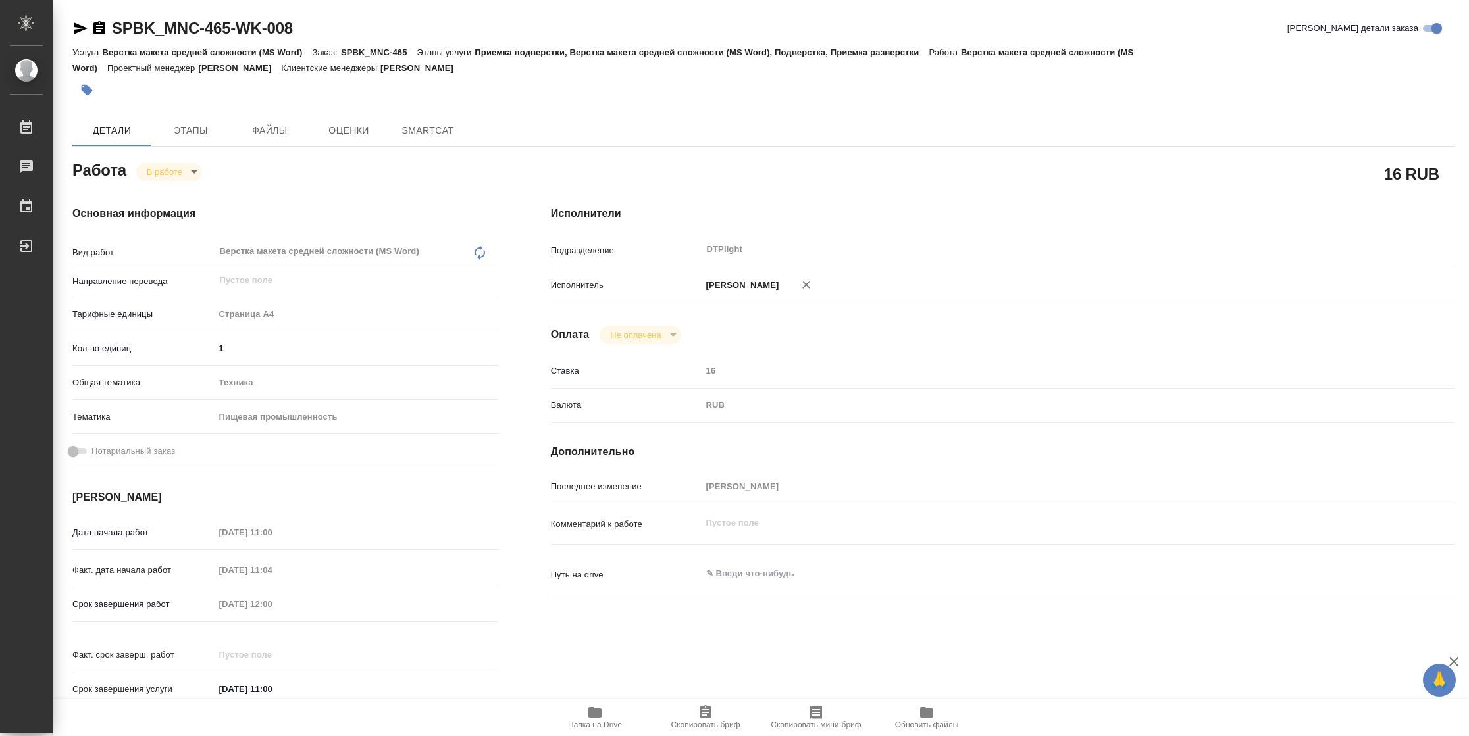
type textarea "x"
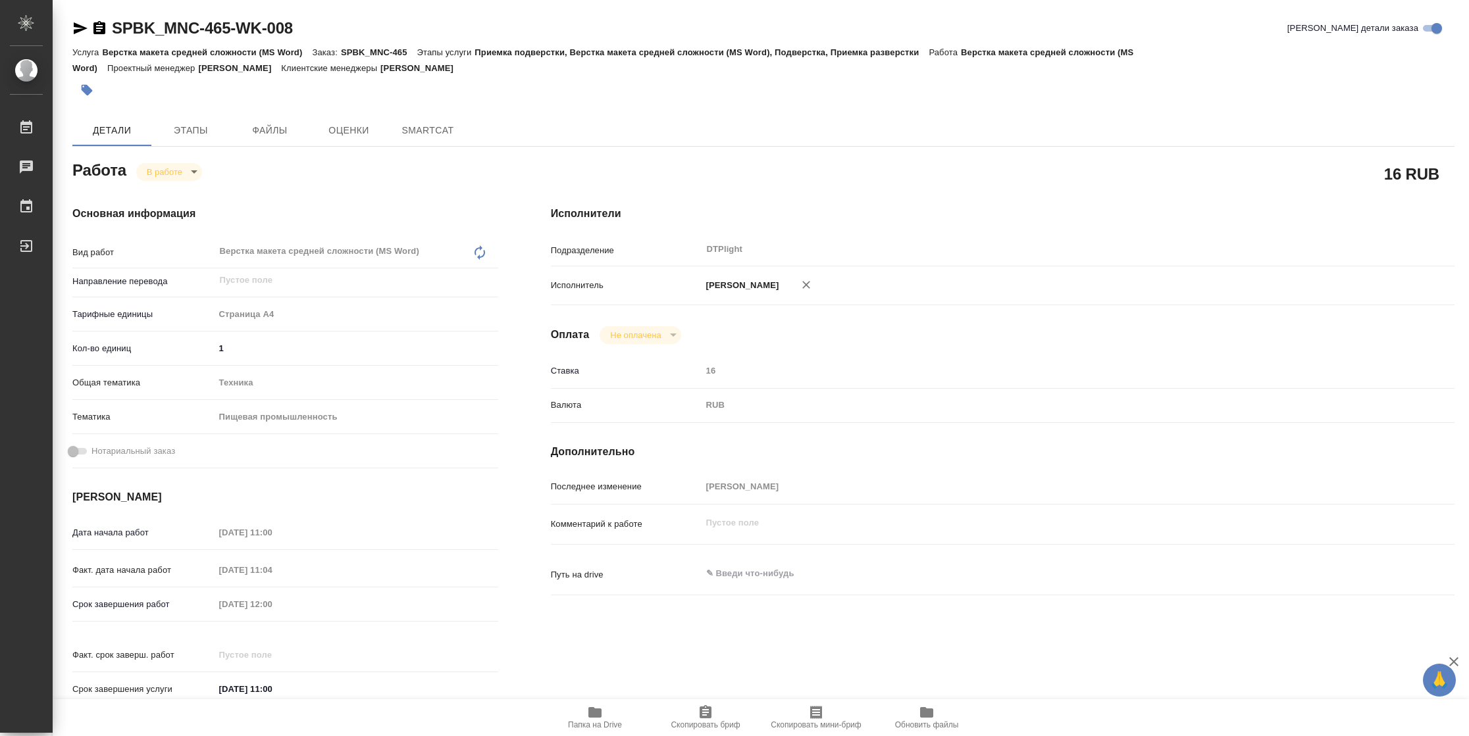
type textarea "x"
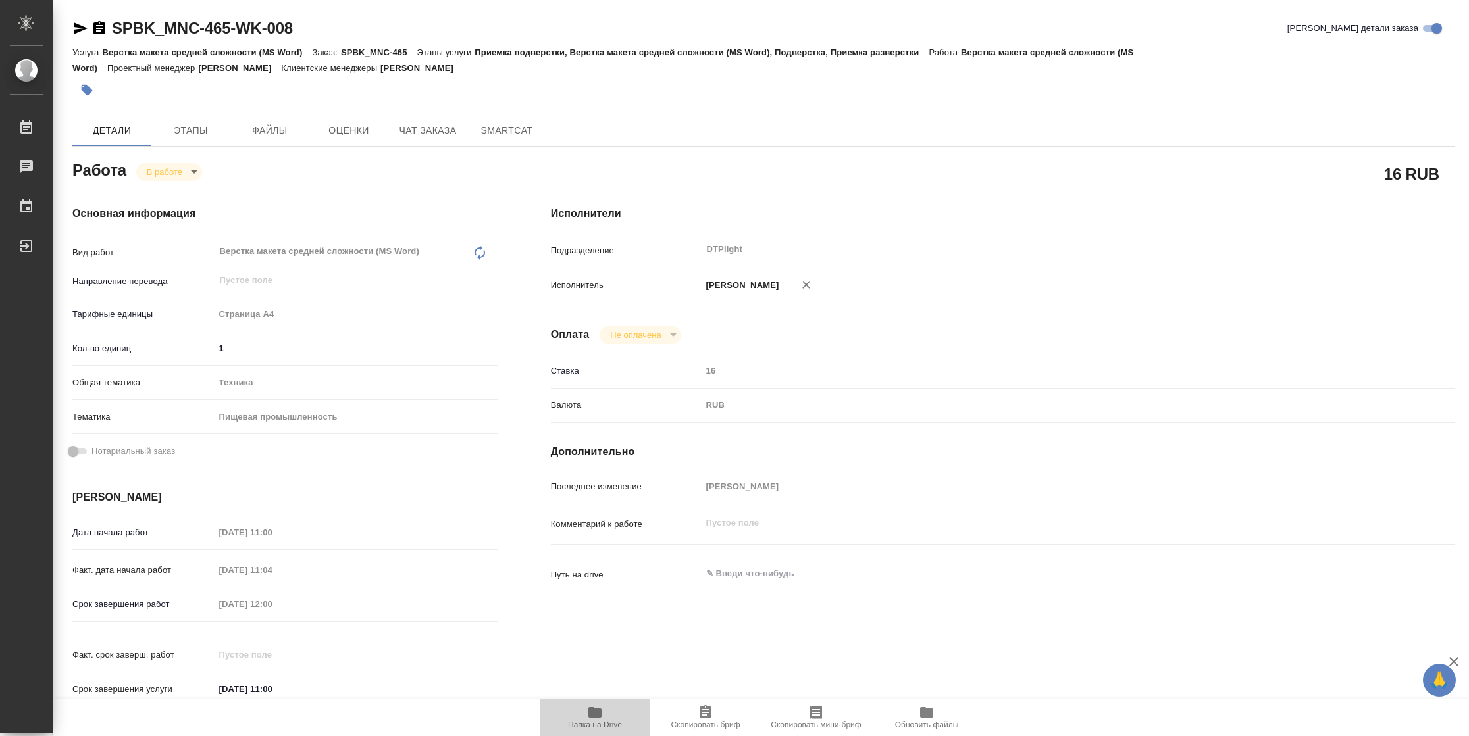
click at [622, 719] on span "Папка на Drive" at bounding box center [594, 717] width 95 height 25
type textarea "x"
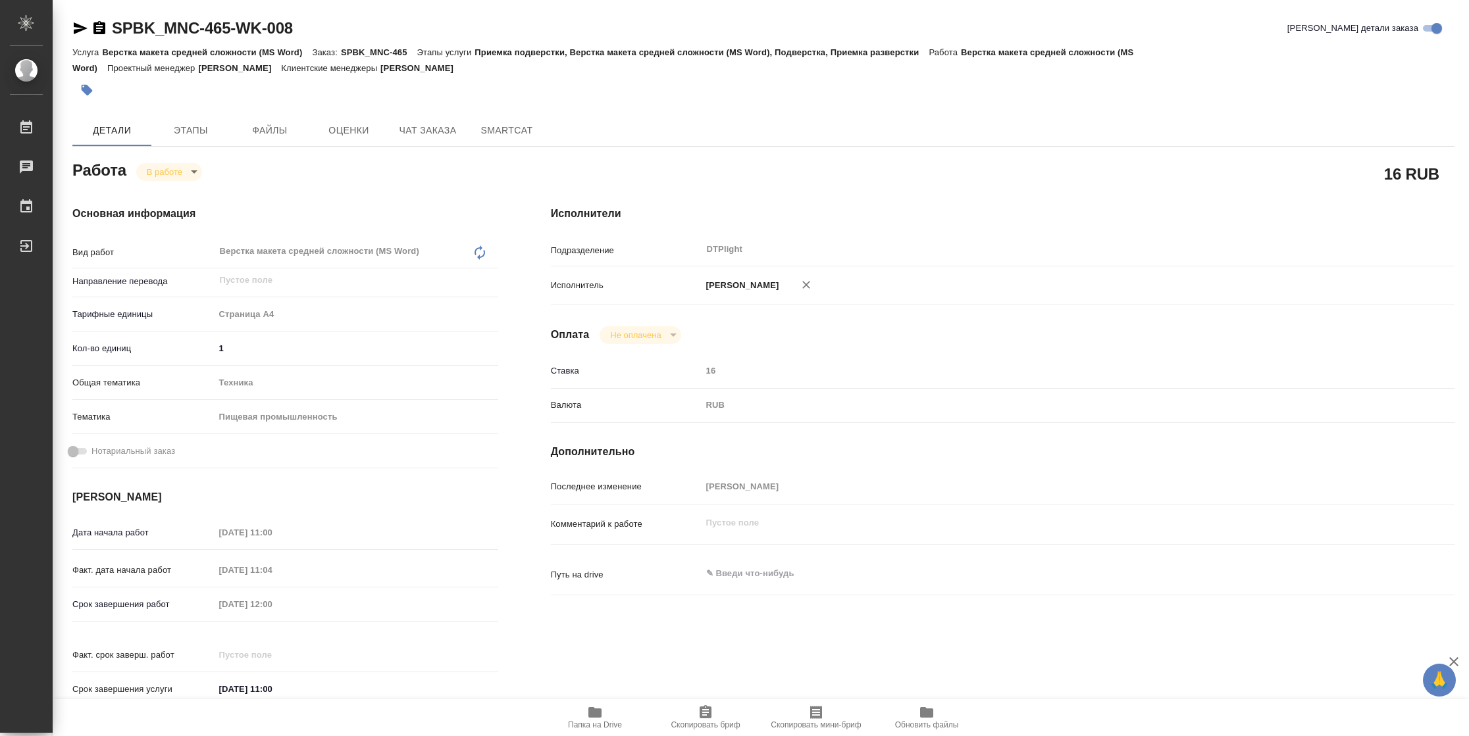
type textarea "x"
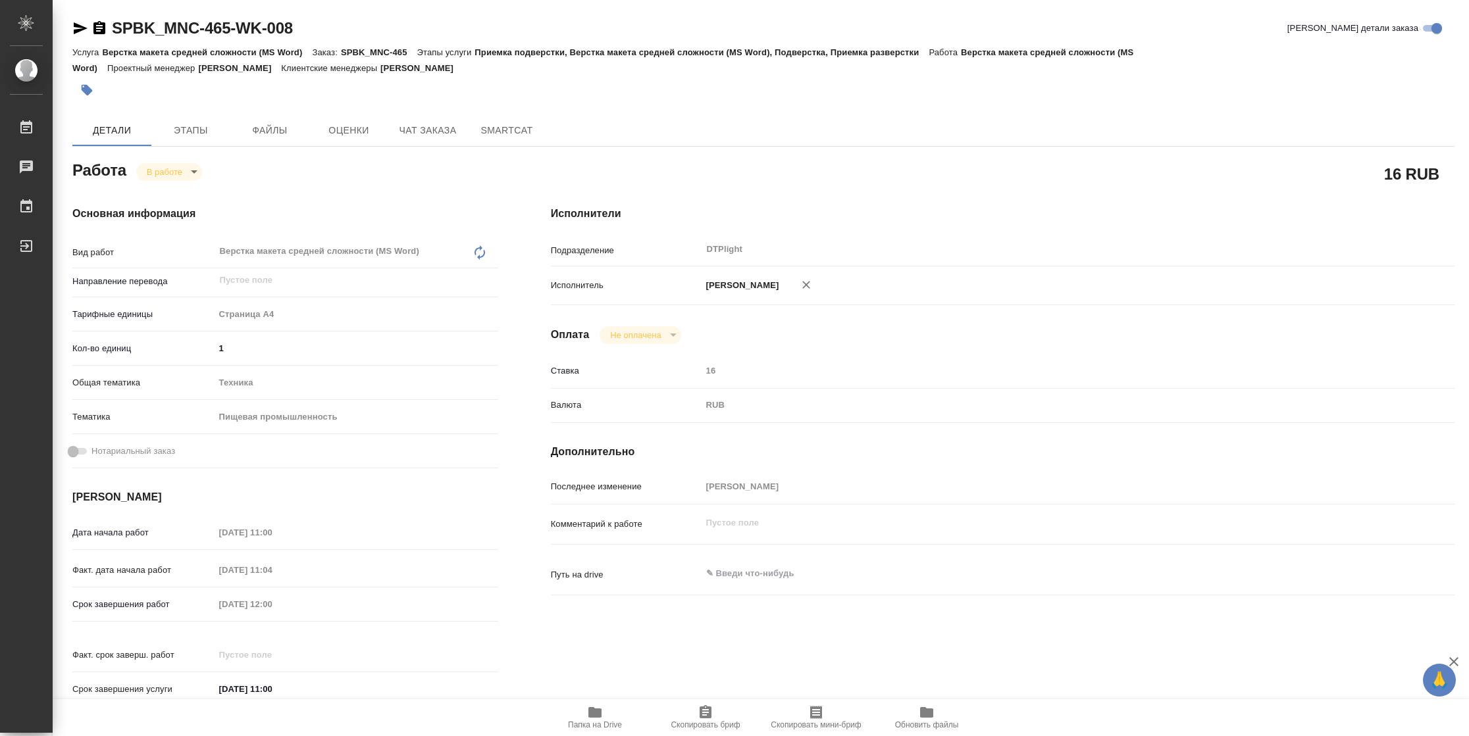
type textarea "x"
drag, startPoint x: 84, startPoint y: 28, endPoint x: 201, endPoint y: 11, distance: 118.5
click at [84, 28] on icon "button" at bounding box center [81, 28] width 14 height 12
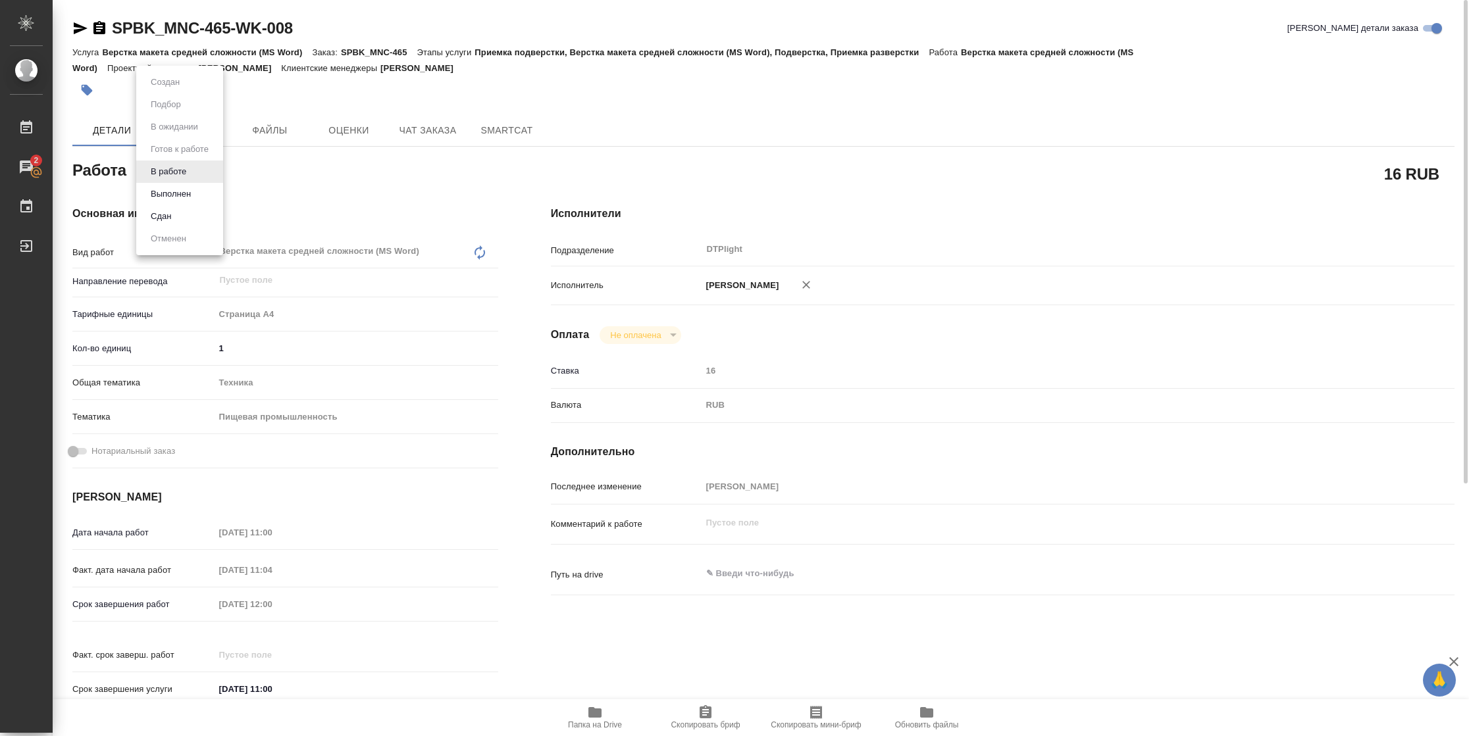
click at [191, 174] on body "🙏 .cls-1 fill:#fff; AWATERA Vasilyeva Natalia Работы 2 Чаты График Выйти SPBK_M…" at bounding box center [734, 368] width 1469 height 736
click at [193, 191] on button "Выполнен" at bounding box center [171, 194] width 48 height 14
type textarea "x"
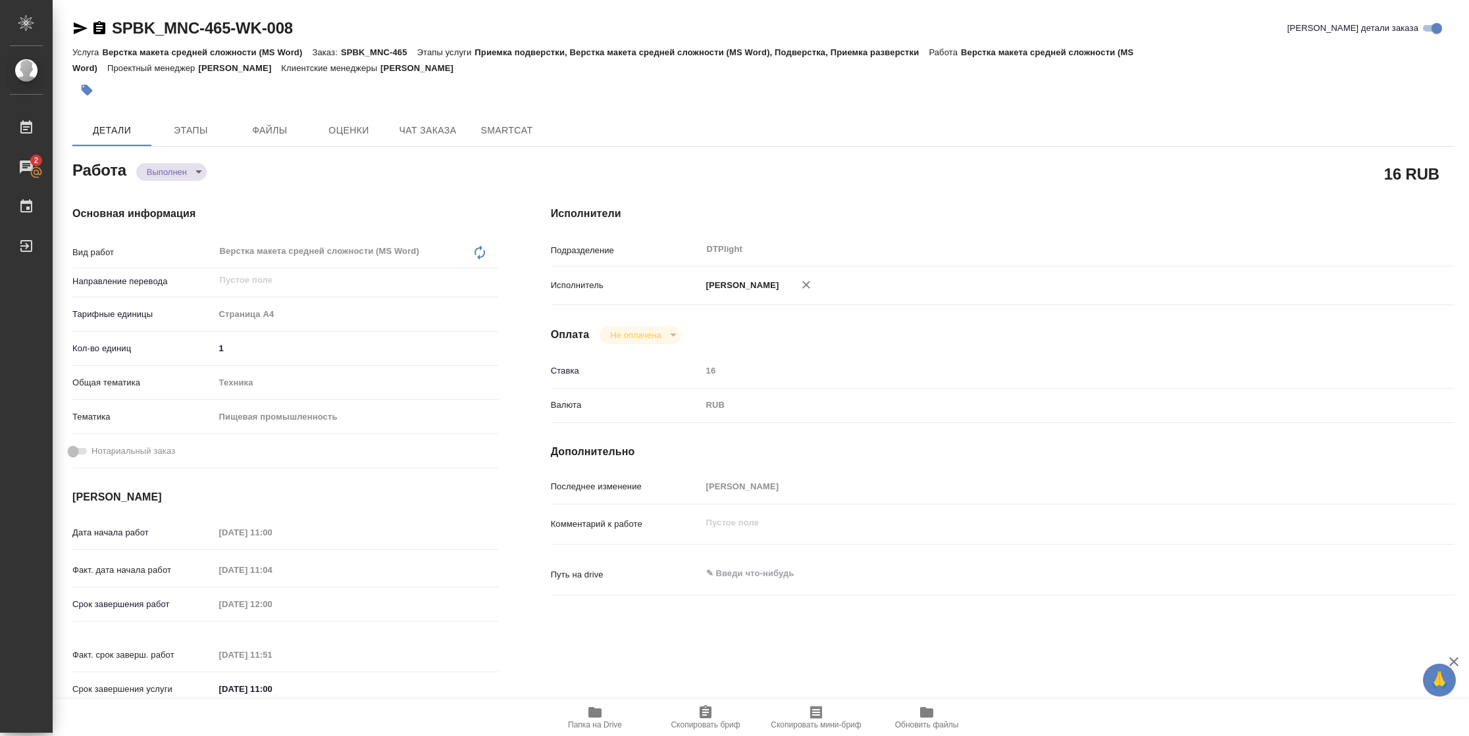
type textarea "x"
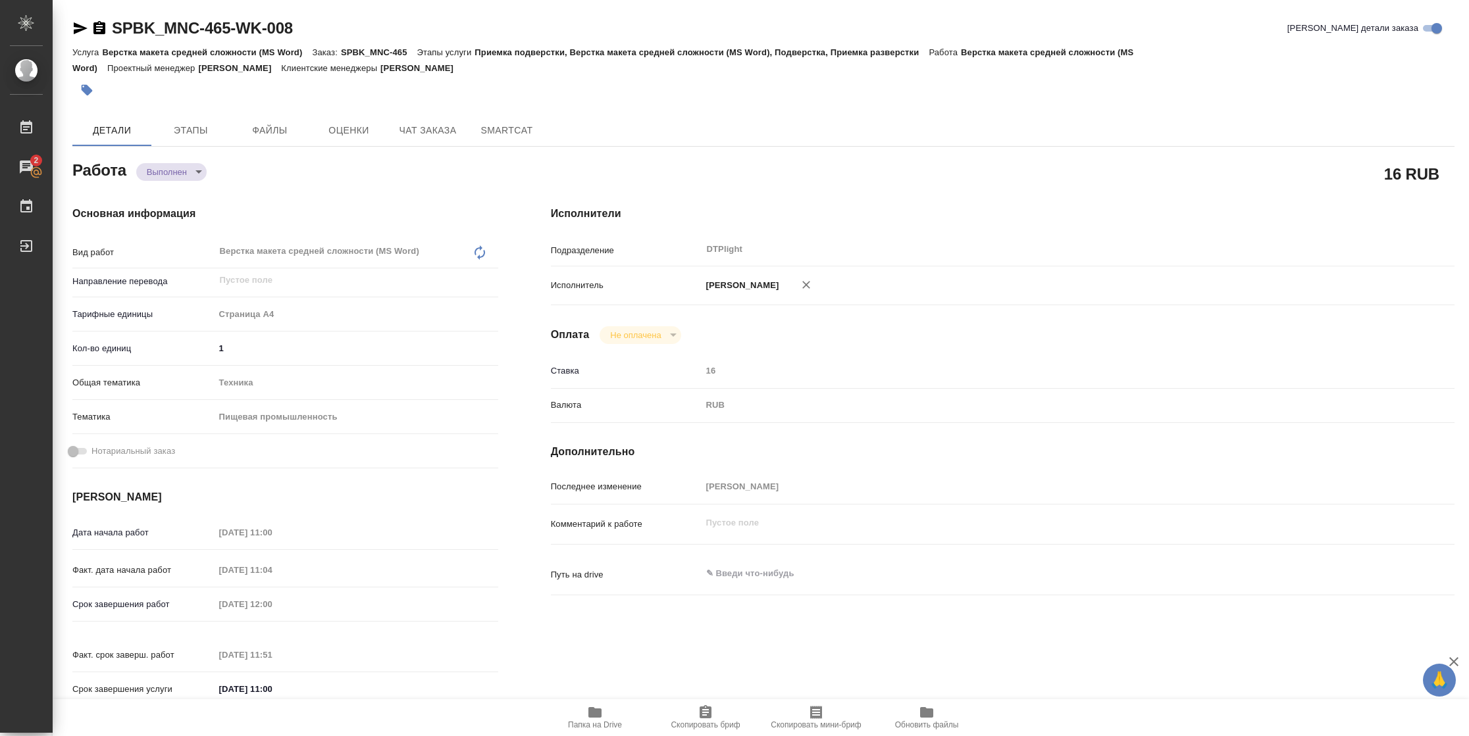
type textarea "x"
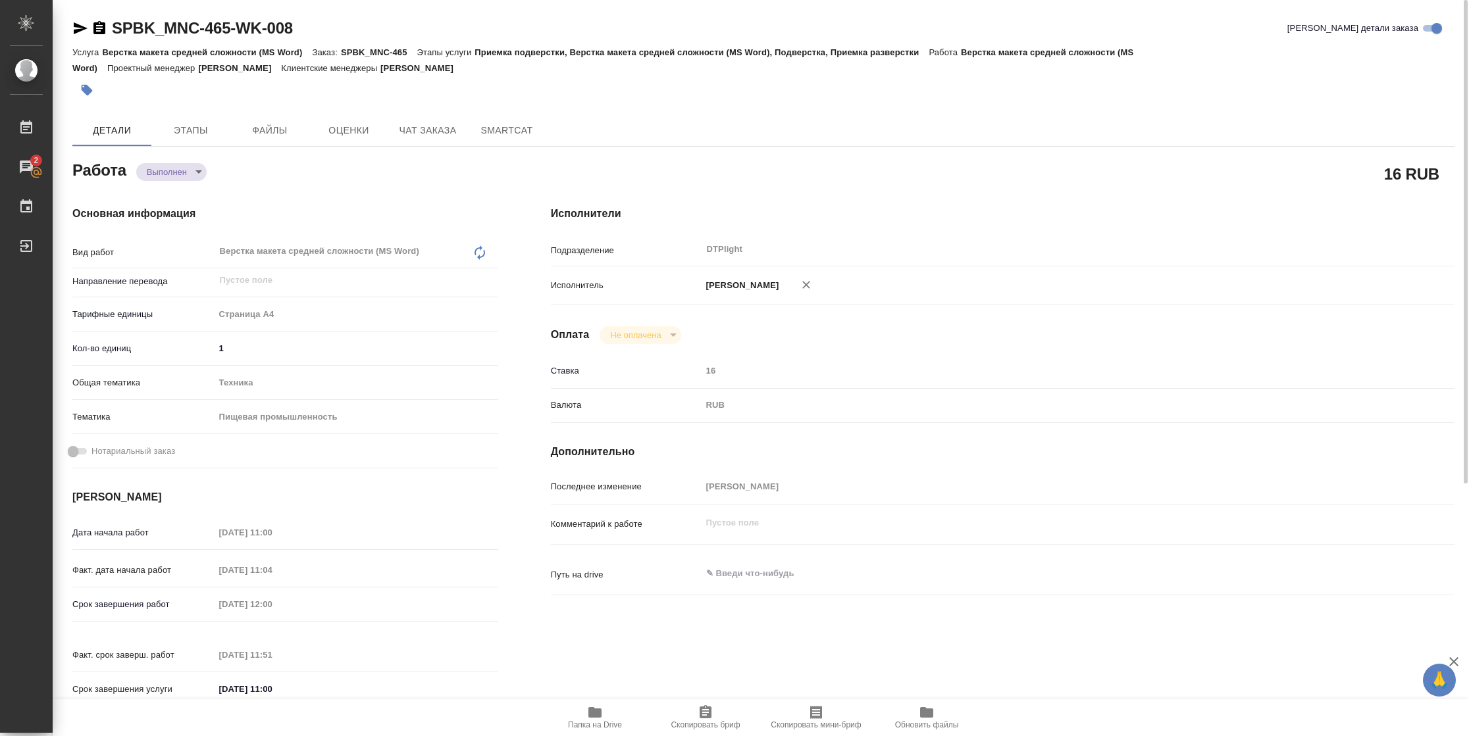
type textarea "x"
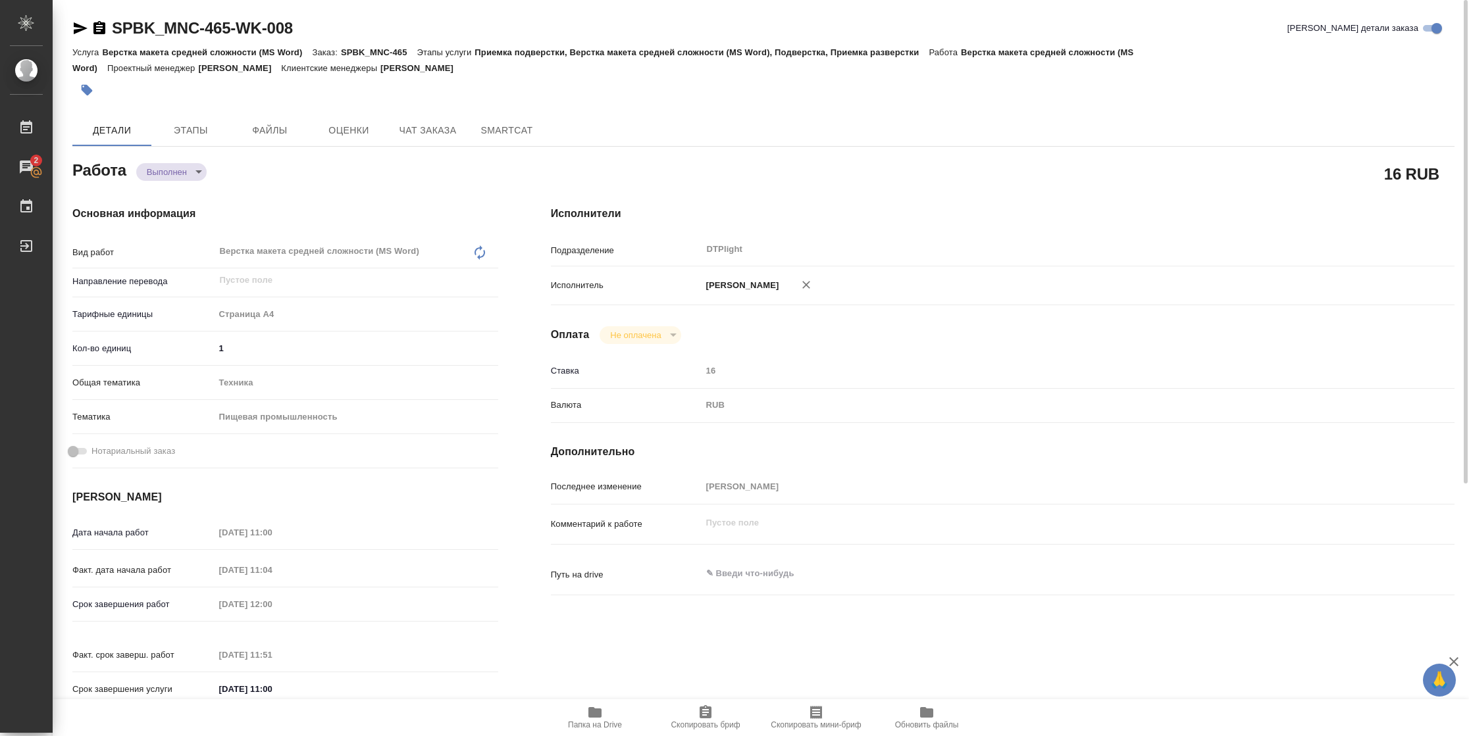
type textarea "x"
click at [73, 28] on icon "button" at bounding box center [80, 28] width 16 height 16
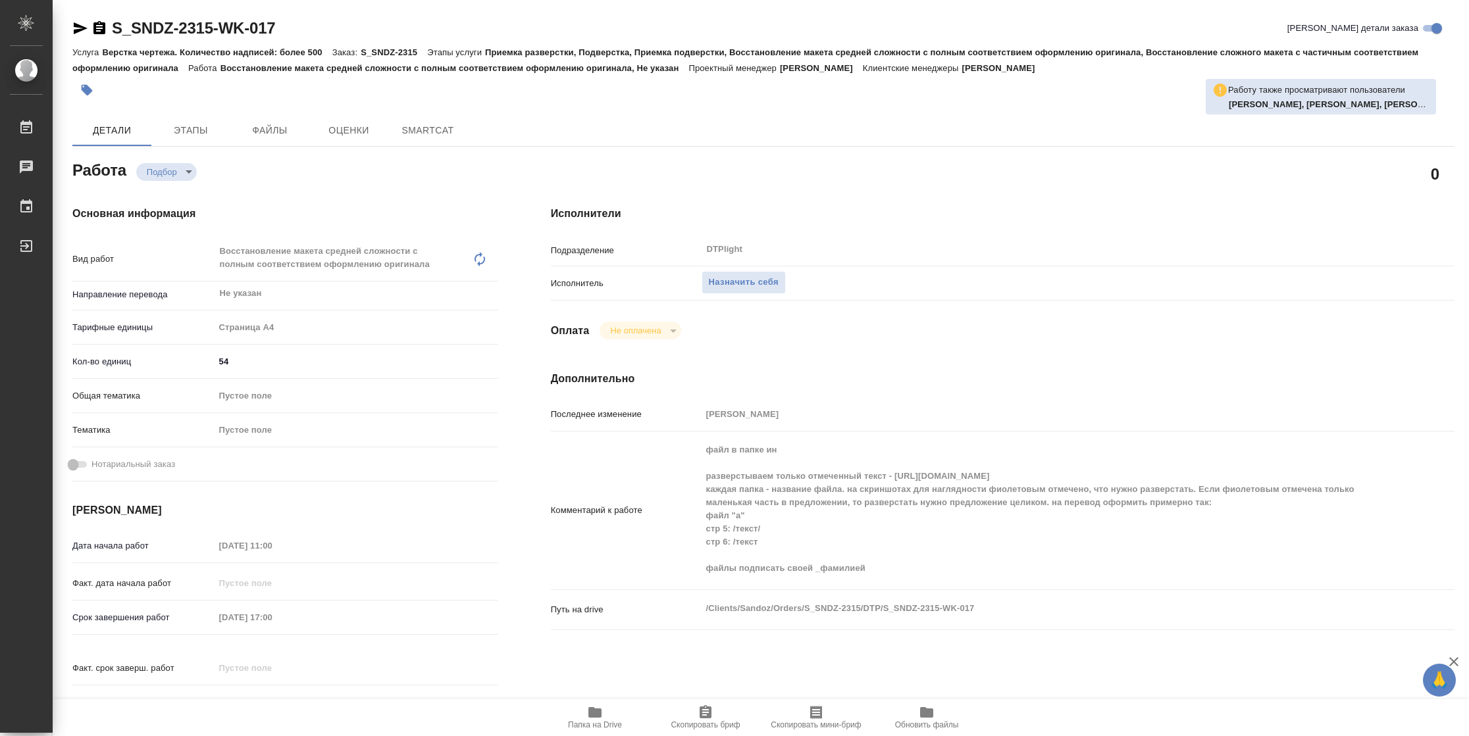
type textarea "x"
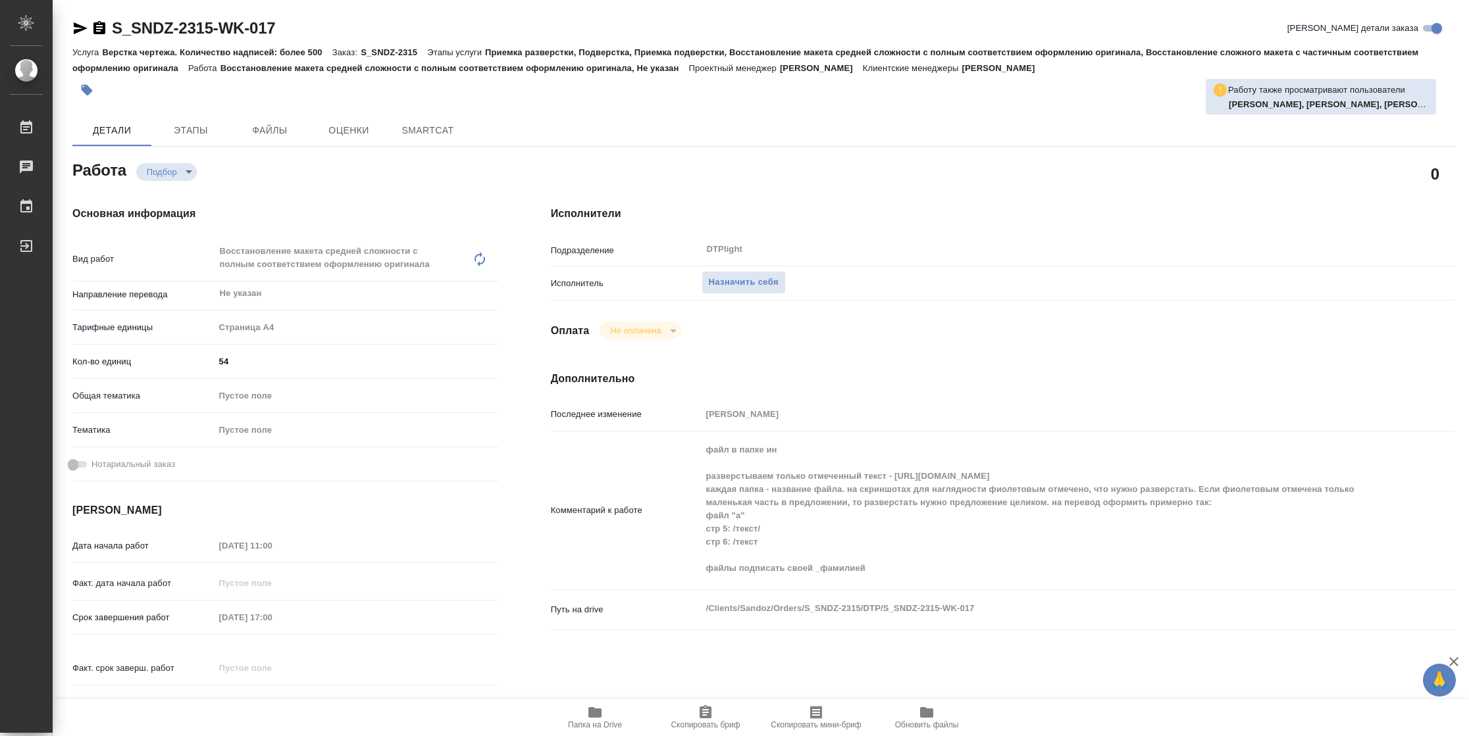
type textarea "x"
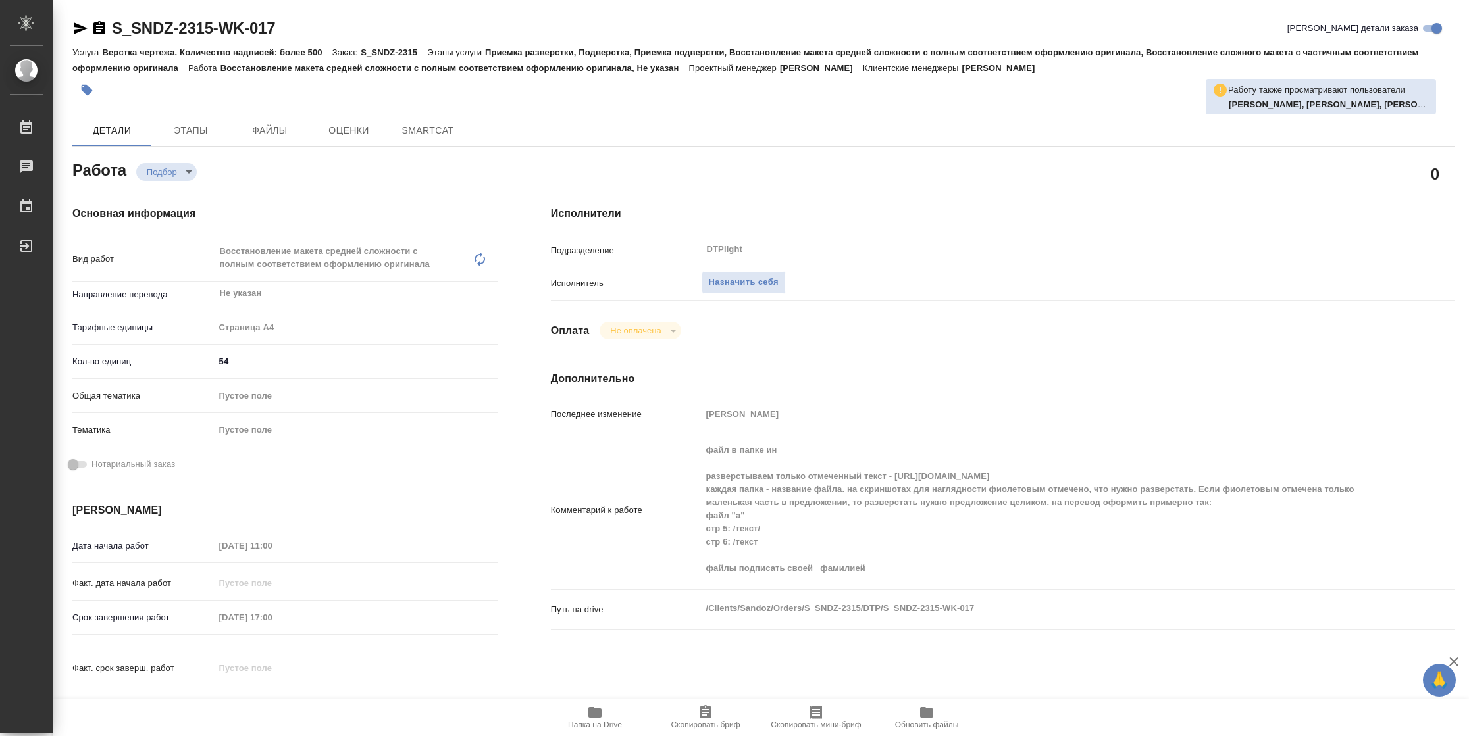
type textarea "x"
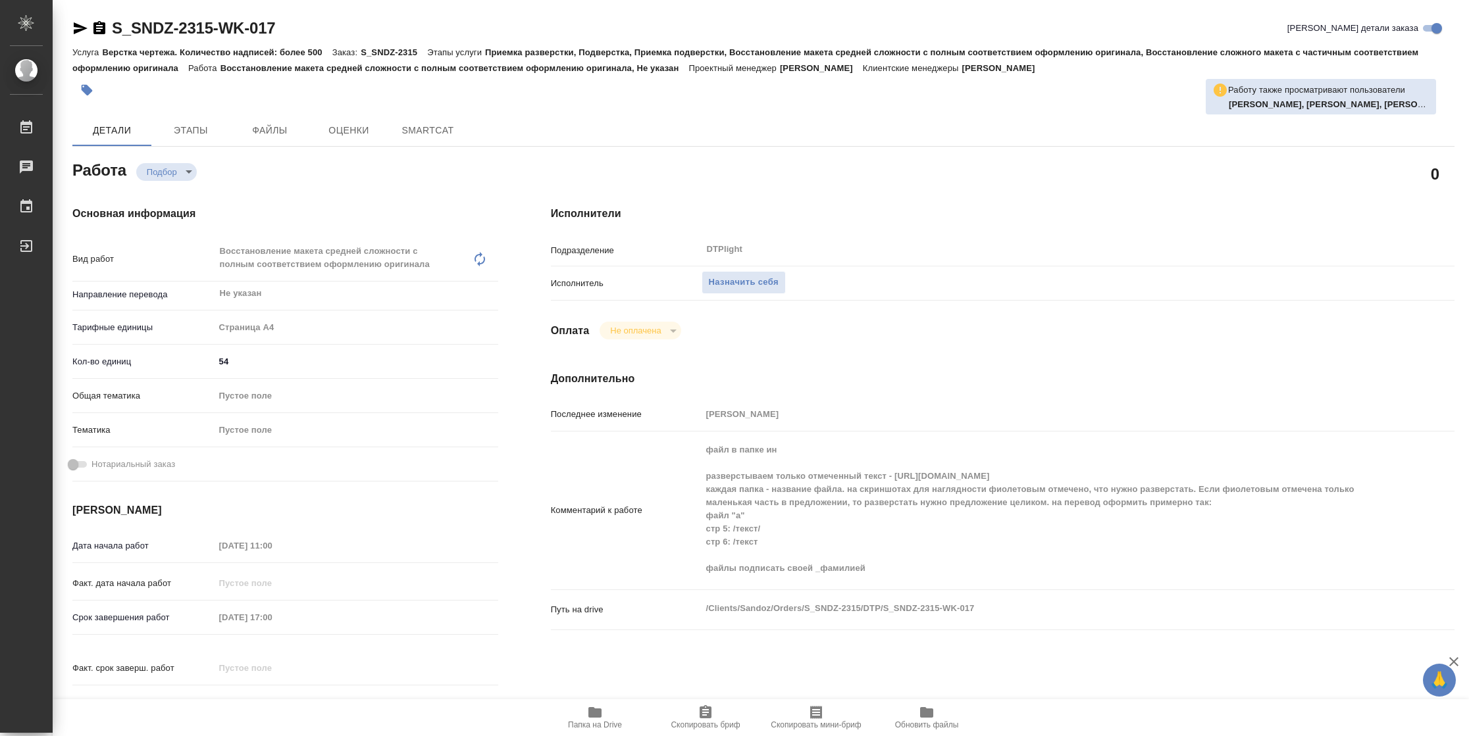
type textarea "x"
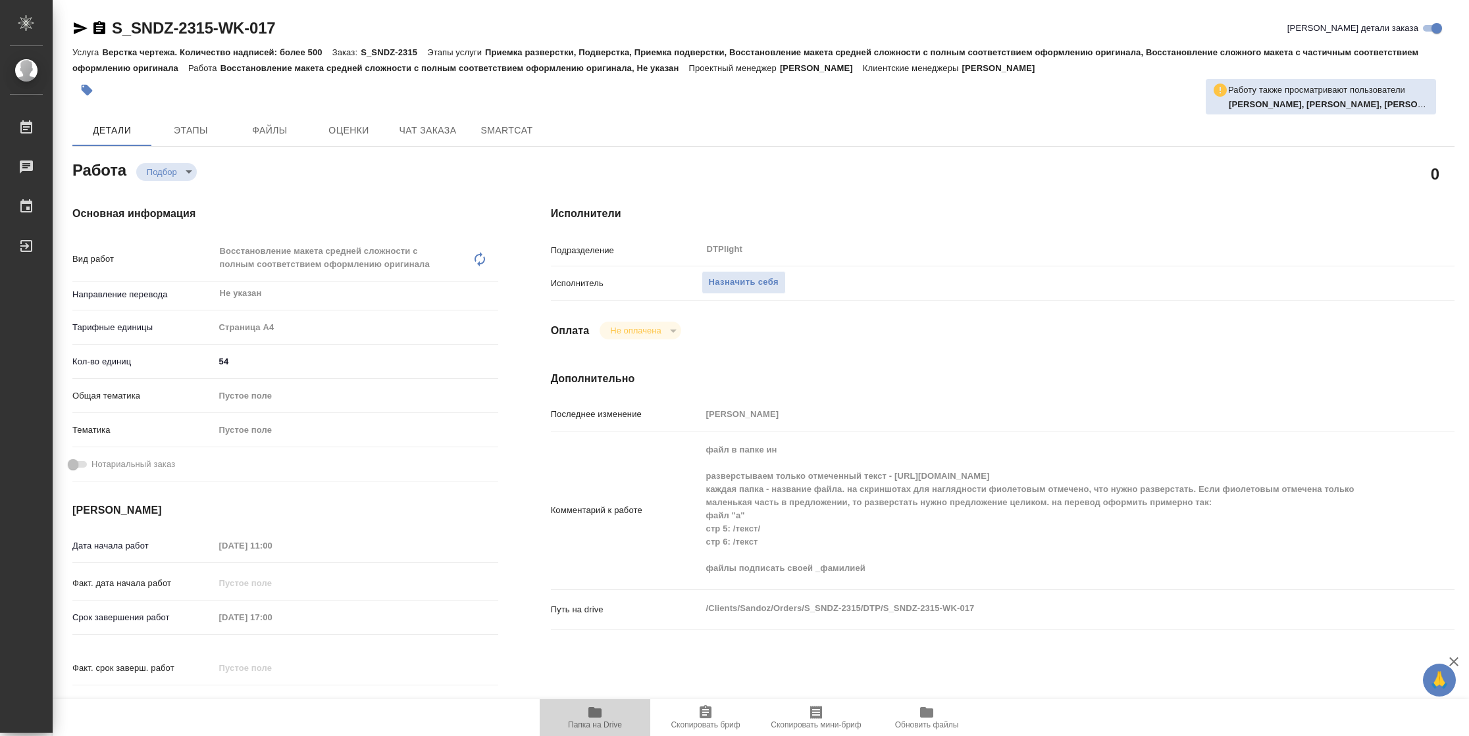
click at [601, 721] on span "Папка на Drive" at bounding box center [595, 725] width 54 height 9
type textarea "x"
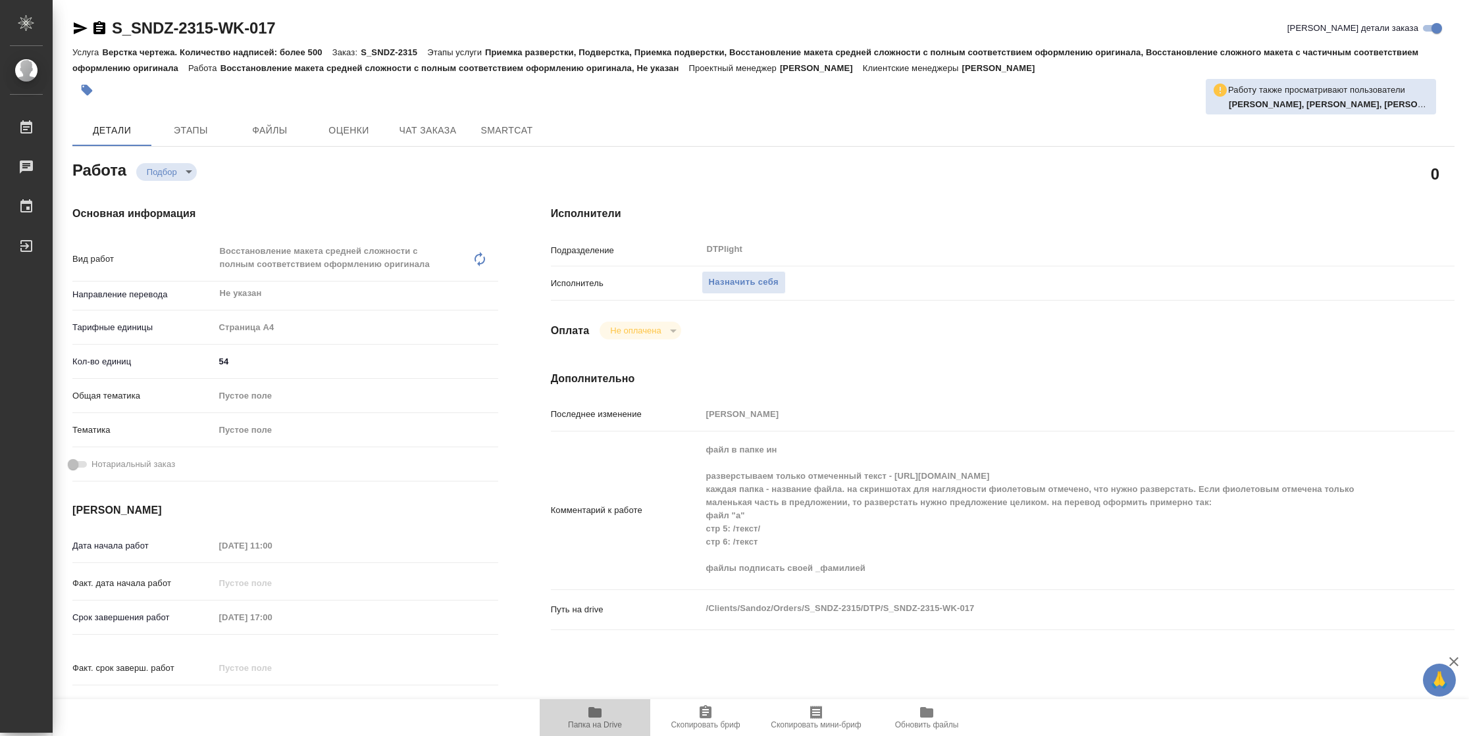
type textarea "x"
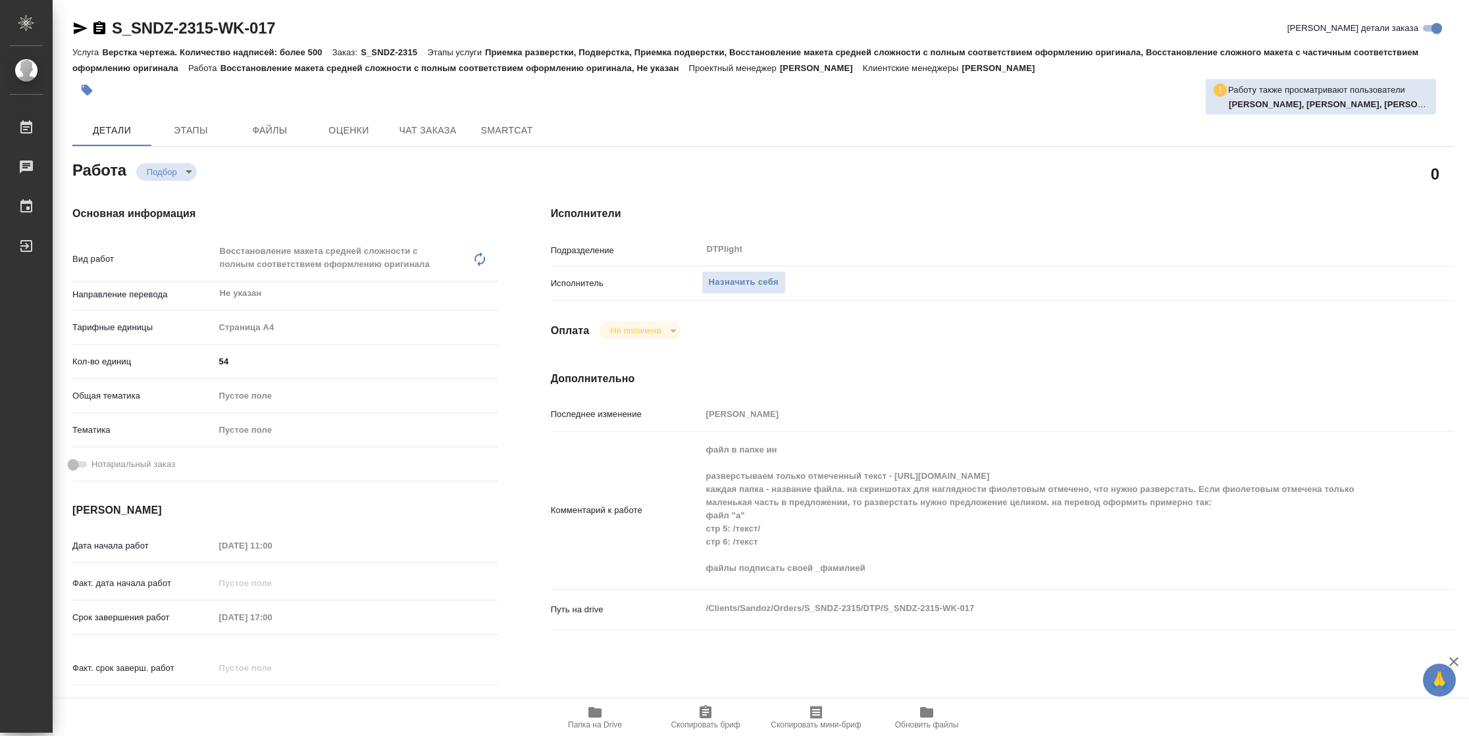
type textarea "x"
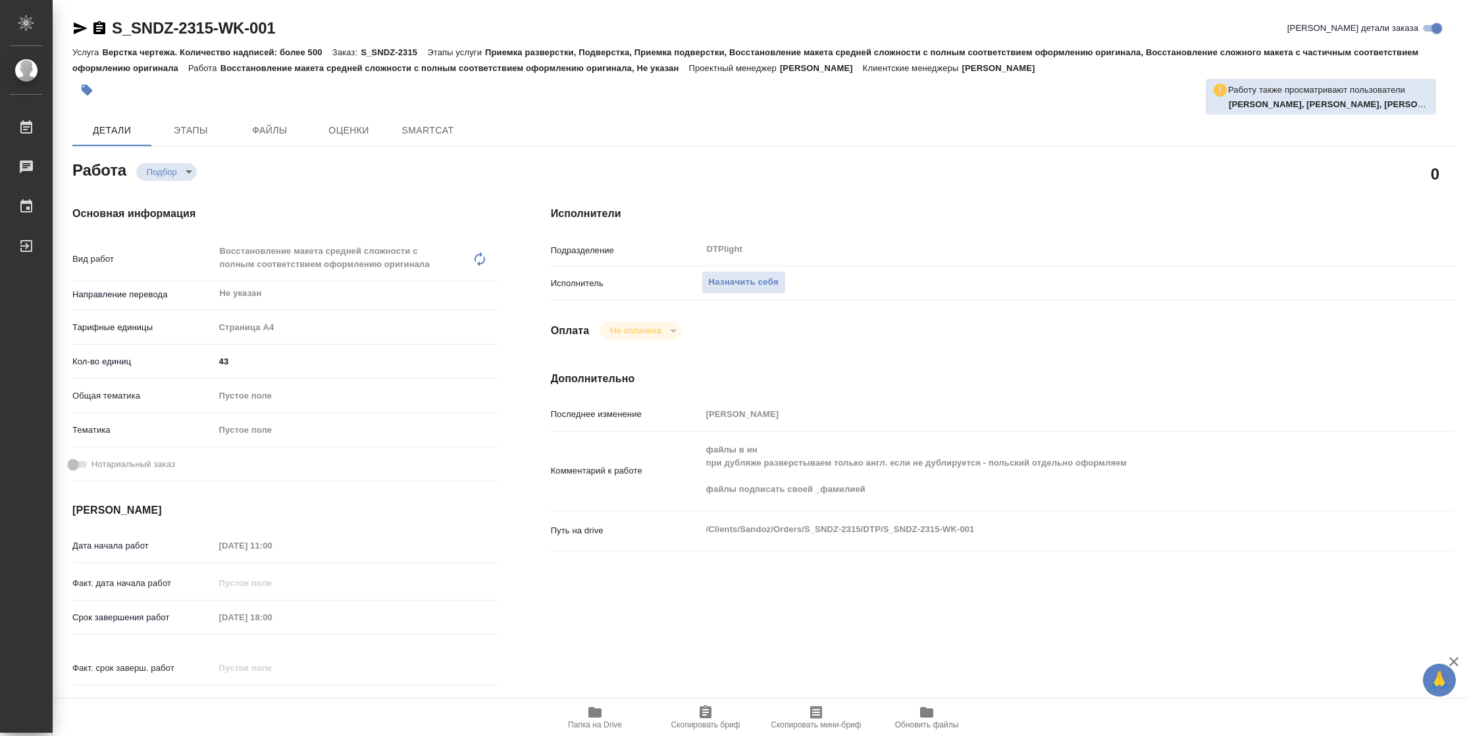
type textarea "x"
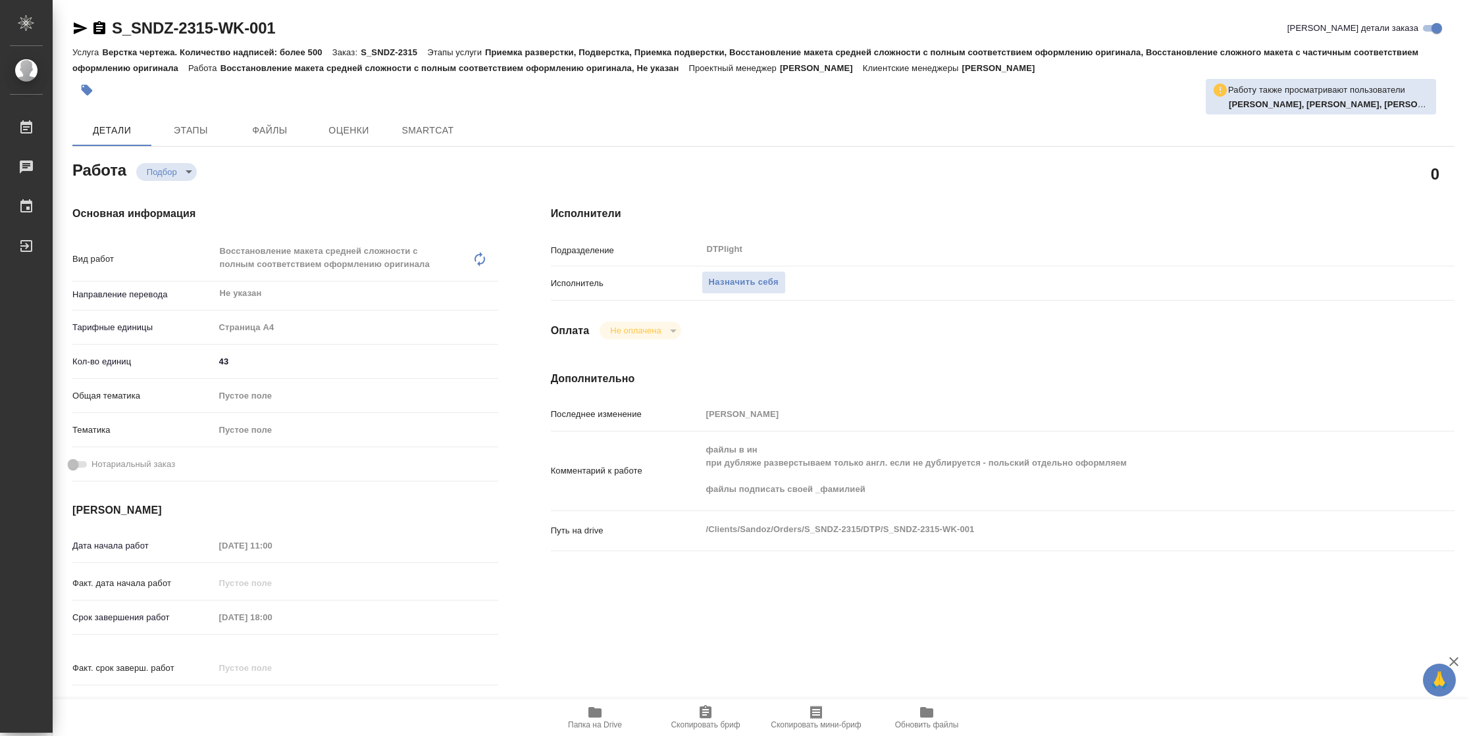
type textarea "x"
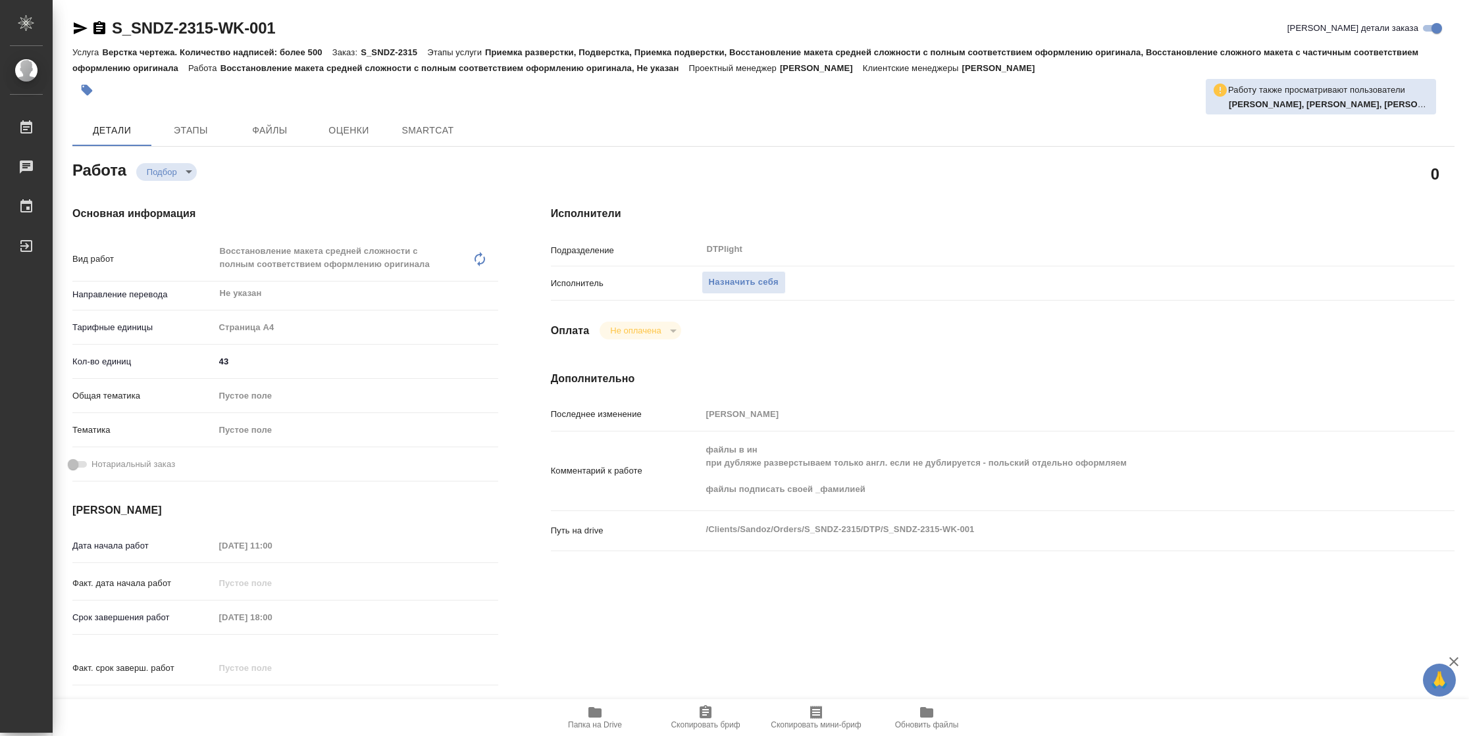
type textarea "x"
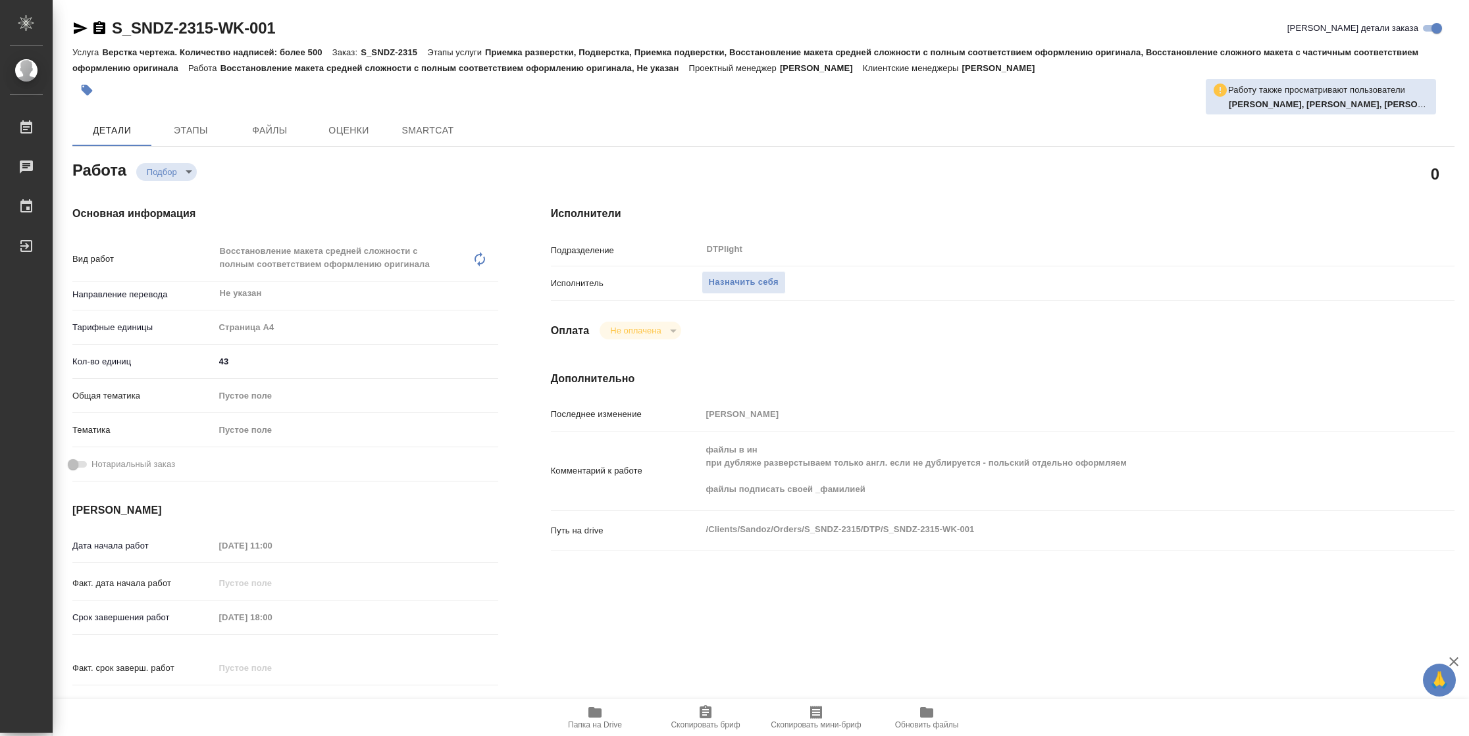
type textarea "x"
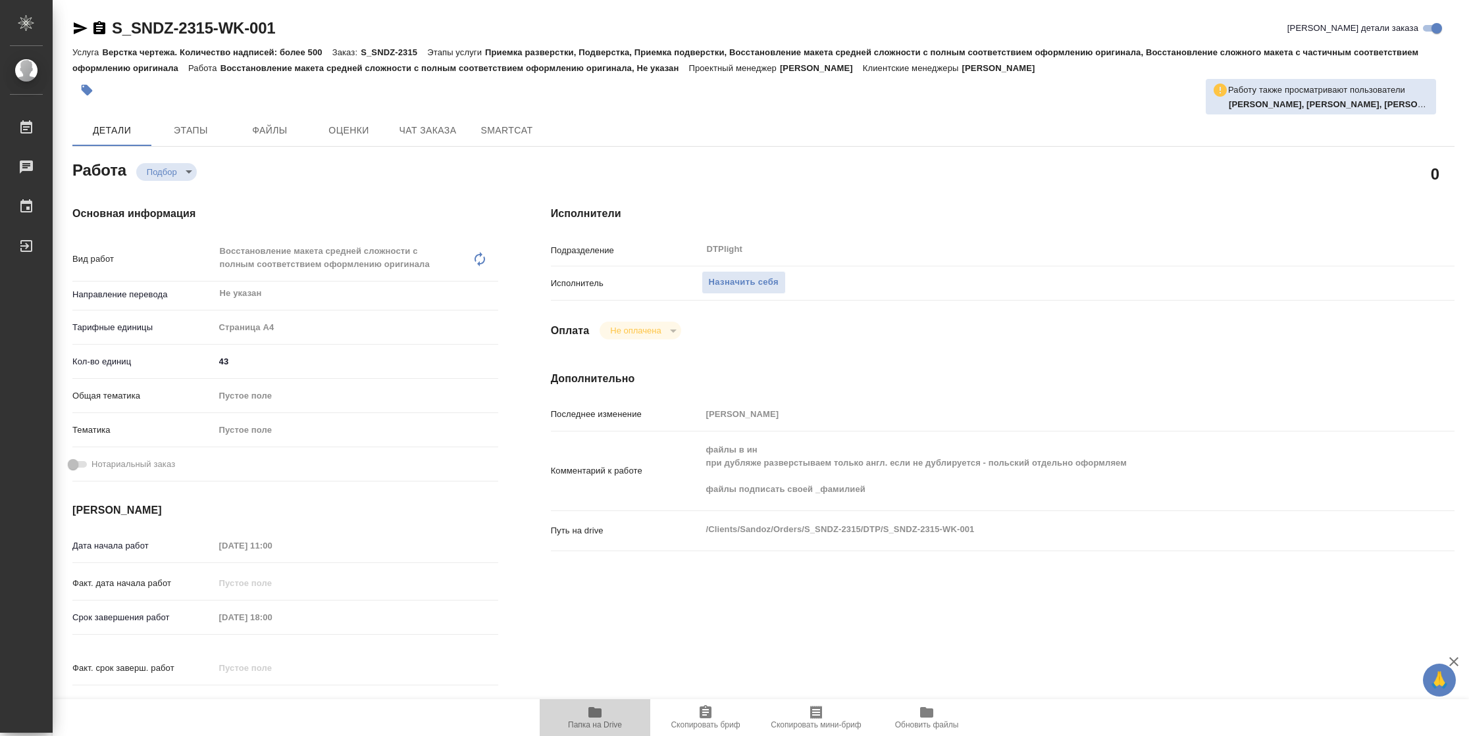
click at [593, 716] on icon "button" at bounding box center [594, 712] width 13 height 11
type textarea "x"
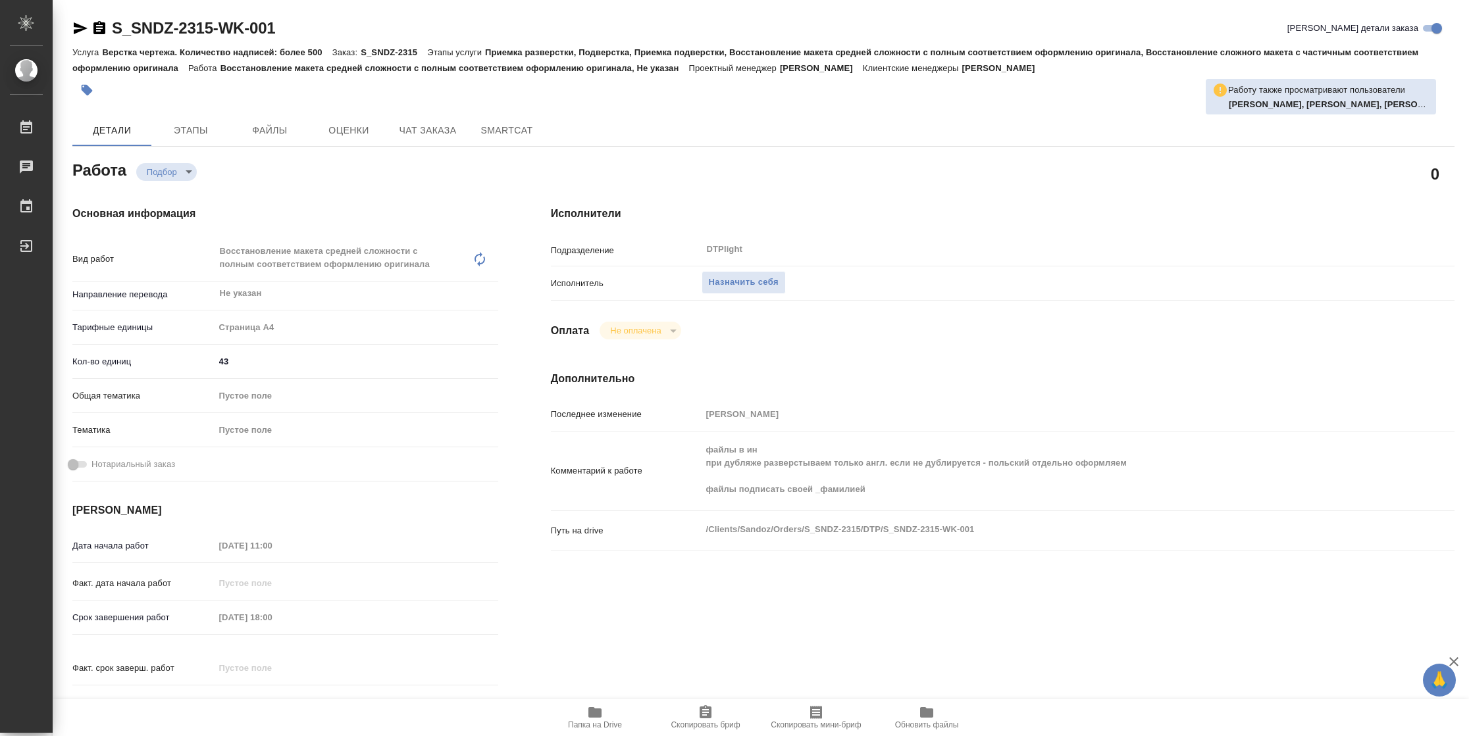
type textarea "x"
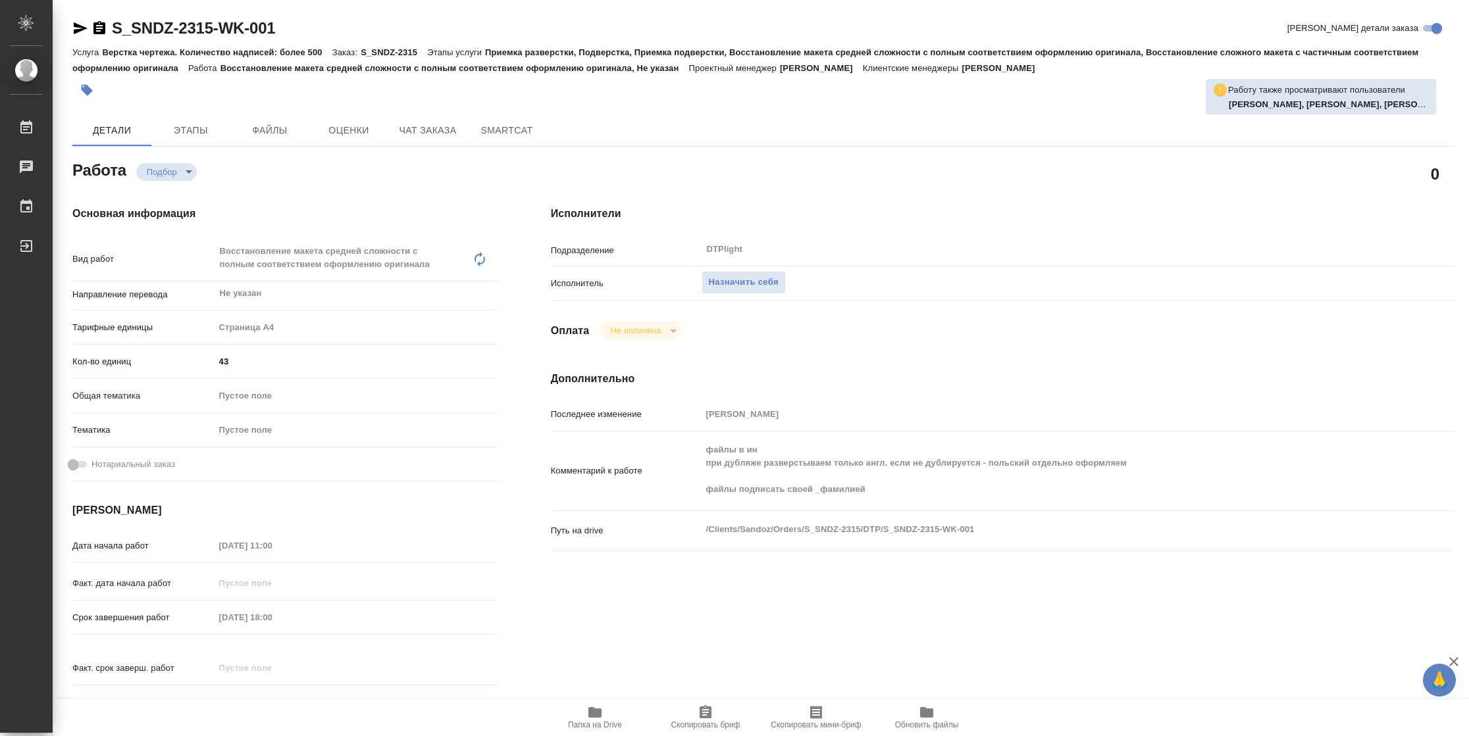
type textarea "x"
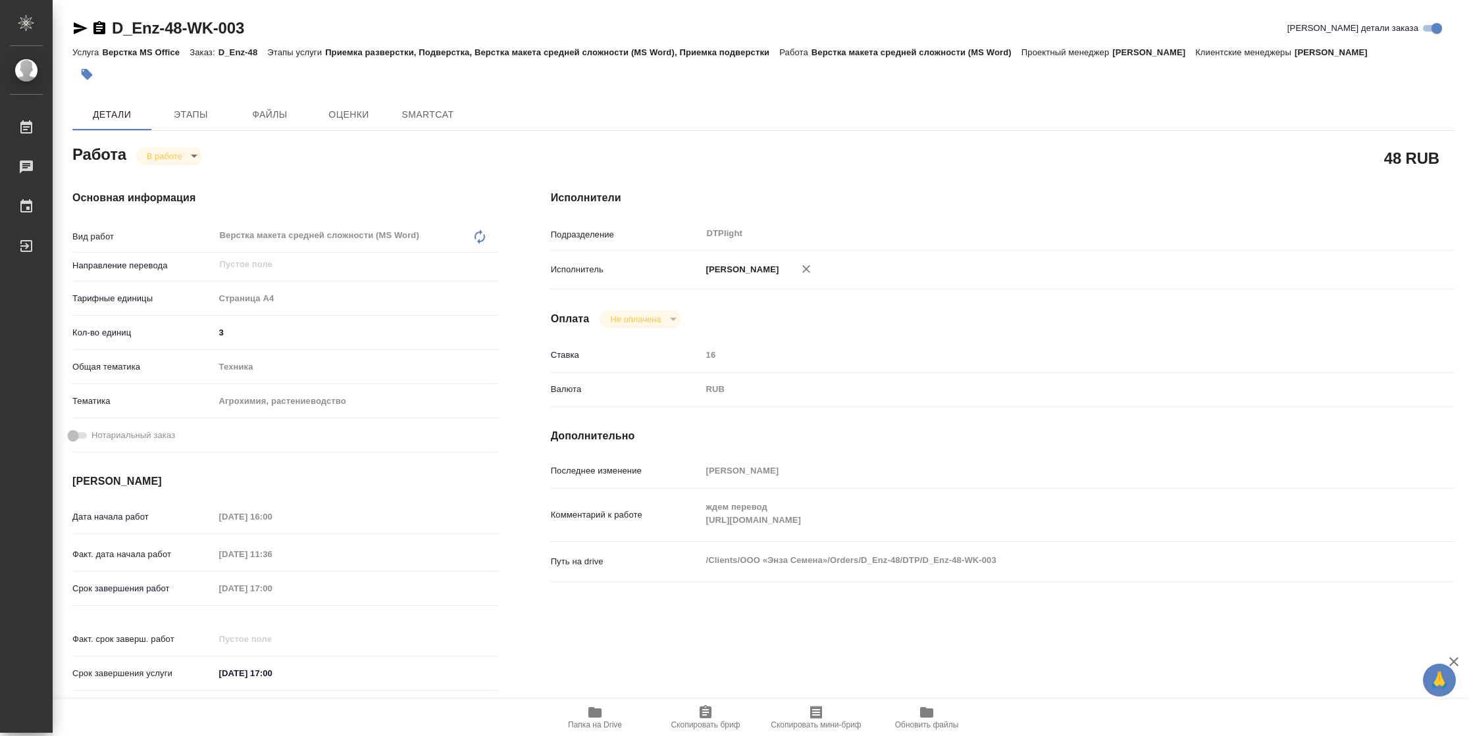
type textarea "x"
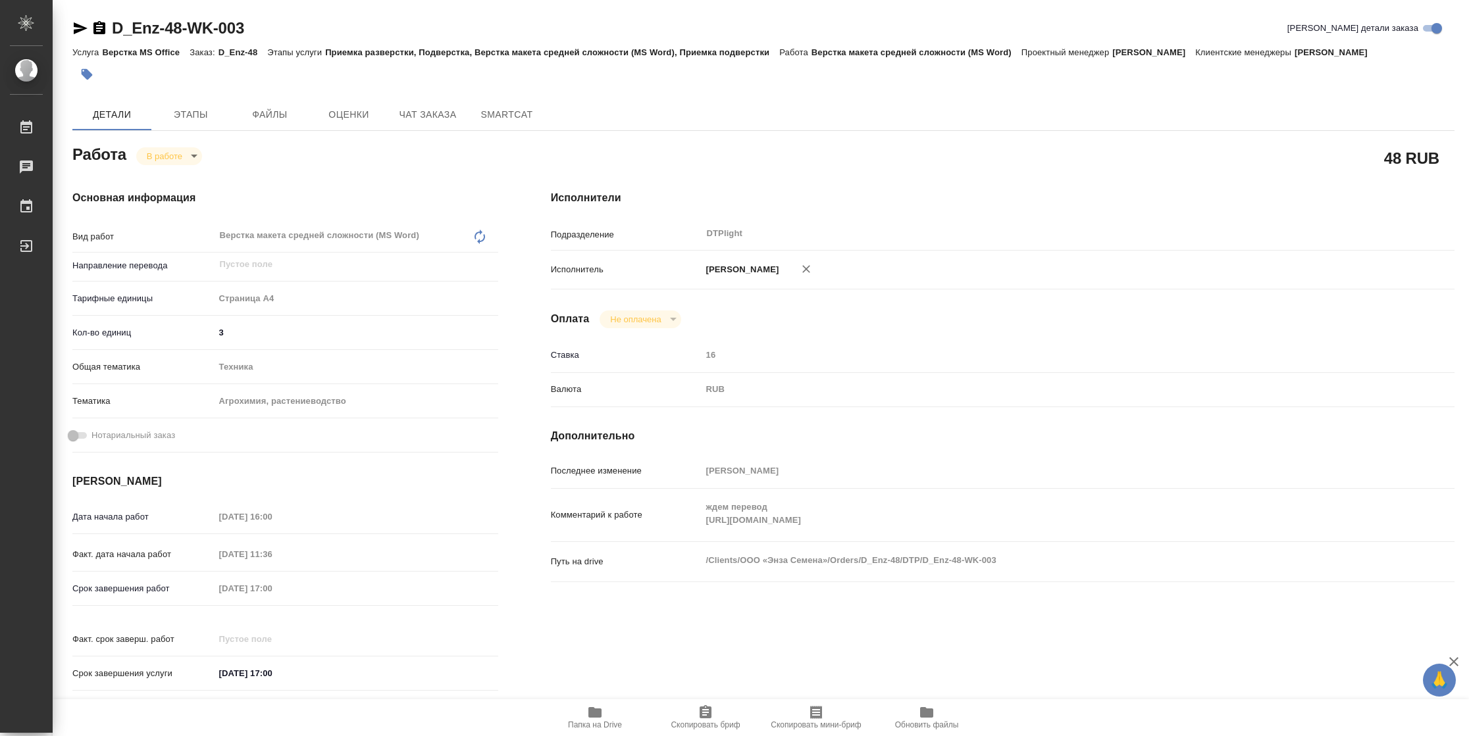
click at [609, 722] on span "Папка на Drive" at bounding box center [595, 725] width 54 height 9
type textarea "x"
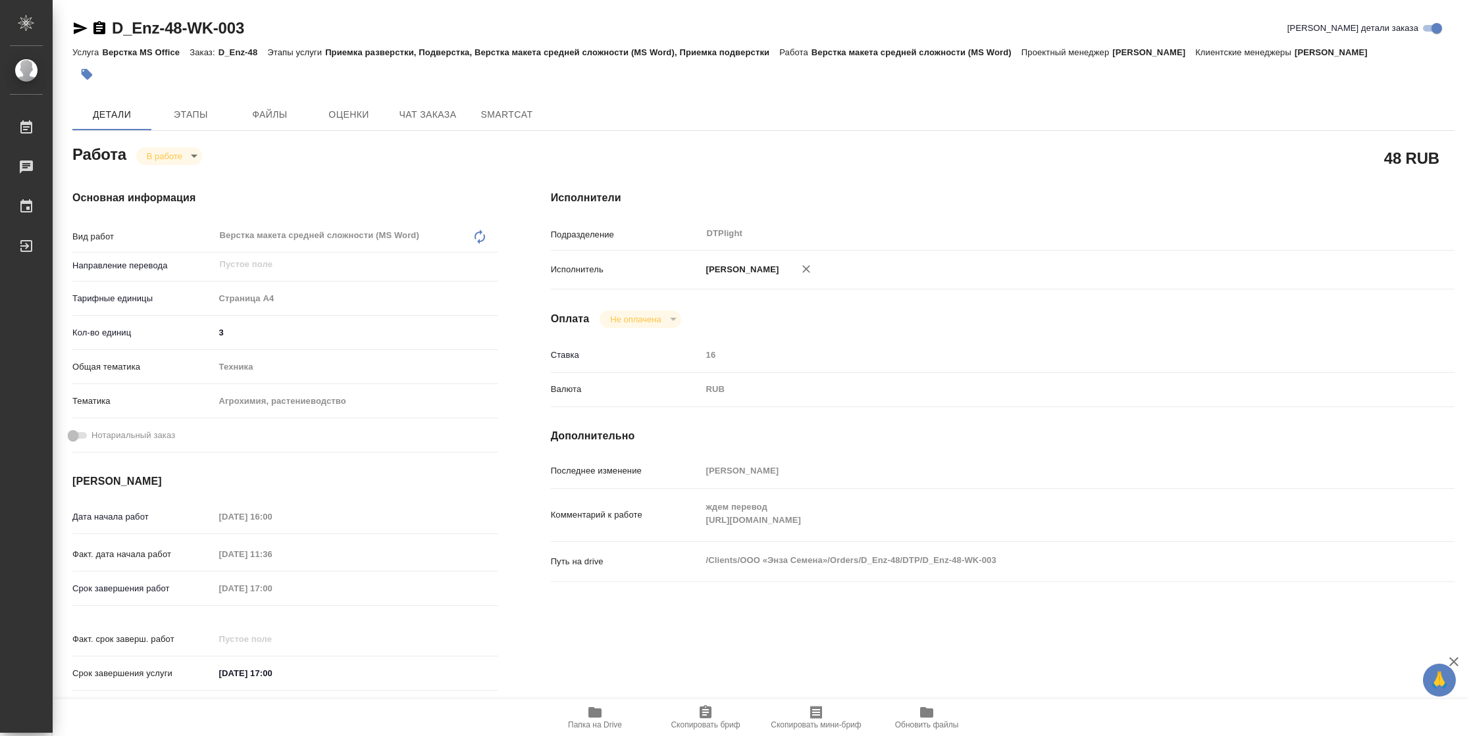
type textarea "x"
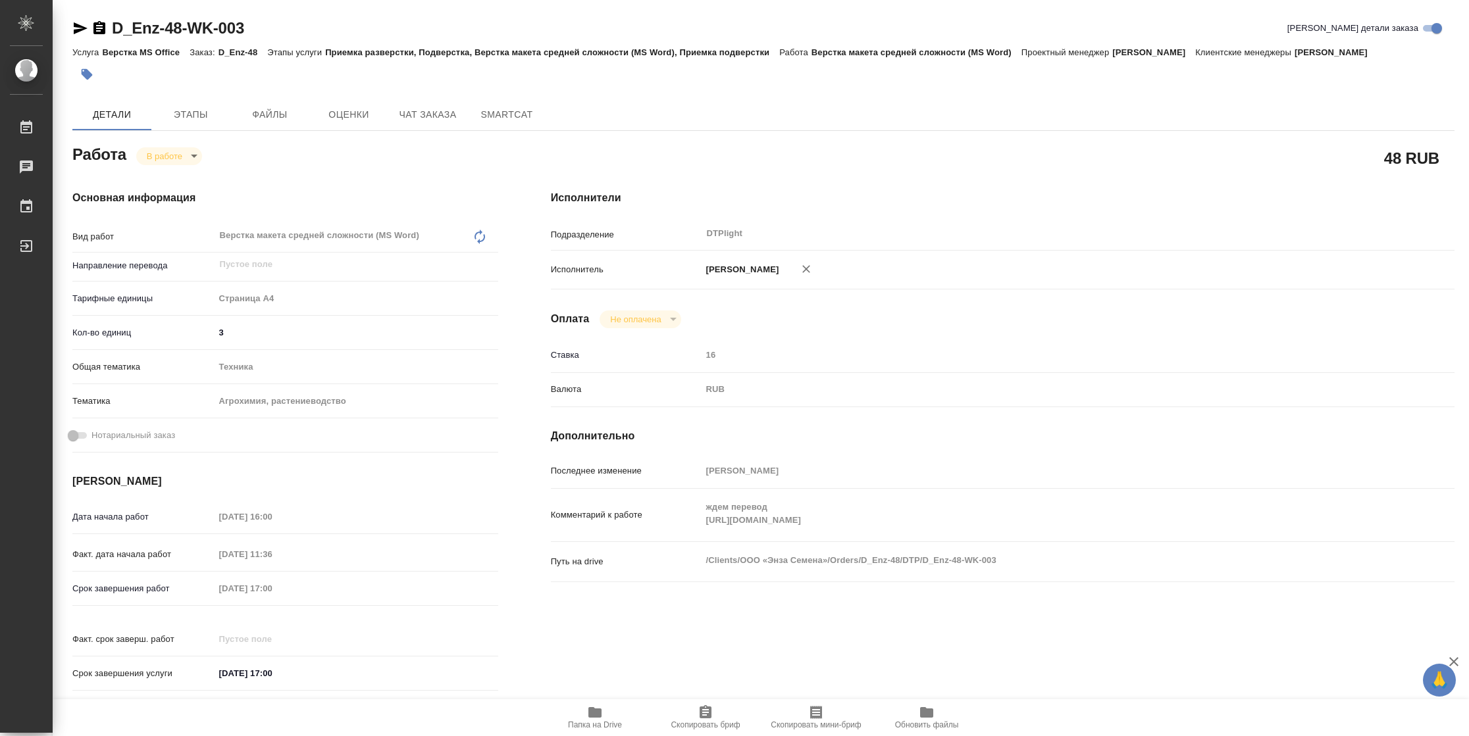
type textarea "x"
click at [78, 30] on icon "button" at bounding box center [81, 28] width 14 height 12
click at [188, 165] on div "Основная информация Вид работ Верстка макета средней сложности (MS Word) x ​ На…" at bounding box center [285, 445] width 478 height 562
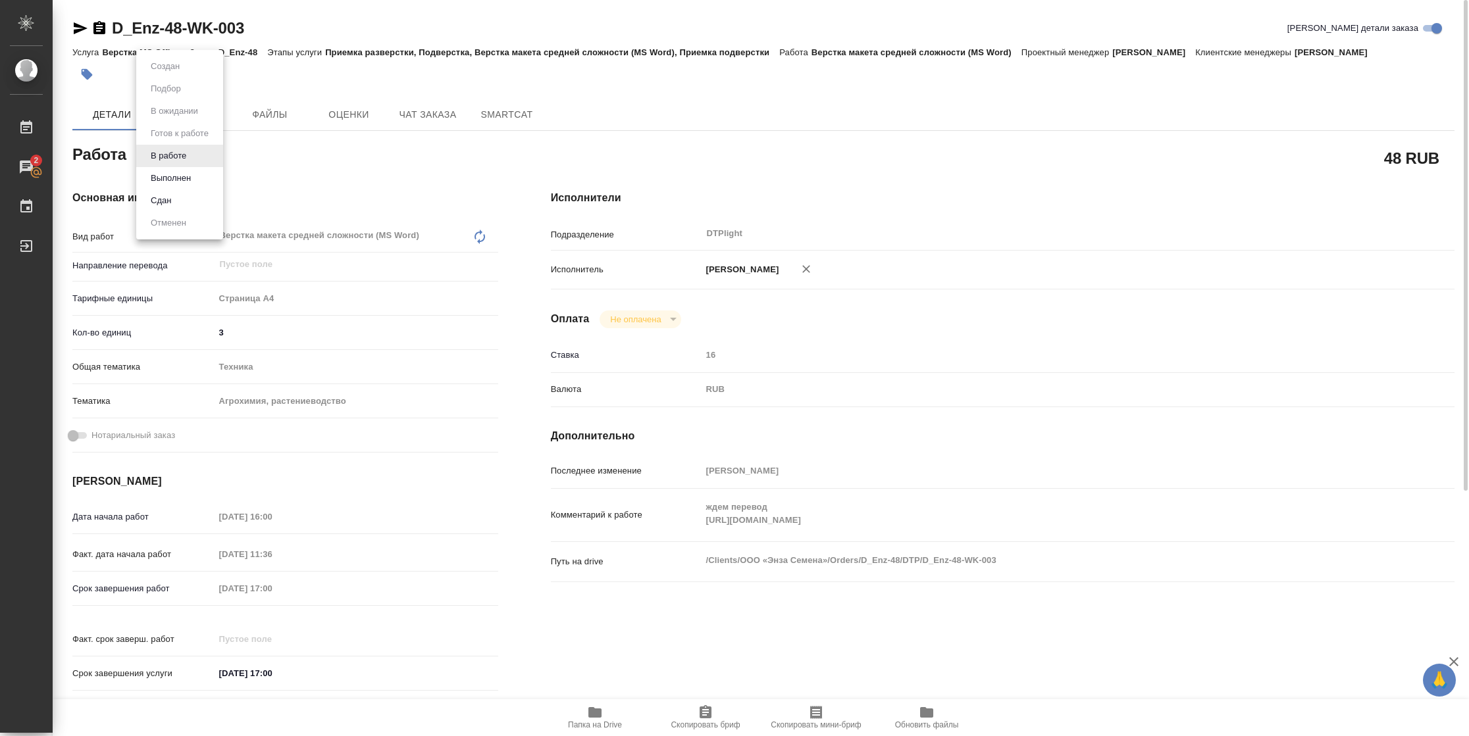
click at [188, 161] on body "🙏 .cls-1 fill:#fff; AWATERA Vasilyeva Natalia Работы 2 Чаты График Выйти D_Enz-…" at bounding box center [734, 368] width 1469 height 736
click at [186, 172] on button "Выполнен" at bounding box center [171, 178] width 48 height 14
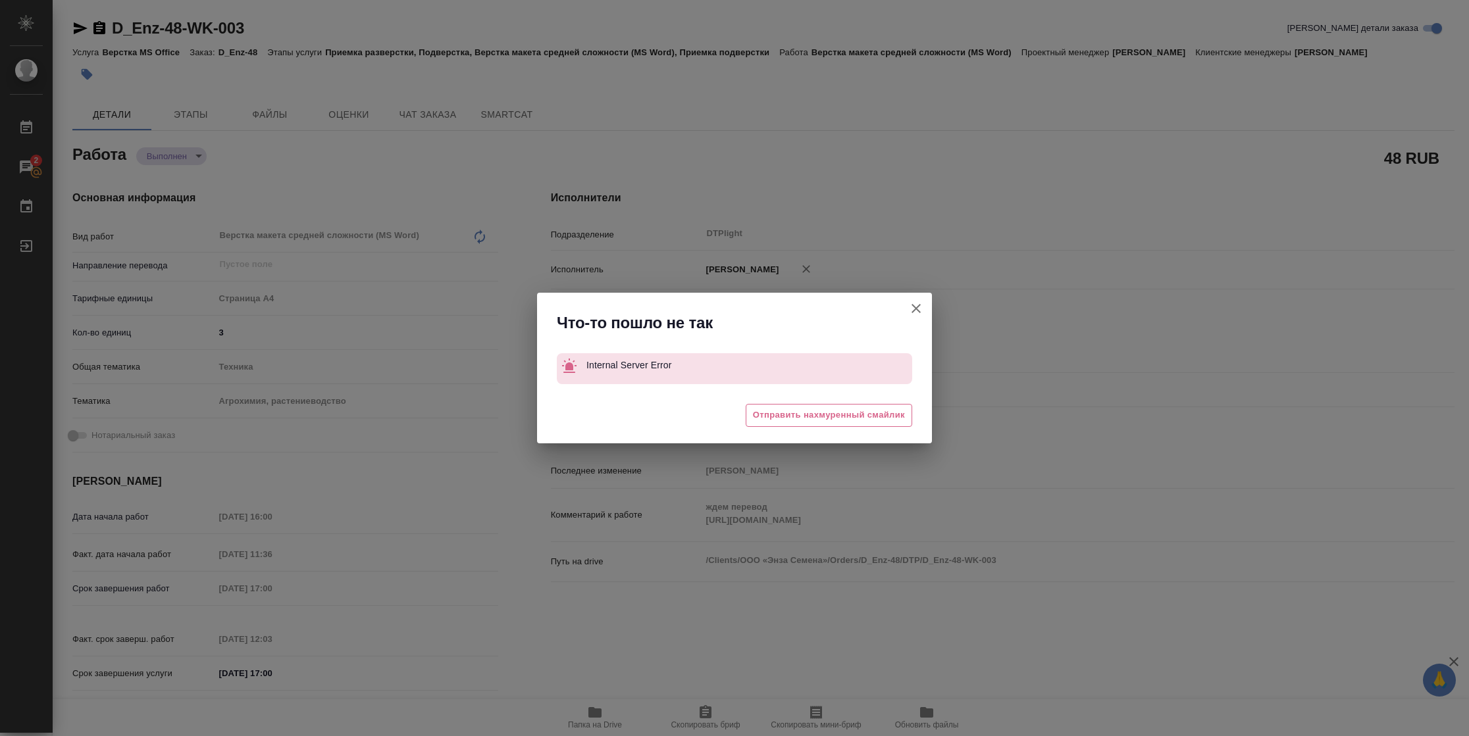
type textarea "x"
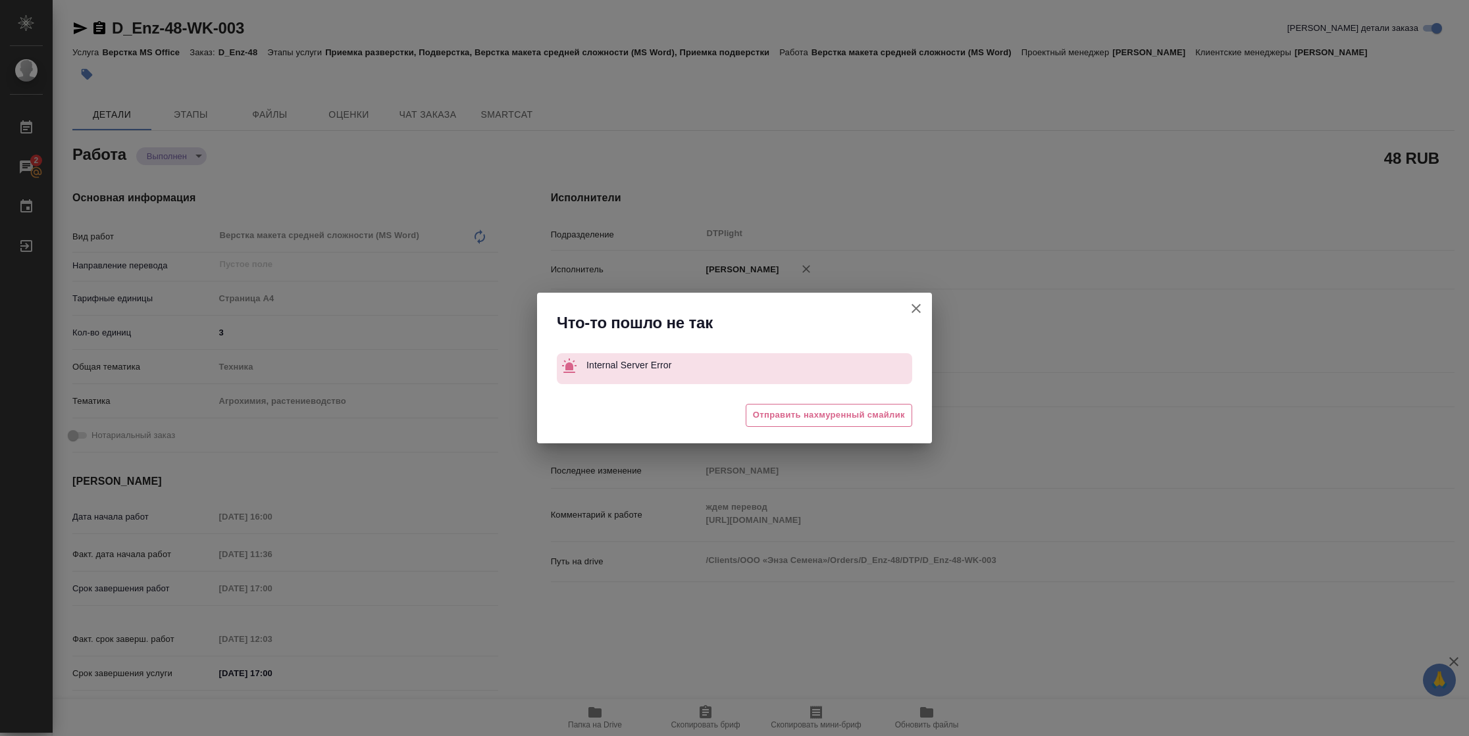
type textarea "x"
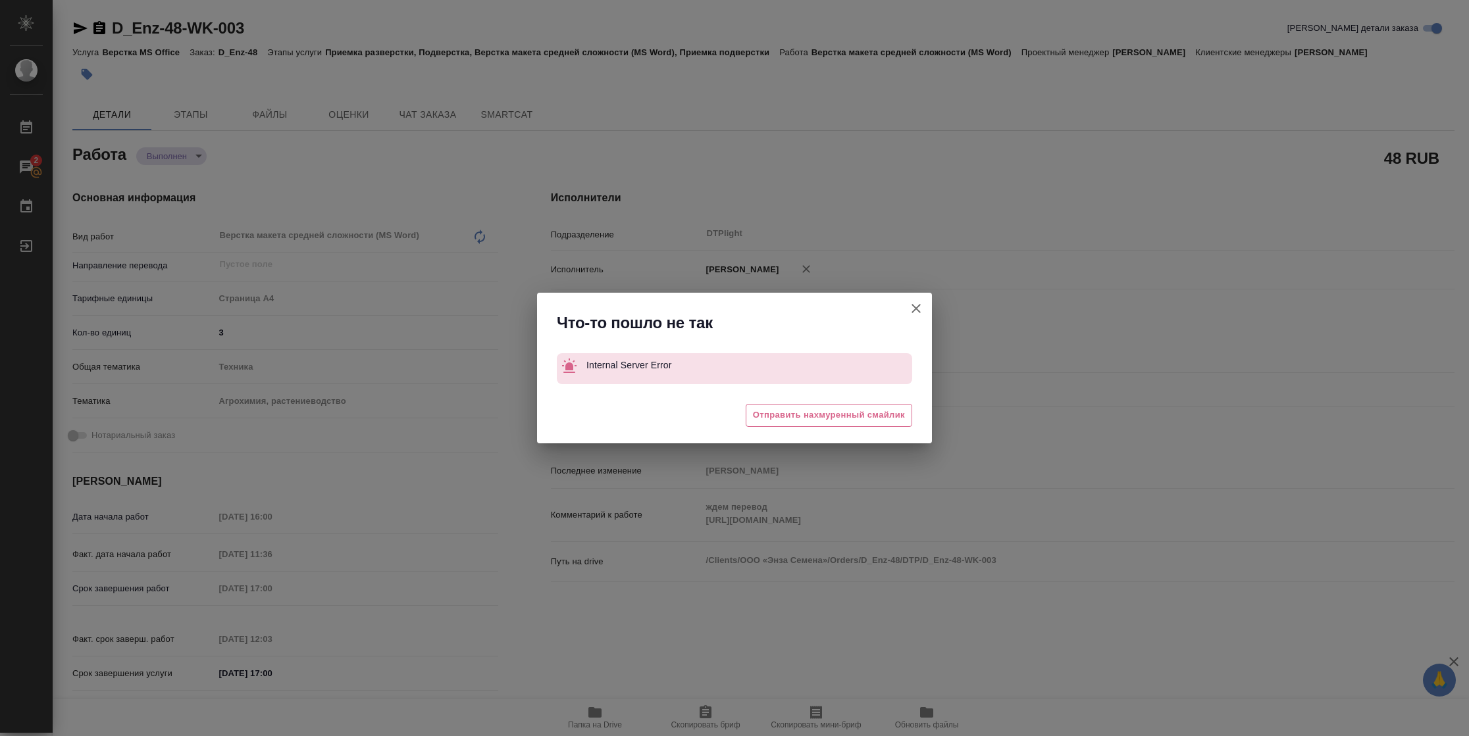
type textarea "x"
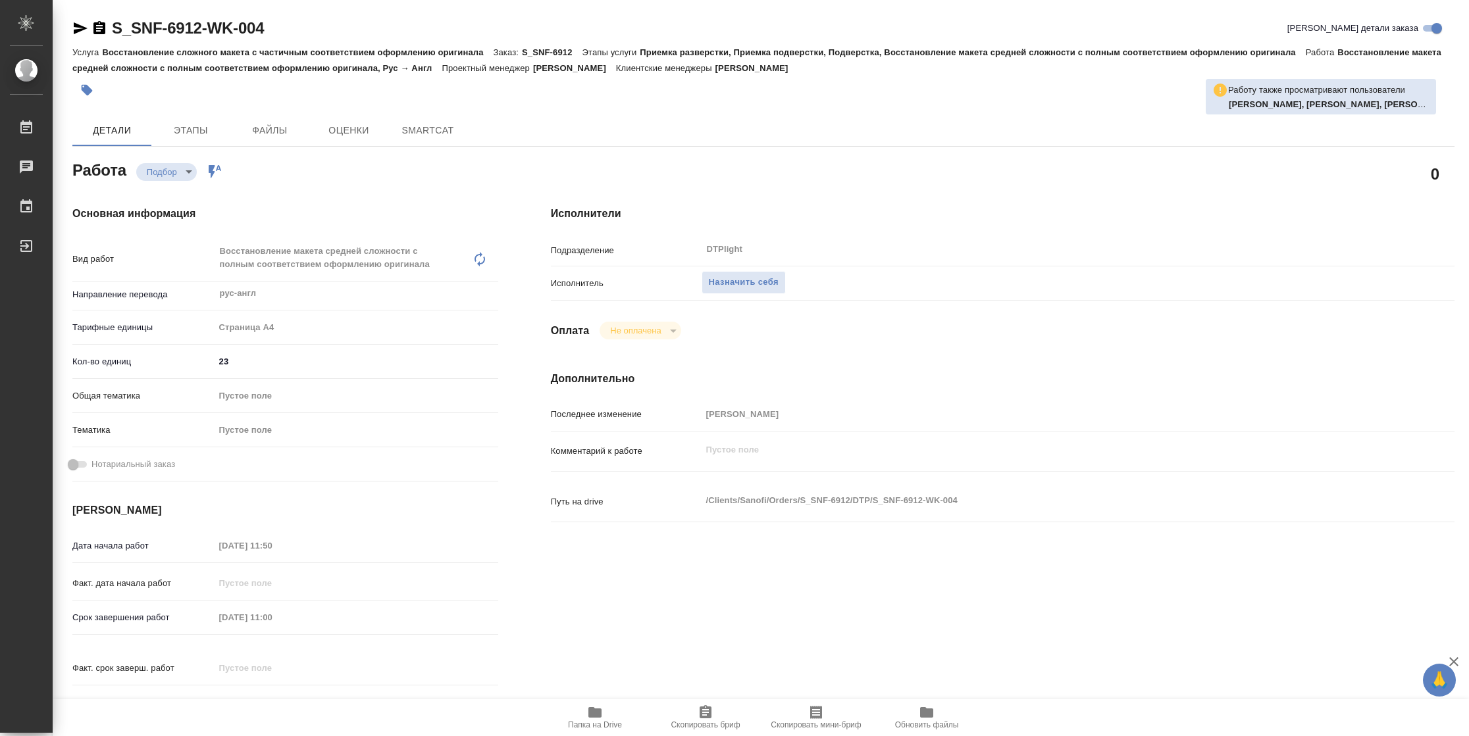
type textarea "x"
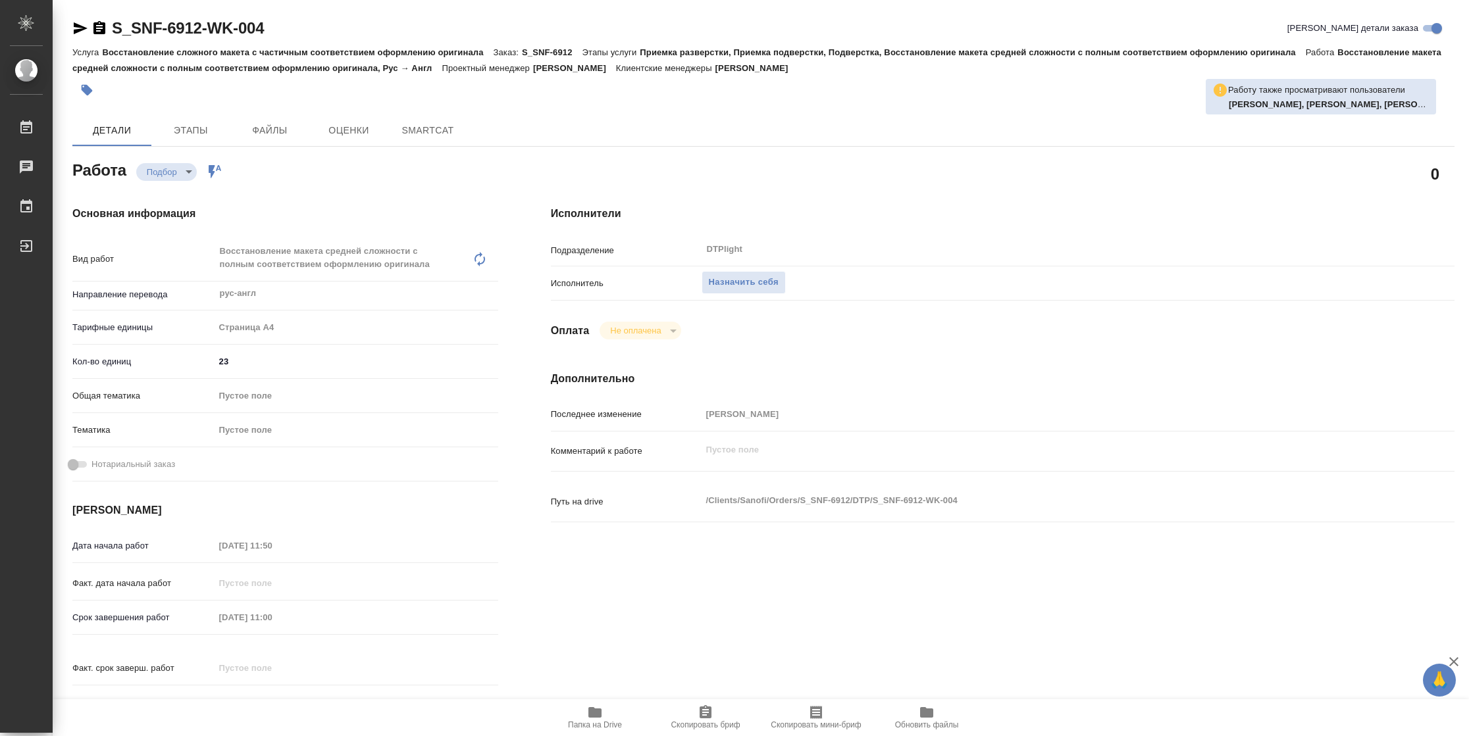
type textarea "x"
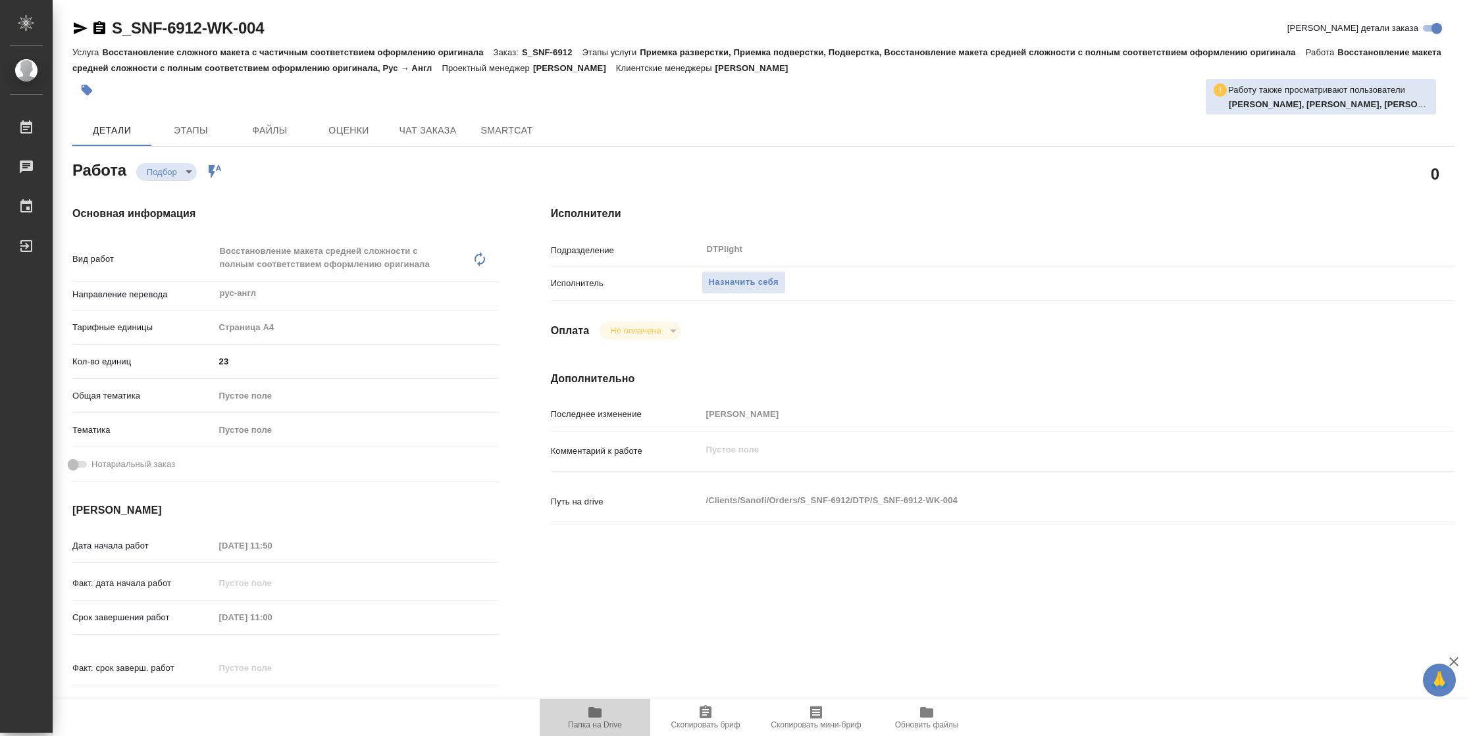
click at [590, 723] on span "Папка на Drive" at bounding box center [595, 725] width 54 height 9
type textarea "x"
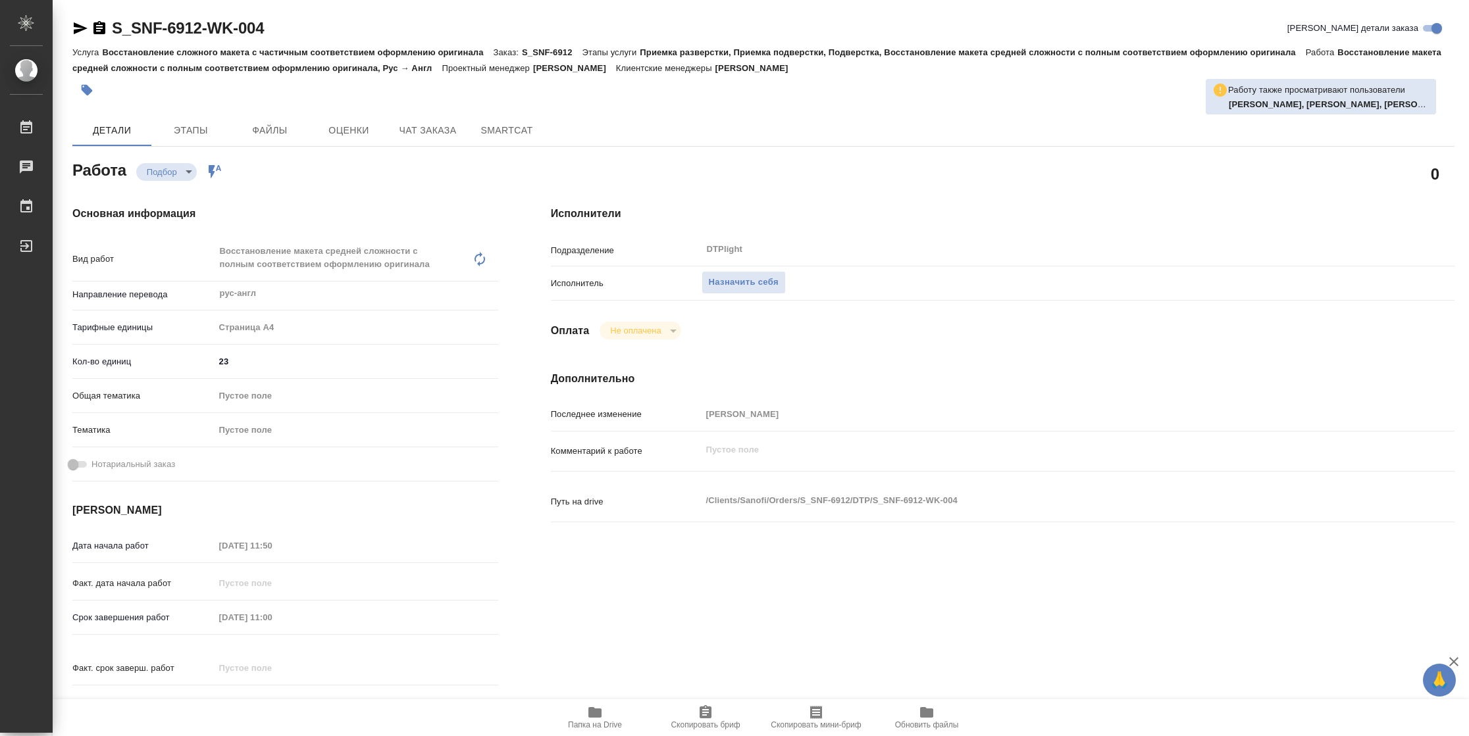
type textarea "x"
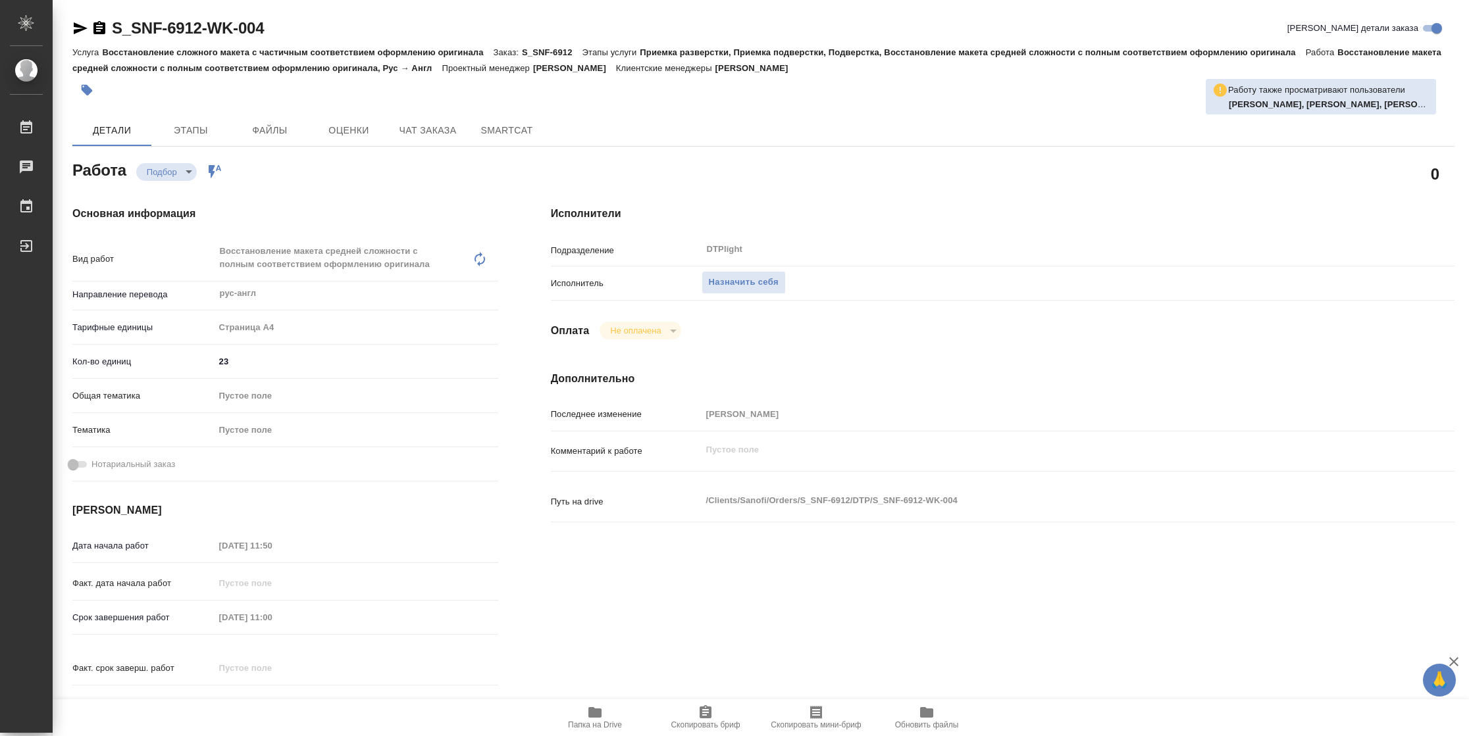
type textarea "x"
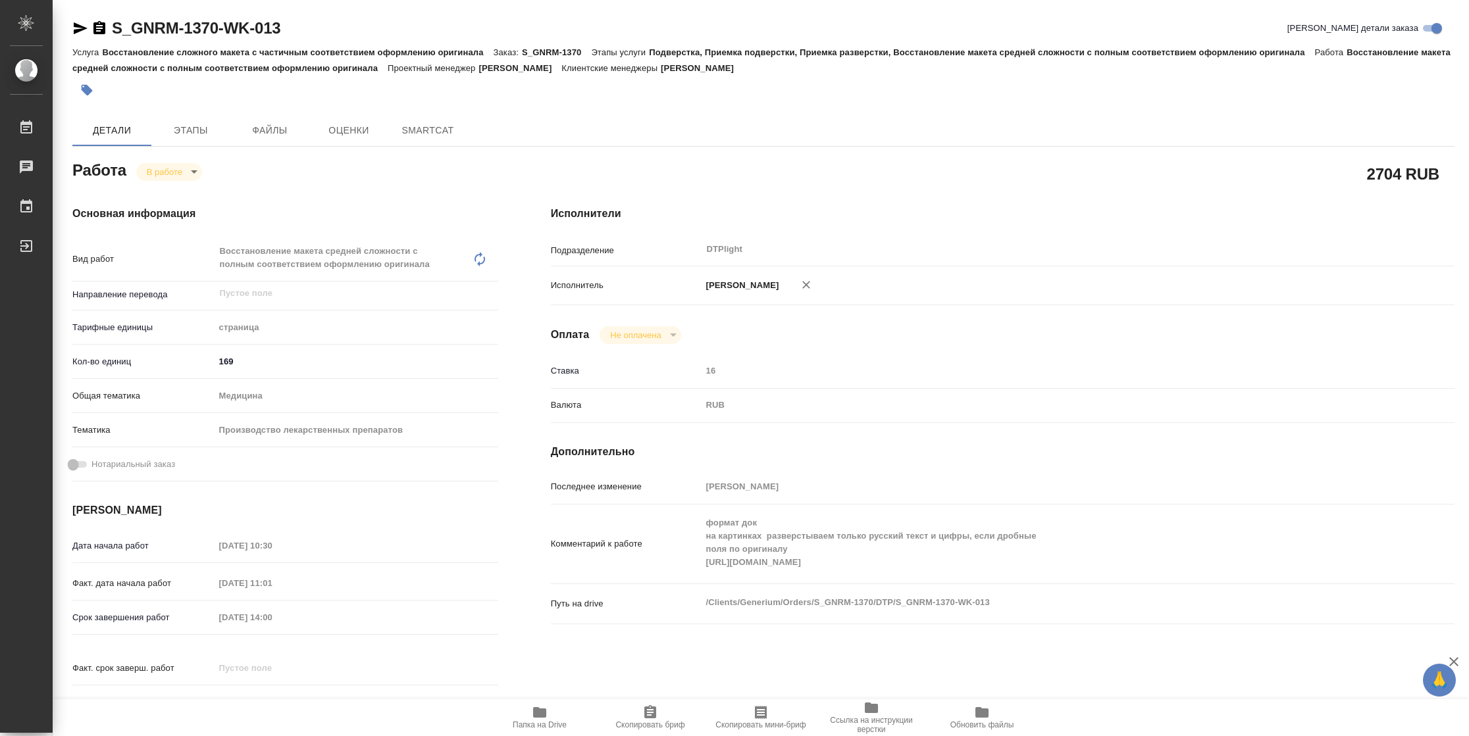
type textarea "x"
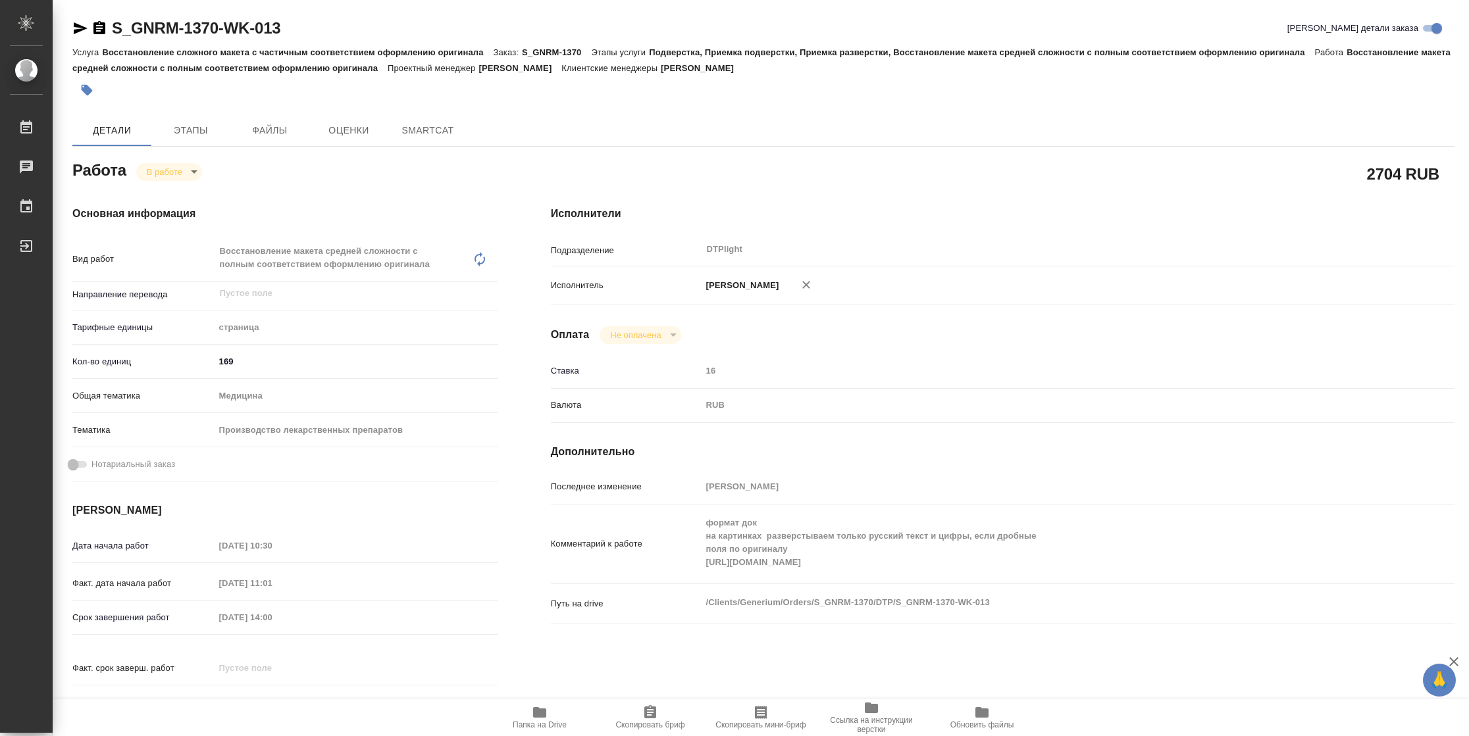
type textarea "x"
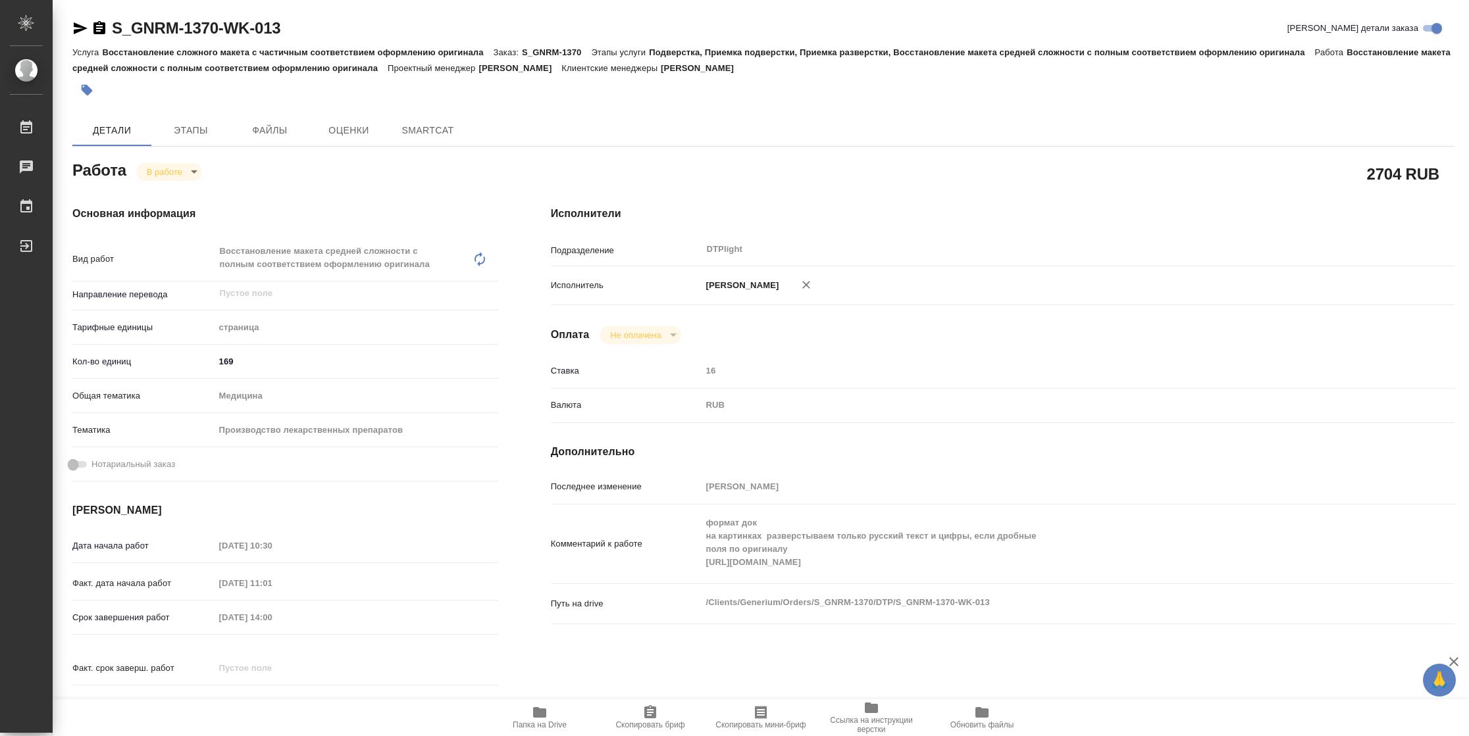
type textarea "x"
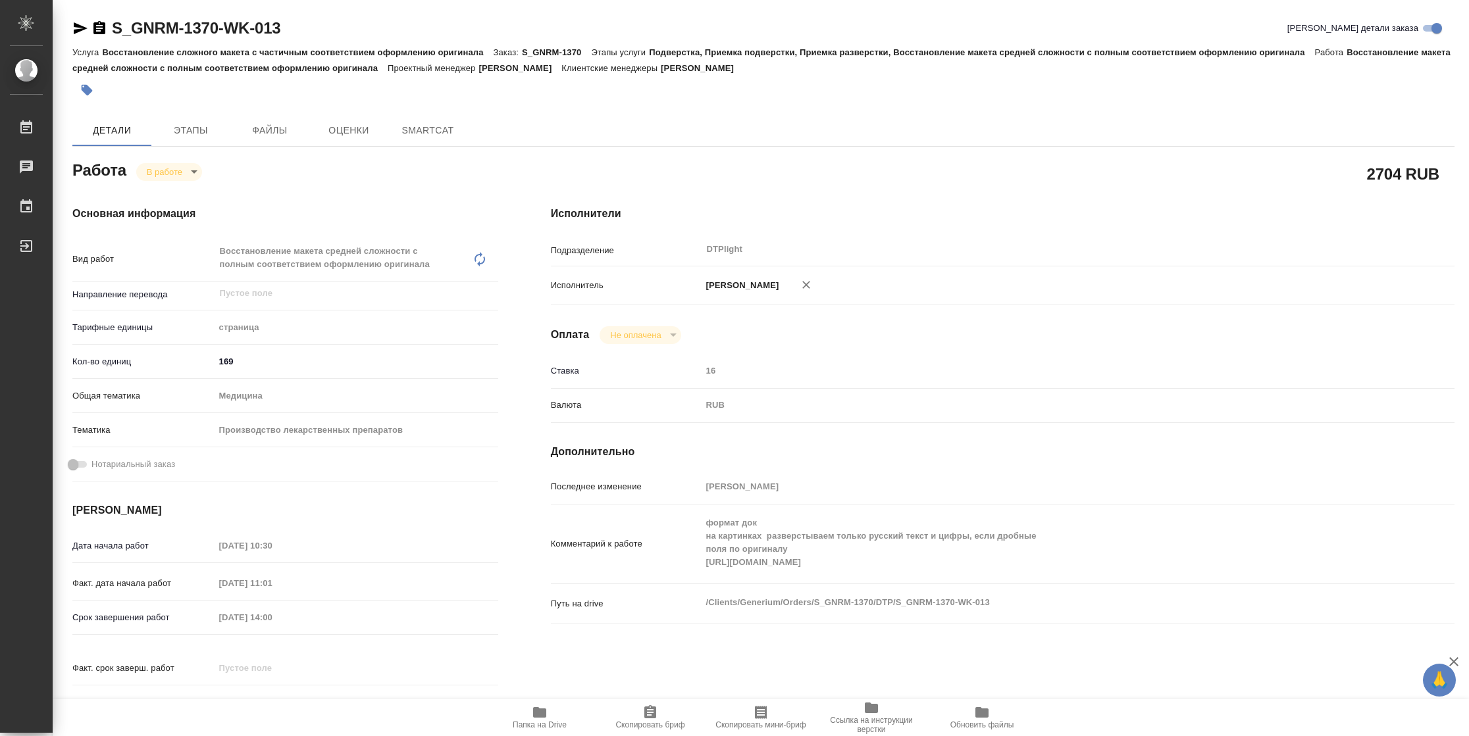
click at [528, 721] on span "Папка на Drive" at bounding box center [540, 725] width 54 height 9
type textarea "x"
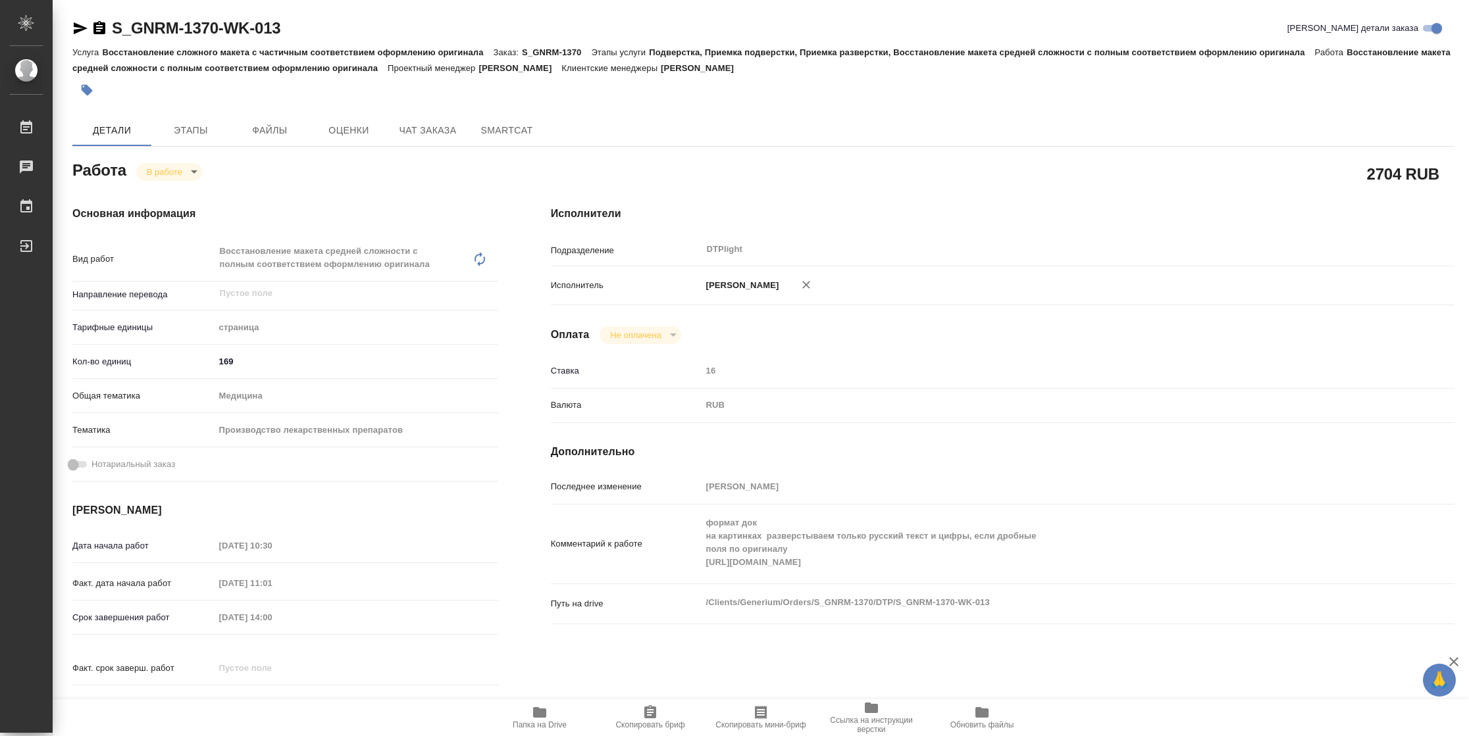
type textarea "x"
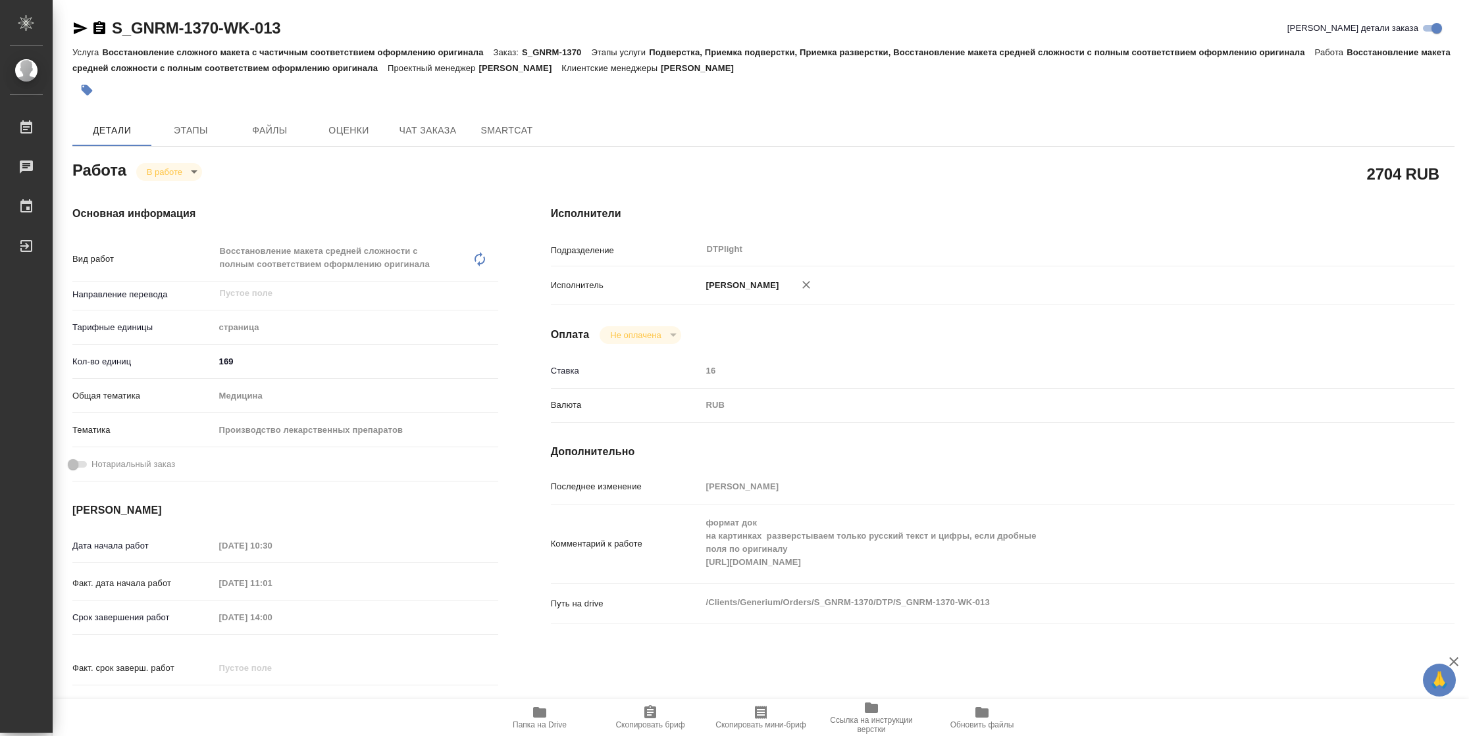
type textarea "x"
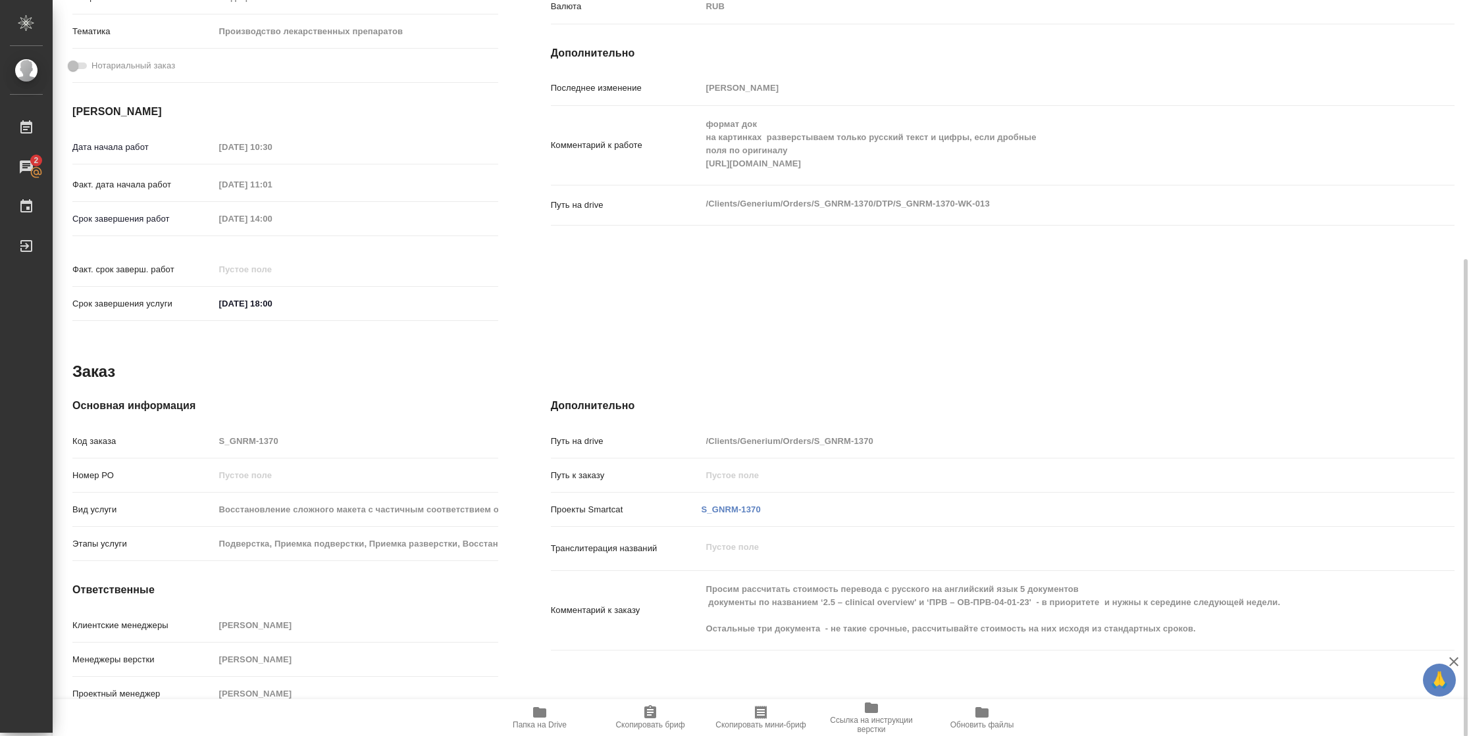
scroll to position [3, 0]
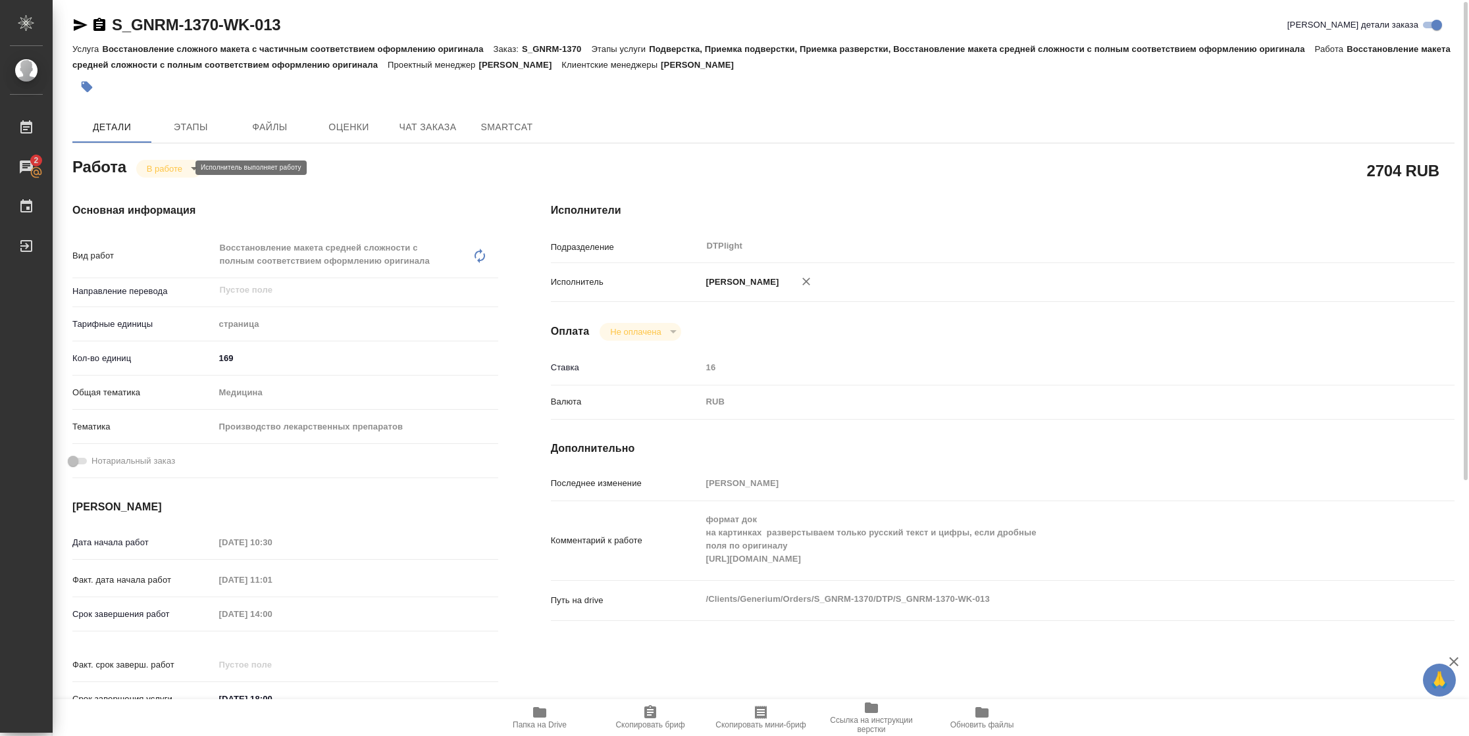
click at [180, 169] on body "🙏 .cls-1 fill:#fff; AWATERA Vasilyeva Natalia Работы 2 Чаты График Выйти S_GNRM…" at bounding box center [734, 368] width 1469 height 736
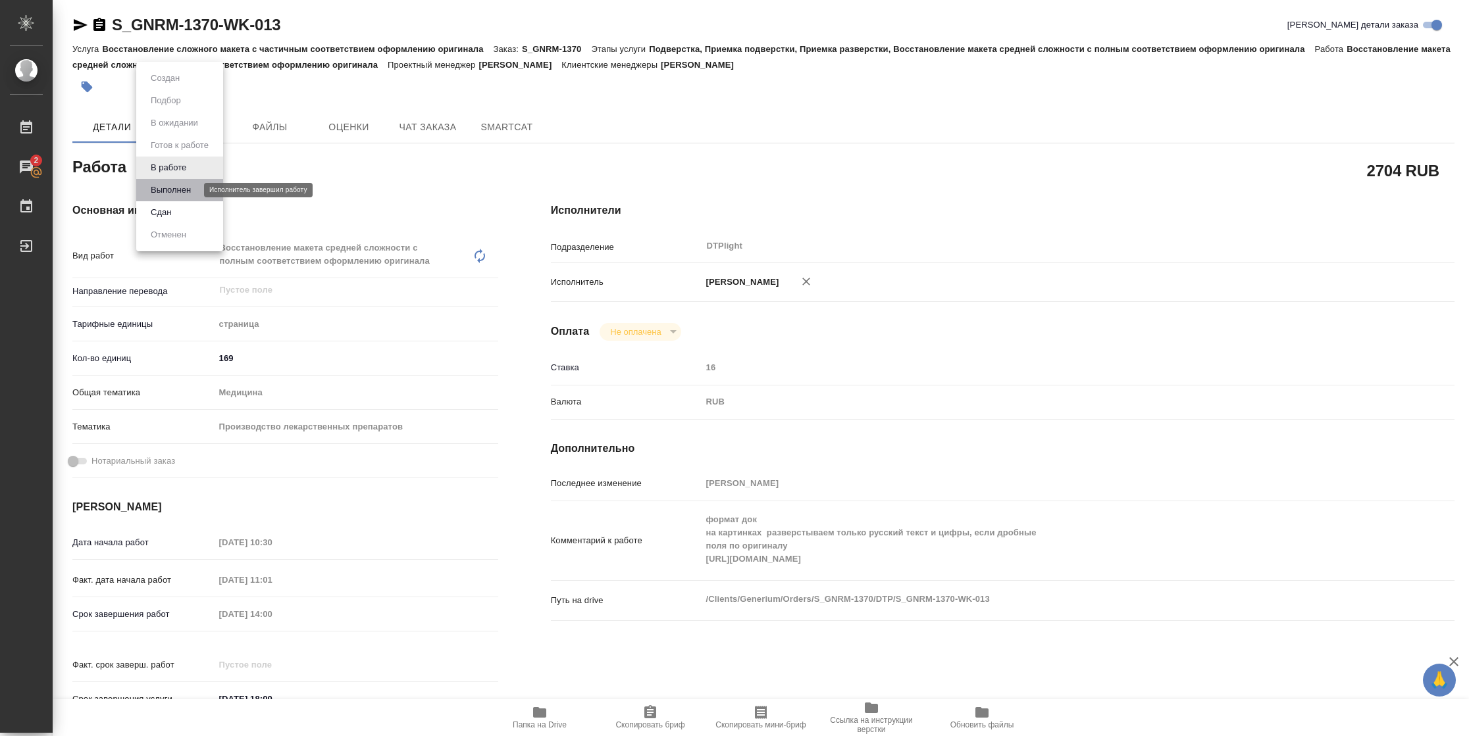
click at [178, 189] on button "Выполнен" at bounding box center [171, 190] width 48 height 14
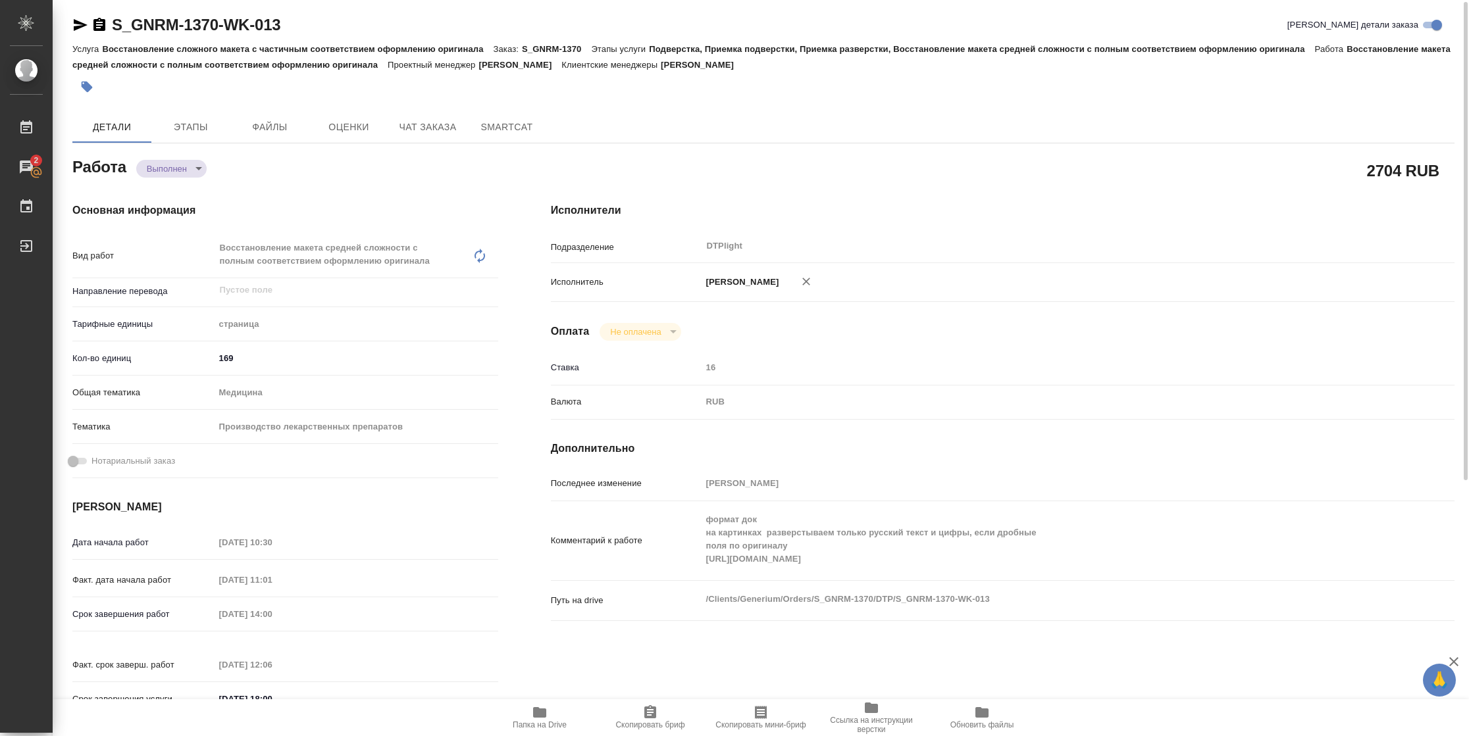
type textarea "x"
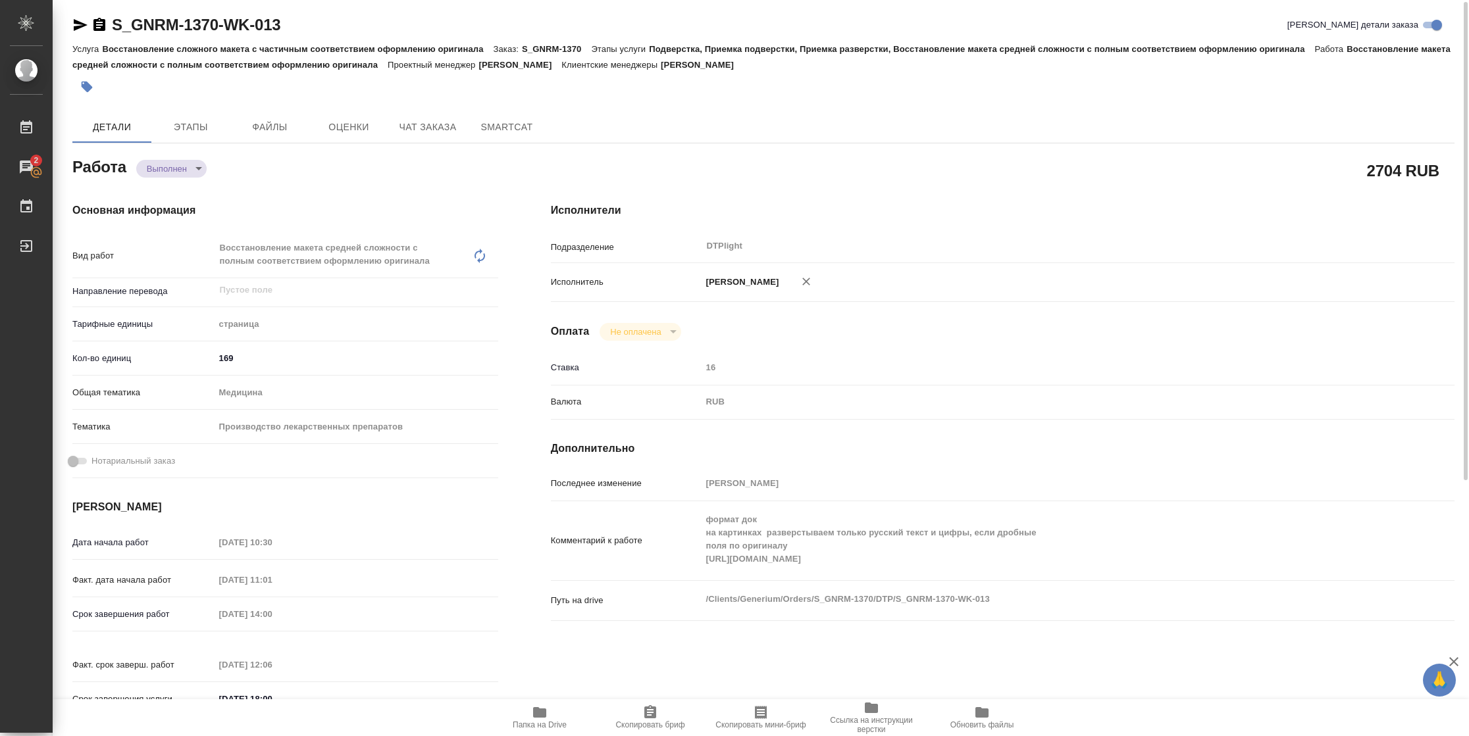
type textarea "x"
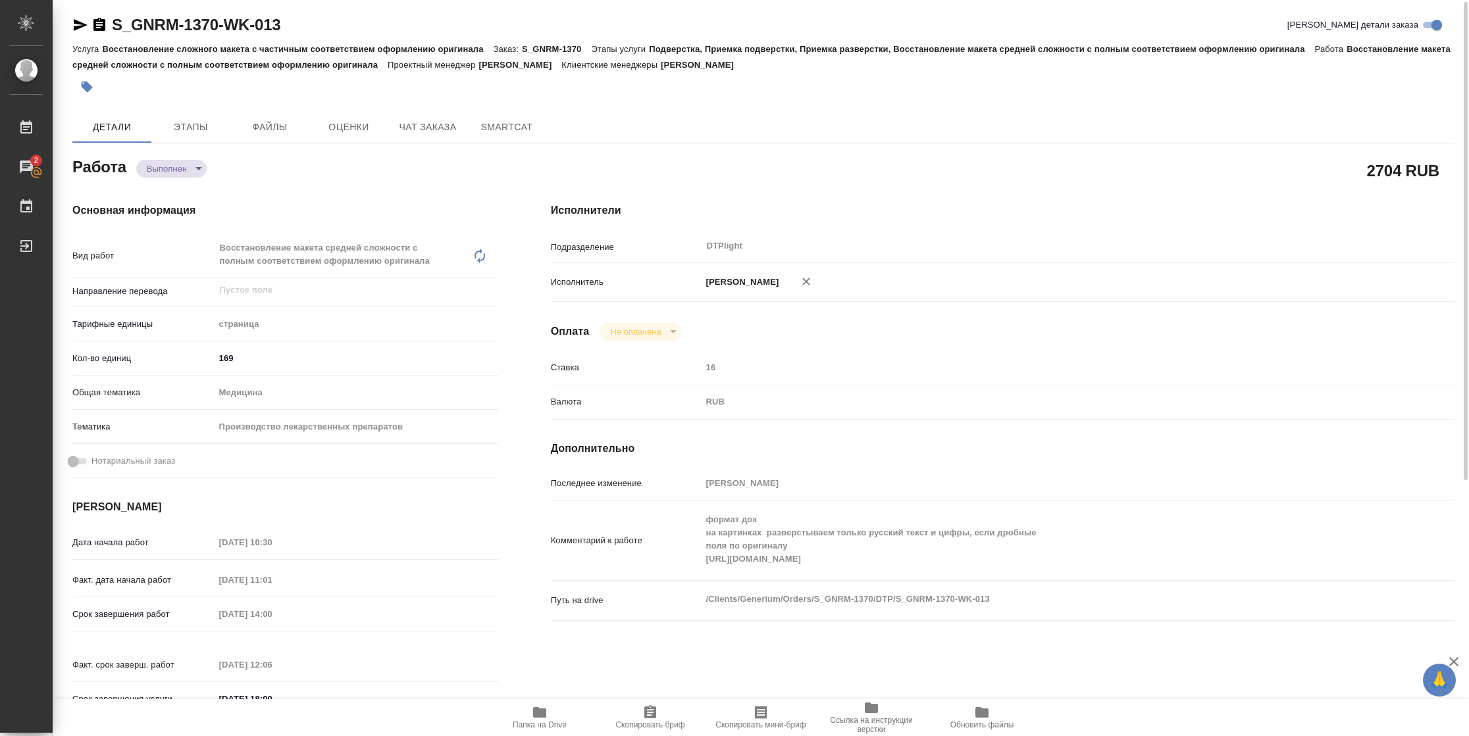
type textarea "x"
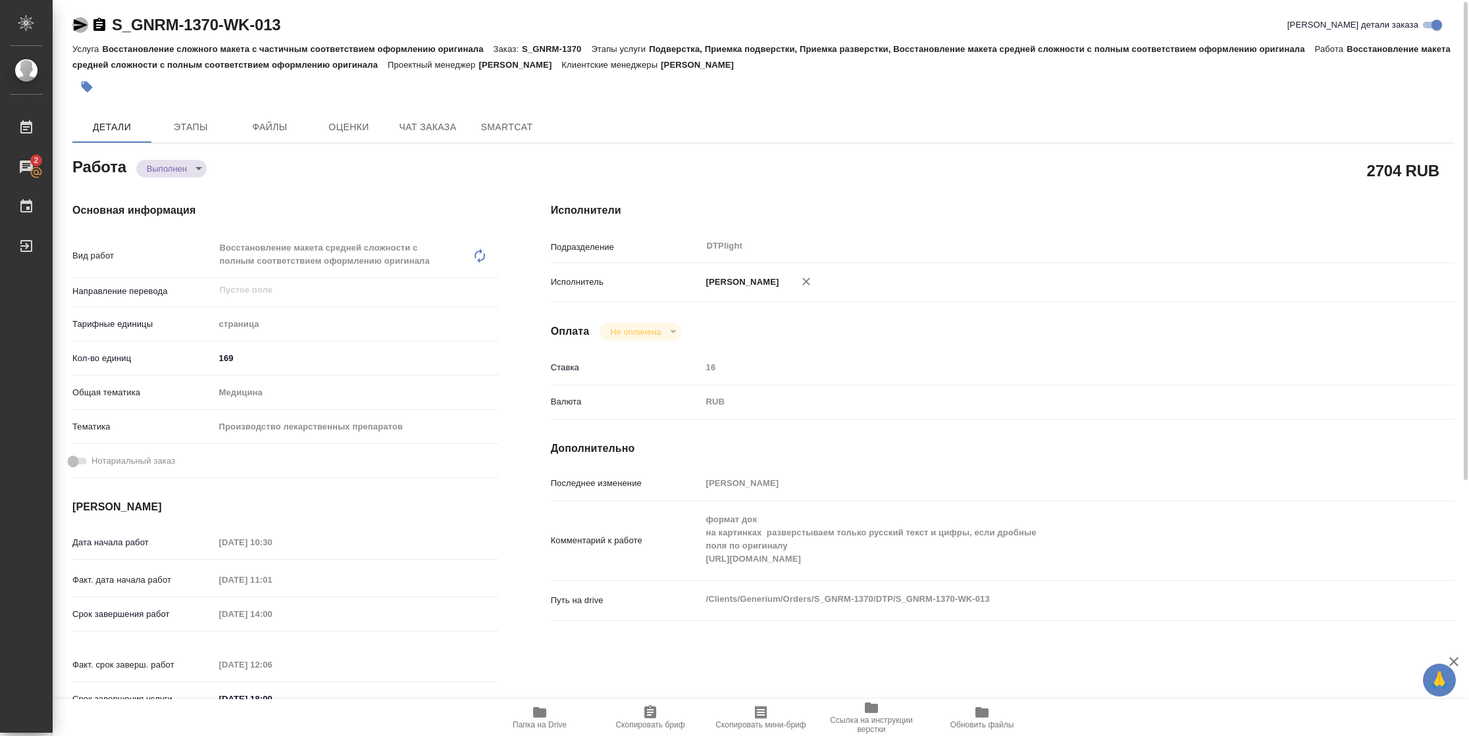
click at [82, 28] on icon "button" at bounding box center [80, 25] width 16 height 16
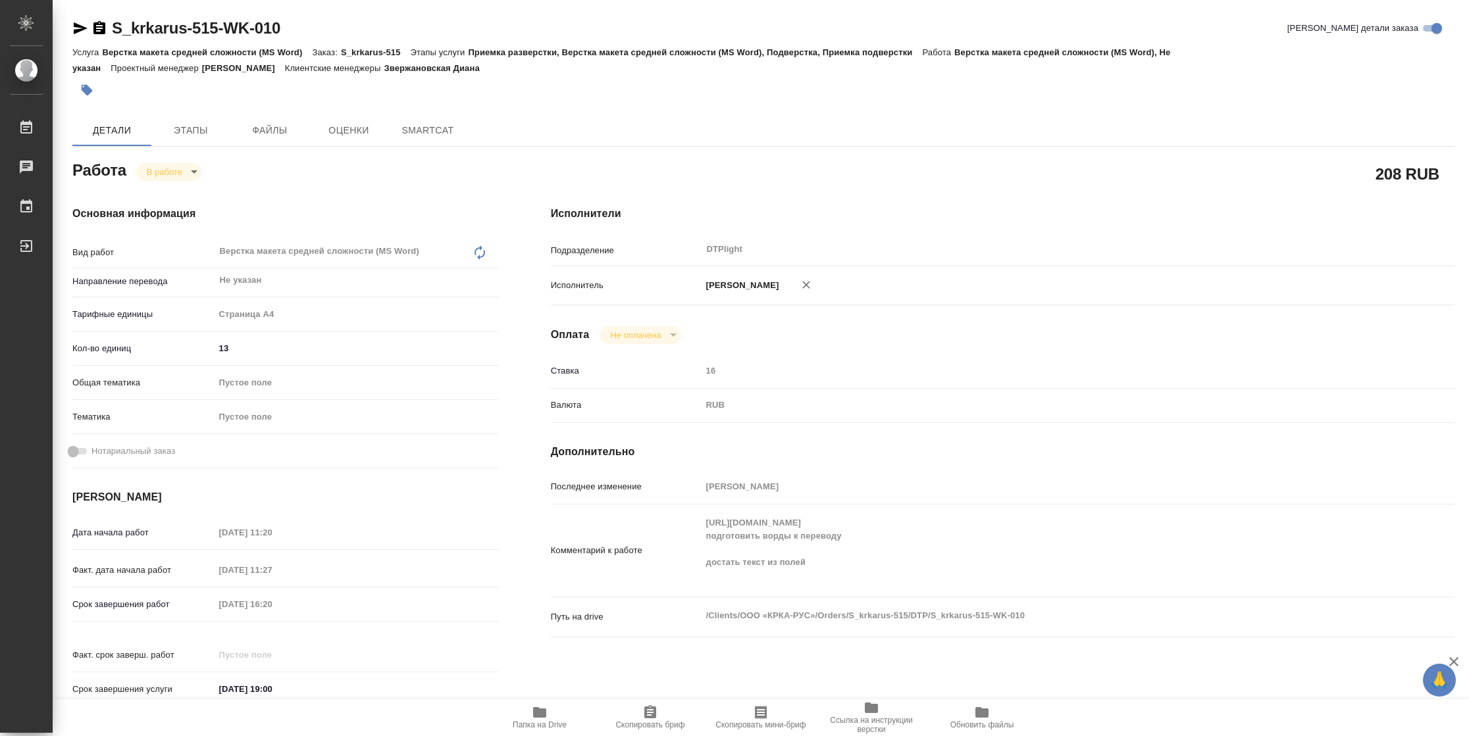
type textarea "x"
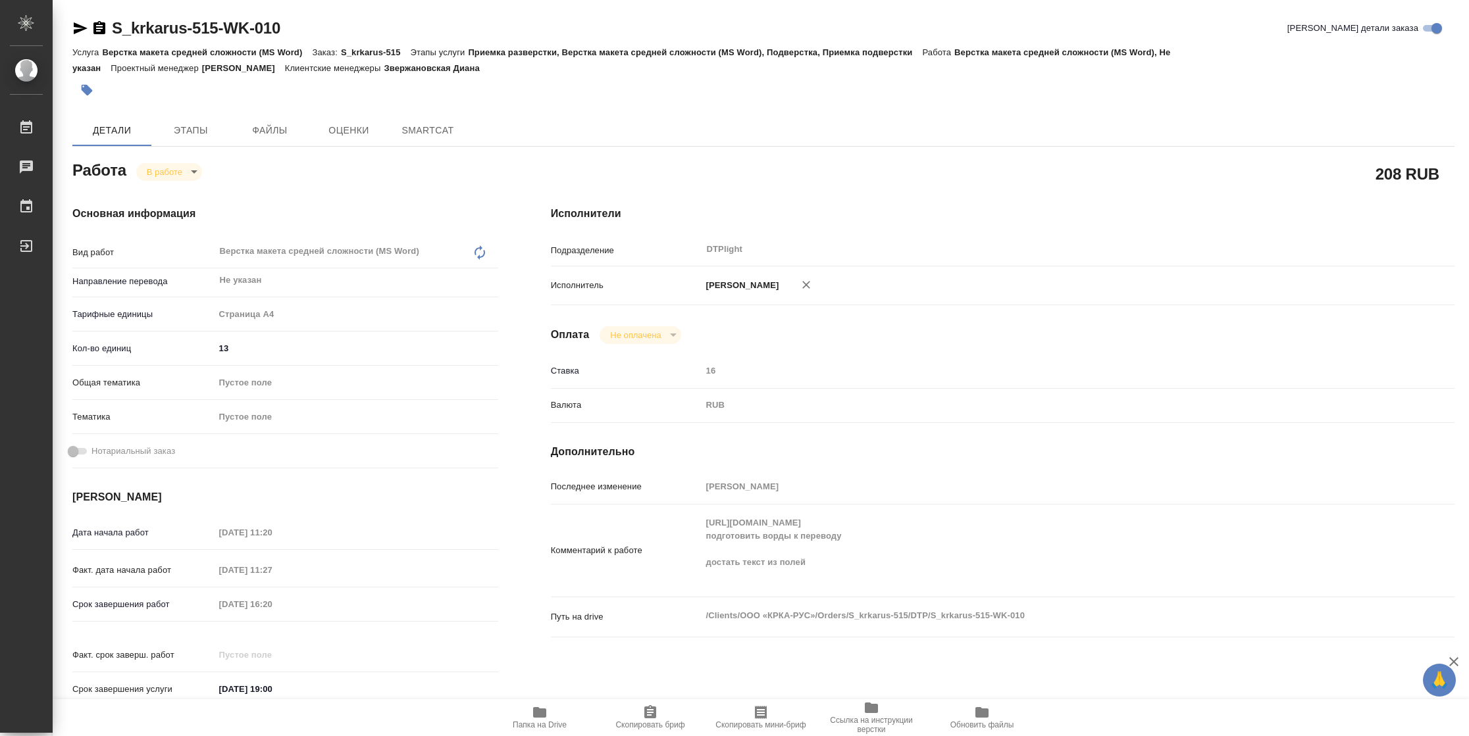
type textarea "x"
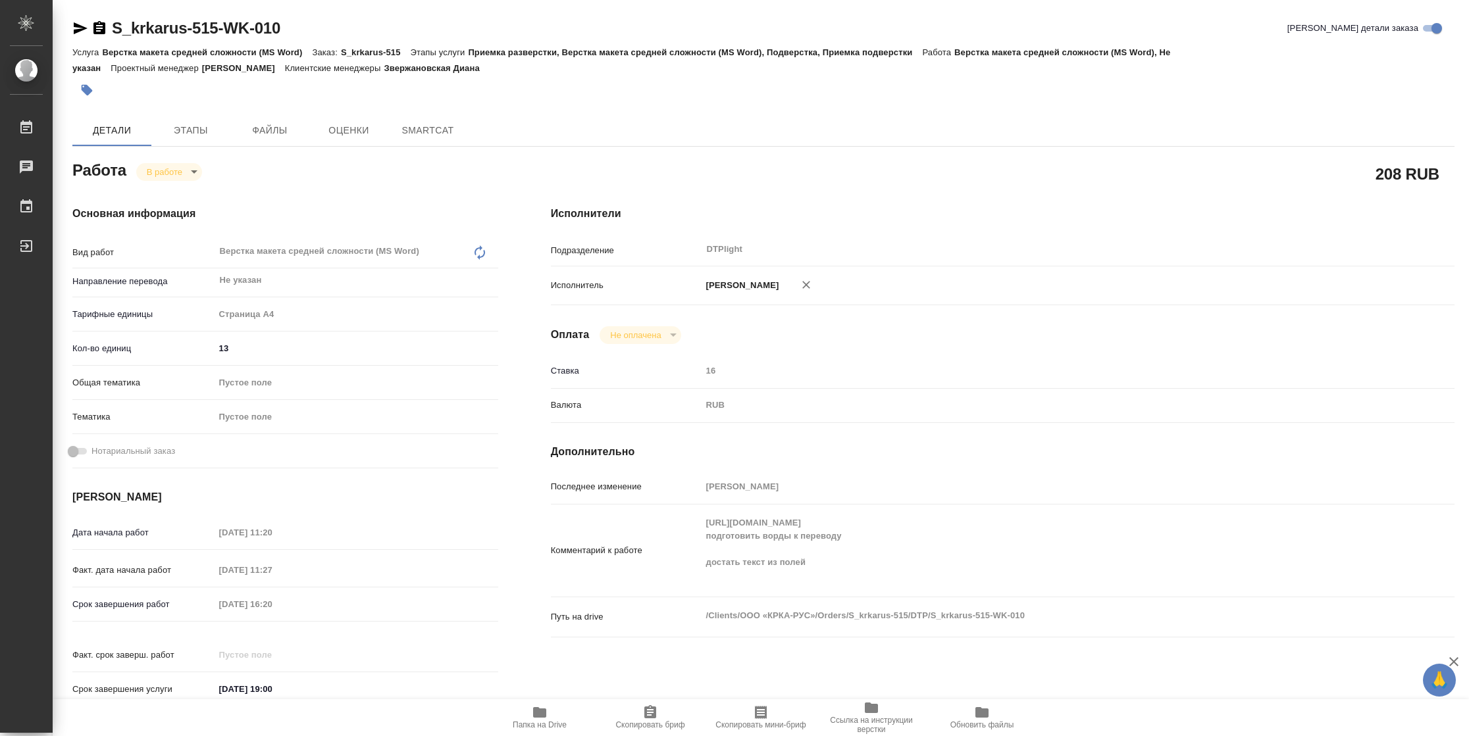
type textarea "x"
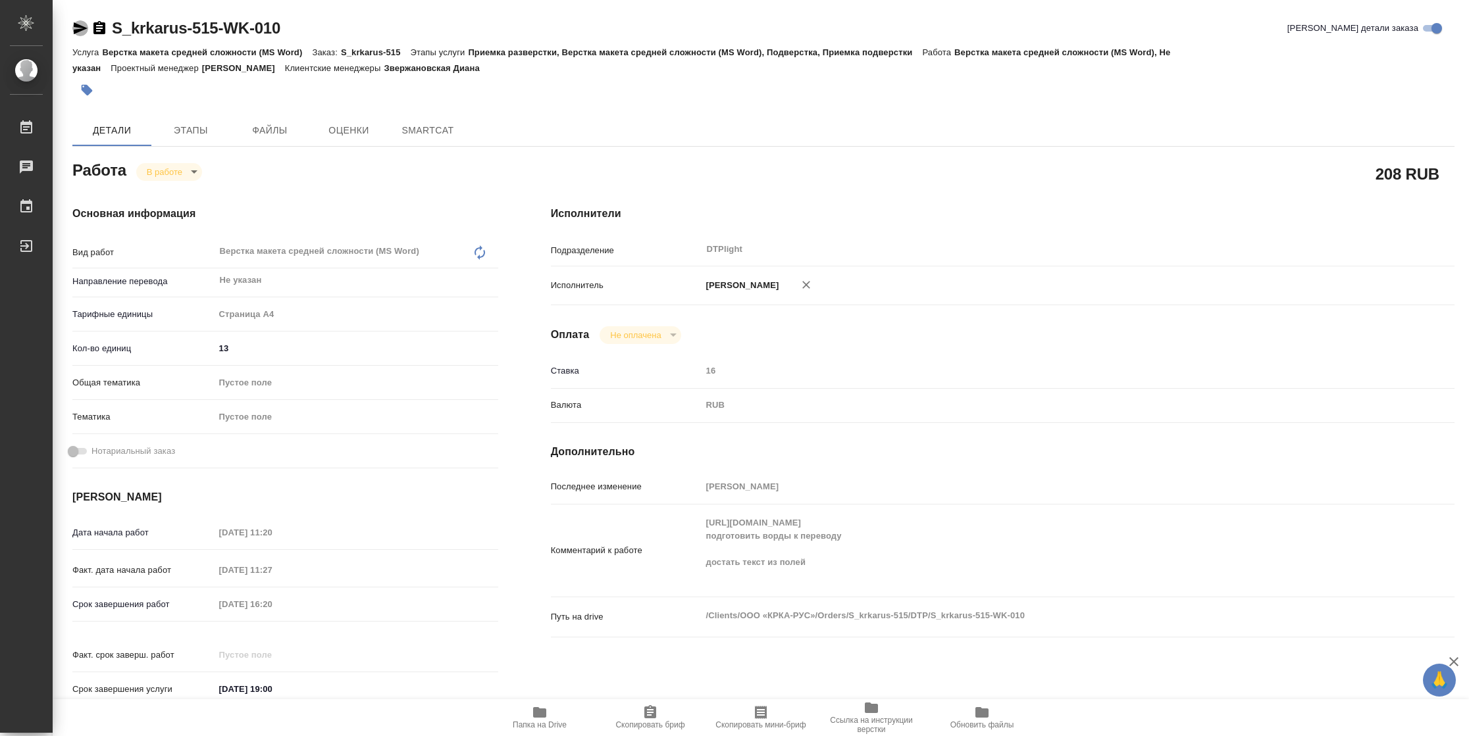
click at [77, 26] on icon "button" at bounding box center [81, 28] width 14 height 12
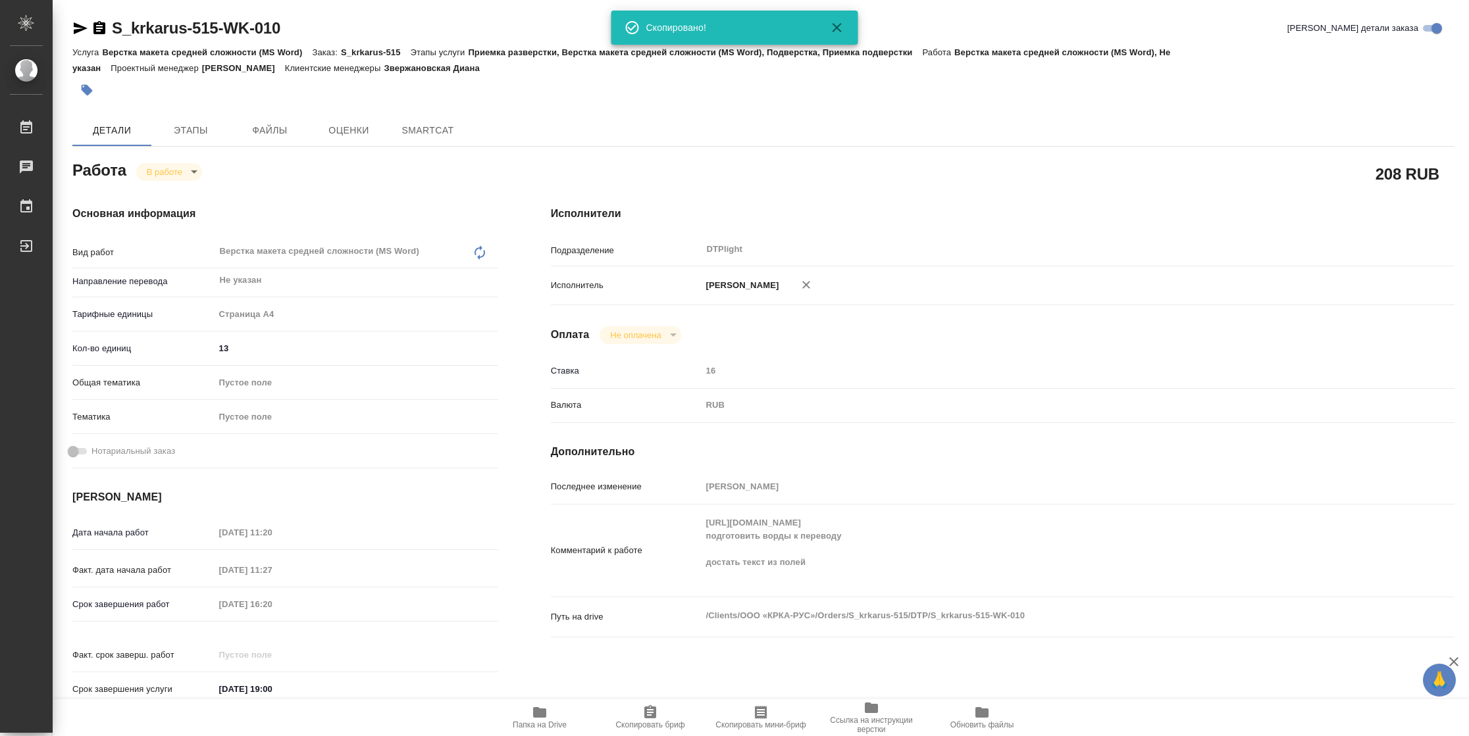
type textarea "x"
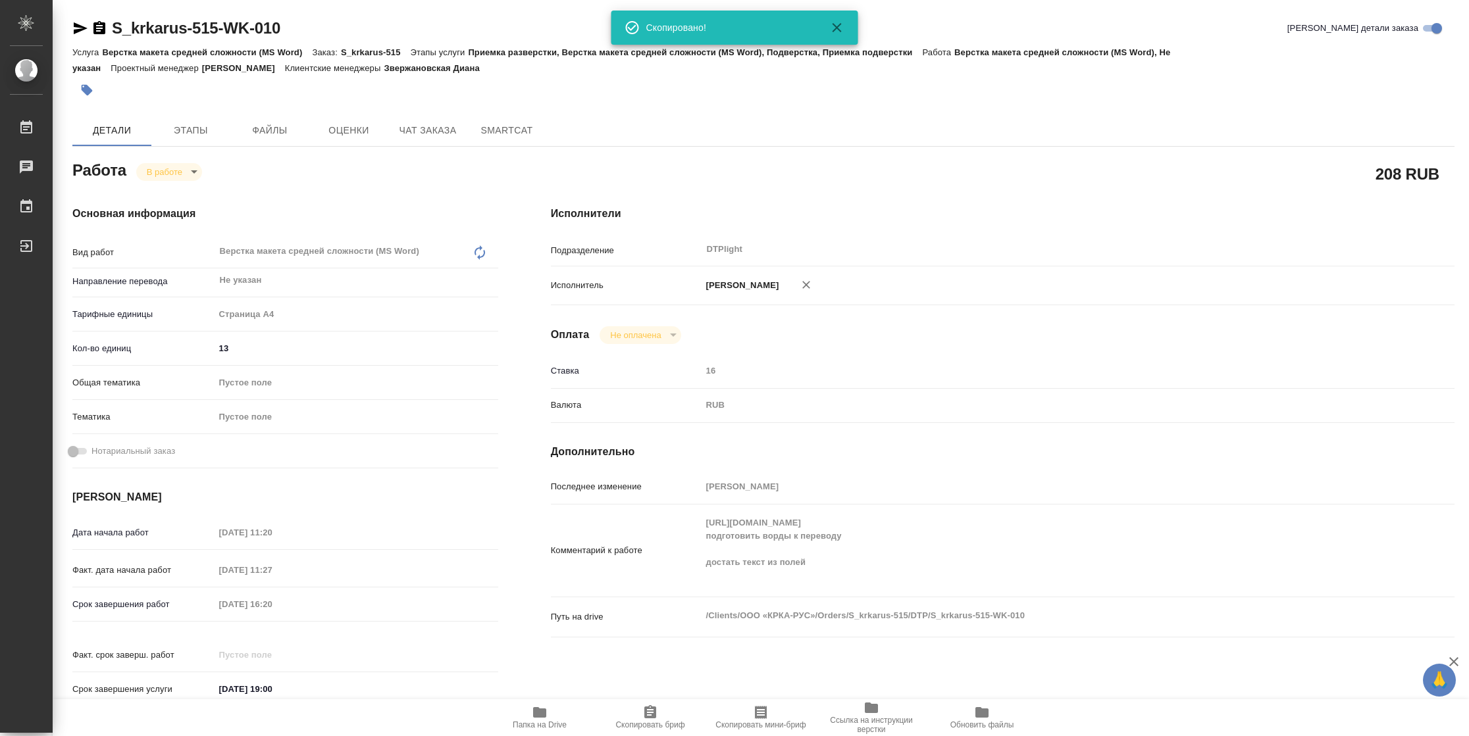
type textarea "x"
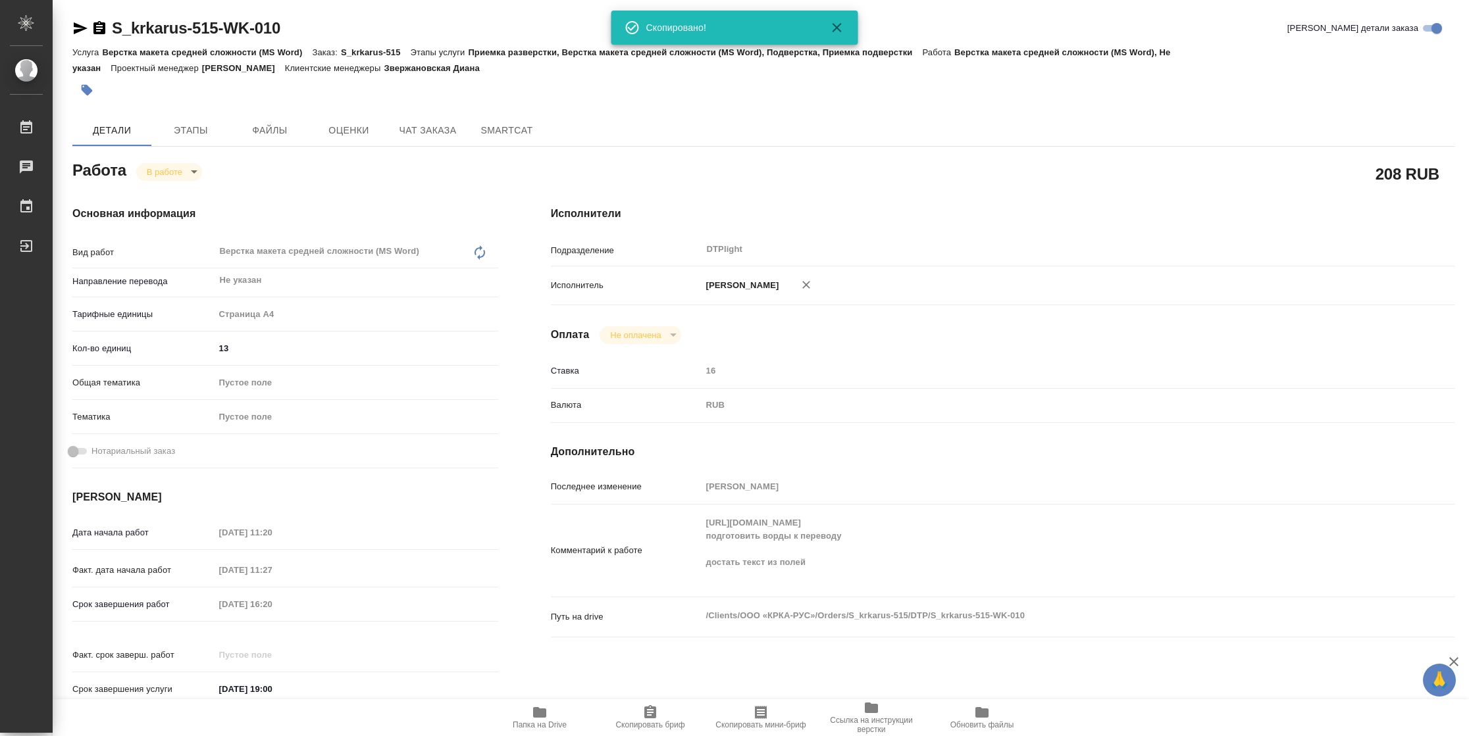
type textarea "x"
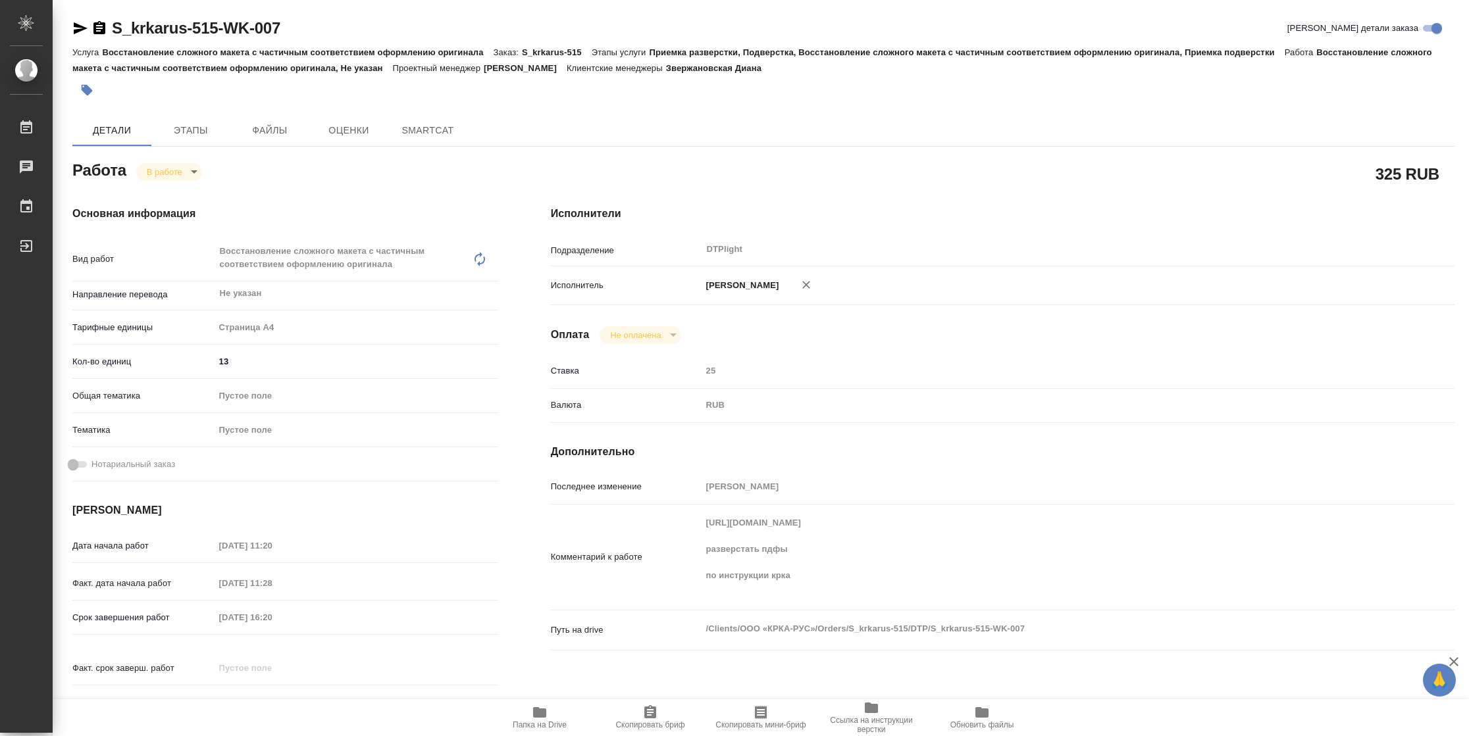
type textarea "x"
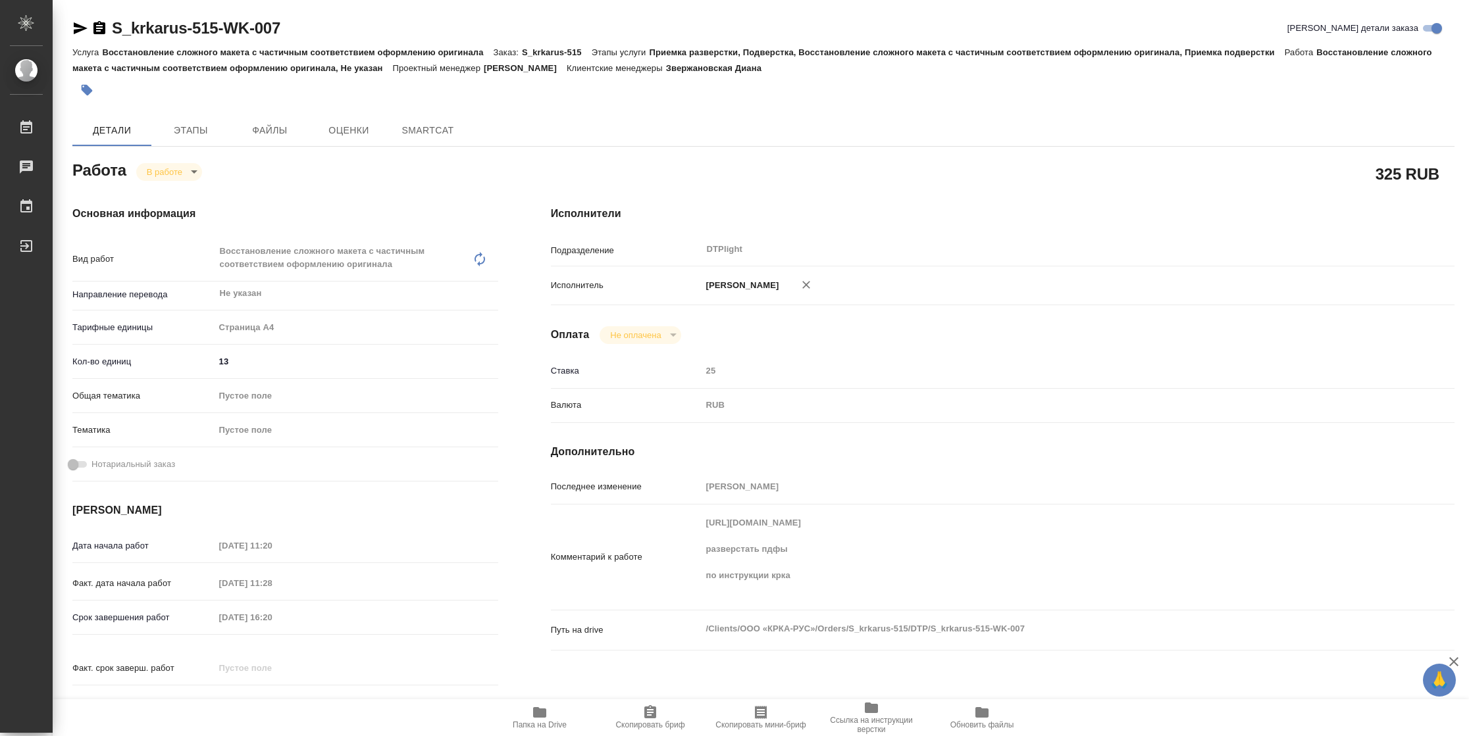
type textarea "x"
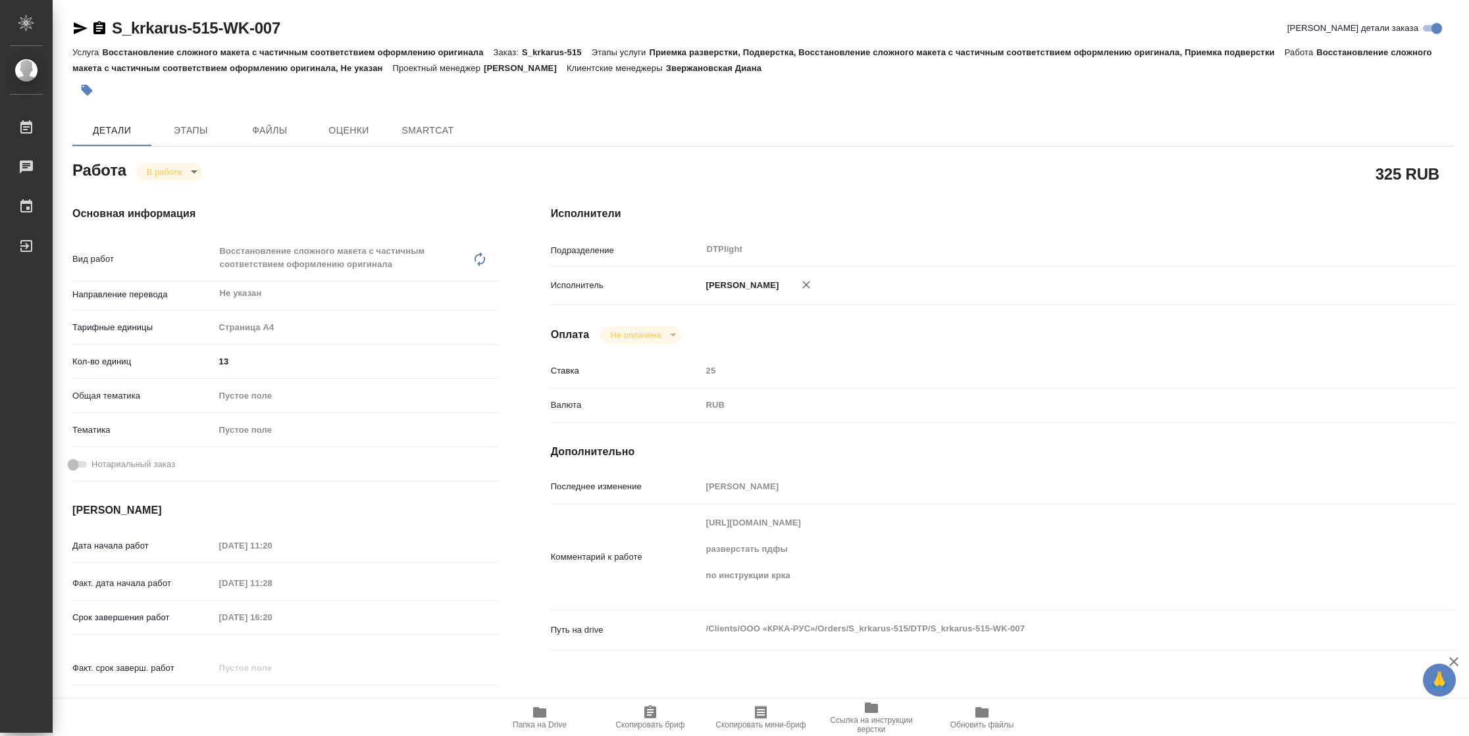
type textarea "x"
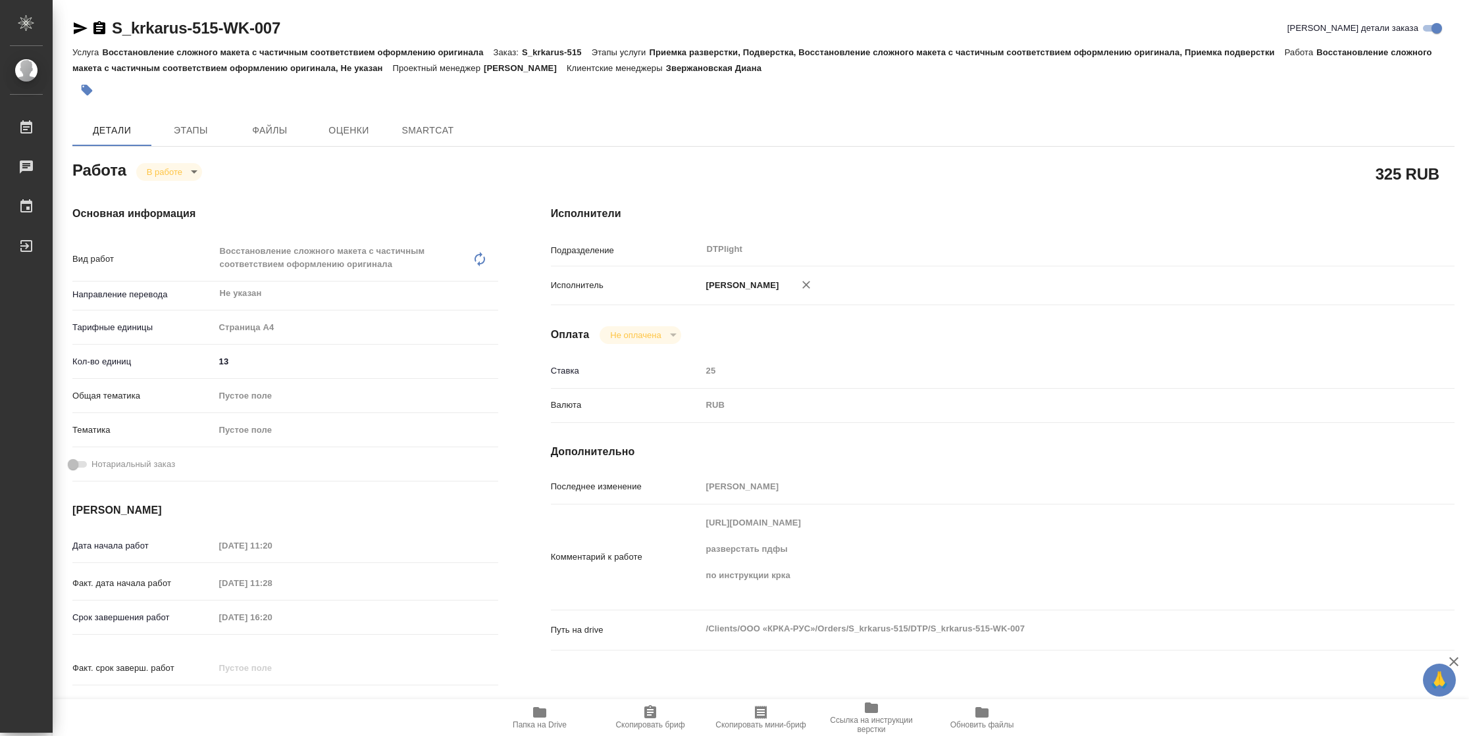
click at [85, 32] on icon "button" at bounding box center [80, 28] width 16 height 16
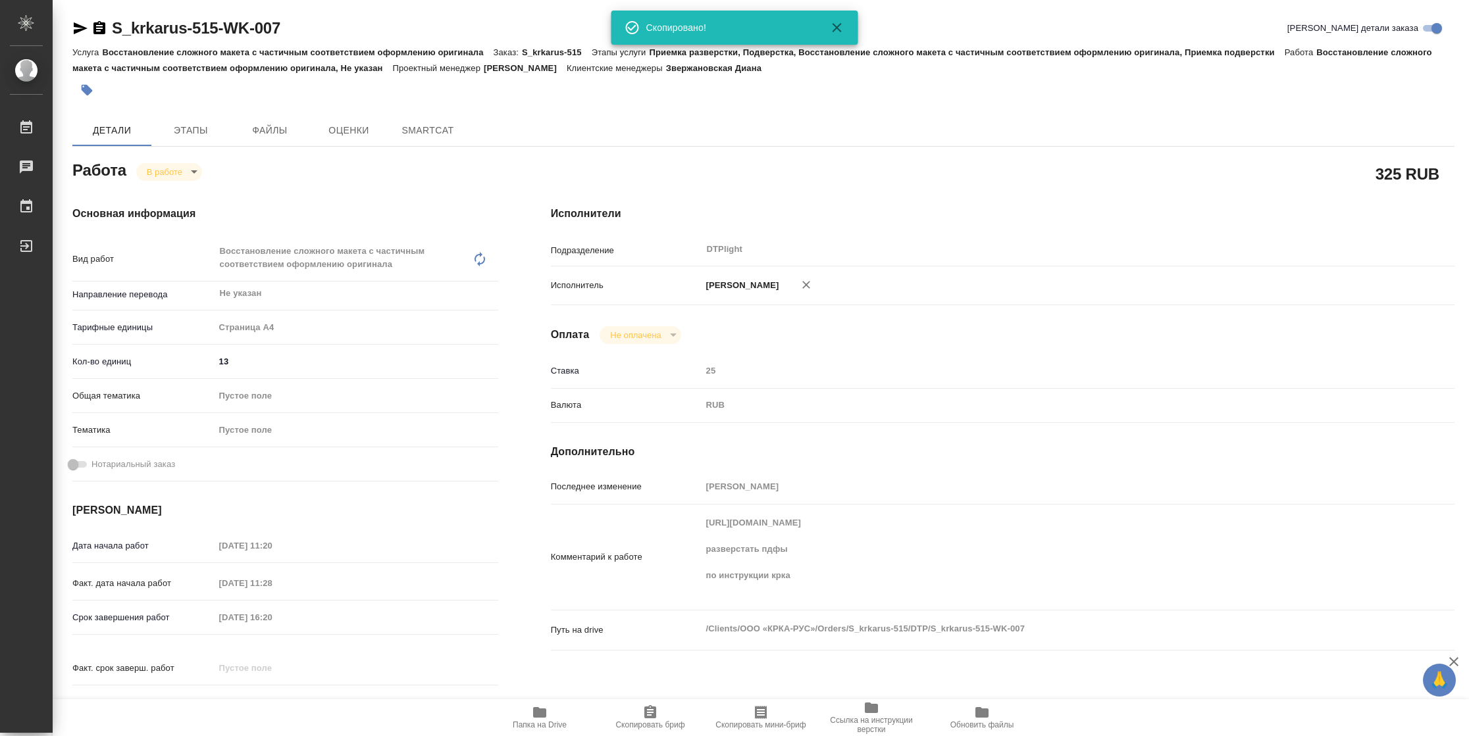
type textarea "x"
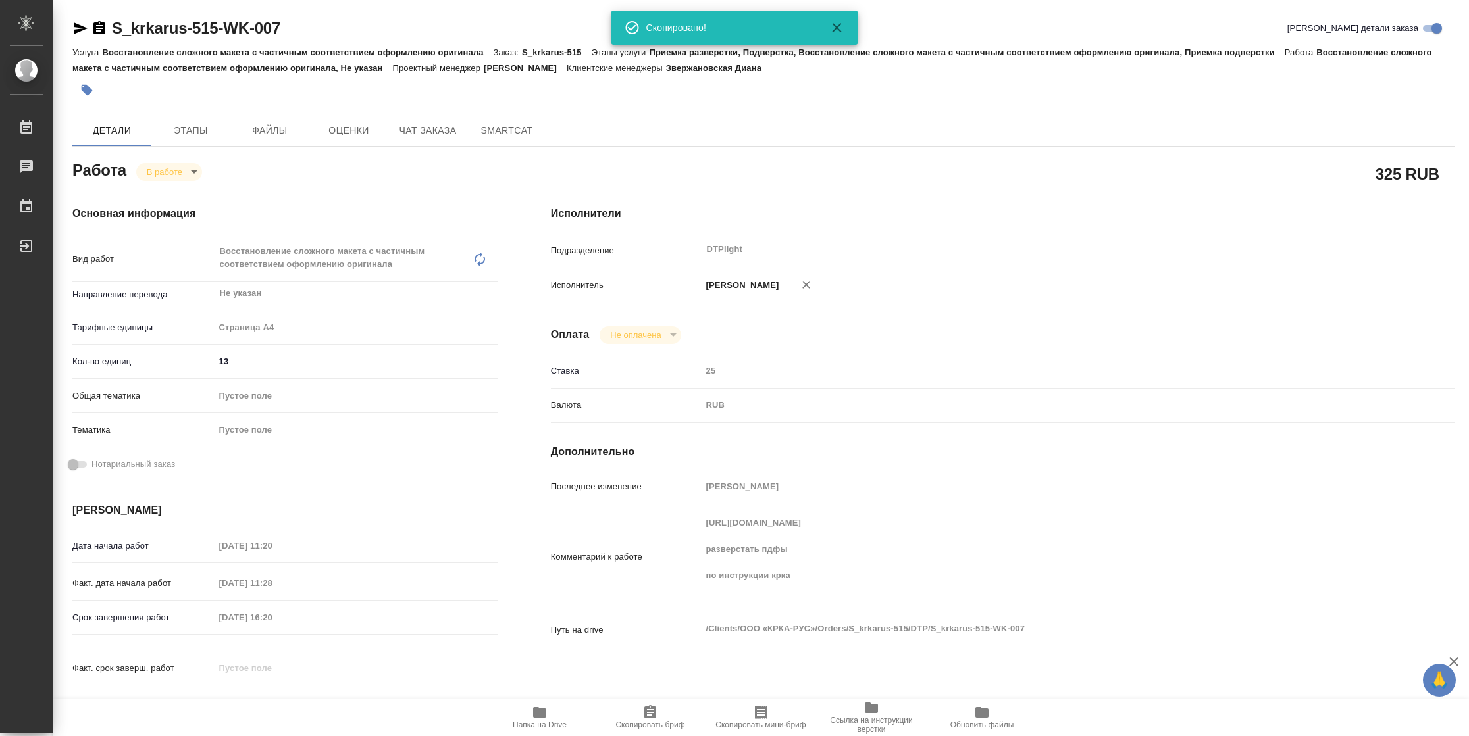
type textarea "x"
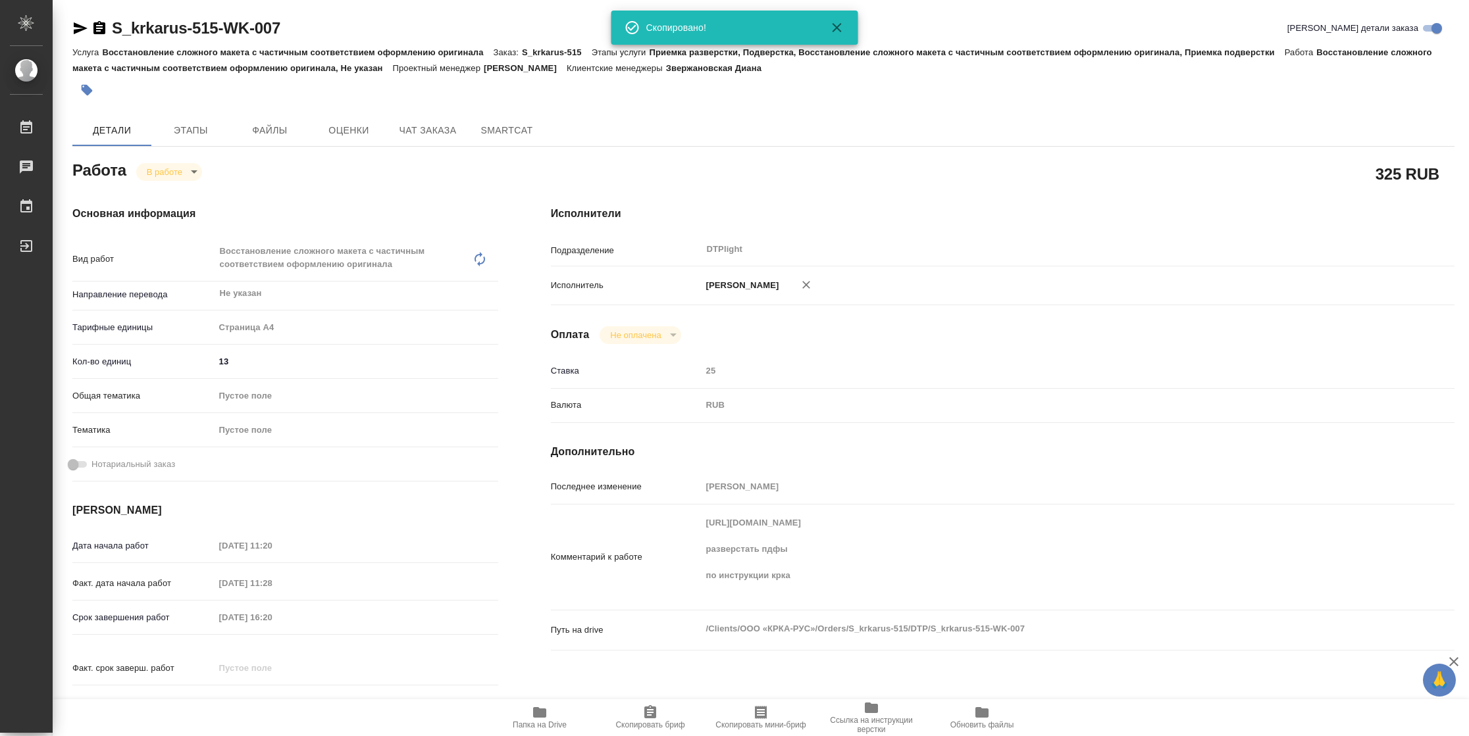
type textarea "x"
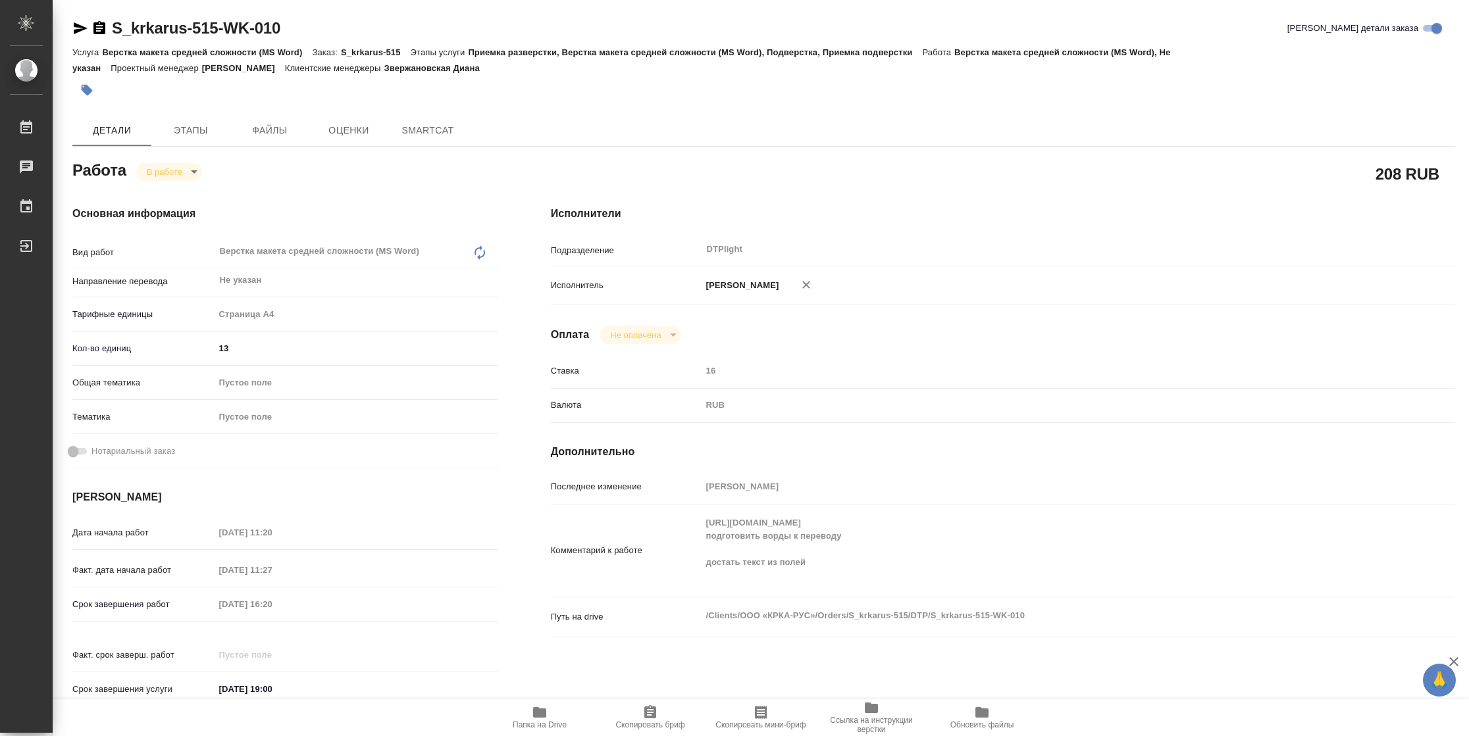
type textarea "x"
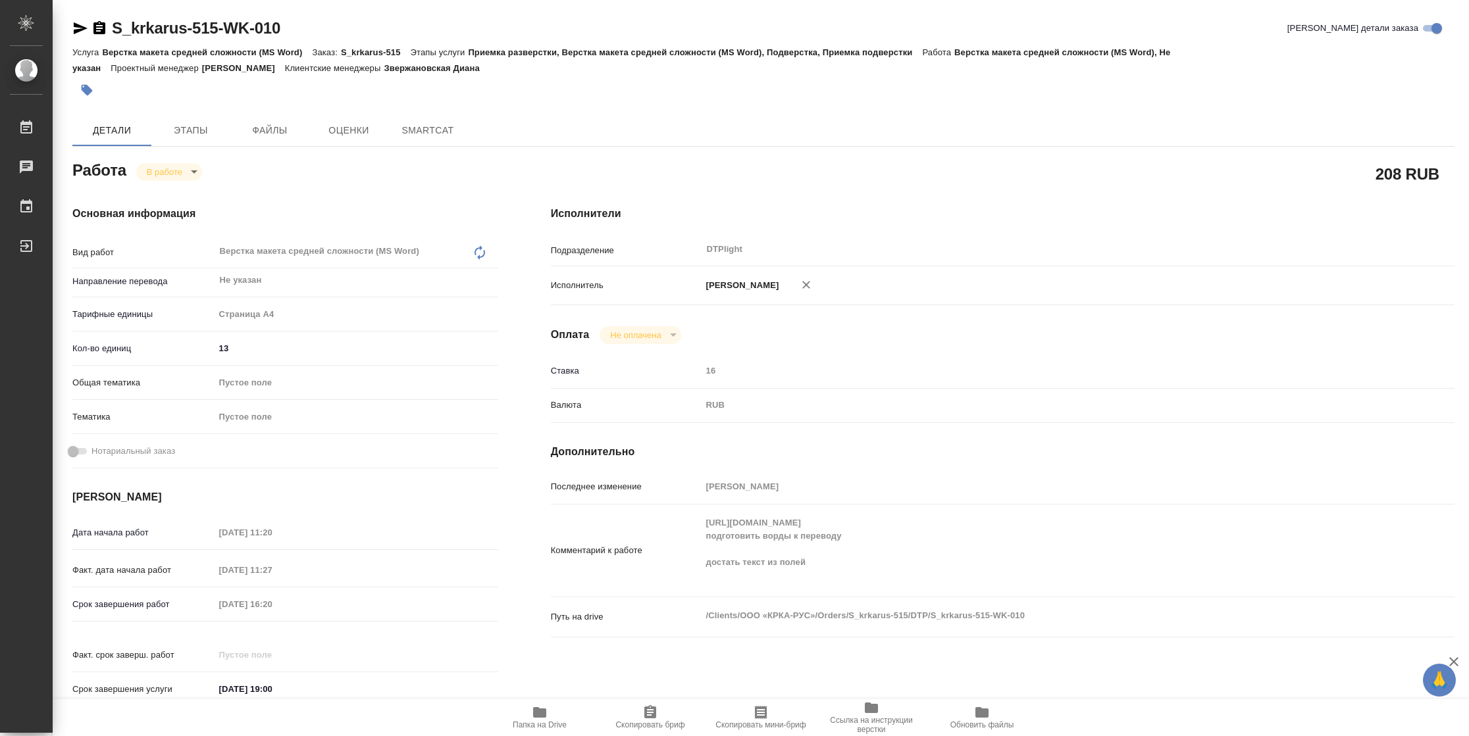
type textarea "x"
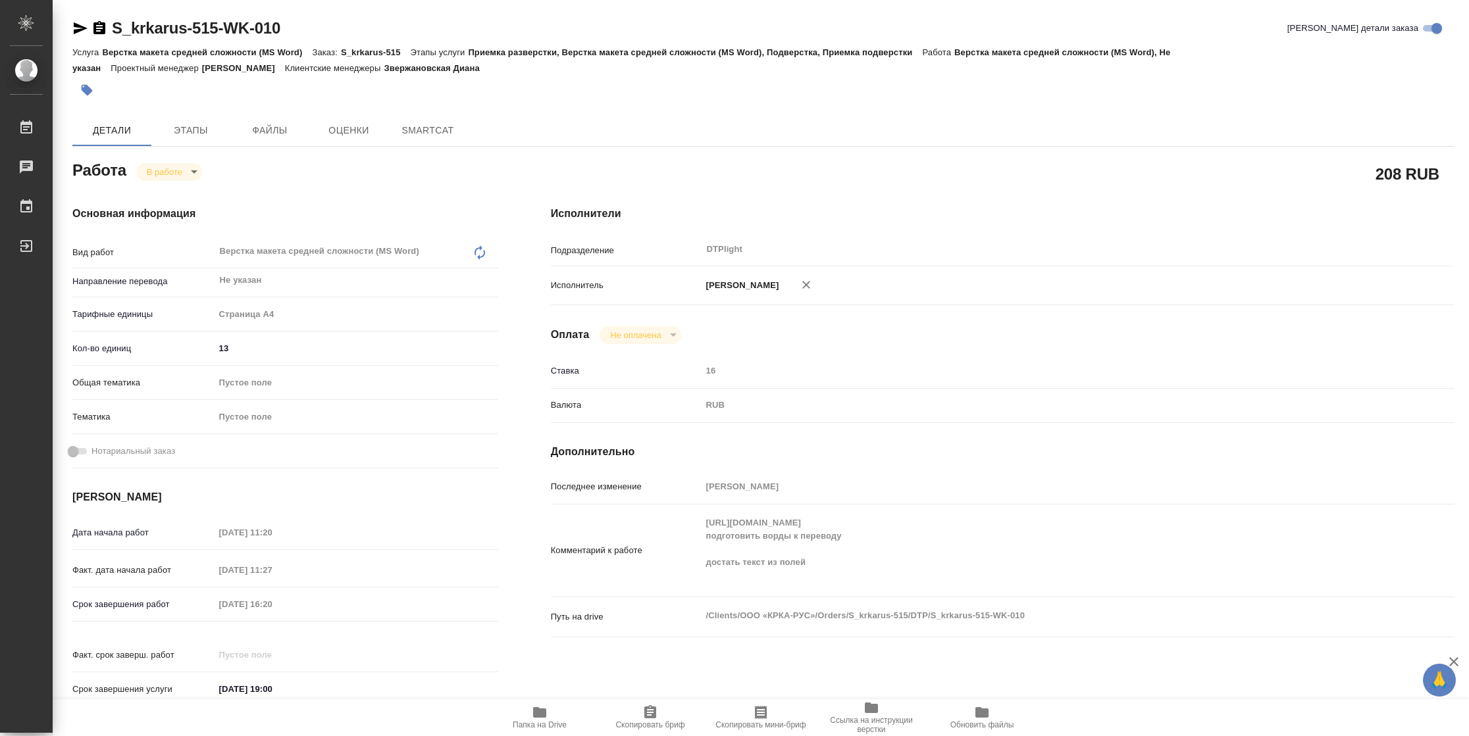
type textarea "x"
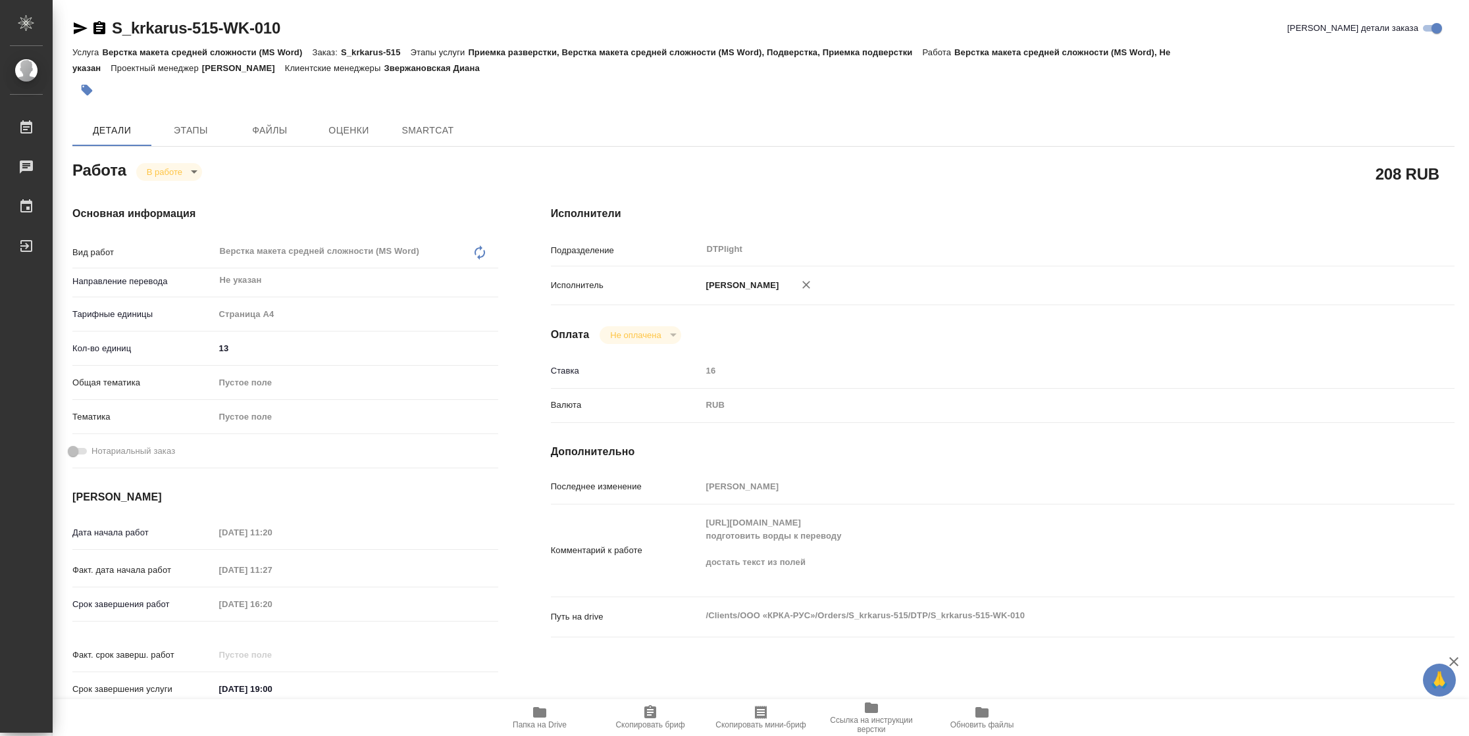
type textarea "x"
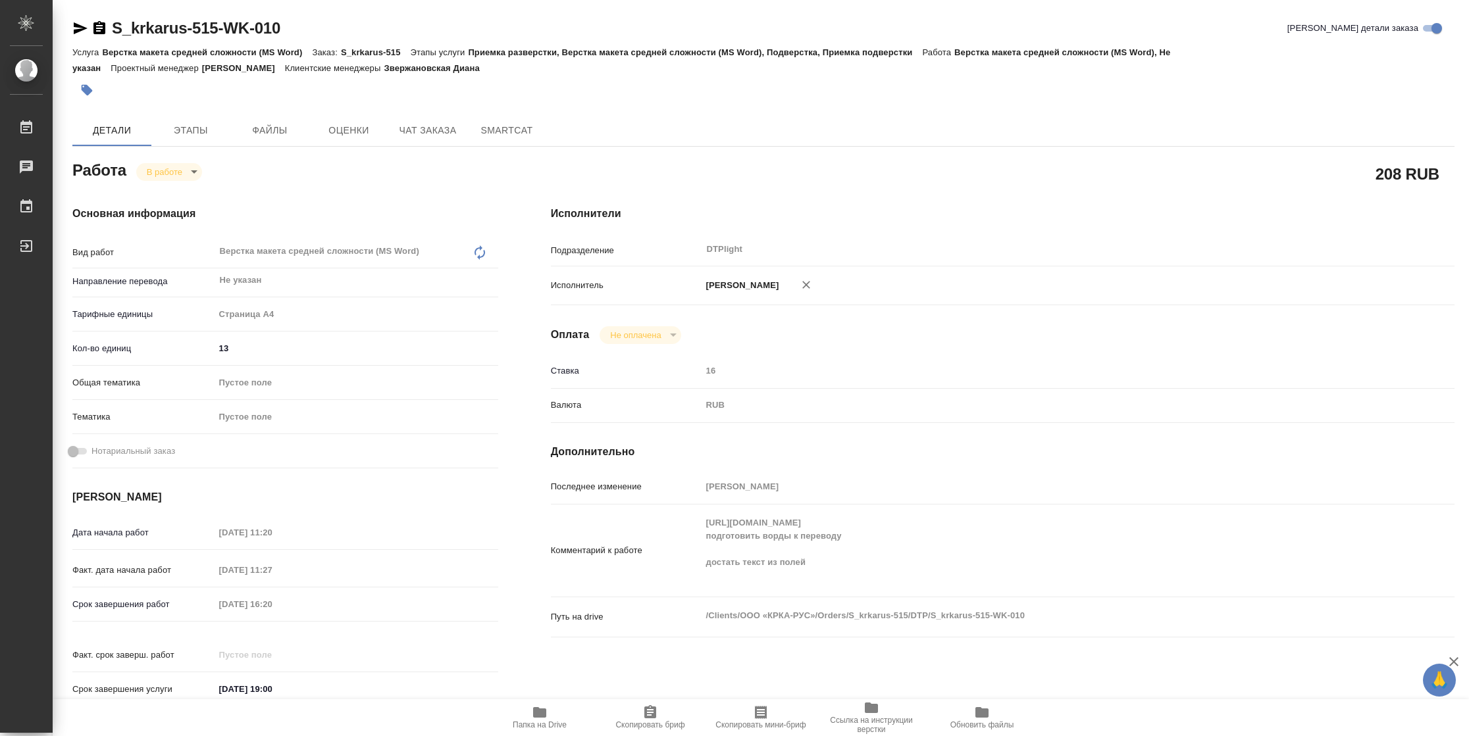
type textarea "x"
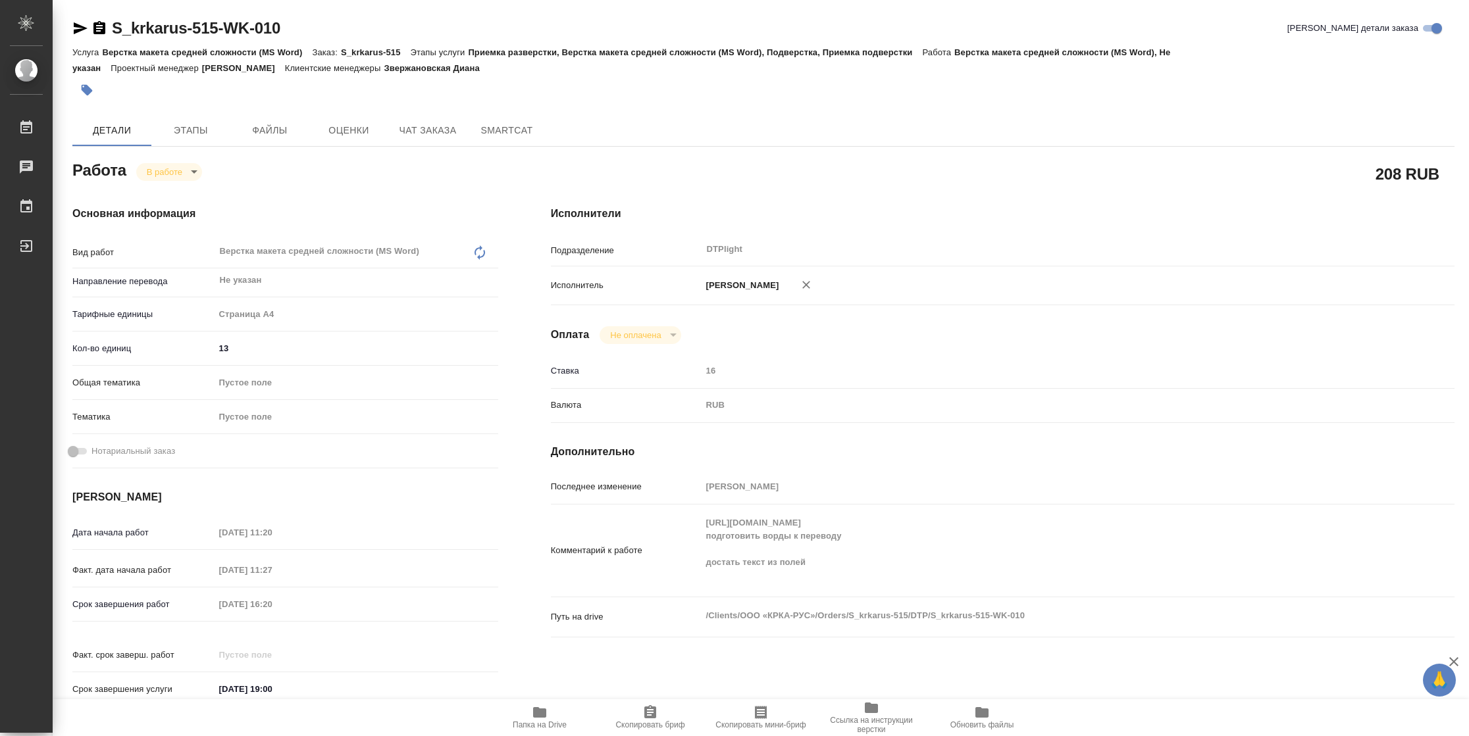
click at [640, 530] on div "Комментарий к работе https://drive.awatera.com/apps/files/?dir=/Shares/%D0%9E%D…" at bounding box center [1002, 551] width 903 height 82
type textarea "x"
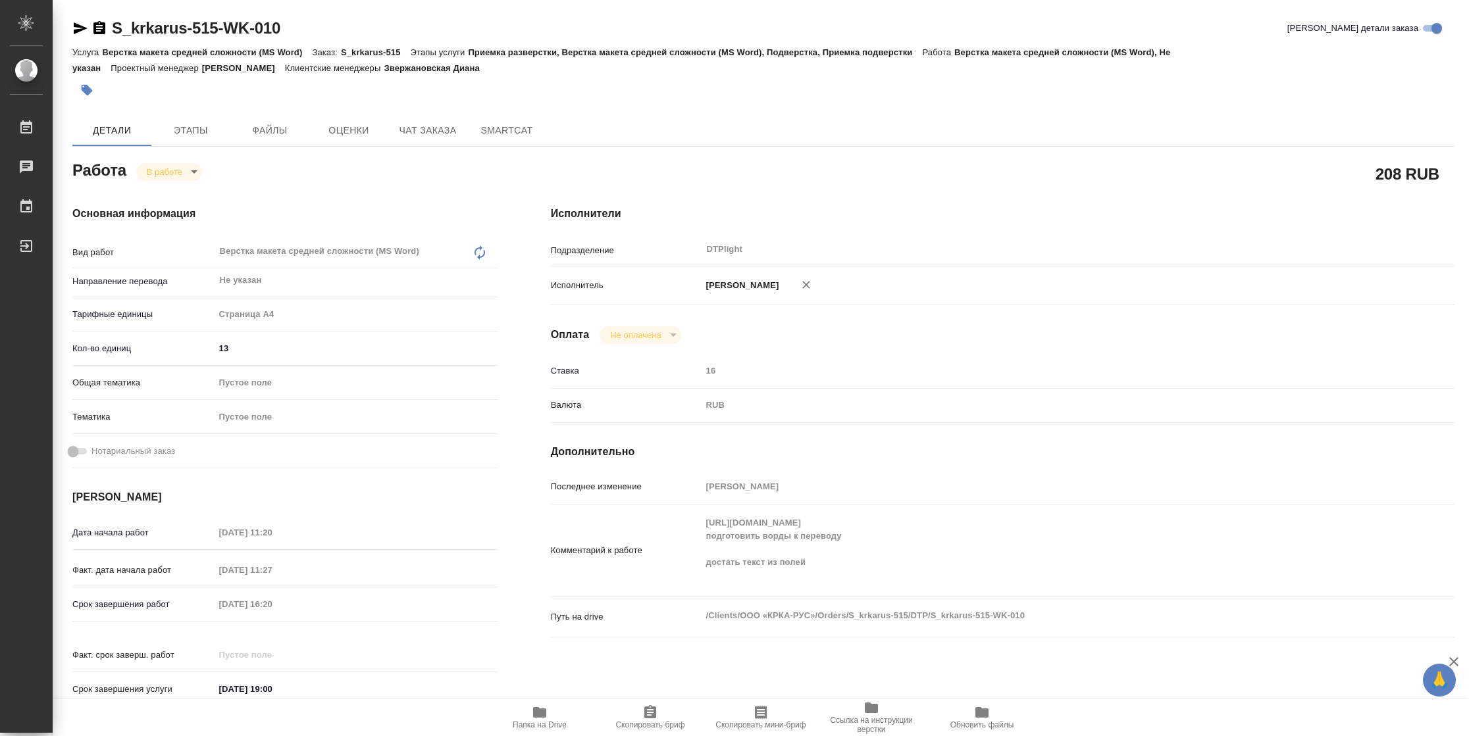
type textarea "x"
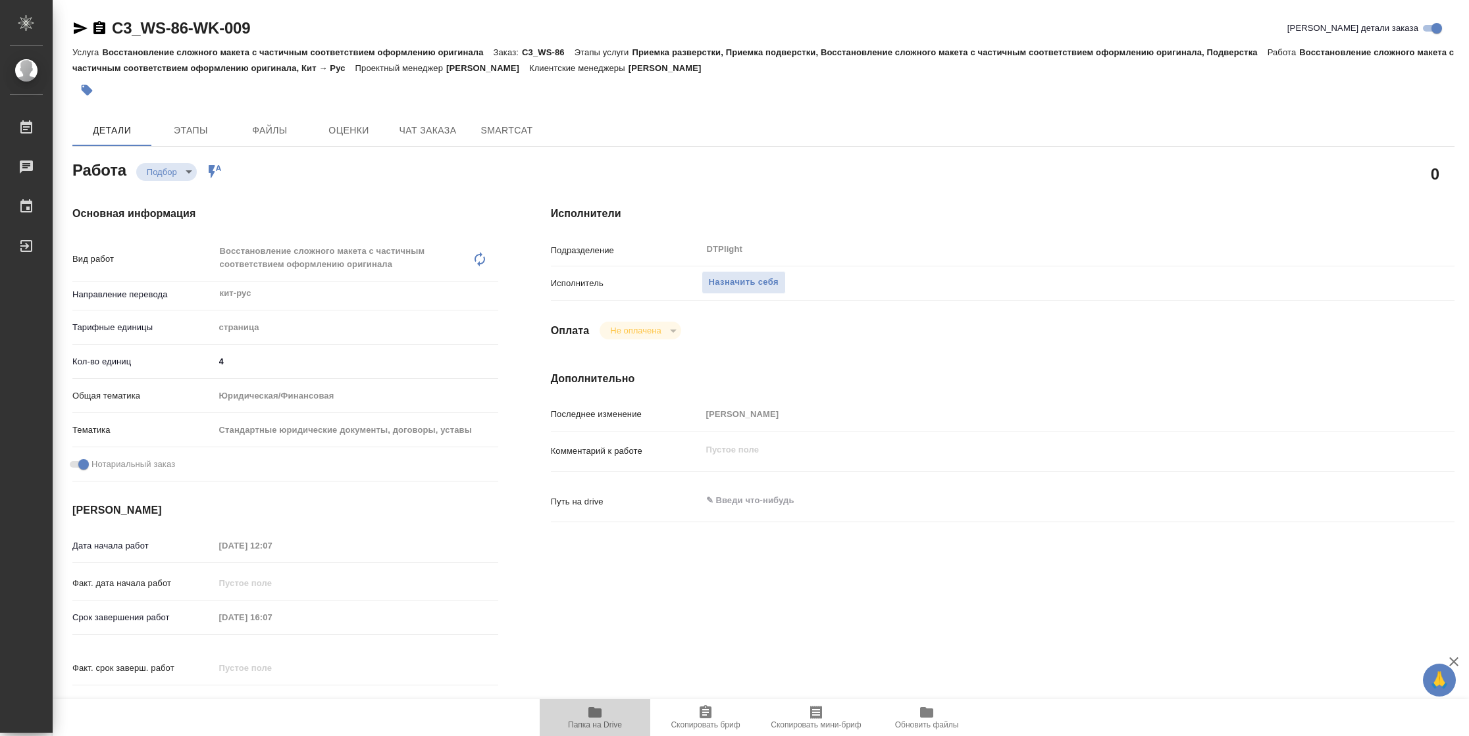
click at [598, 717] on icon "button" at bounding box center [594, 712] width 13 height 11
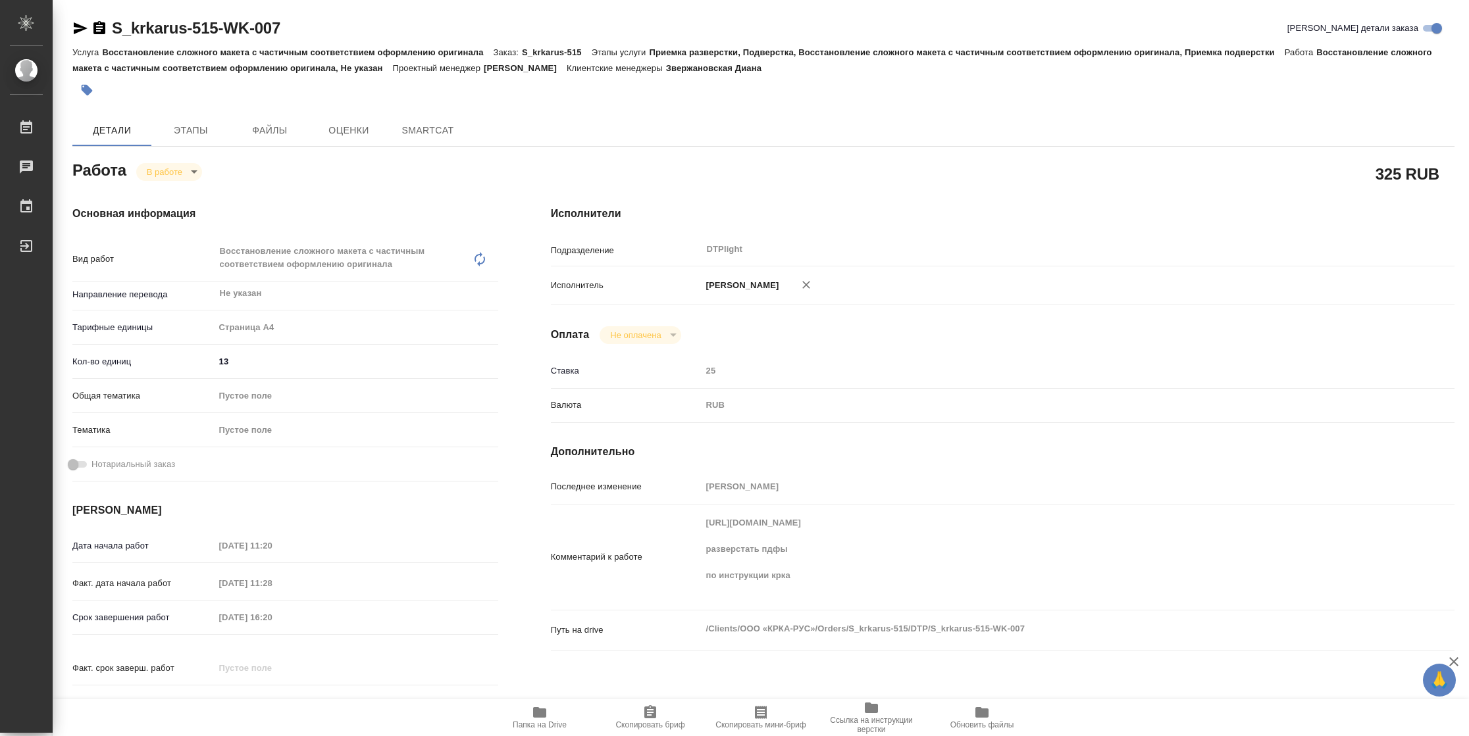
type textarea "x"
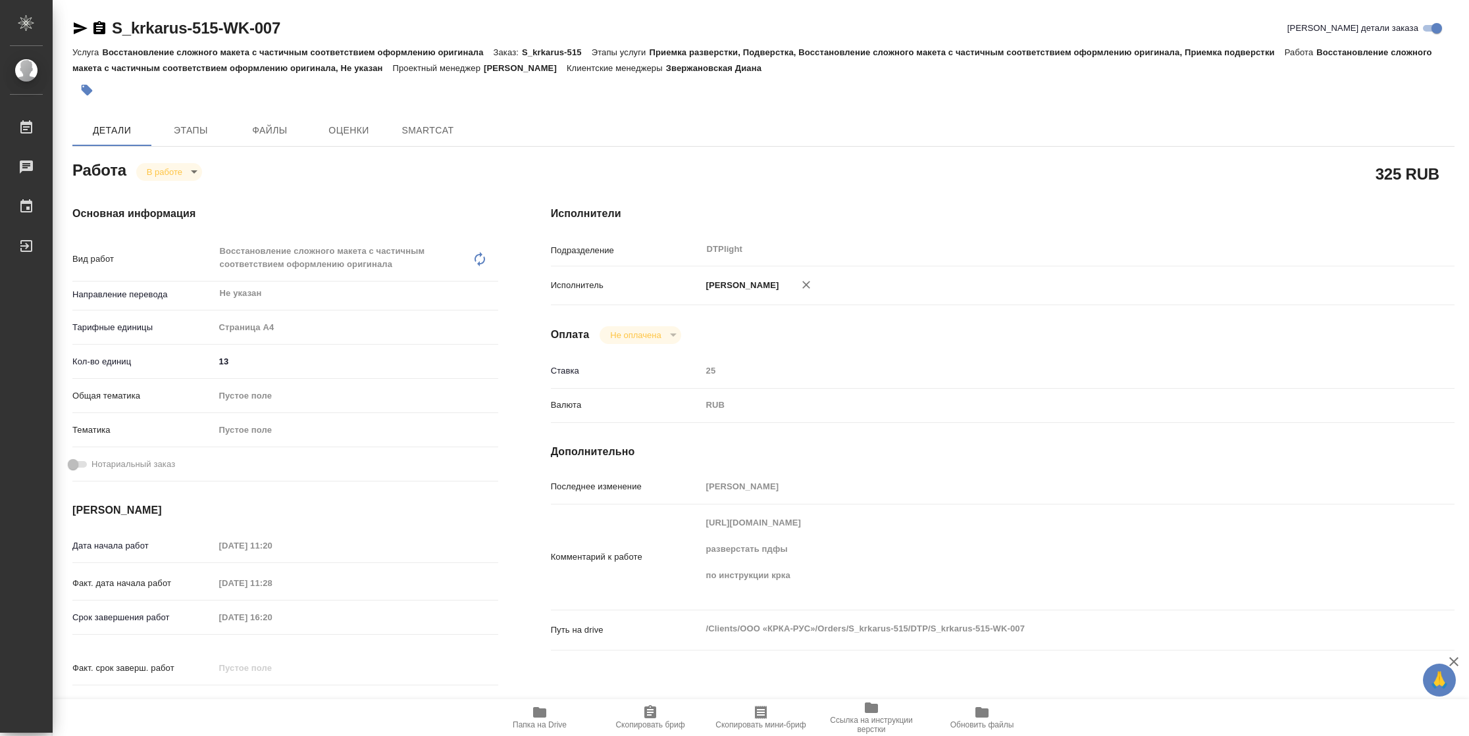
type textarea "x"
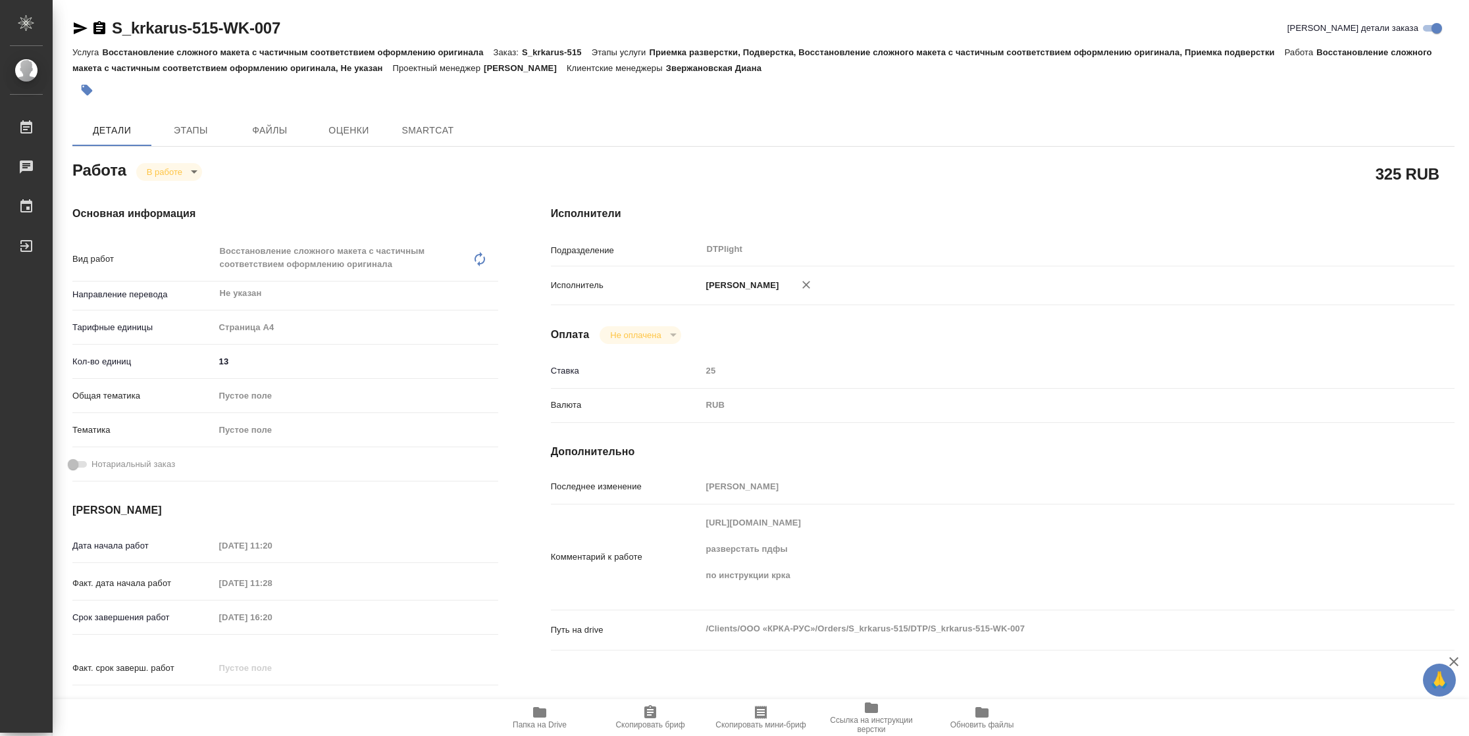
type textarea "x"
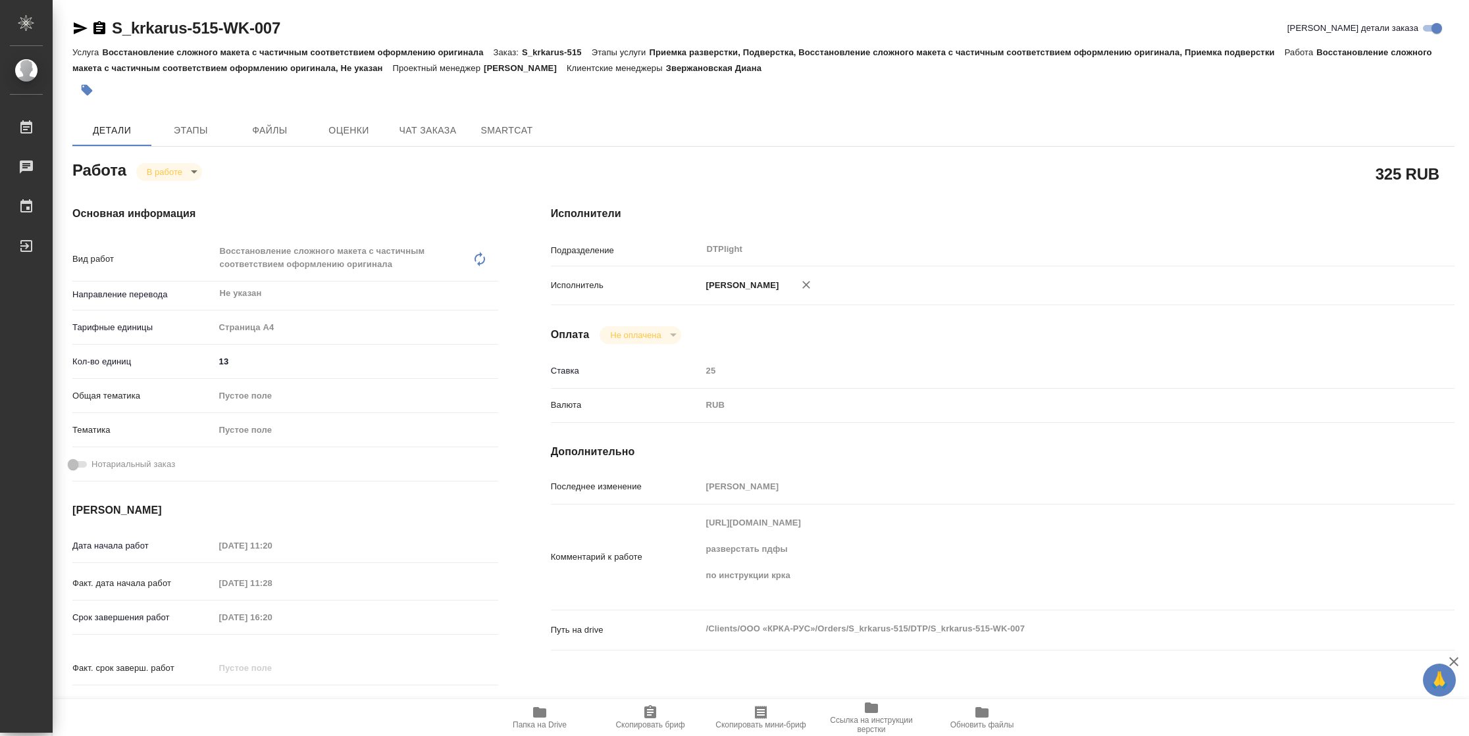
type textarea "x"
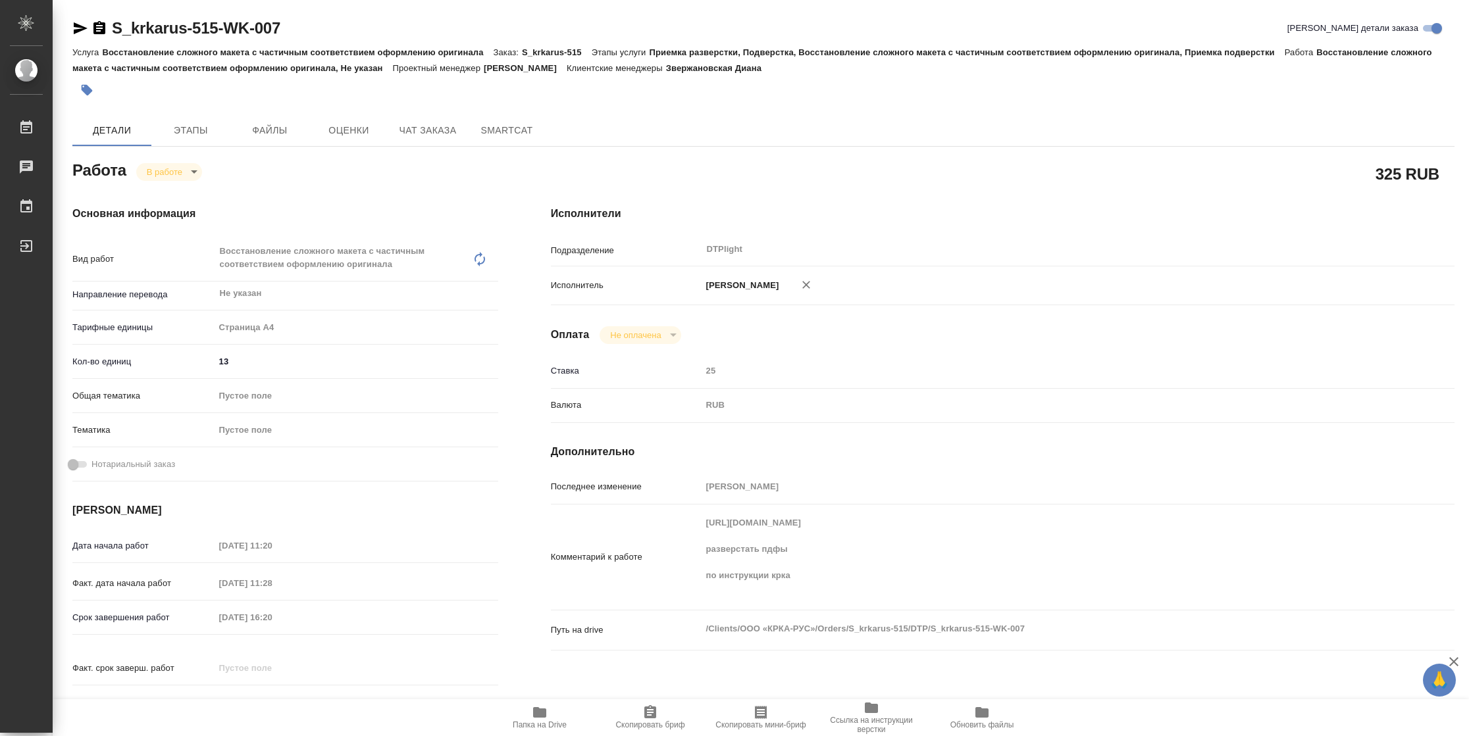
type textarea "x"
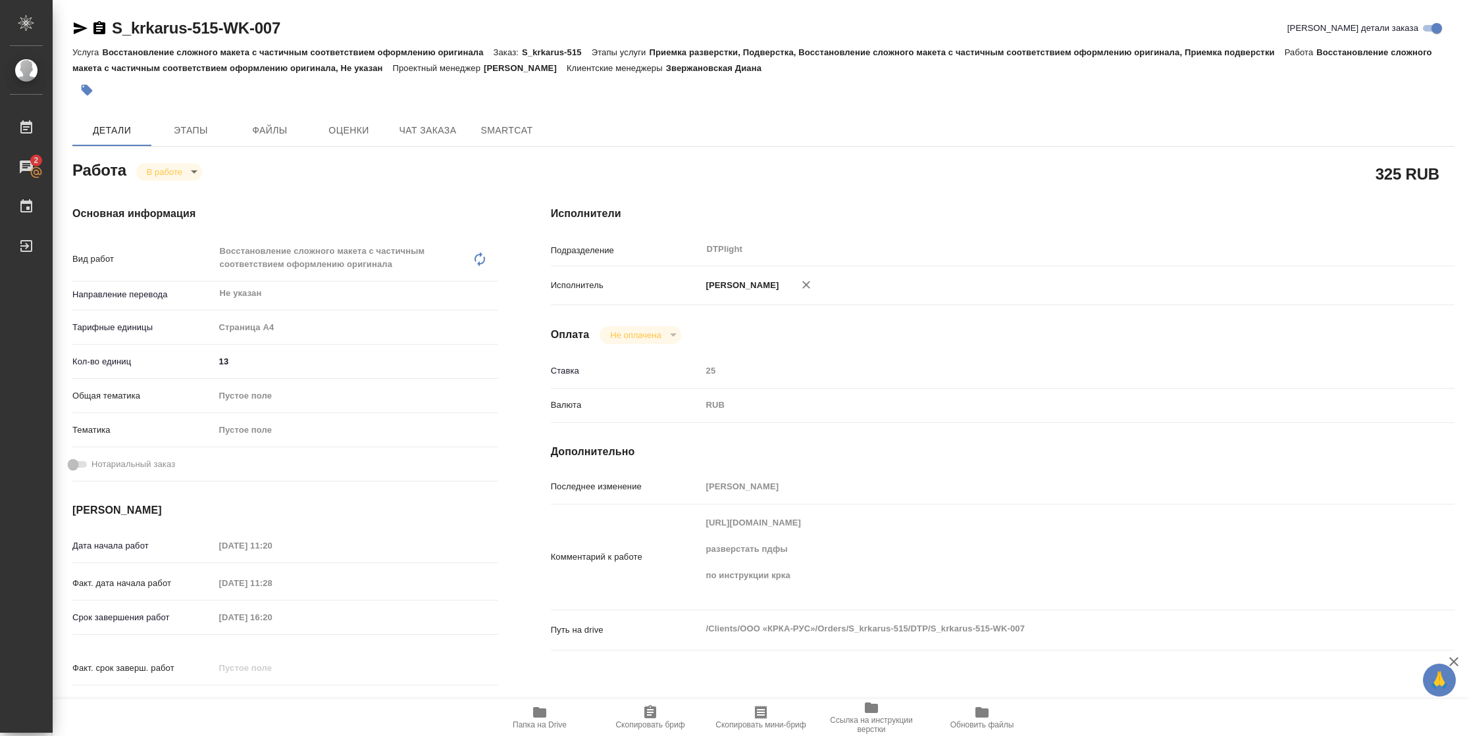
click at [698, 538] on div "Комментарий к работе https://drive.awatera.com/apps/files/?dir=/Shares/%D0%9E%D…" at bounding box center [1002, 557] width 903 height 95
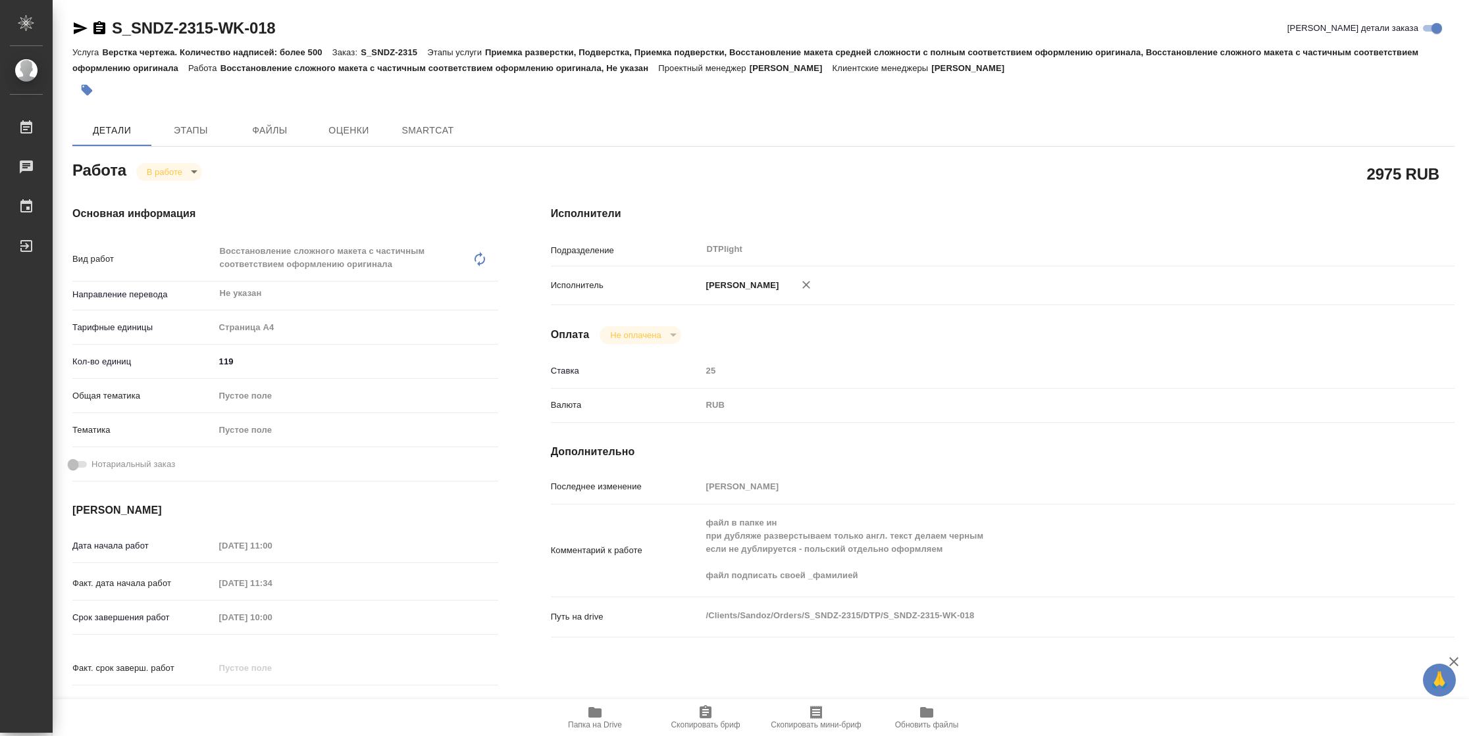
type textarea "x"
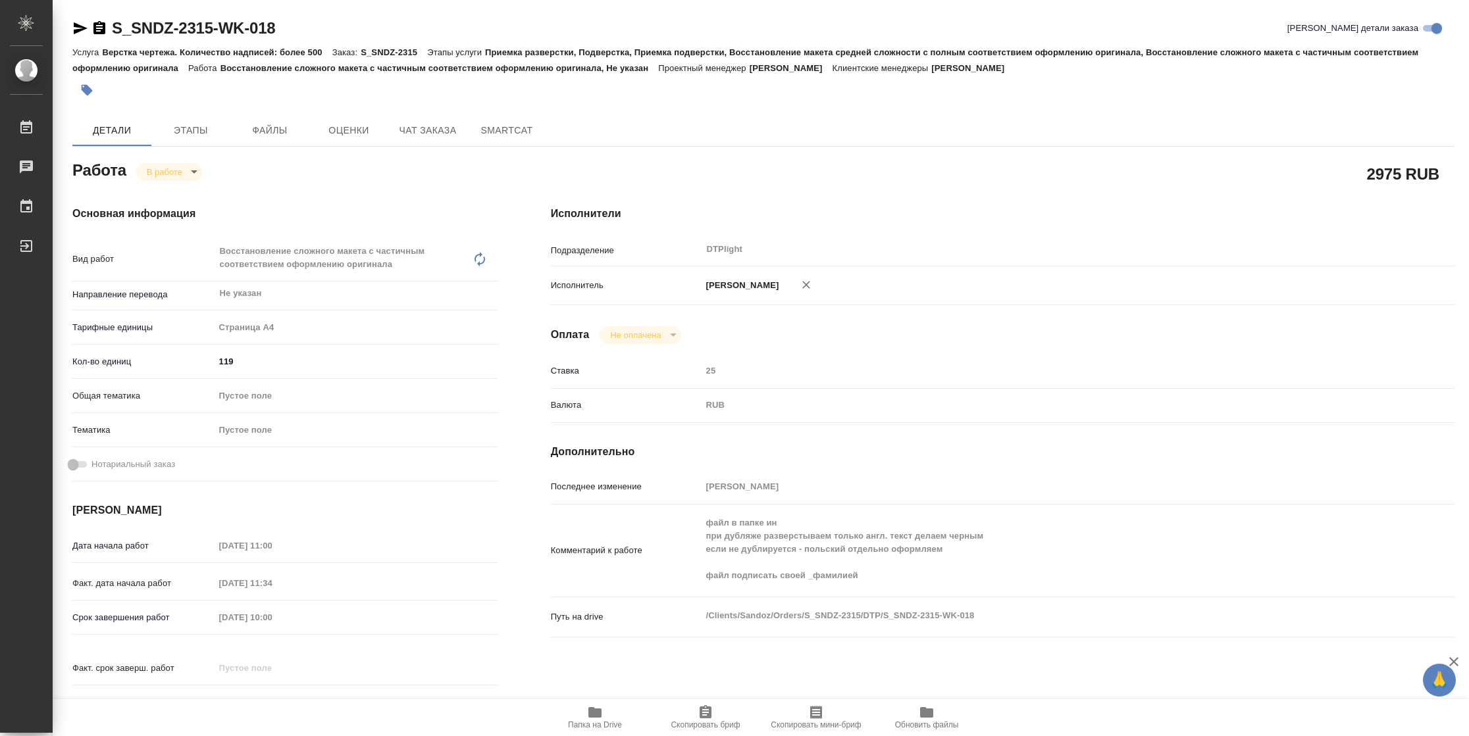
type textarea "x"
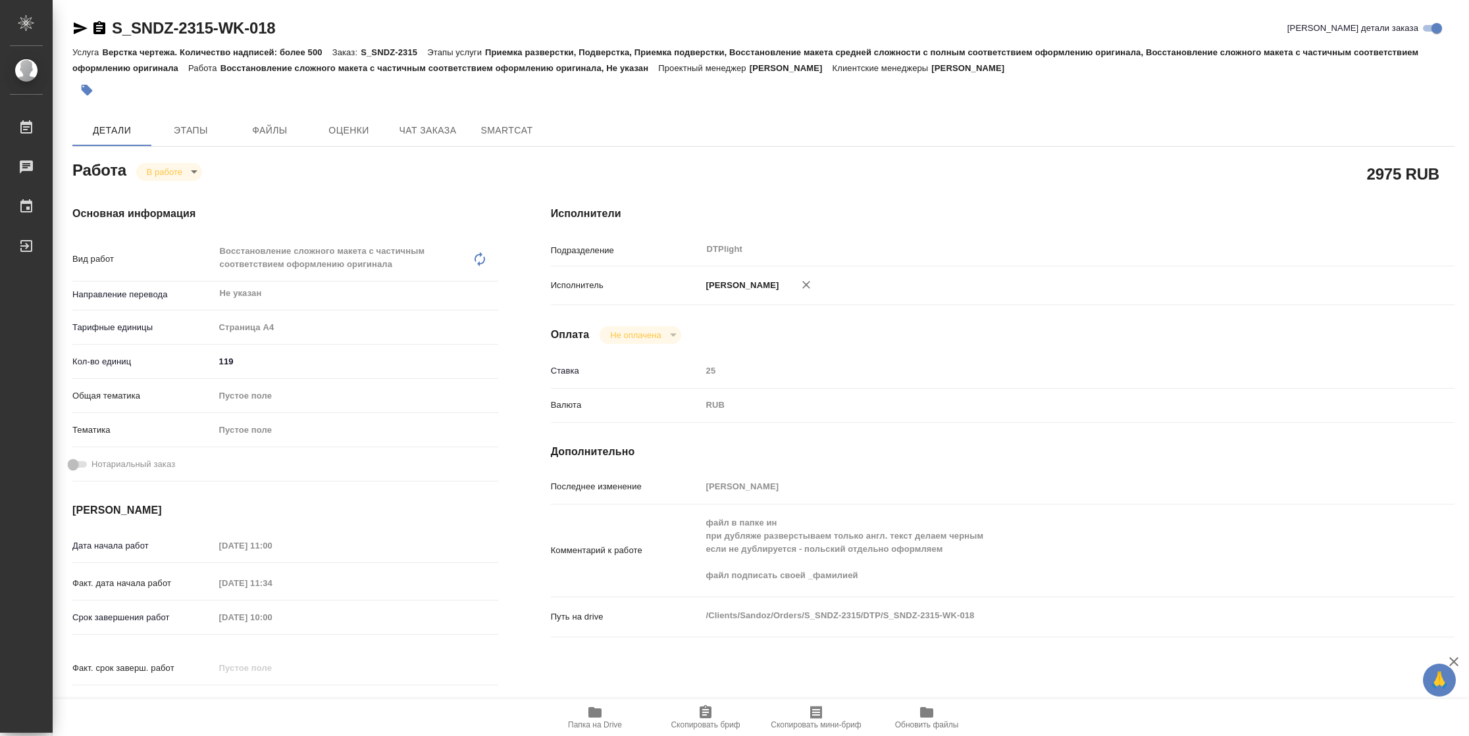
type textarea "x"
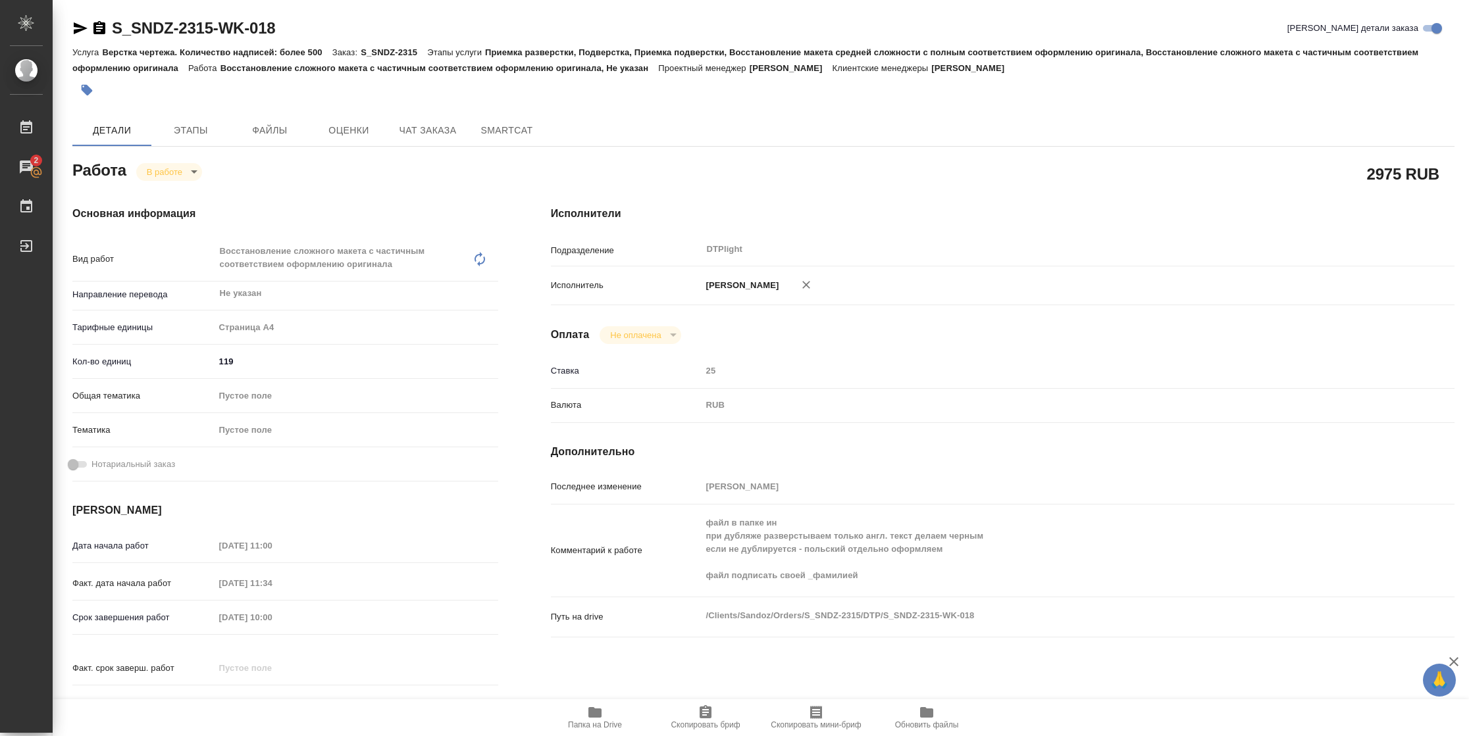
click at [597, 726] on span "Папка на Drive" at bounding box center [595, 725] width 54 height 9
type textarea "x"
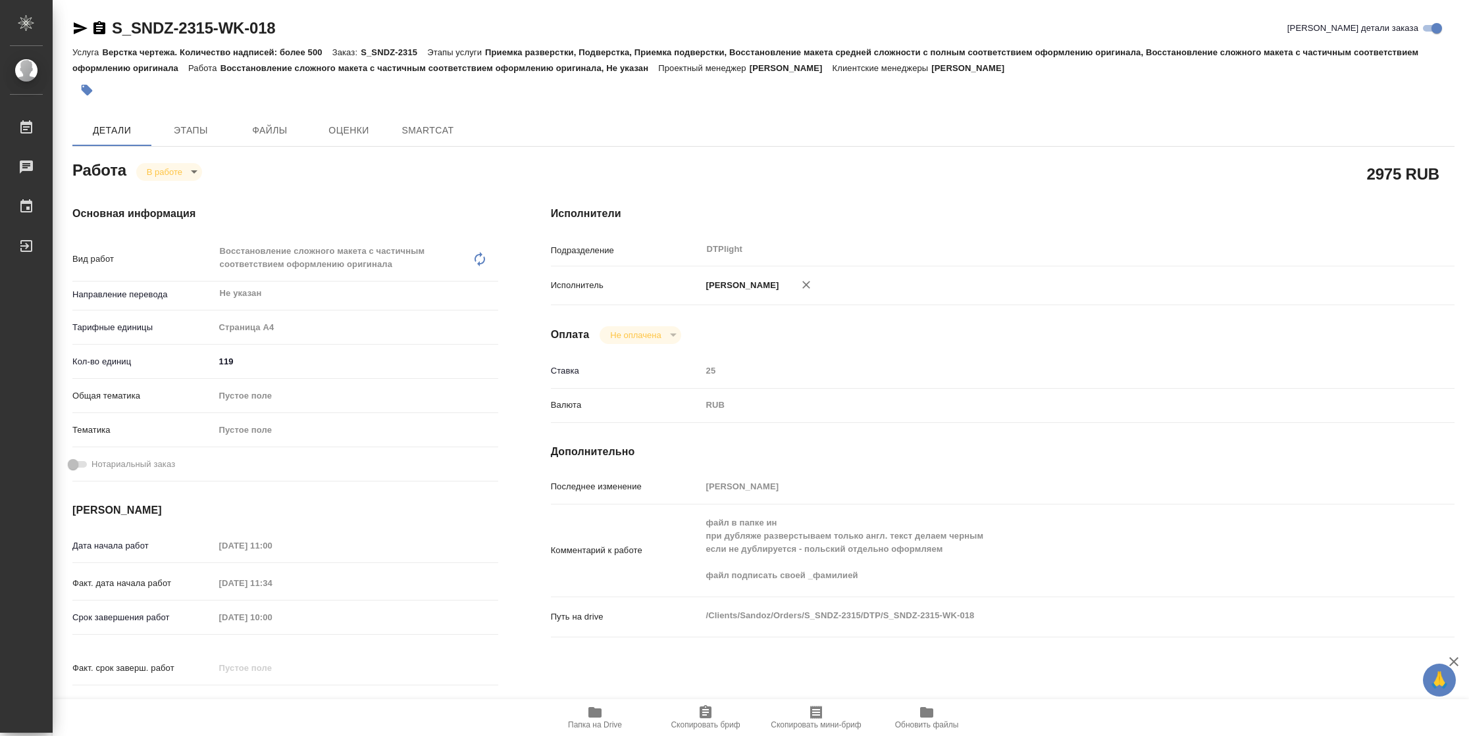
type textarea "x"
click at [593, 726] on span "Папка на Drive" at bounding box center [595, 725] width 54 height 9
type textarea "x"
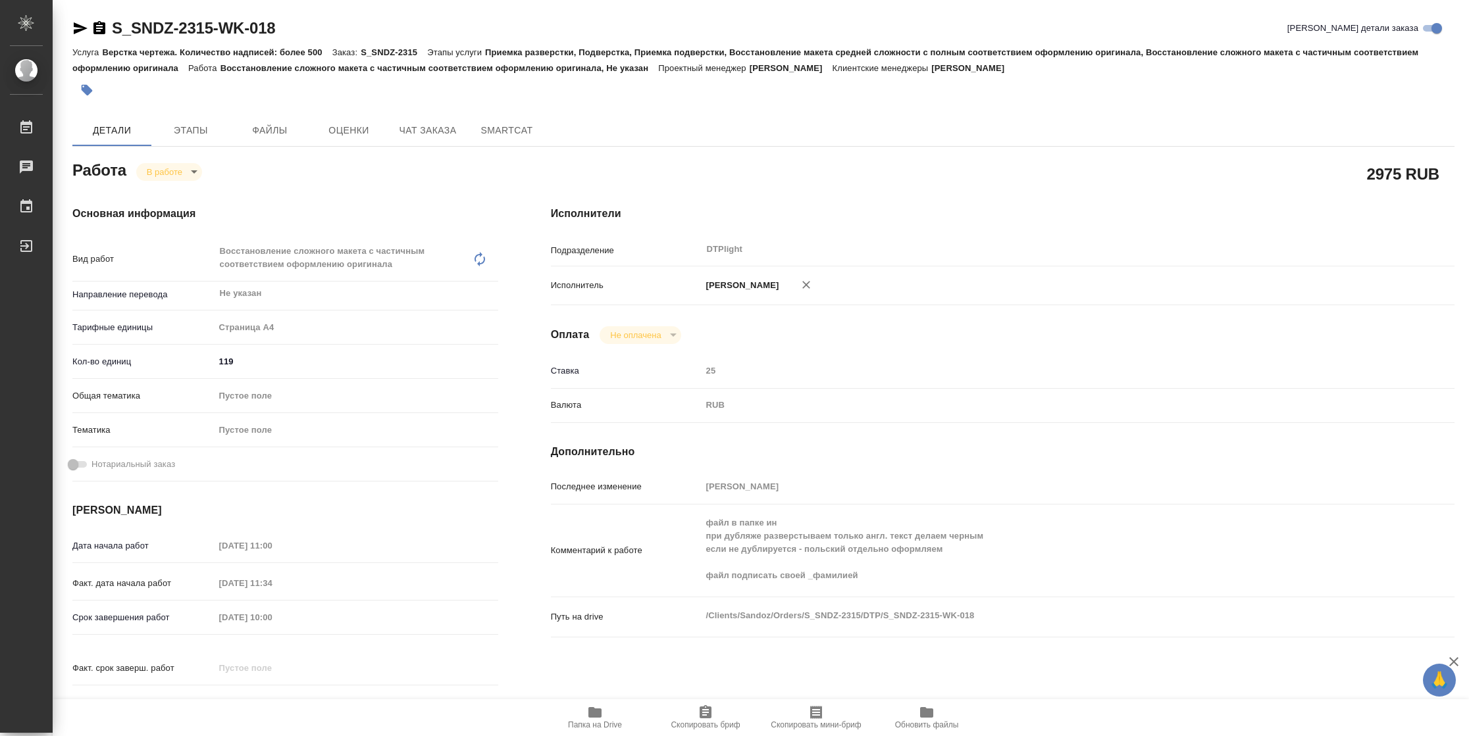
type textarea "x"
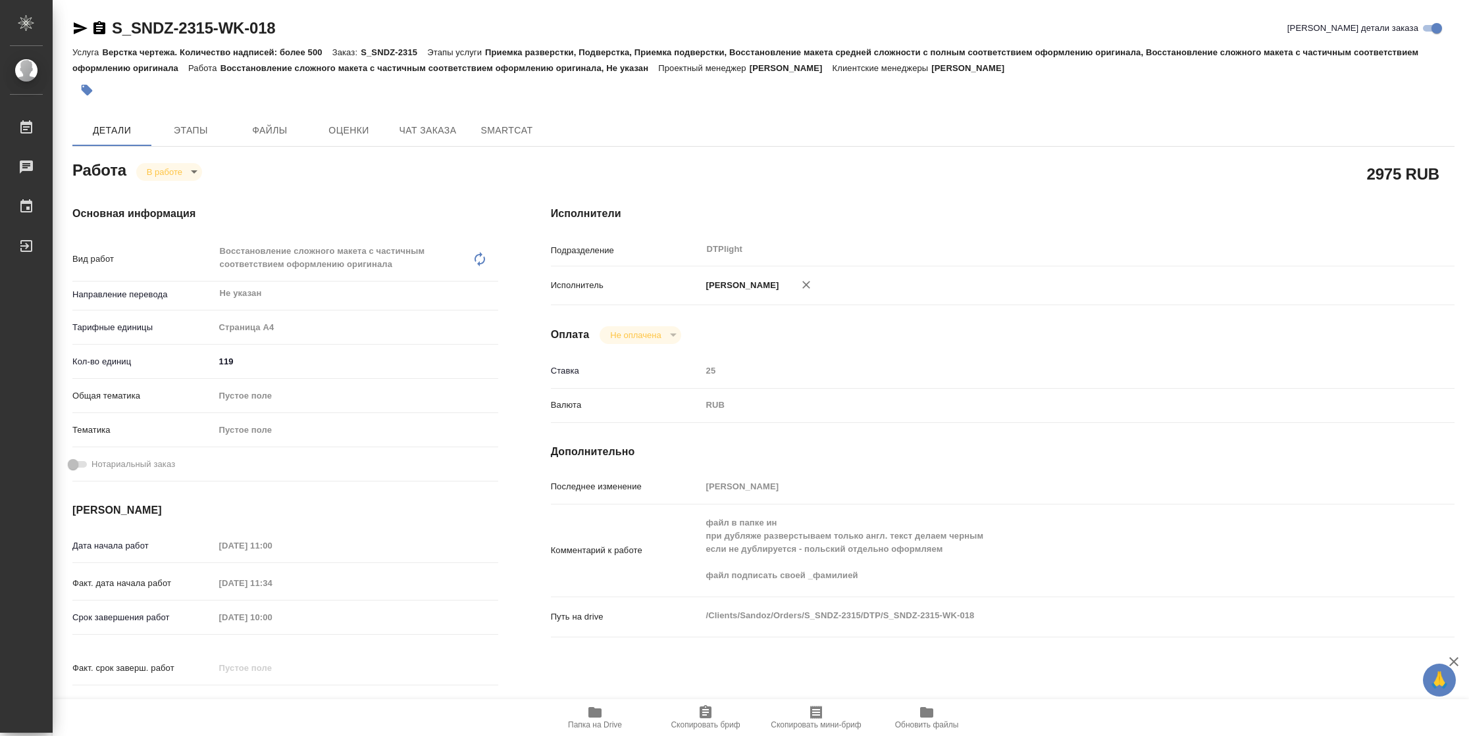
type textarea "x"
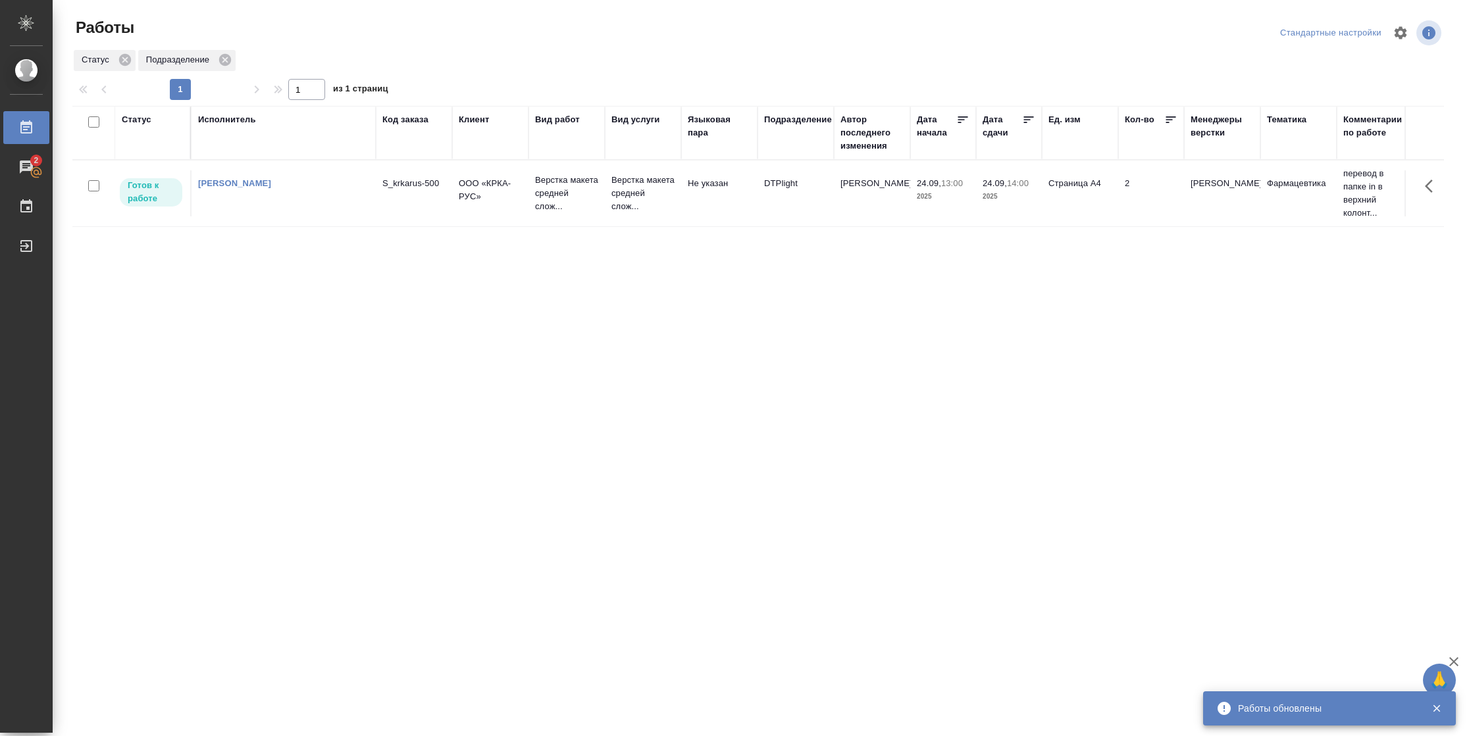
click at [1139, 193] on td "2" at bounding box center [1151, 193] width 66 height 46
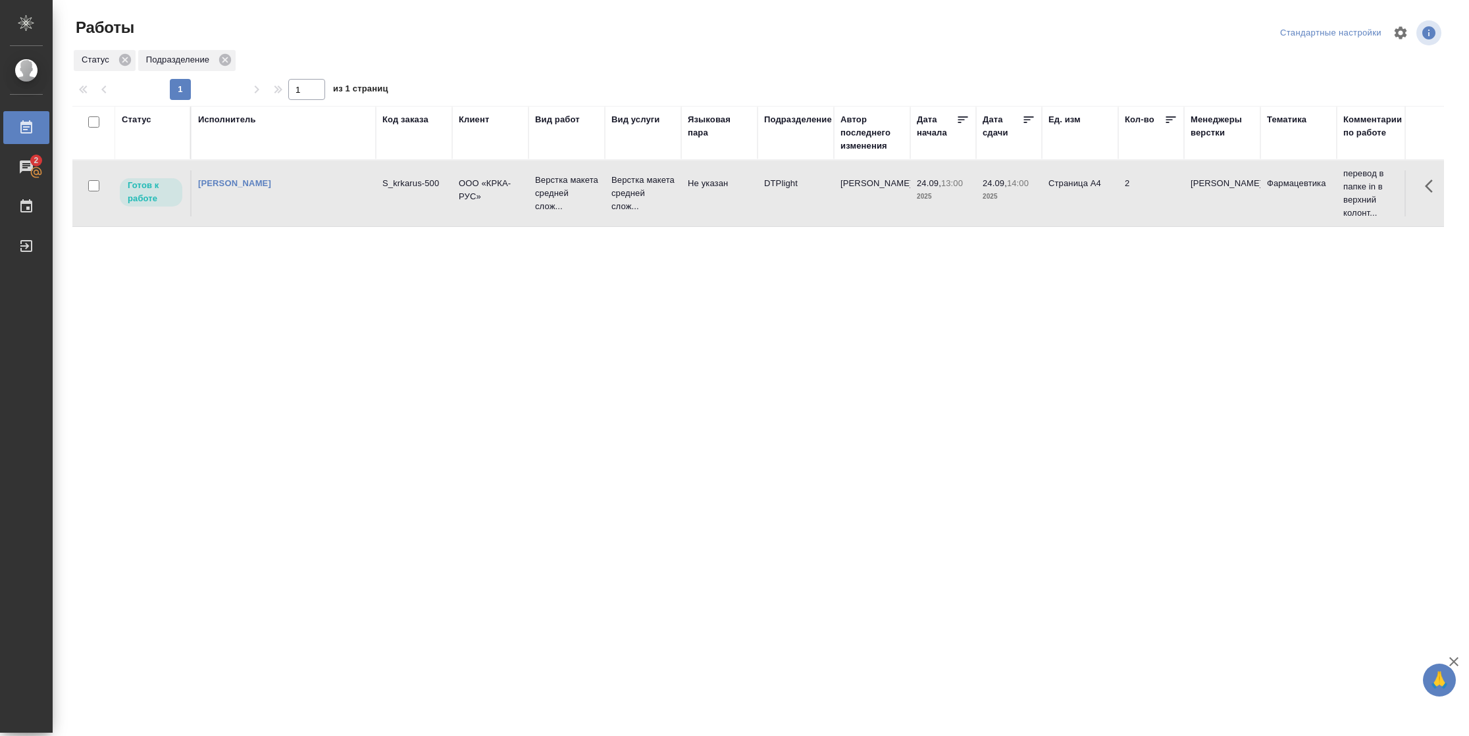
click at [1139, 193] on td "2" at bounding box center [1151, 193] width 66 height 46
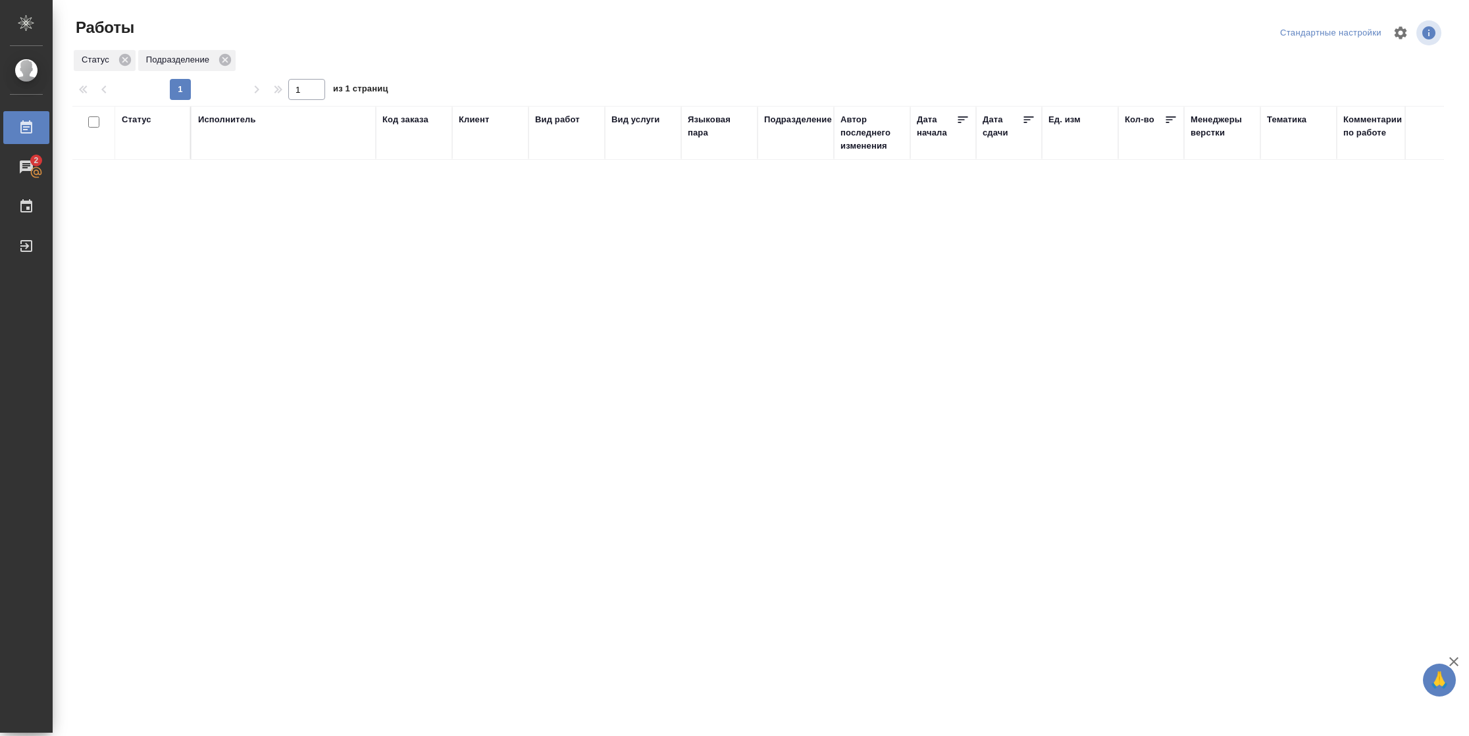
click at [138, 121] on div "Статус" at bounding box center [137, 119] width 30 height 13
click at [157, 180] on div "Подбор Готов к работе" at bounding box center [141, 158] width 38 height 51
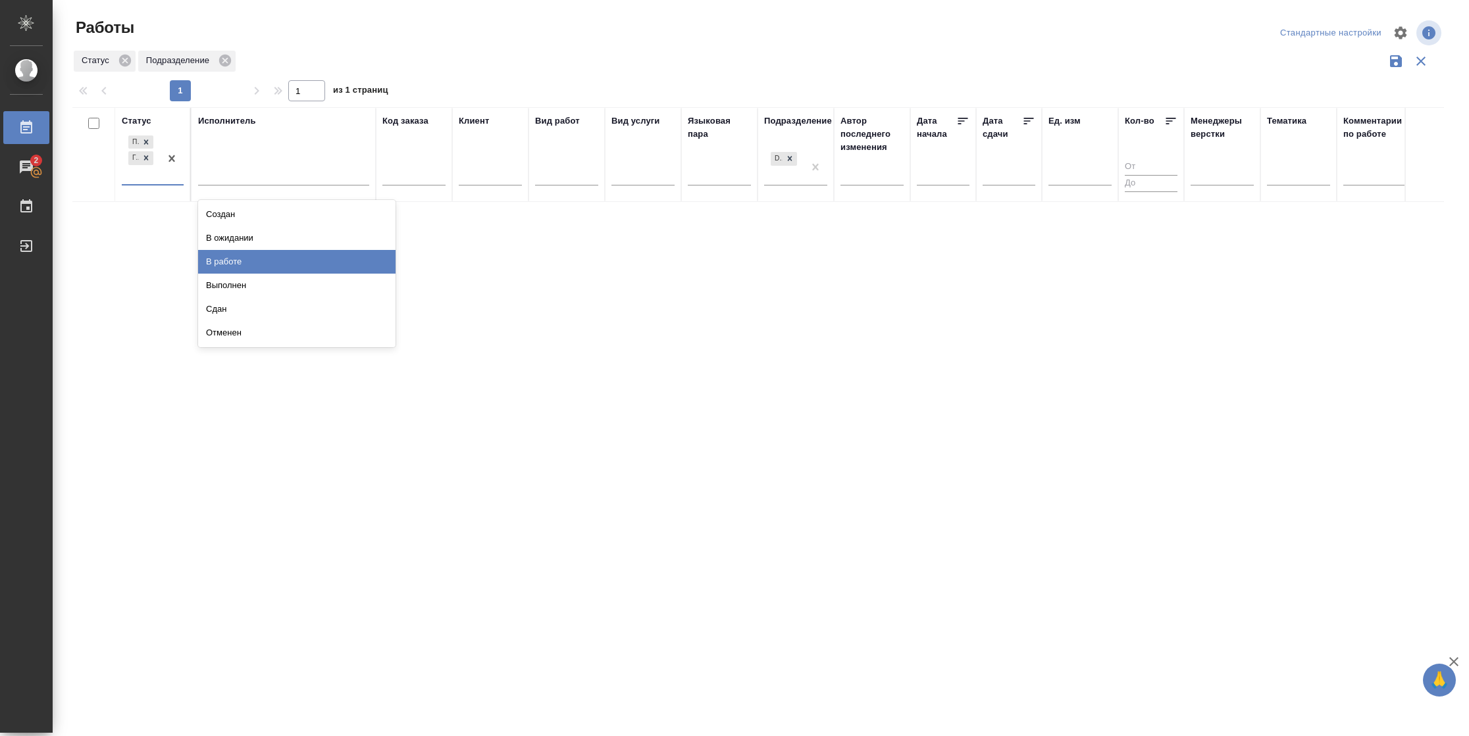
click at [222, 258] on div "В работе" at bounding box center [296, 262] width 197 height 24
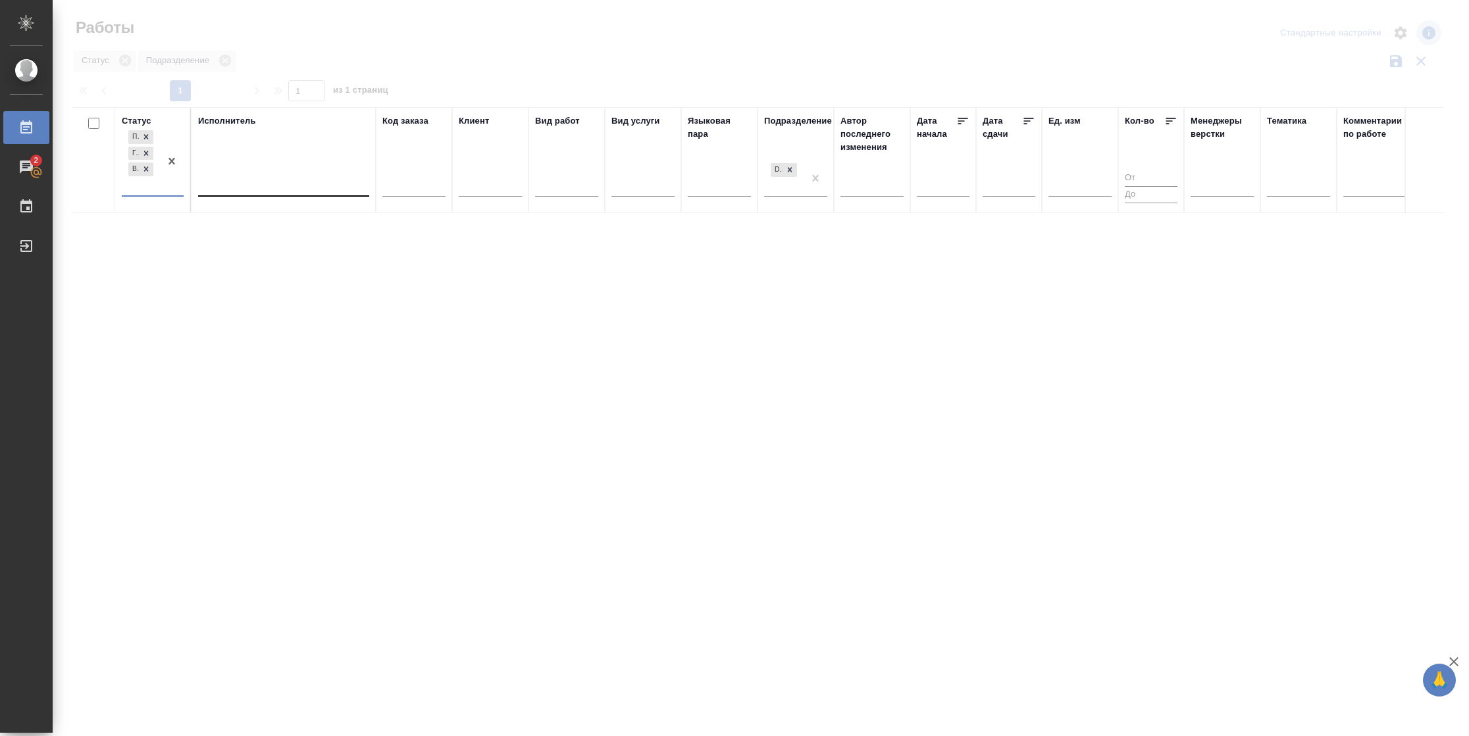
click at [266, 184] on div at bounding box center [283, 183] width 171 height 19
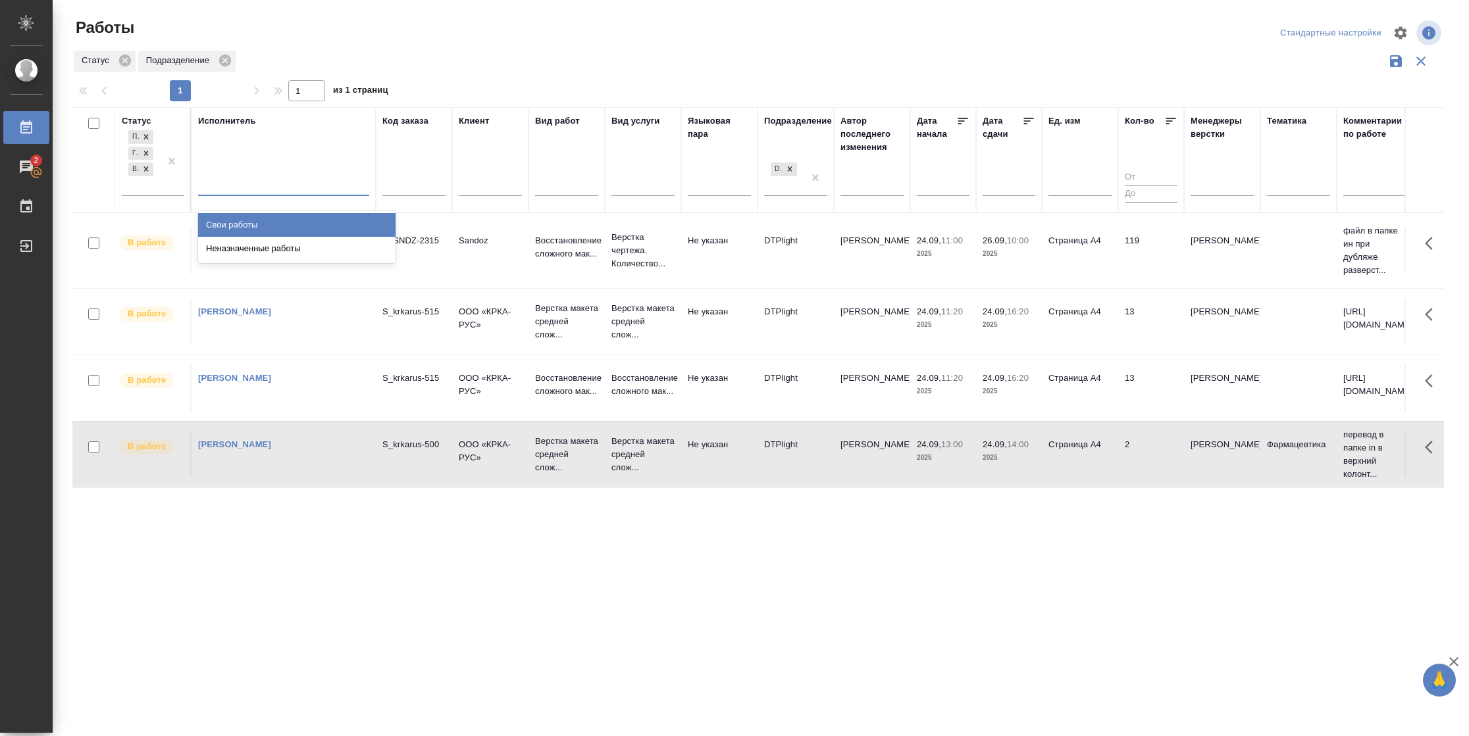
click at [254, 218] on div "Свои работы" at bounding box center [296, 225] width 197 height 24
click at [1025, 123] on icon at bounding box center [1029, 121] width 10 height 7
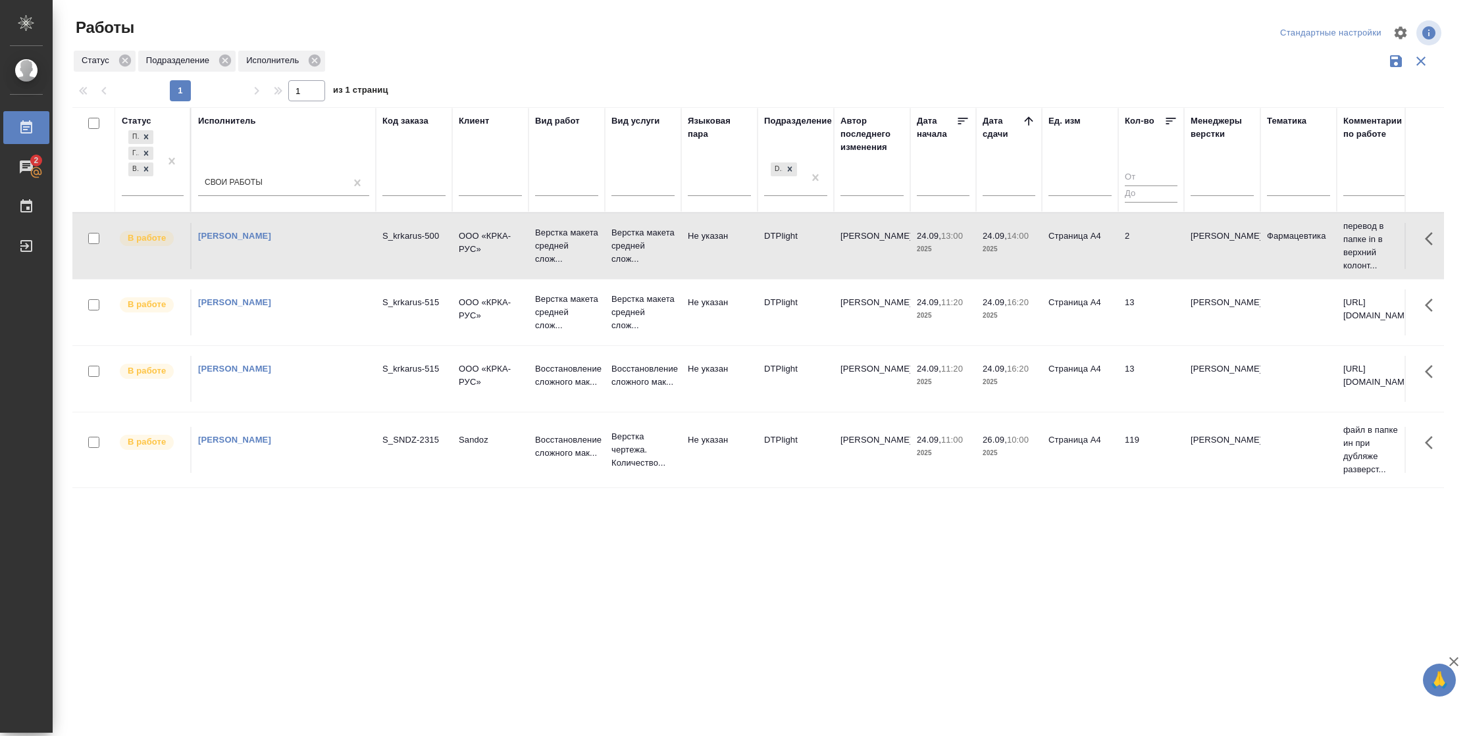
click at [1136, 270] on tr "В работе Васильева Наталья Геннадьевна S_krkarus-500 ООО «КРКА-РУС» Верстка мак…" at bounding box center [1384, 246] width 2625 height 66
click at [1131, 321] on td "13" at bounding box center [1151, 313] width 66 height 46
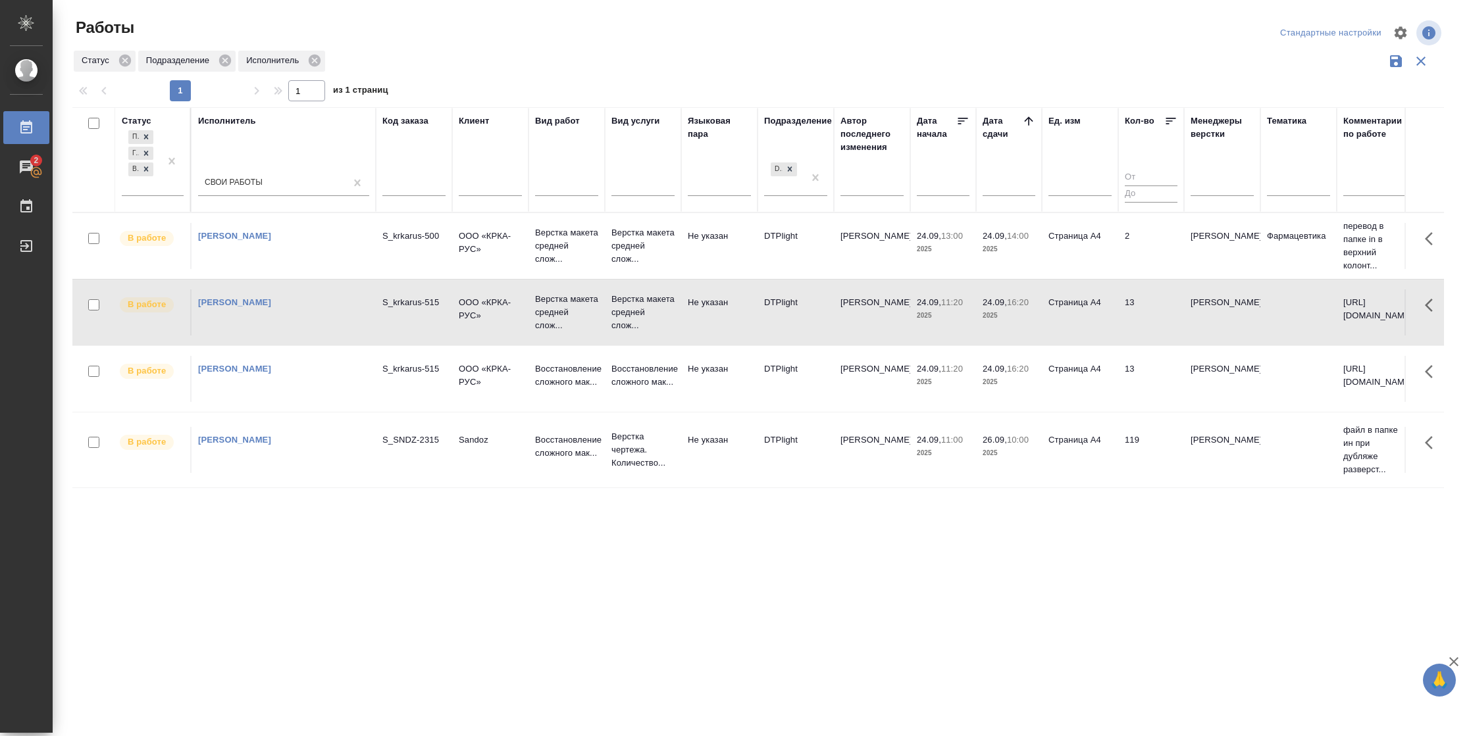
click at [1115, 380] on td "Страница А4" at bounding box center [1080, 379] width 76 height 46
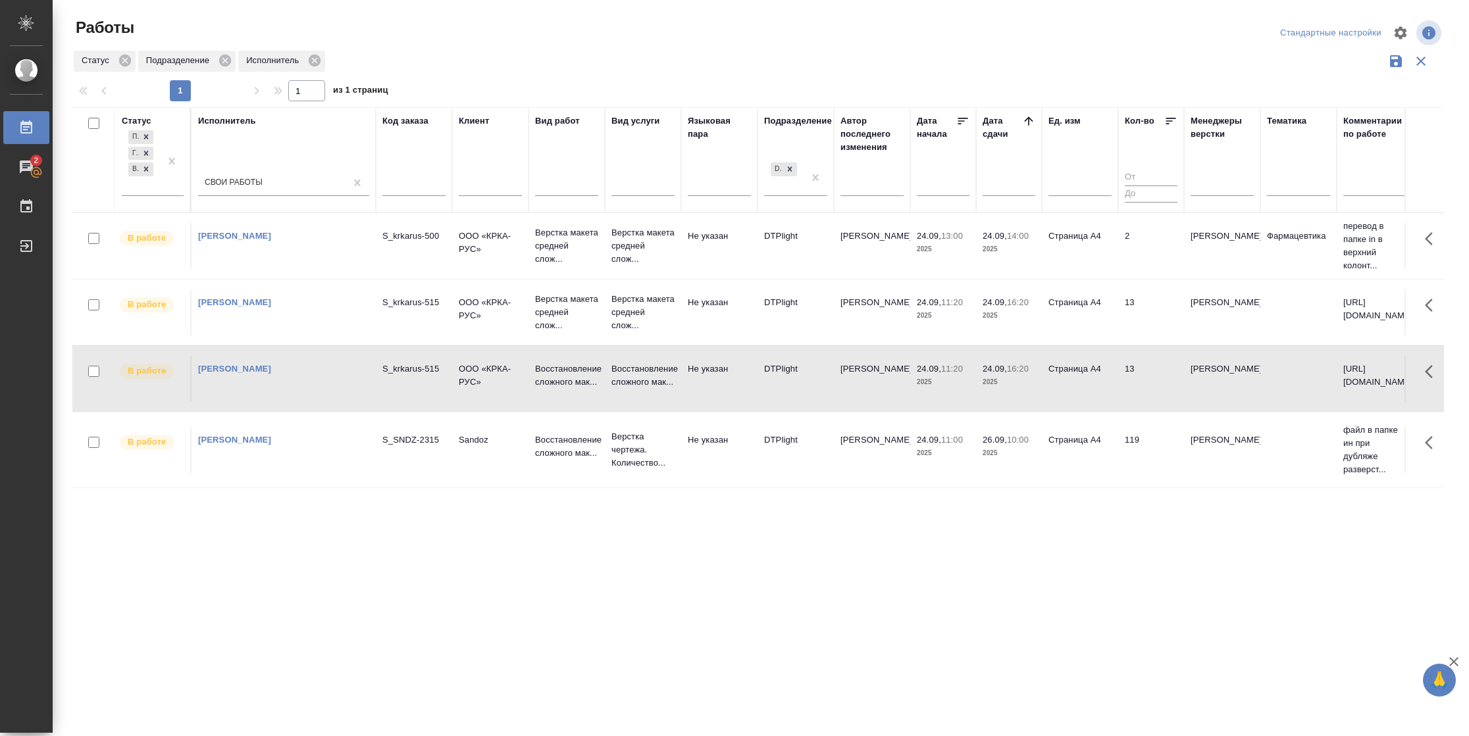
click at [1115, 380] on td "Страница А4" at bounding box center [1080, 379] width 76 height 46
click at [1143, 241] on td "2" at bounding box center [1151, 246] width 66 height 46
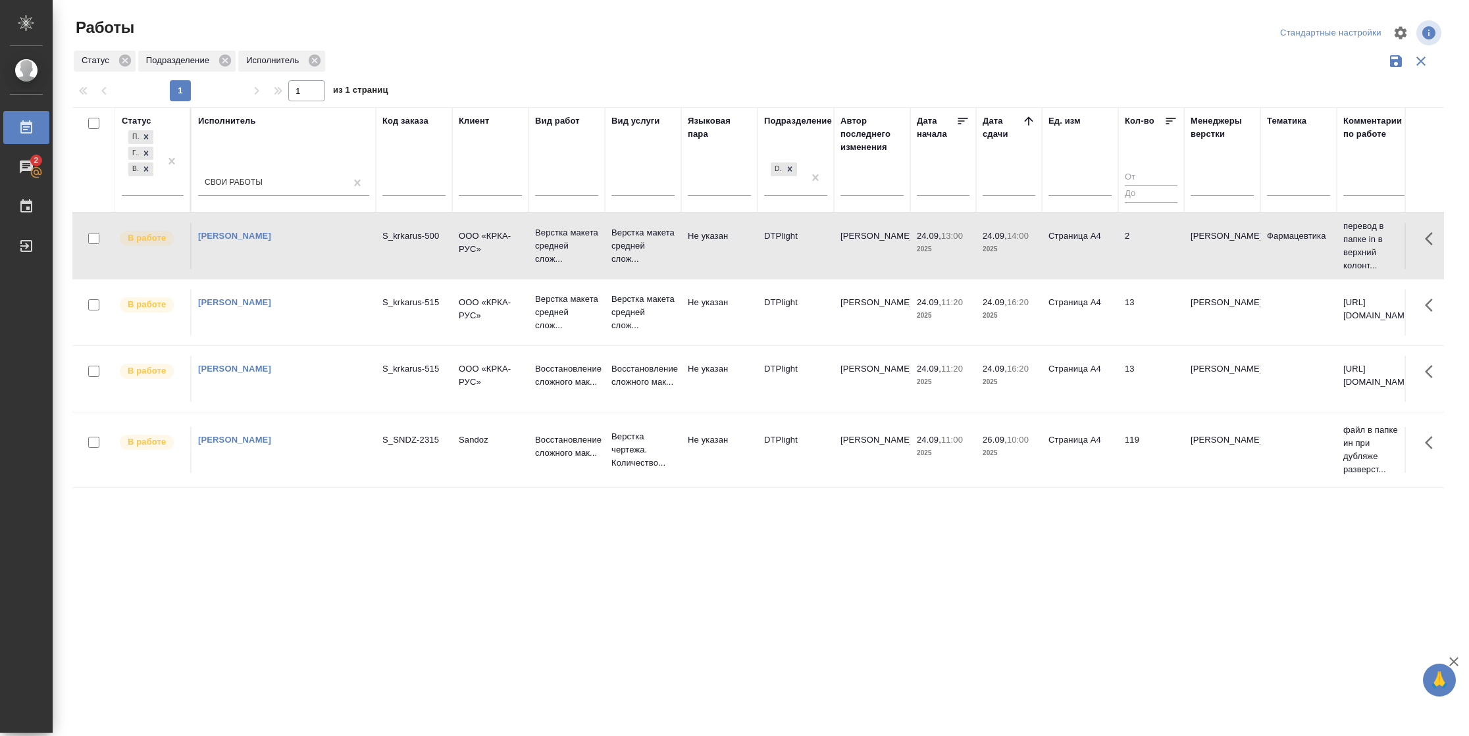
click at [1143, 241] on td "2" at bounding box center [1151, 246] width 66 height 46
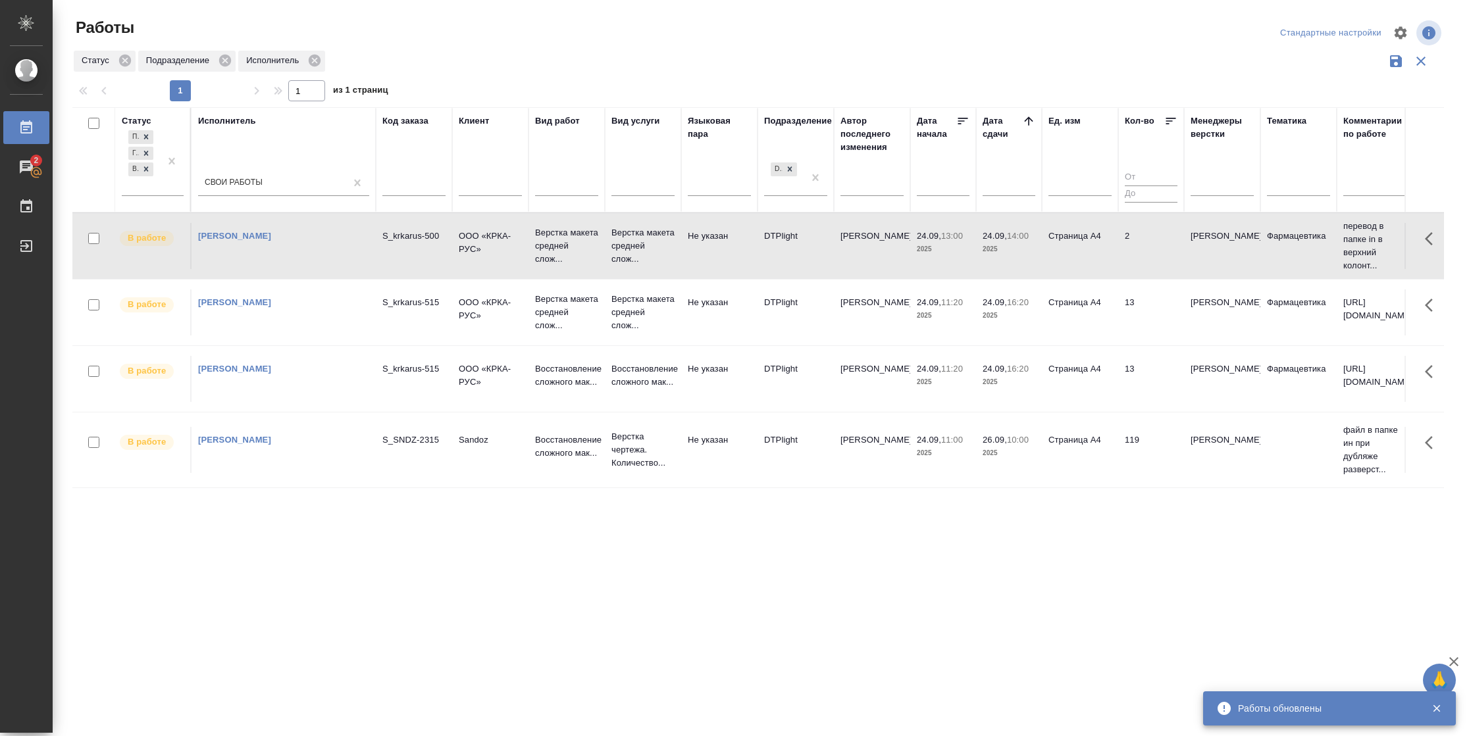
click at [1108, 236] on td "Страница А4" at bounding box center [1080, 246] width 76 height 46
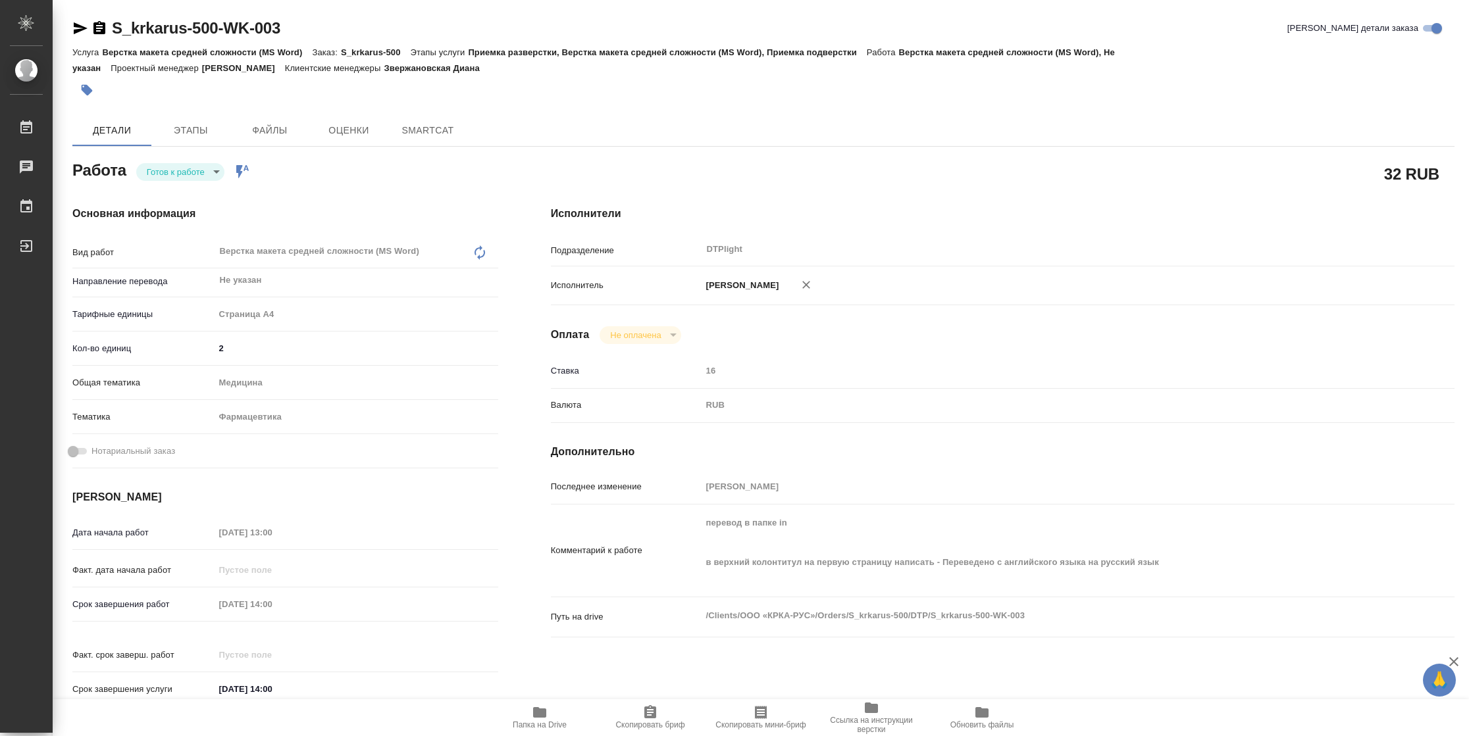
type textarea "x"
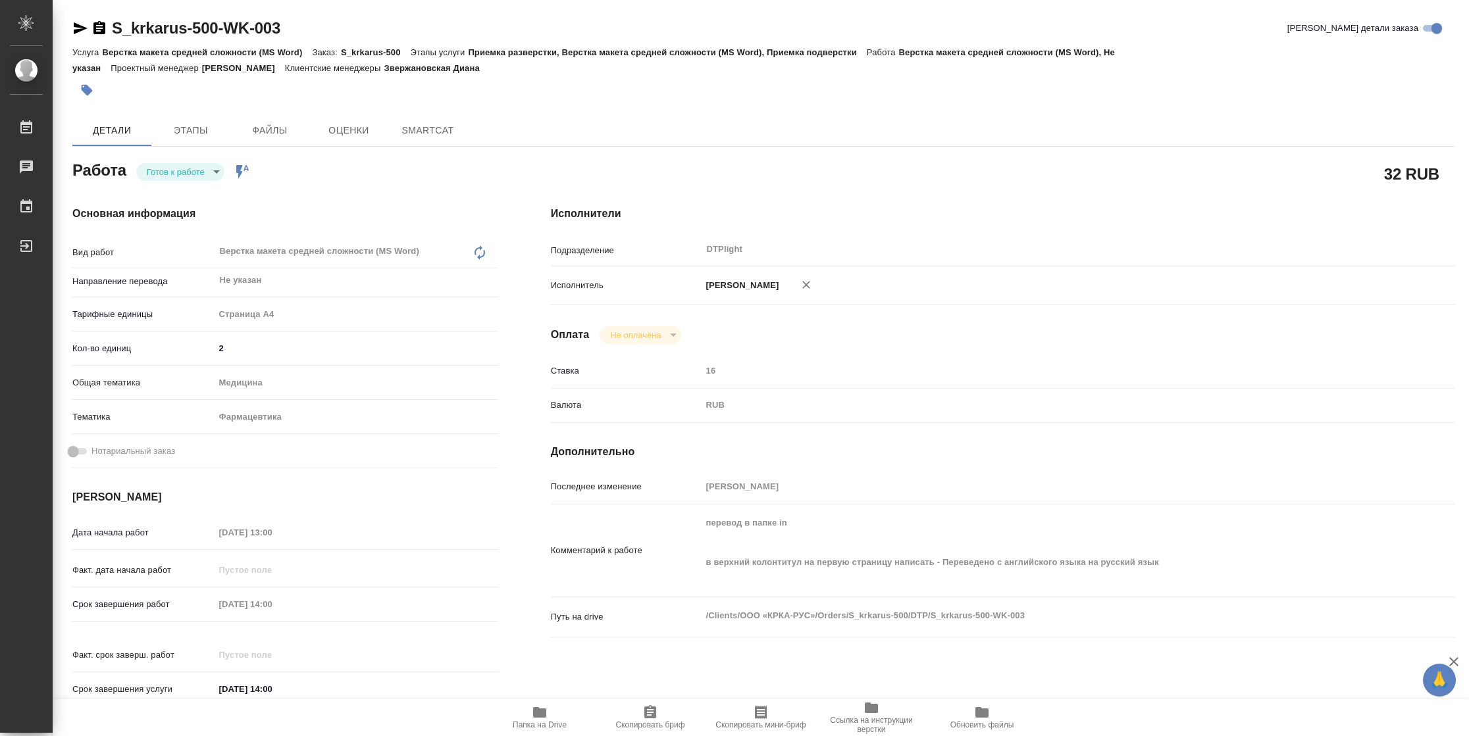
type textarea "x"
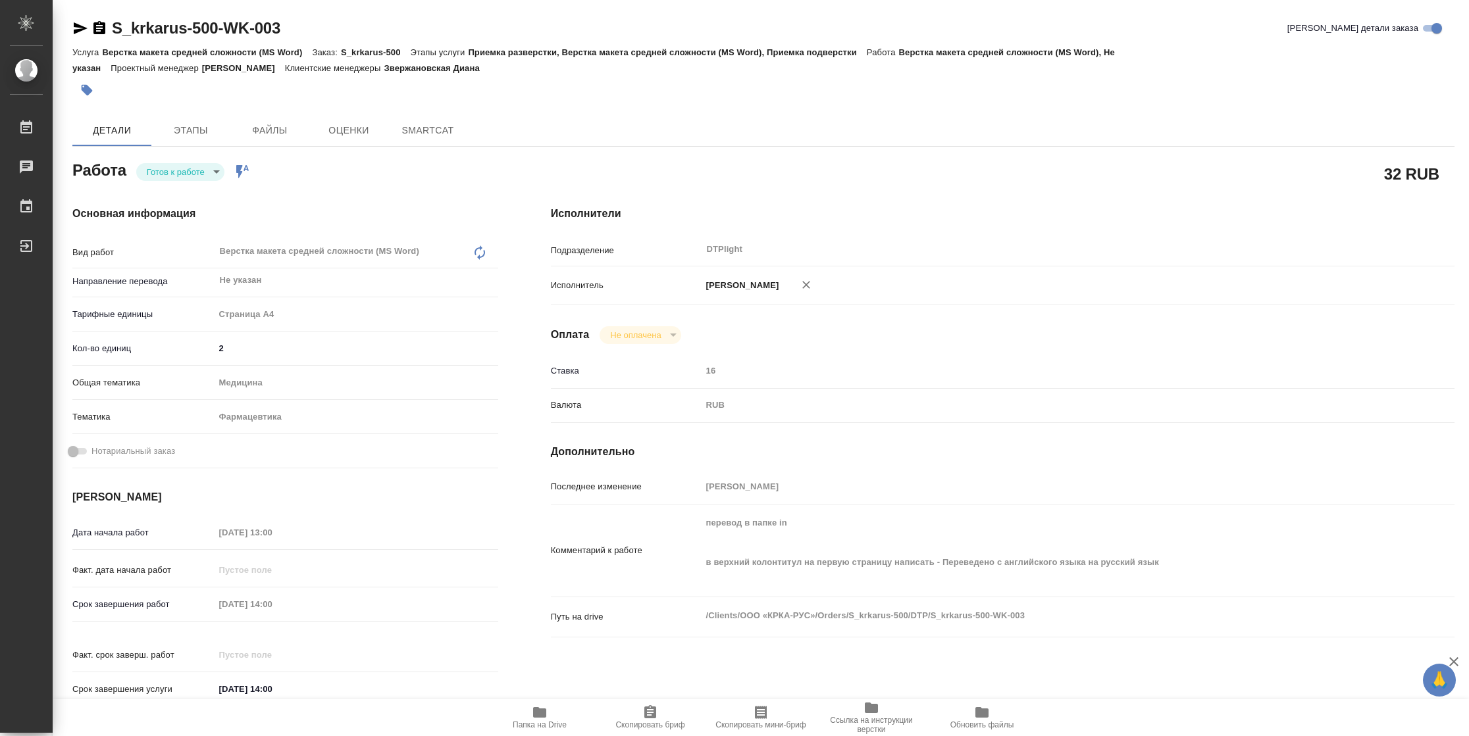
type textarea "x"
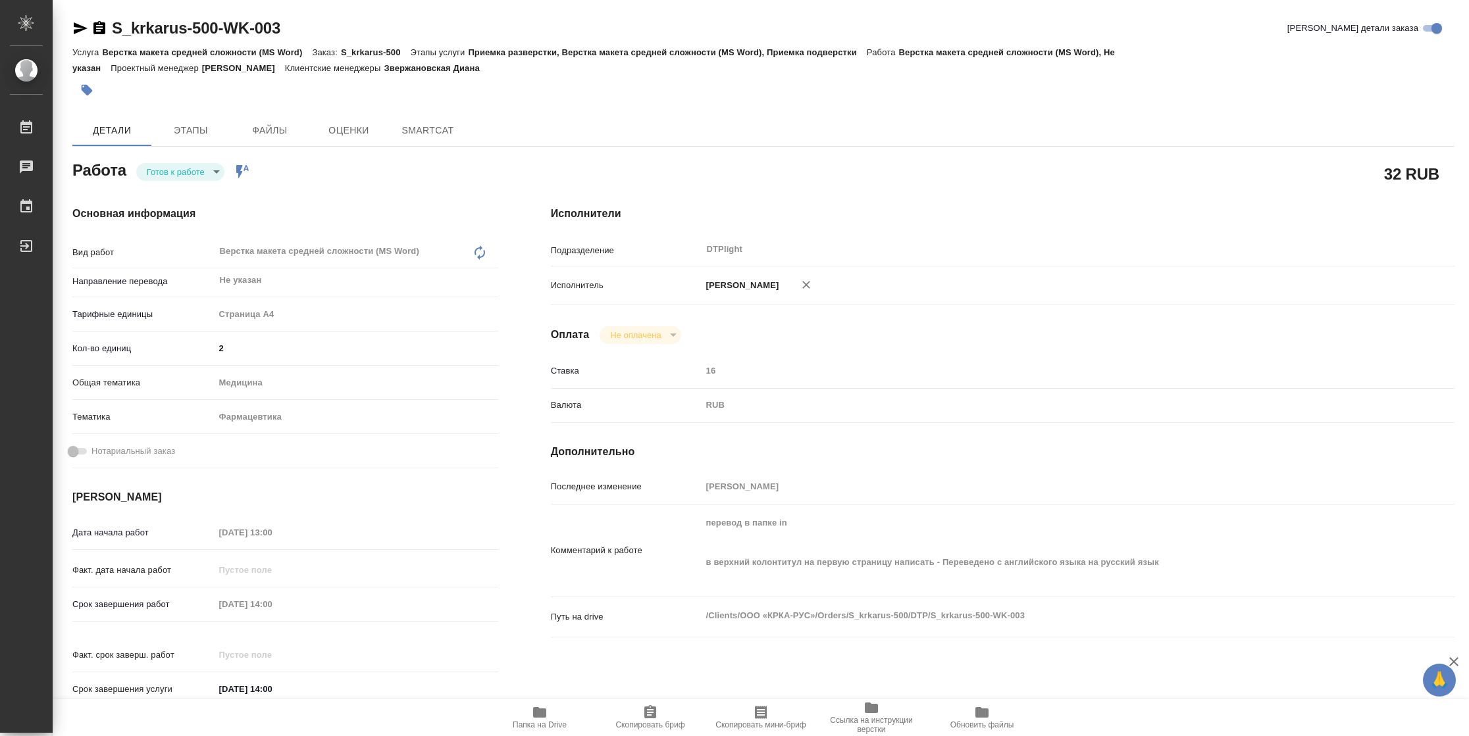
type textarea "x"
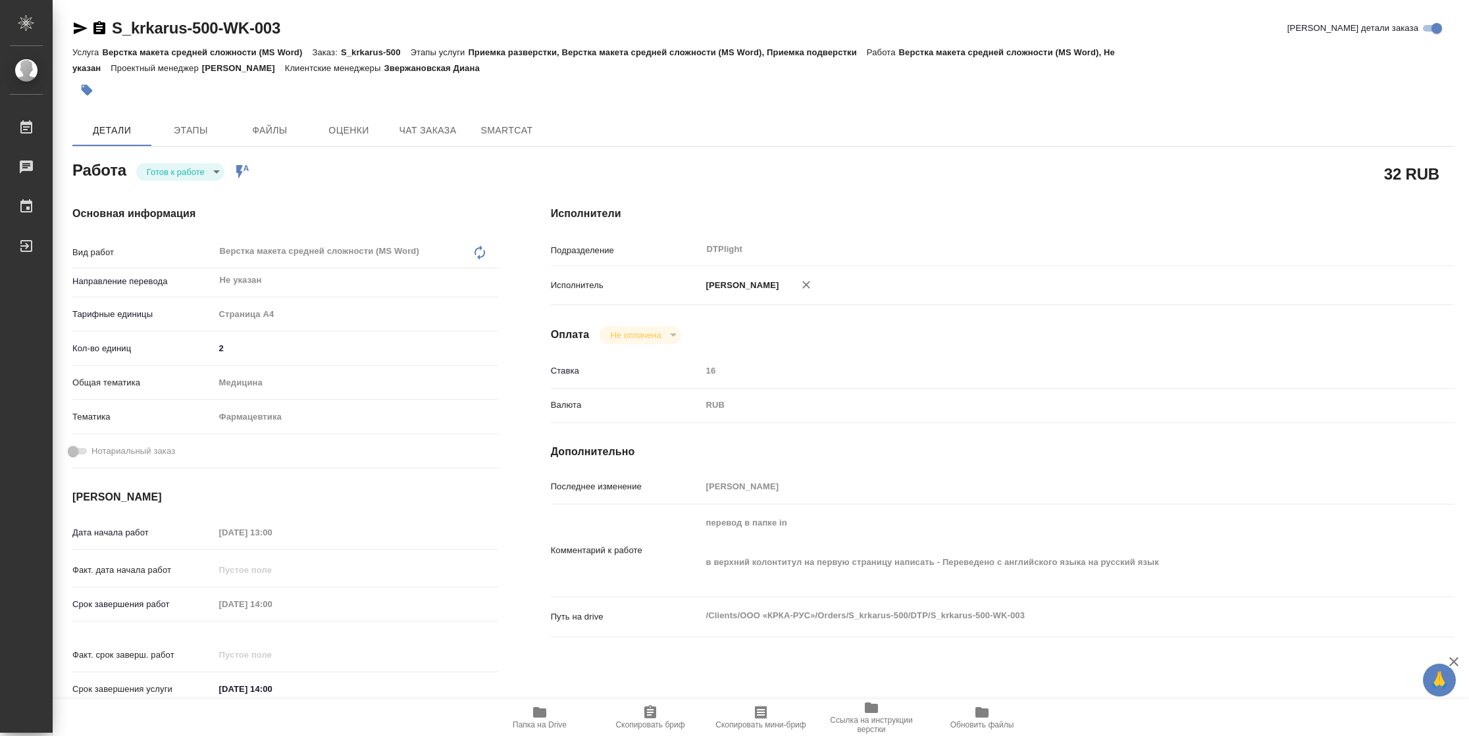
type textarea "x"
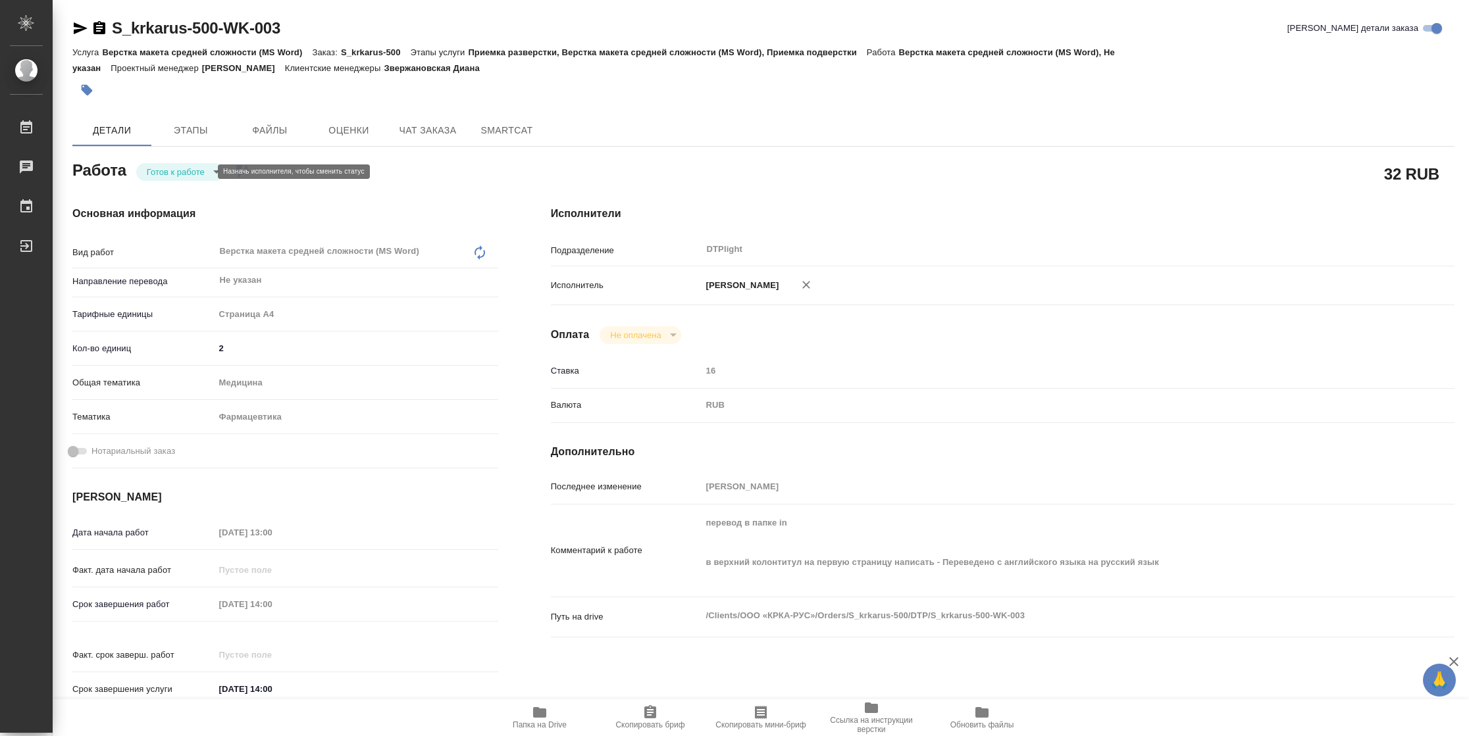
click at [203, 166] on body "🙏 .cls-1 fill:#fff; AWATERA Vasilyeva Natalia Работы Чаты График Выйти S_krkaru…" at bounding box center [734, 368] width 1469 height 736
type textarea "x"
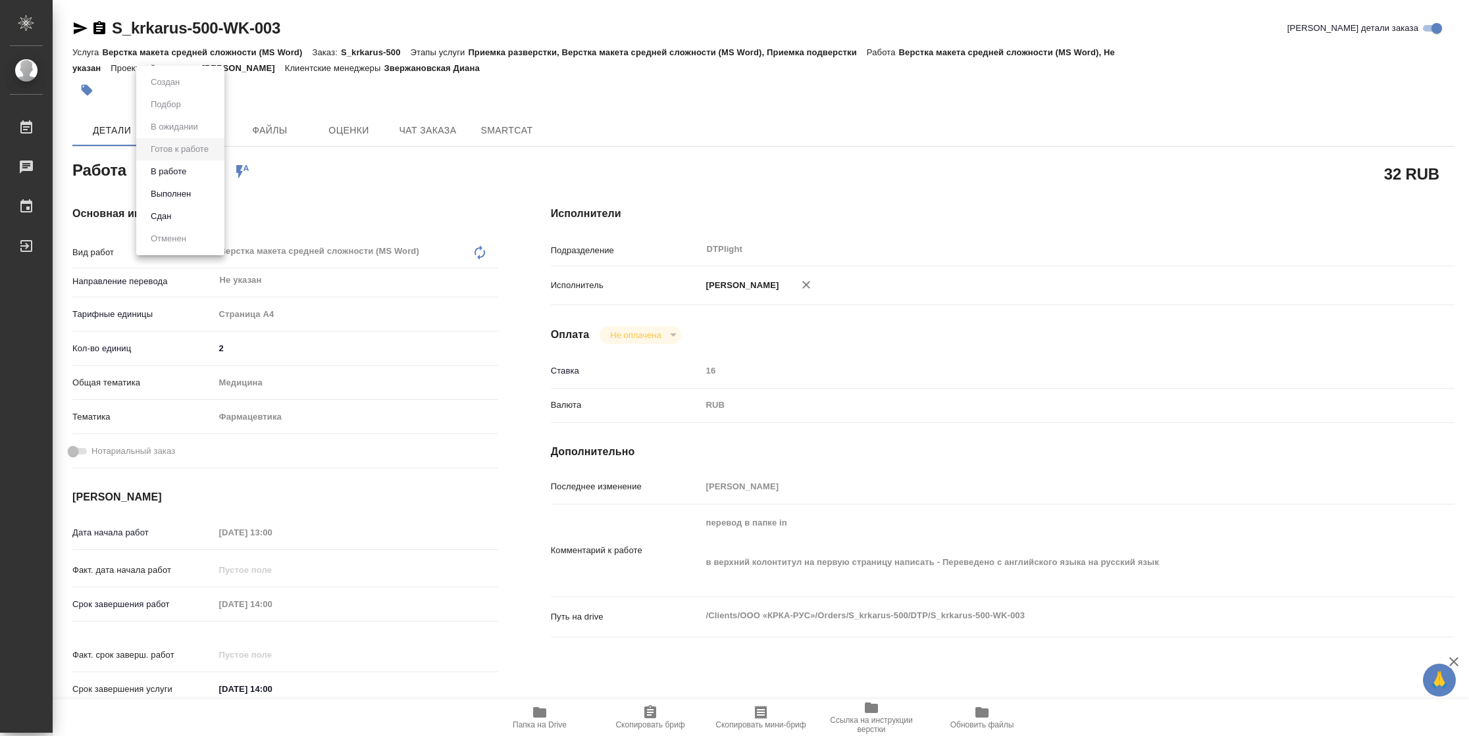
type textarea "x"
click at [179, 170] on button "В работе" at bounding box center [168, 172] width 43 height 14
type textarea "x"
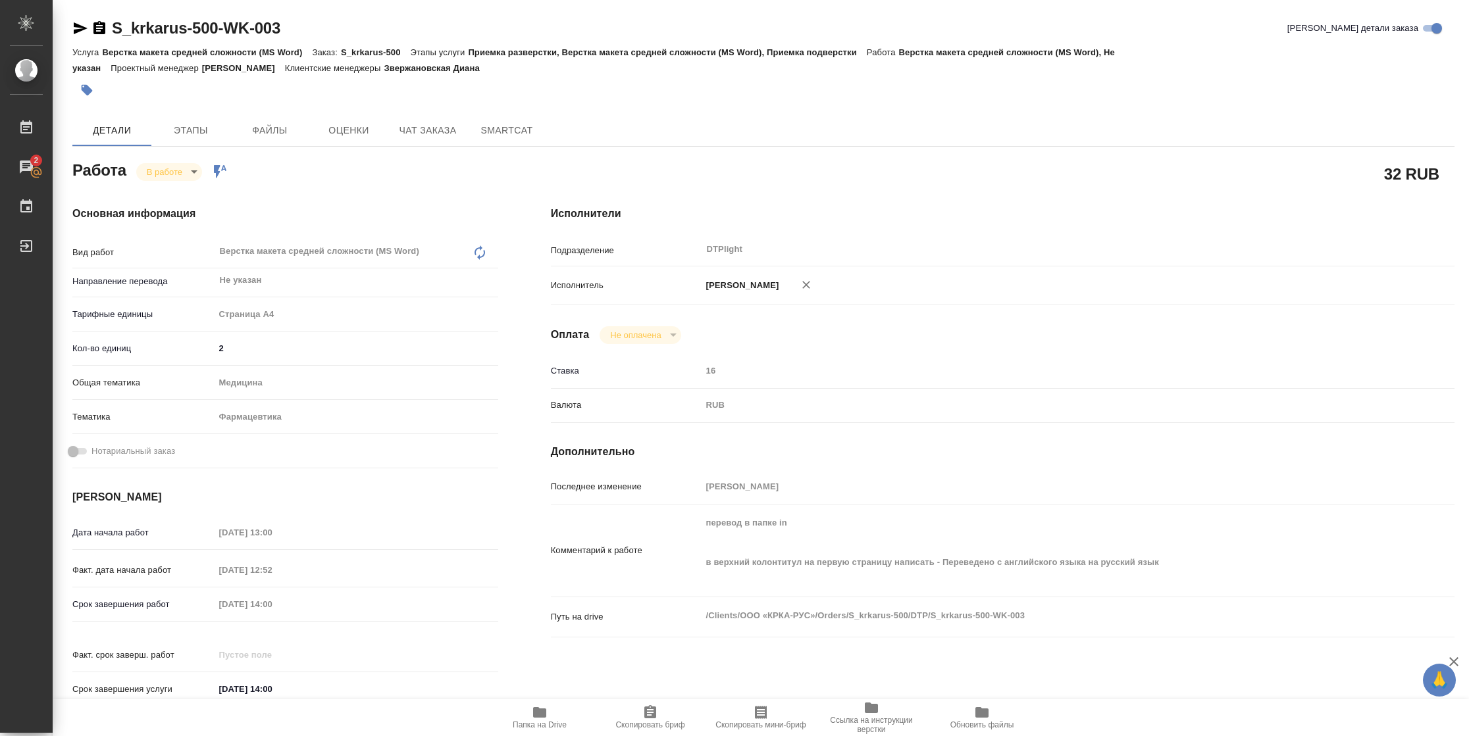
type textarea "x"
click at [530, 731] on button "Папка на Drive" at bounding box center [539, 717] width 111 height 37
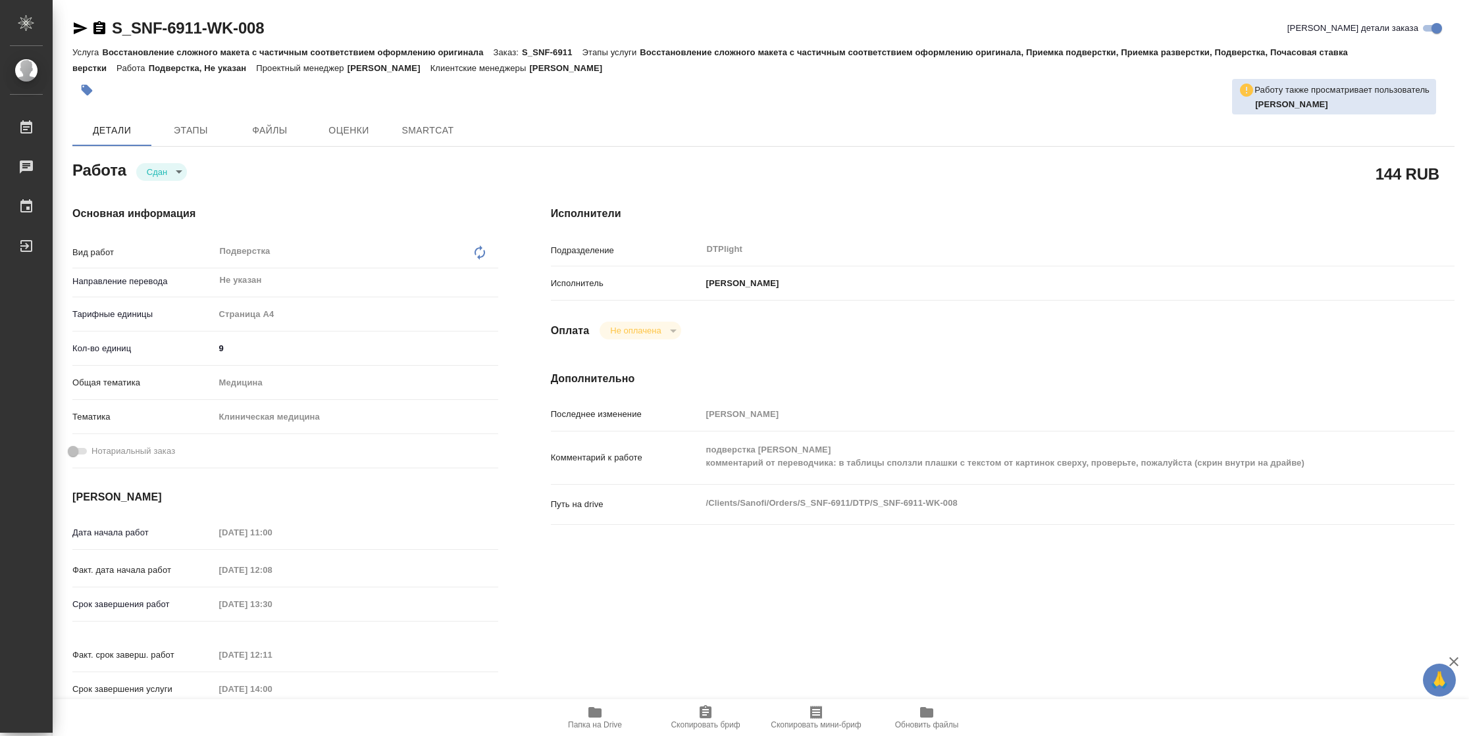
type textarea "x"
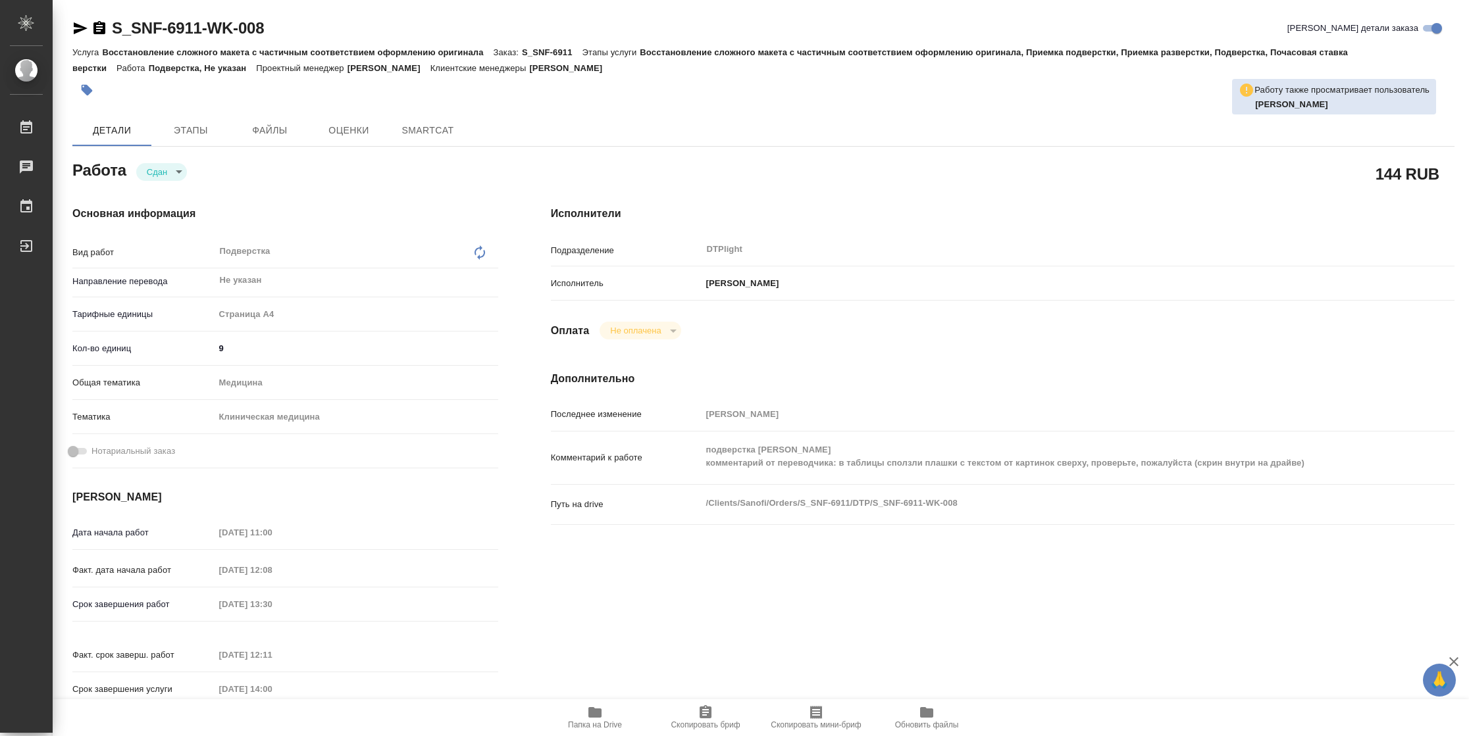
type textarea "x"
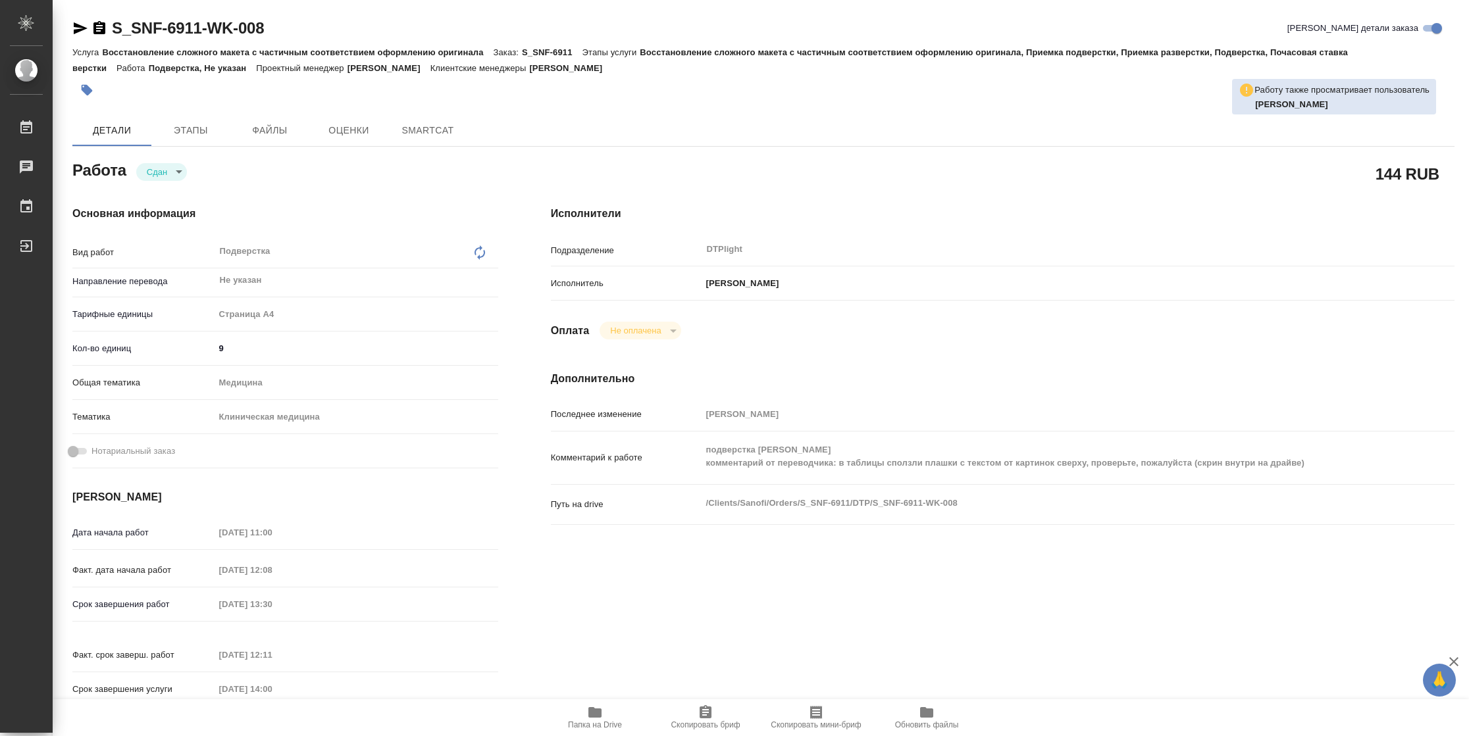
type textarea "x"
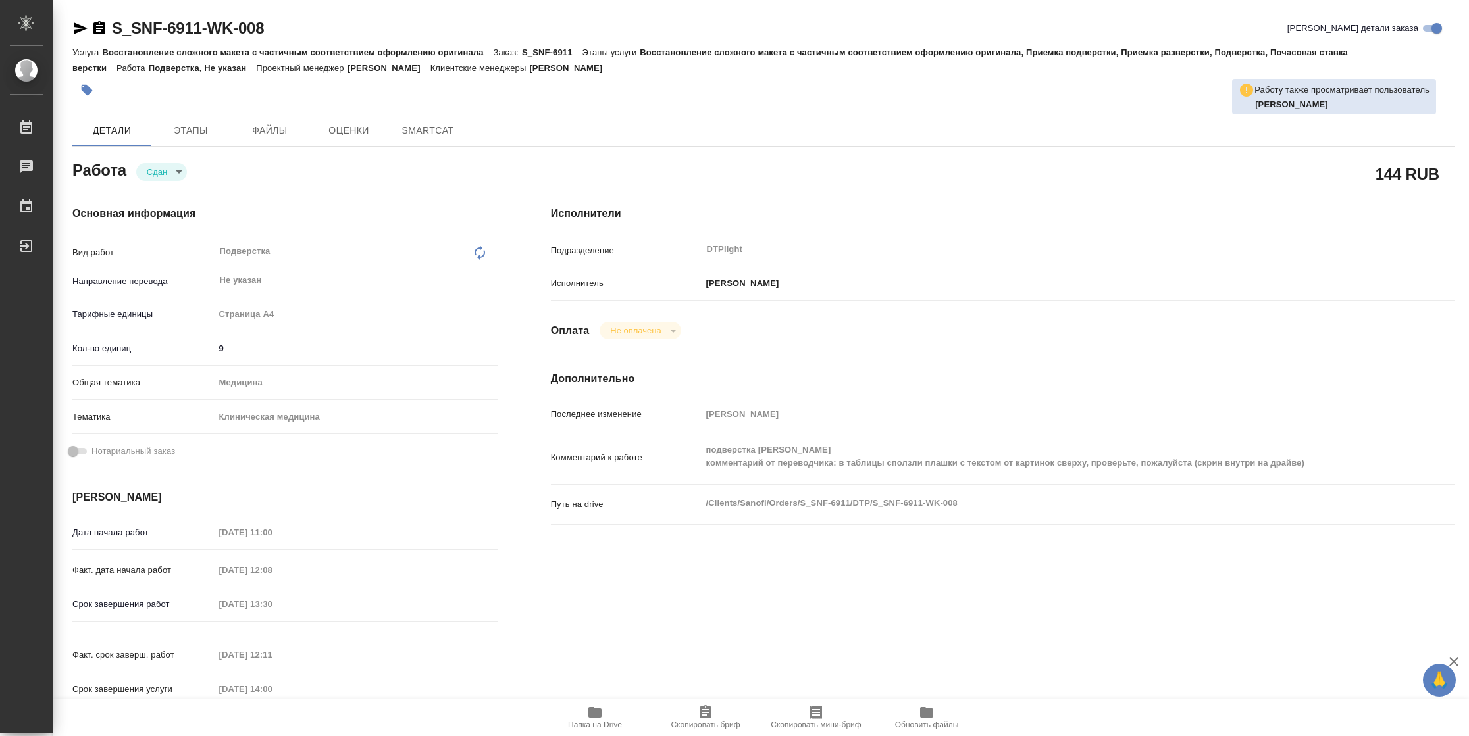
type textarea "x"
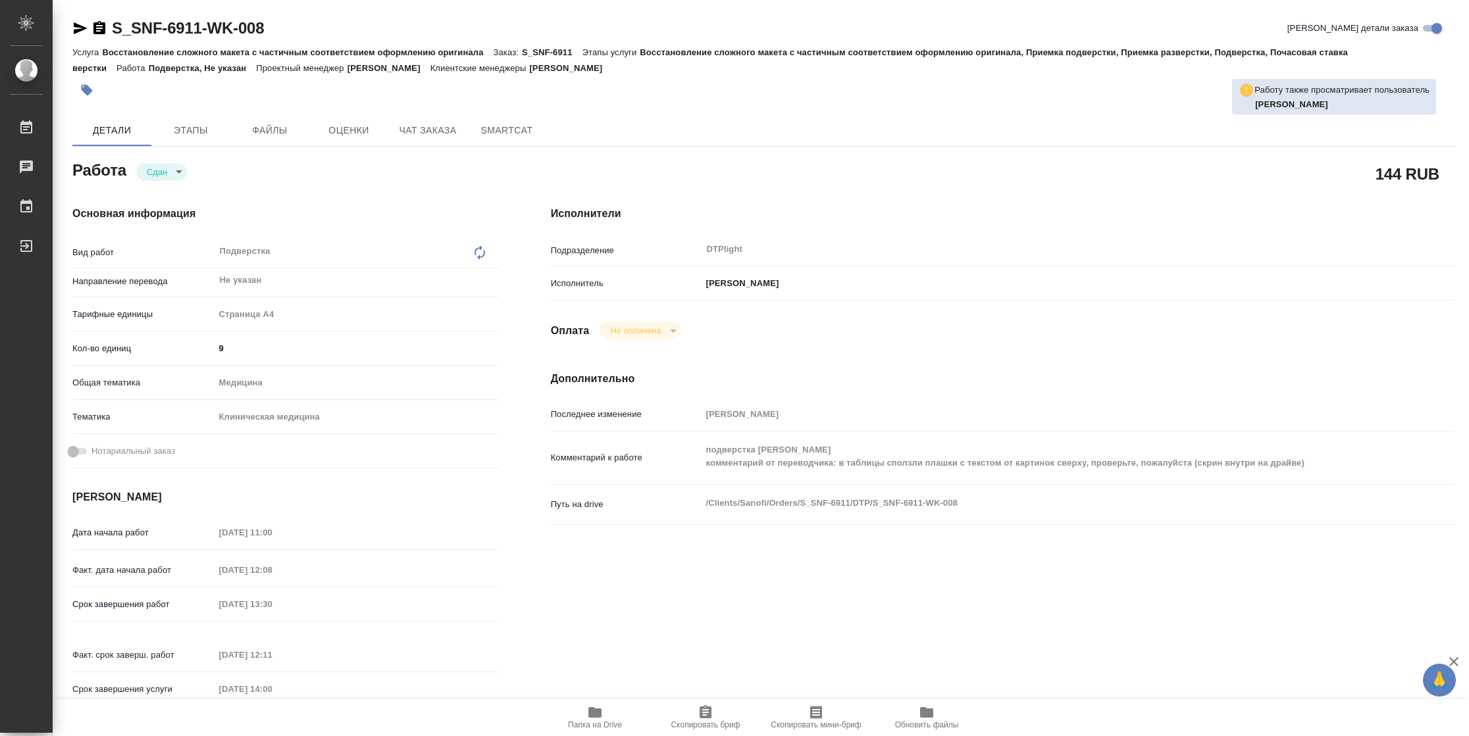
click at [594, 721] on span "Папка на Drive" at bounding box center [595, 725] width 54 height 9
type textarea "x"
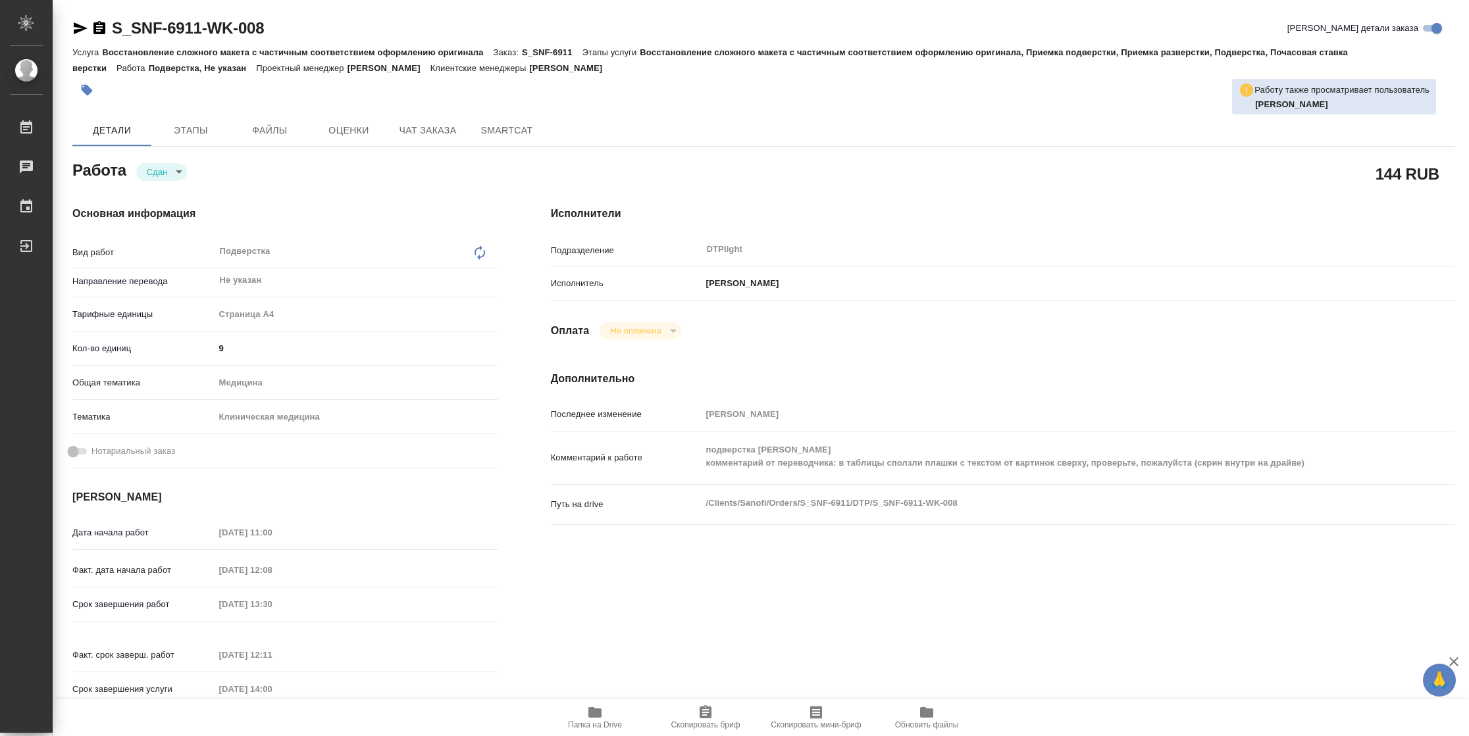
type textarea "x"
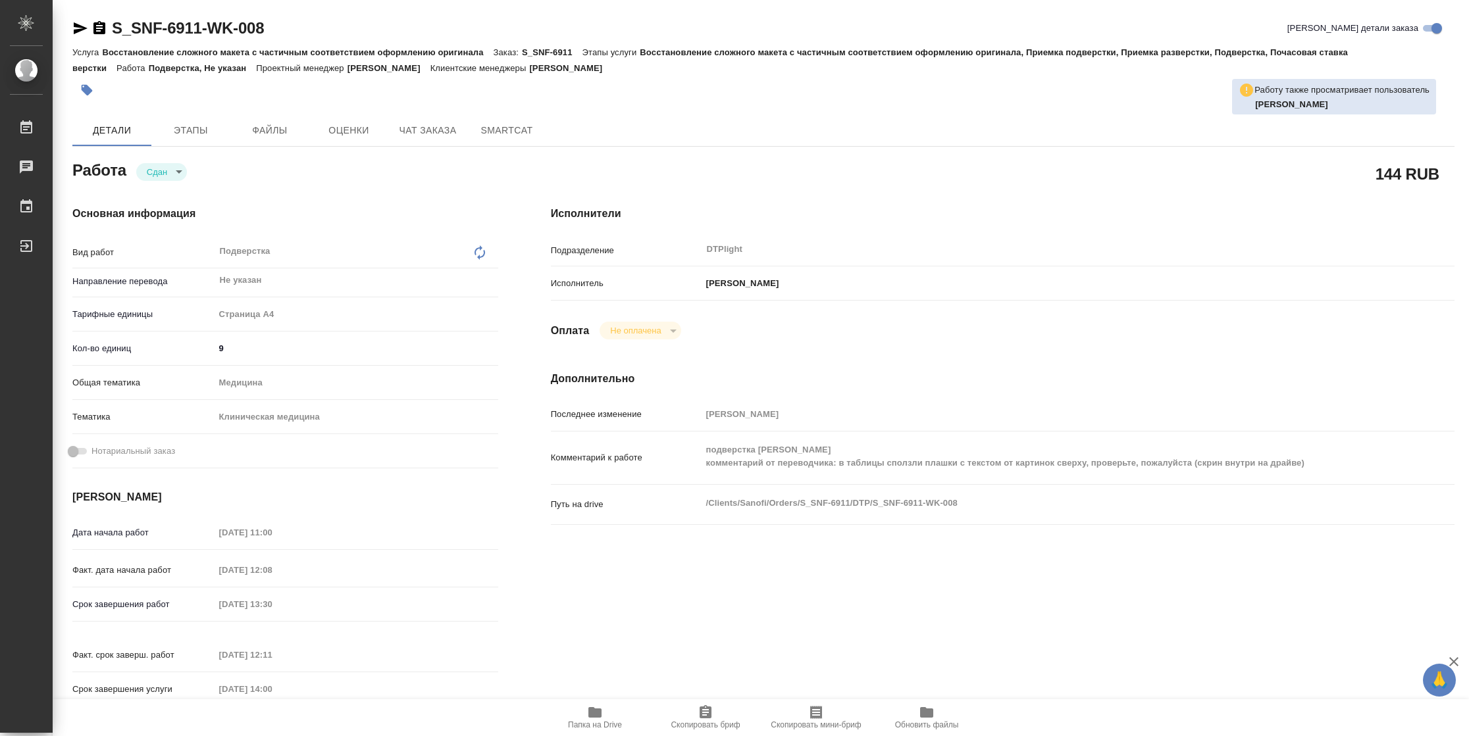
type textarea "x"
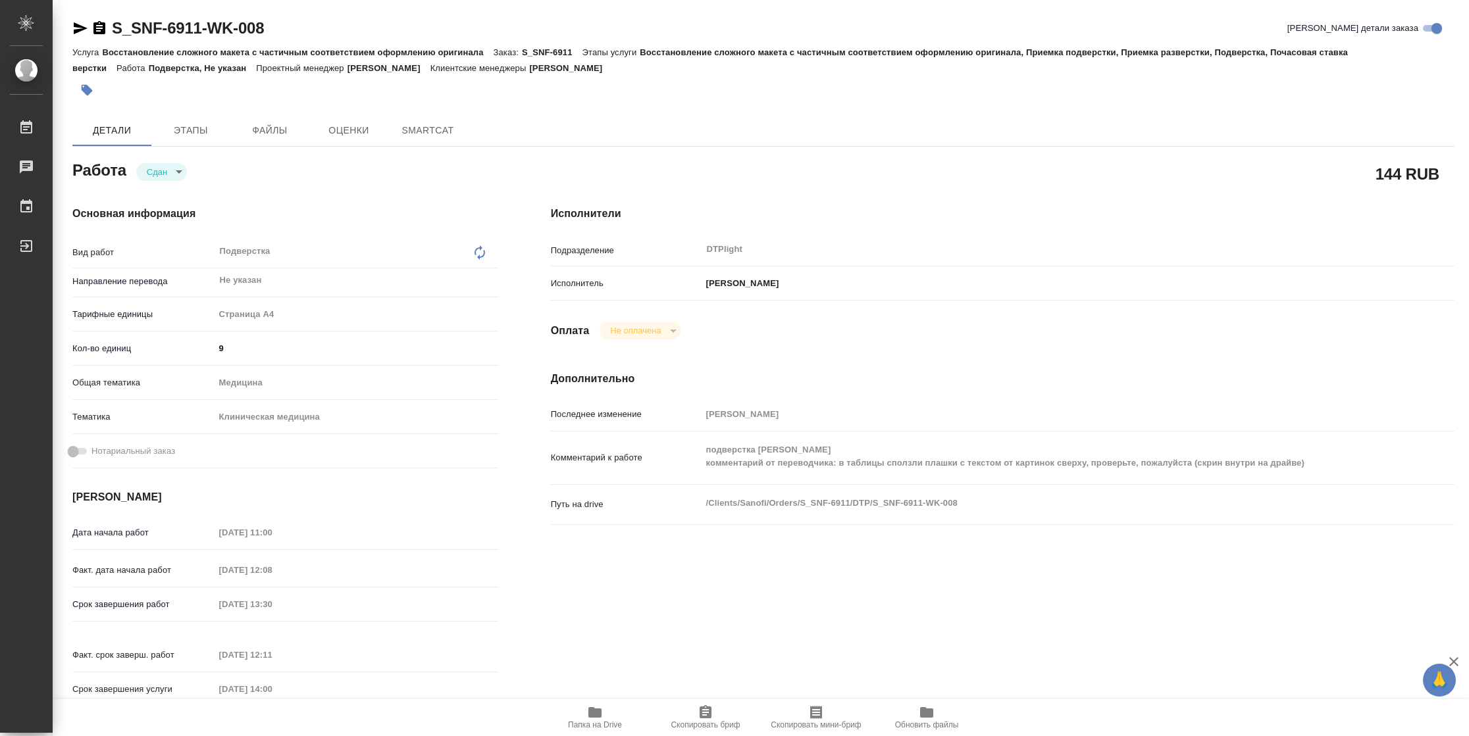
type textarea "x"
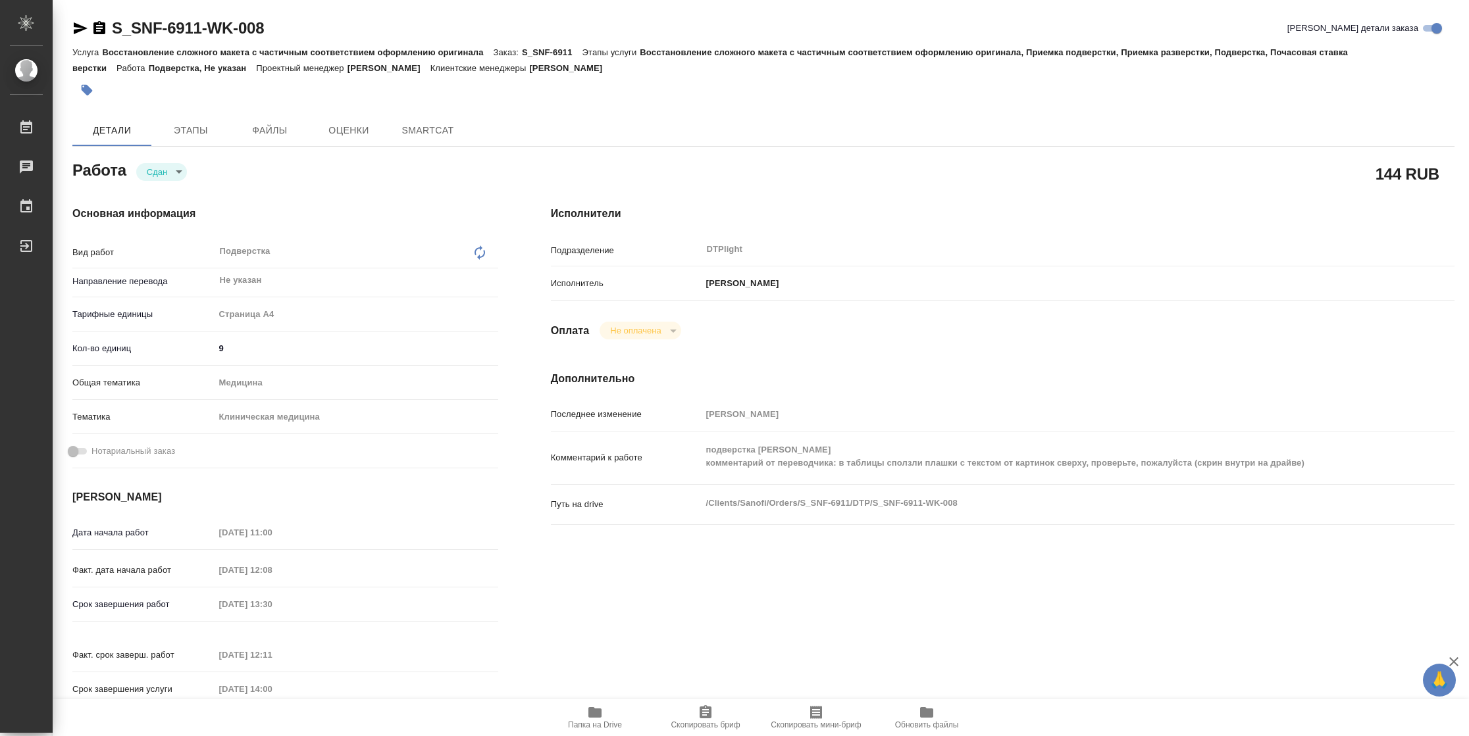
type textarea "x"
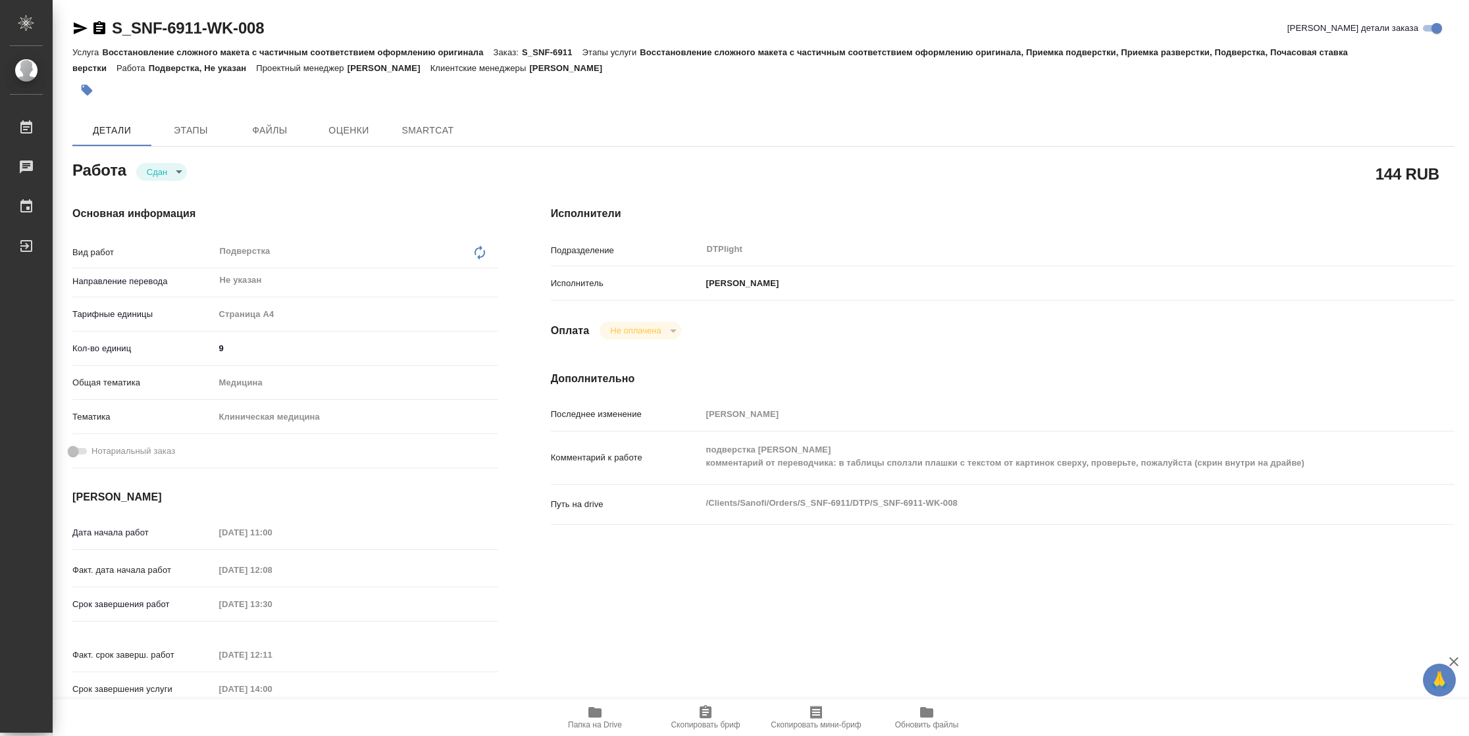
type textarea "x"
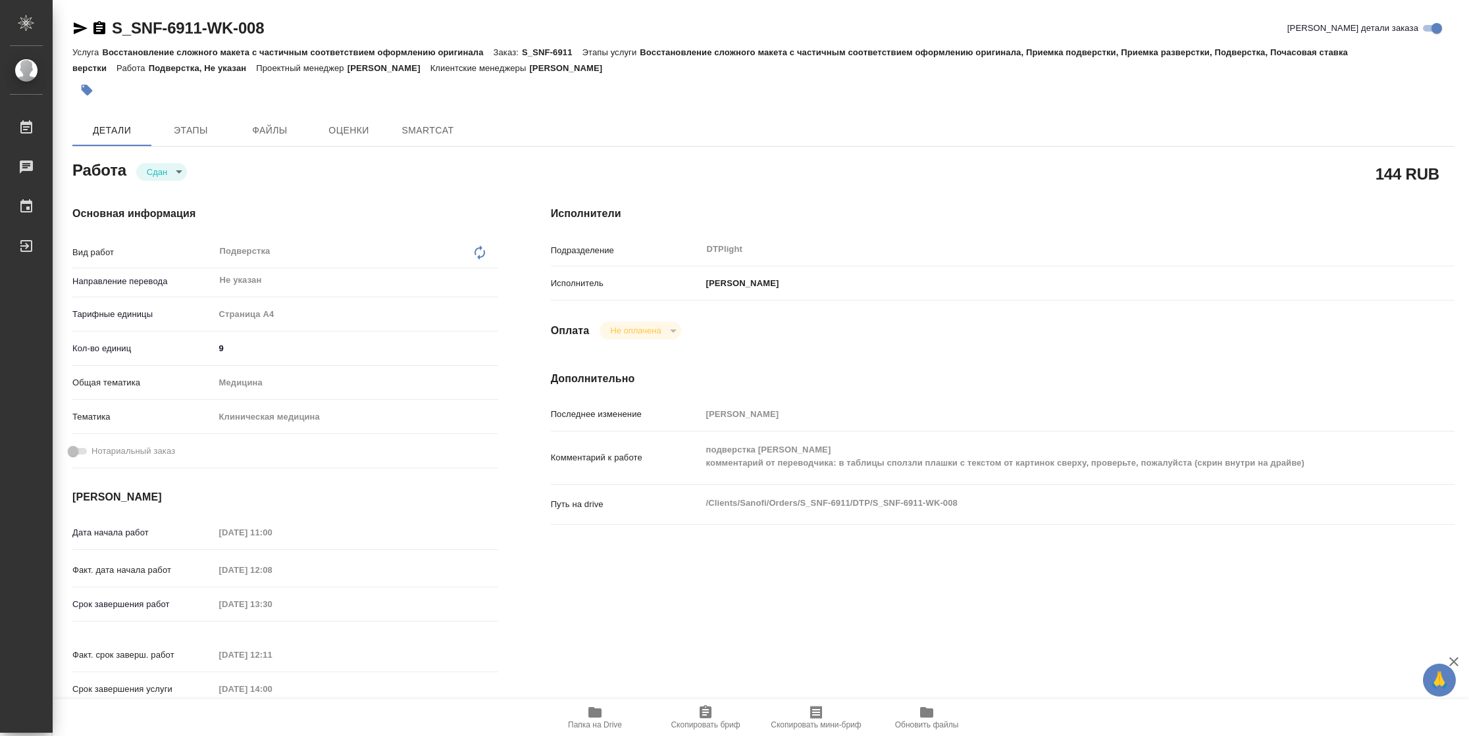
type textarea "x"
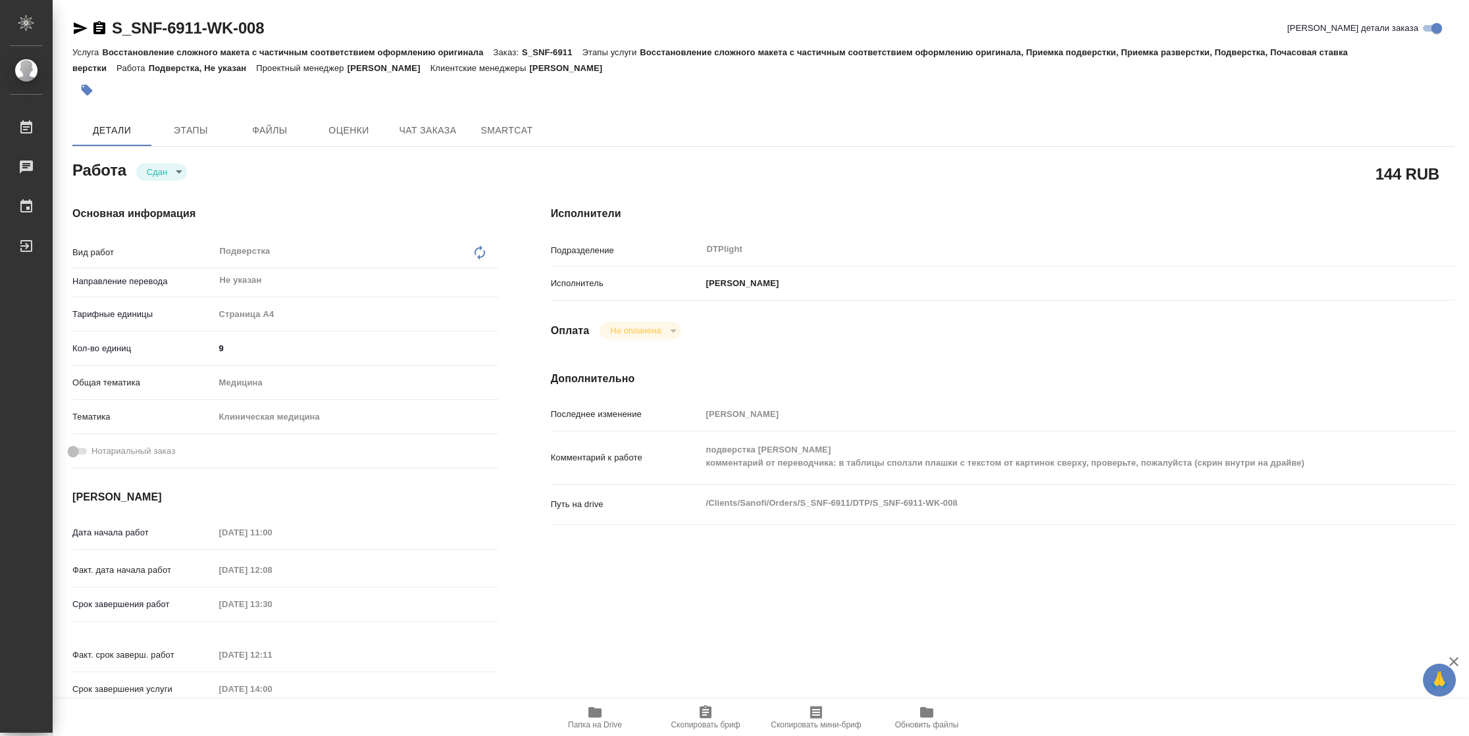
type textarea "x"
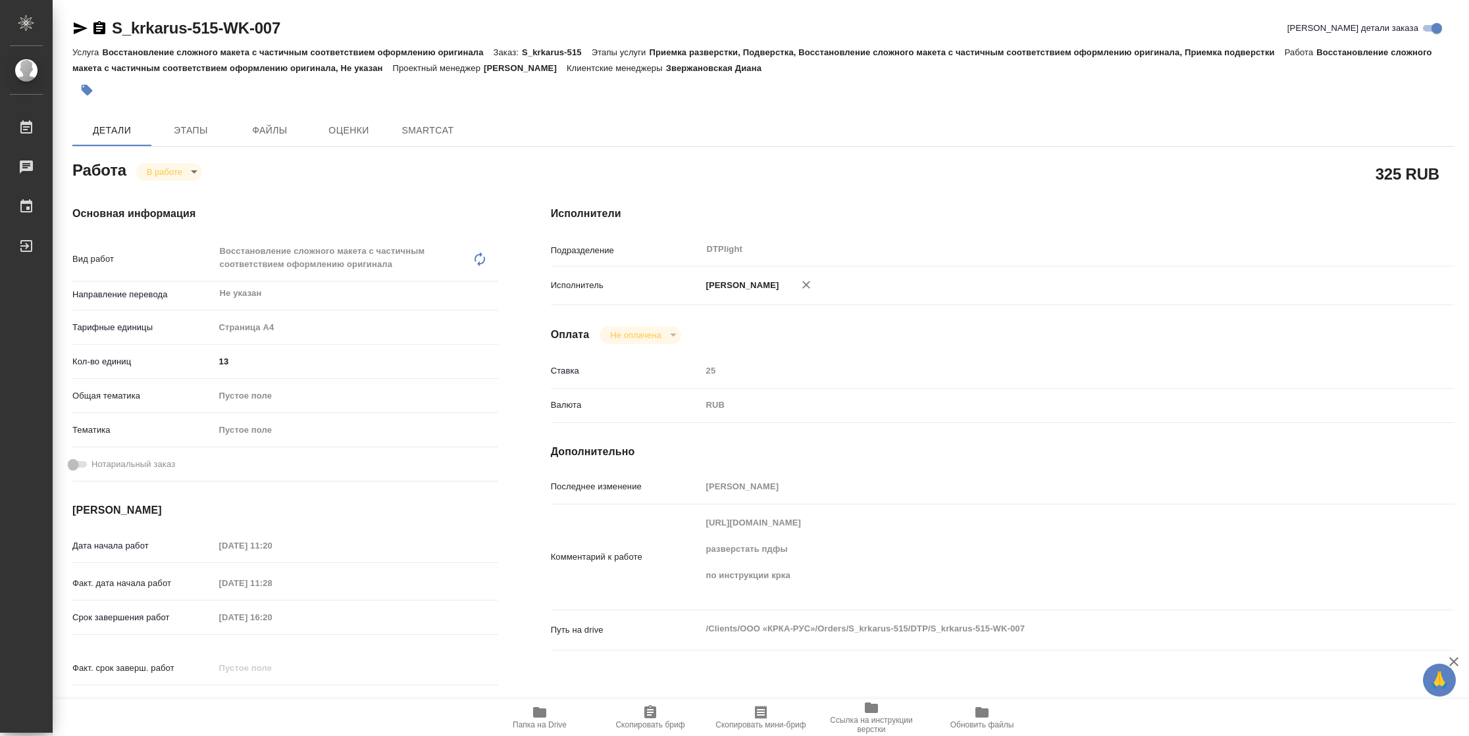
type textarea "x"
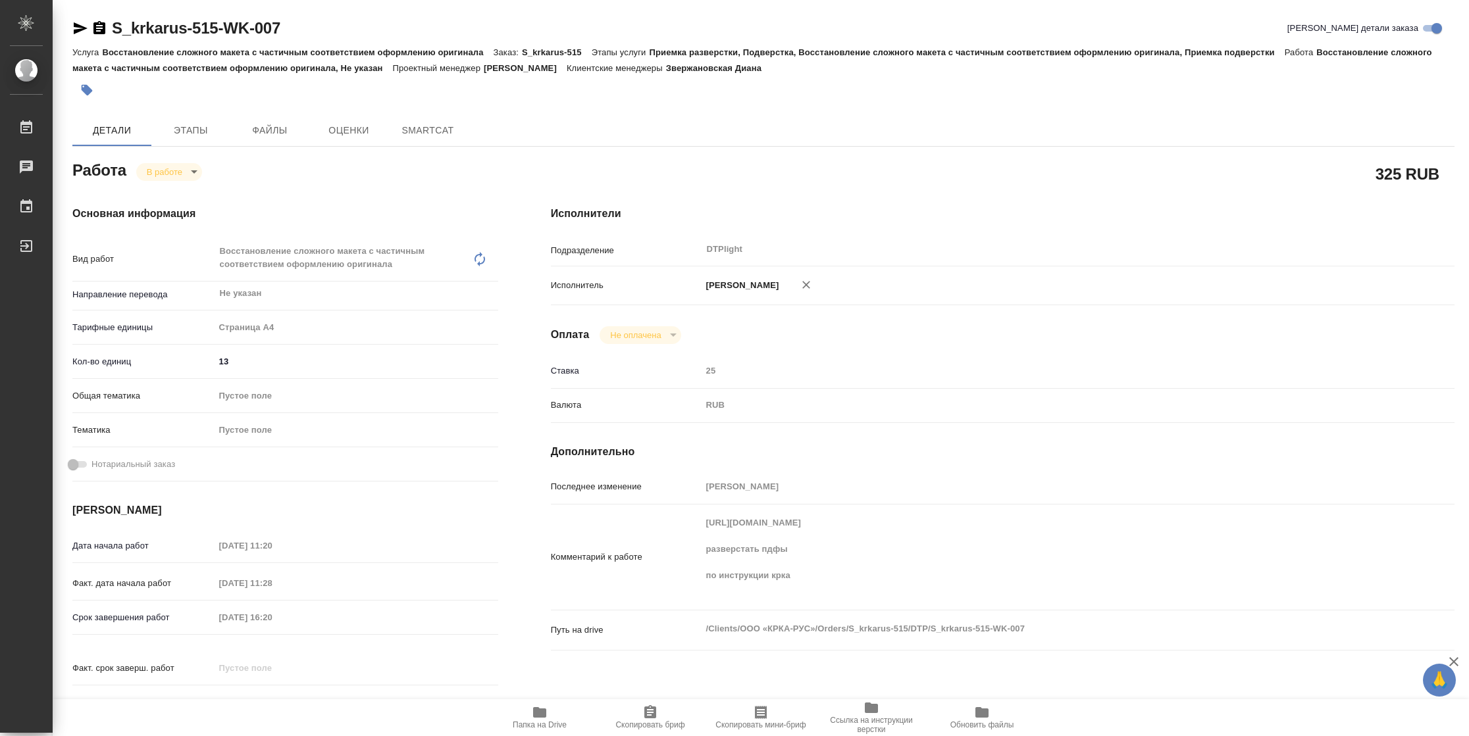
type textarea "x"
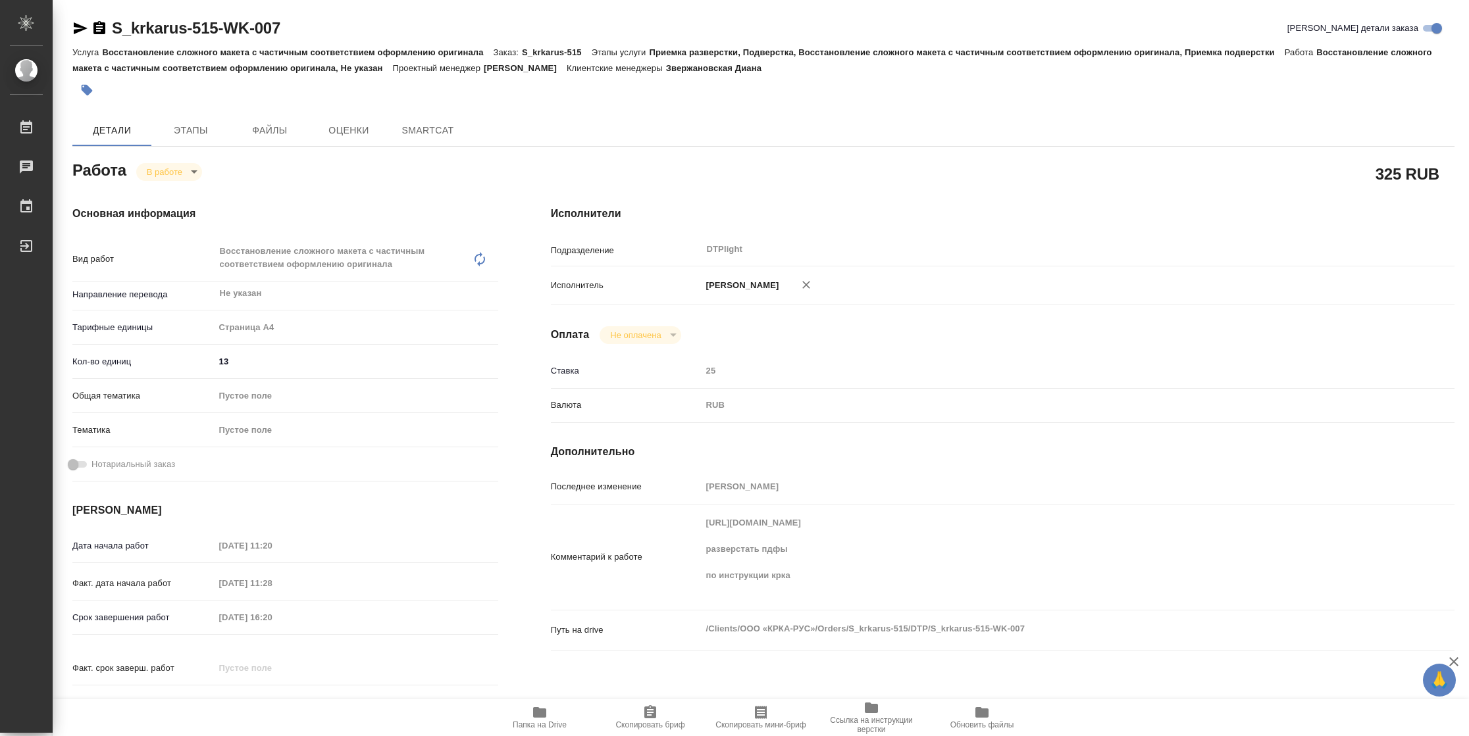
type textarea "x"
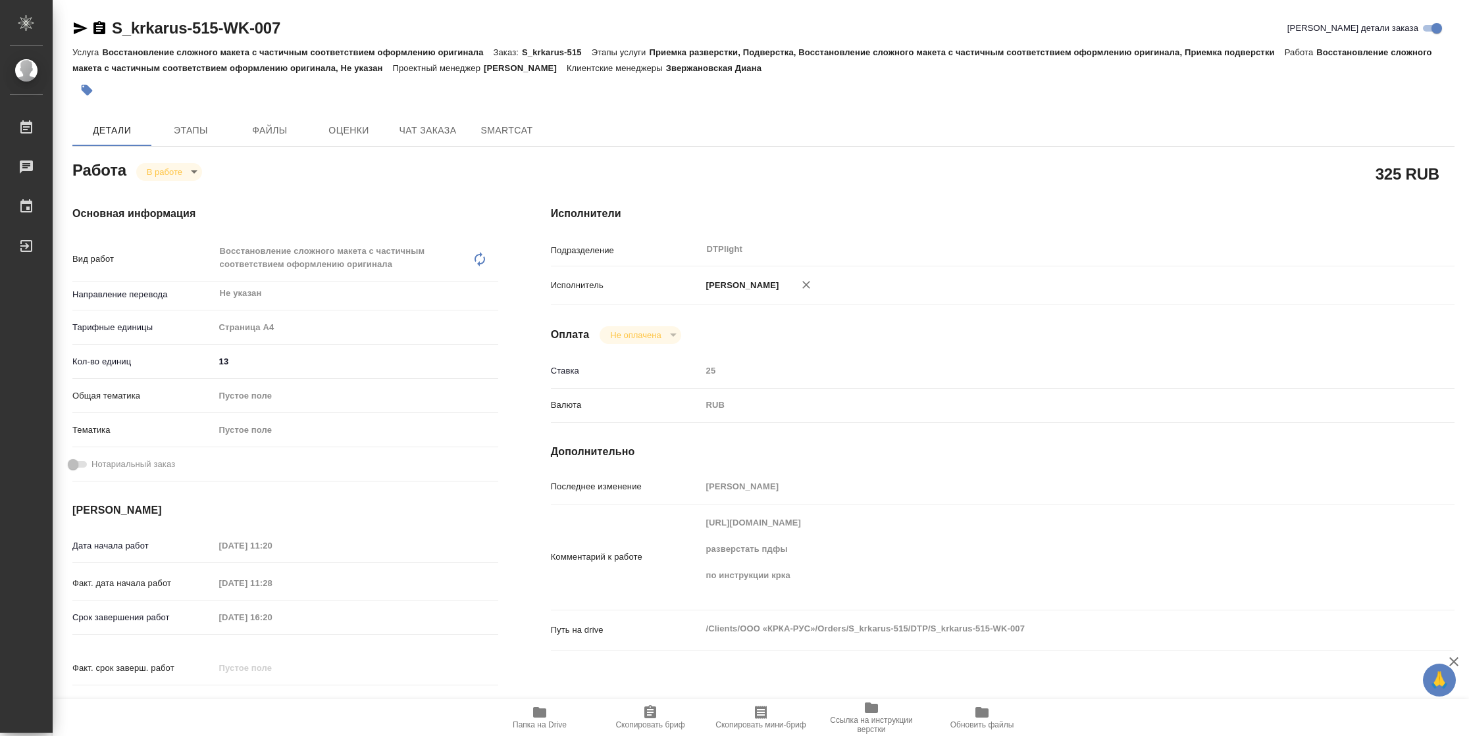
type textarea "x"
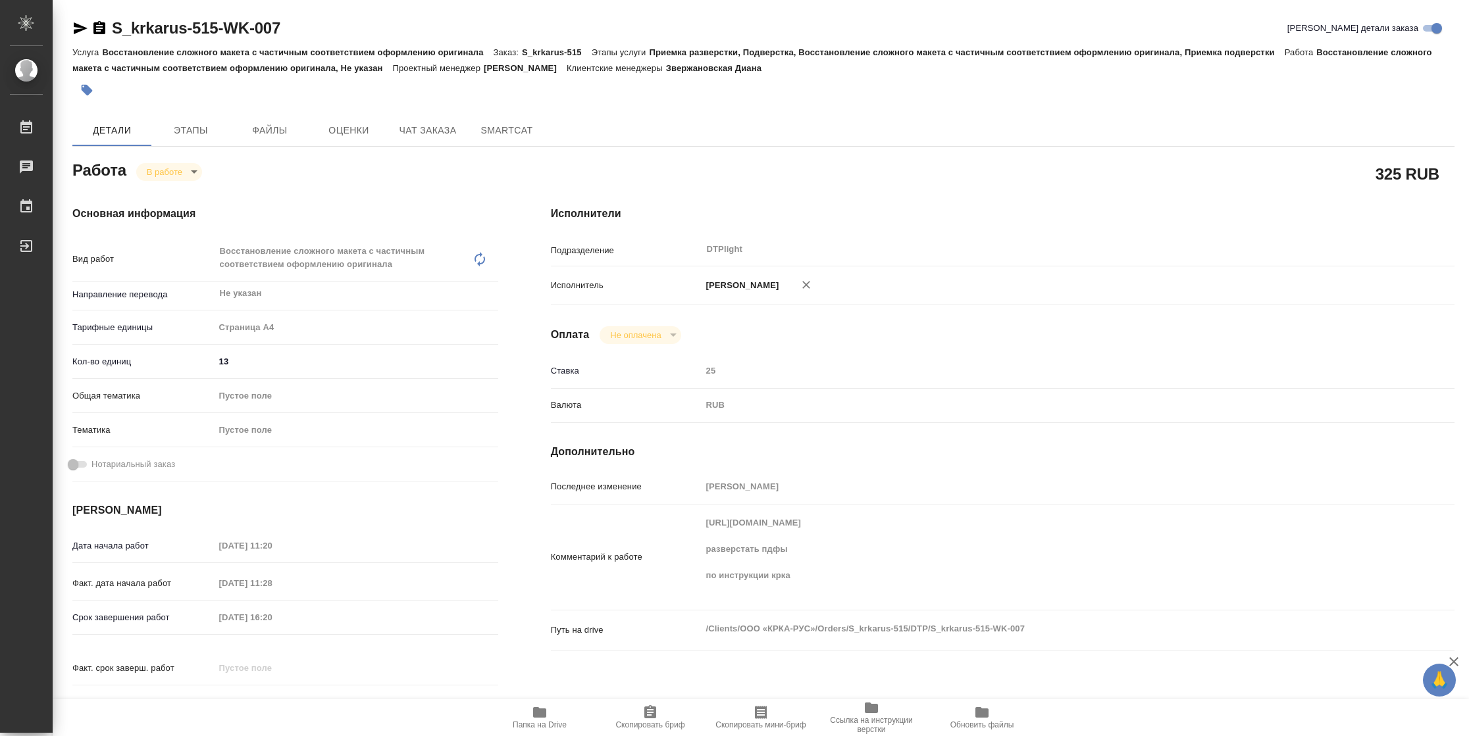
type textarea "x"
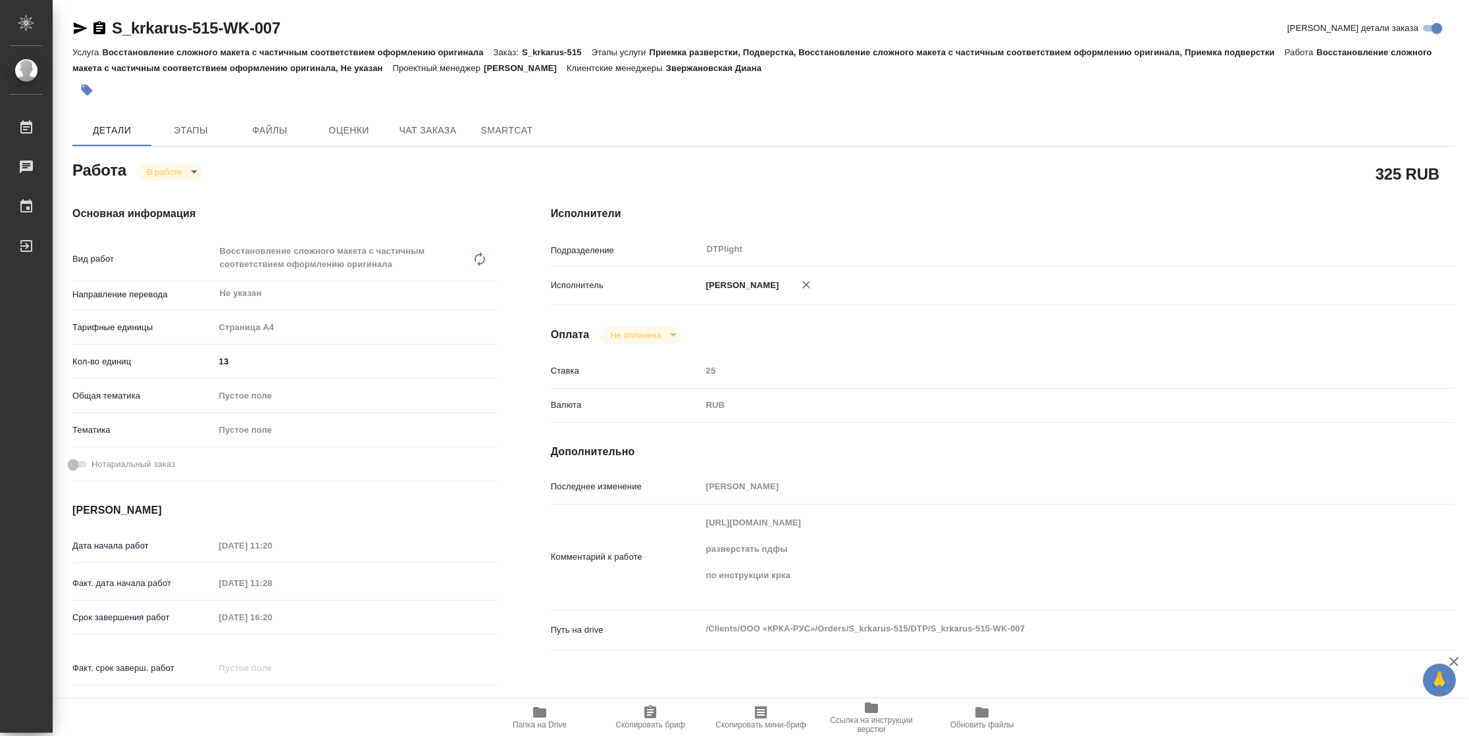
click at [542, 721] on span "Папка на Drive" at bounding box center [540, 725] width 54 height 9
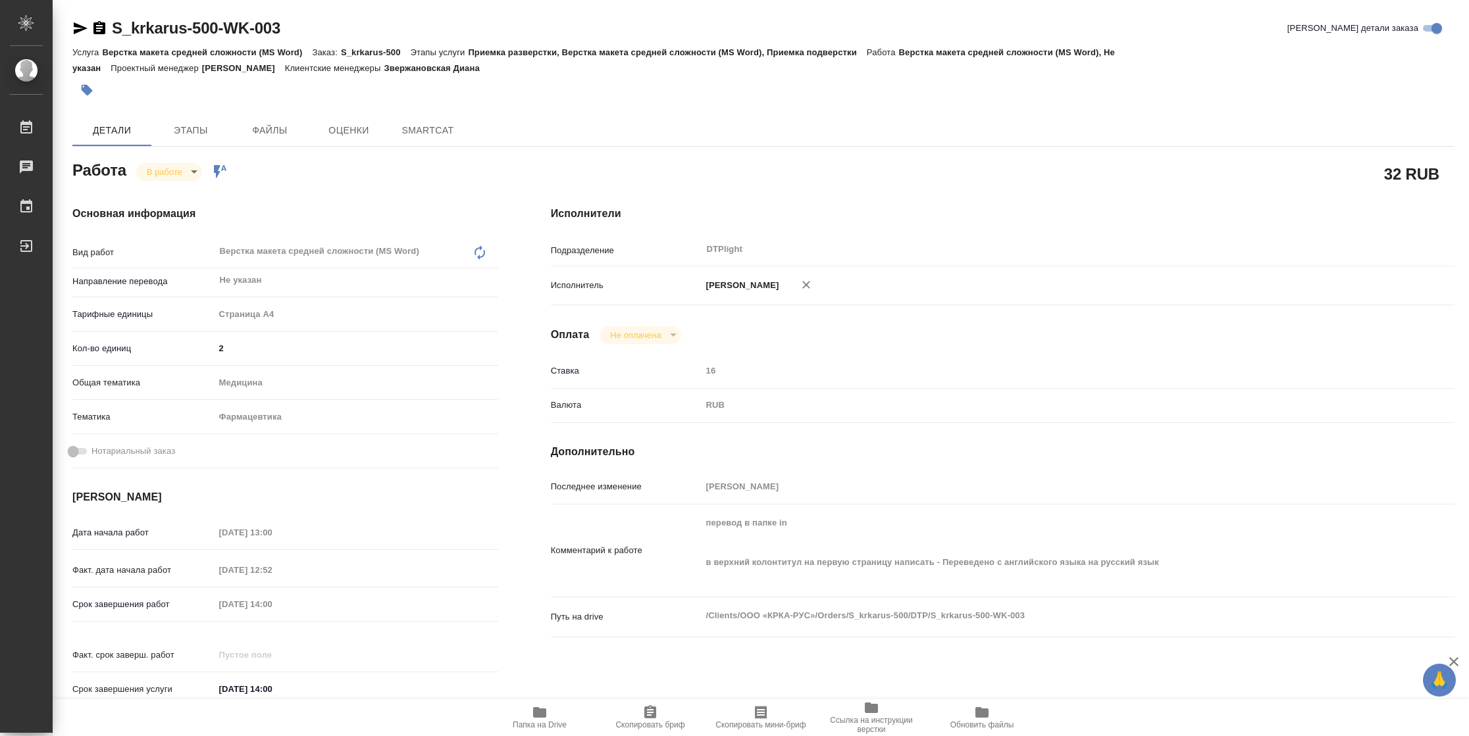
type textarea "x"
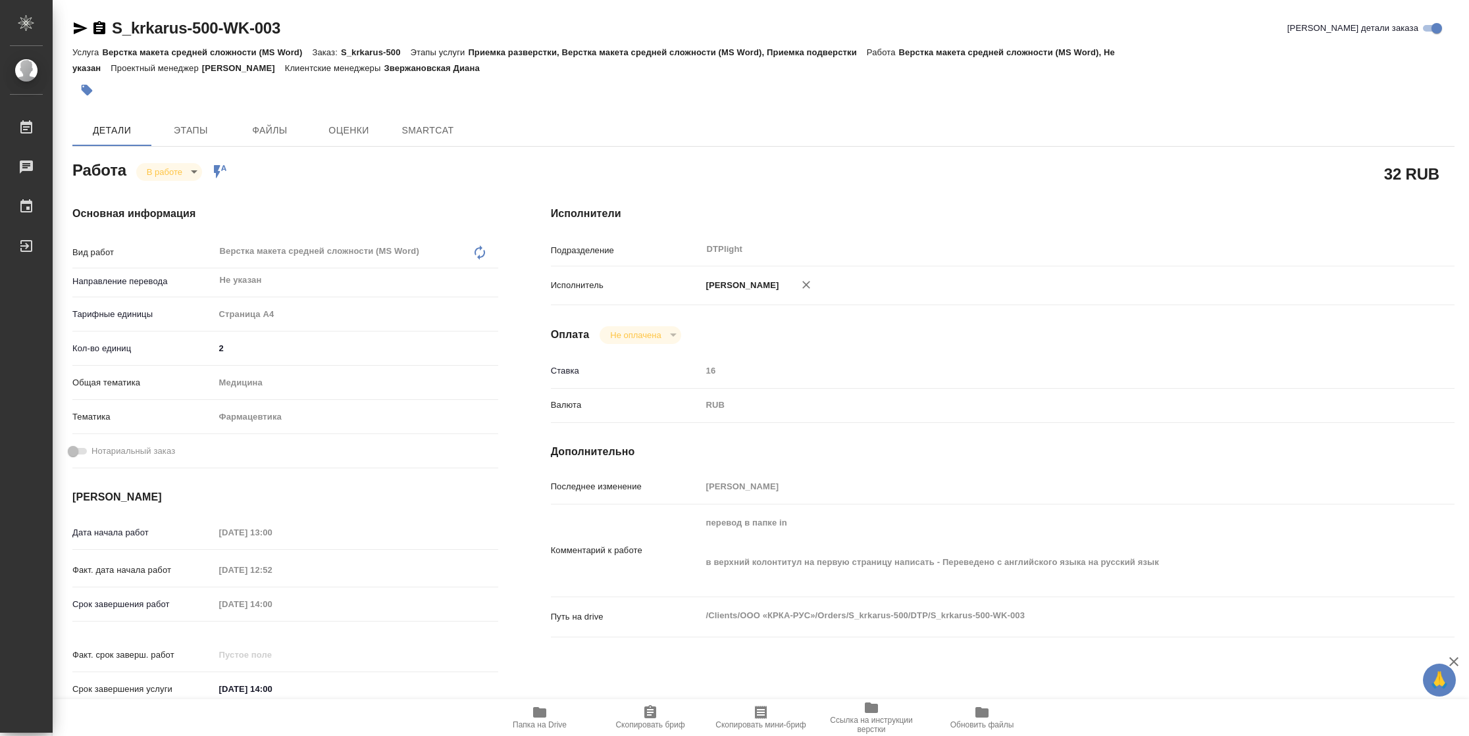
type textarea "x"
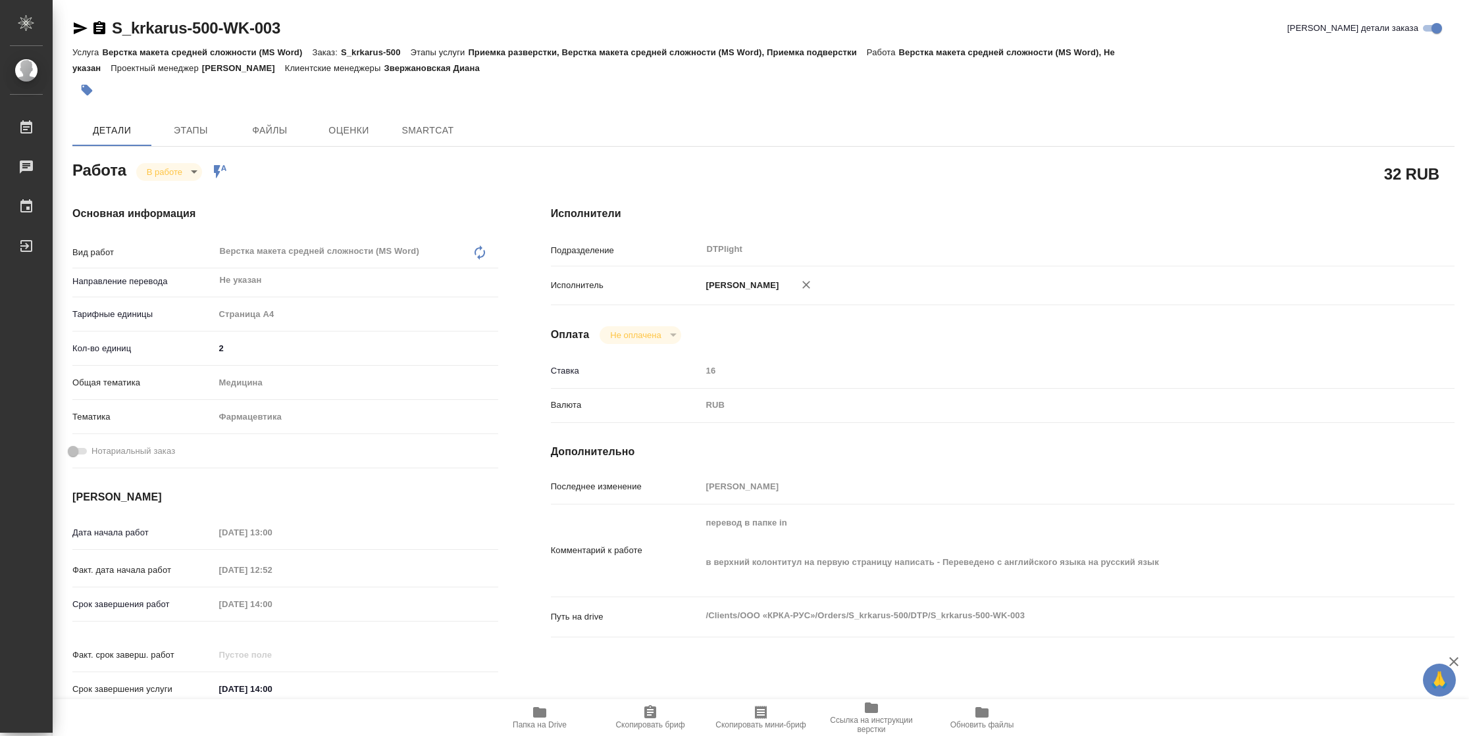
type textarea "x"
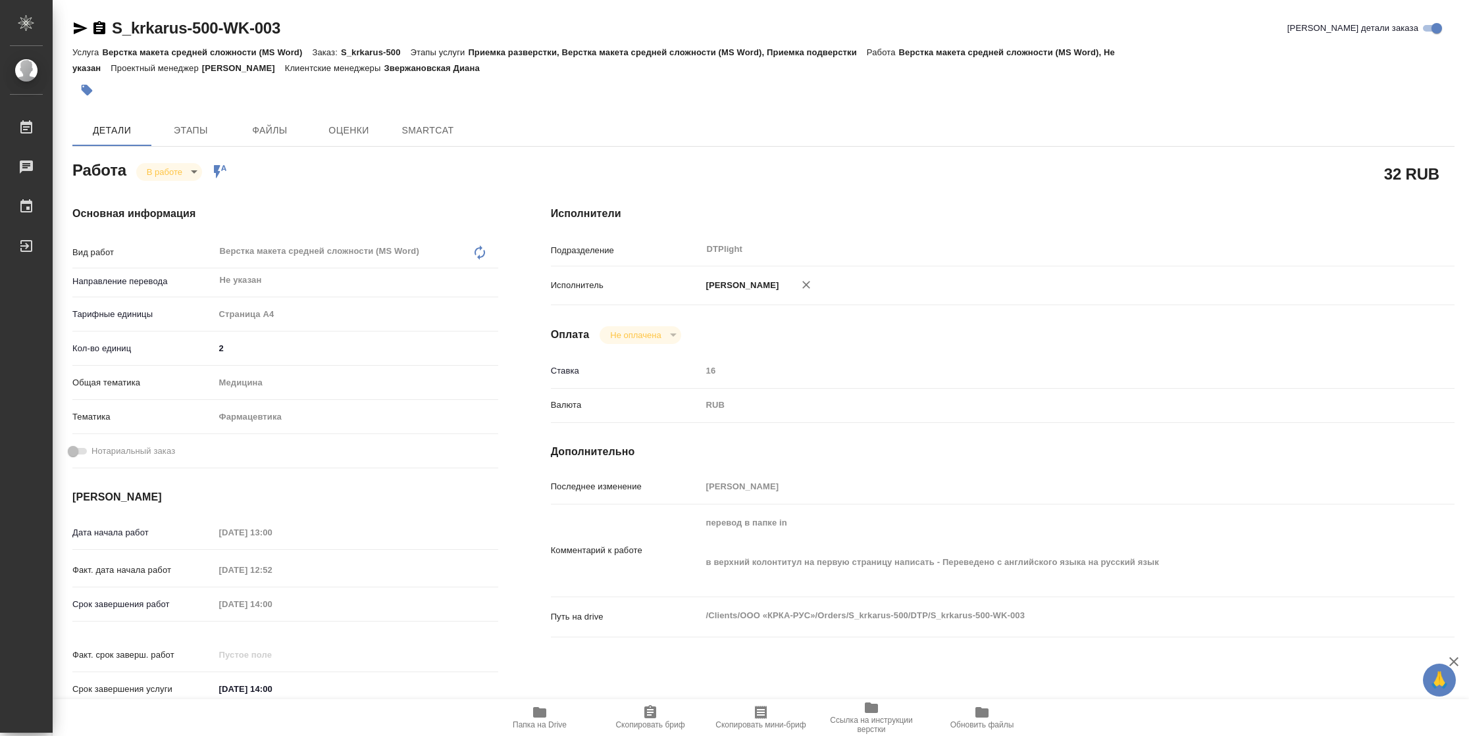
type textarea "x"
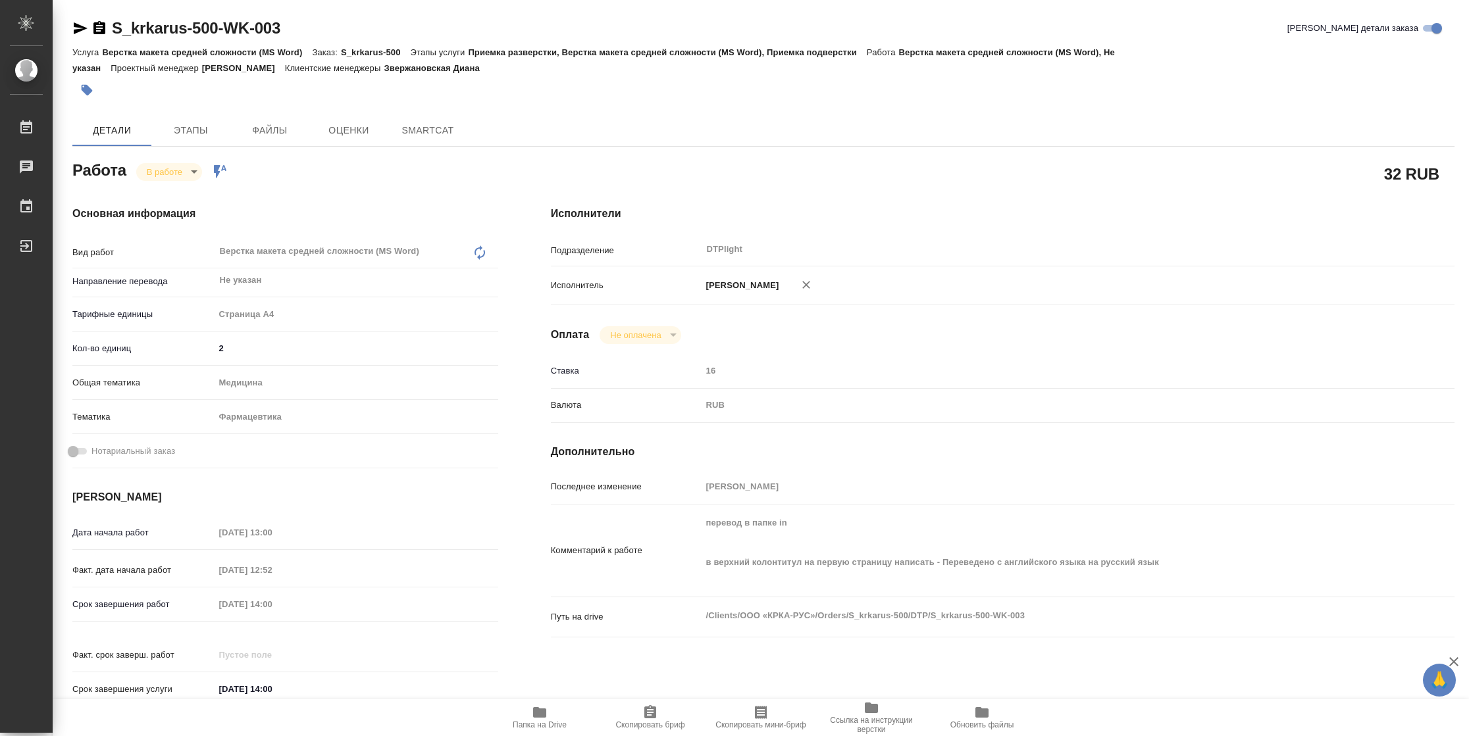
type textarea "x"
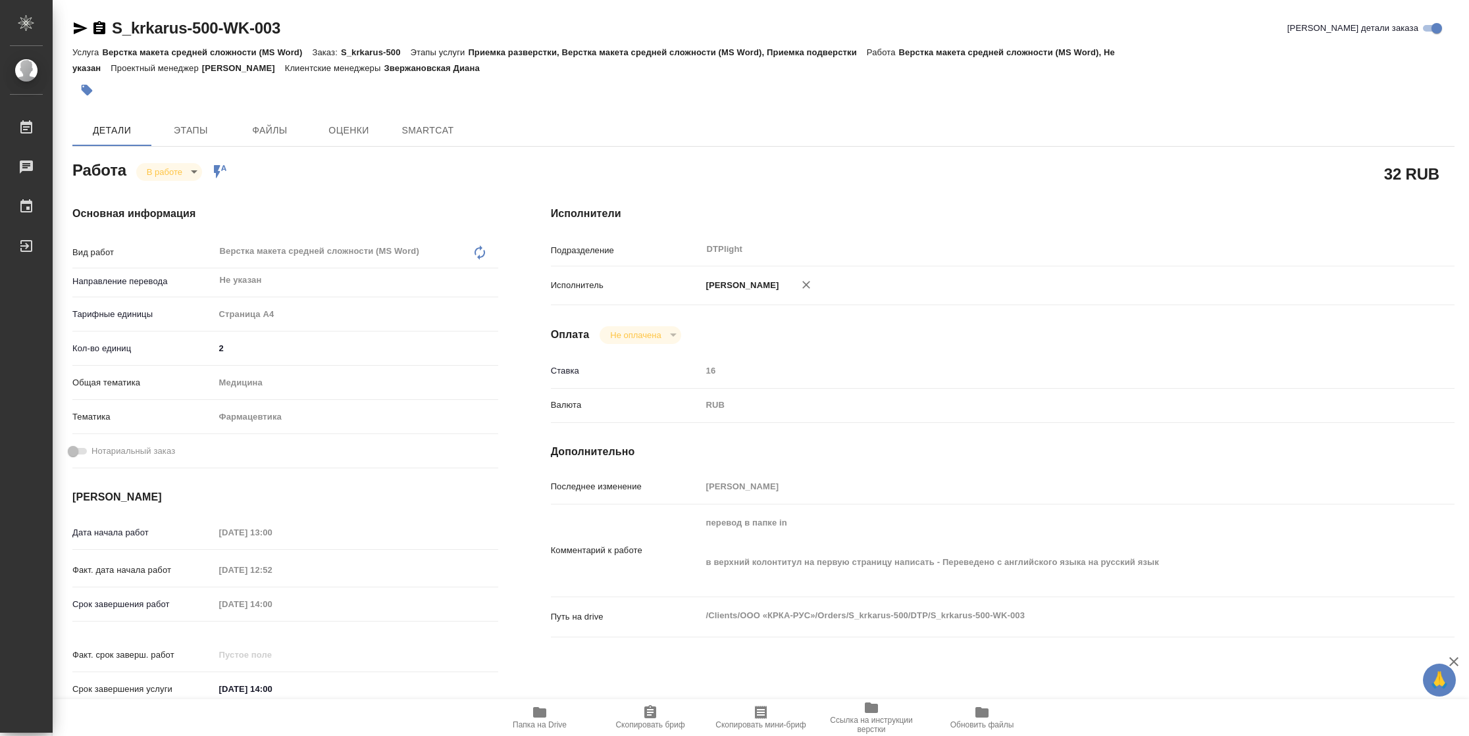
type textarea "x"
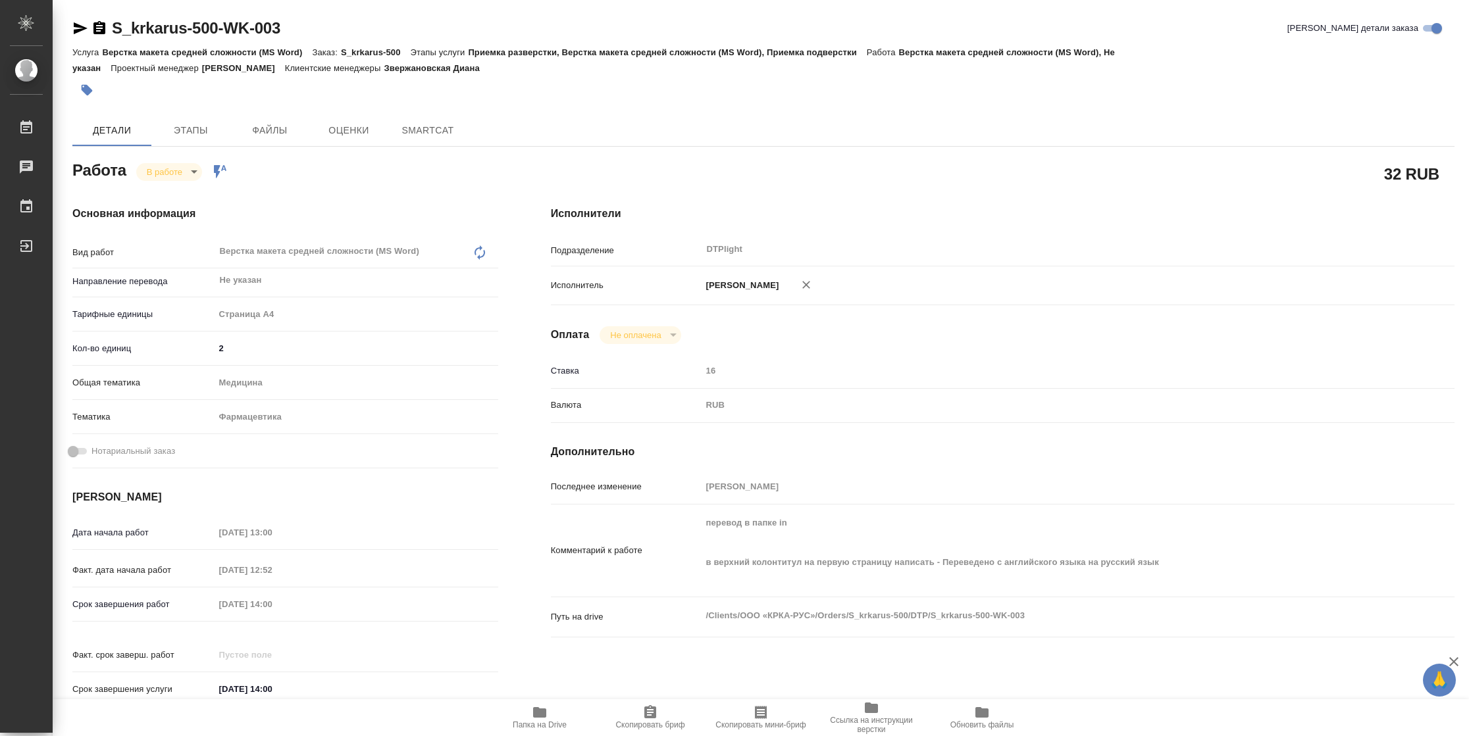
type textarea "x"
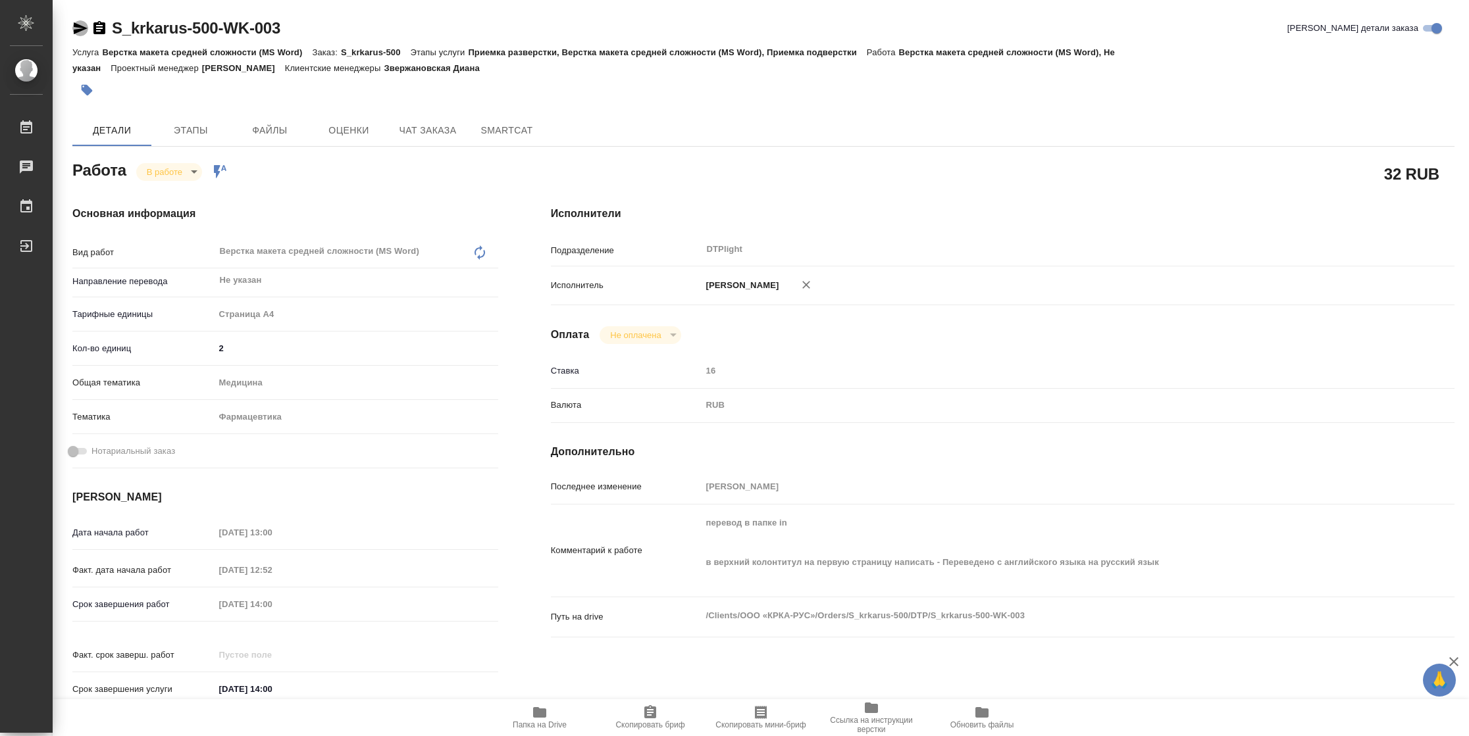
click at [82, 31] on icon "button" at bounding box center [80, 28] width 16 height 16
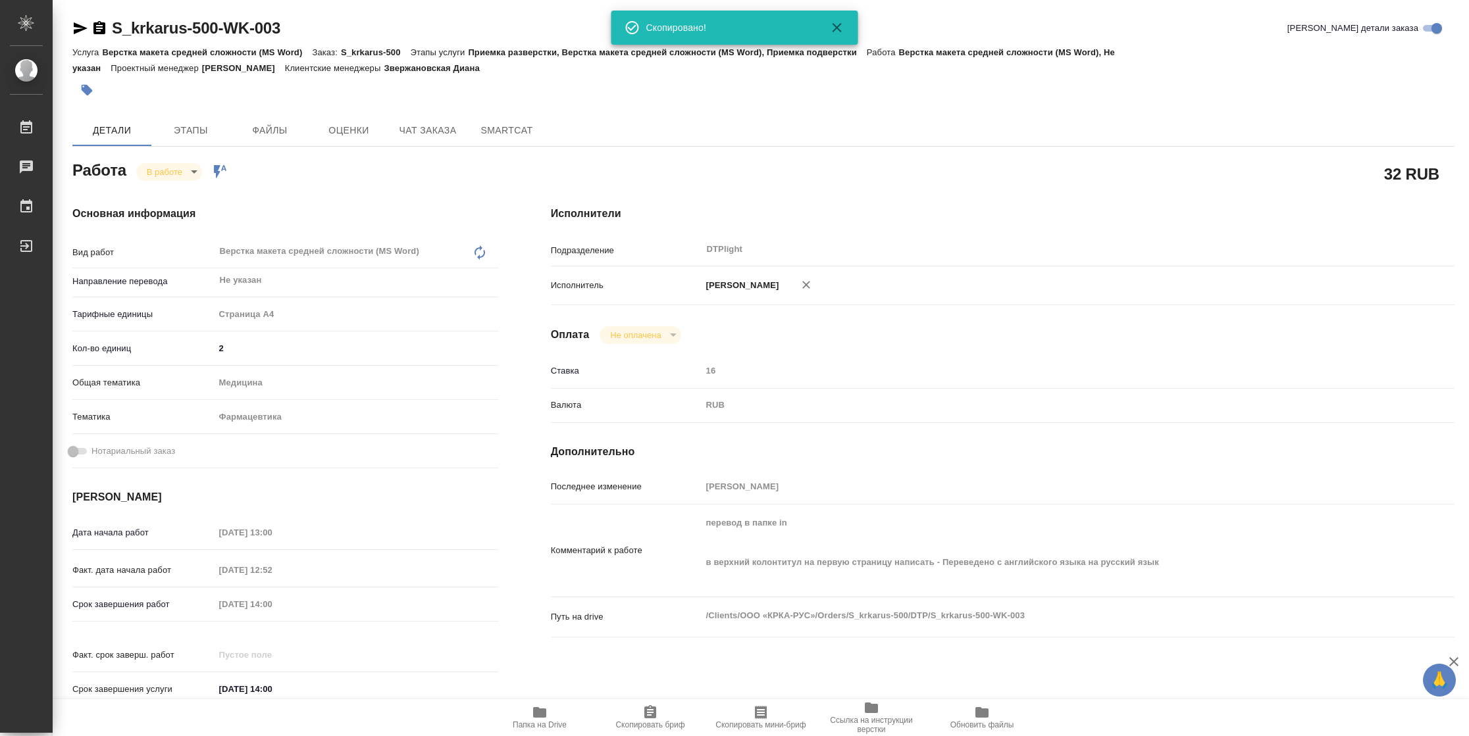
type textarea "x"
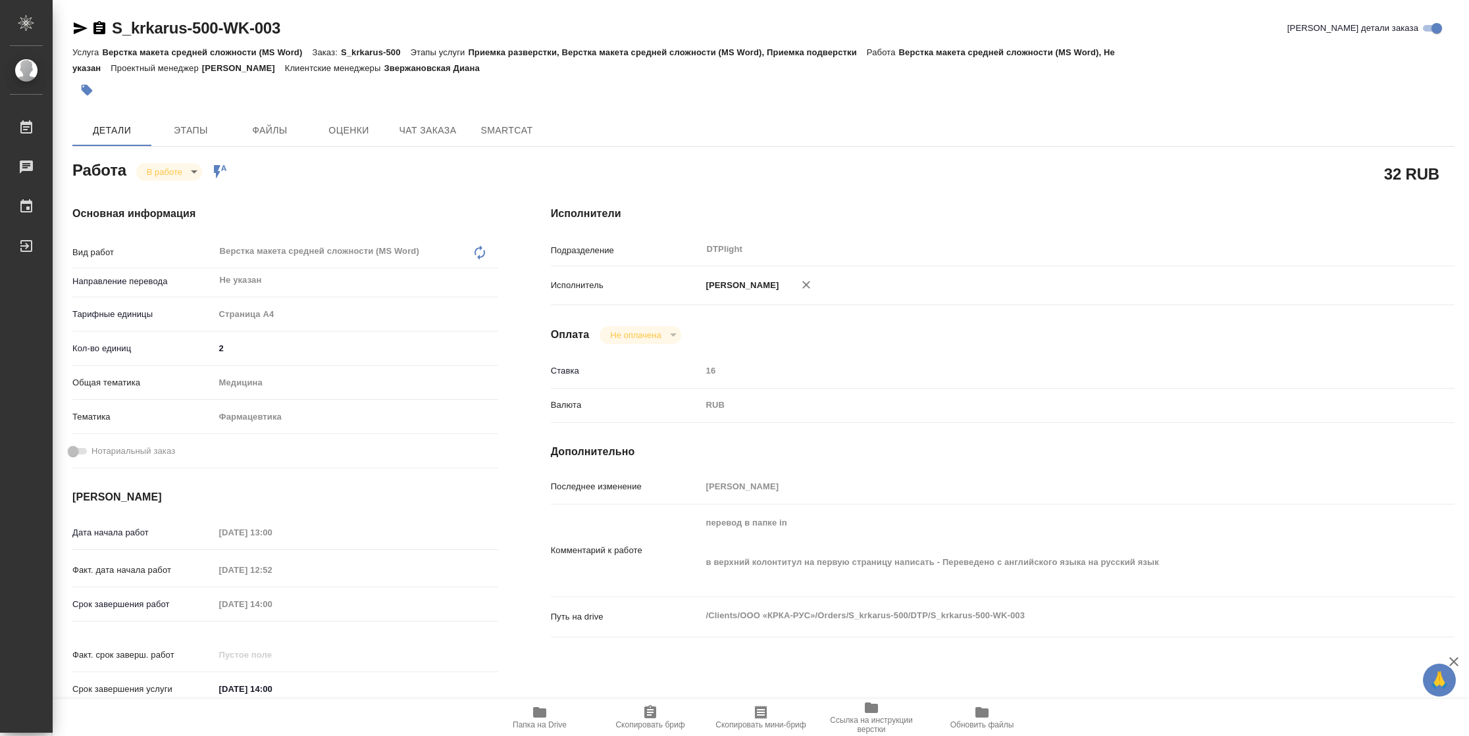
type textarea "x"
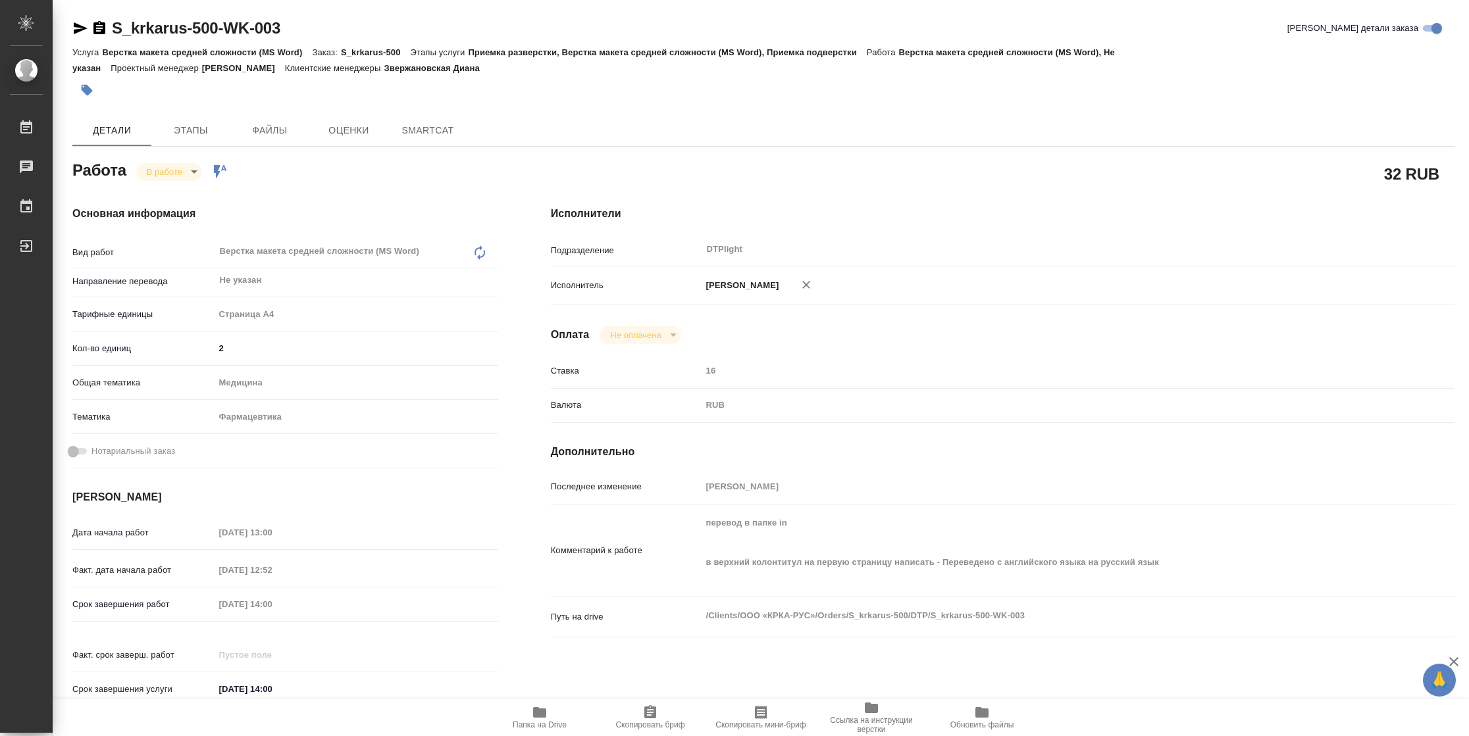
type textarea "x"
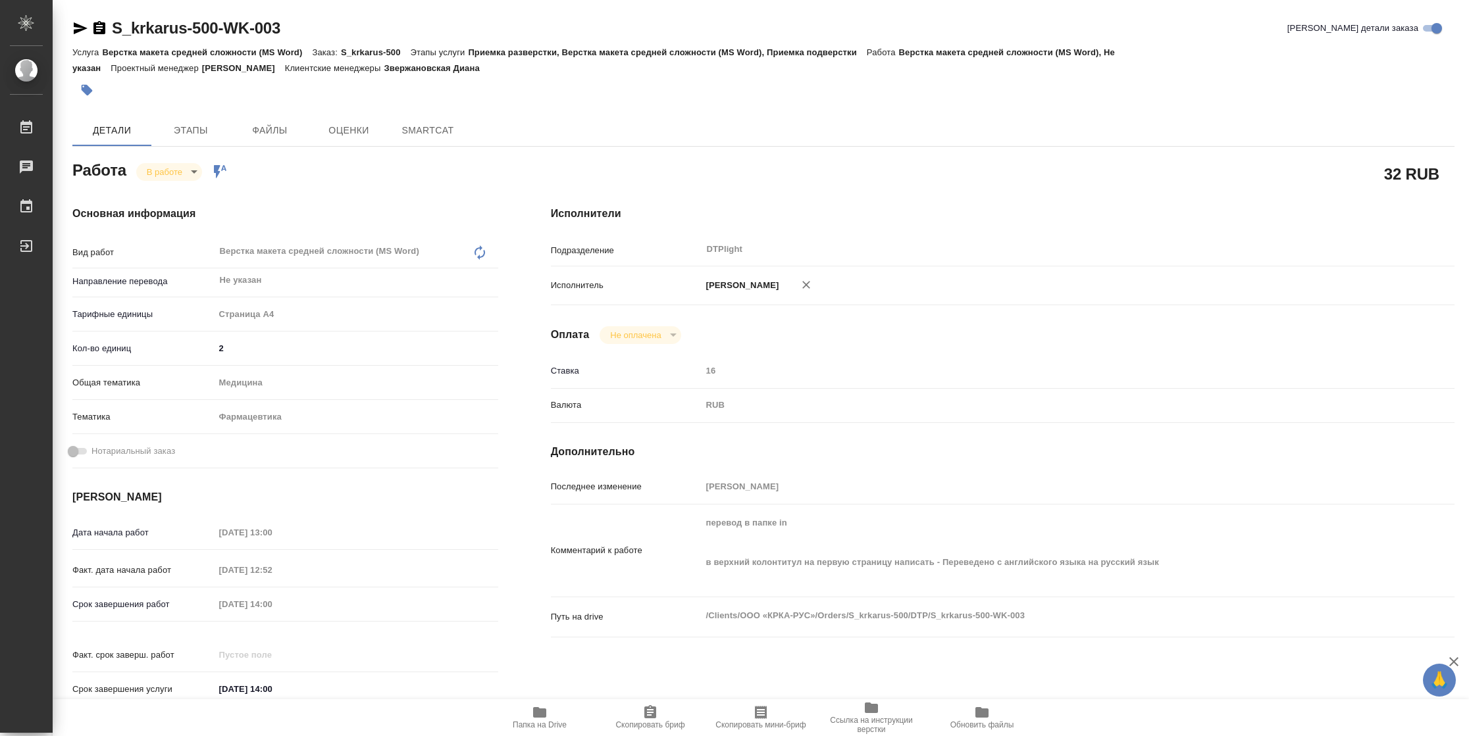
type textarea "x"
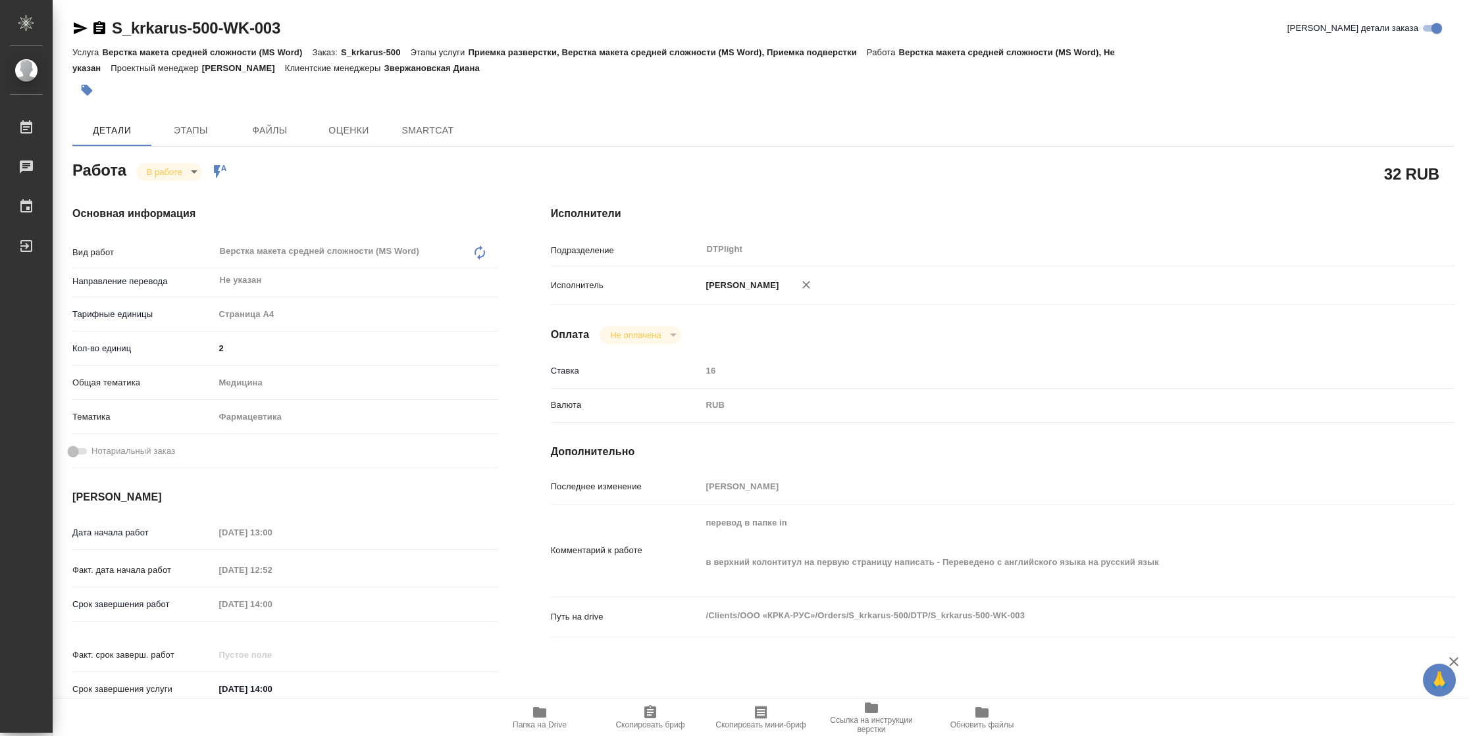
type textarea "x"
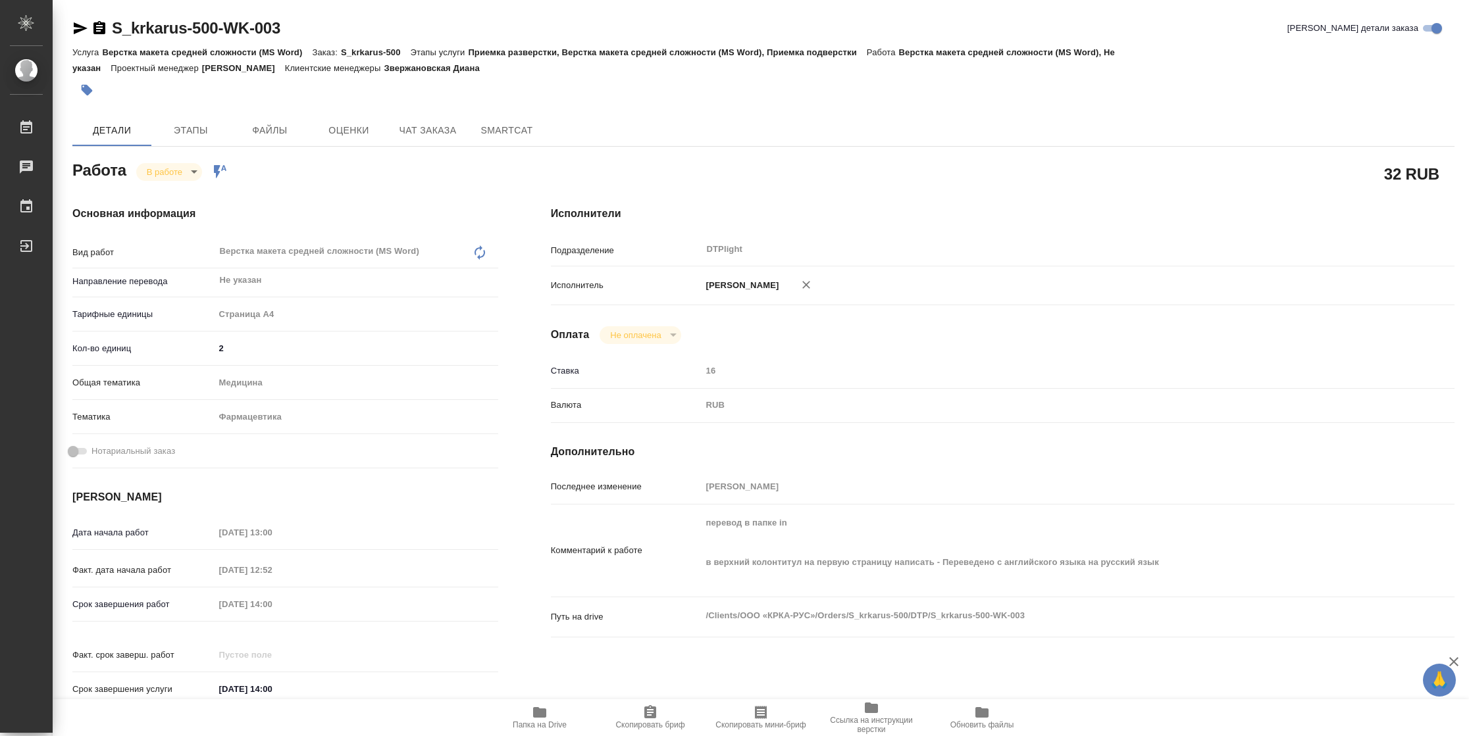
type textarea "x"
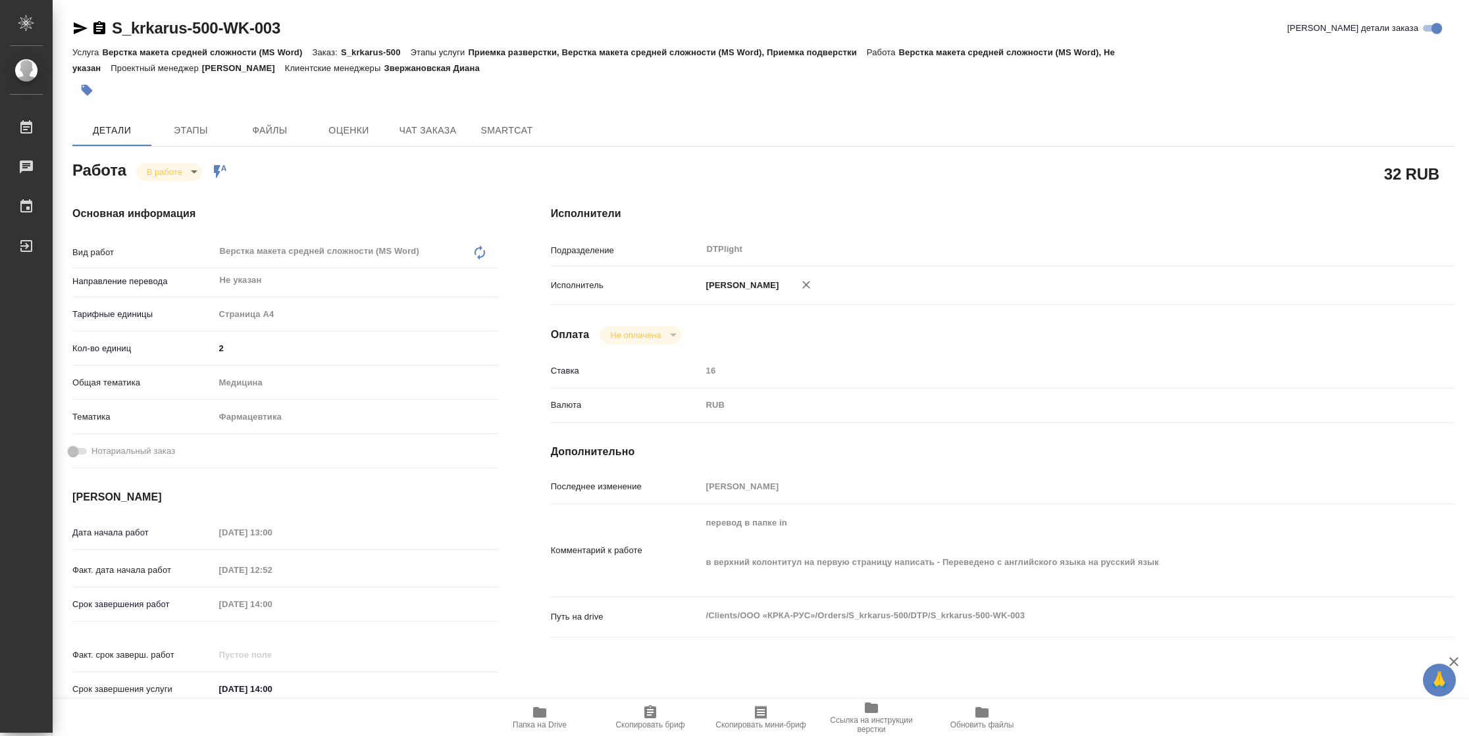
type textarea "x"
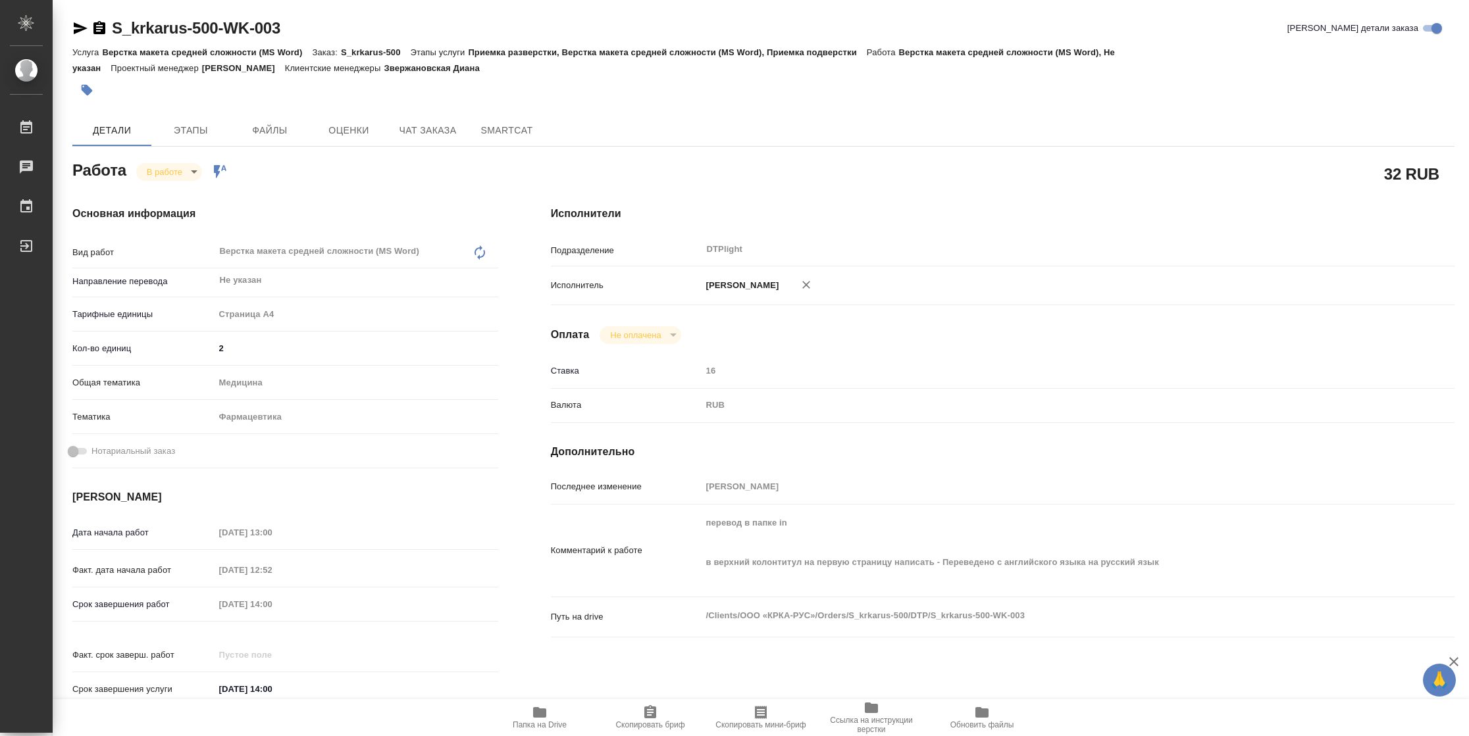
type textarea "x"
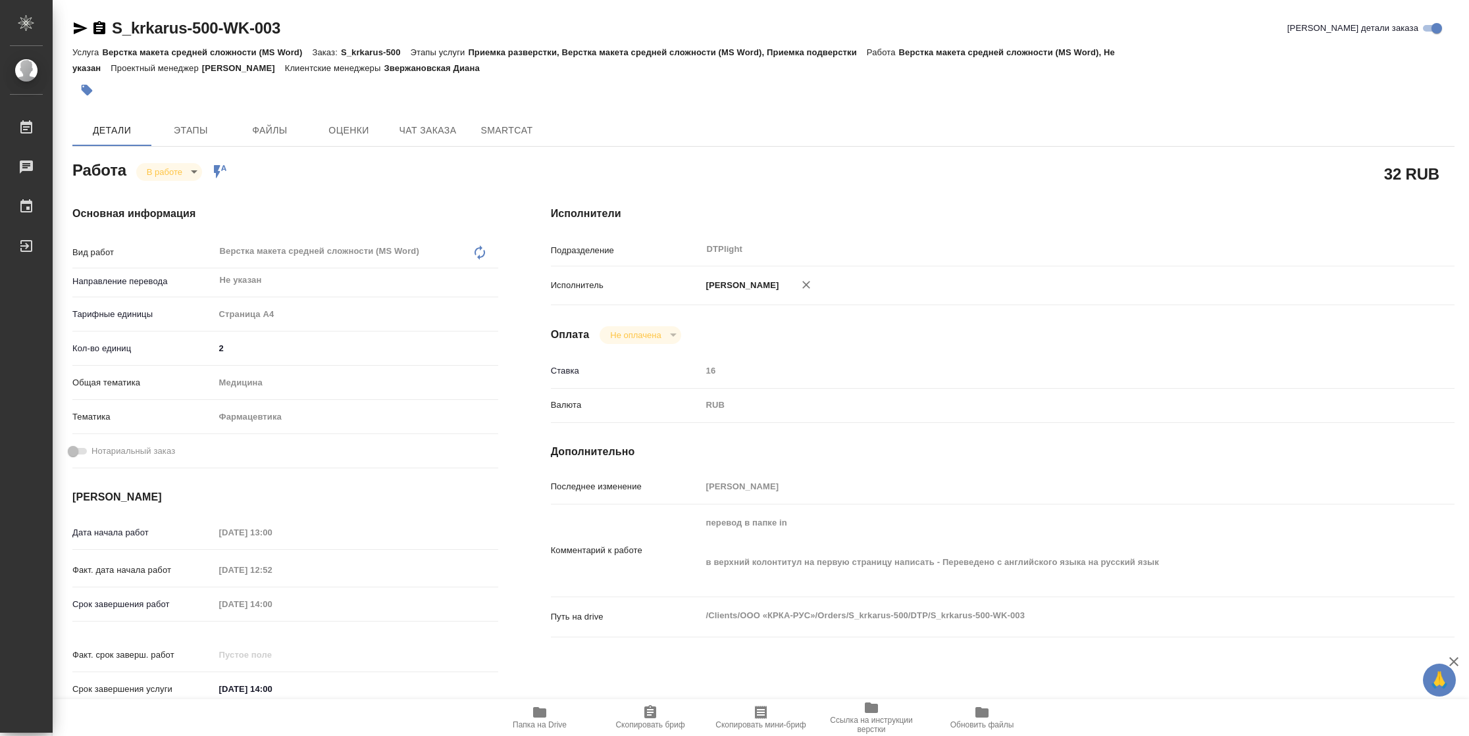
type textarea "x"
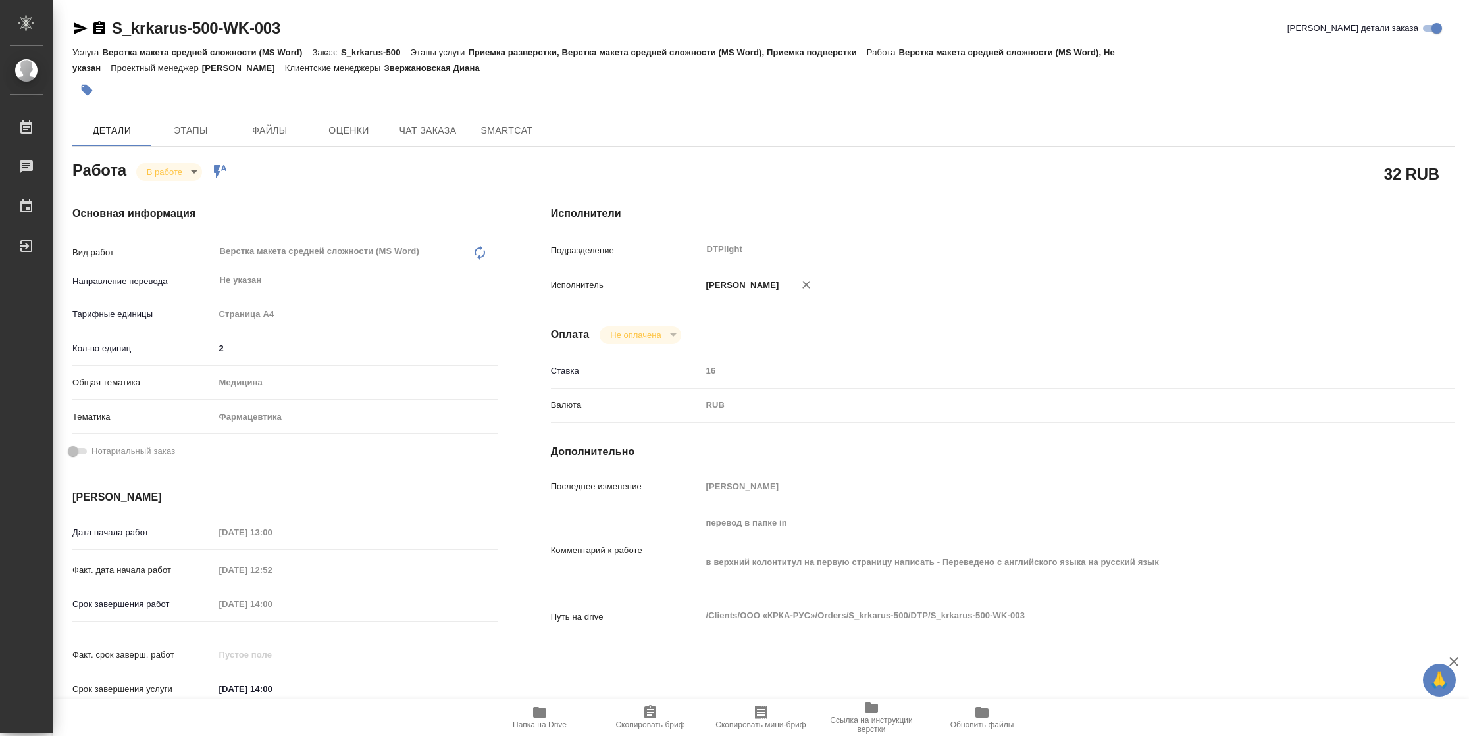
type textarea "x"
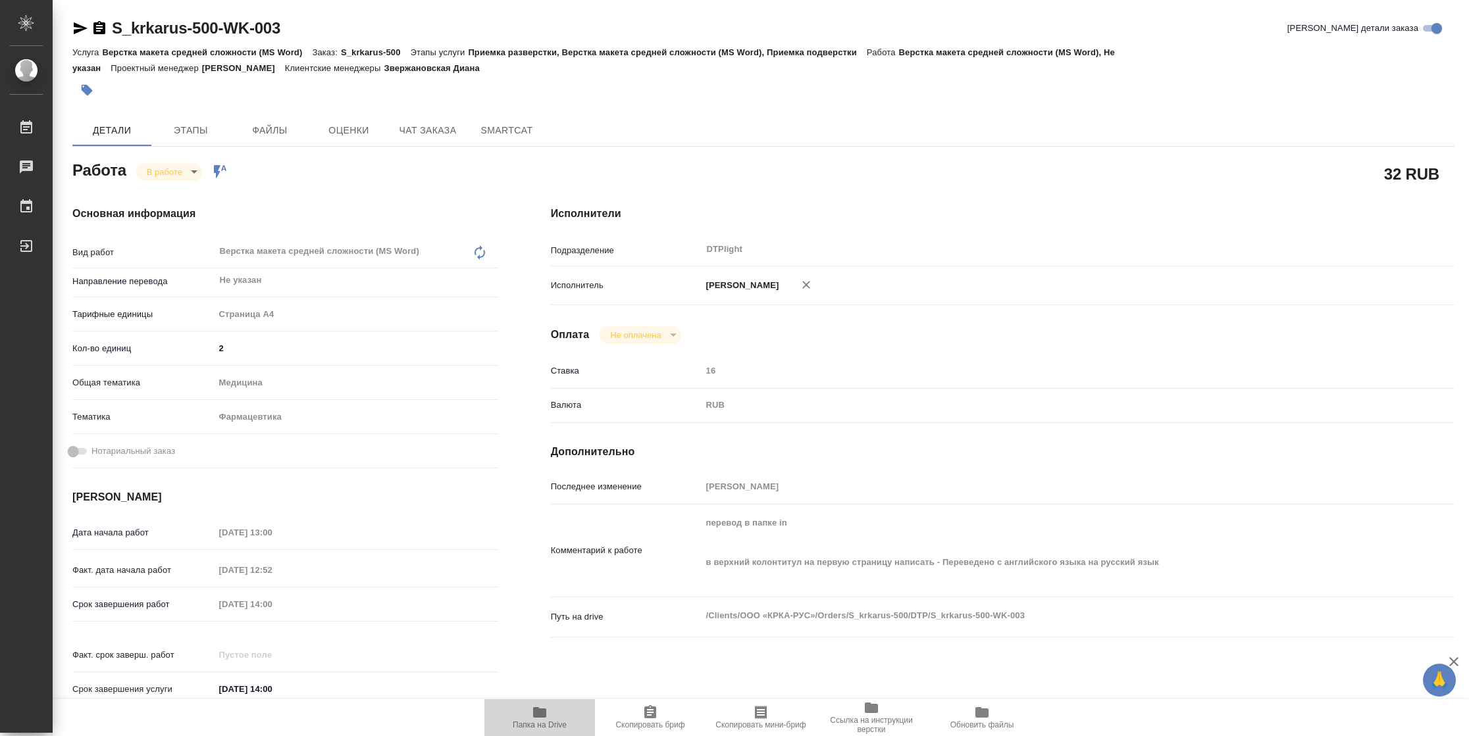
click at [536, 711] on icon "button" at bounding box center [539, 712] width 13 height 11
type textarea "x"
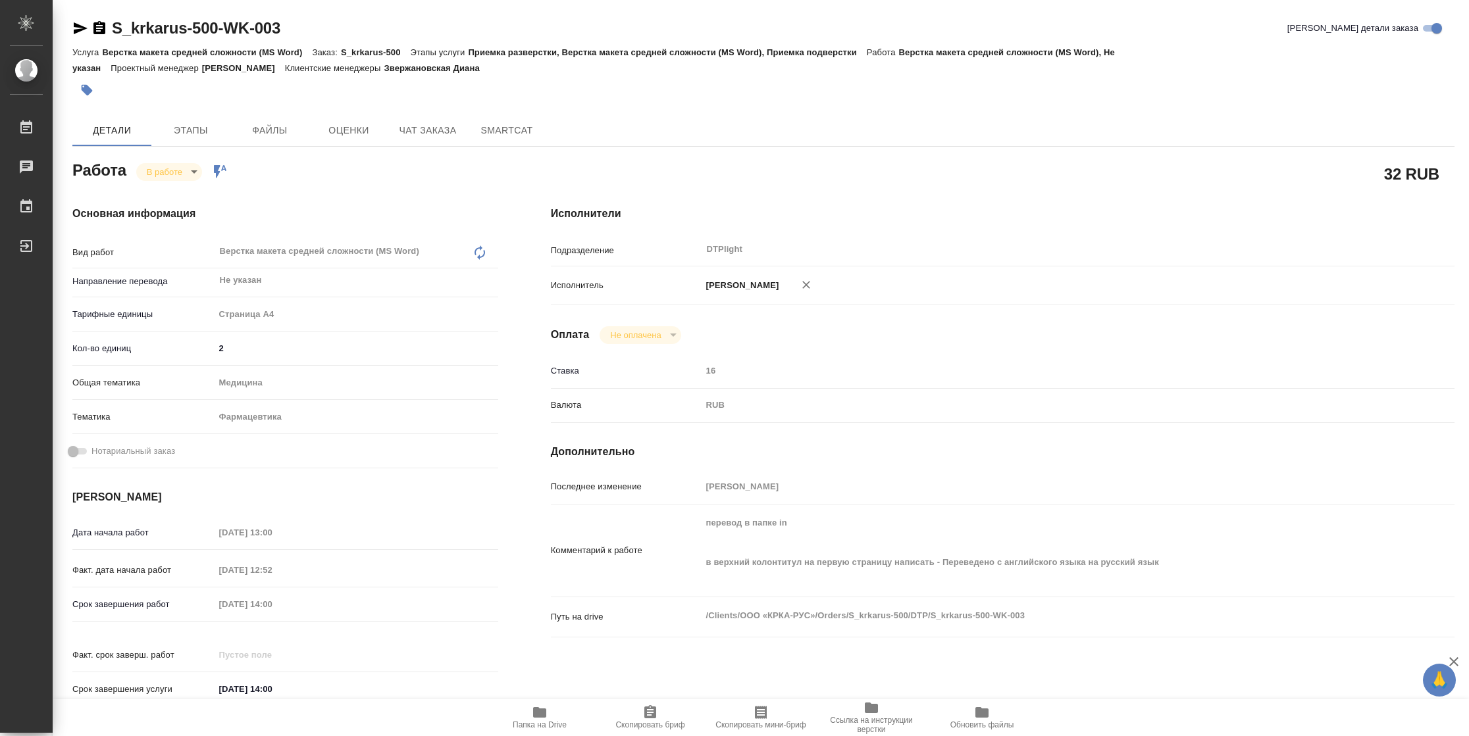
type textarea "x"
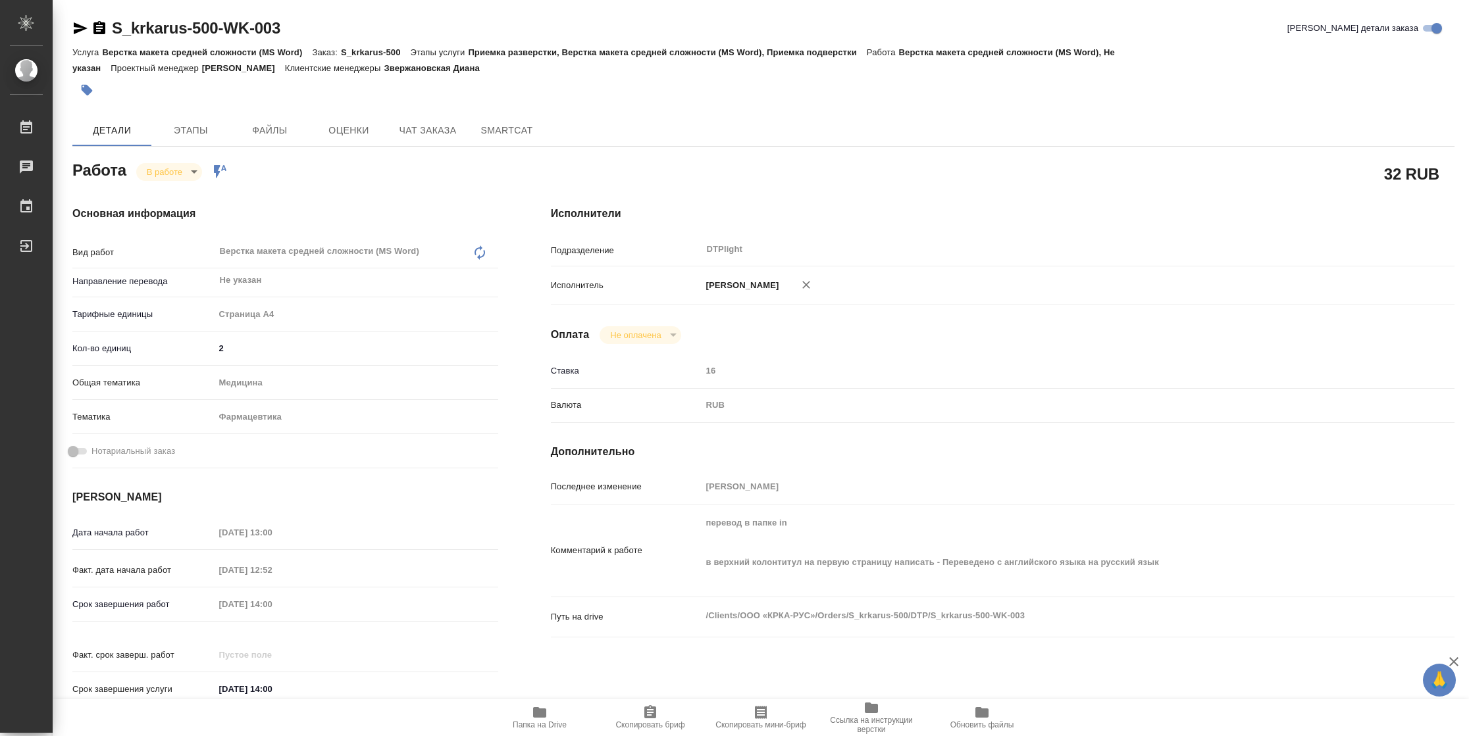
type textarea "x"
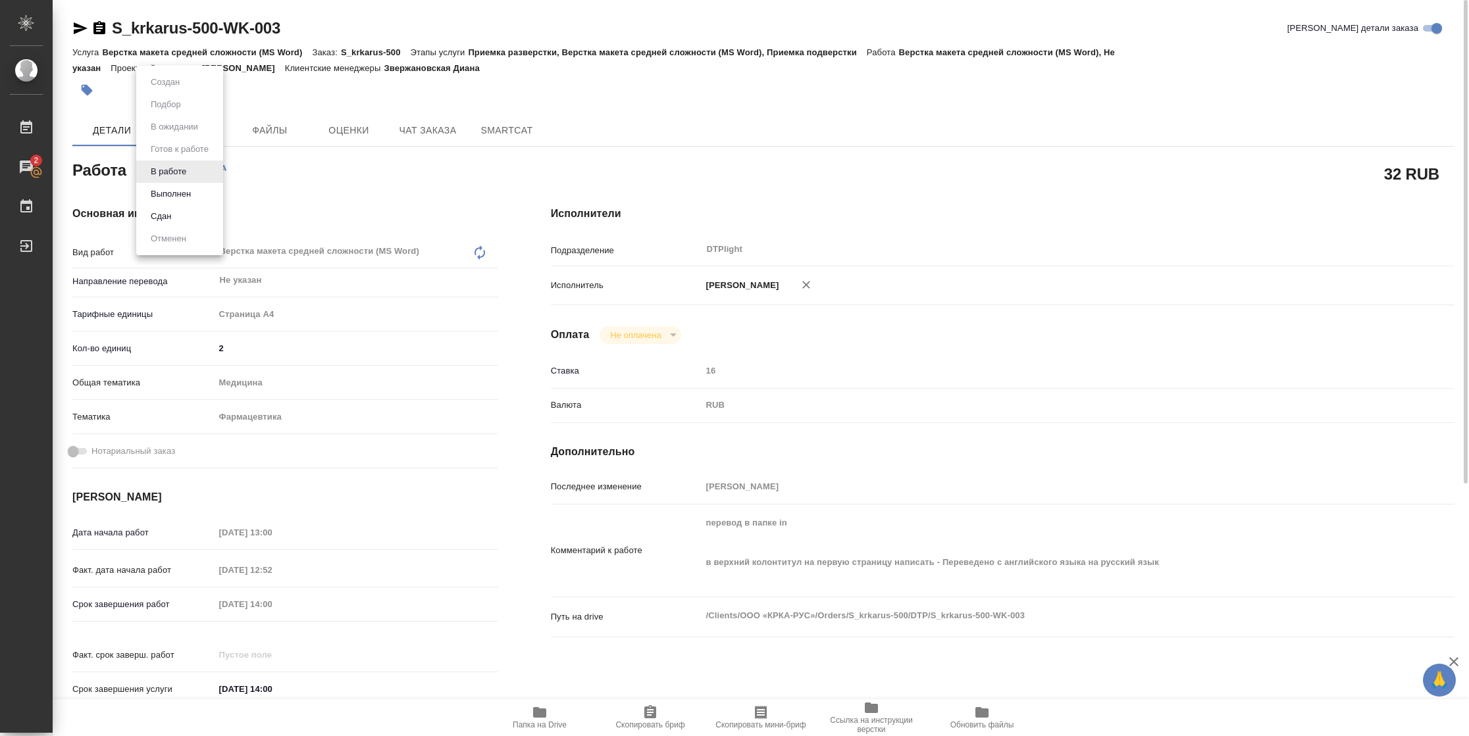
click at [189, 174] on body "🙏 .cls-1 fill:#fff; AWATERA [PERSON_NAME] 2 Чаты График Выйти S_krkarus-500-WK-…" at bounding box center [734, 368] width 1469 height 736
click at [184, 190] on button "Выполнен" at bounding box center [171, 194] width 48 height 14
click at [80, 30] on icon "button" at bounding box center [81, 28] width 14 height 12
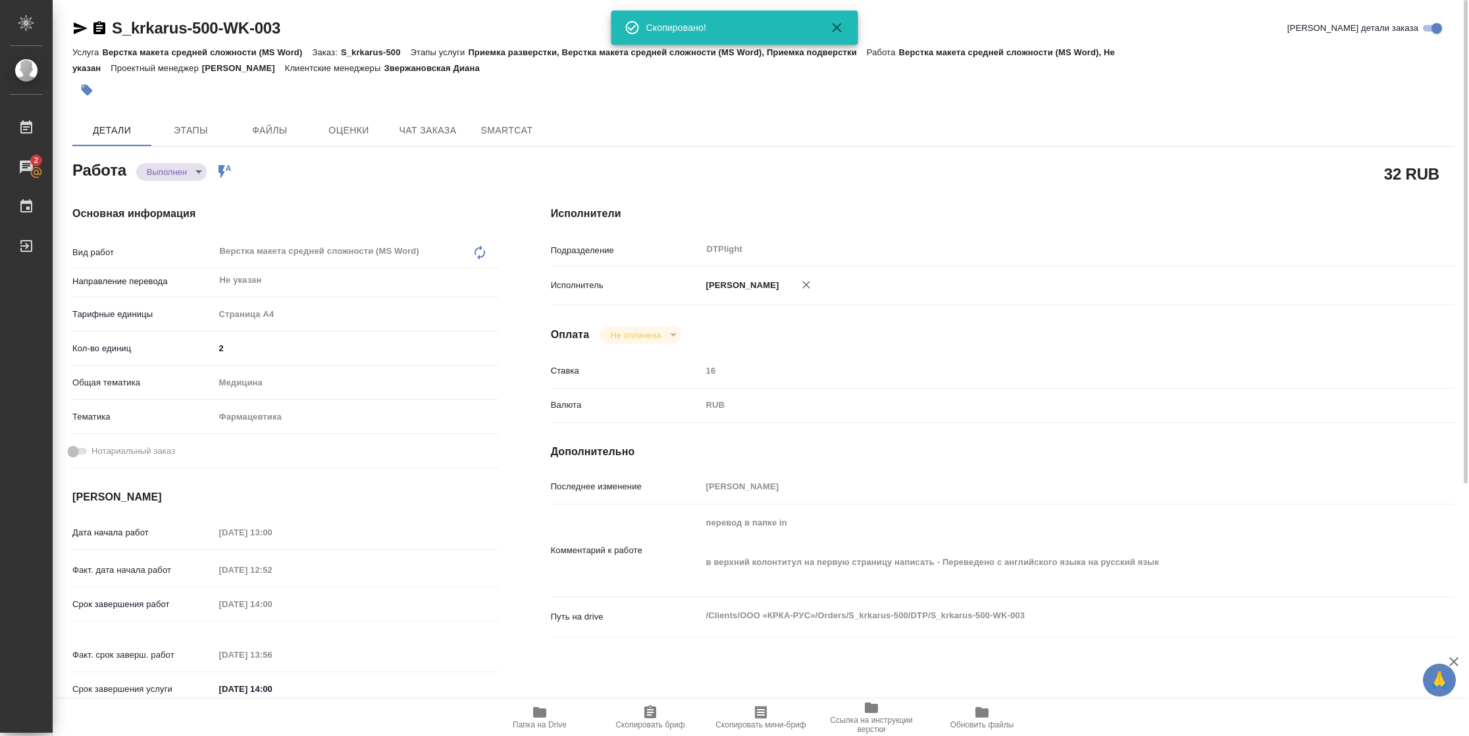
type textarea "x"
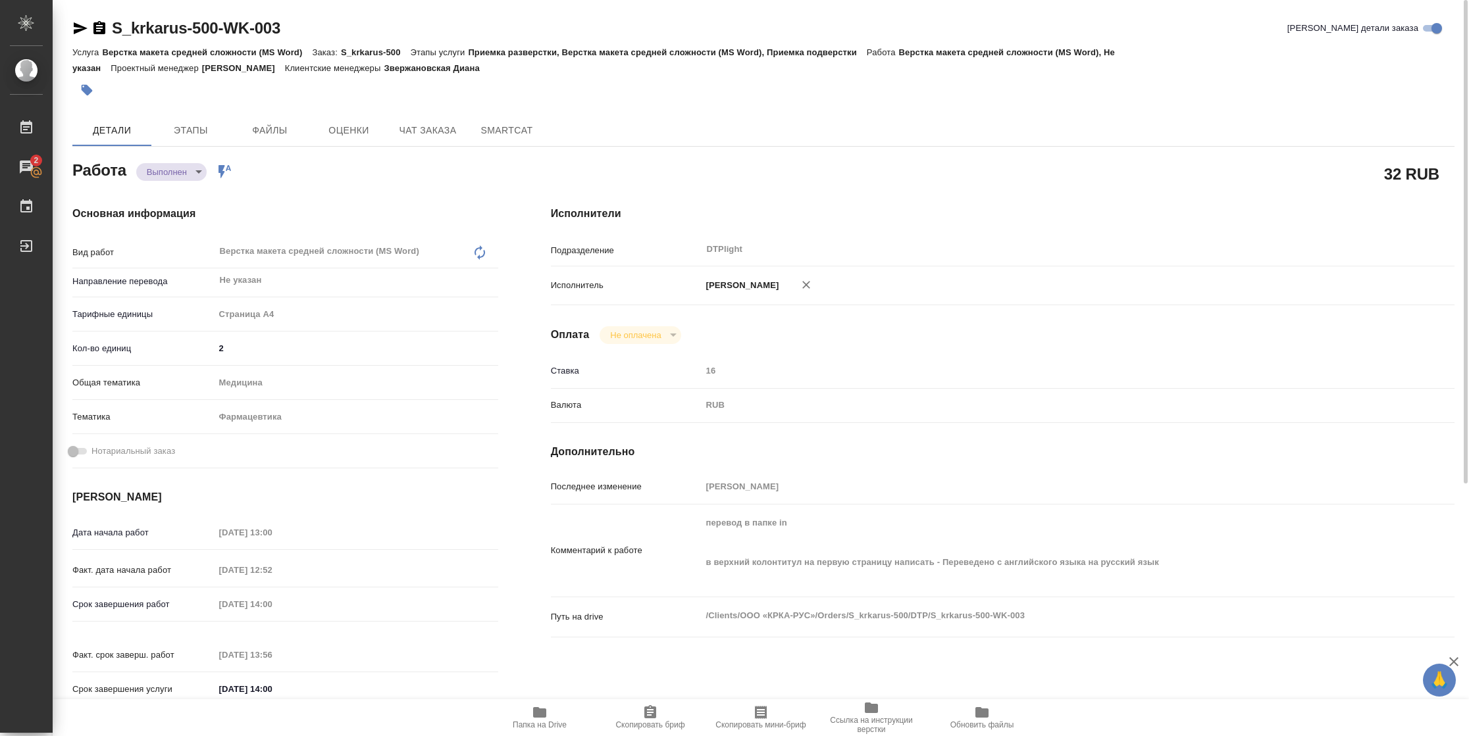
type textarea "x"
